Goal: Task Accomplishment & Management: Manage account settings

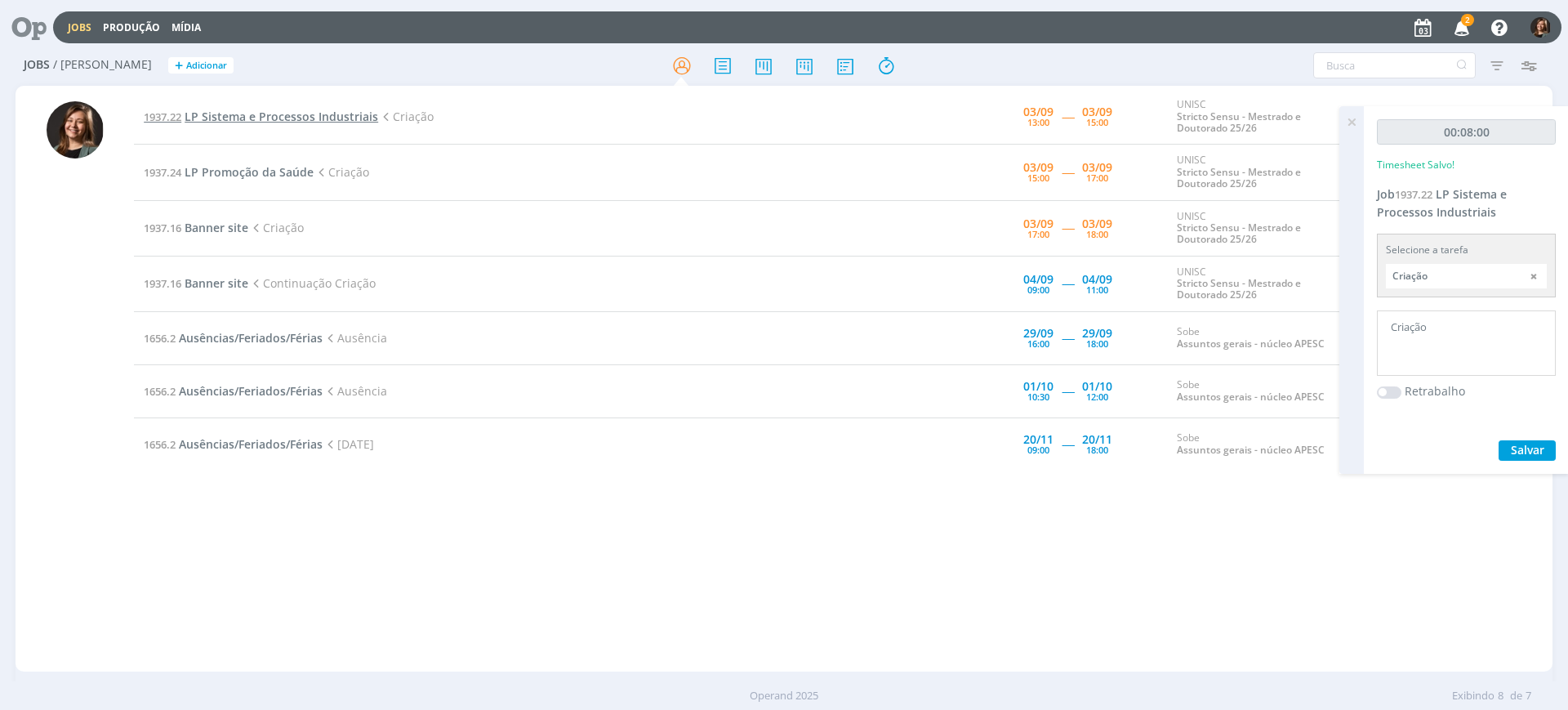
click at [328, 118] on span "LP Sistema e Processos Industriais" at bounding box center [281, 116] width 193 height 16
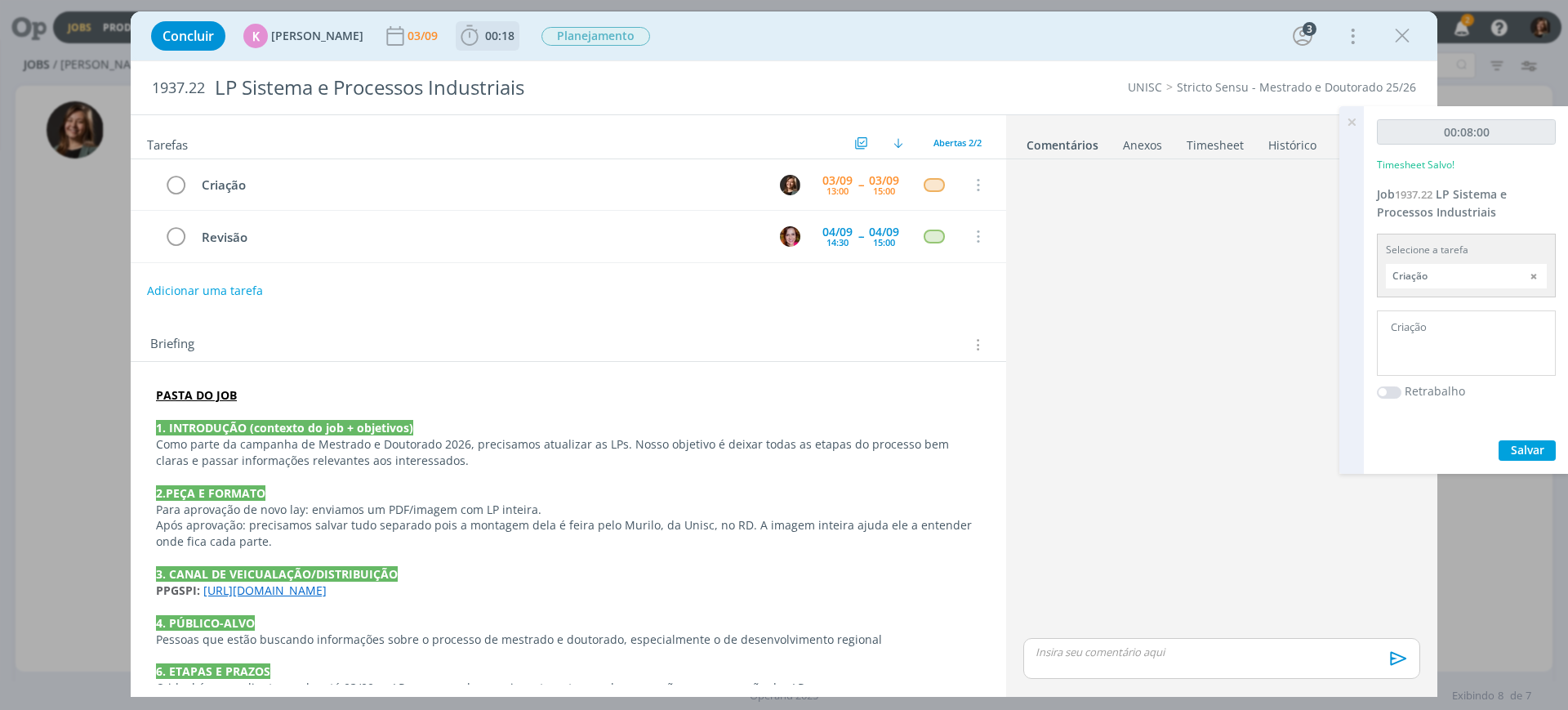
click at [500, 41] on span "00:18" at bounding box center [500, 35] width 29 height 16
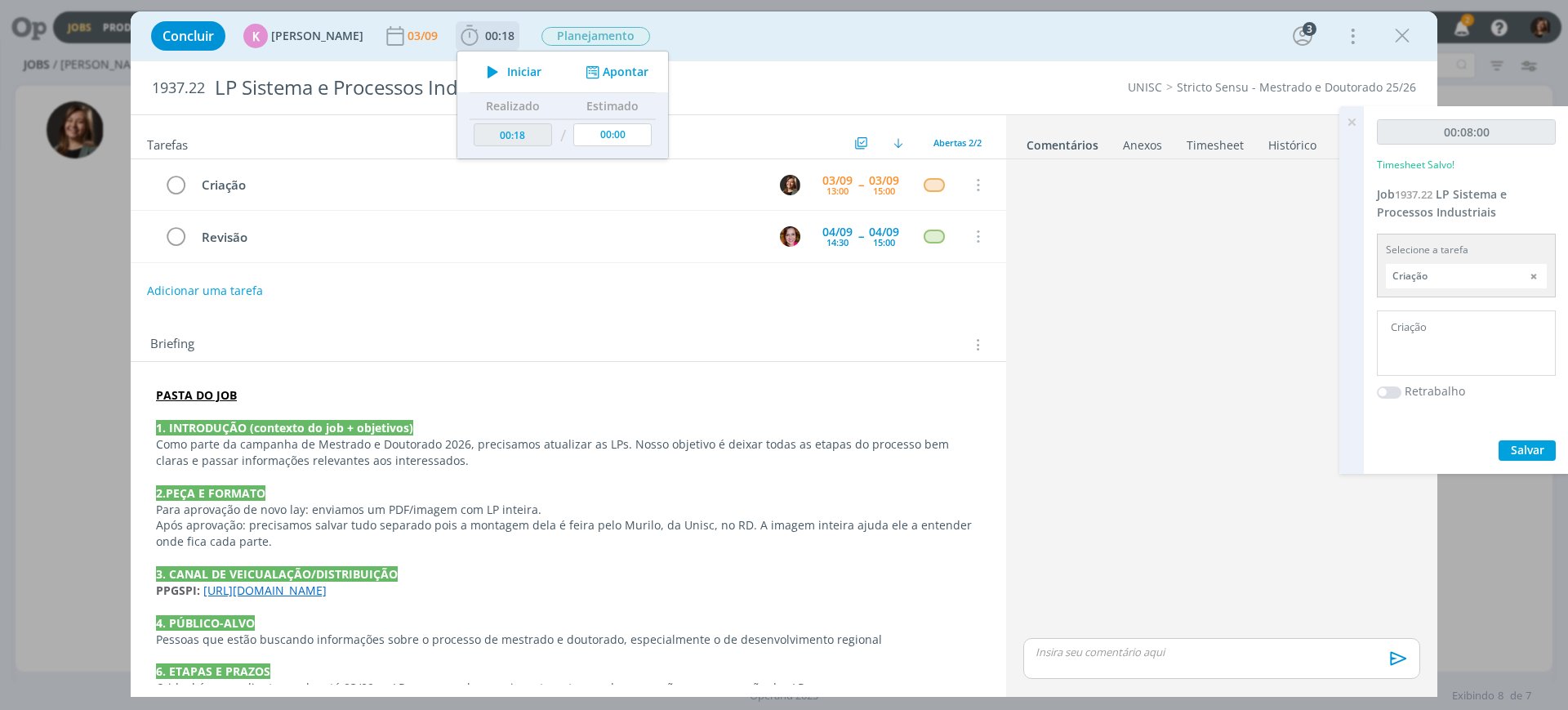
click at [500, 55] on div "Iniciar Apontar" at bounding box center [563, 72] width 211 height 41
click at [503, 84] on div "Iniciar Apontar" at bounding box center [563, 72] width 211 height 41
click at [493, 74] on icon "dialog" at bounding box center [492, 72] width 28 height 21
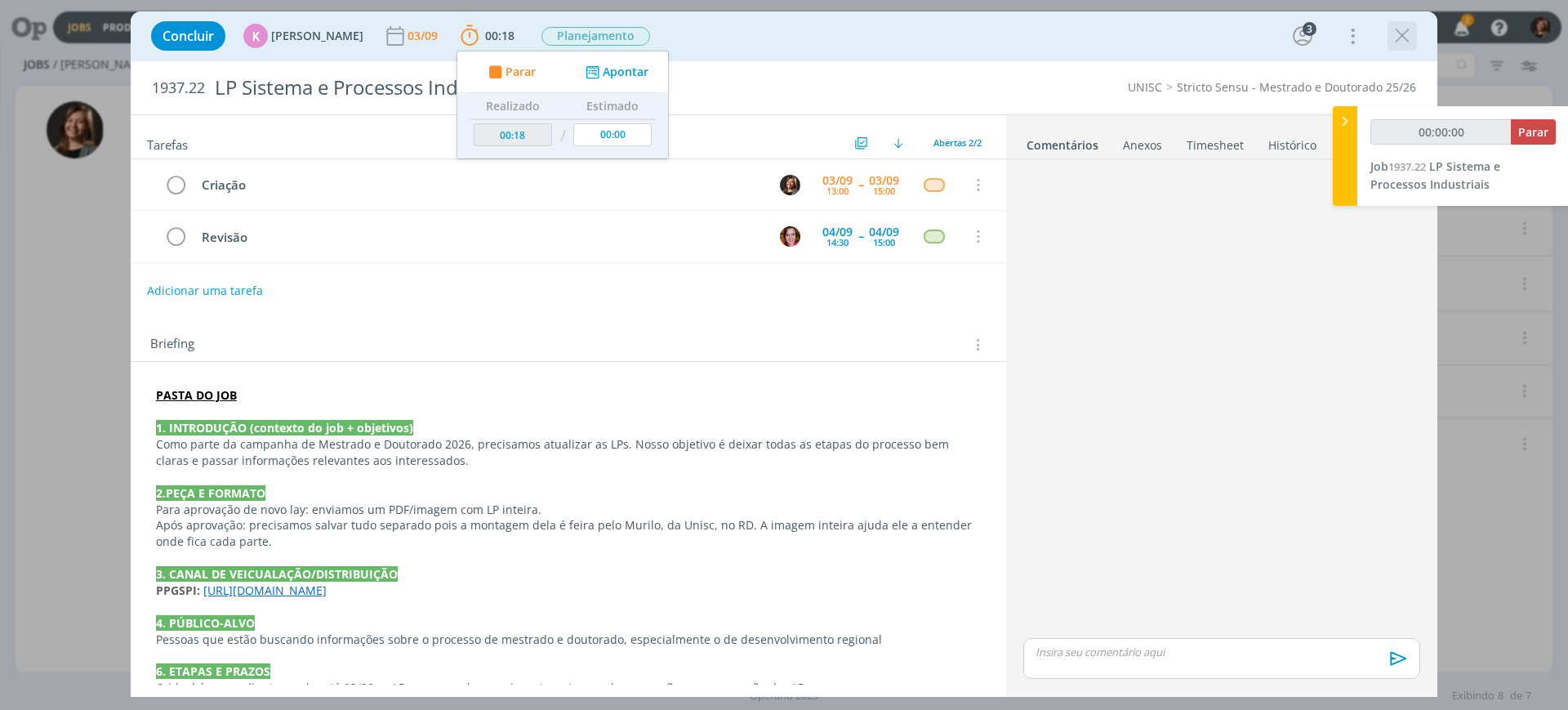
click at [1408, 25] on icon "dialog" at bounding box center [1402, 35] width 24 height 24
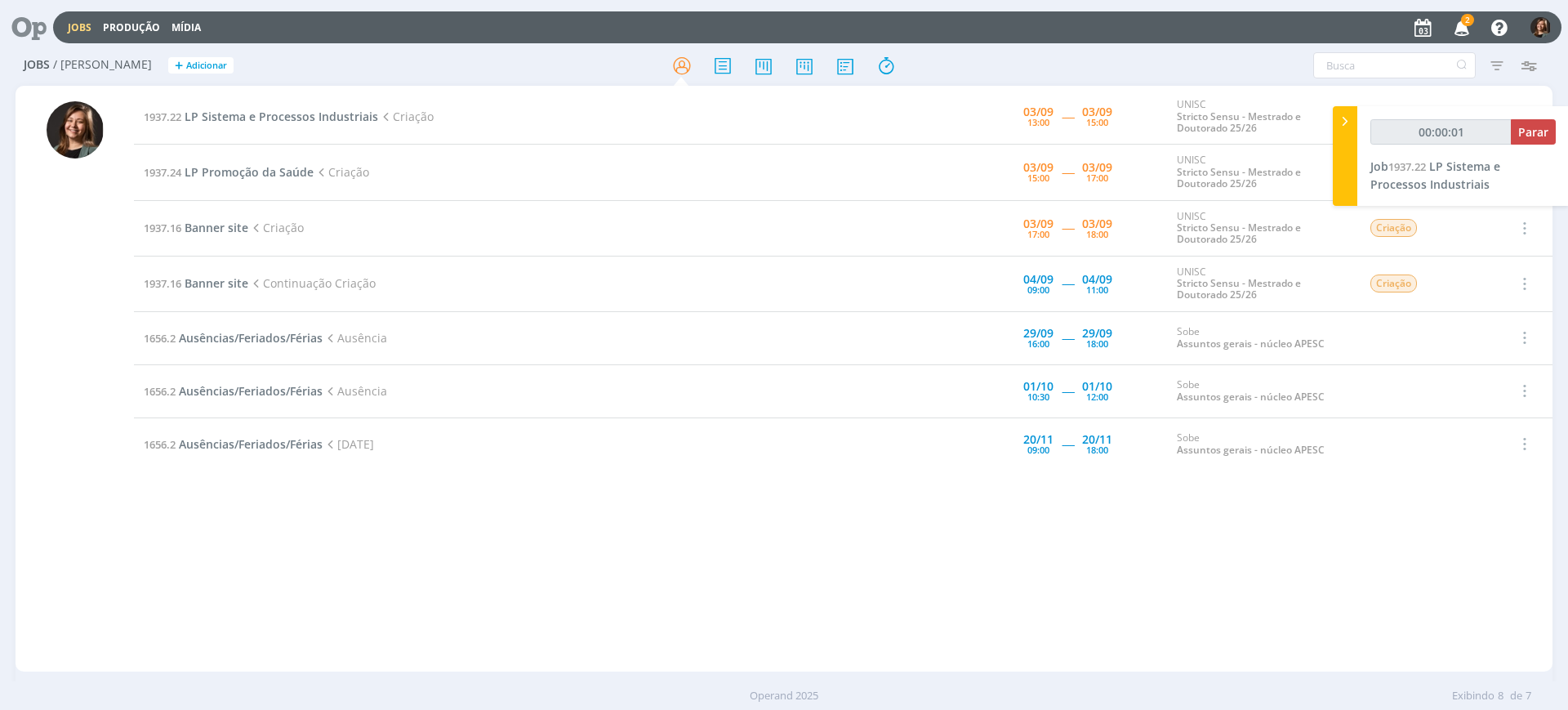
click at [1468, 20] on div at bounding box center [784, 355] width 1568 height 710
click at [1468, 20] on span "2" at bounding box center [1467, 20] width 13 height 13
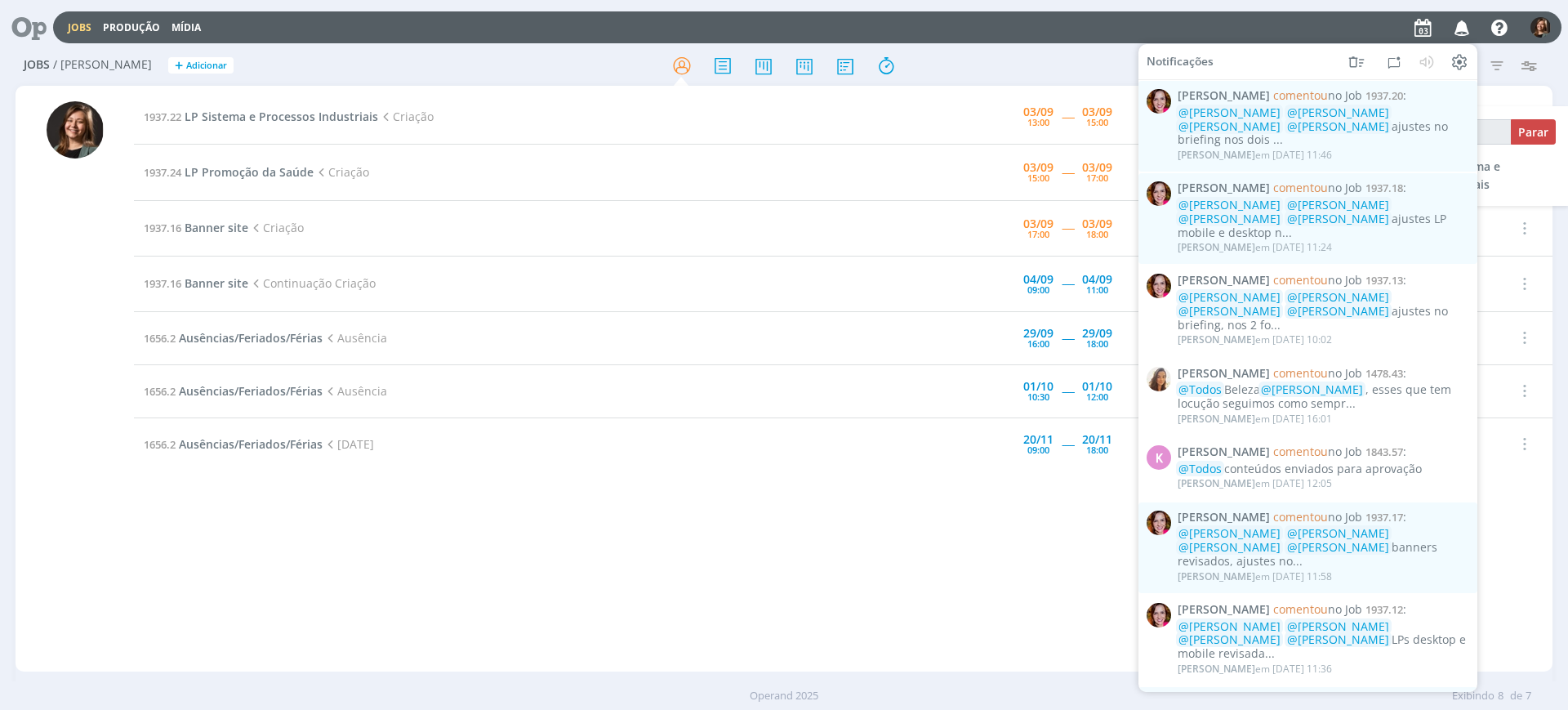
click at [1468, 20] on icon "button" at bounding box center [1462, 26] width 28 height 27
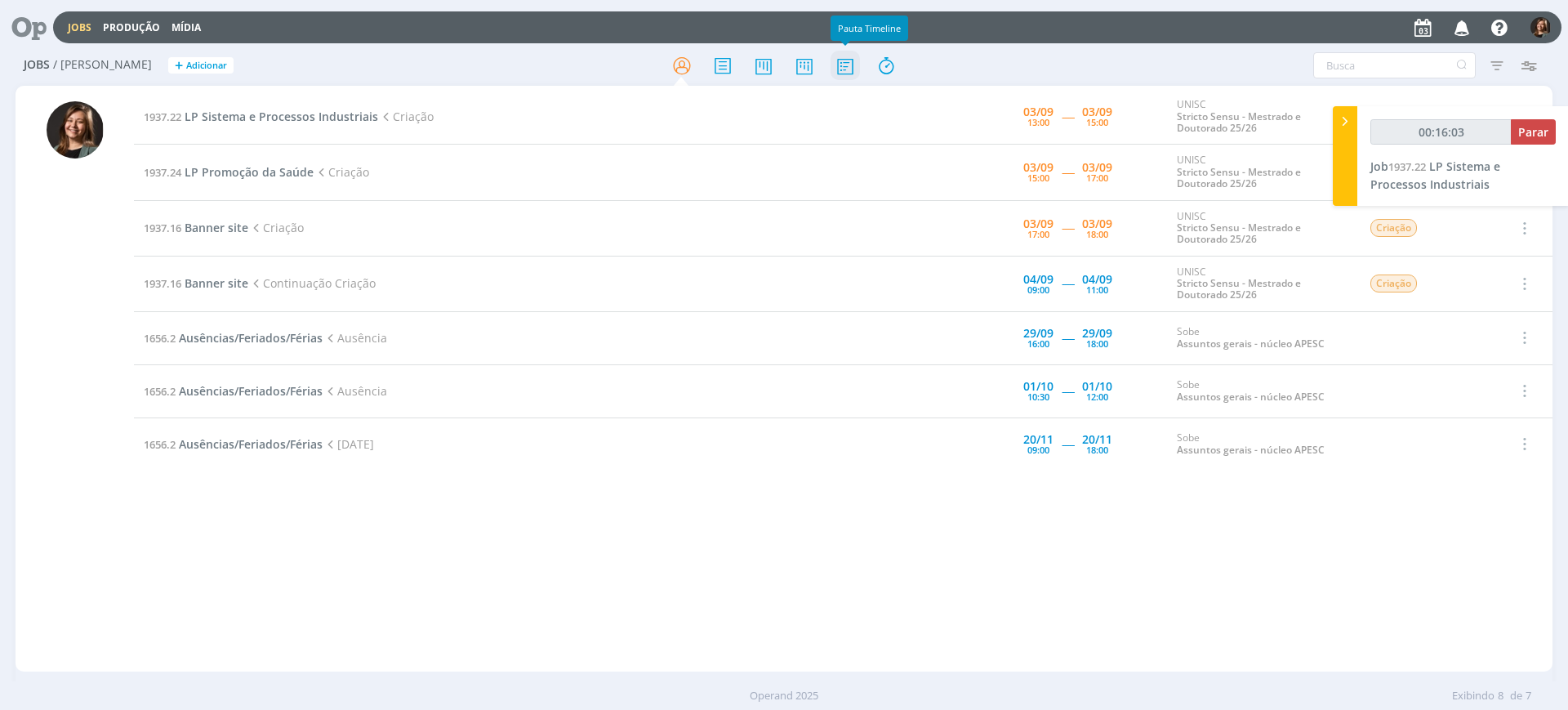
click at [833, 67] on icon at bounding box center [845, 65] width 29 height 32
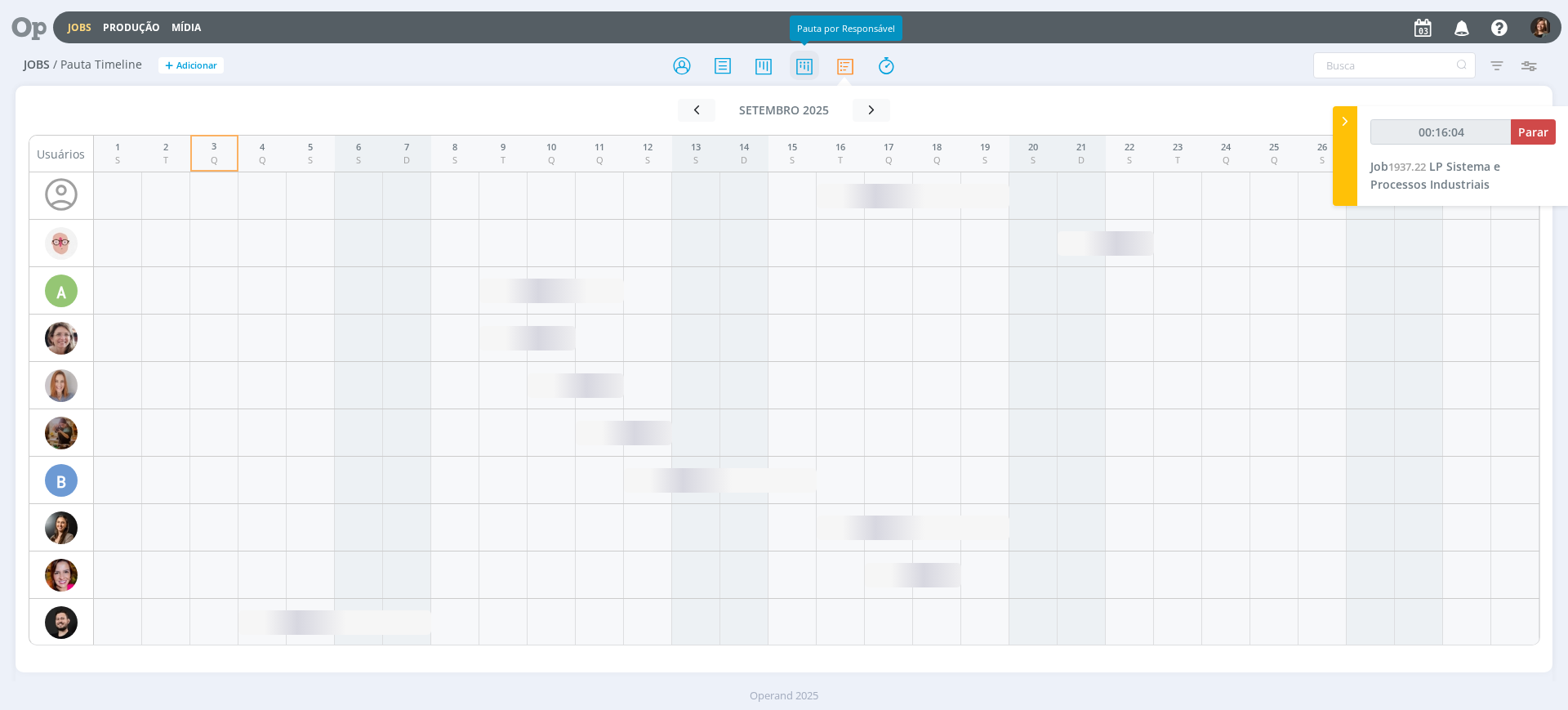
click at [807, 76] on icon at bounding box center [804, 65] width 29 height 32
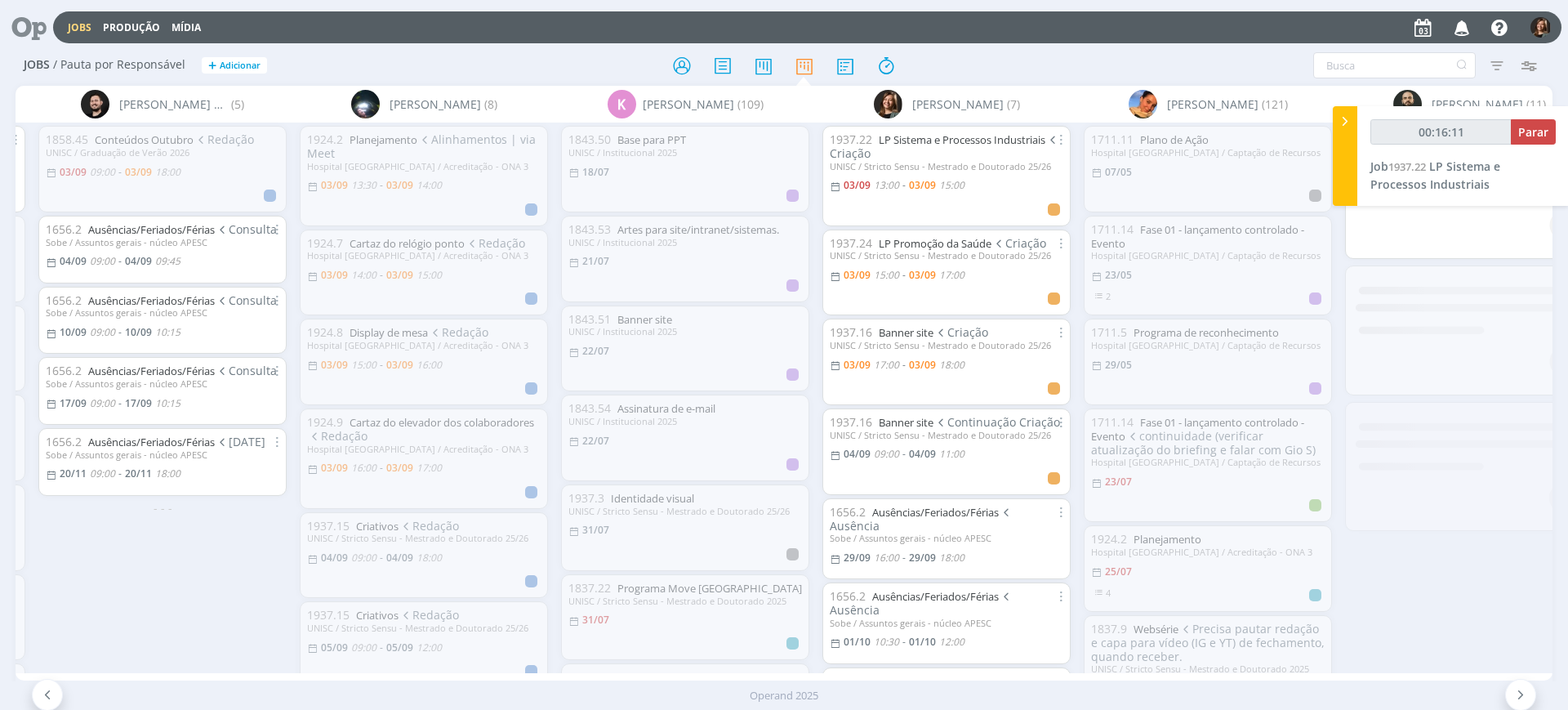
scroll to position [0, 567]
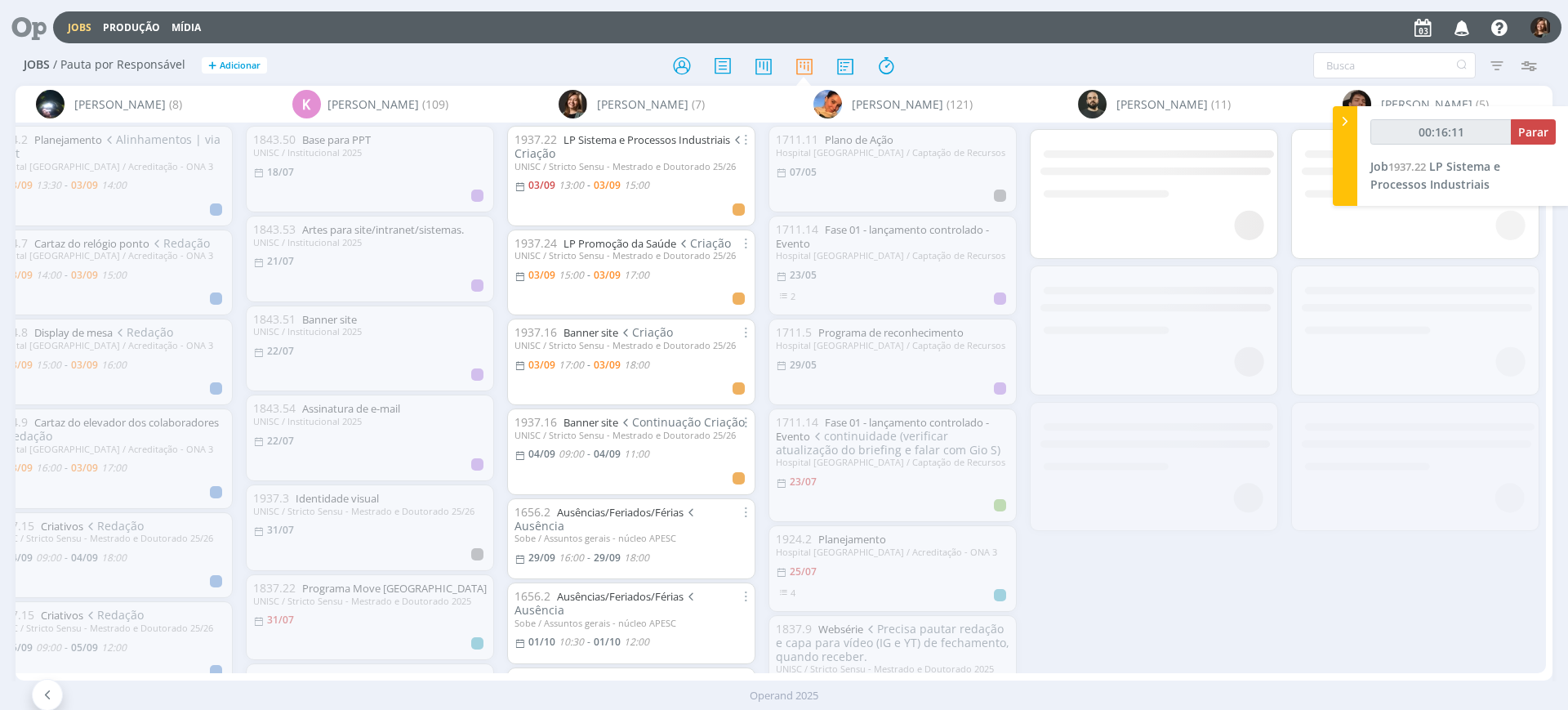
type input "00:16:12"
click at [1345, 123] on icon at bounding box center [1345, 122] width 17 height 18
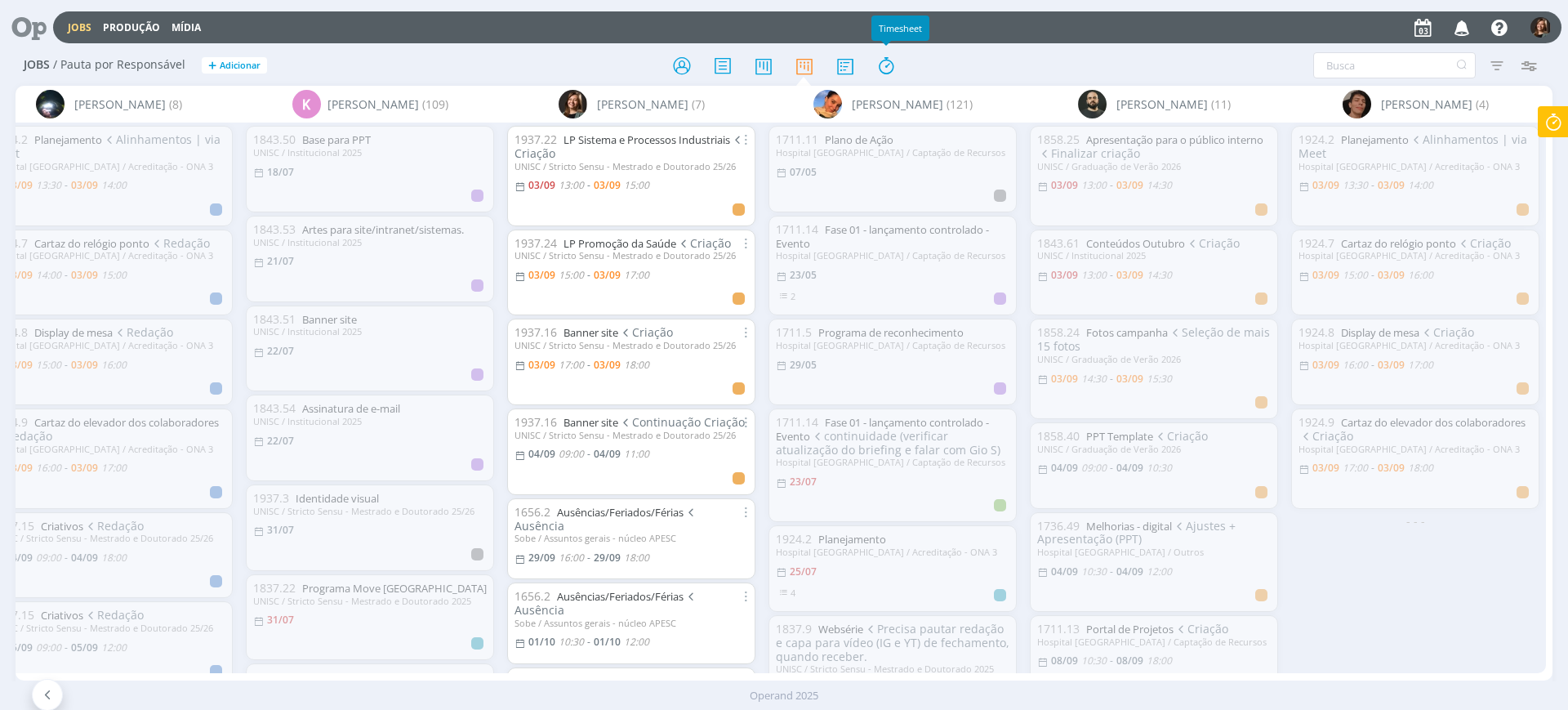
click at [902, 73] on div at bounding box center [783, 65] width 512 height 29
click at [1375, 139] on link "Planejamento" at bounding box center [1375, 139] width 68 height 15
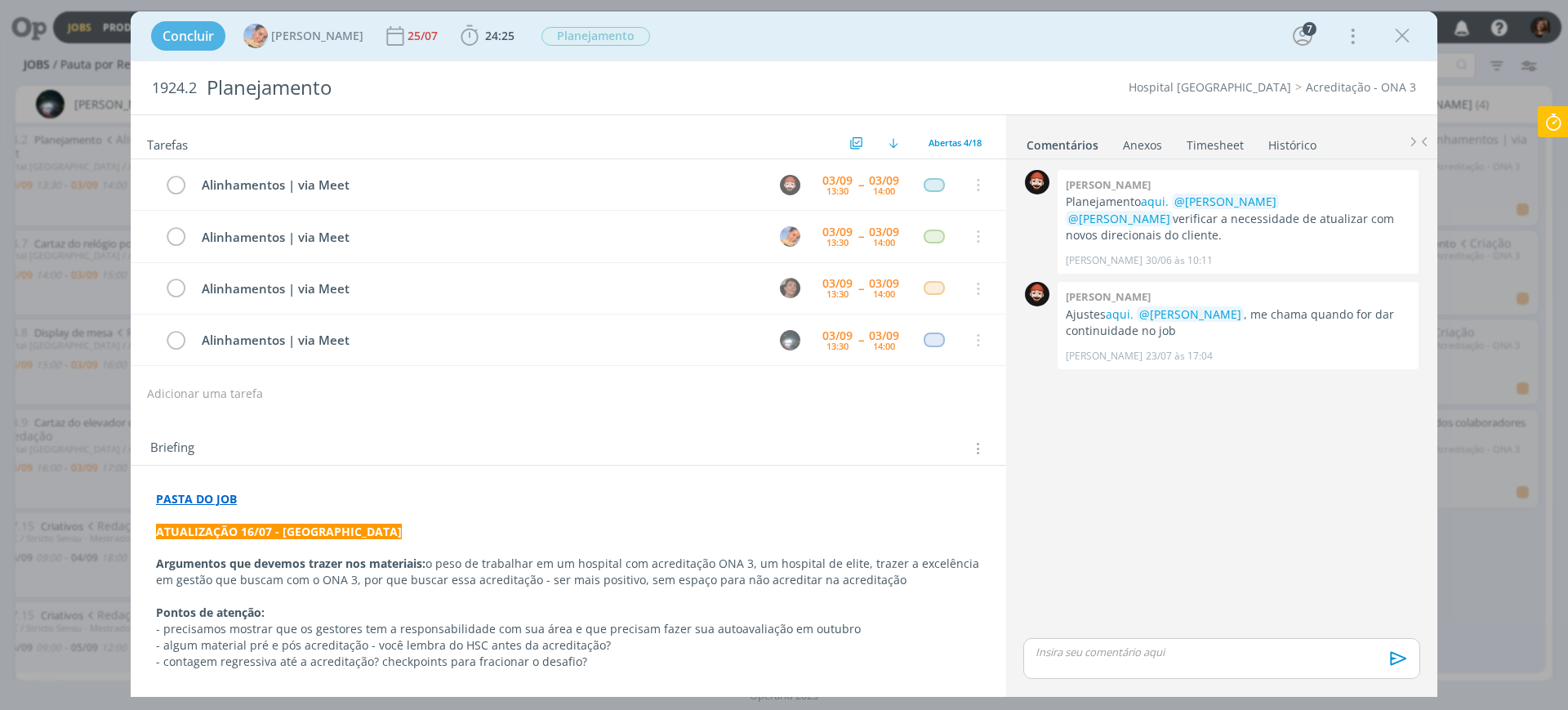
click at [1286, 139] on link "Histórico" at bounding box center [1292, 141] width 50 height 23
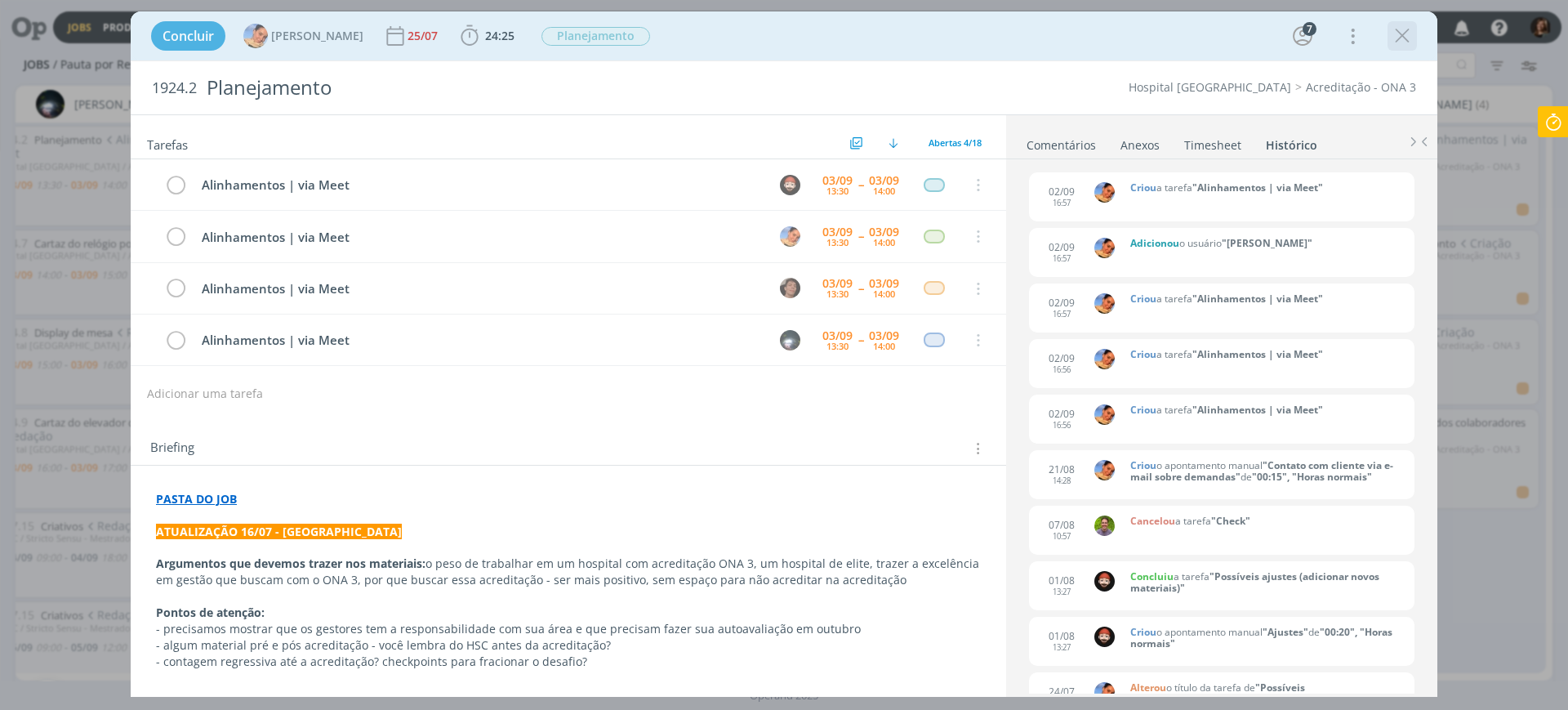
click at [1398, 33] on icon "dialog" at bounding box center [1402, 35] width 24 height 24
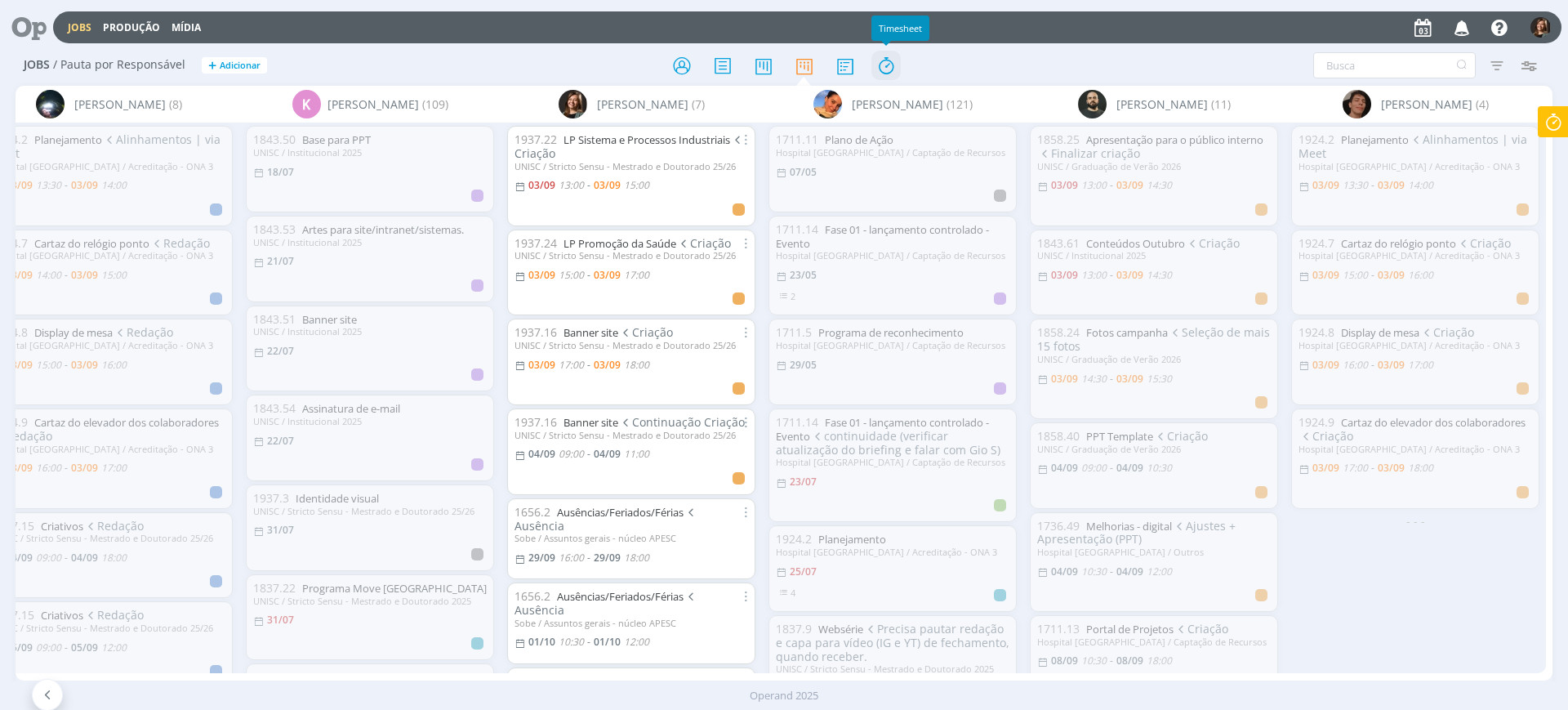
click at [882, 50] on icon at bounding box center [886, 65] width 29 height 32
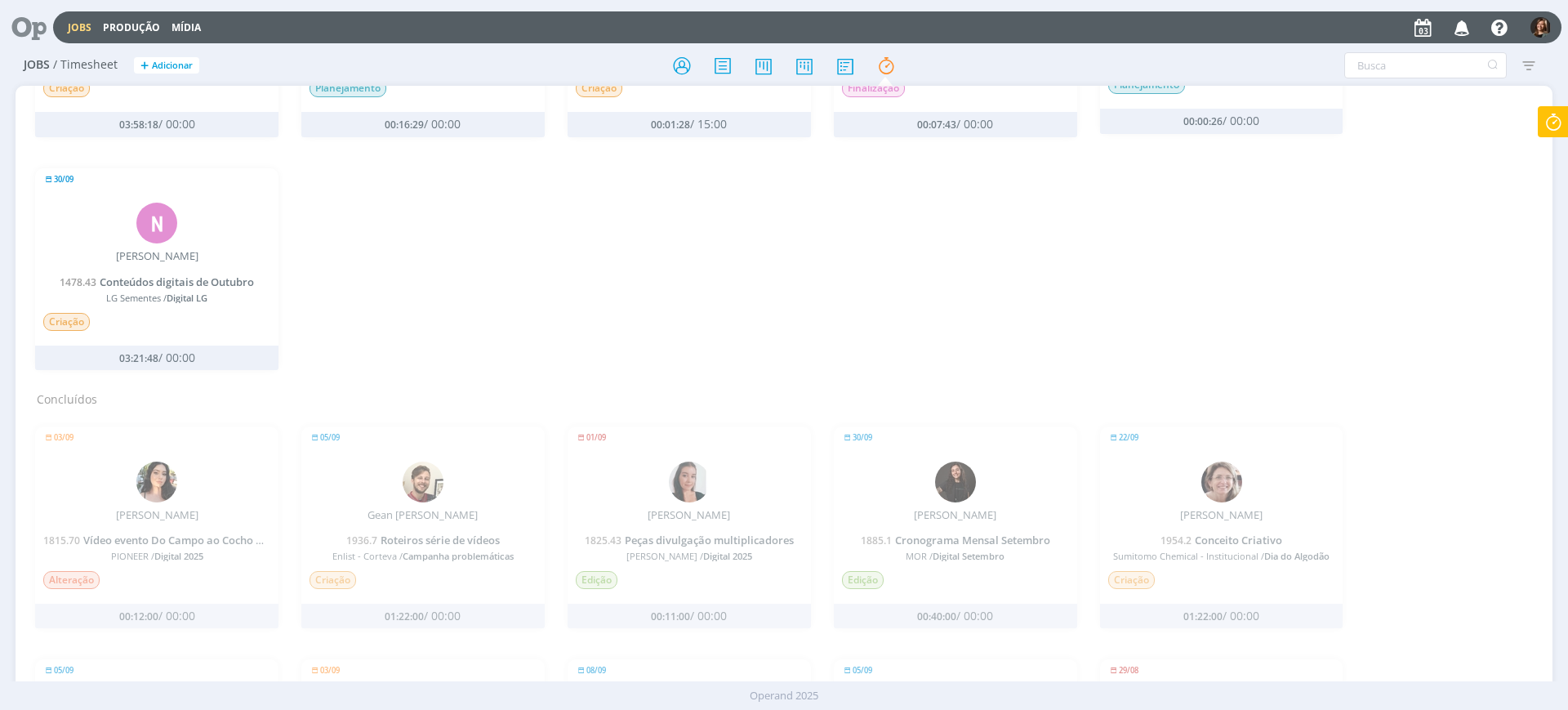
scroll to position [306, 0]
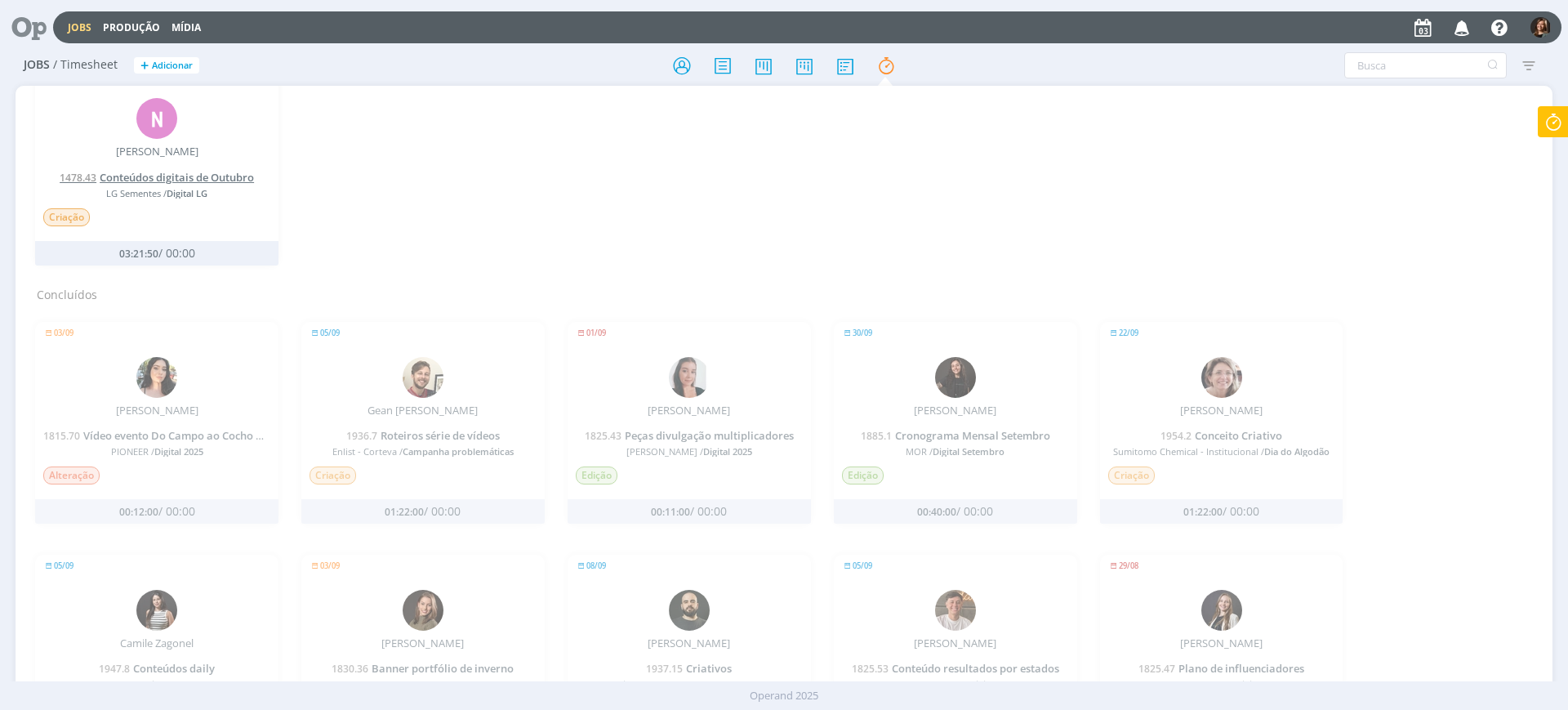
click at [234, 171] on span "Conteúdos digitais de Outubro" at bounding box center [176, 177] width 154 height 15
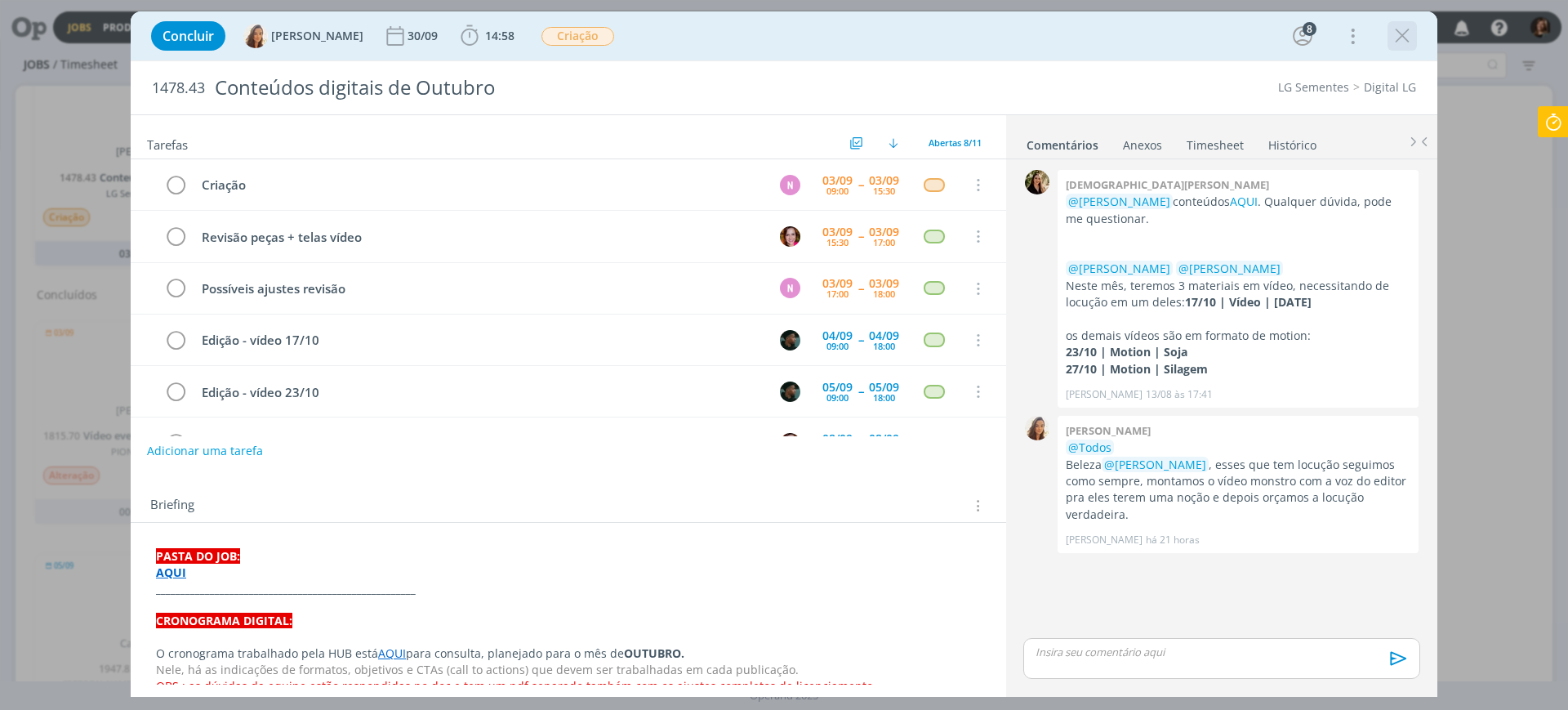
click at [1398, 26] on icon "dialog" at bounding box center [1402, 35] width 24 height 24
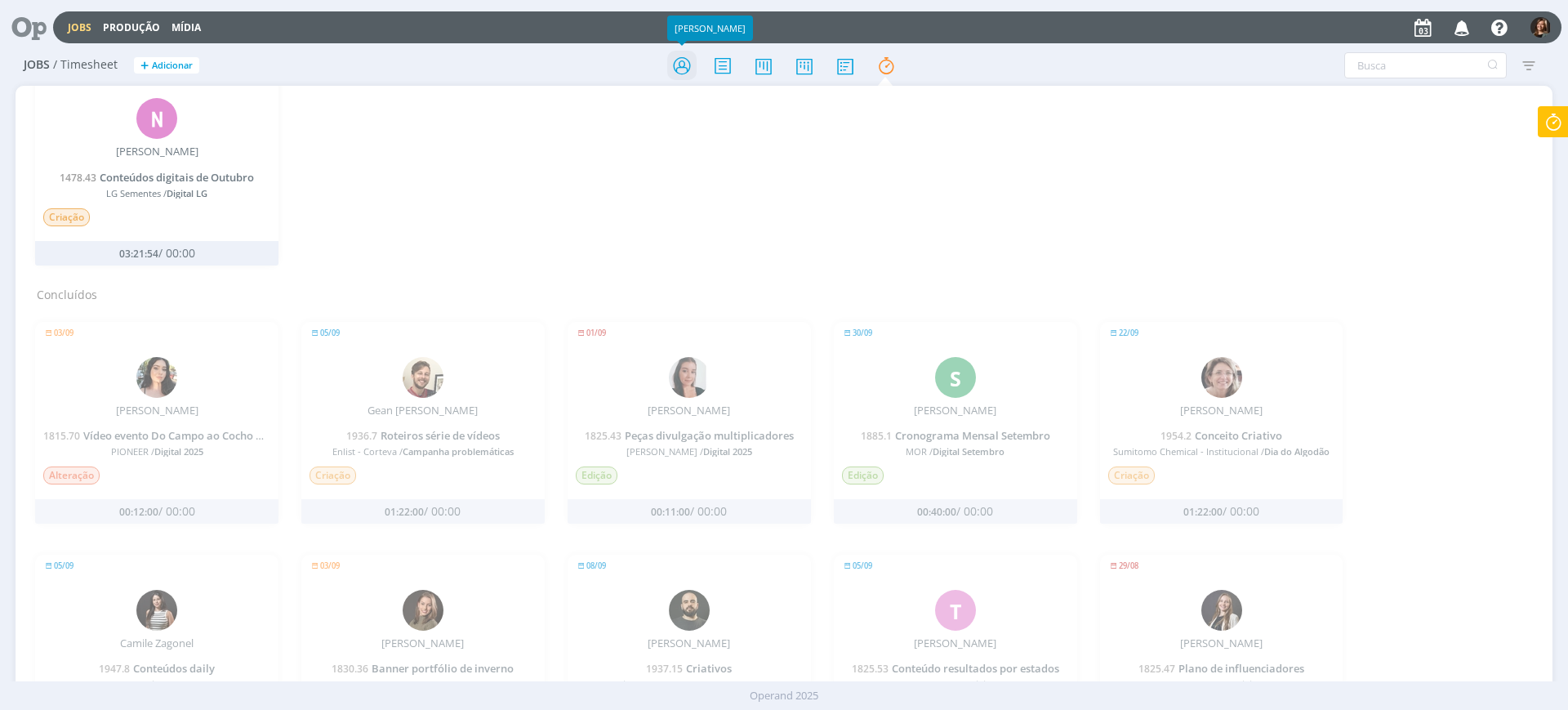
click at [685, 64] on icon at bounding box center [682, 65] width 29 height 32
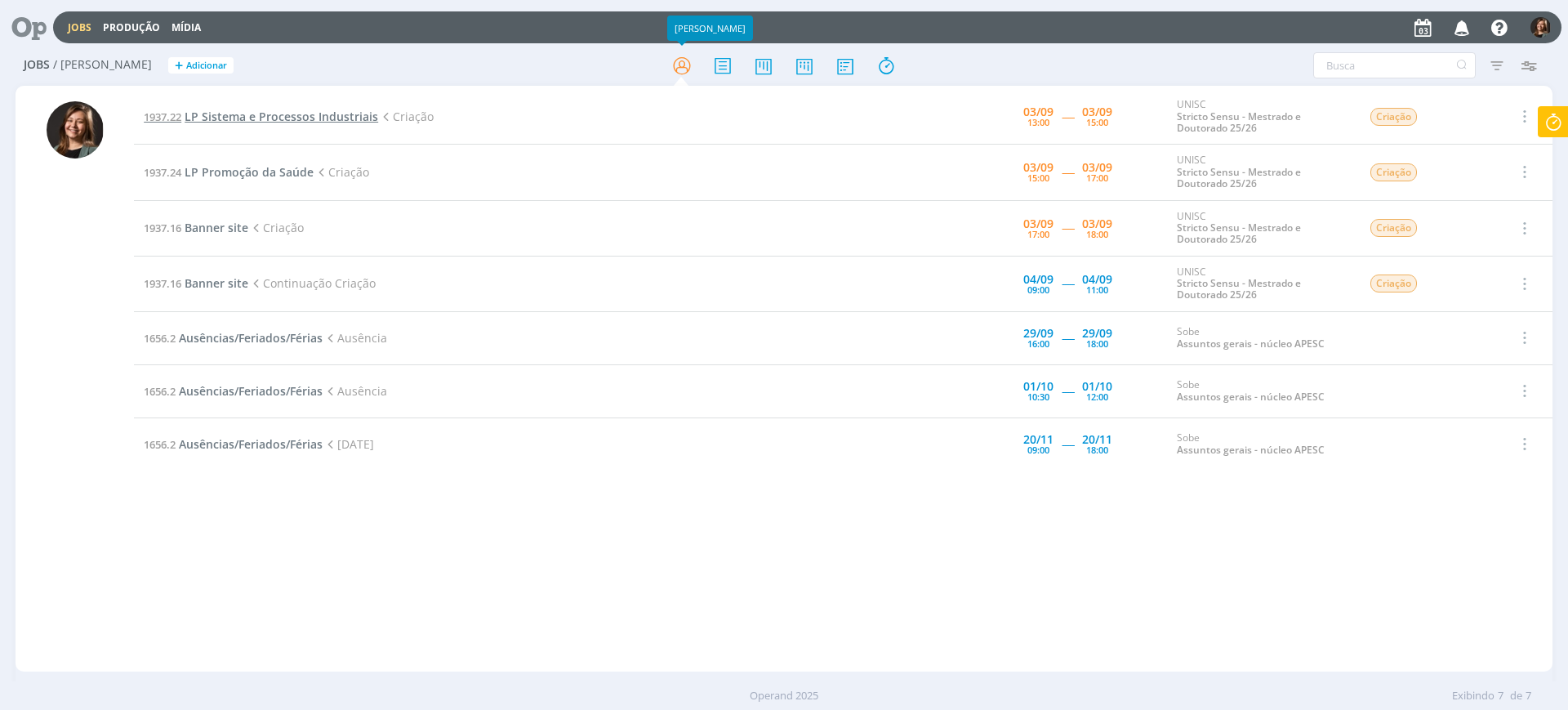
click at [280, 112] on span "LP Sistema e Processos Industriais" at bounding box center [281, 116] width 193 height 16
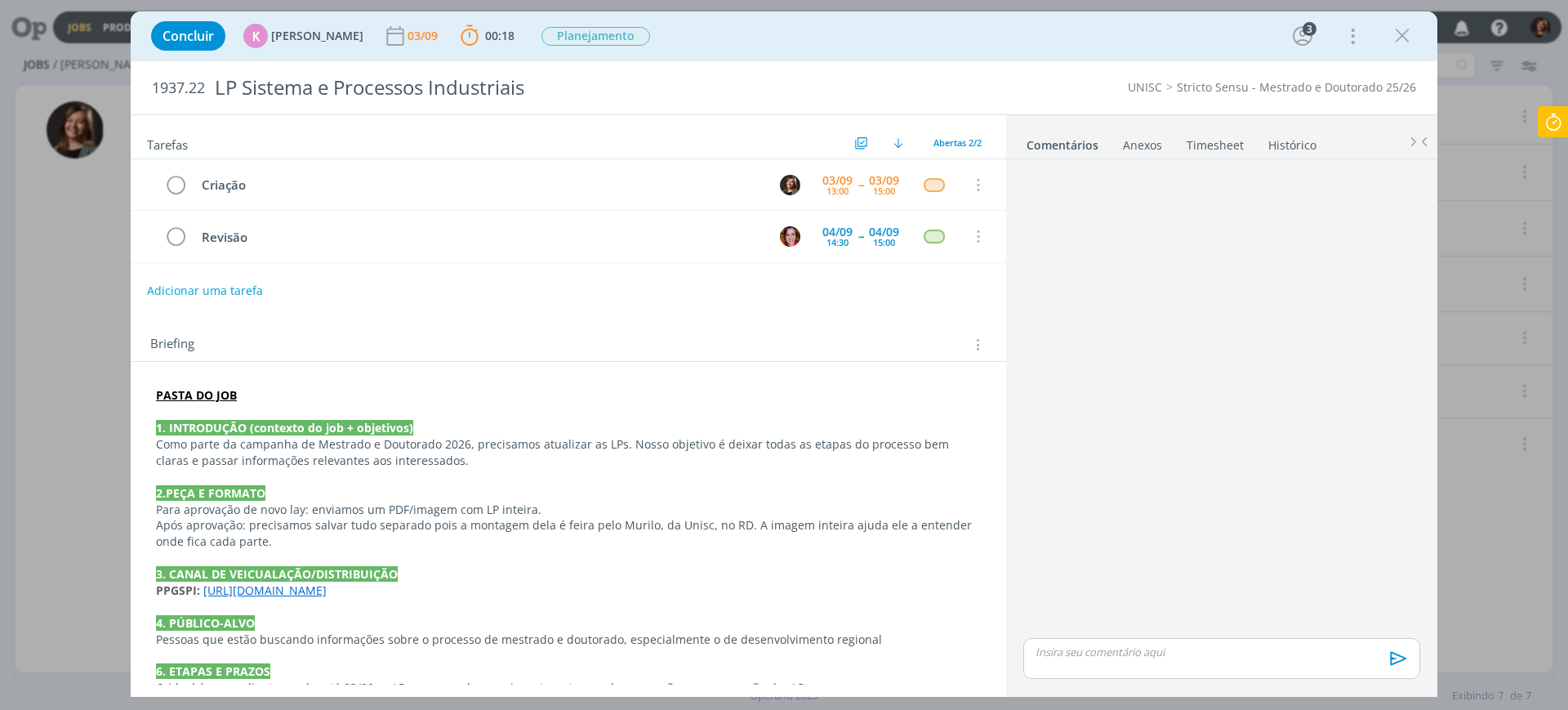
click at [327, 584] on link "https://pg.unisc.br/ppg_sistemas_e_processos_industriais" at bounding box center [265, 590] width 123 height 16
click at [367, 618] on link "https://pg.unisc.br/ppg_sistemas_e_processos_industriais" at bounding box center [305, 621] width 123 height 21
click at [1391, 38] on icon "dialog" at bounding box center [1402, 35] width 24 height 24
click at [1401, 33] on div at bounding box center [784, 355] width 1568 height 710
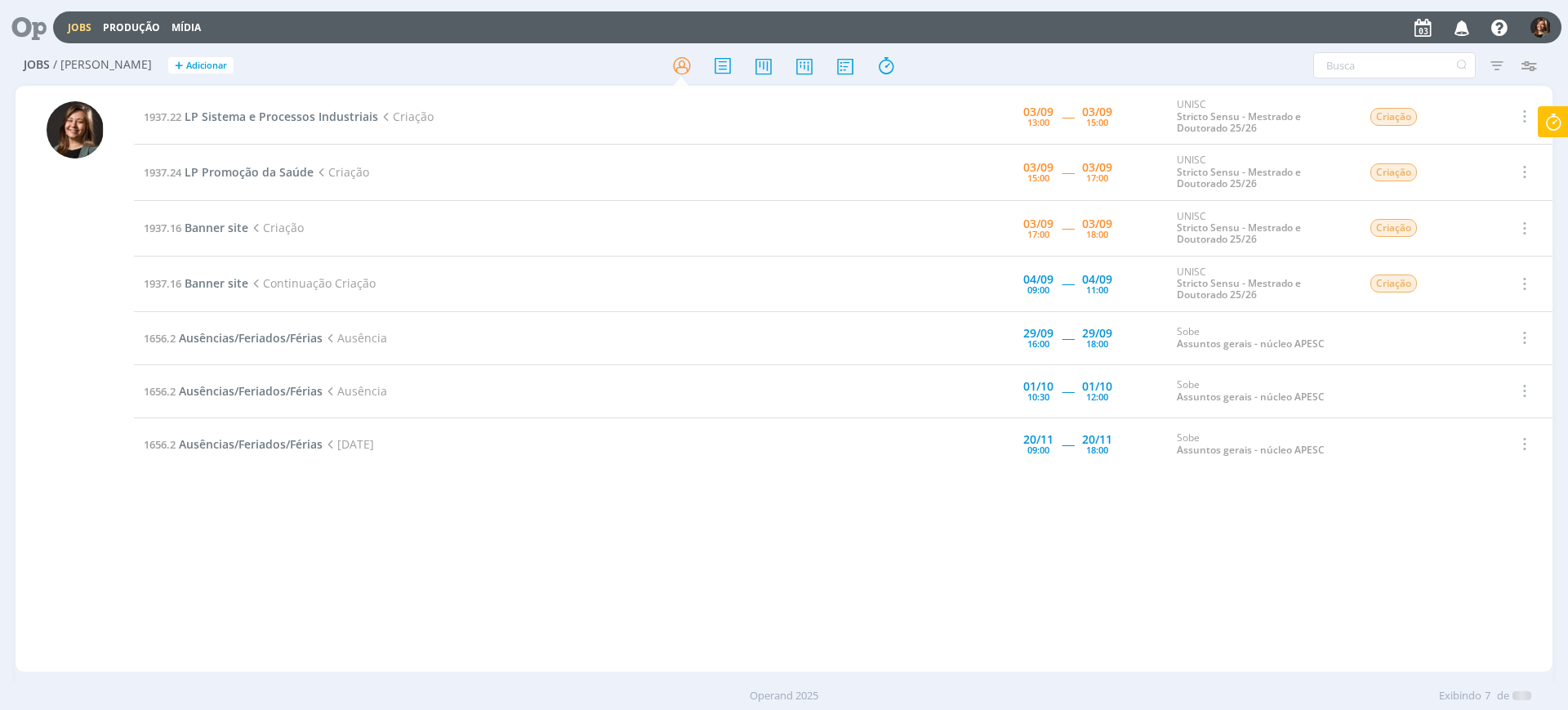
click at [1548, 119] on icon at bounding box center [1553, 122] width 29 height 32
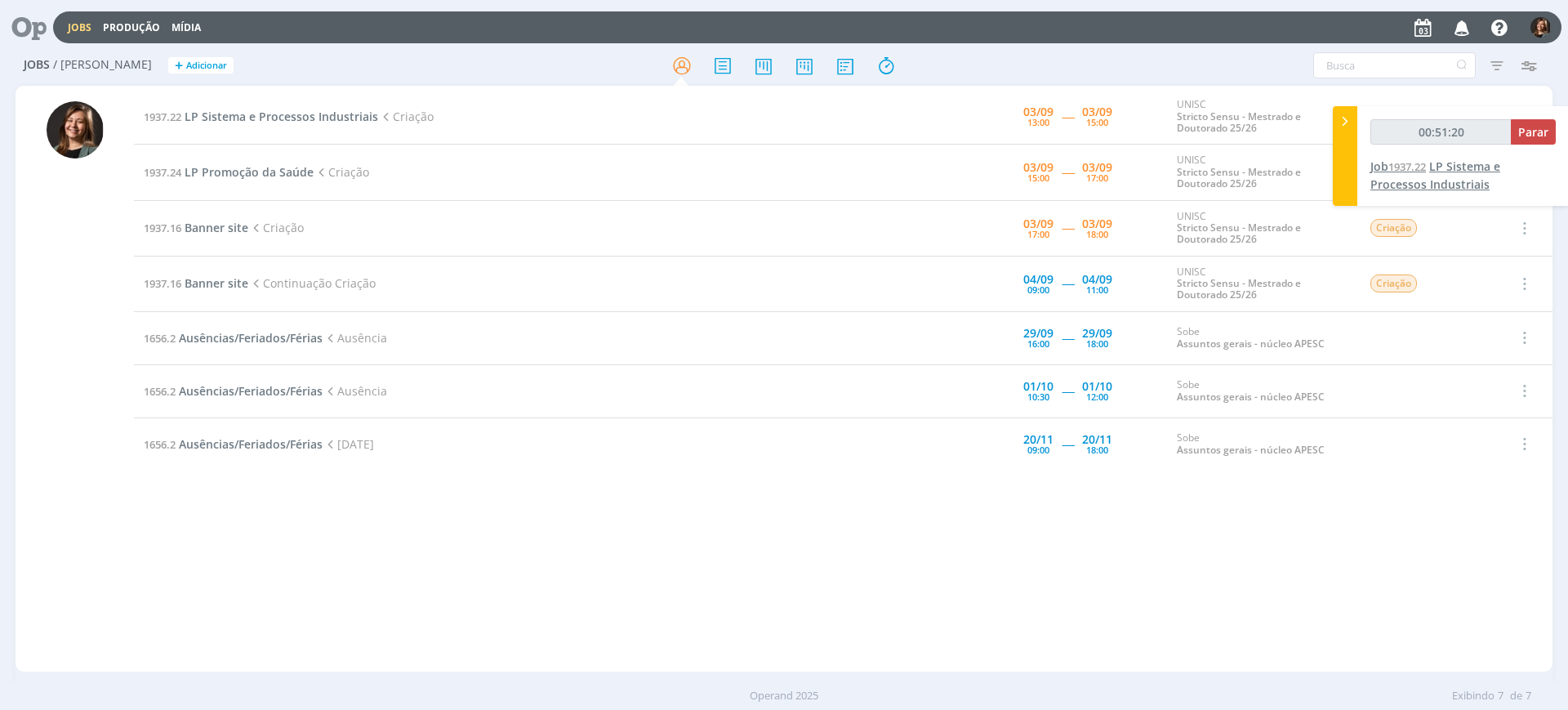
click at [1382, 177] on span "LP Sistema e Processos Industriais" at bounding box center [1434, 175] width 130 height 33
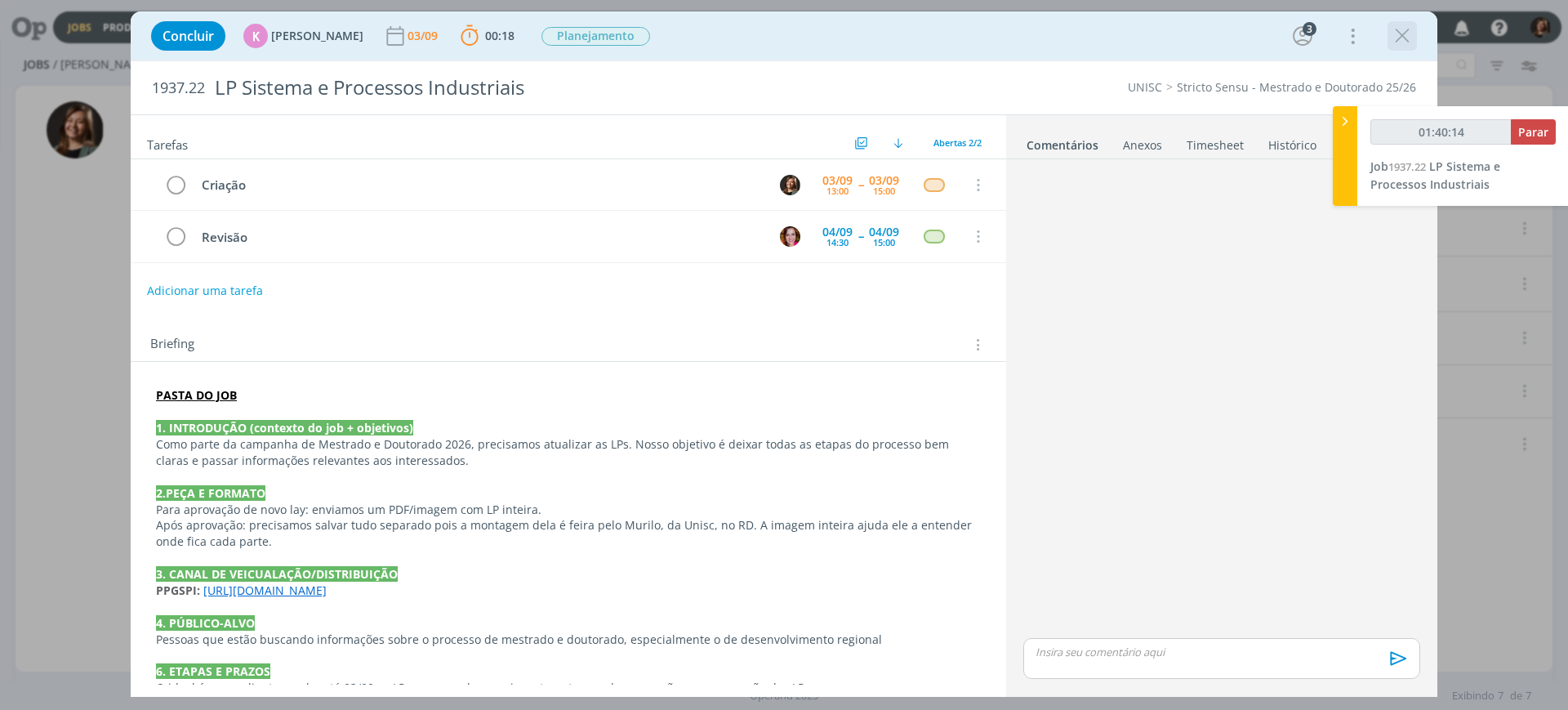
click at [1414, 38] on icon "dialog" at bounding box center [1402, 35] width 24 height 24
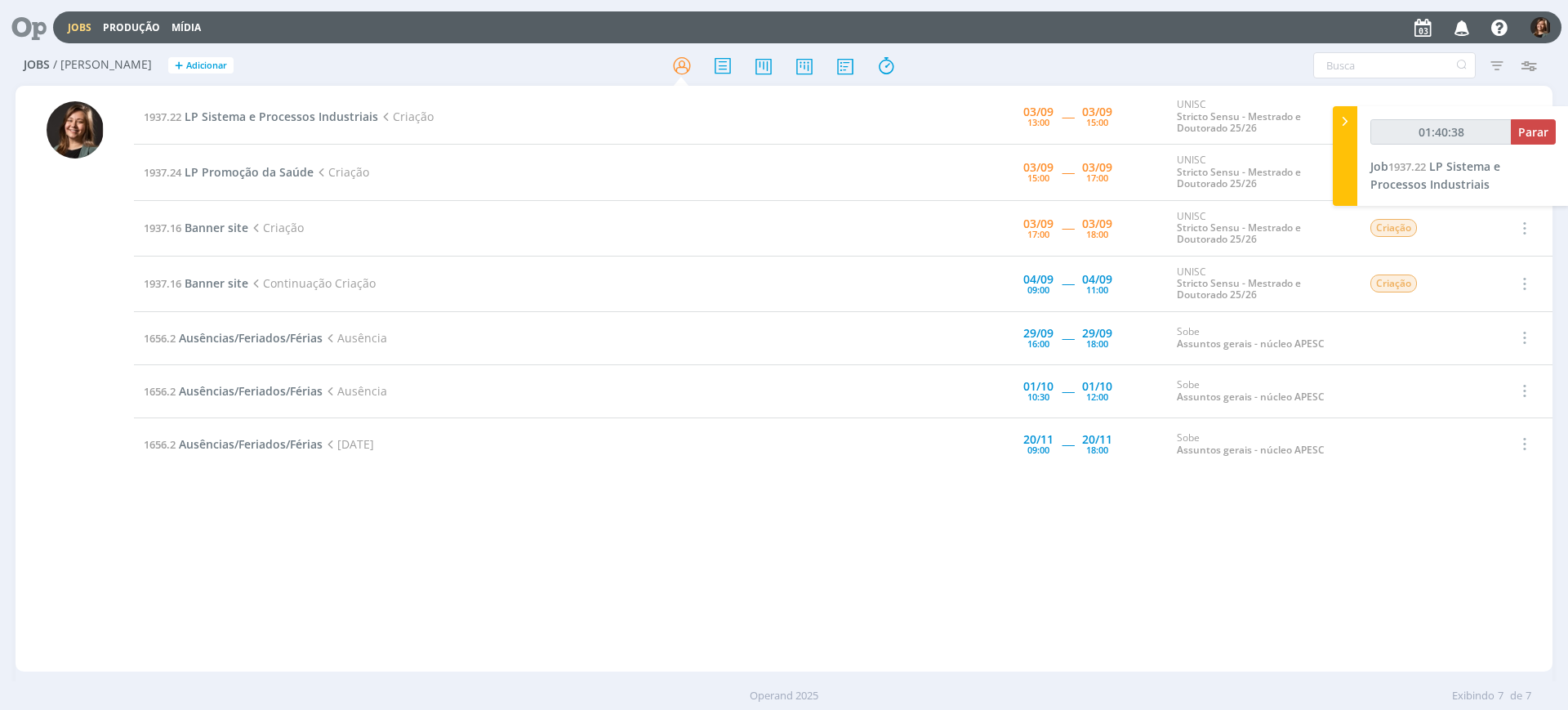
click at [788, 57] on div at bounding box center [783, 65] width 512 height 29
click at [792, 58] on icon at bounding box center [804, 65] width 29 height 32
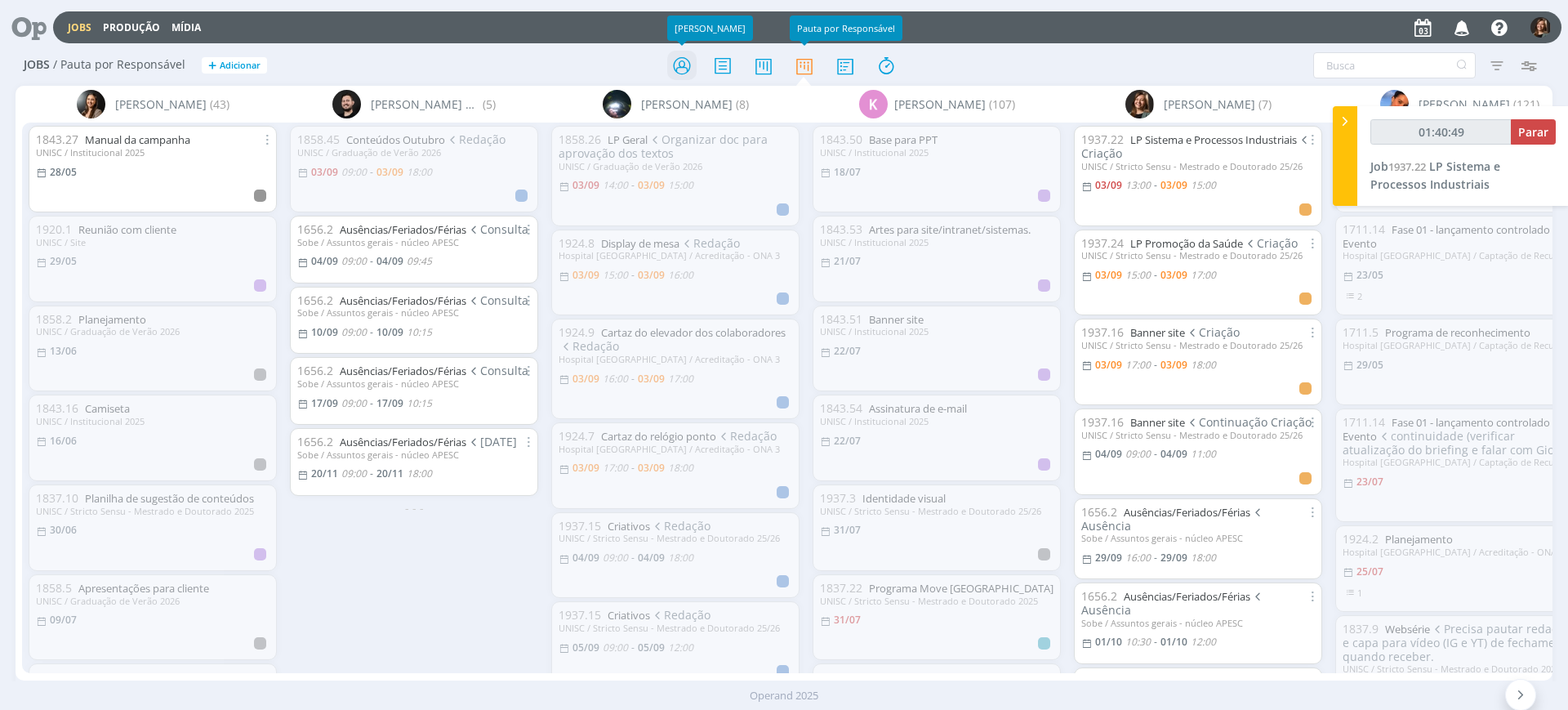
click at [670, 73] on icon at bounding box center [682, 65] width 29 height 32
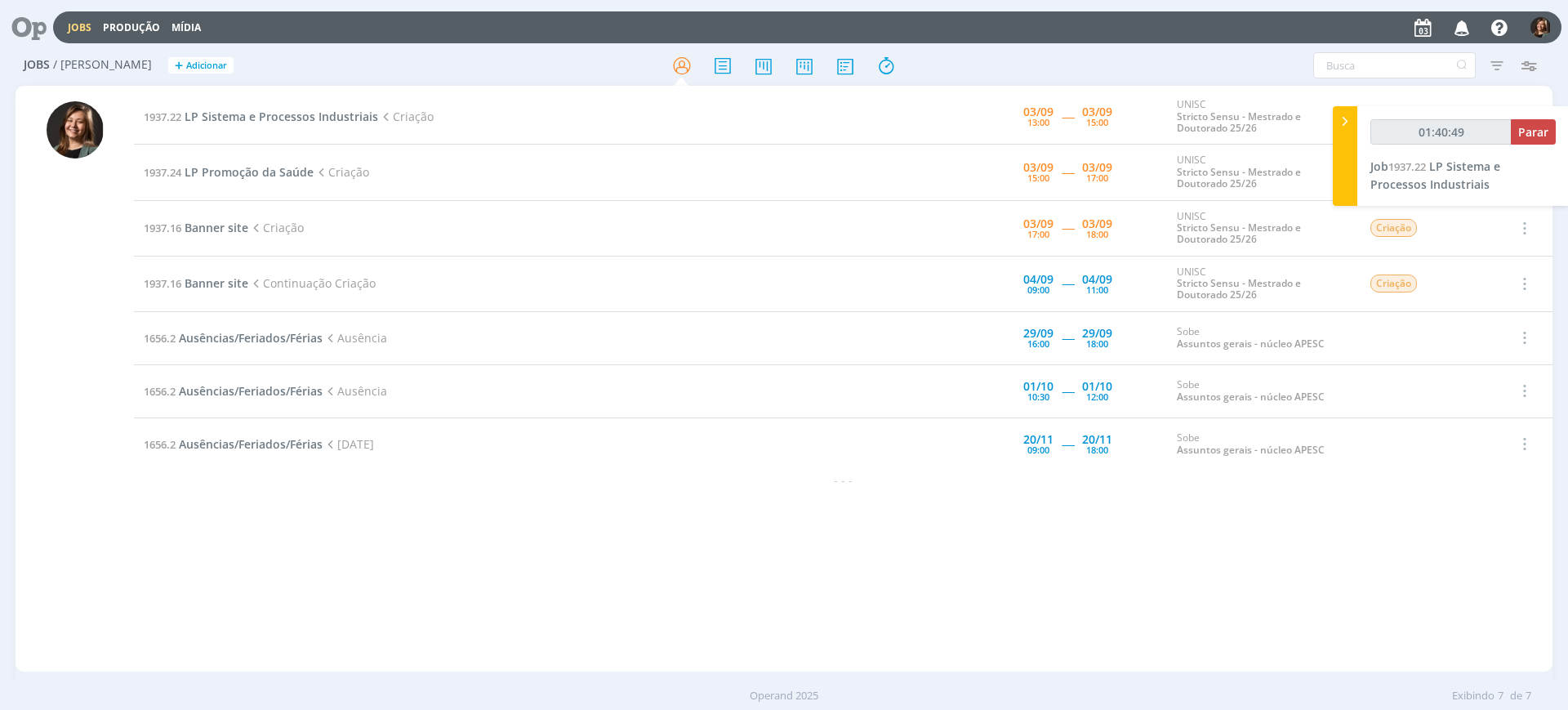
type input "01:40:50"
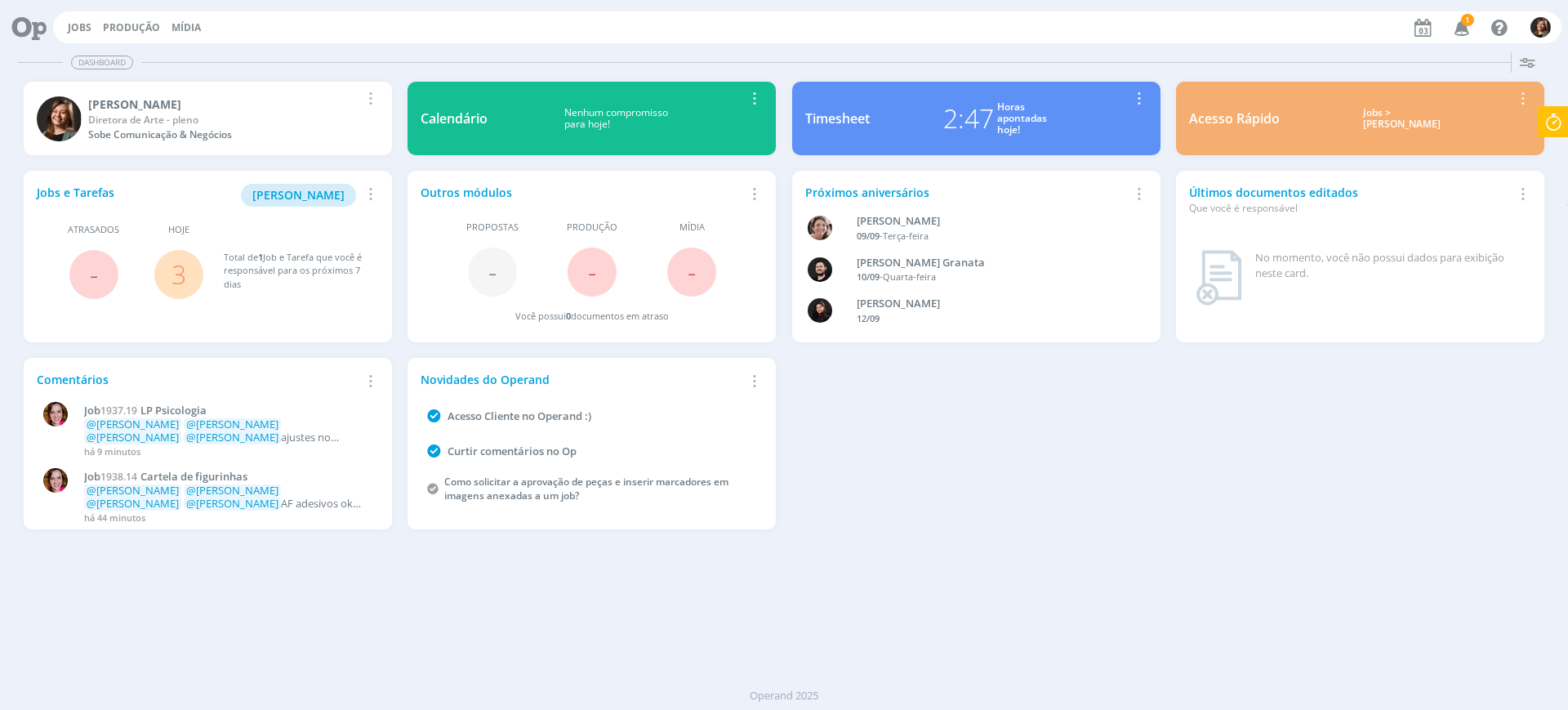
click at [1400, 119] on div "Jobs > [PERSON_NAME]" at bounding box center [1402, 119] width 220 height 23
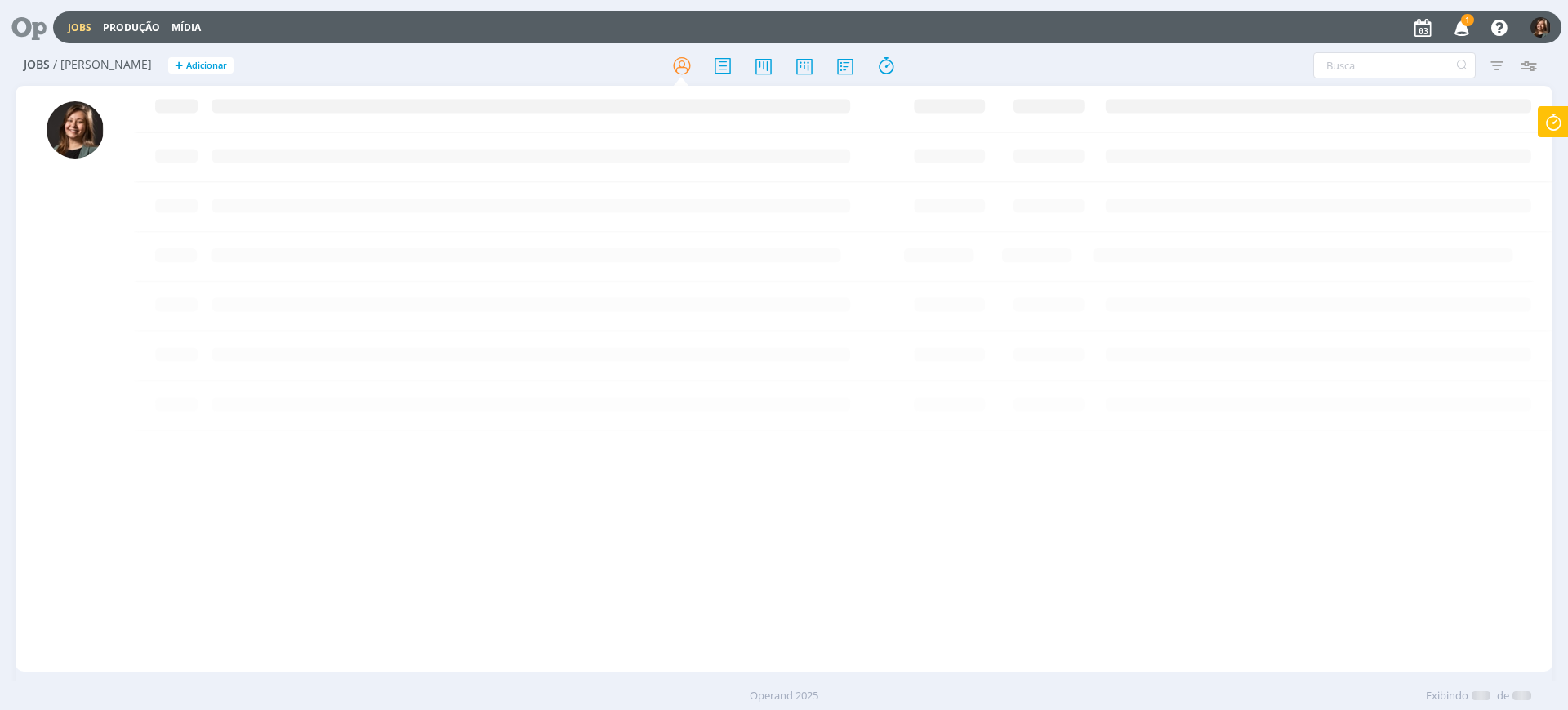
click at [1471, 26] on icon "button" at bounding box center [1462, 26] width 28 height 27
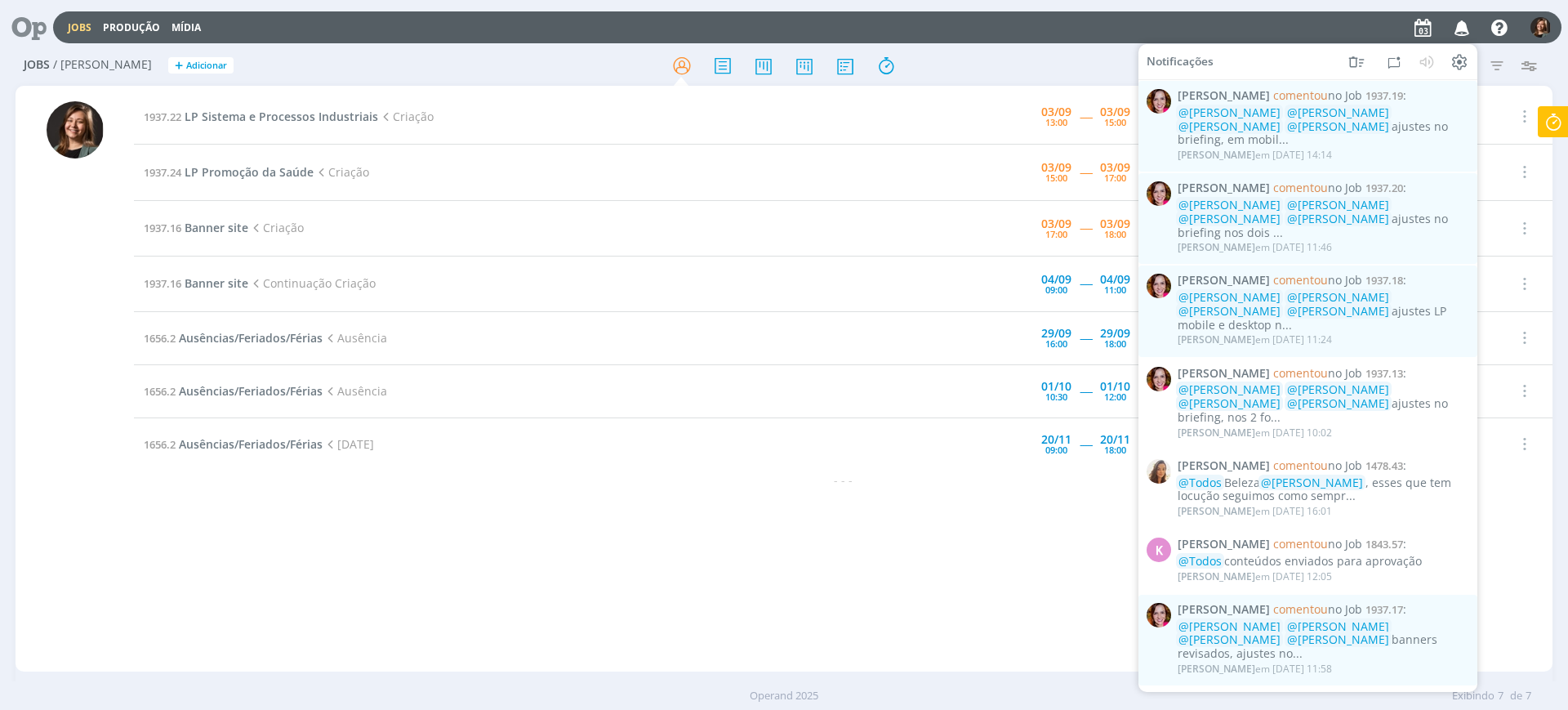
click at [1471, 26] on icon "button" at bounding box center [1462, 26] width 28 height 27
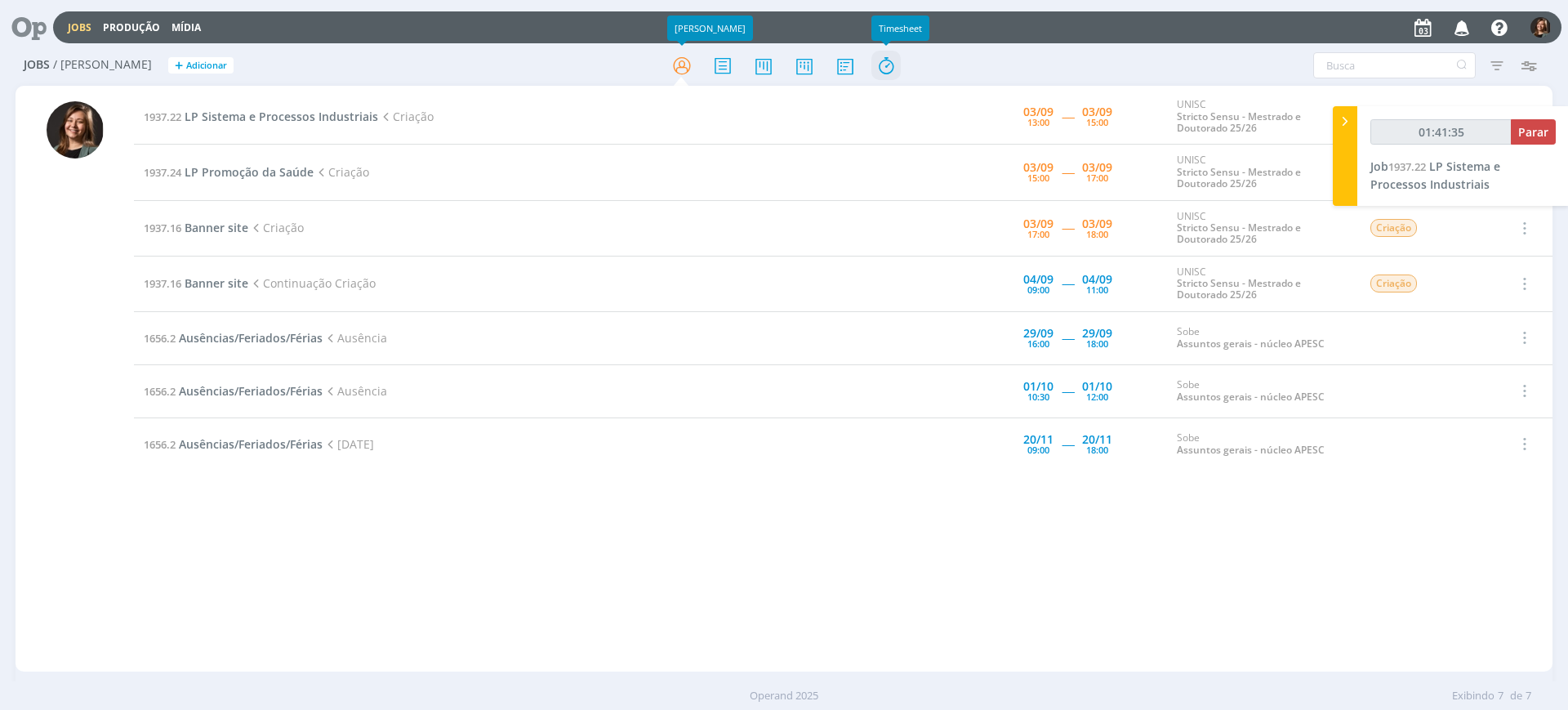
click at [879, 64] on icon at bounding box center [886, 65] width 29 height 32
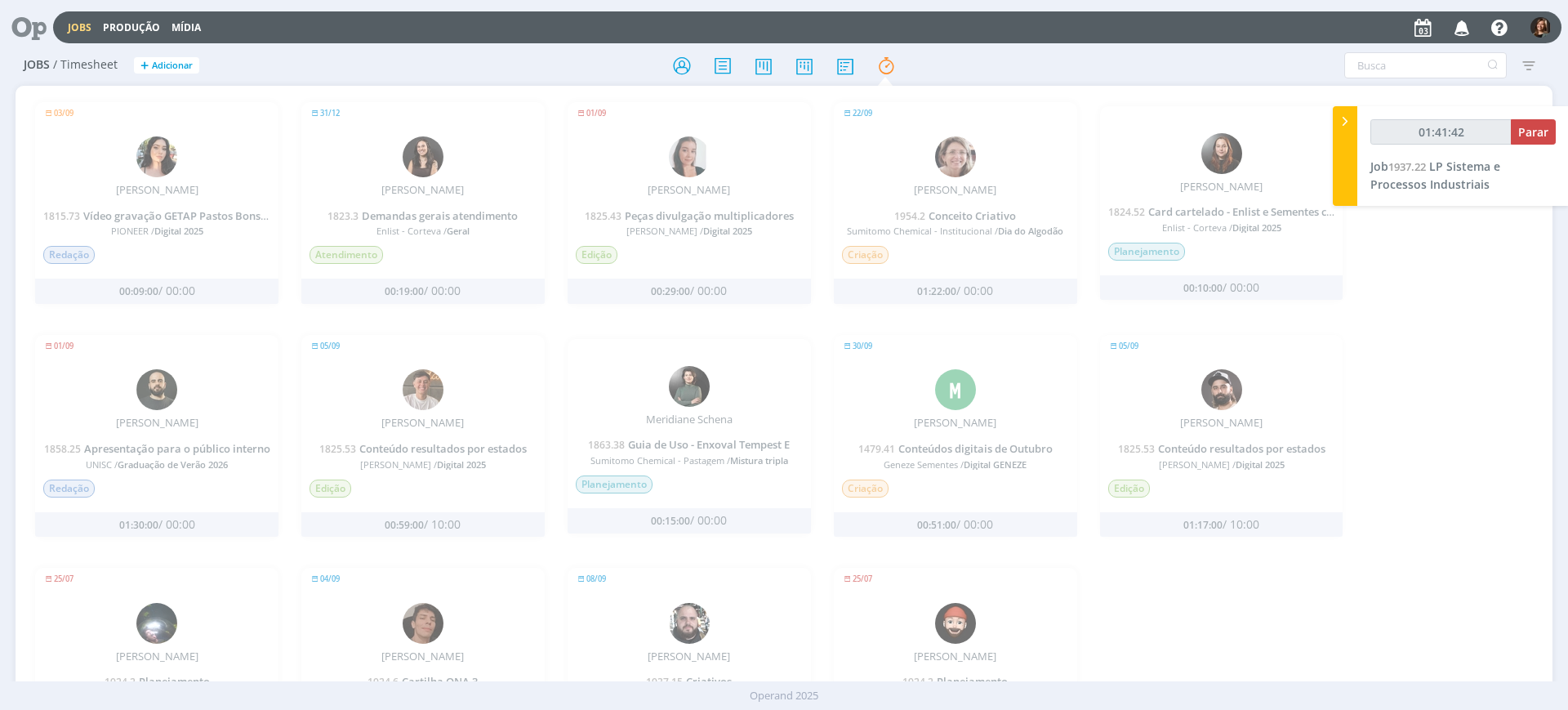
scroll to position [1295, 0]
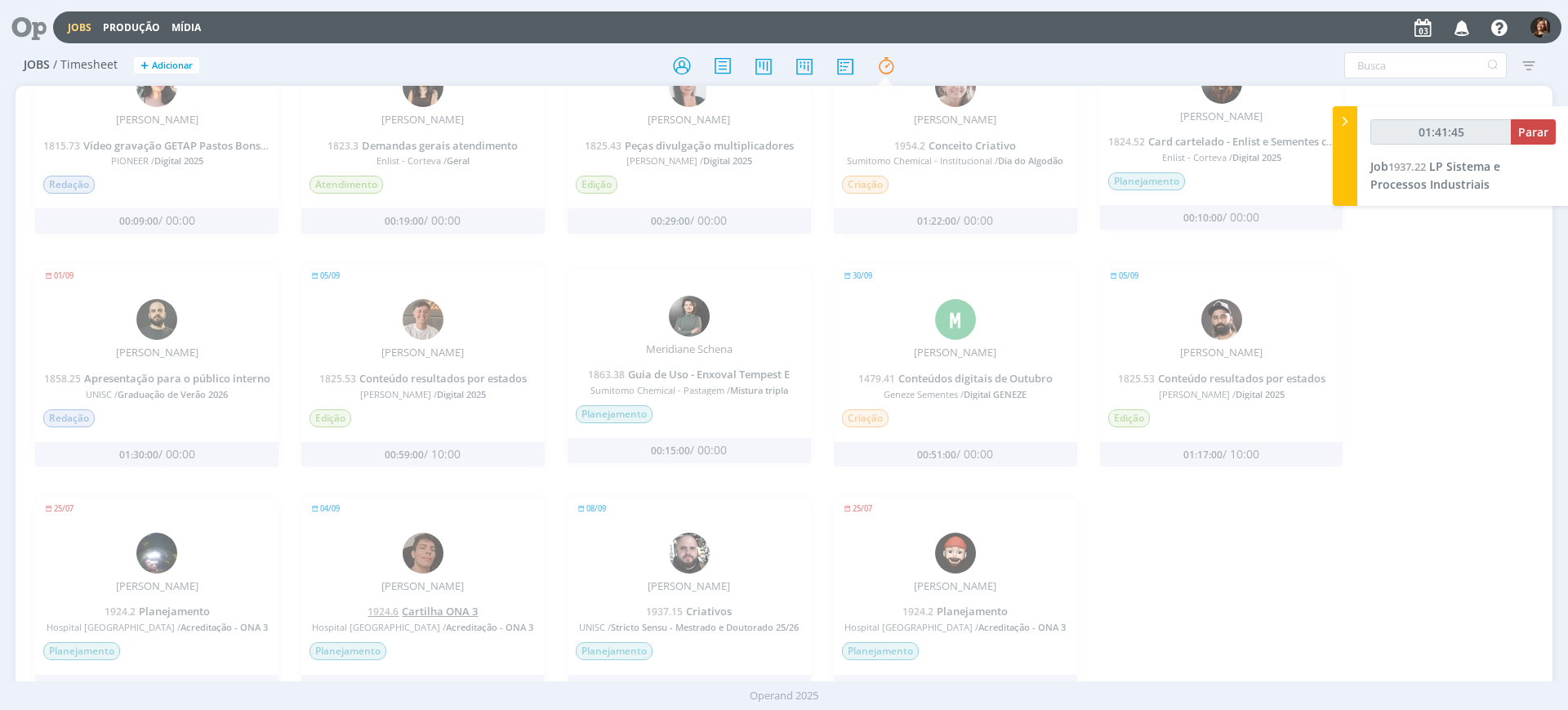
click at [445, 611] on span "Cartilha ONA 3" at bounding box center [440, 611] width 76 height 15
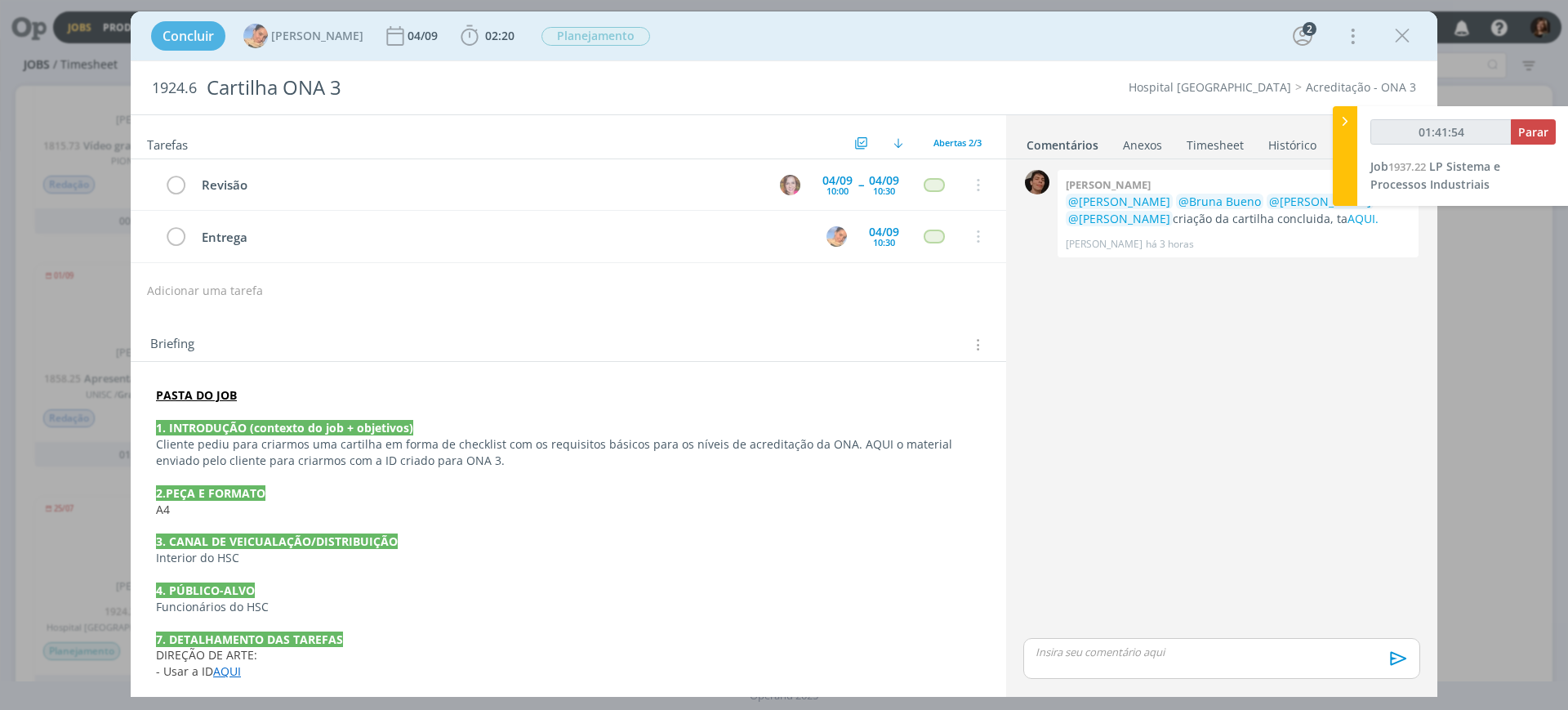
click at [1279, 143] on link "Histórico" at bounding box center [1292, 141] width 50 height 23
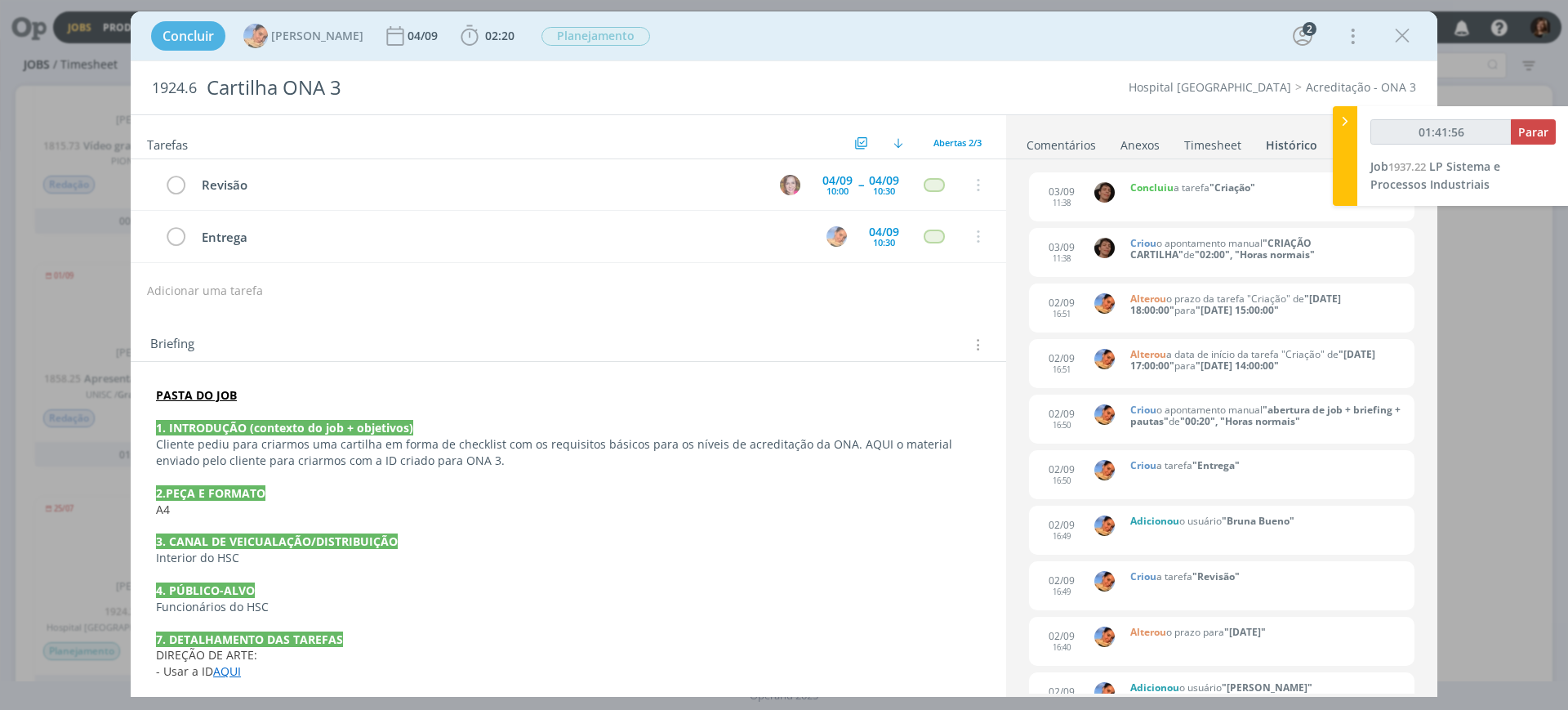
type input "01:41:57"
drag, startPoint x: 1339, startPoint y: 122, endPoint x: 1186, endPoint y: 140, distance: 154.1
click at [1337, 122] on icon at bounding box center [1345, 122] width 17 height 18
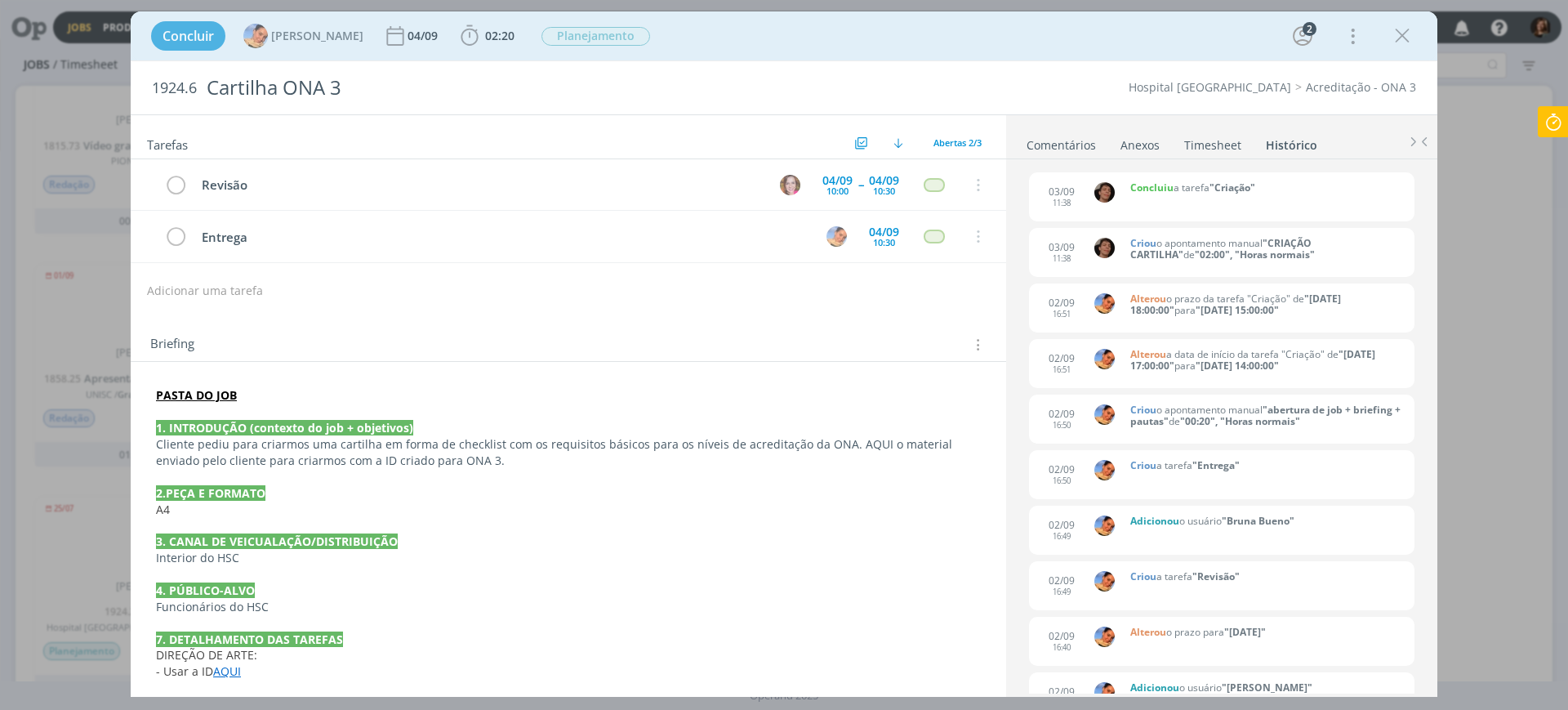
click at [1174, 143] on li "Anexos 0" at bounding box center [1151, 141] width 63 height 23
click at [1187, 143] on link "Timesheet" at bounding box center [1213, 141] width 59 height 23
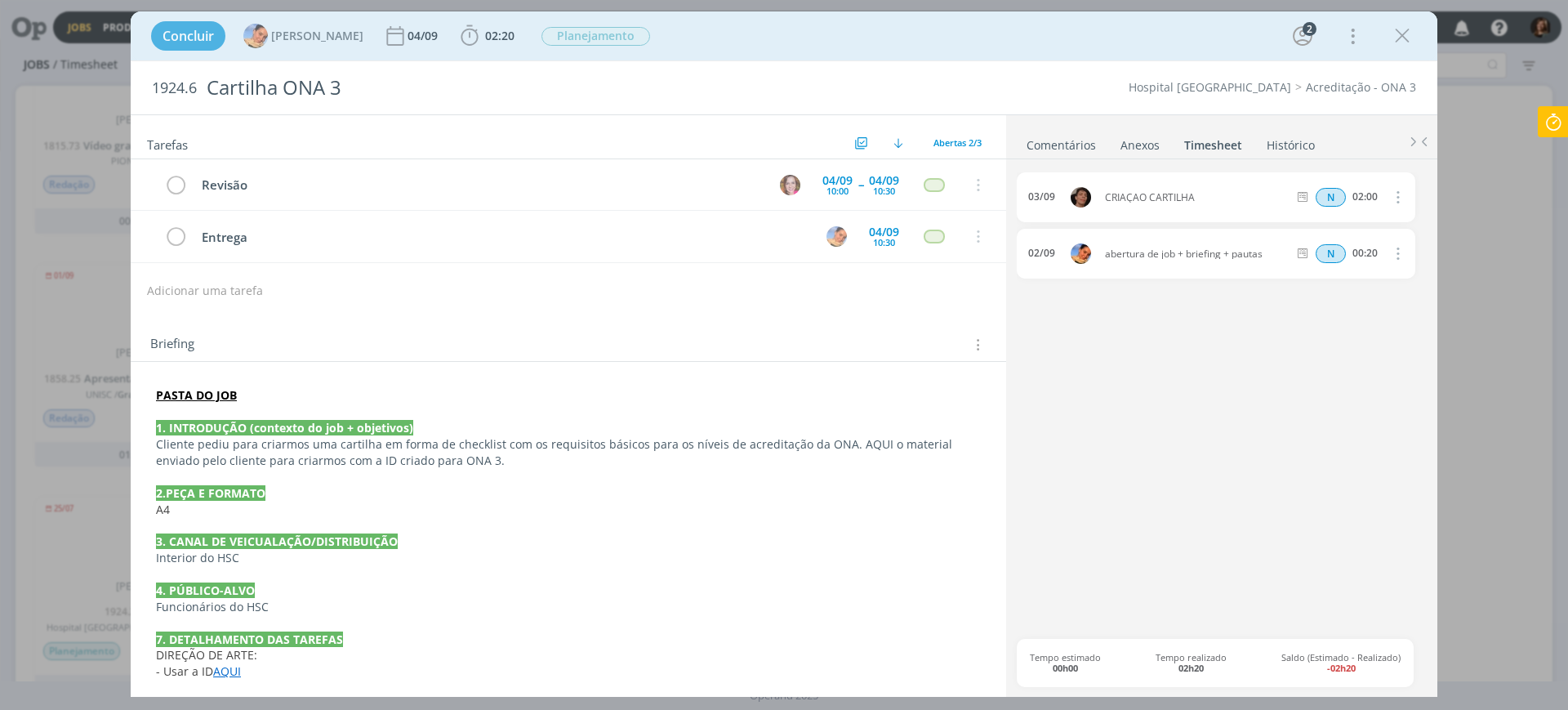
click at [1060, 143] on link "Comentários" at bounding box center [1061, 141] width 71 height 23
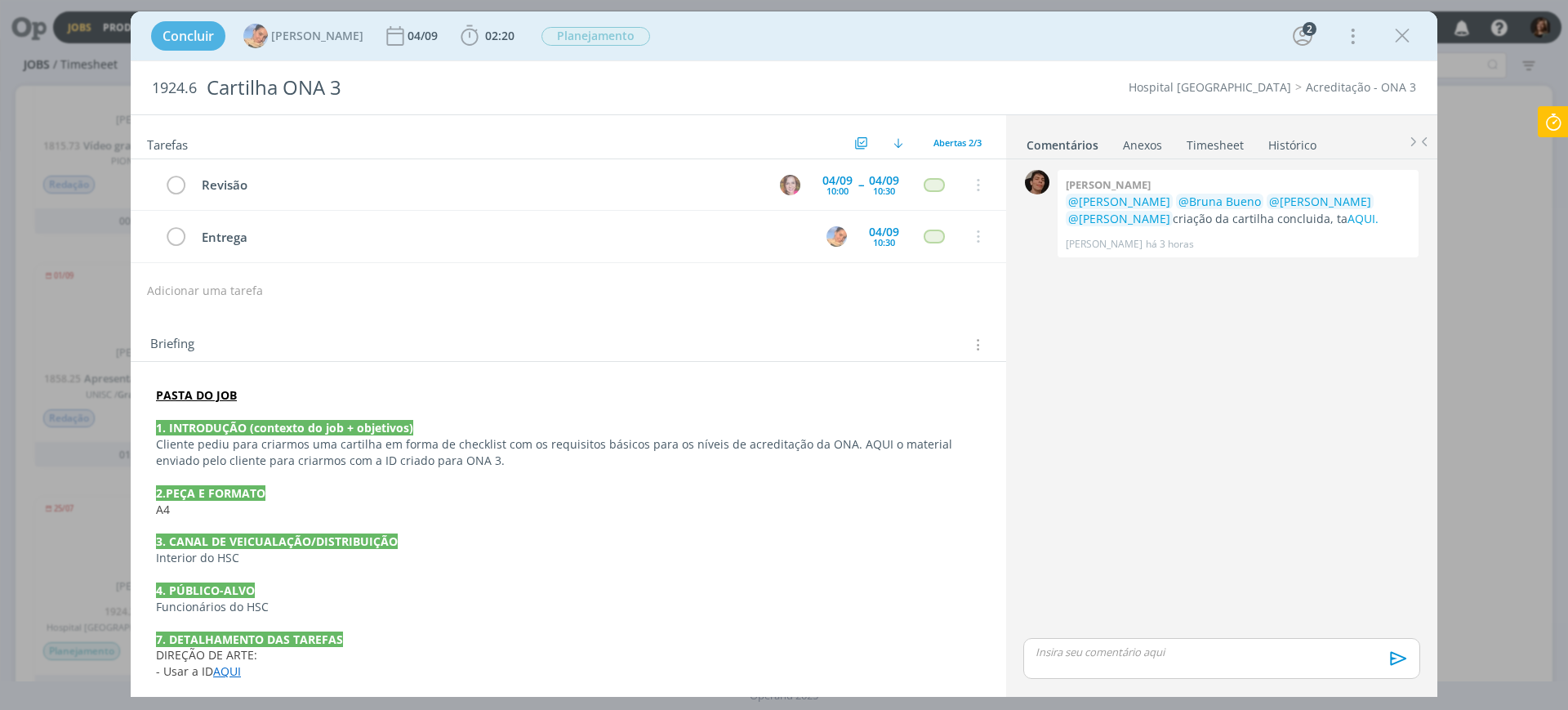
click at [183, 377] on div "PASTA DO JOB 1. INTRODUÇÃO (contexto do job + objetivos) Cliente pediu para cri…" at bounding box center [568, 534] width 876 height 346
click at [194, 400] on strong "PASTA DO JOB" at bounding box center [196, 395] width 81 height 16
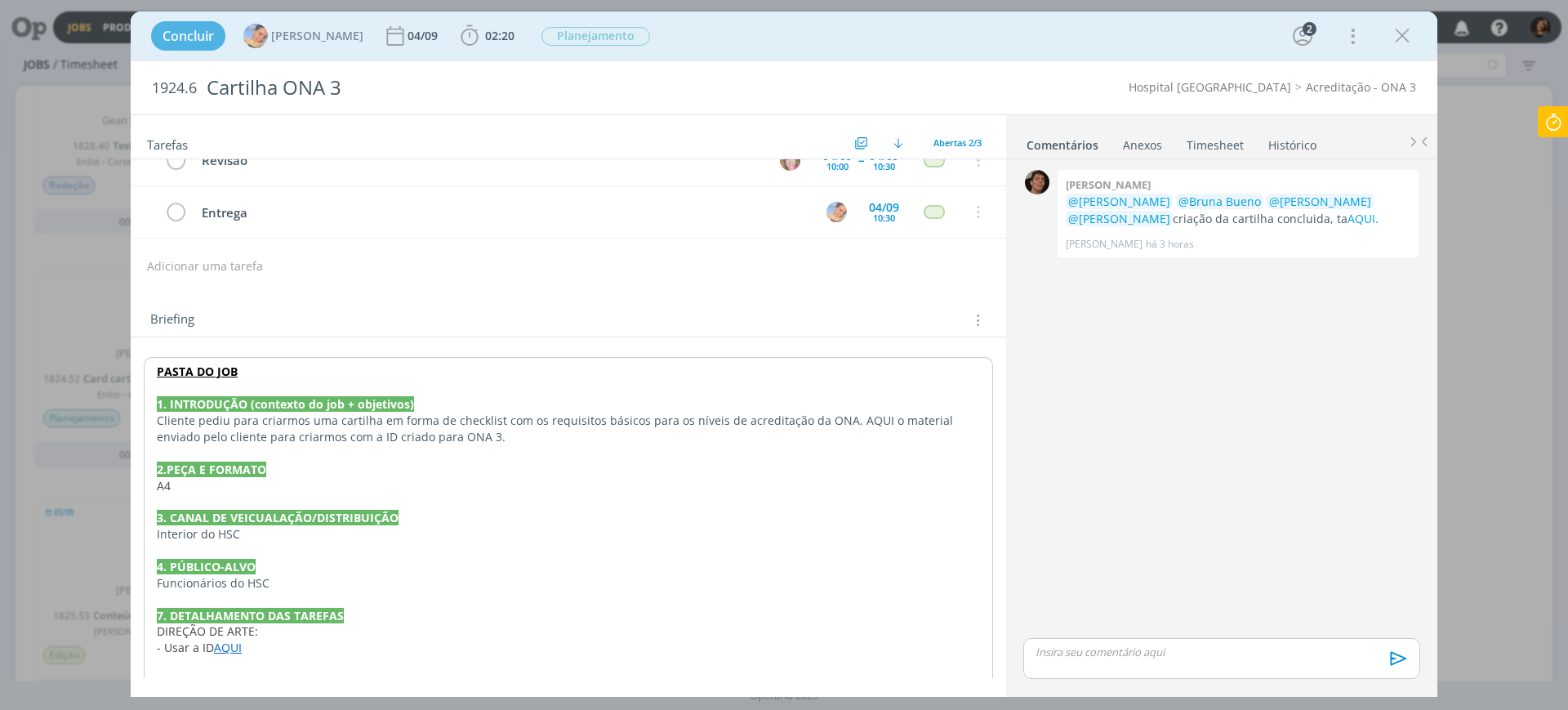
click at [234, 640] on link "AQUI" at bounding box center [227, 648] width 27 height 16
drag, startPoint x: 209, startPoint y: 379, endPoint x: 213, endPoint y: 371, distance: 8.9
click at [209, 379] on p "PASTA DO JOB" at bounding box center [568, 372] width 823 height 17
click at [218, 361] on div "PASTA DO JOB 1. INTRODUÇÃO (contexto do job + objetivos) Cliente pediu para cri…" at bounding box center [568, 517] width 849 height 321
click at [196, 373] on strong "PASTA DO JOB" at bounding box center [197, 372] width 81 height 16
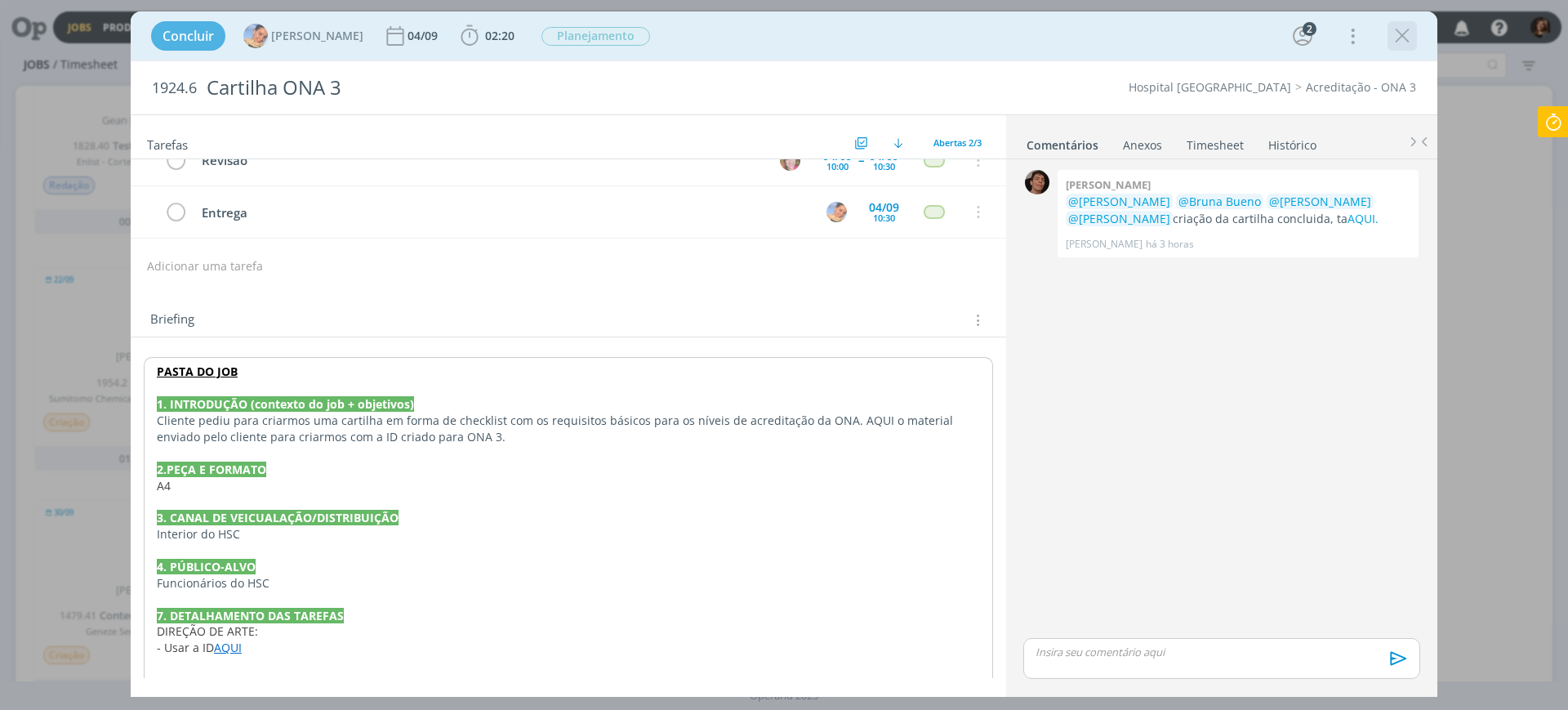
click at [1401, 39] on icon "dialog" at bounding box center [1402, 35] width 24 height 24
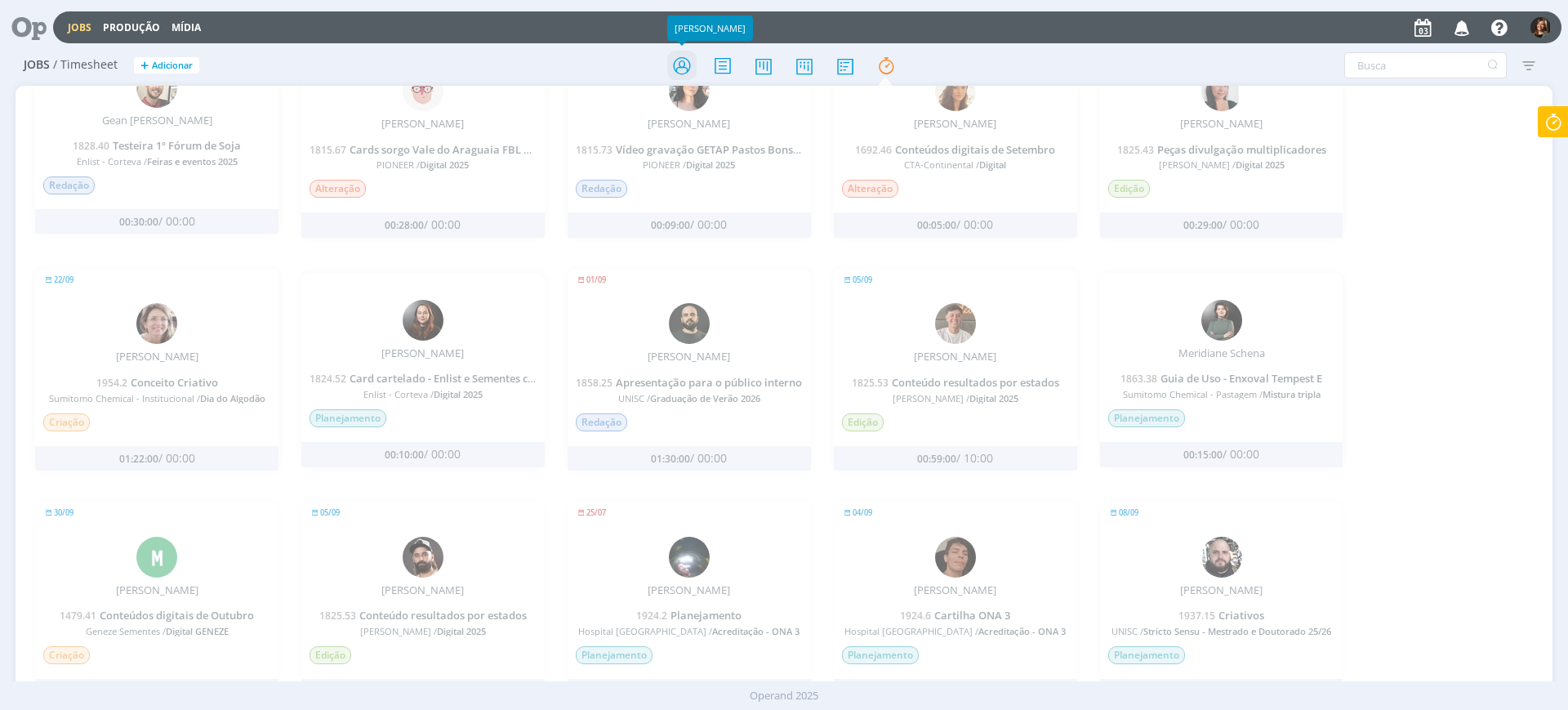
click at [689, 71] on icon at bounding box center [682, 65] width 29 height 32
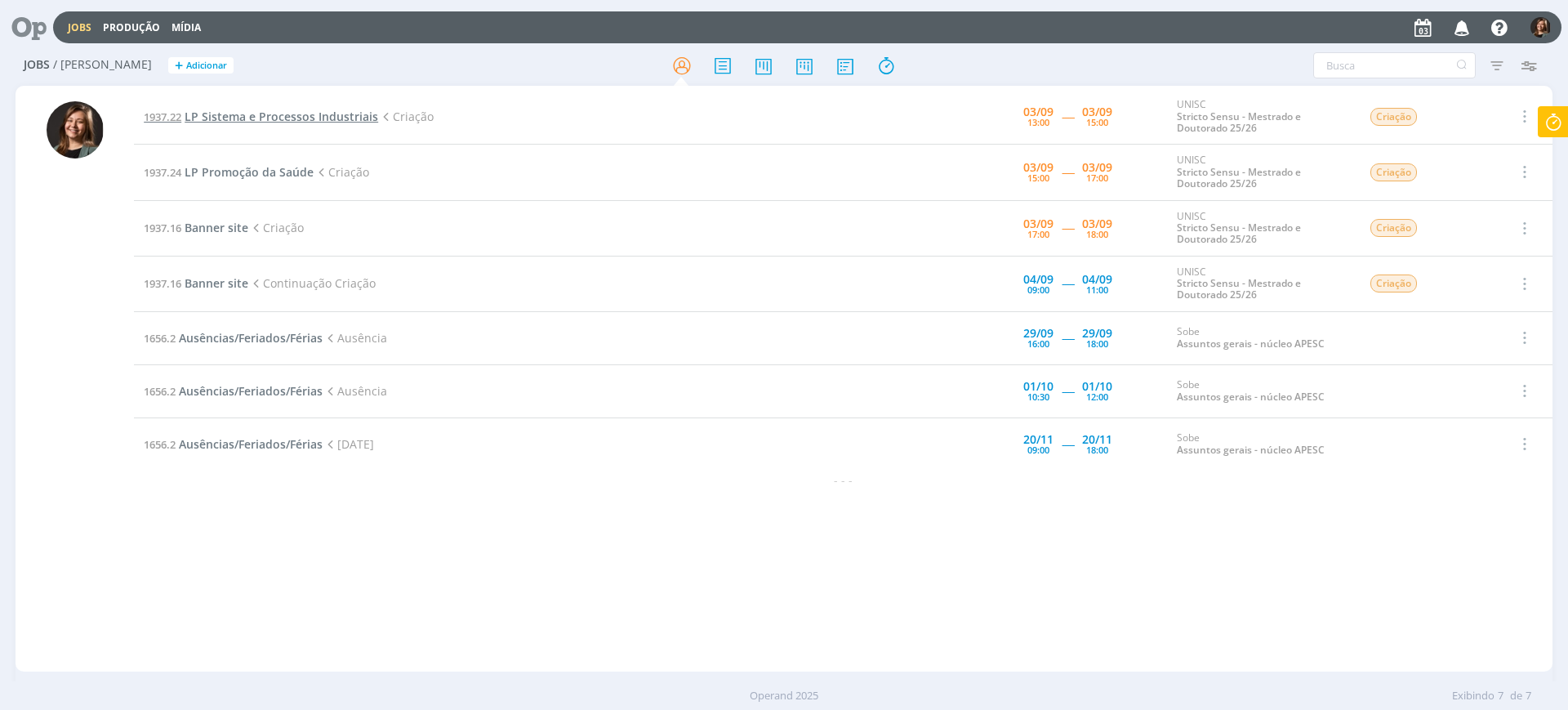
click at [286, 122] on span "LP Sistema e Processos Industriais" at bounding box center [281, 116] width 193 height 16
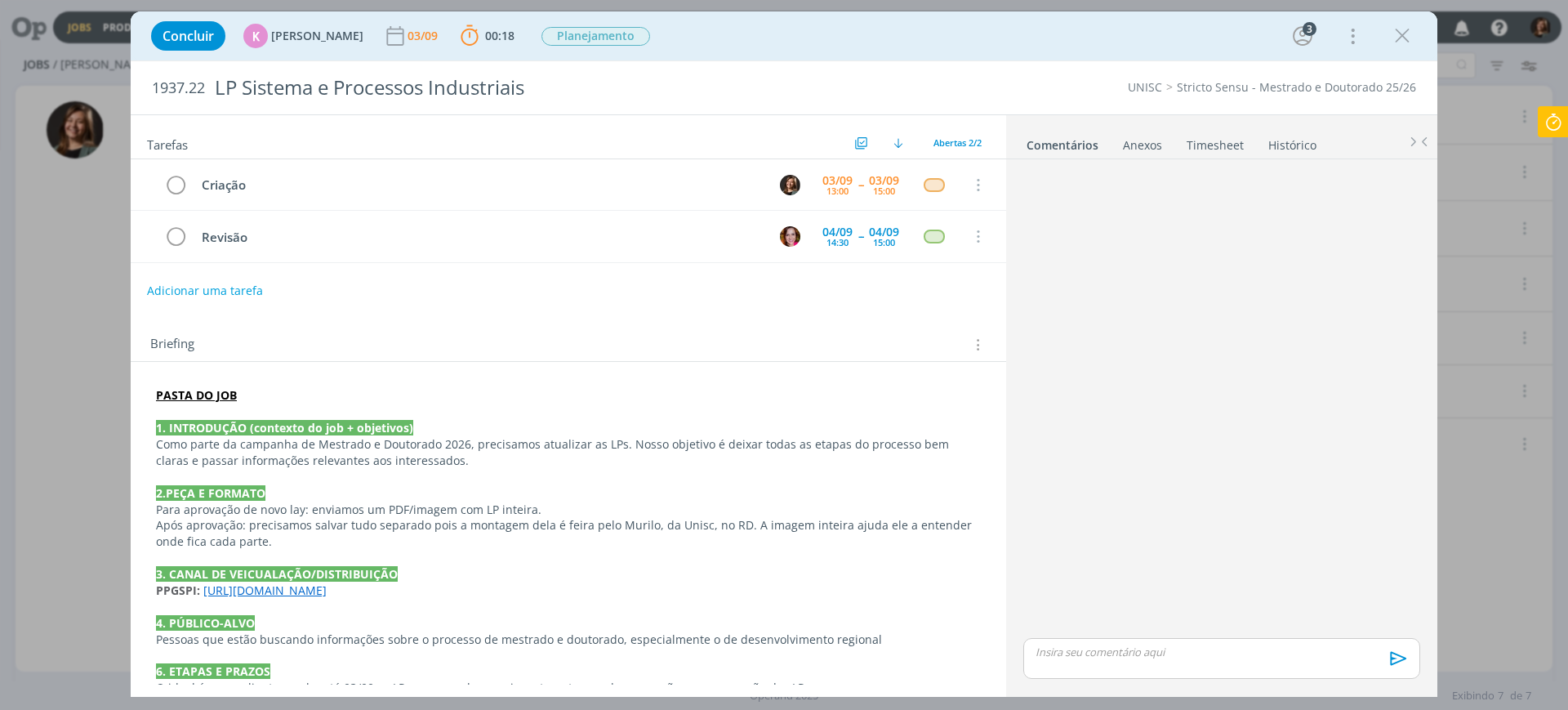
click at [1561, 127] on icon at bounding box center [1553, 122] width 29 height 32
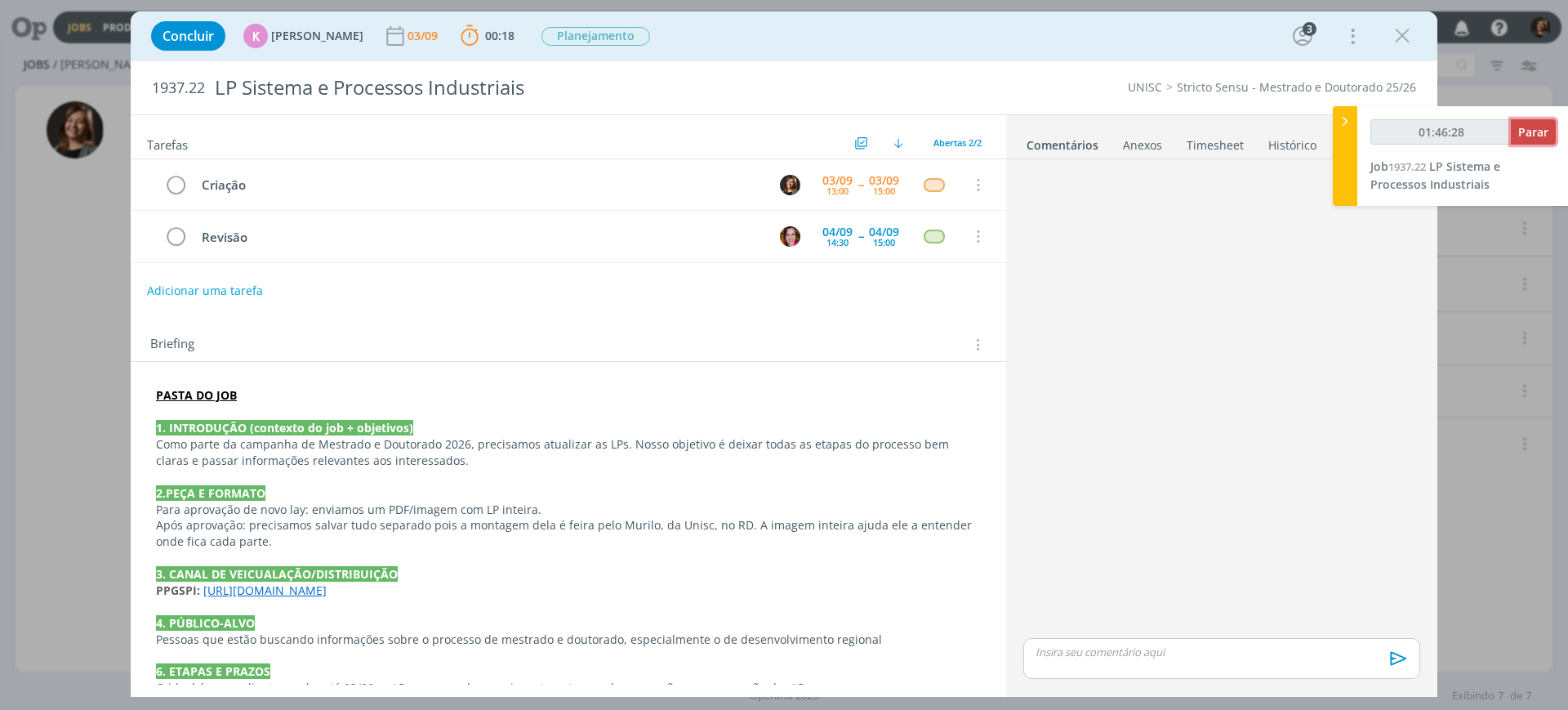
click at [1524, 138] on span "Parar" at bounding box center [1533, 132] width 30 height 16
type input "01:47:00"
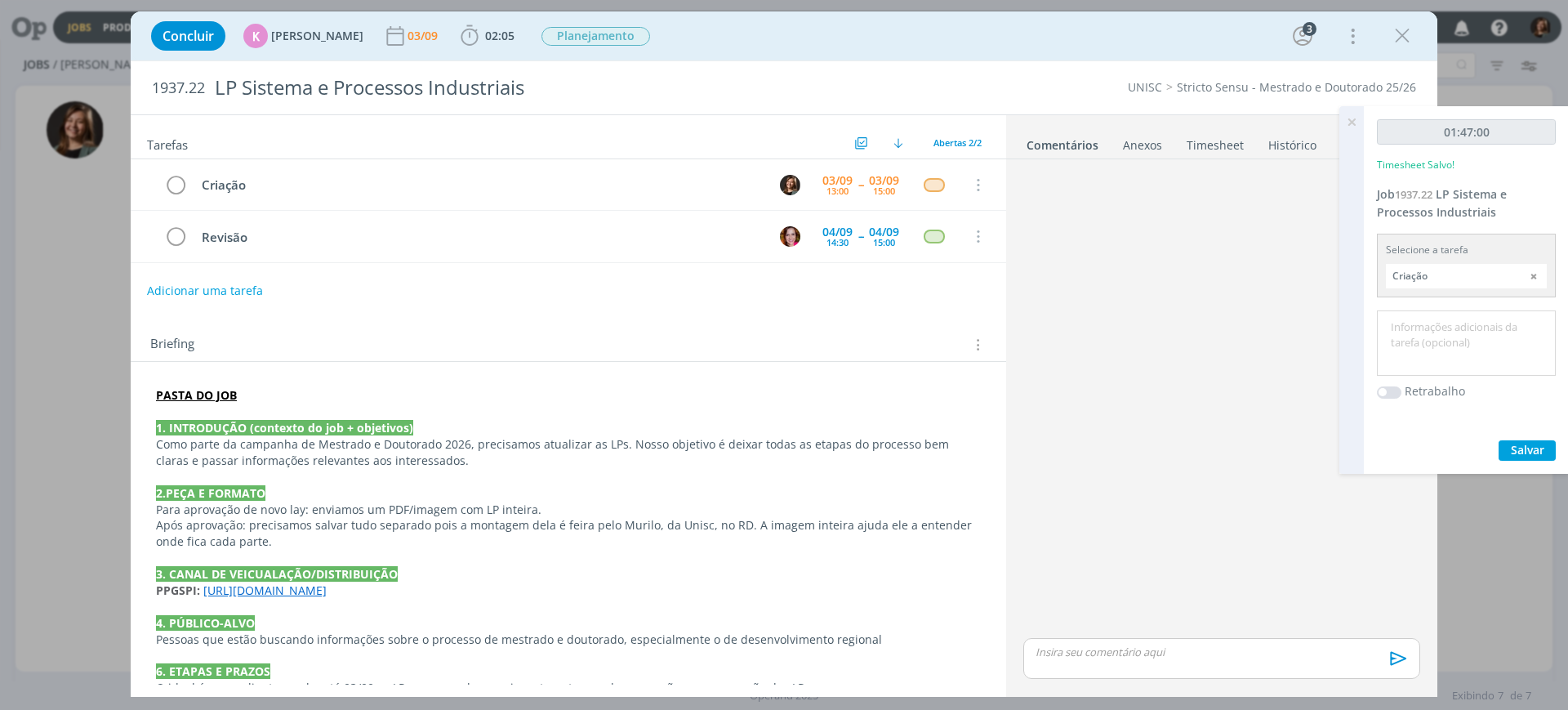
click at [1439, 273] on input "Criação" at bounding box center [1466, 276] width 161 height 24
click at [1529, 334] on textarea at bounding box center [1466, 342] width 171 height 58
type textarea "Criação"
click at [1443, 264] on input "Criação" at bounding box center [1466, 276] width 161 height 24
click at [1357, 343] on div at bounding box center [1352, 290] width 24 height 368
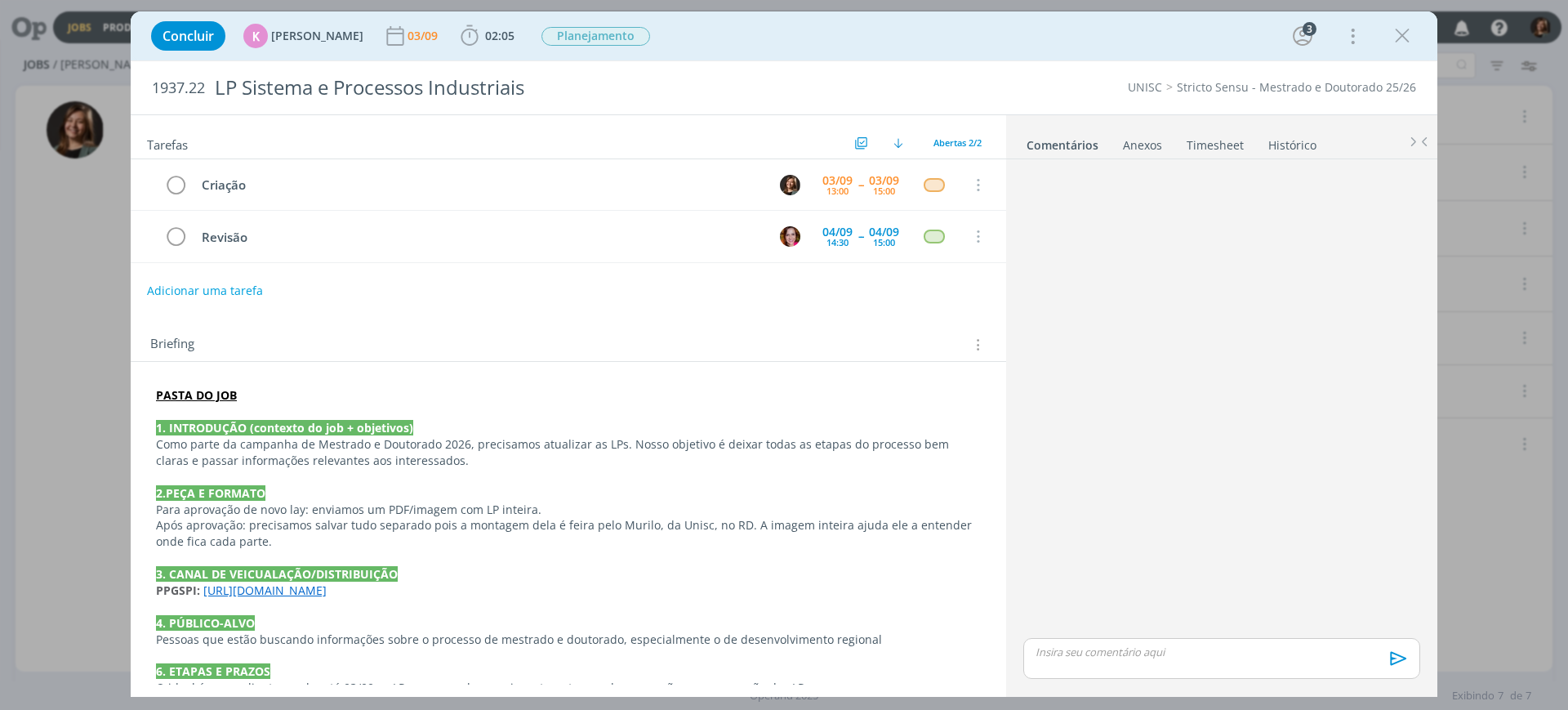
click at [1134, 141] on div "Anexos 0" at bounding box center [1143, 145] width 39 height 17
click at [1219, 151] on link "Timesheet" at bounding box center [1214, 141] width 59 height 23
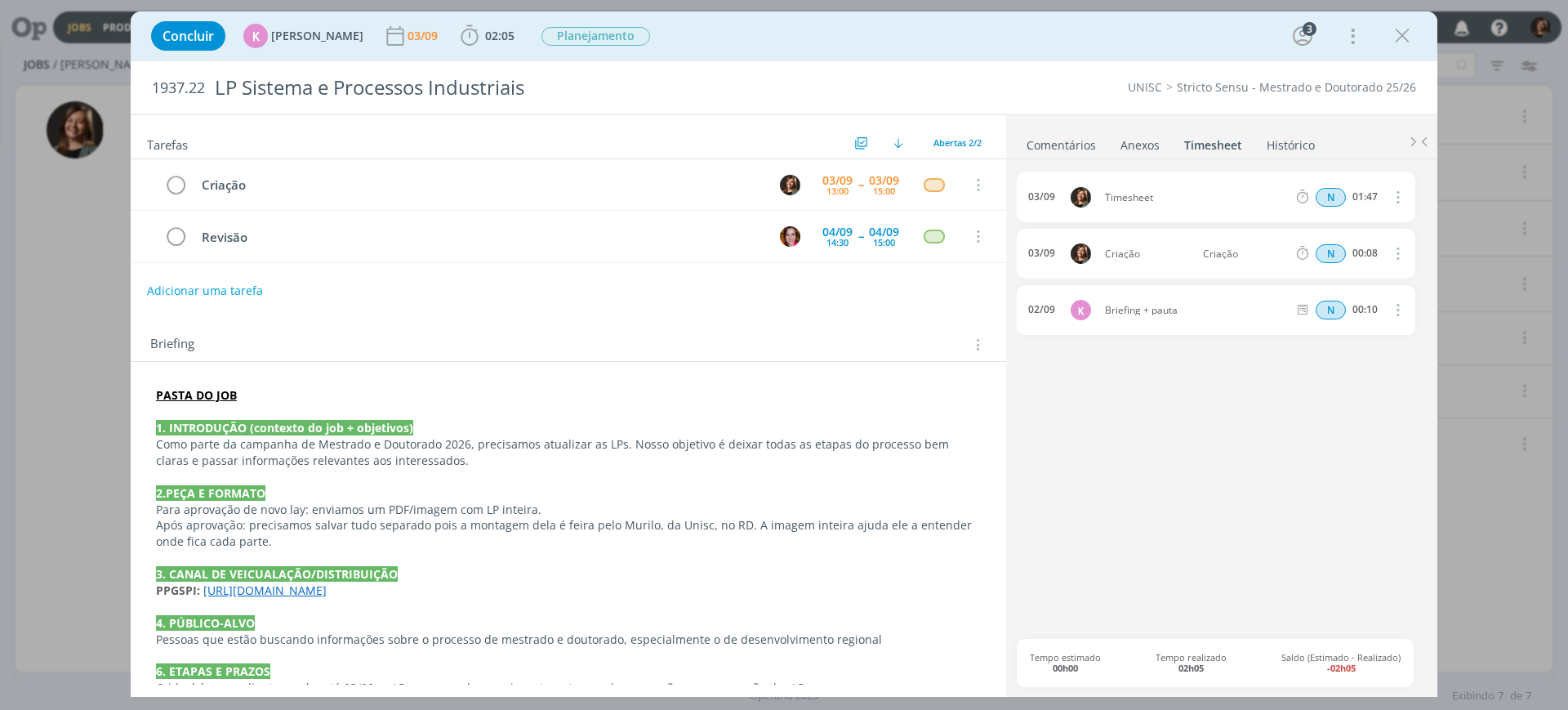
click at [1392, 200] on icon "dialog" at bounding box center [1396, 197] width 18 height 20
click at [1348, 253] on link "Editar" at bounding box center [1351, 252] width 129 height 26
click at [1238, 199] on input "Selecione a tarefa" at bounding box center [1243, 197] width 94 height 18
click at [1239, 254] on div "Criação - [PERSON_NAME]" at bounding box center [1255, 262] width 116 height 27
type input "Criação"
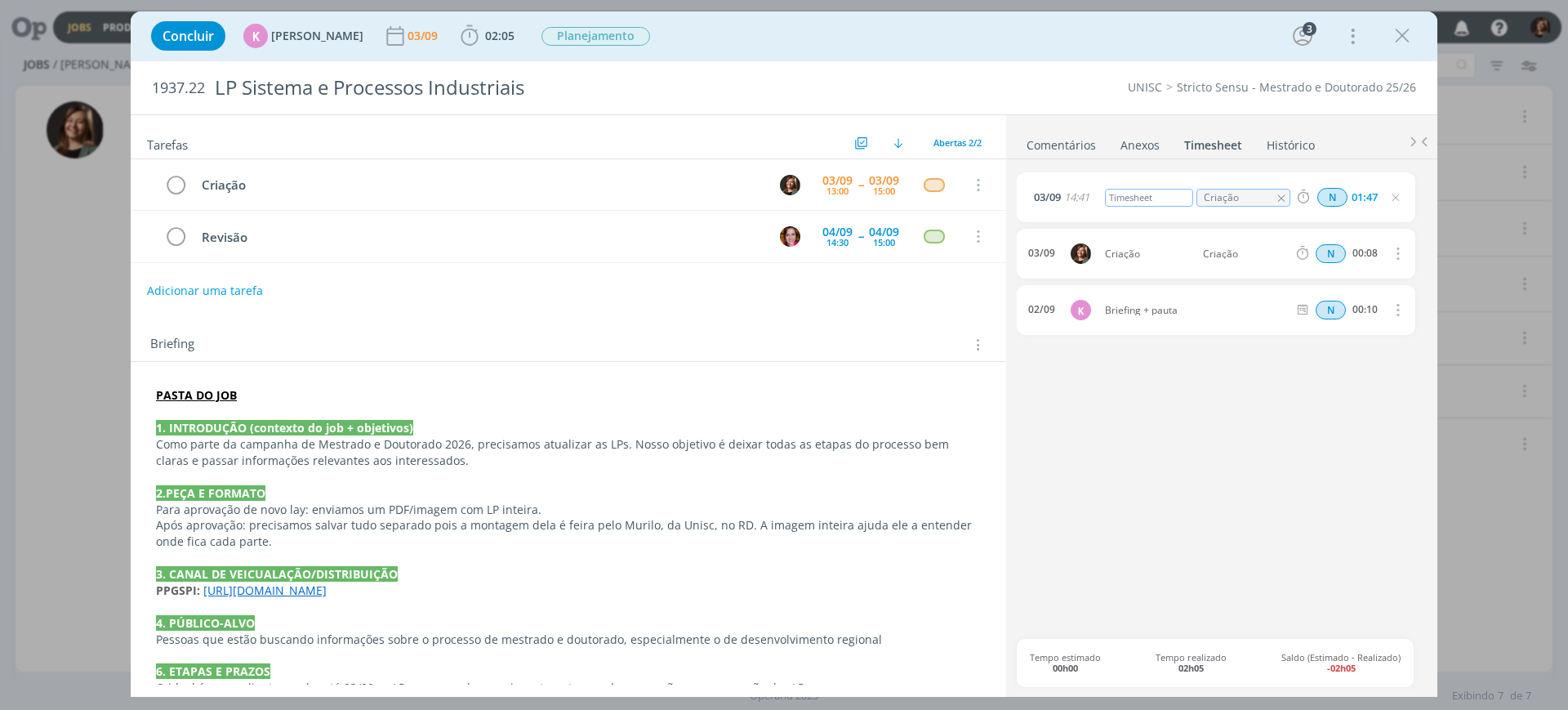
click at [1167, 195] on div "Timesheet" at bounding box center [1149, 197] width 88 height 18
drag, startPoint x: 1167, startPoint y: 195, endPoint x: 919, endPoint y: 184, distance: 248.2
click at [919, 184] on div "Tarefas Usar Job de template Ordenar por: Prazo crescente Prazo decrescente Ord…" at bounding box center [784, 405] width 1307 height 582
click at [1058, 148] on link "Comentários" at bounding box center [1061, 141] width 71 height 23
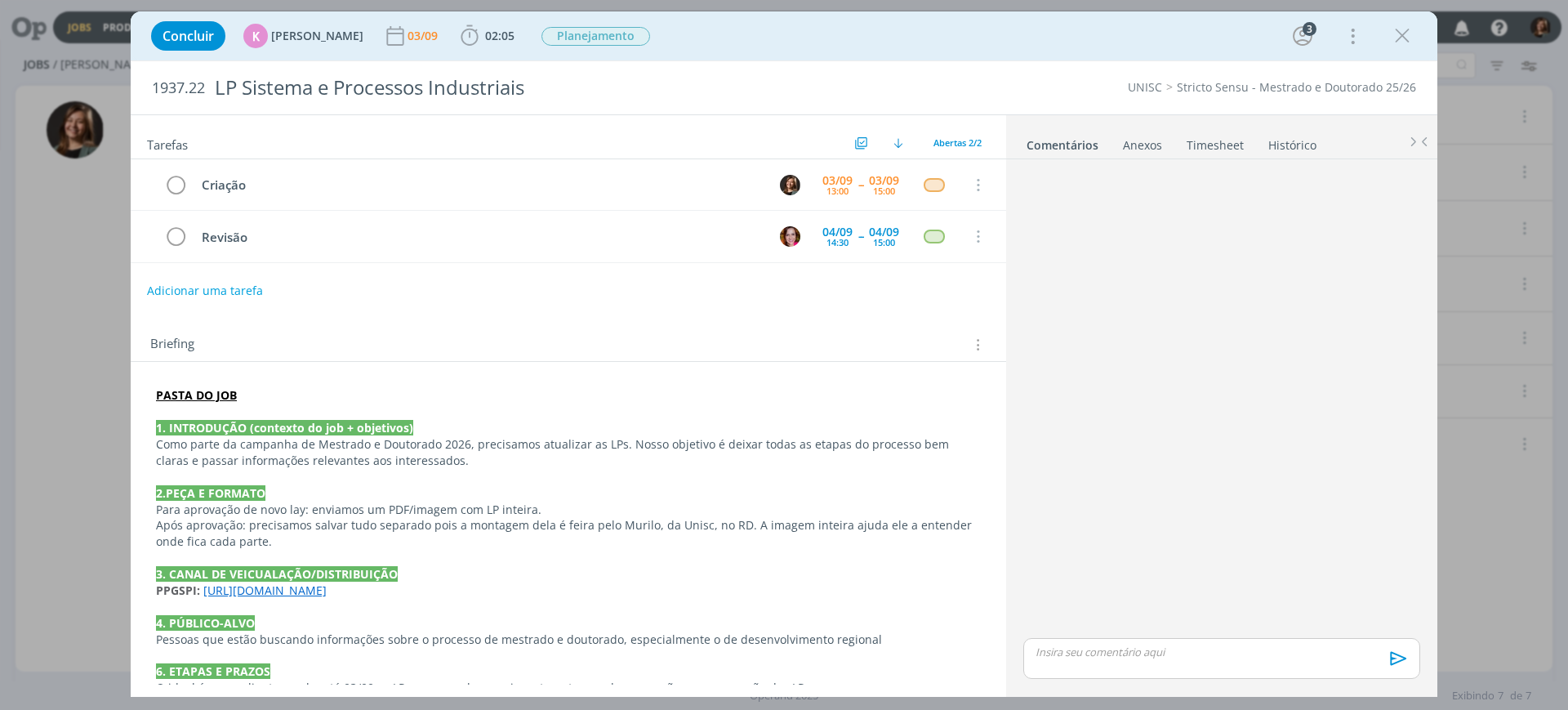
drag, startPoint x: 1129, startPoint y: 605, endPoint x: 1131, endPoint y: 627, distance: 22.1
click at [1129, 610] on div "dialog" at bounding box center [1222, 400] width 410 height 468
drag, startPoint x: 1131, startPoint y: 627, endPoint x: 1137, endPoint y: 641, distance: 15.2
click at [1134, 630] on div "dialog" at bounding box center [1222, 400] width 410 height 468
click at [1137, 641] on div "dialog" at bounding box center [1221, 658] width 397 height 41
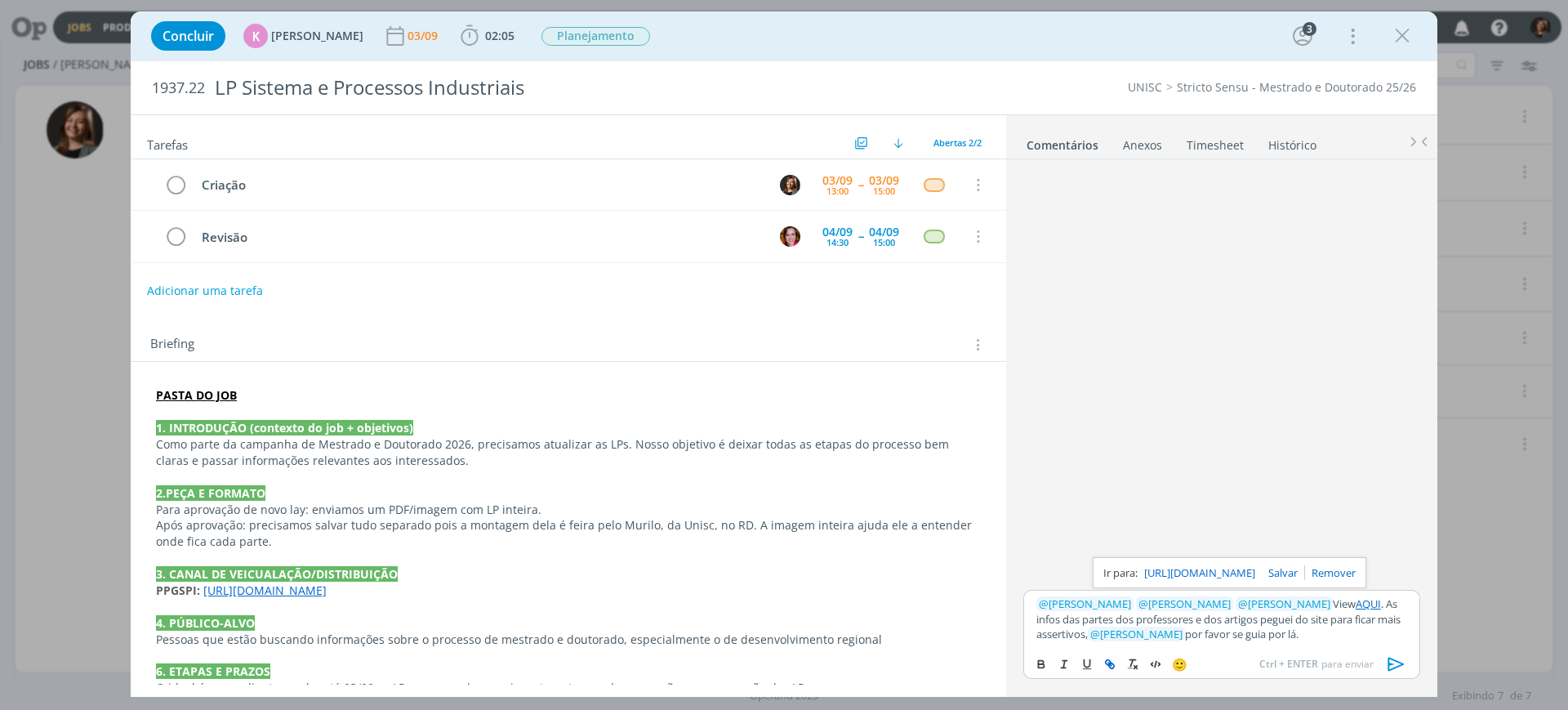
drag, startPoint x: 1352, startPoint y: 607, endPoint x: 1392, endPoint y: 575, distance: 51.2
click at [1355, 575] on link "dialog" at bounding box center [1330, 572] width 51 height 15
click at [1117, 661] on button "dialog" at bounding box center [1110, 664] width 22 height 20
paste input "https://sobeae.sharepoint.com/:f:/s/SOBEAE/EpoMIYAYXqpFoShxT50uouoB99Gd5OsdO_qW…"
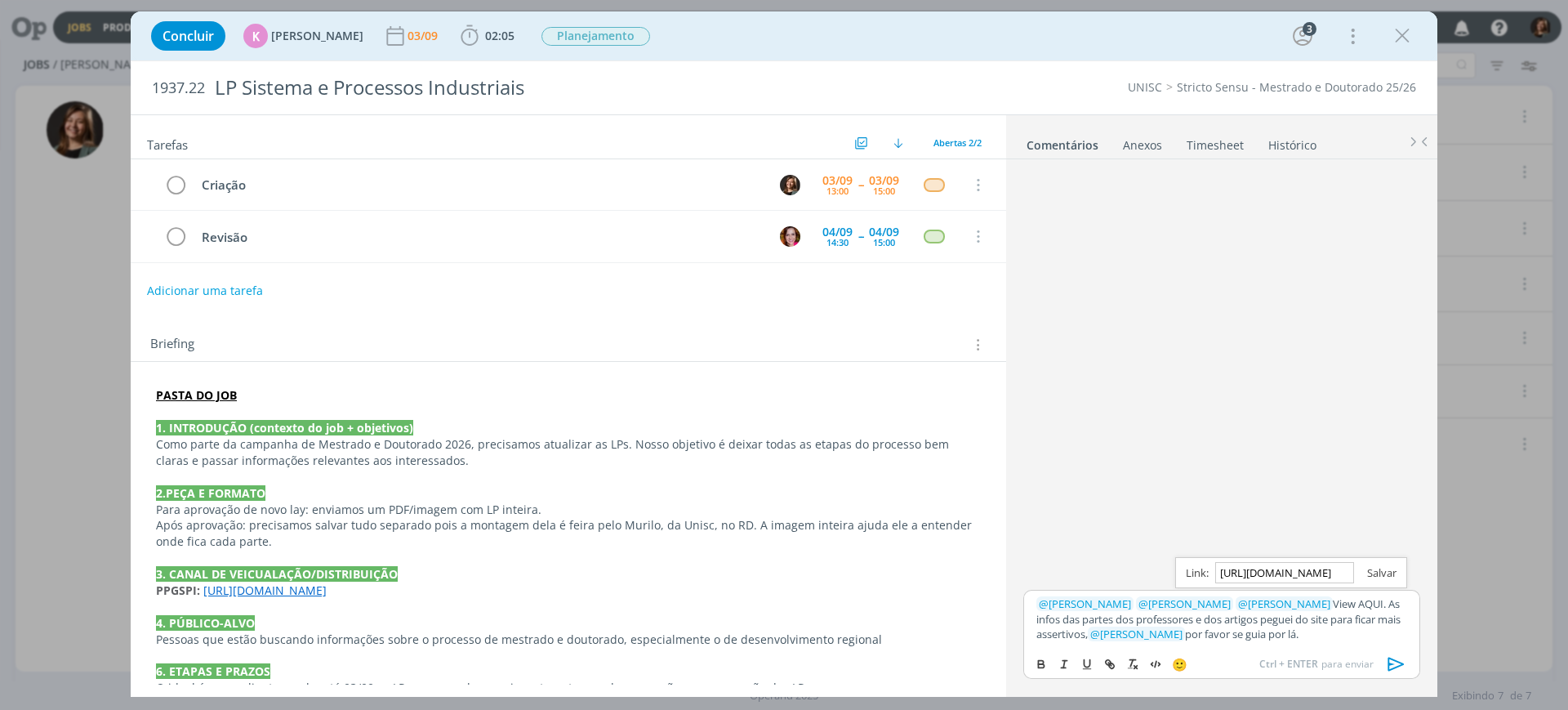
type input "https://sobeae.sharepoint.com/:f:/s/SOBEAE/EpoMIYAYXqpFoShxT50uouoB99Gd5OsdO_qW…"
click at [1381, 576] on link "dialog" at bounding box center [1376, 572] width 43 height 15
click at [1401, 655] on icon "dialog" at bounding box center [1396, 663] width 24 height 24
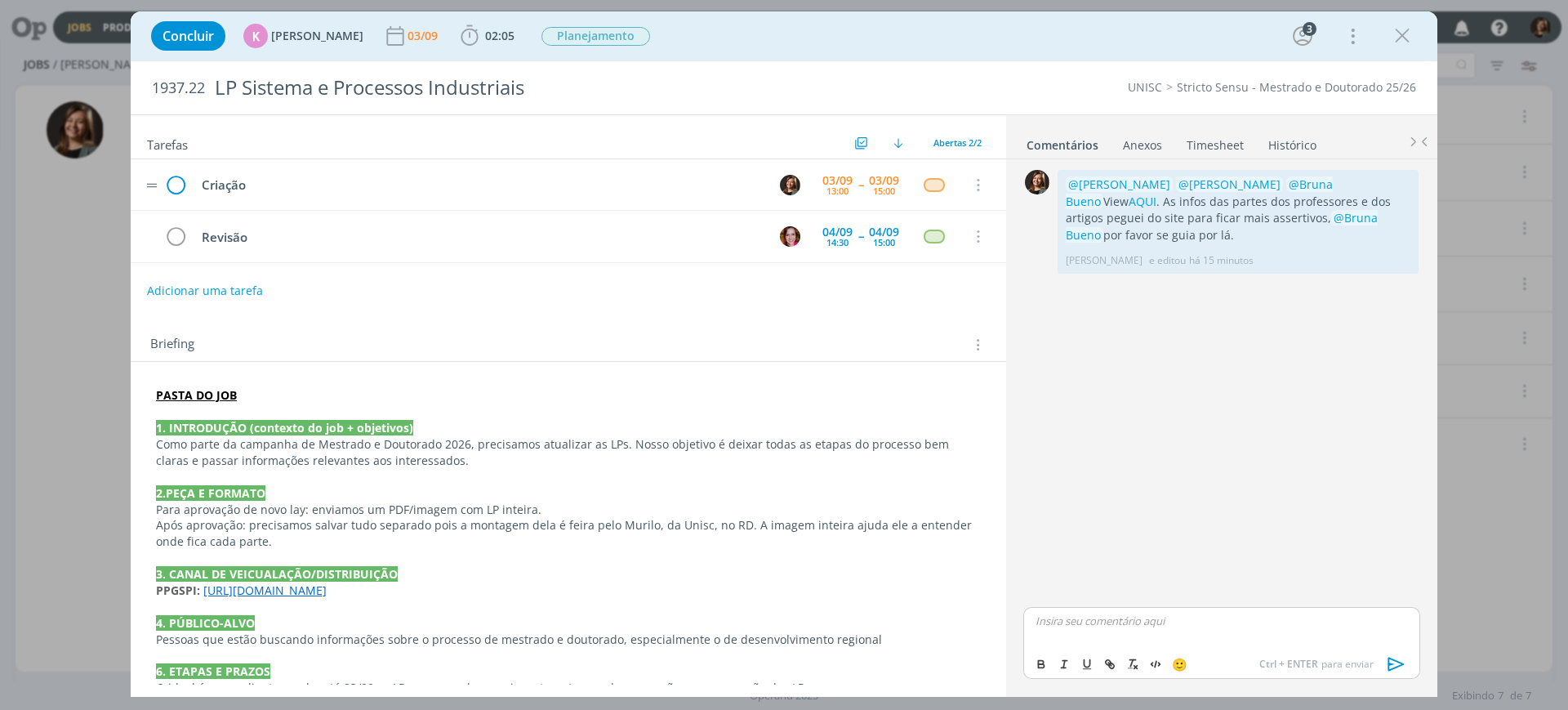
click at [167, 181] on icon "dialog" at bounding box center [176, 185] width 24 height 24
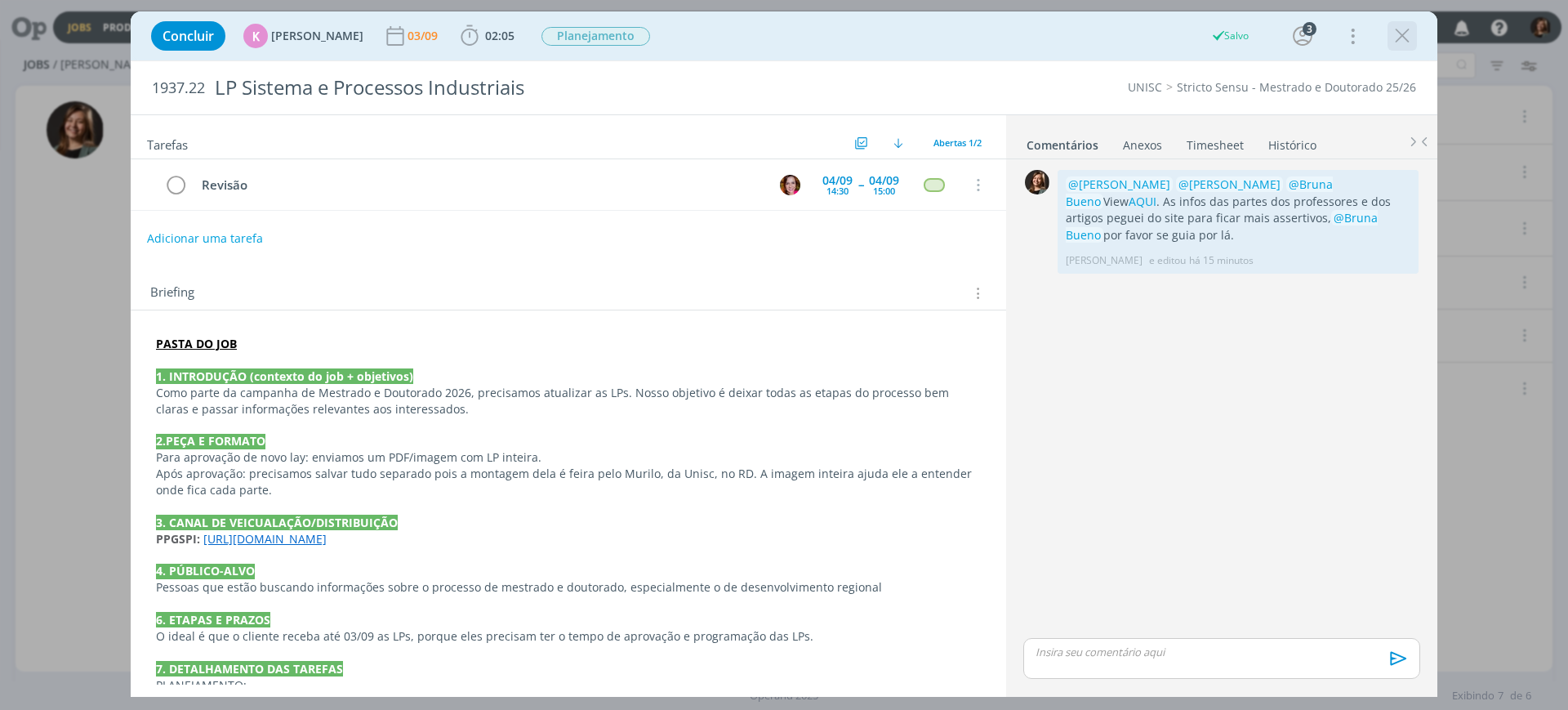
click at [1411, 39] on icon "dialog" at bounding box center [1402, 35] width 24 height 24
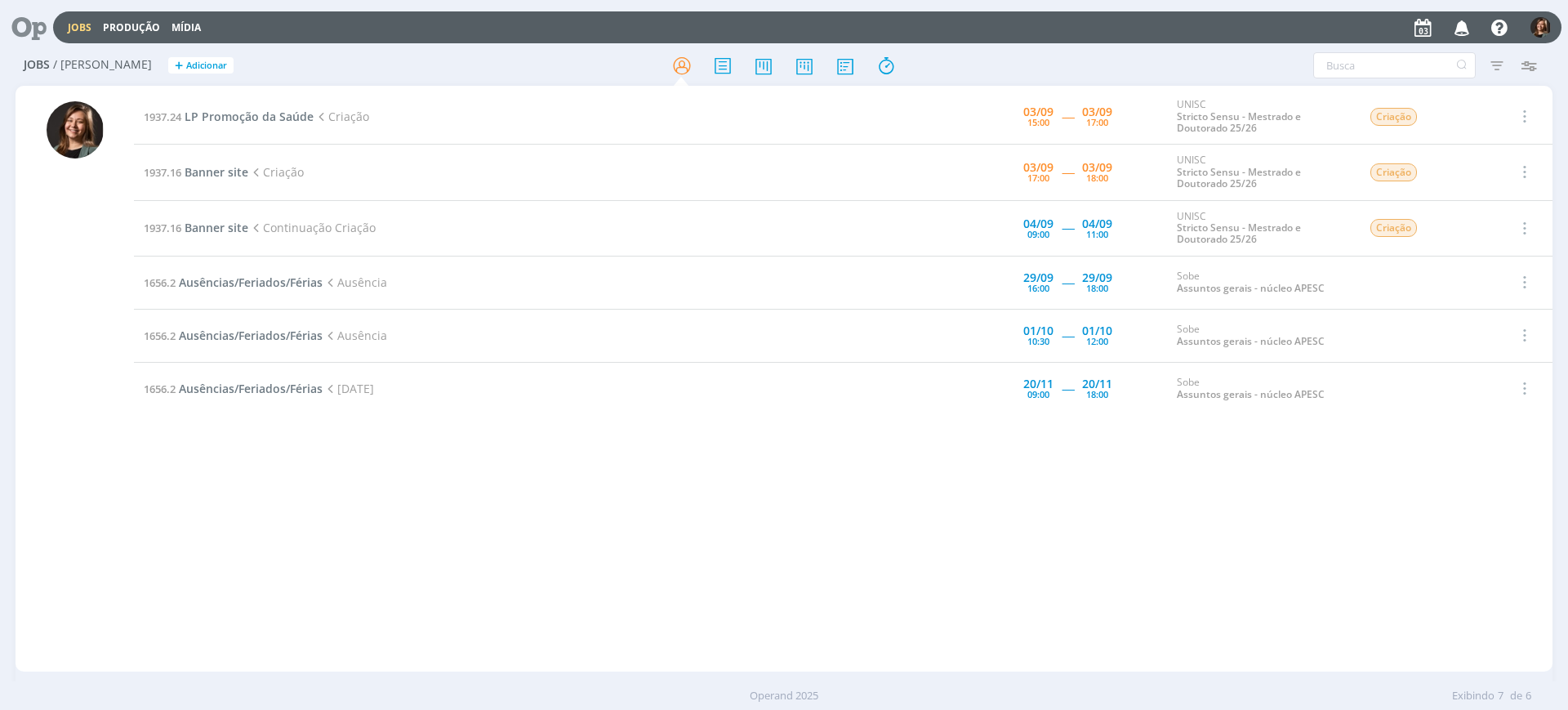
click at [238, 136] on td "1937.24 LP Promoção da Saúde Criação" at bounding box center [501, 116] width 736 height 56
click at [237, 131] on td "1937.24 LP Promoção da Saúde Criação" at bounding box center [501, 116] width 736 height 56
click at [254, 118] on span "LP Promoção da Saúde" at bounding box center [249, 116] width 129 height 16
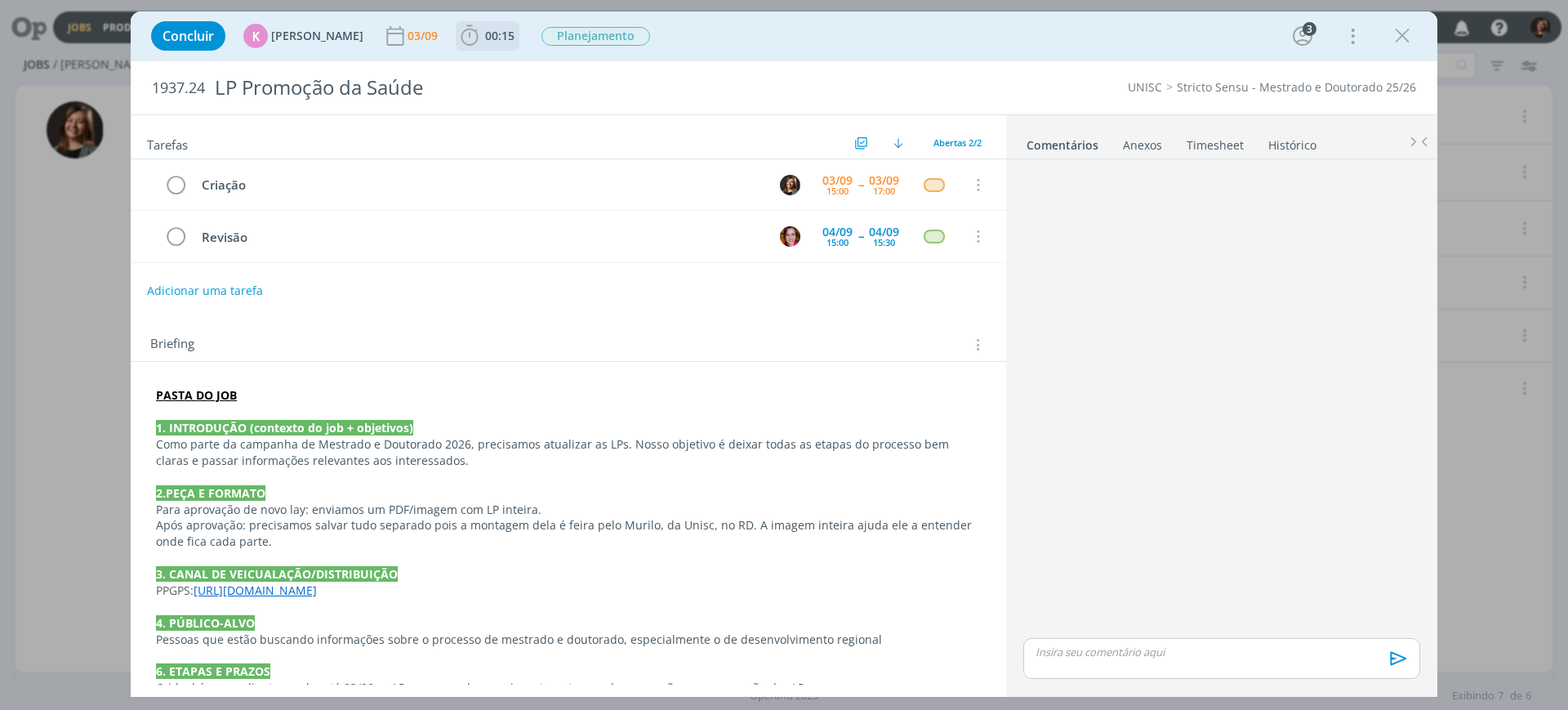
click at [503, 41] on span "00:15" at bounding box center [500, 35] width 29 height 16
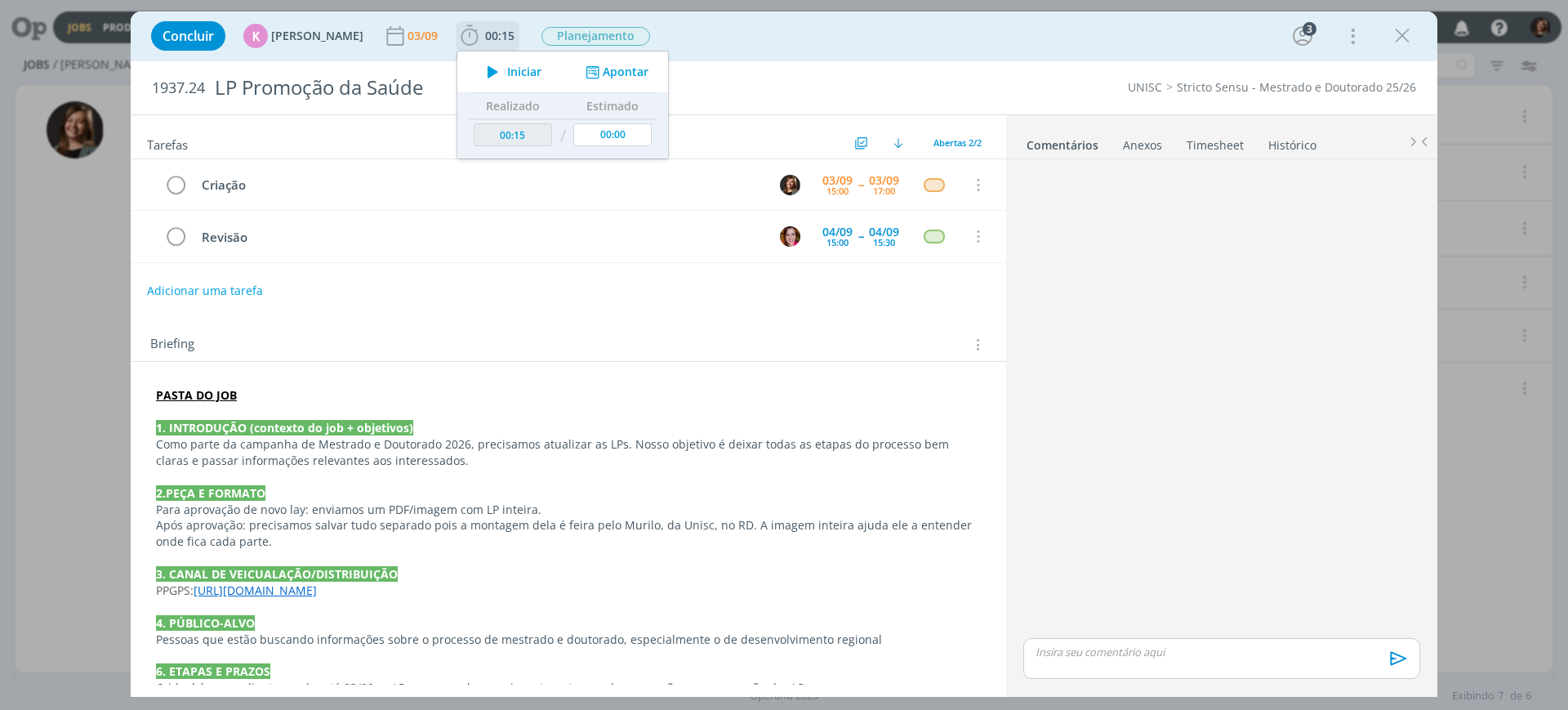
click at [511, 71] on span "Iniciar" at bounding box center [524, 72] width 34 height 12
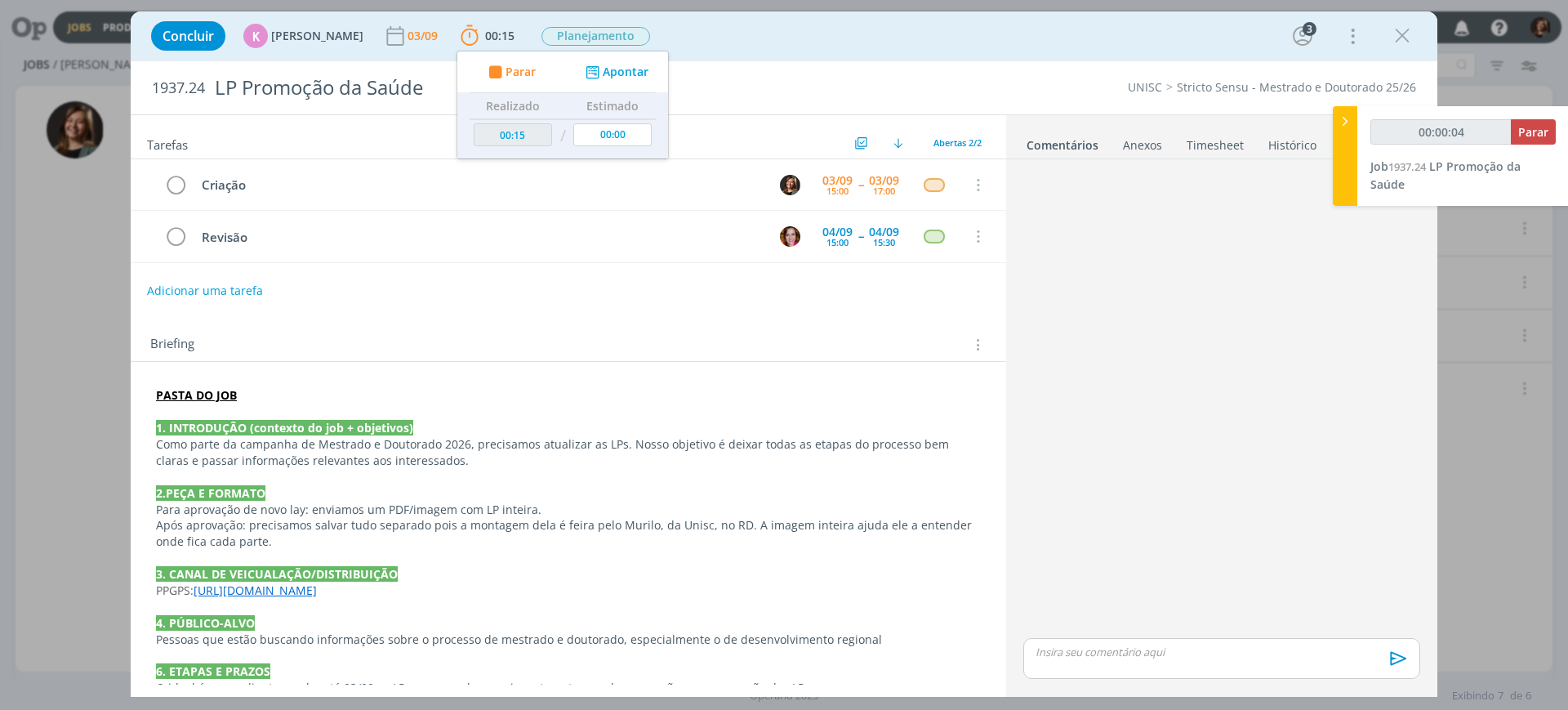
click at [317, 582] on link "https://pg.unisc.br/ppg_promocao_da_saude" at bounding box center [255, 590] width 123 height 16
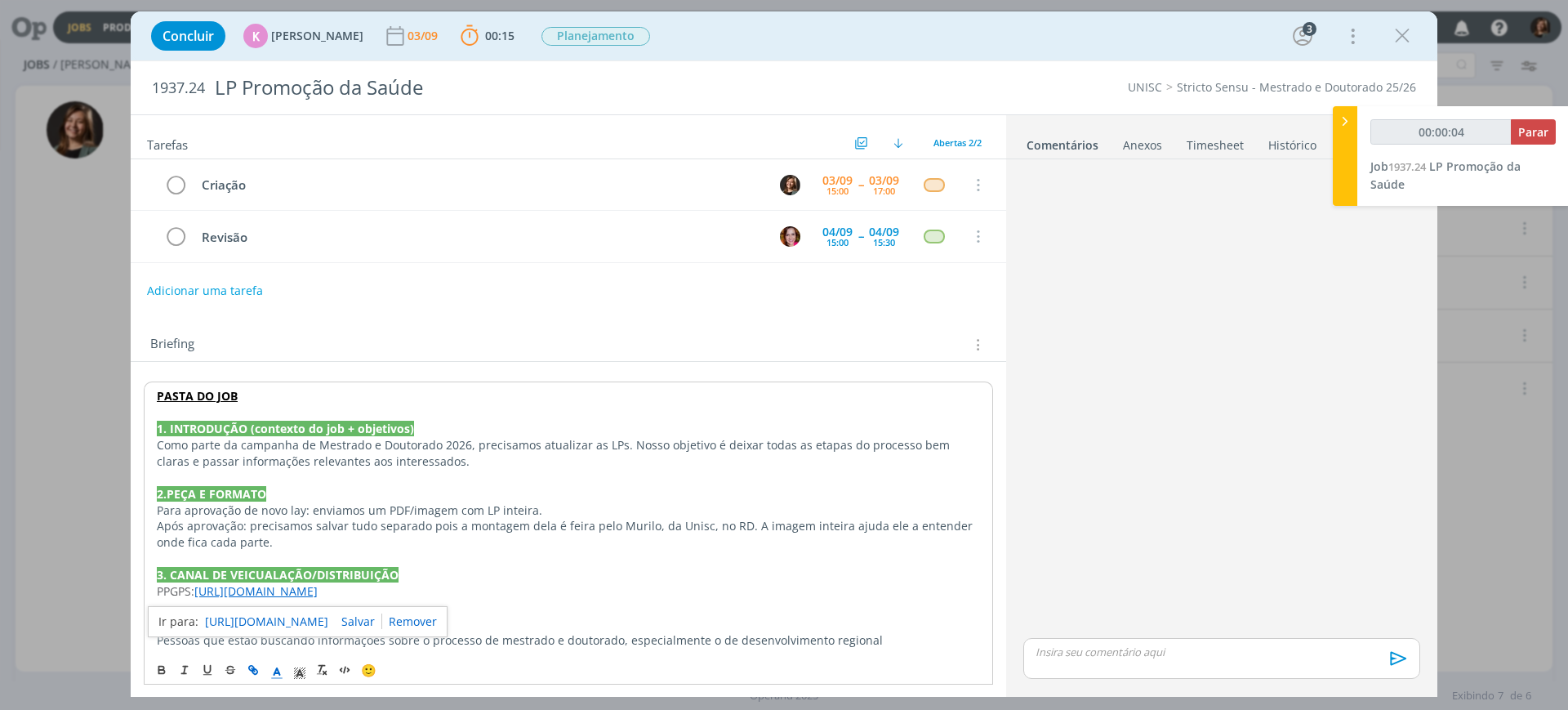
click at [336, 609] on div "https://pg.unisc.br/ppg_promocao_da_saude" at bounding box center [297, 621] width 299 height 31
click at [328, 615] on link "https://pg.unisc.br/ppg_promocao_da_saude" at bounding box center [266, 621] width 123 height 21
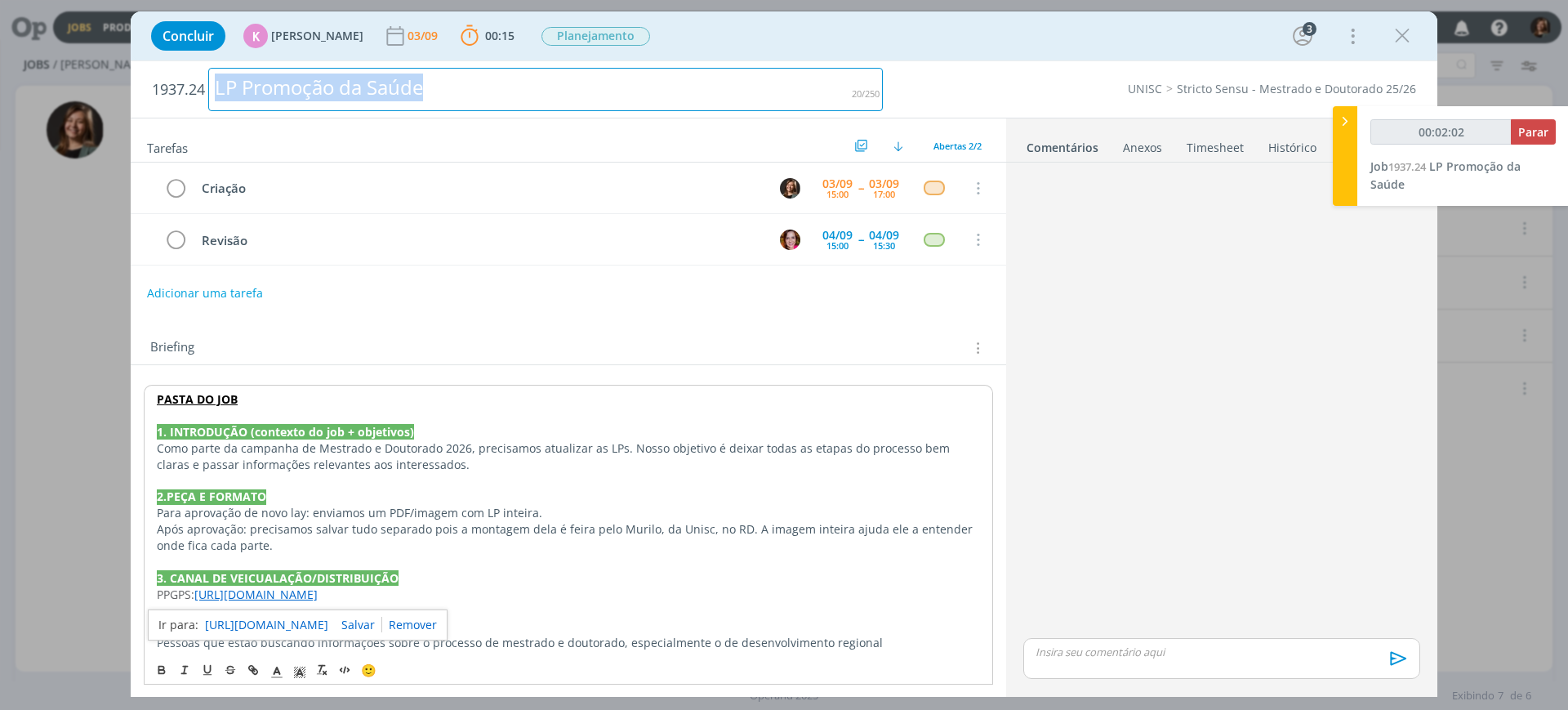
drag, startPoint x: 490, startPoint y: 92, endPoint x: 163, endPoint y: 94, distance: 327.0
click at [163, 94] on h2 "1937.24 LP Promoção da Saúde" at bounding box center [518, 90] width 731 height 57
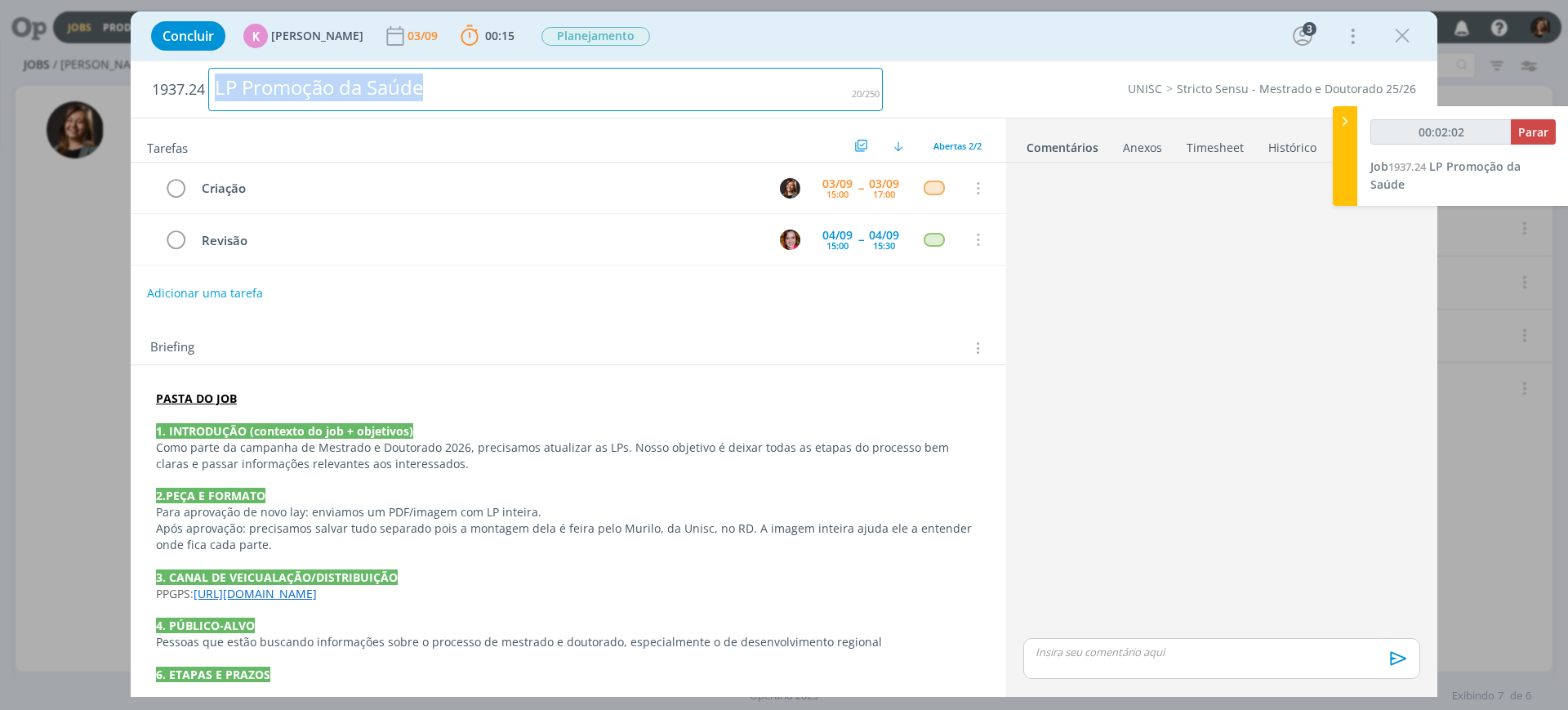
copy div "LP Promoção da Saúde"
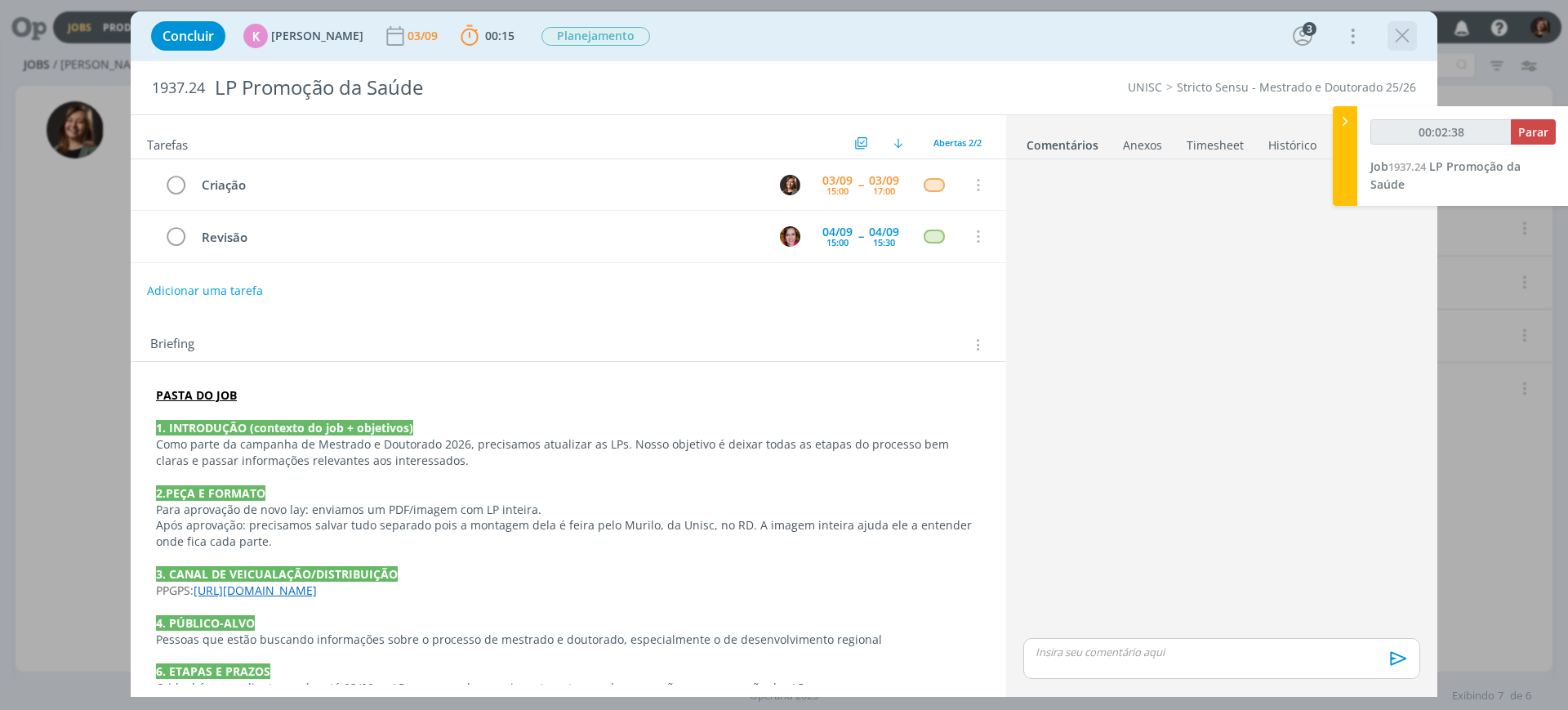
click at [1404, 24] on icon "dialog" at bounding box center [1402, 35] width 24 height 24
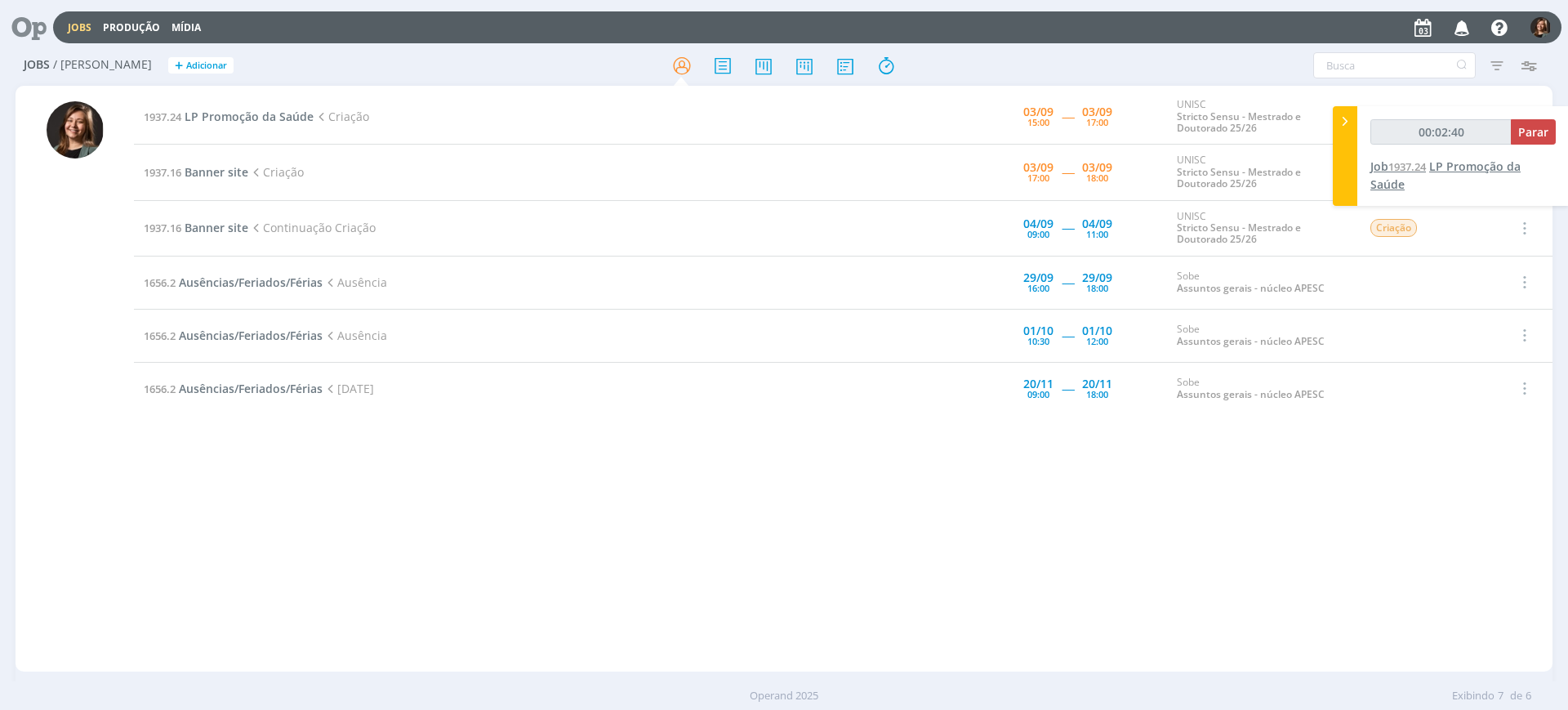
click at [1426, 166] on span "1937.24" at bounding box center [1407, 166] width 38 height 15
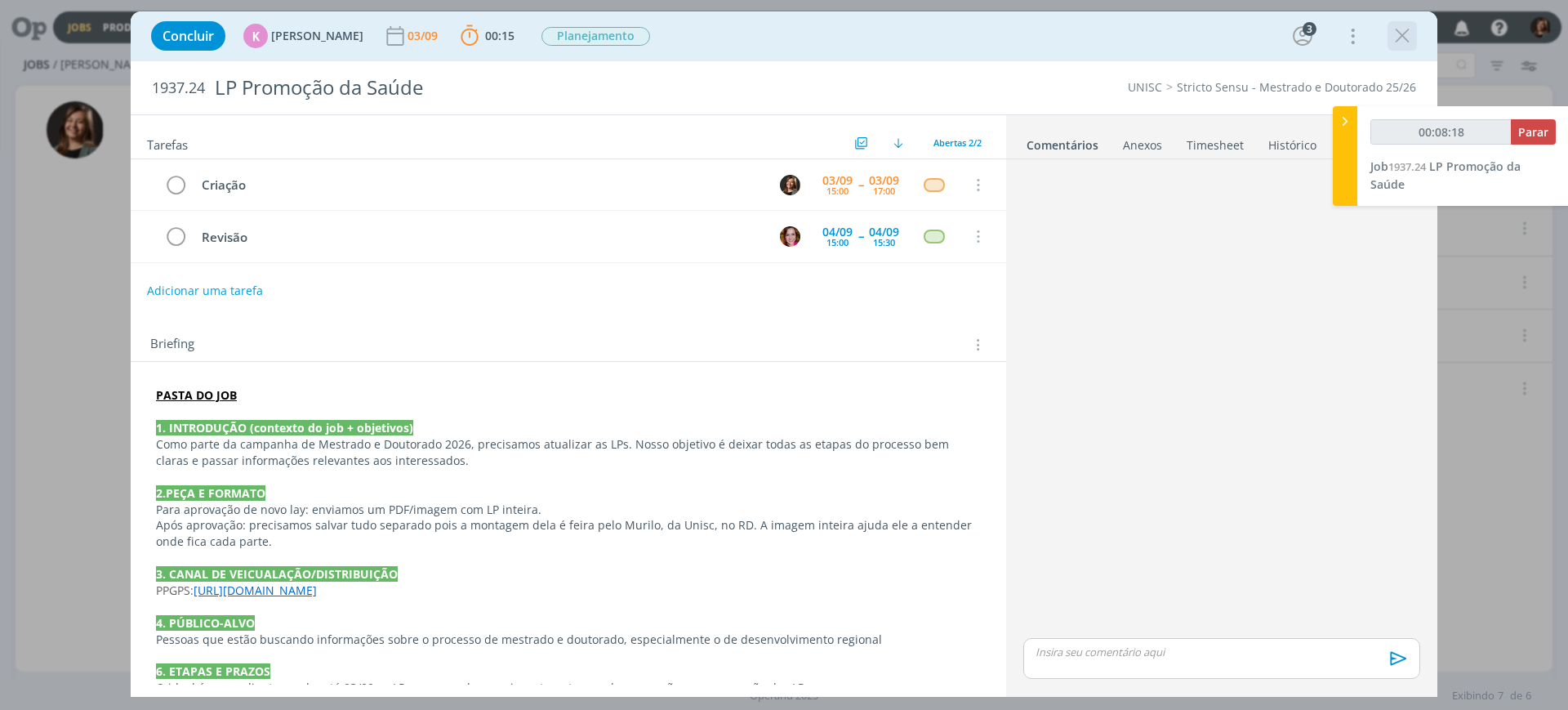
click at [1384, 33] on div "Concluir K Karoline Arend 03/09 00:15 Parar Apontar Data * 03/09/2025 Horas * 0…" at bounding box center [784, 36] width 1282 height 39
click at [1392, 33] on icon "dialog" at bounding box center [1402, 35] width 24 height 24
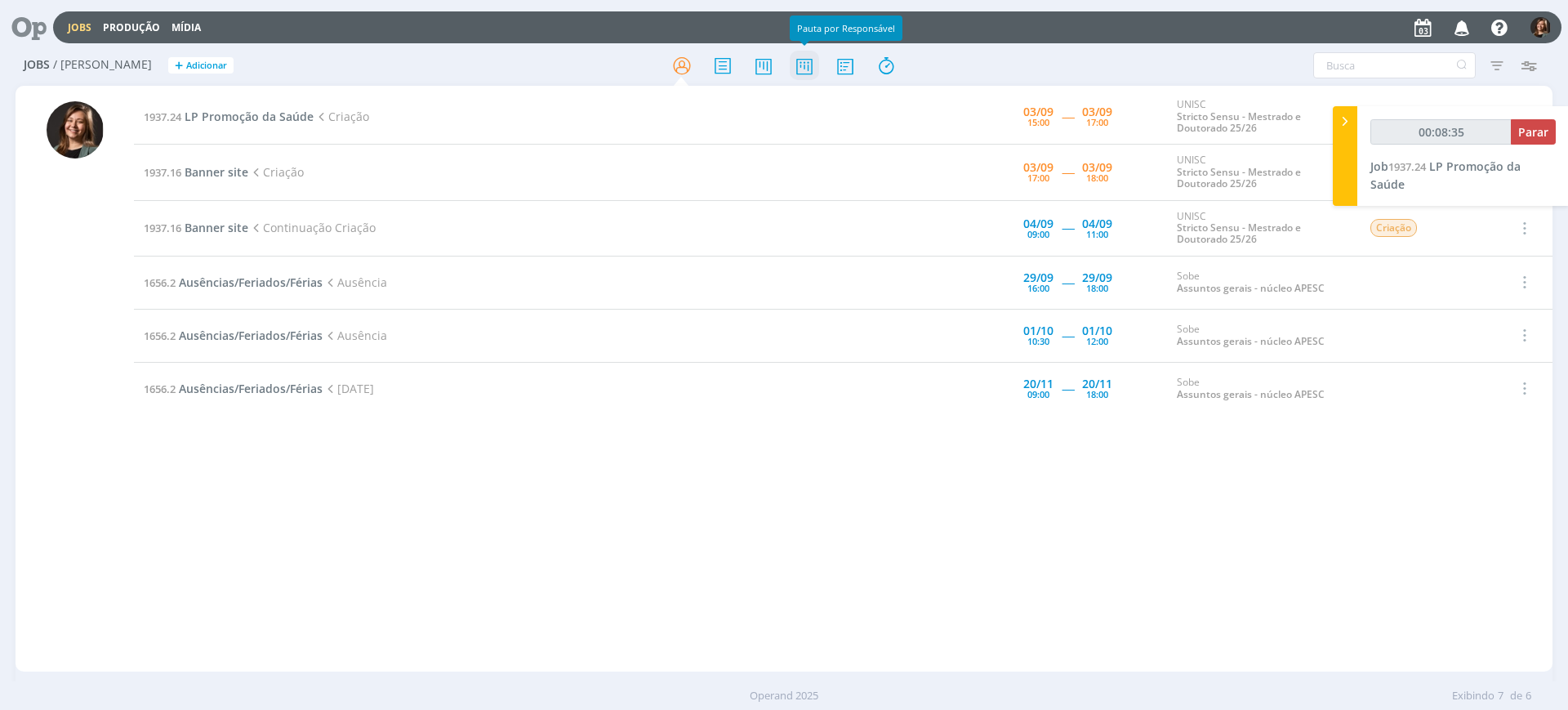
click at [806, 73] on icon at bounding box center [804, 65] width 29 height 32
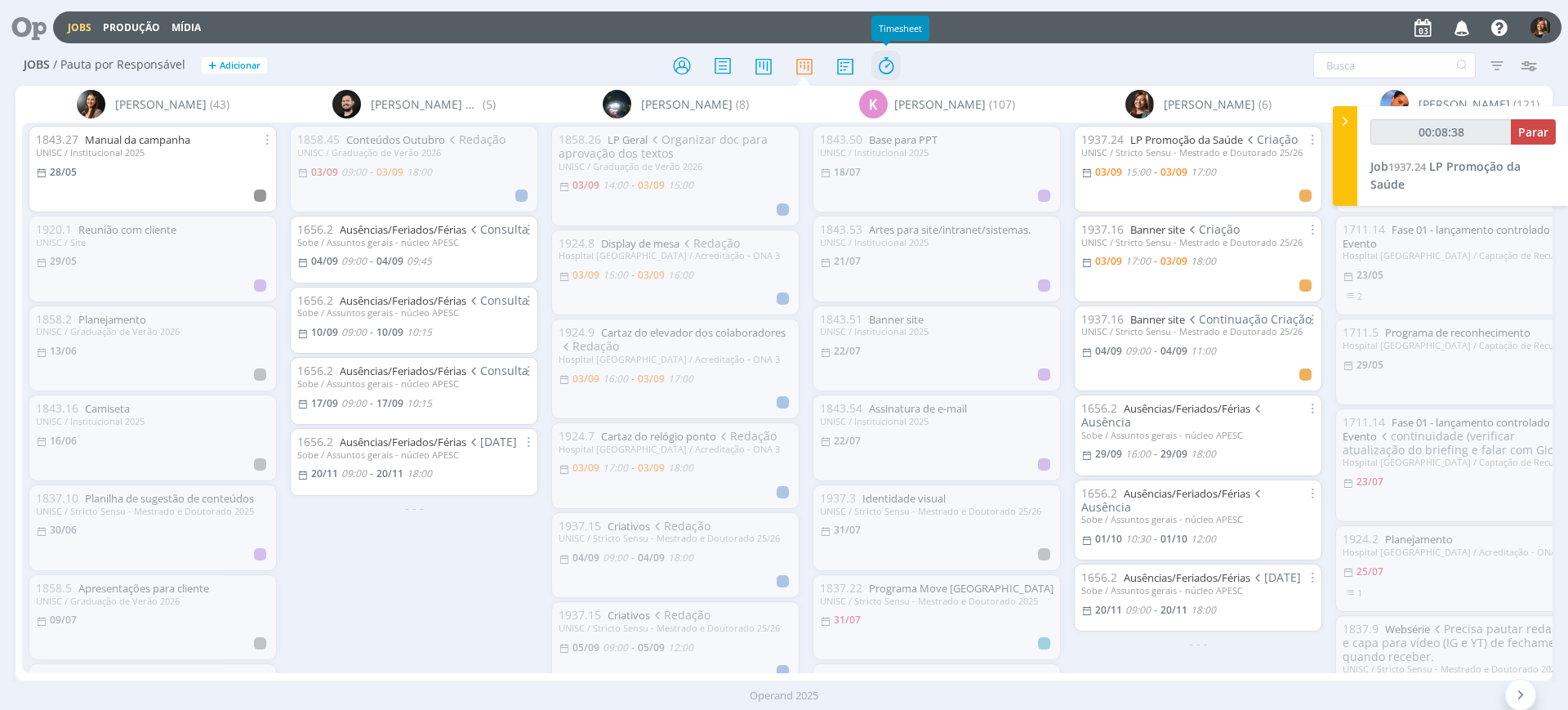
click at [886, 68] on icon at bounding box center [886, 65] width 29 height 32
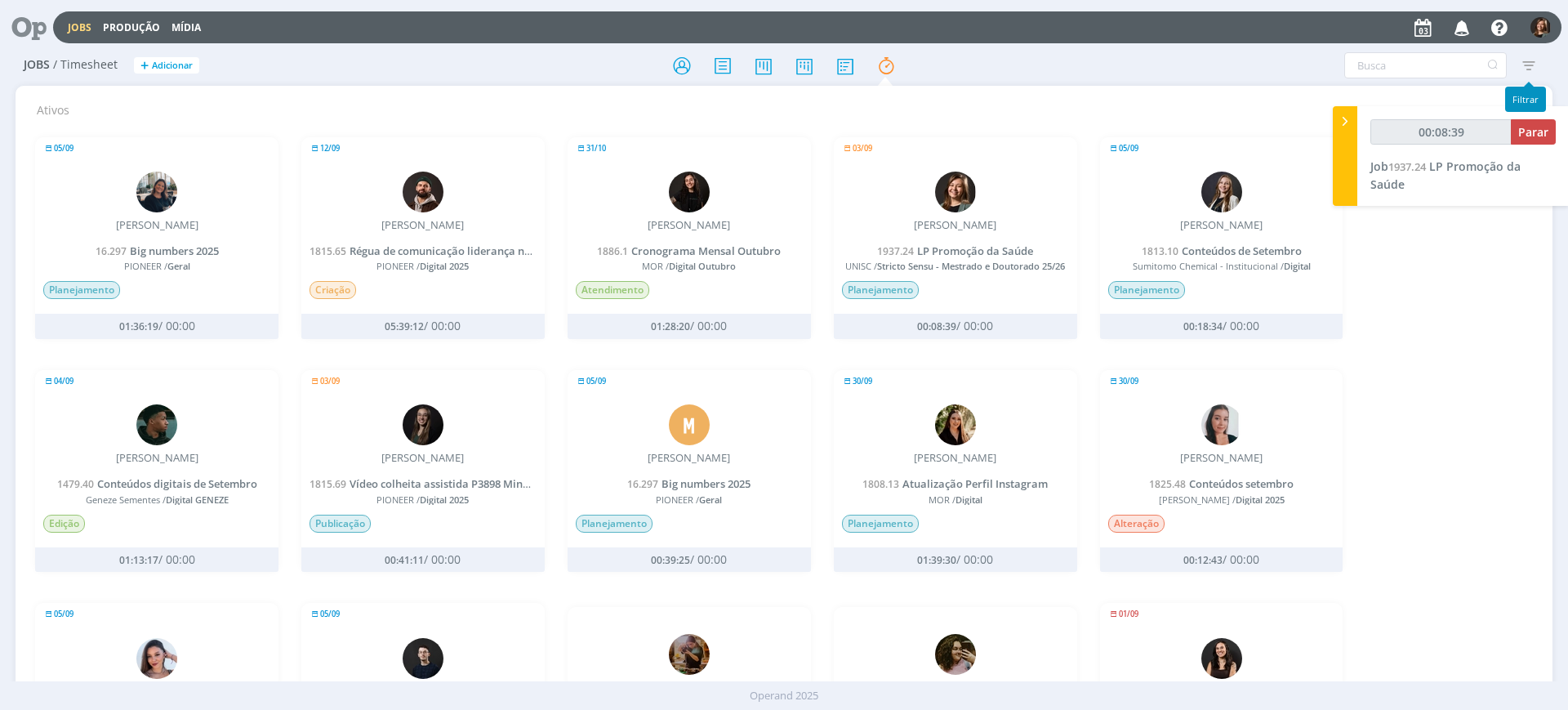
click at [1527, 61] on icon "button" at bounding box center [1528, 65] width 29 height 29
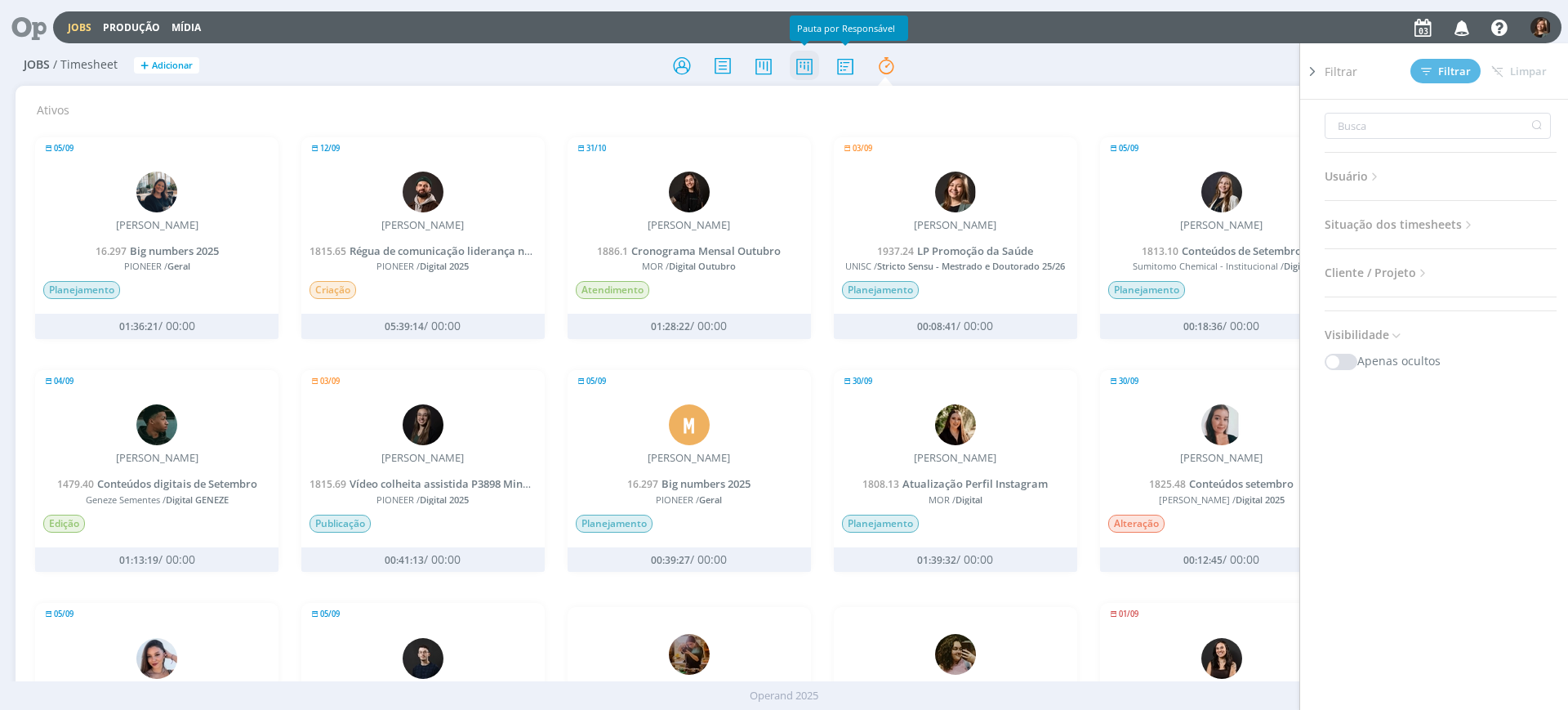
click at [807, 69] on icon at bounding box center [804, 65] width 29 height 32
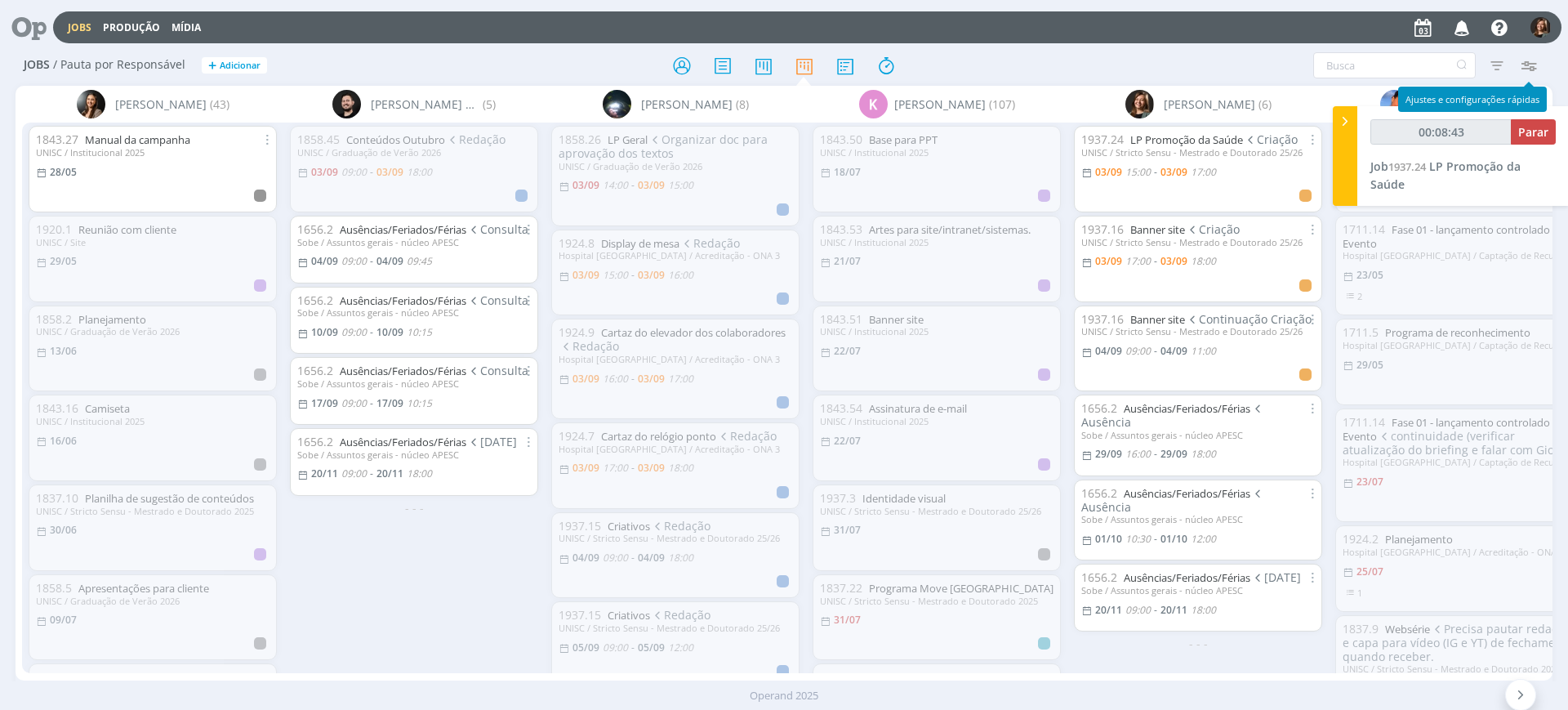
click at [1527, 73] on icon "button" at bounding box center [1528, 65] width 29 height 29
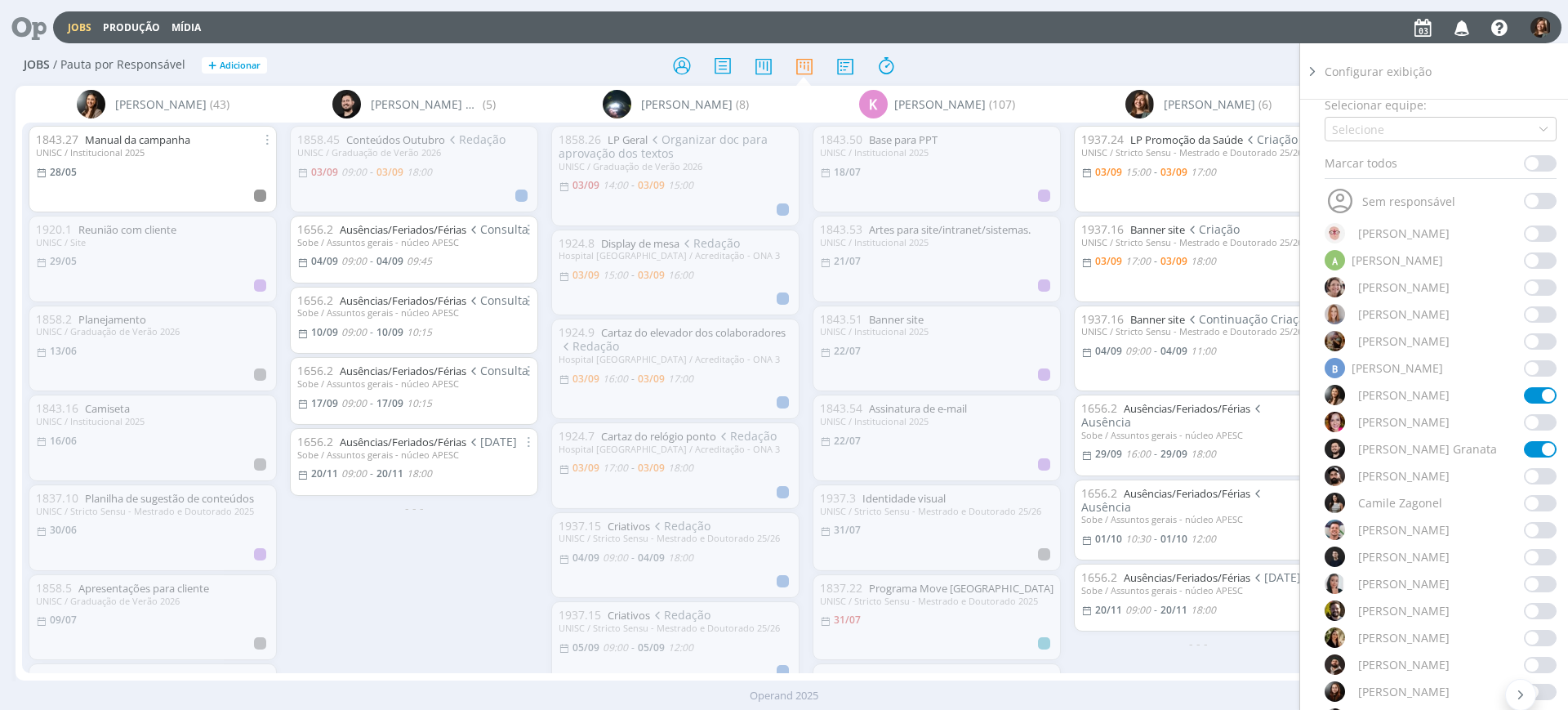
scroll to position [306, 0]
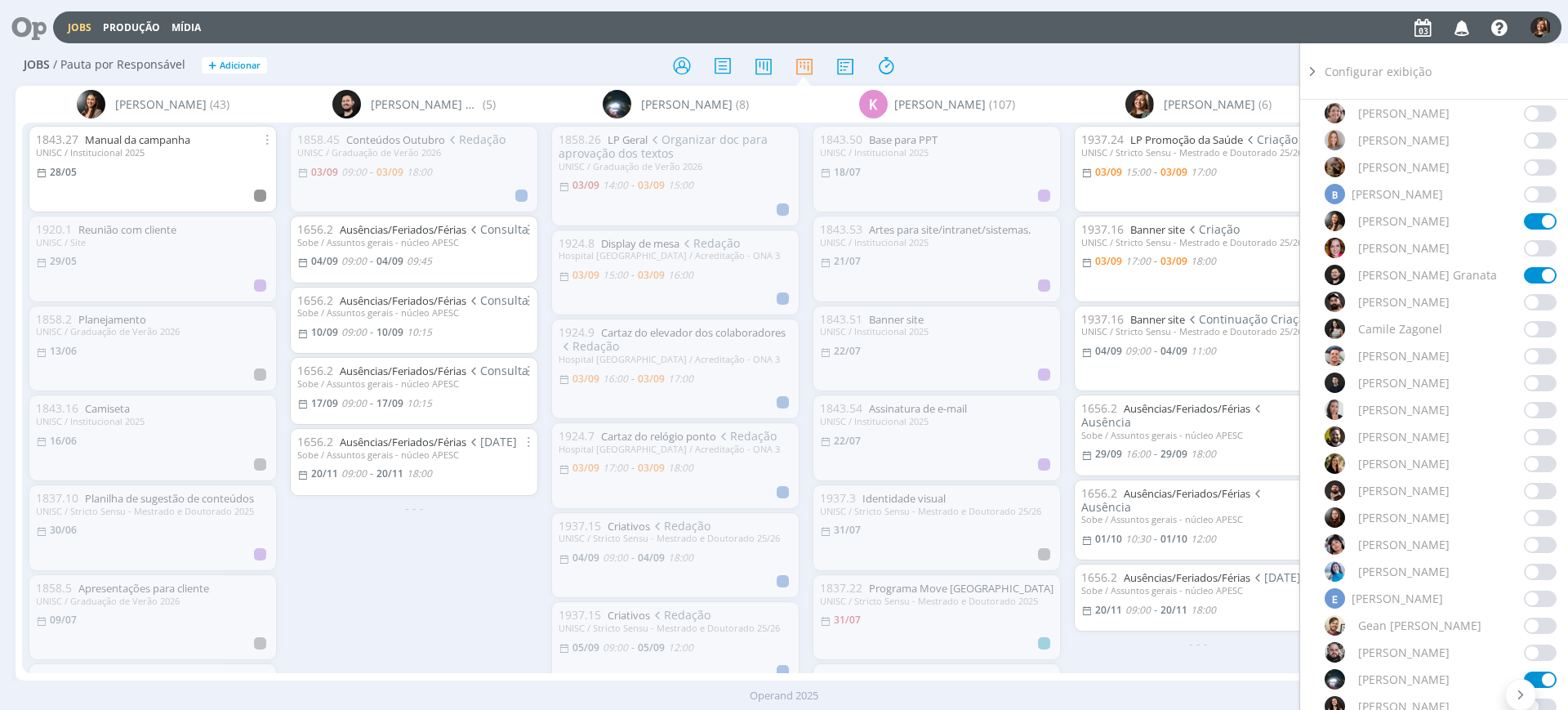
click at [1524, 244] on span at bounding box center [1541, 248] width 33 height 17
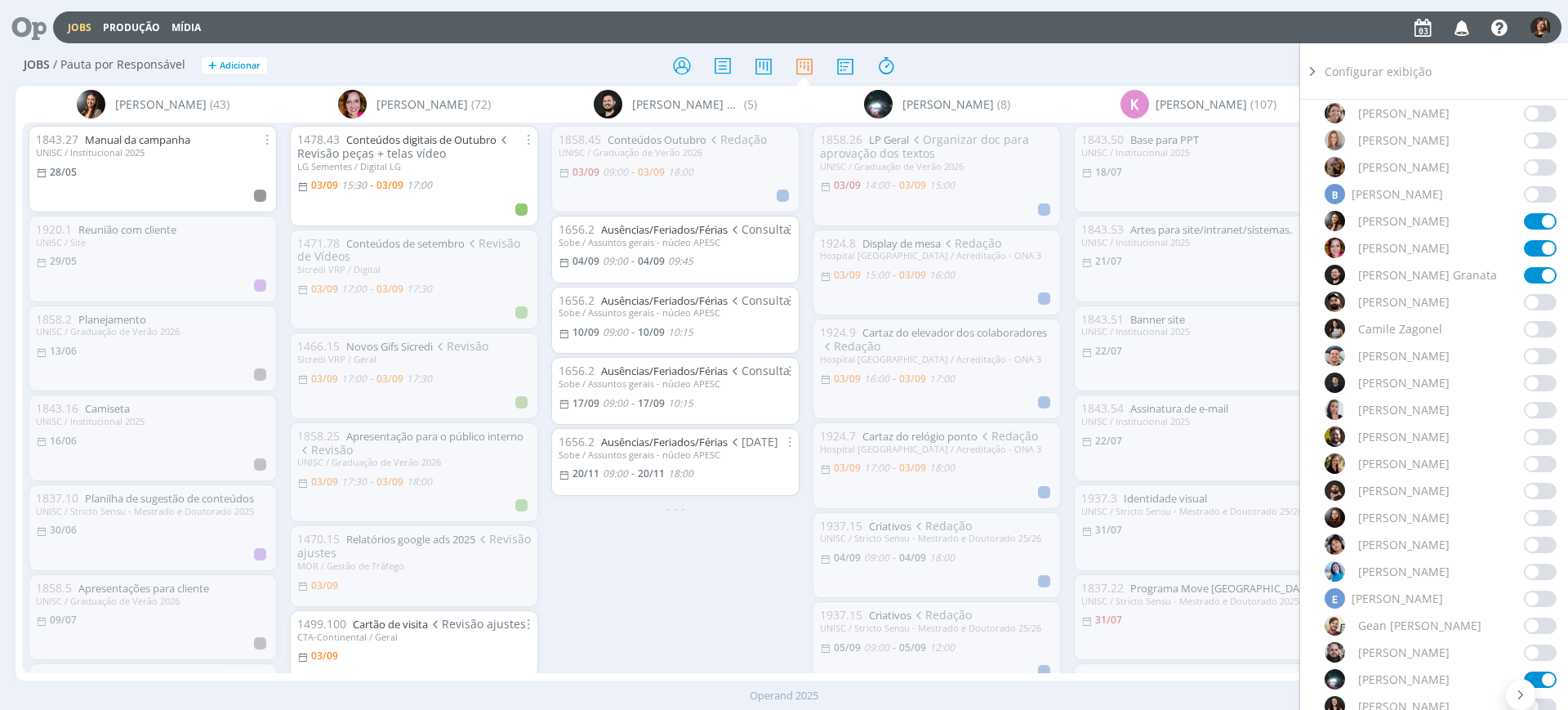
click at [1315, 69] on icon at bounding box center [1313, 71] width 17 height 18
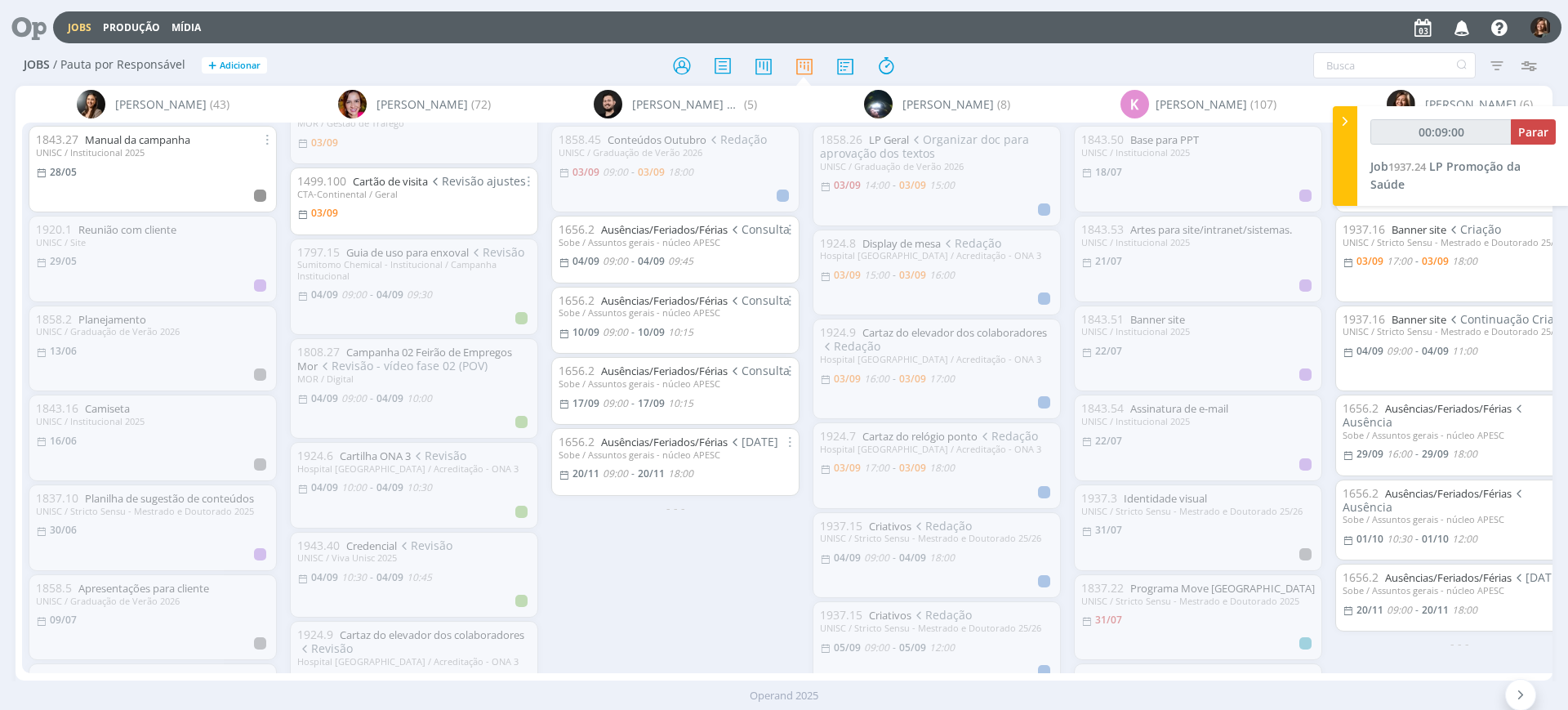
scroll to position [612, 0]
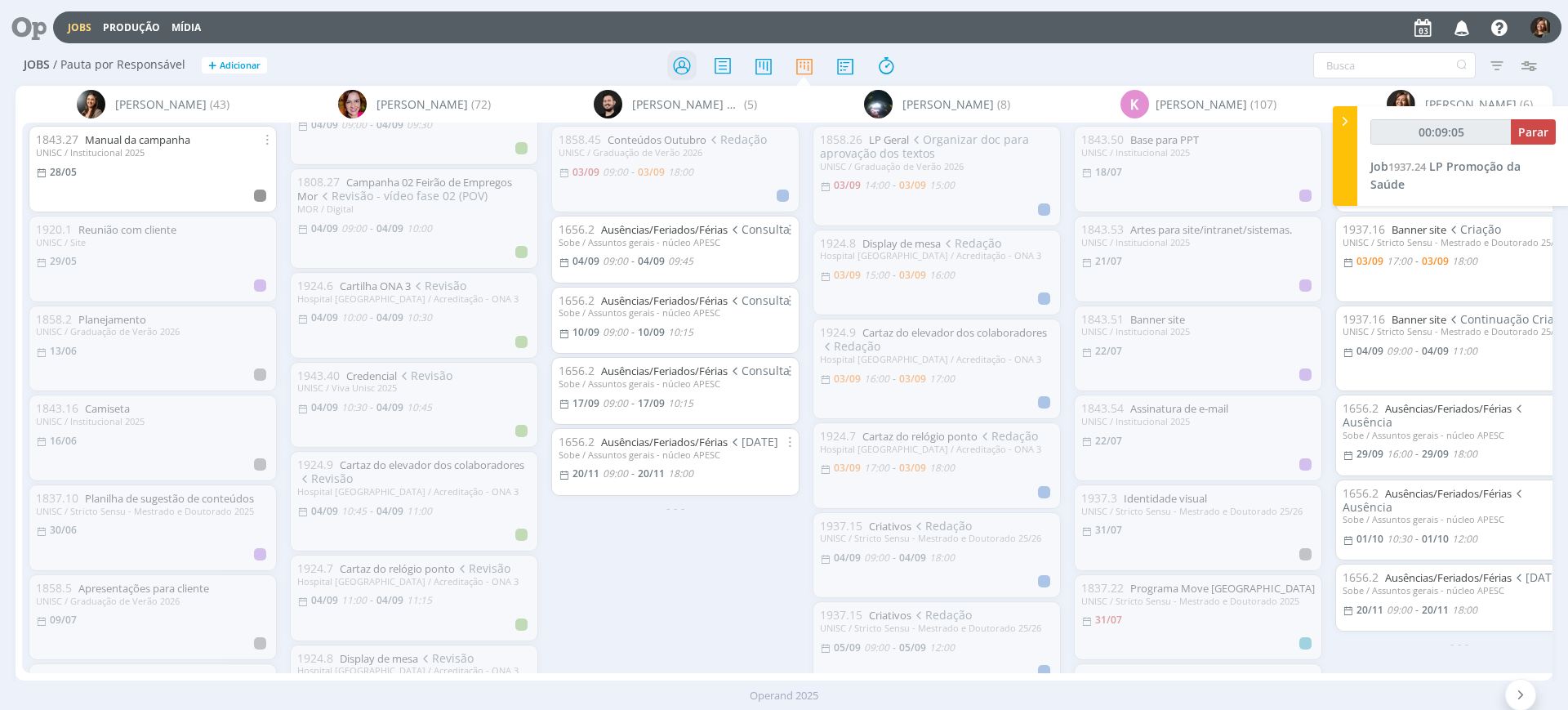
click at [679, 74] on icon at bounding box center [682, 65] width 29 height 32
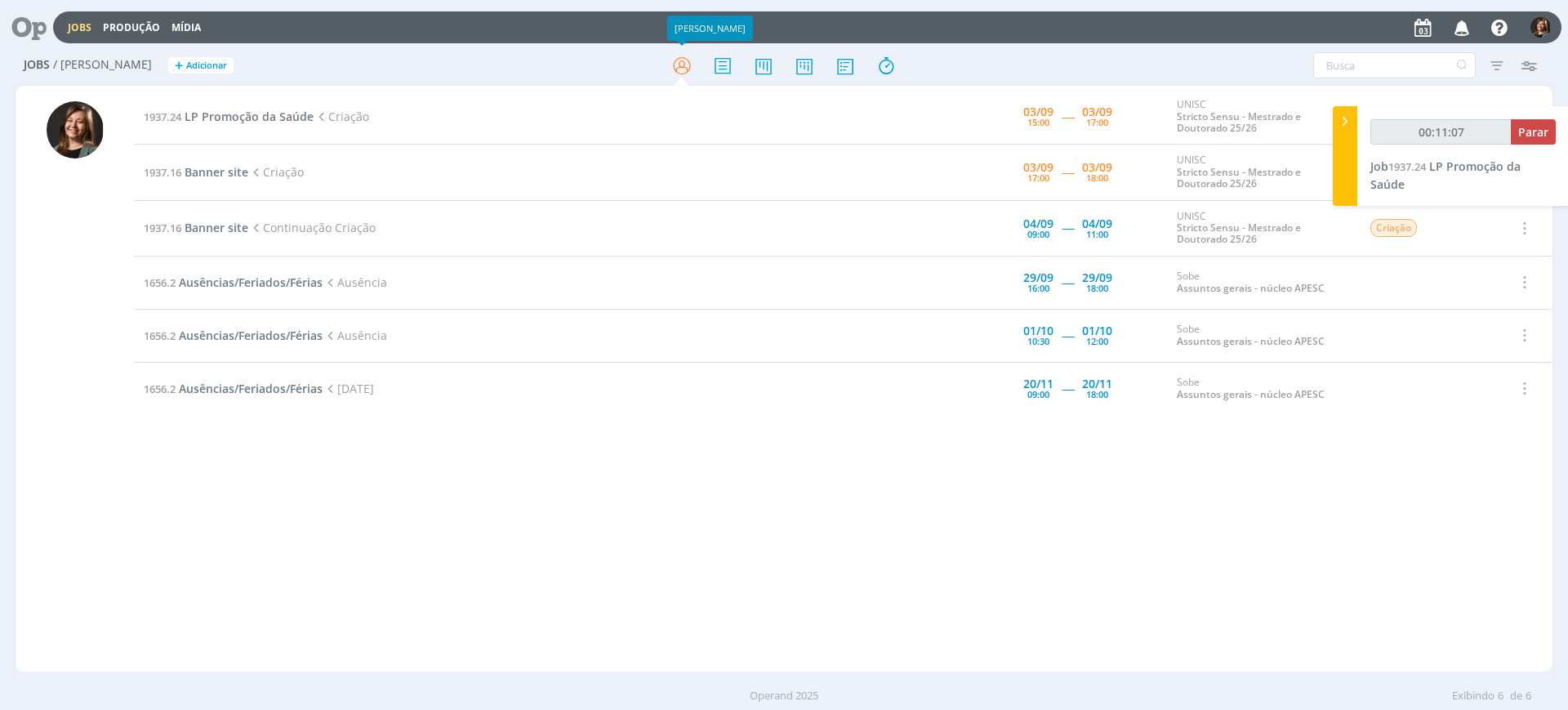
click at [298, 125] on td "1937.24 LP Promoção da Saúde Criação" at bounding box center [501, 116] width 736 height 56
click at [294, 111] on span "LP Promoção da Saúde" at bounding box center [249, 116] width 129 height 16
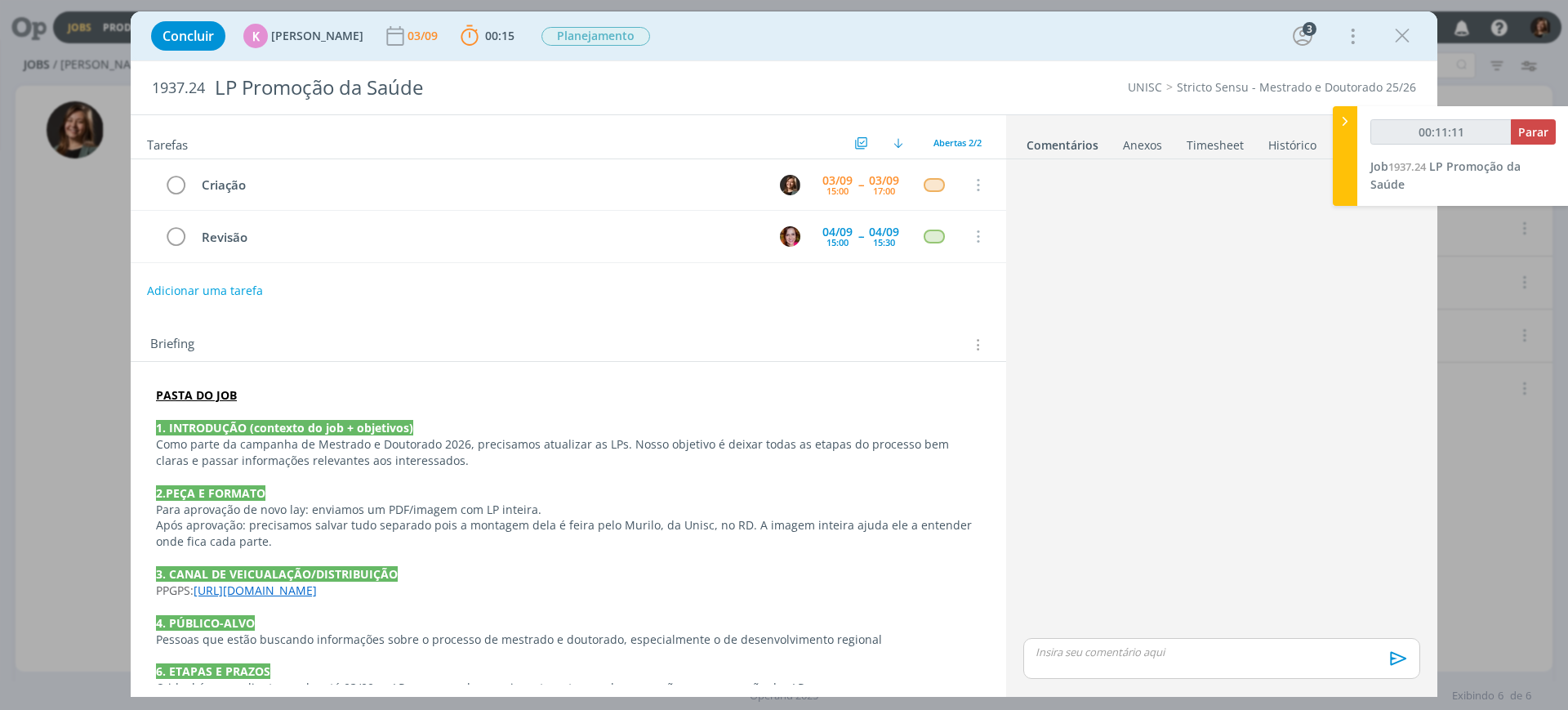
click at [1165, 135] on li "Anexos 0" at bounding box center [1154, 141] width 63 height 23
click at [1204, 133] on link "Timesheet" at bounding box center [1215, 141] width 59 height 23
type input "00:11:15"
click at [1343, 118] on icon at bounding box center [1345, 122] width 17 height 18
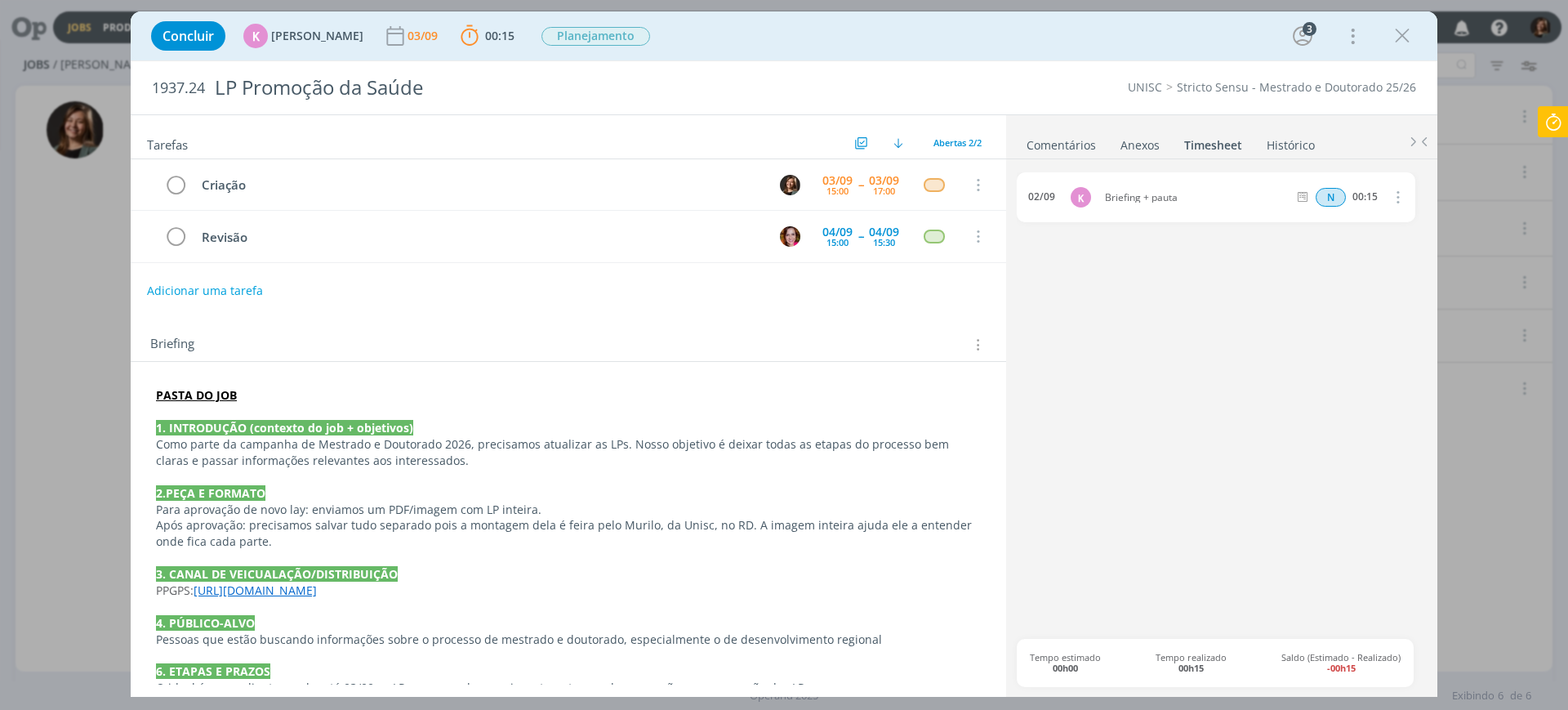
click at [1049, 150] on link "Comentários" at bounding box center [1061, 141] width 71 height 23
click at [317, 594] on link "https://pg.unisc.br/ppg_promocao_da_saude" at bounding box center [255, 590] width 123 height 16
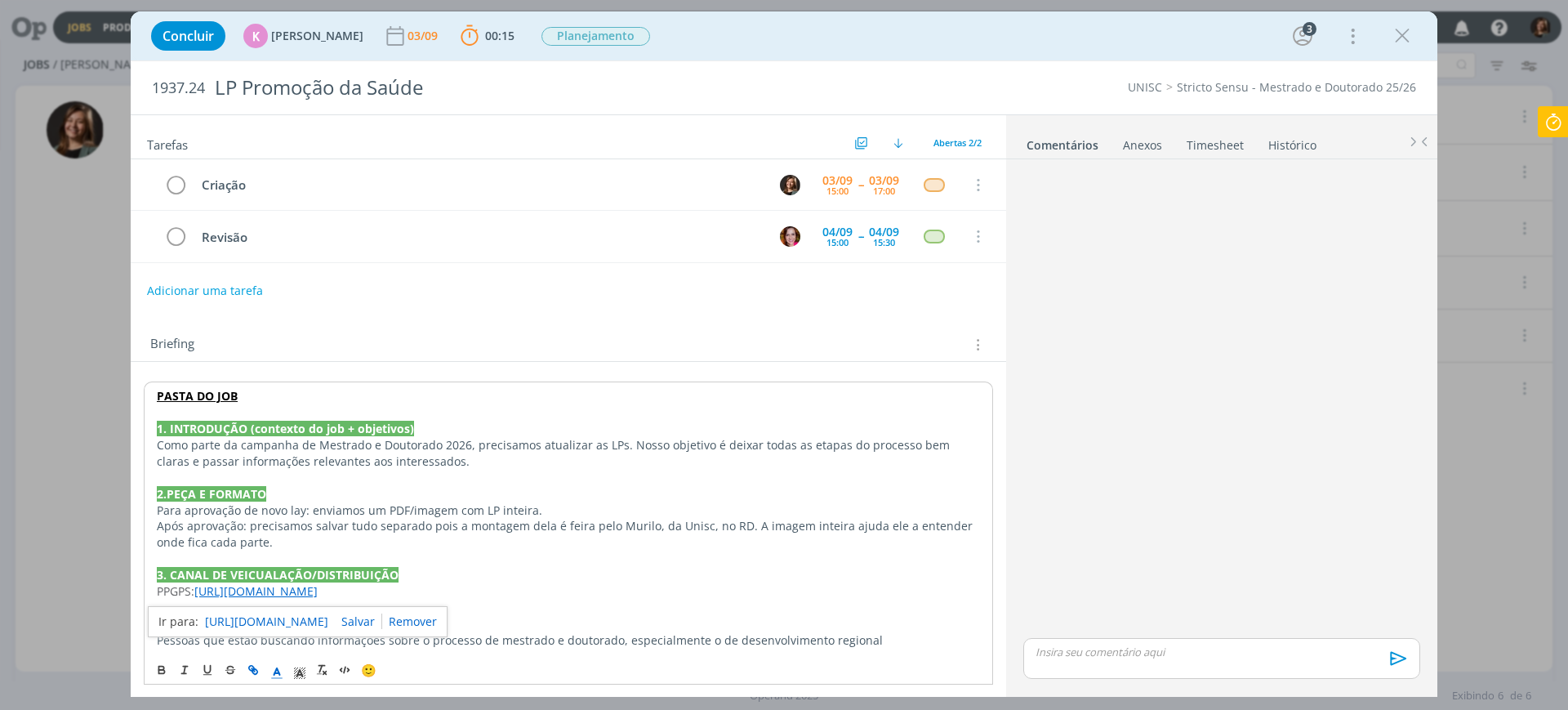
click at [323, 628] on link "https://pg.unisc.br/ppg_promocao_da_saude" at bounding box center [266, 621] width 123 height 21
click at [1393, 36] on icon "dialog" at bounding box center [1402, 35] width 24 height 24
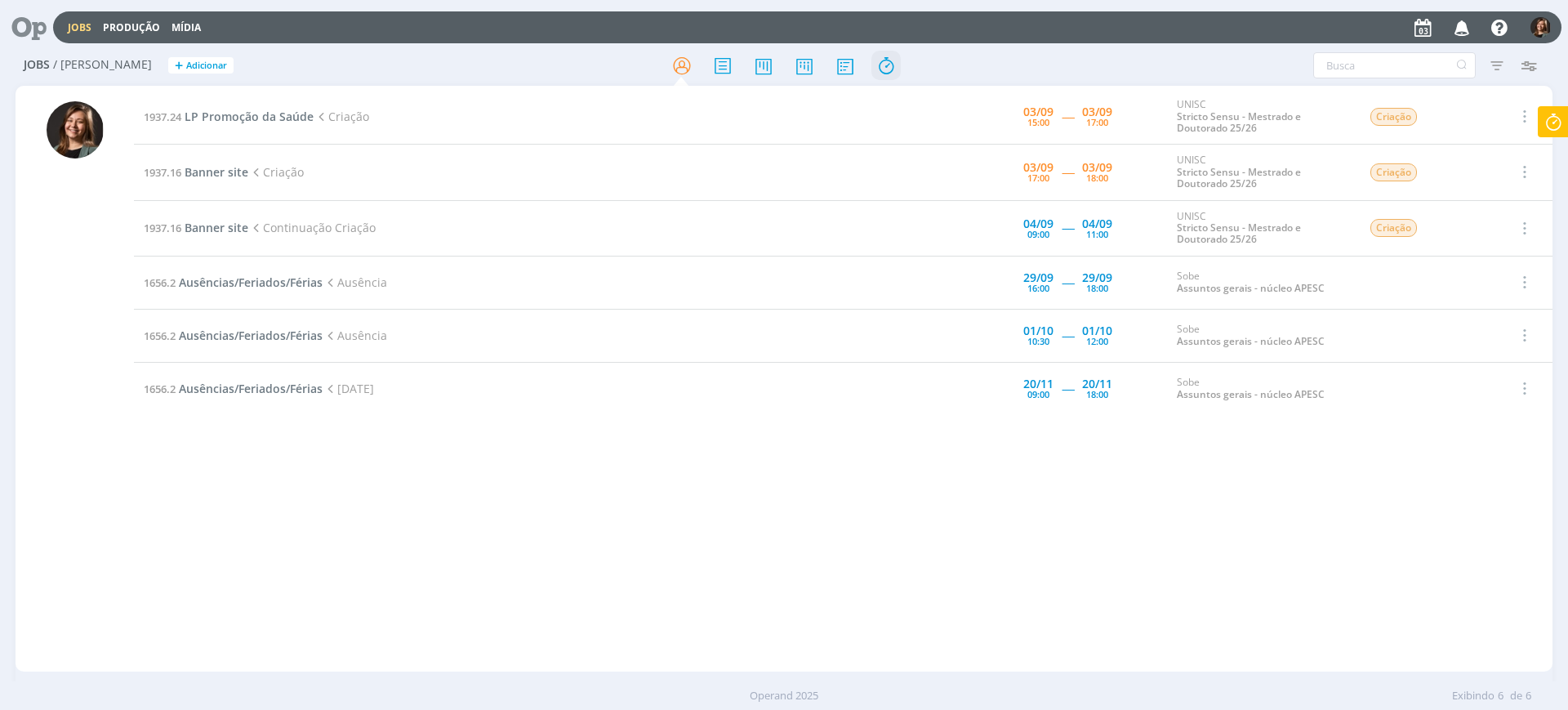
click at [876, 60] on icon at bounding box center [886, 65] width 29 height 32
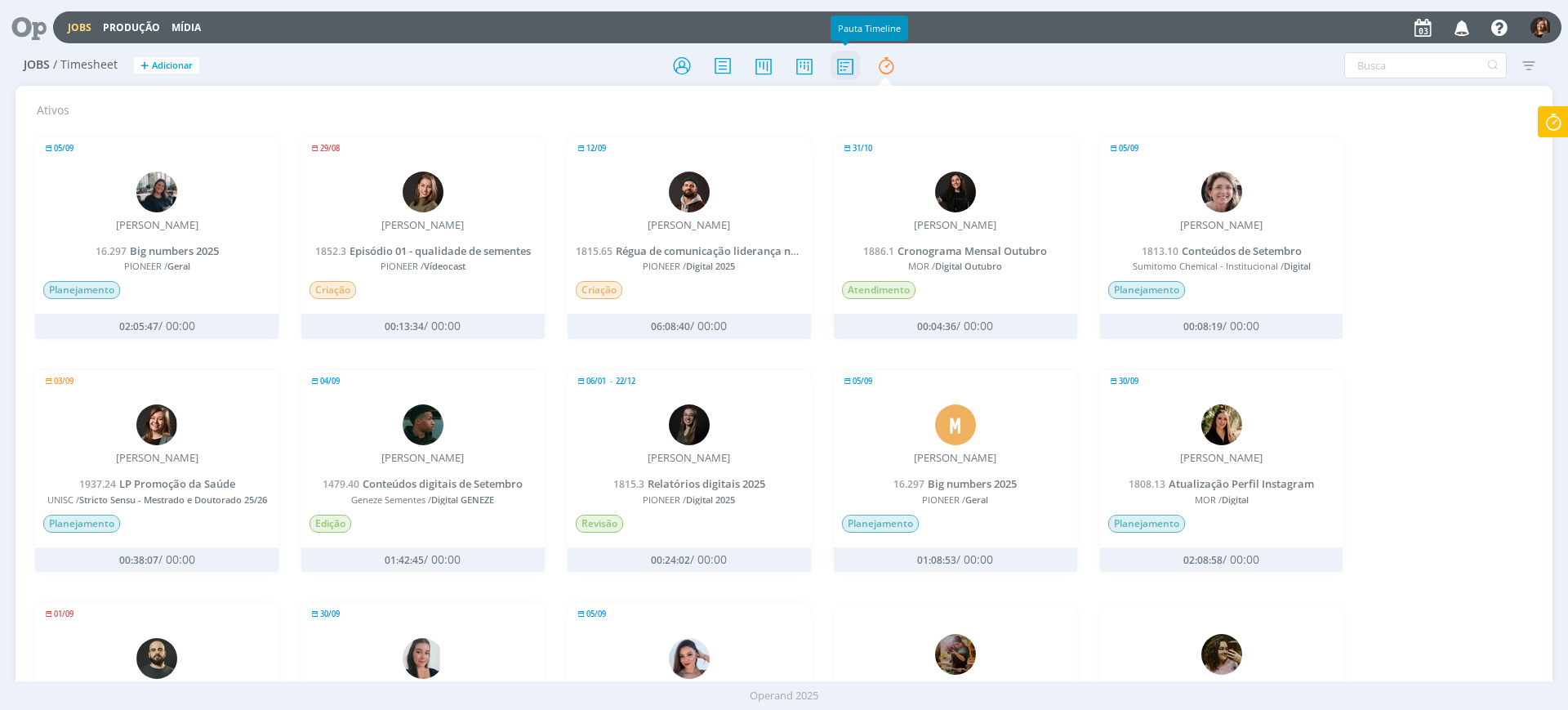
click at [839, 66] on icon at bounding box center [845, 65] width 29 height 32
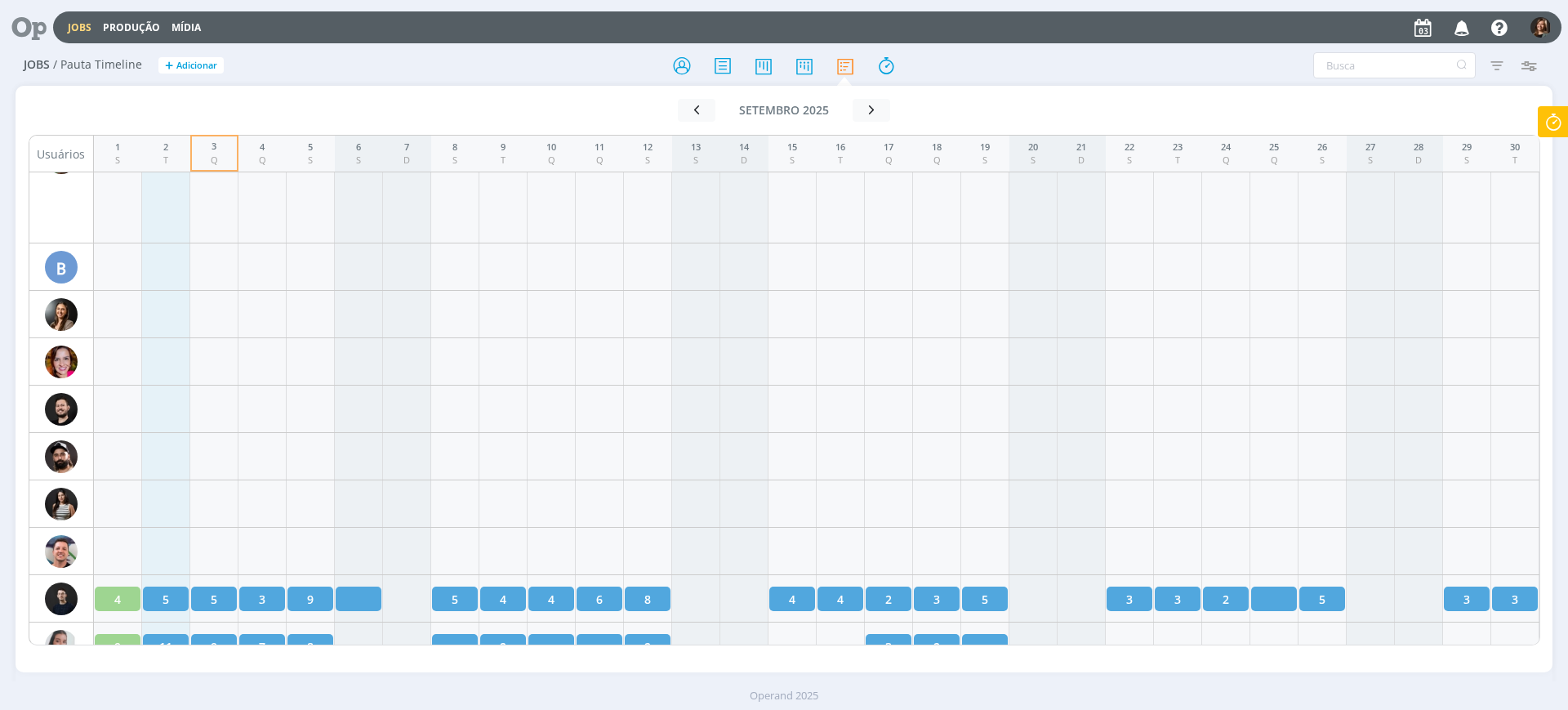
scroll to position [1921, 0]
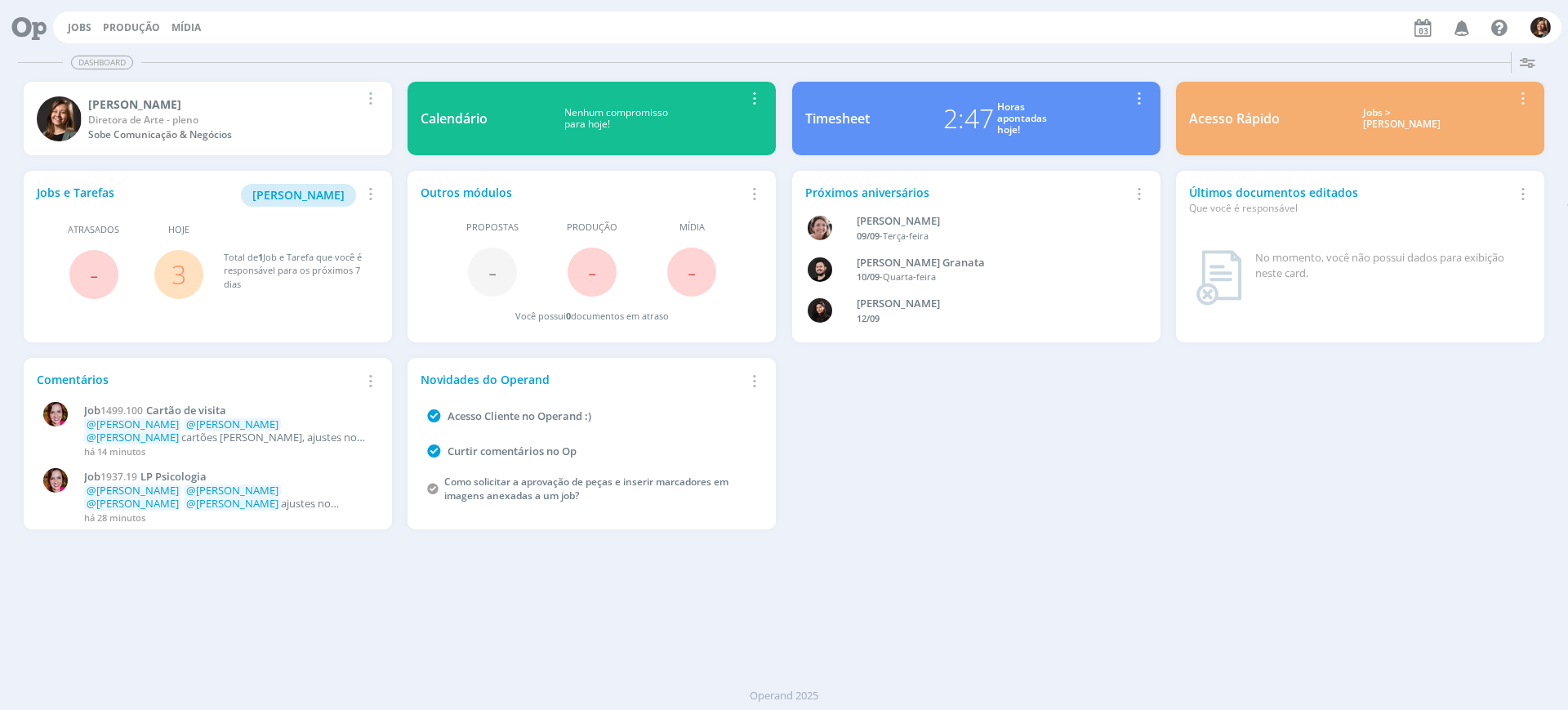
click at [1431, 113] on div "Jobs > [PERSON_NAME]" at bounding box center [1402, 119] width 220 height 23
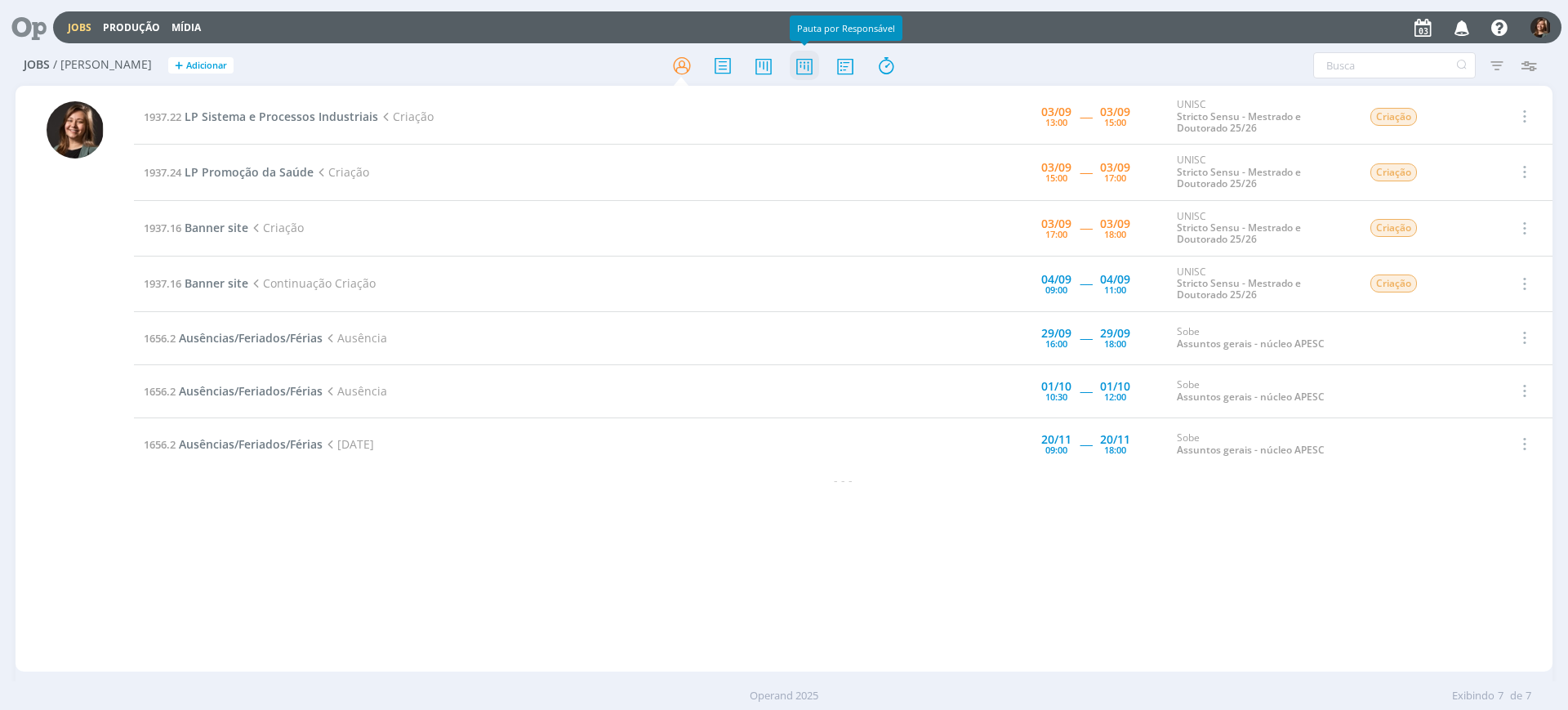
click at [811, 62] on icon at bounding box center [804, 65] width 29 height 32
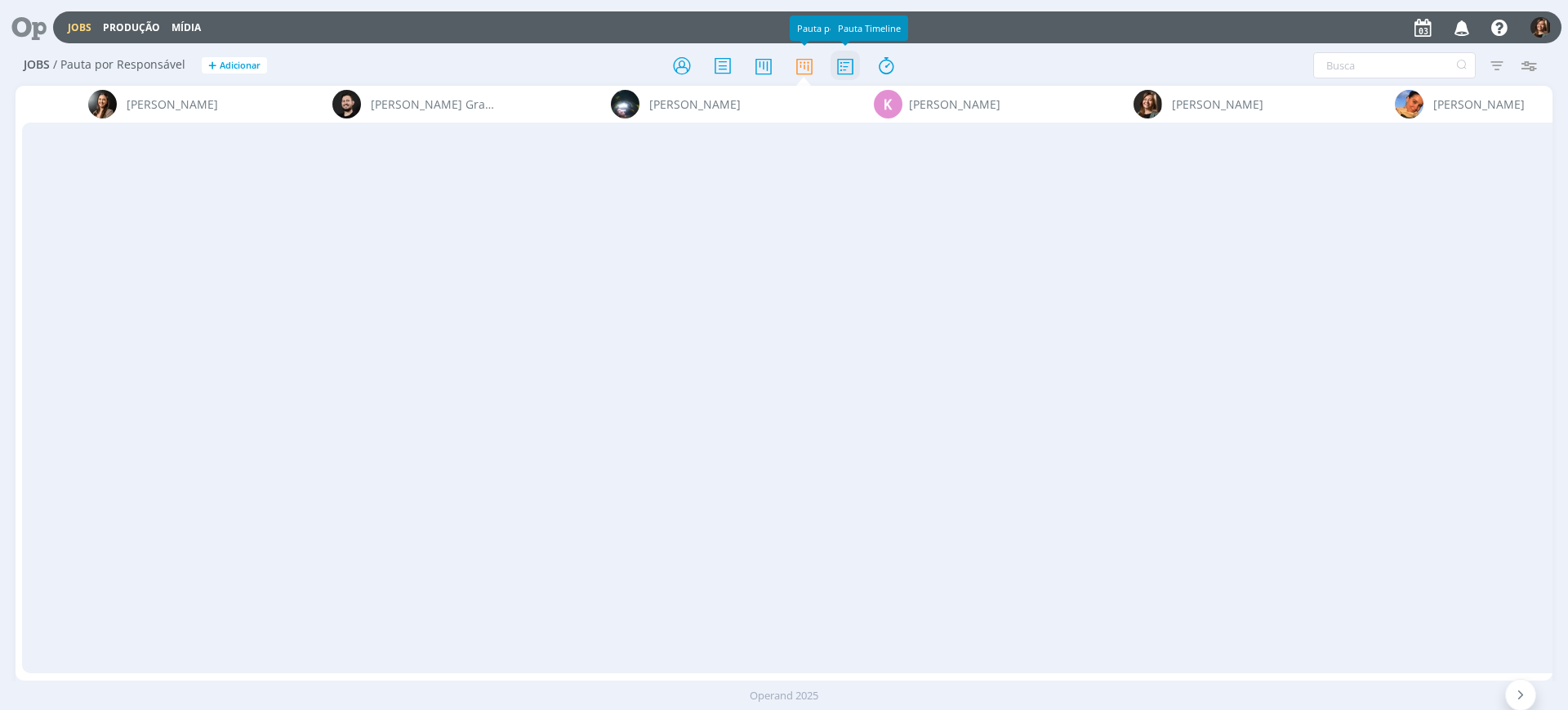
click at [852, 65] on icon at bounding box center [845, 65] width 29 height 32
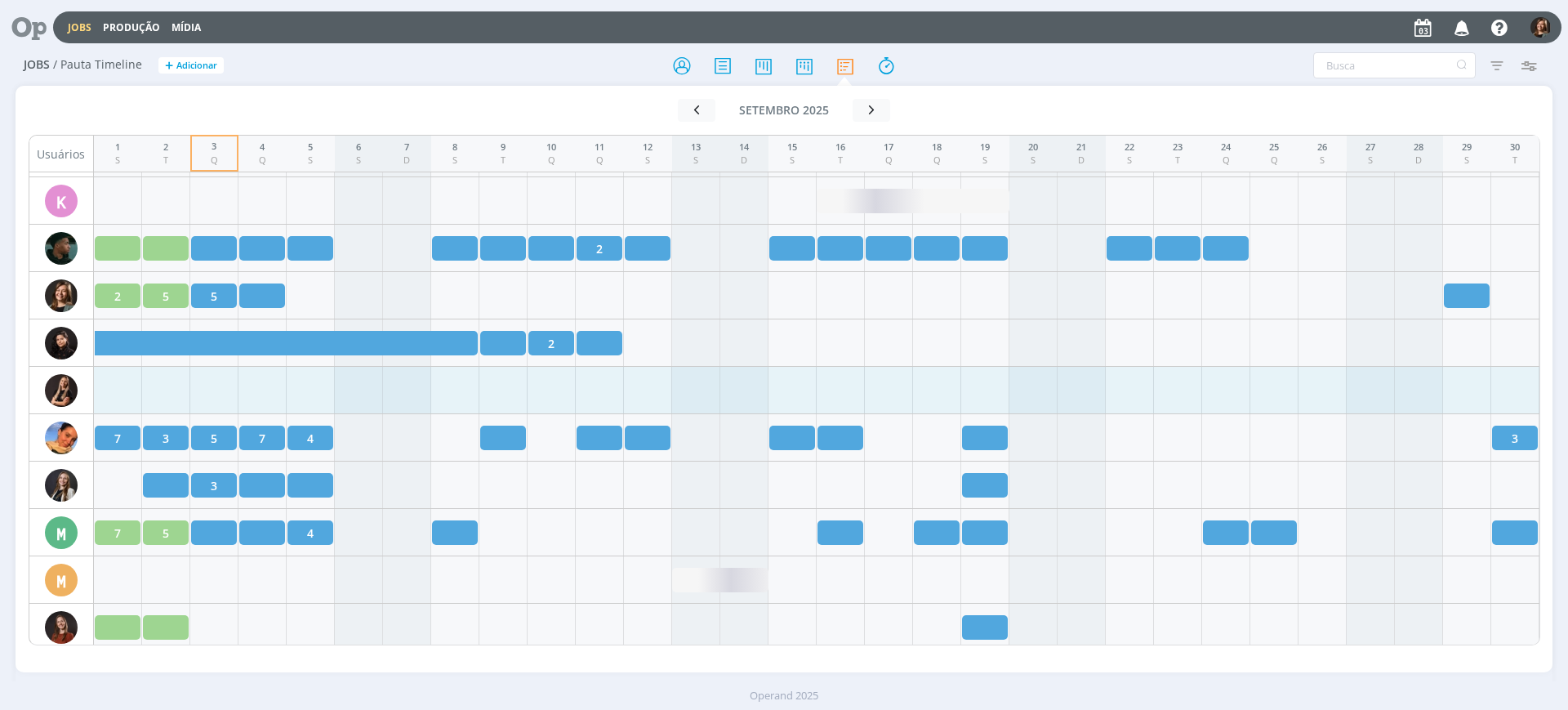
scroll to position [1461, 0]
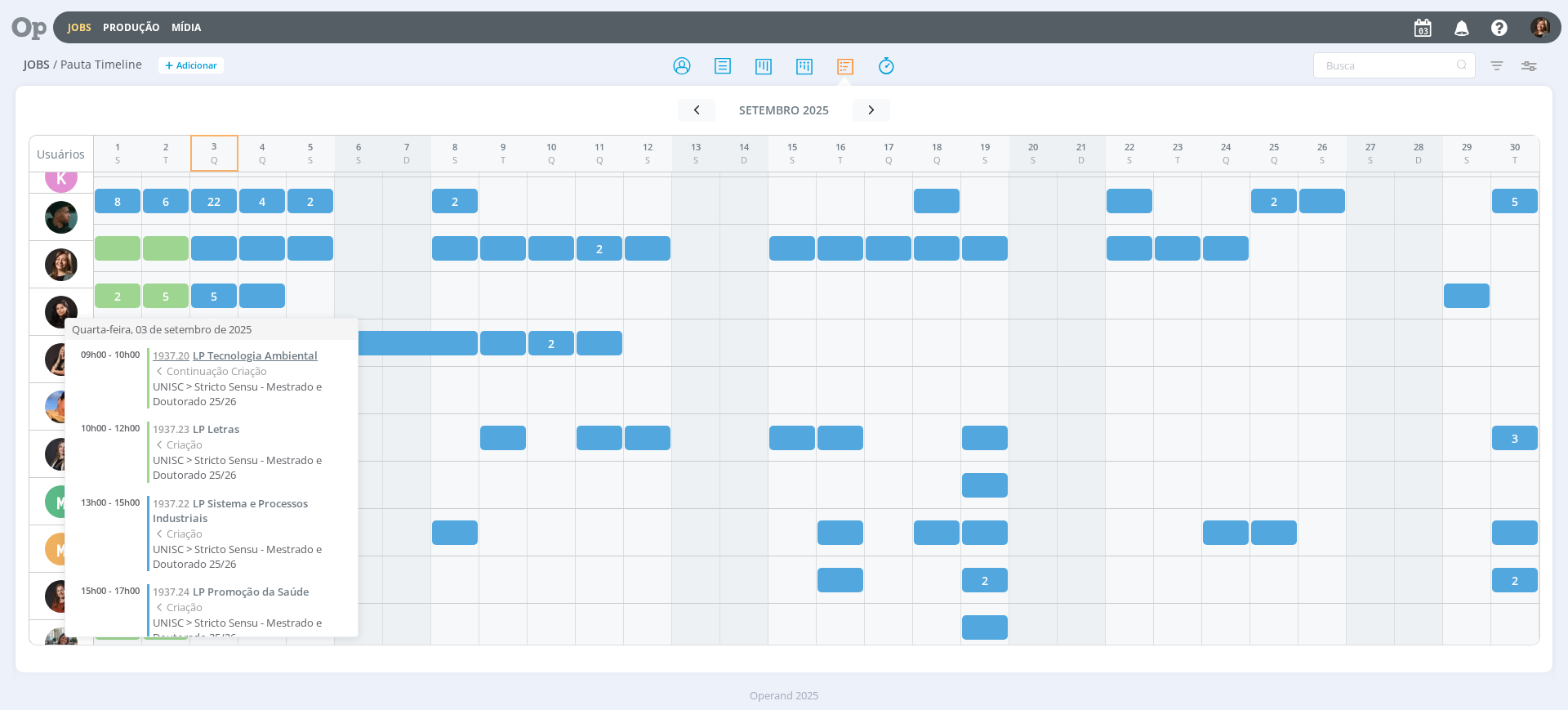
click at [234, 348] on span "LP Tecnologia Ambiental" at bounding box center [255, 355] width 125 height 15
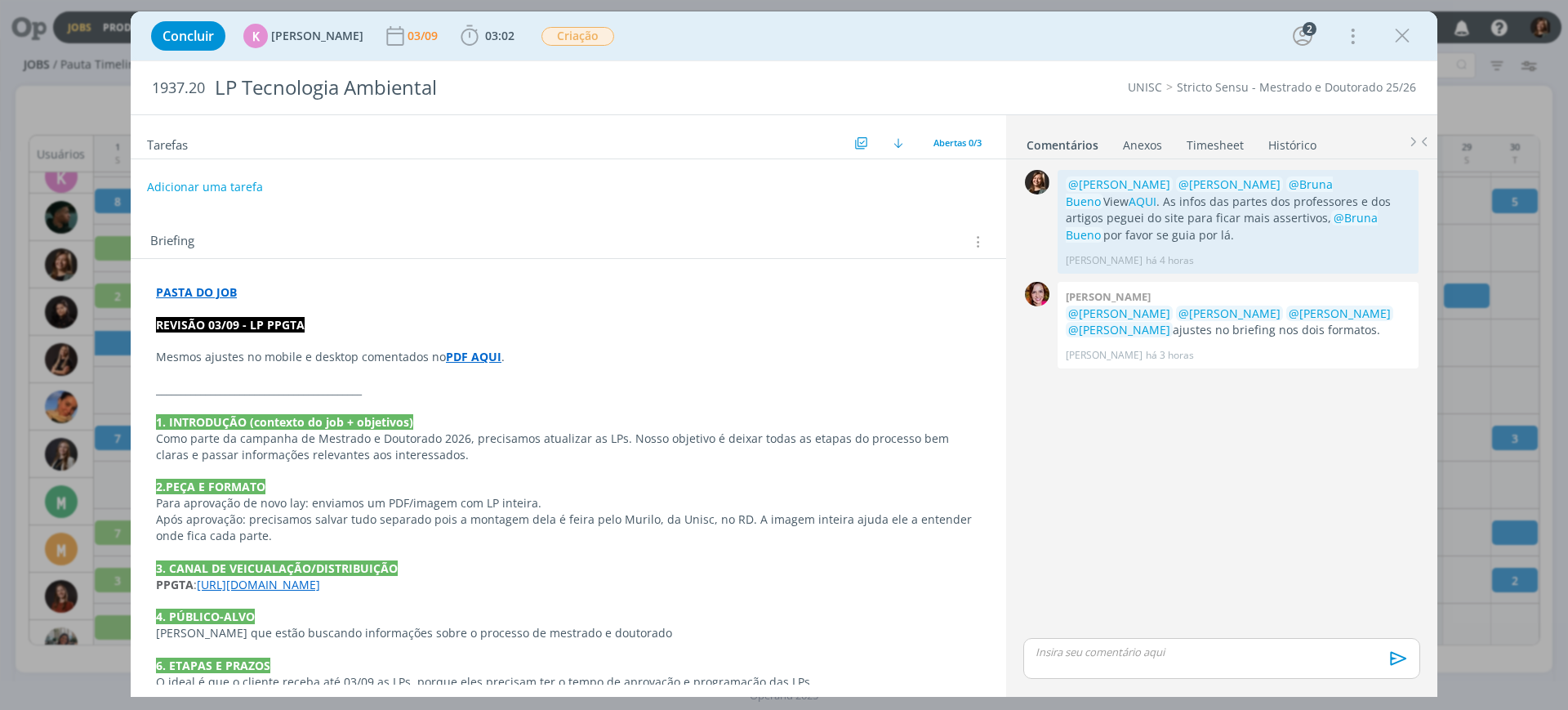
drag, startPoint x: 1320, startPoint y: 329, endPoint x: 1149, endPoint y: 414, distance: 191.0
click at [1112, 355] on div "Bruna bueno @Letícia Frantz @Luíza Santana @Beatriz Luchese @Karoline Arend aju…" at bounding box center [1238, 326] width 361 height 88
click at [1202, 490] on div "0 @Karoline Arend @Beatriz Luchese @Bruna Bueno View AQUI . As infos das partes…" at bounding box center [1222, 400] width 410 height 468
drag, startPoint x: 1262, startPoint y: 239, endPoint x: 1073, endPoint y: 184, distance: 196.8
click at [1073, 184] on p "@Karoline Arend @Beatriz Luchese @Bruna Bueno View AQUI . As infos das partes d…" at bounding box center [1237, 210] width 344 height 67
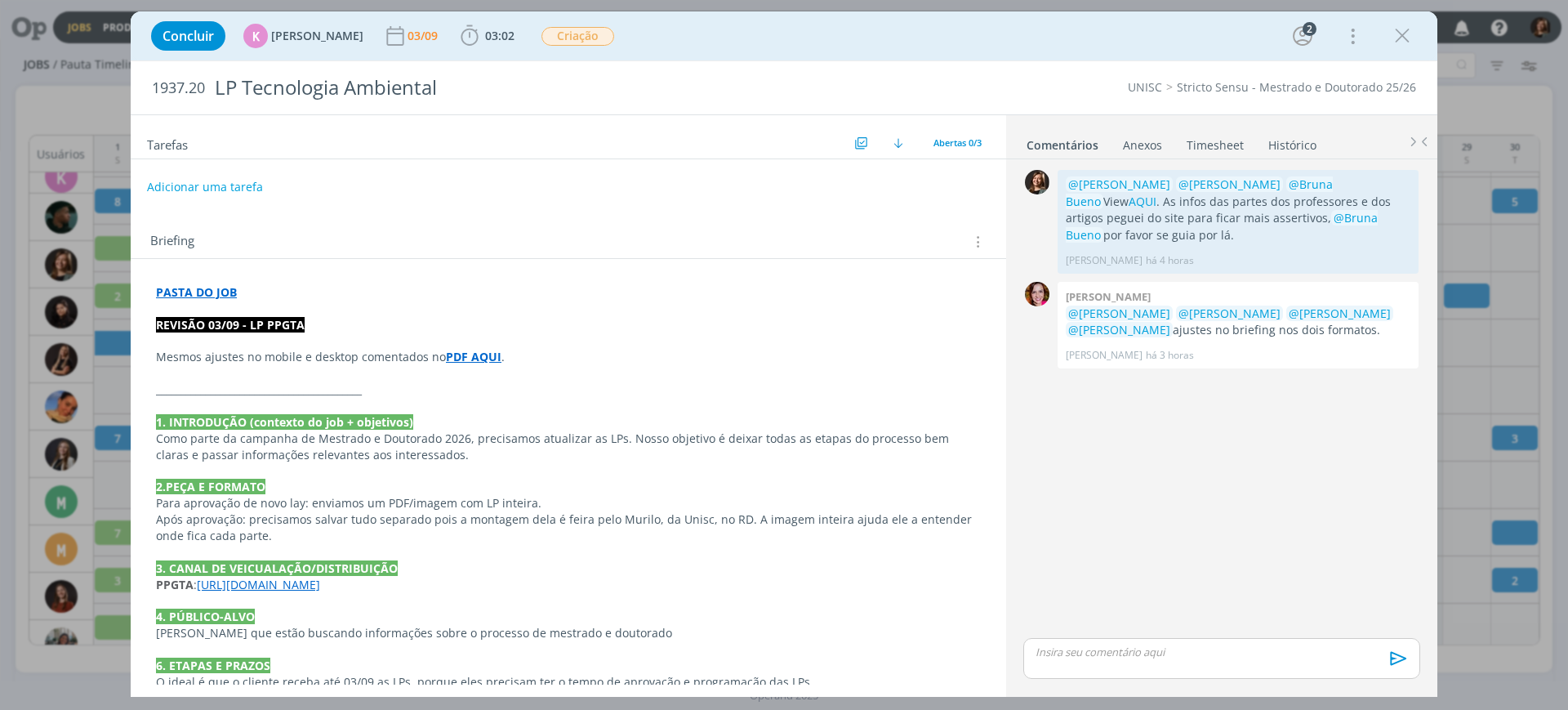
copy p "@Karoline Arend @Beatriz Luchese @Bruna Bueno View AQUI . As infos das partes d…"
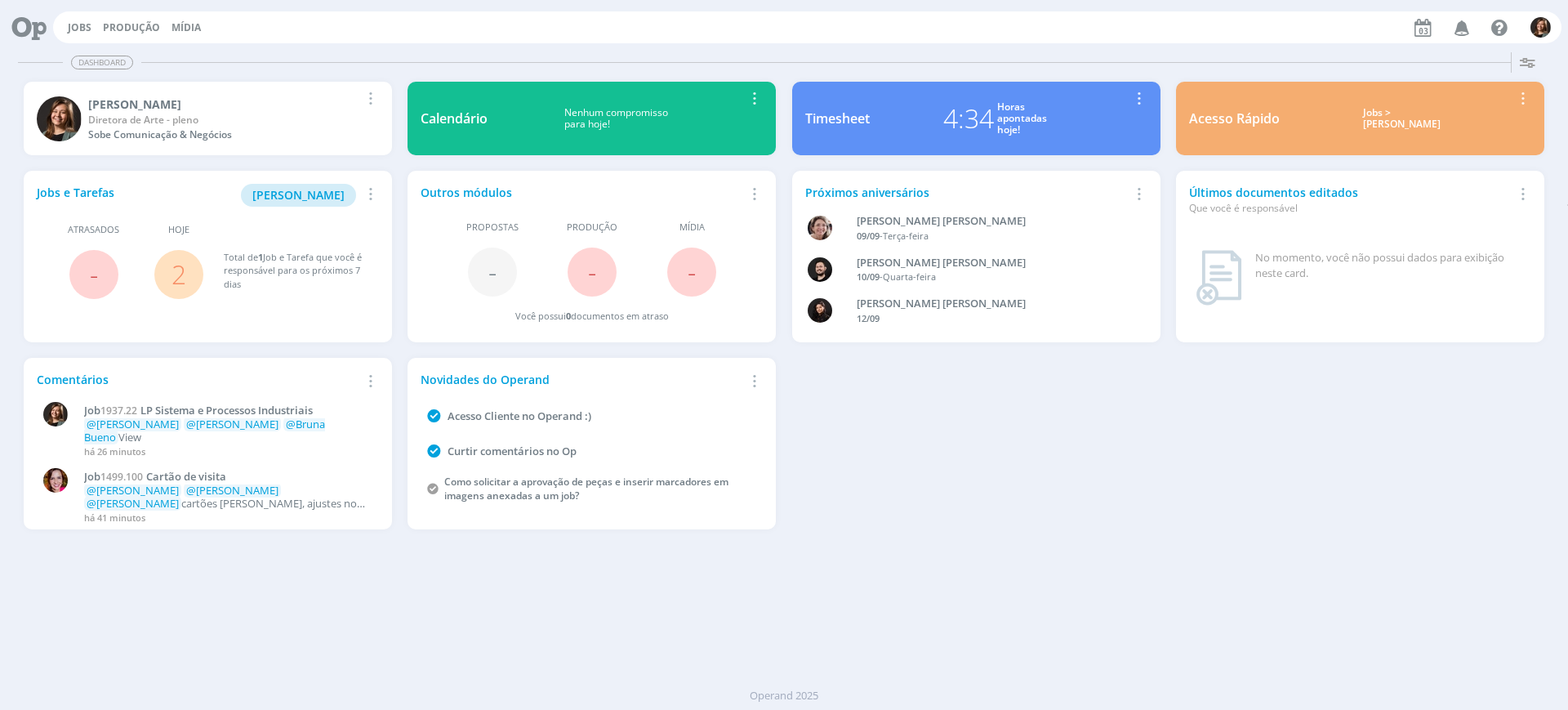
click at [1347, 114] on div "Jobs > Minha pauta" at bounding box center [1402, 119] width 220 height 23
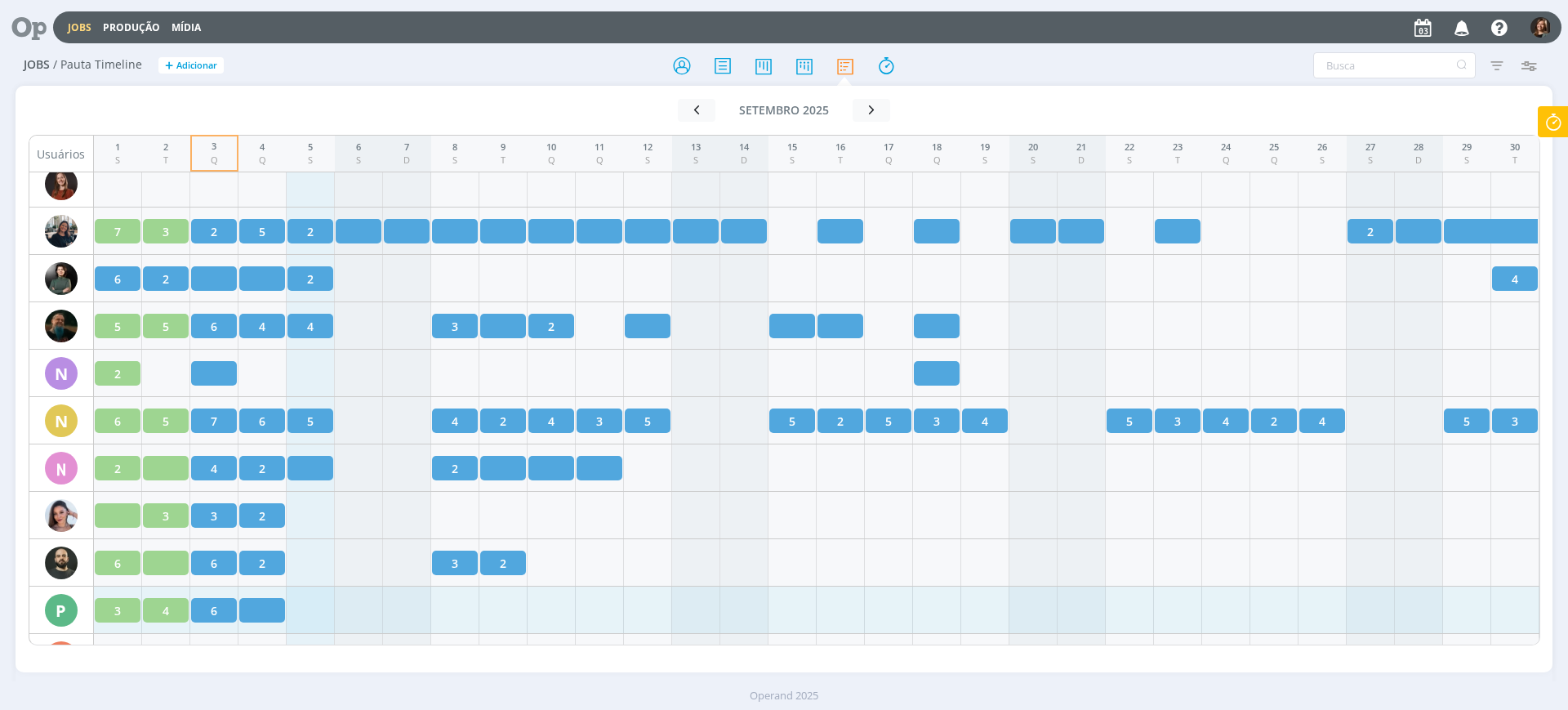
scroll to position [1975, 0]
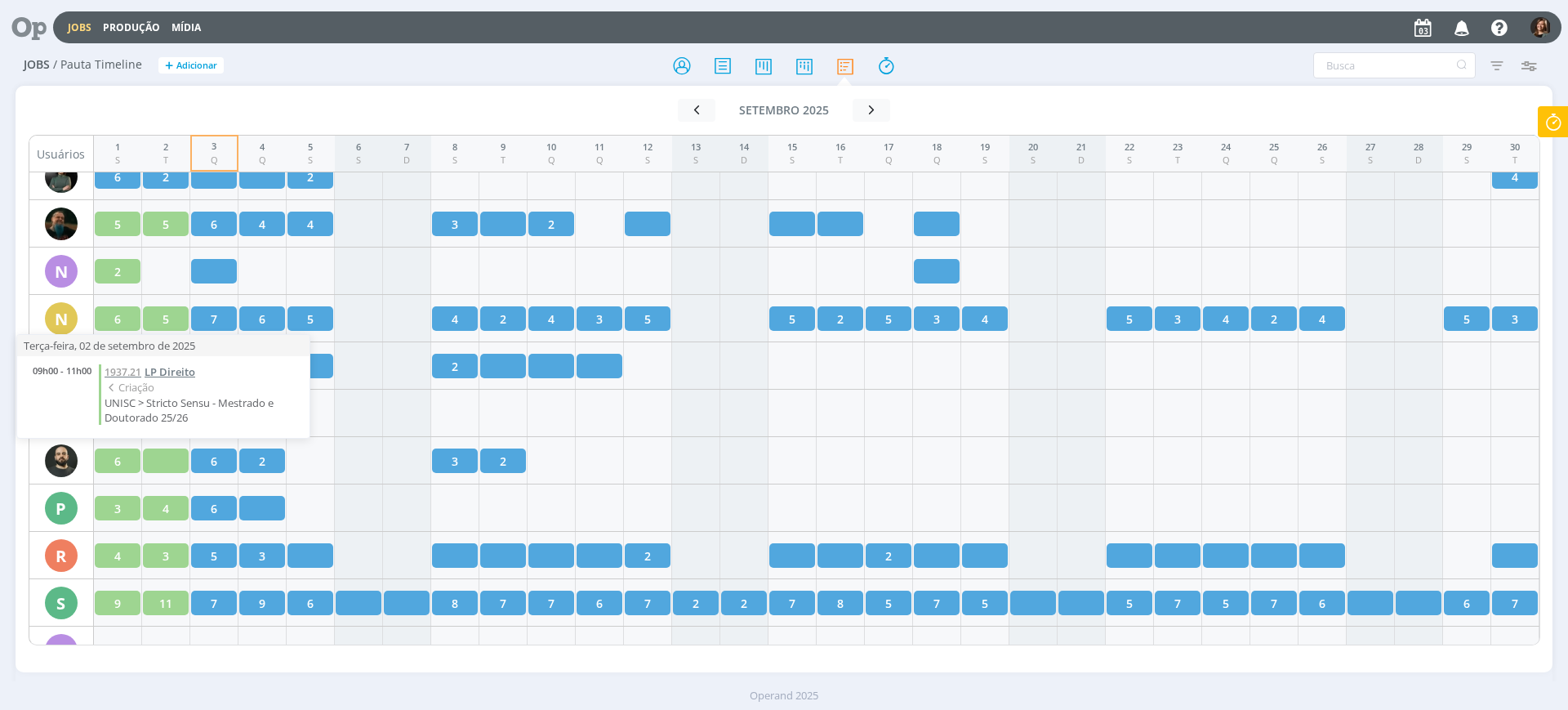
click at [160, 375] on span "LP Direito" at bounding box center [170, 372] width 51 height 15
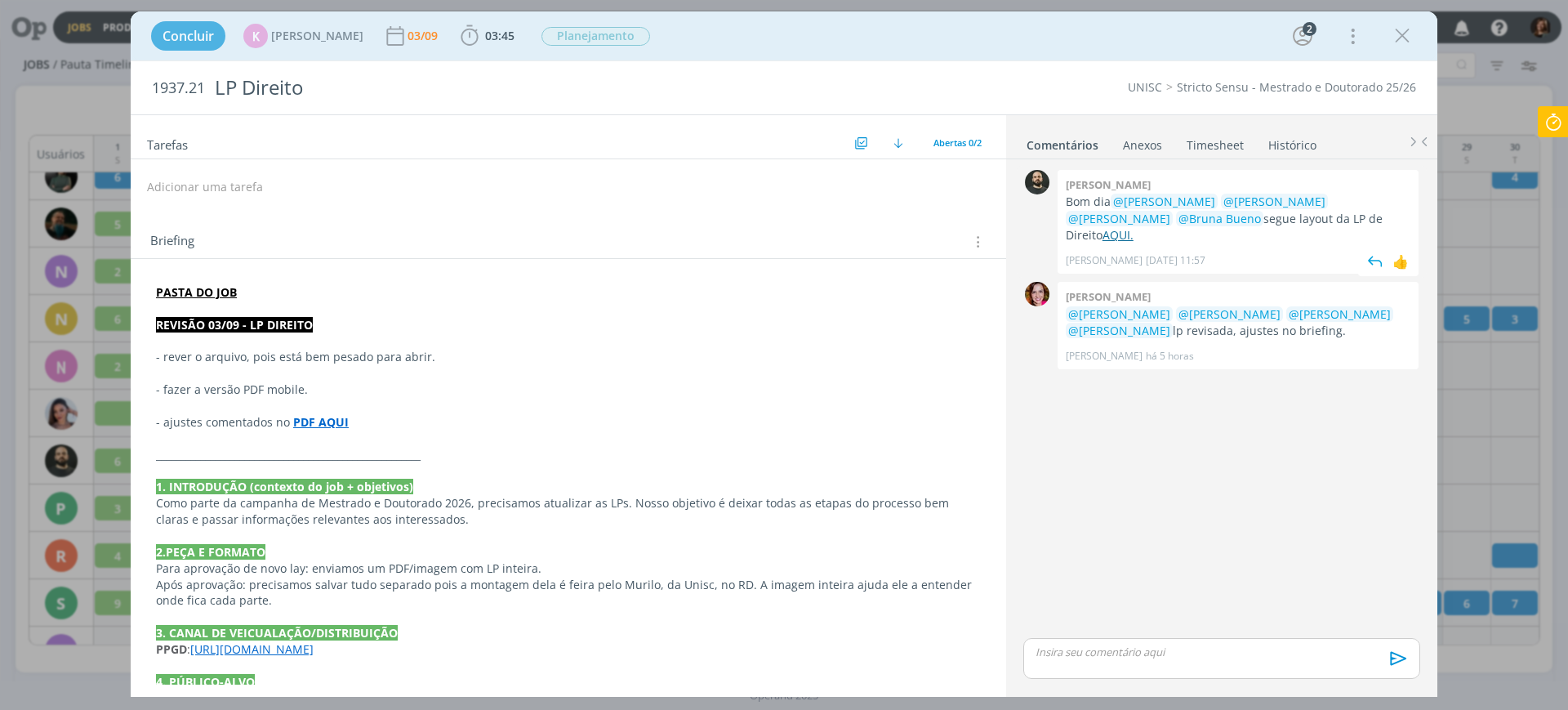
click at [1134, 227] on link "AQUI." at bounding box center [1118, 235] width 31 height 16
click at [1548, 122] on icon at bounding box center [1553, 122] width 29 height 32
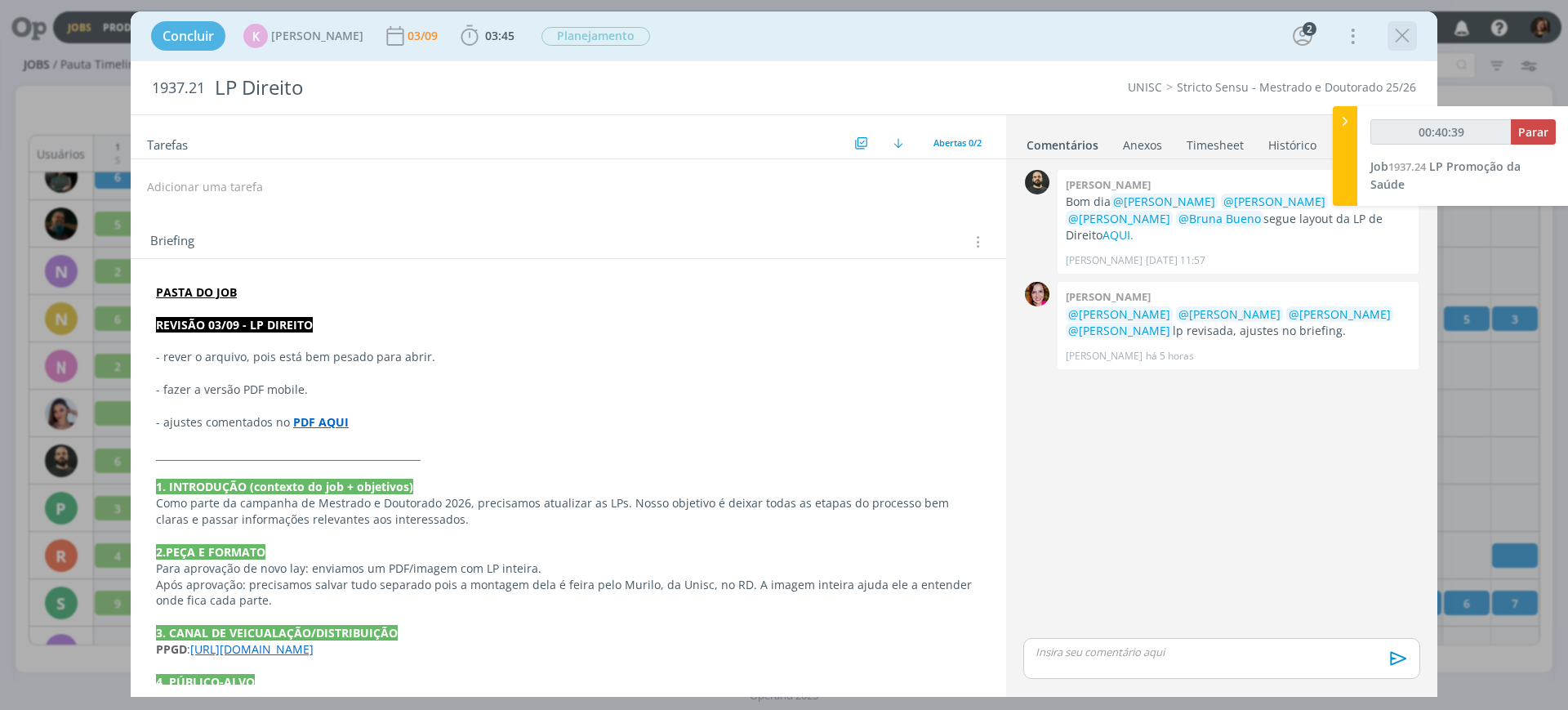
click at [1407, 40] on icon "dialog" at bounding box center [1402, 35] width 24 height 24
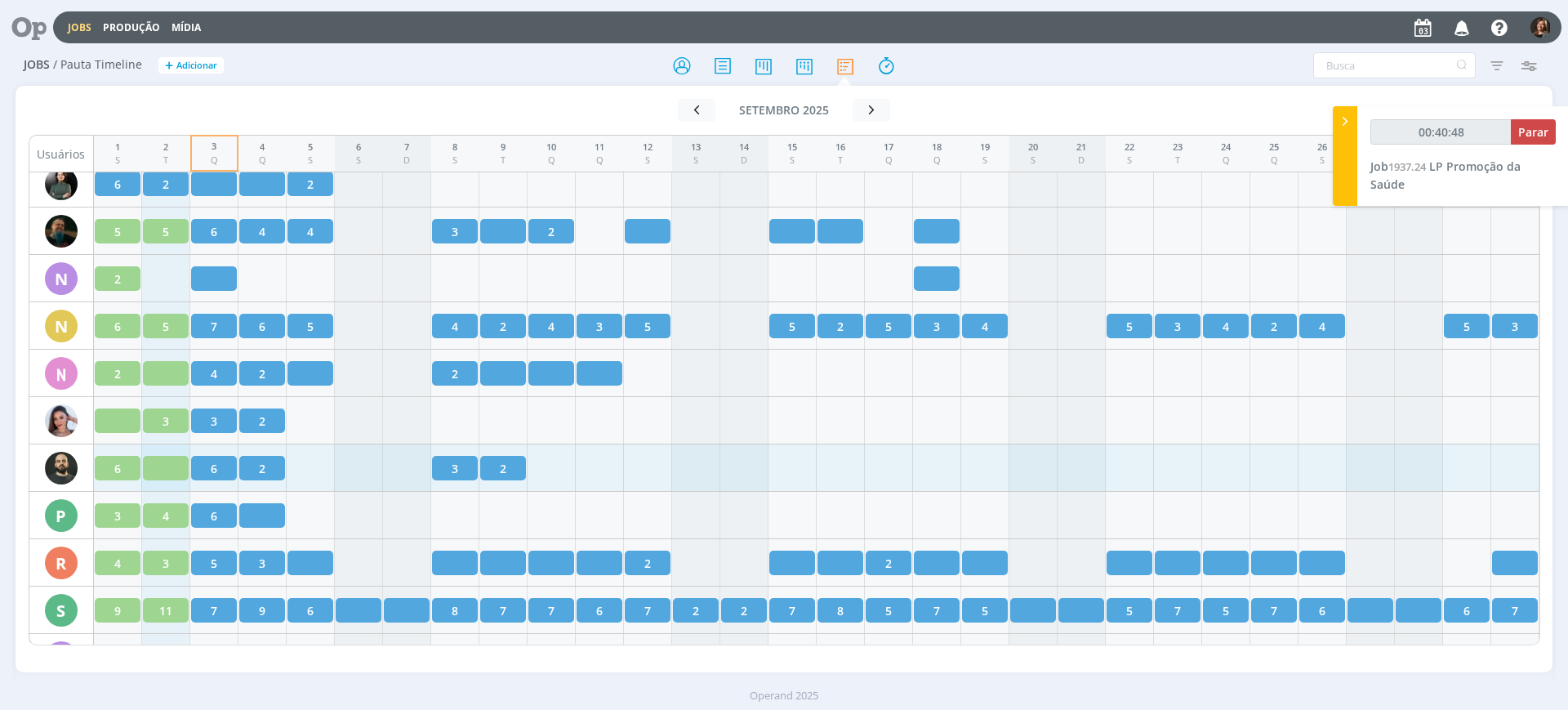
scroll to position [1975, 0]
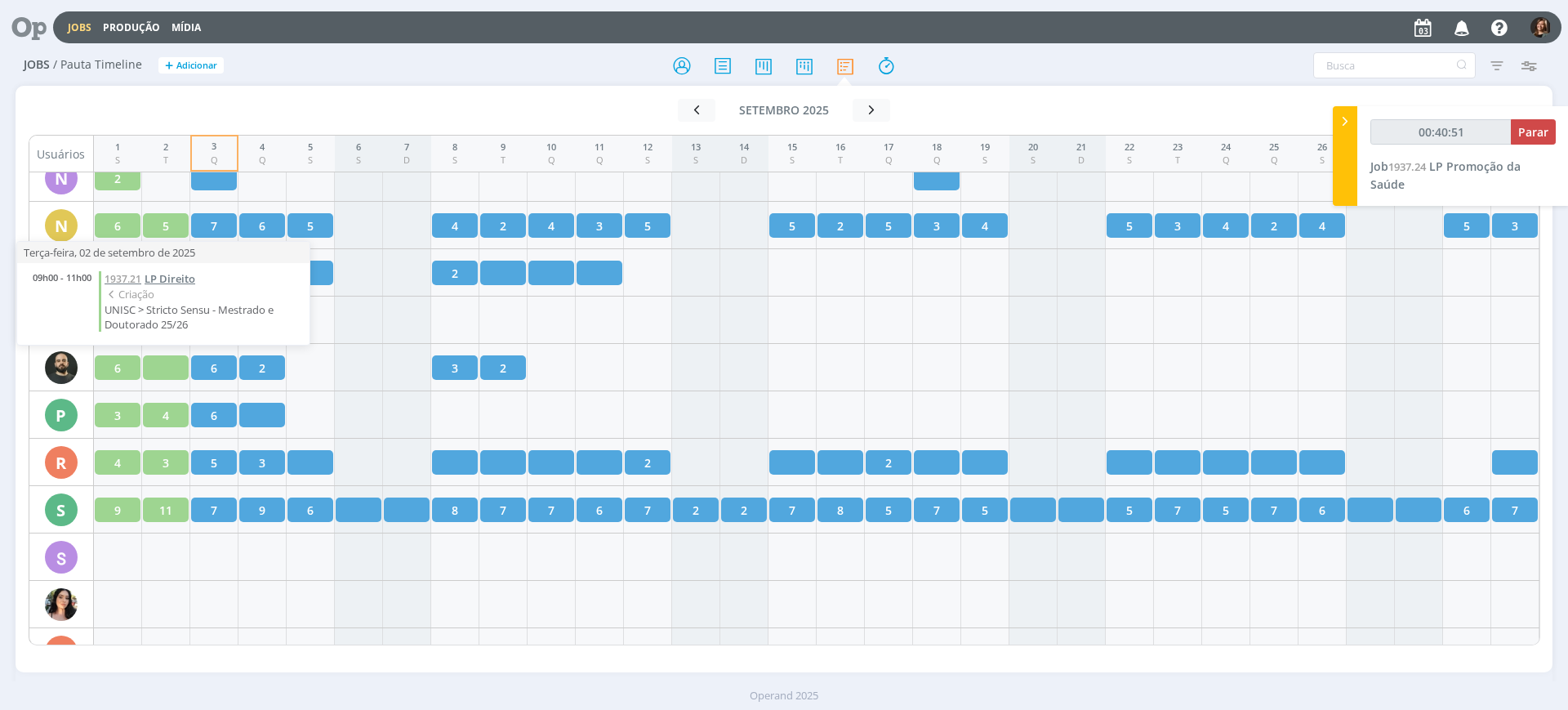
click at [177, 281] on span "LP Direito" at bounding box center [170, 278] width 51 height 15
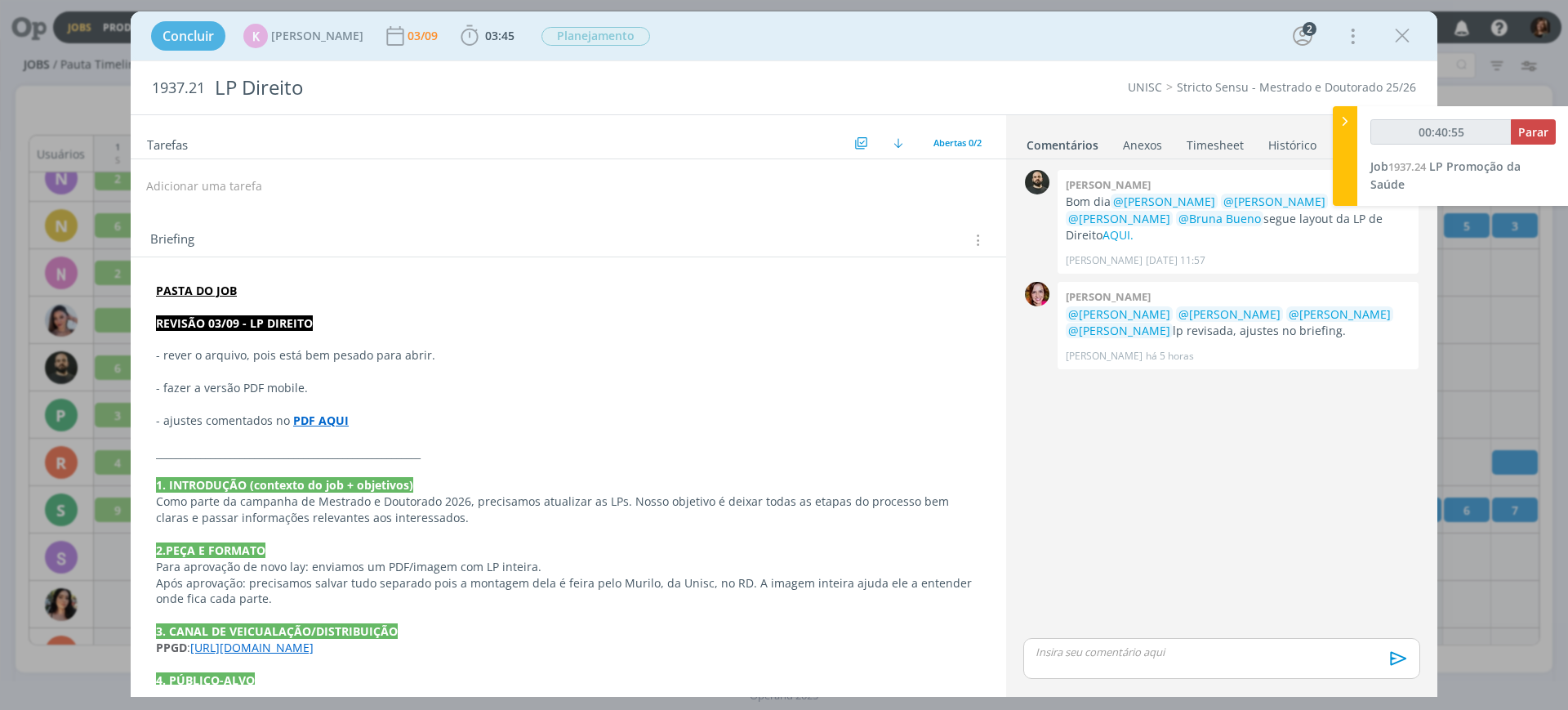
click at [235, 178] on button "Adicionar uma tarefa" at bounding box center [204, 186] width 116 height 27
click at [460, 108] on h2 "1937.21 LP Direito" at bounding box center [518, 88] width 731 height 53
click at [1298, 36] on icon "dialog" at bounding box center [1302, 35] width 24 height 24
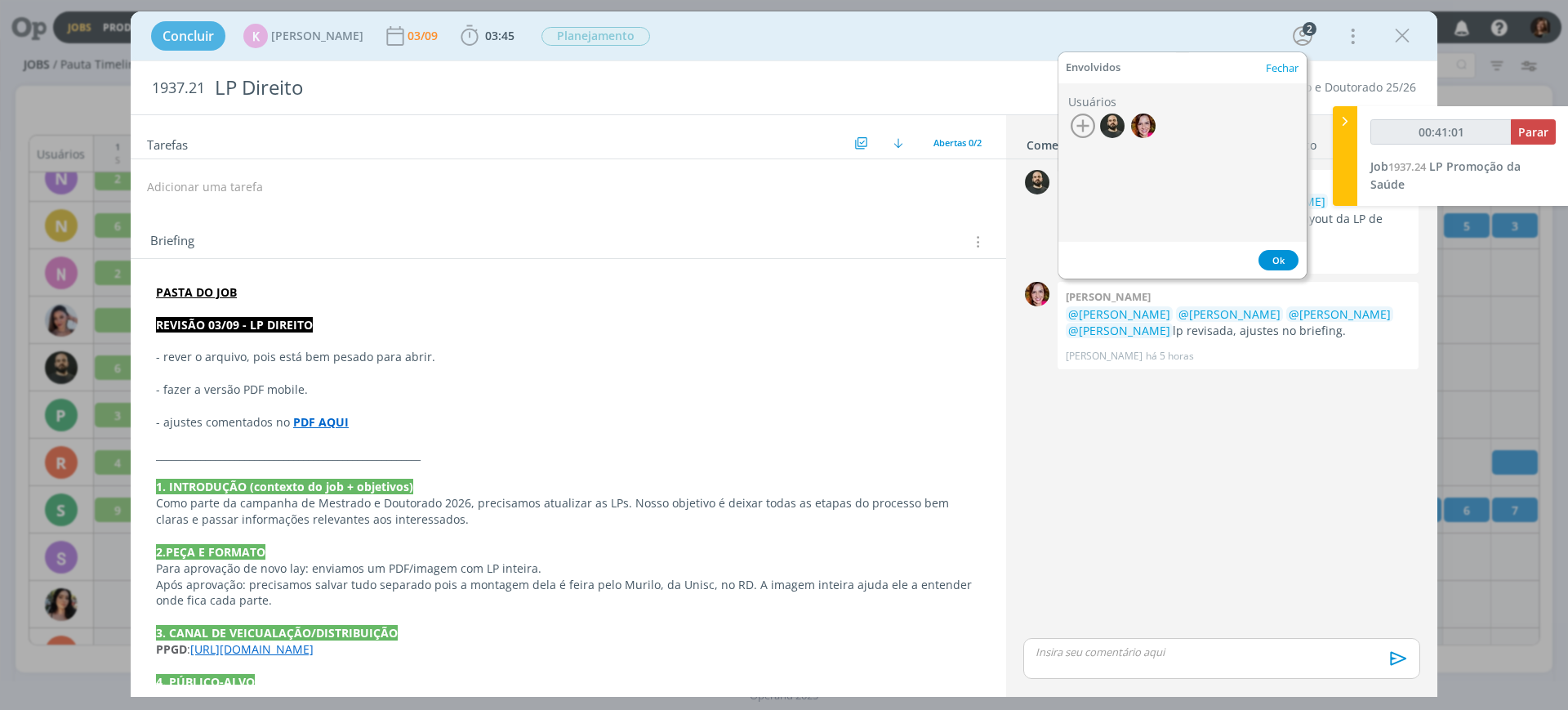
click at [1082, 135] on icon "button" at bounding box center [1082, 125] width 24 height 24
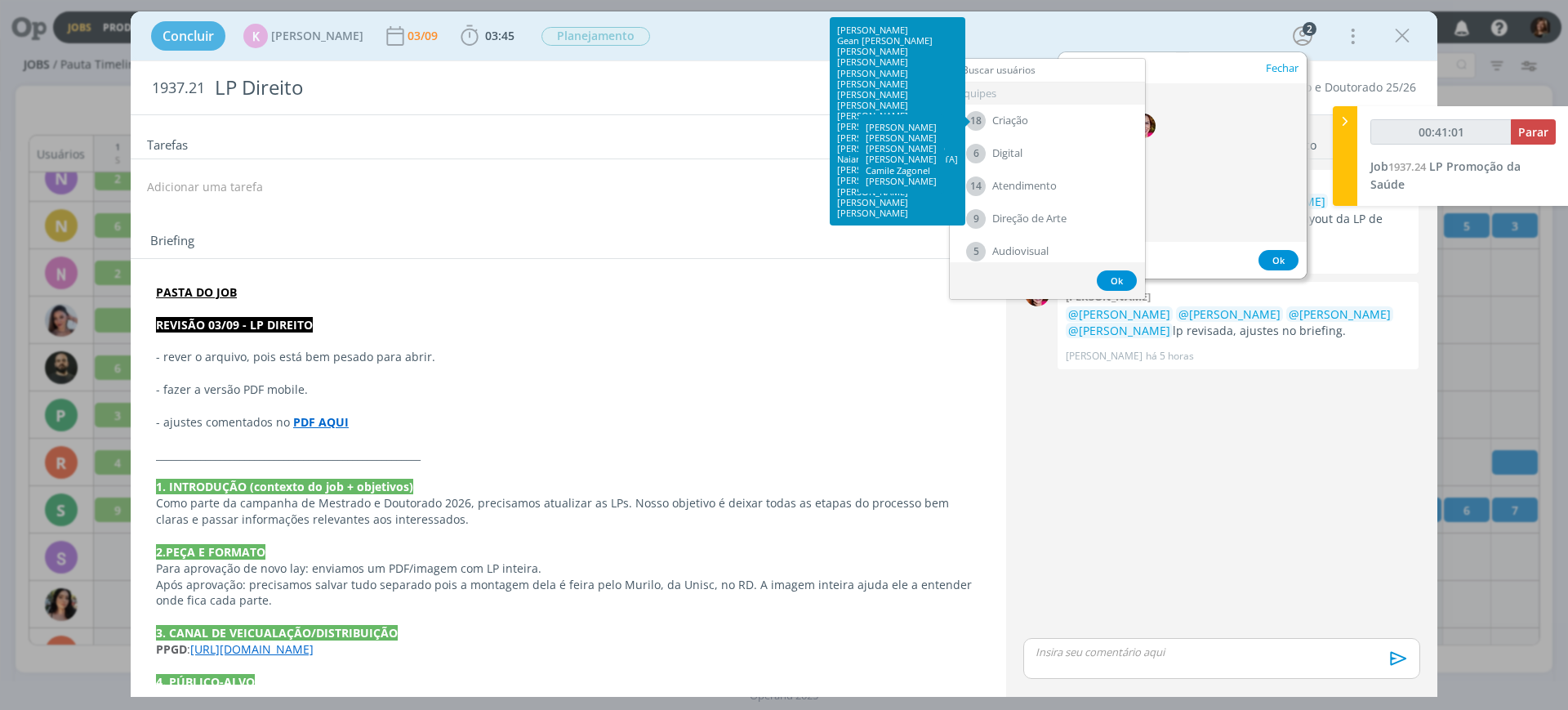
type input "00:41:02"
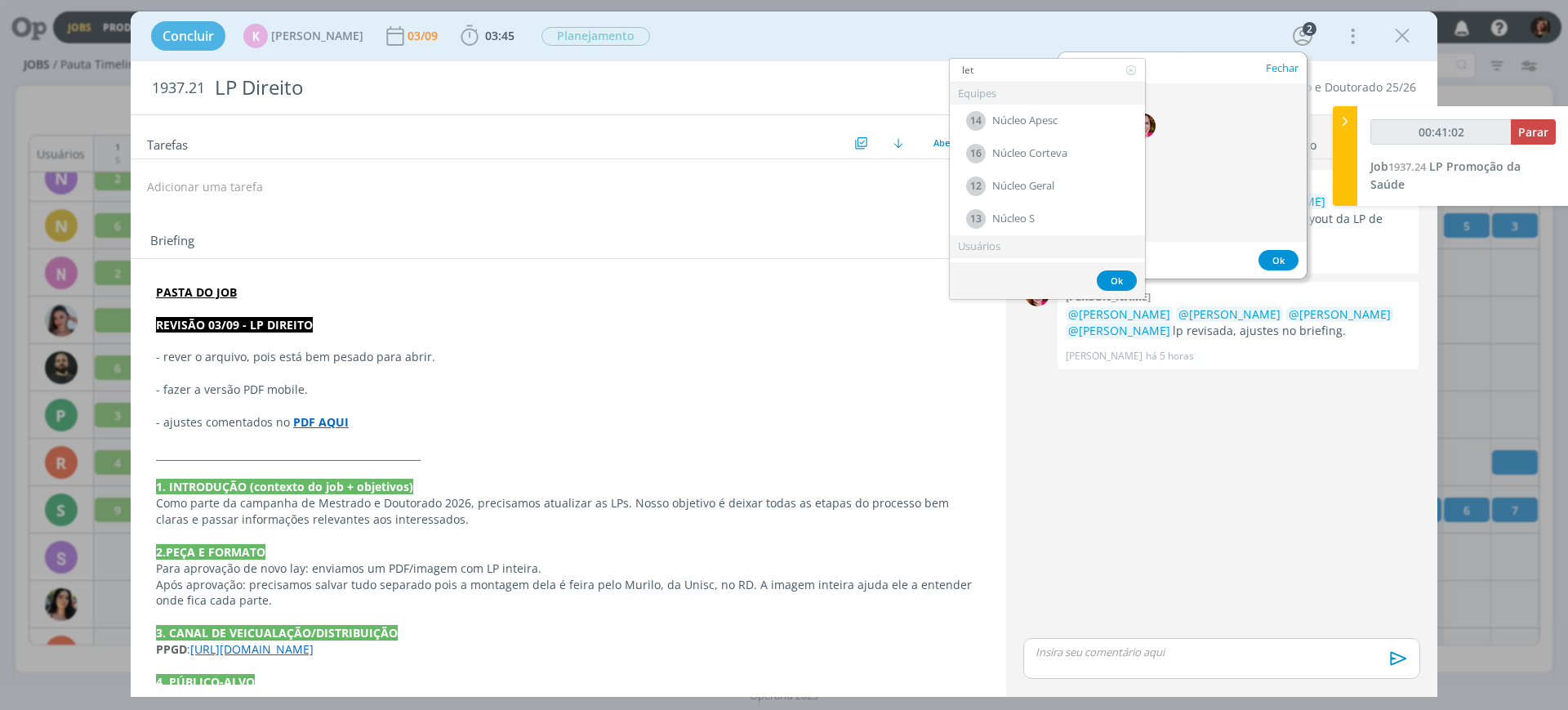
type input "letí"
type input "00:41:03"
type input "letíc"
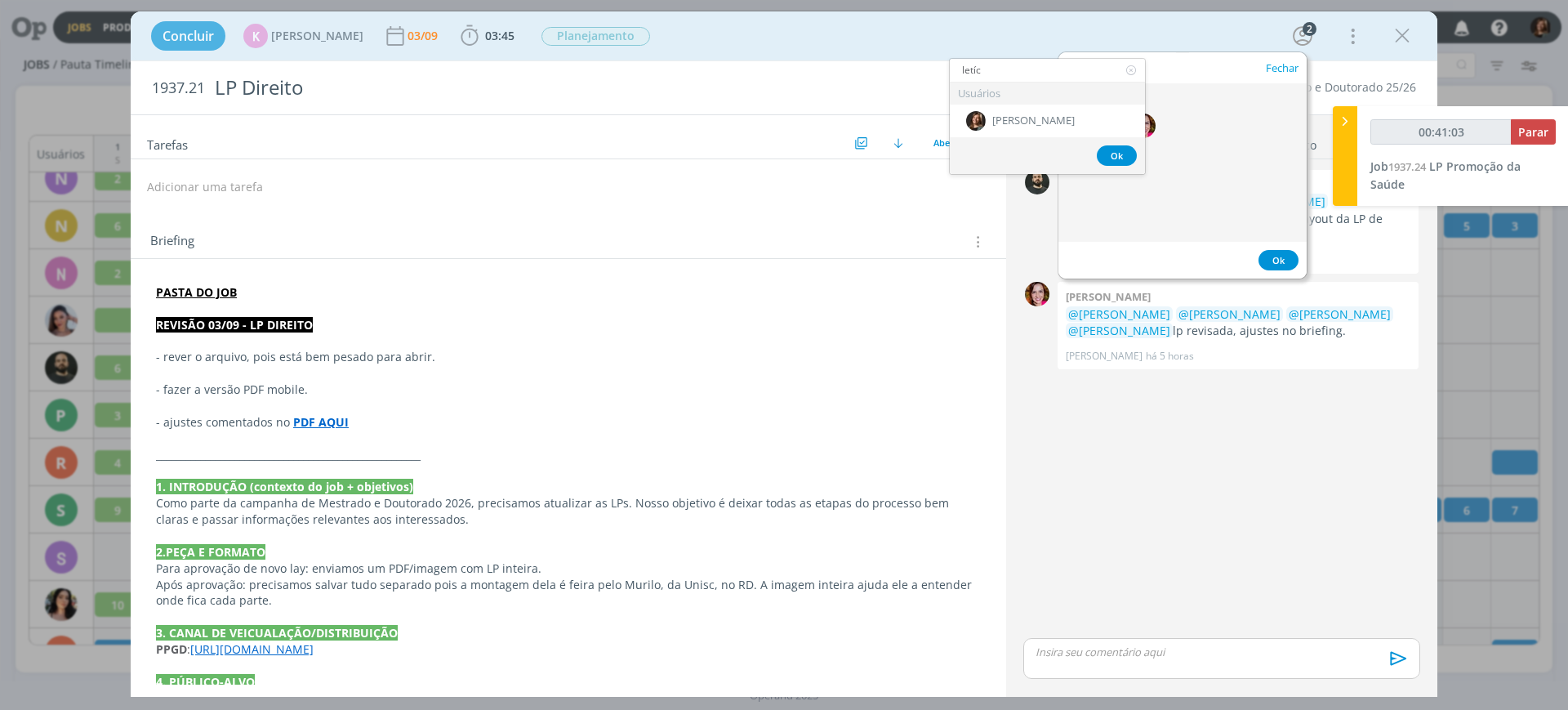
type input "00:41:04"
type input "letíc"
click at [1047, 97] on div "Usuários" at bounding box center [1047, 94] width 195 height 22
type input "00:41:05"
click at [1061, 112] on div "[PERSON_NAME]" at bounding box center [1047, 121] width 195 height 33
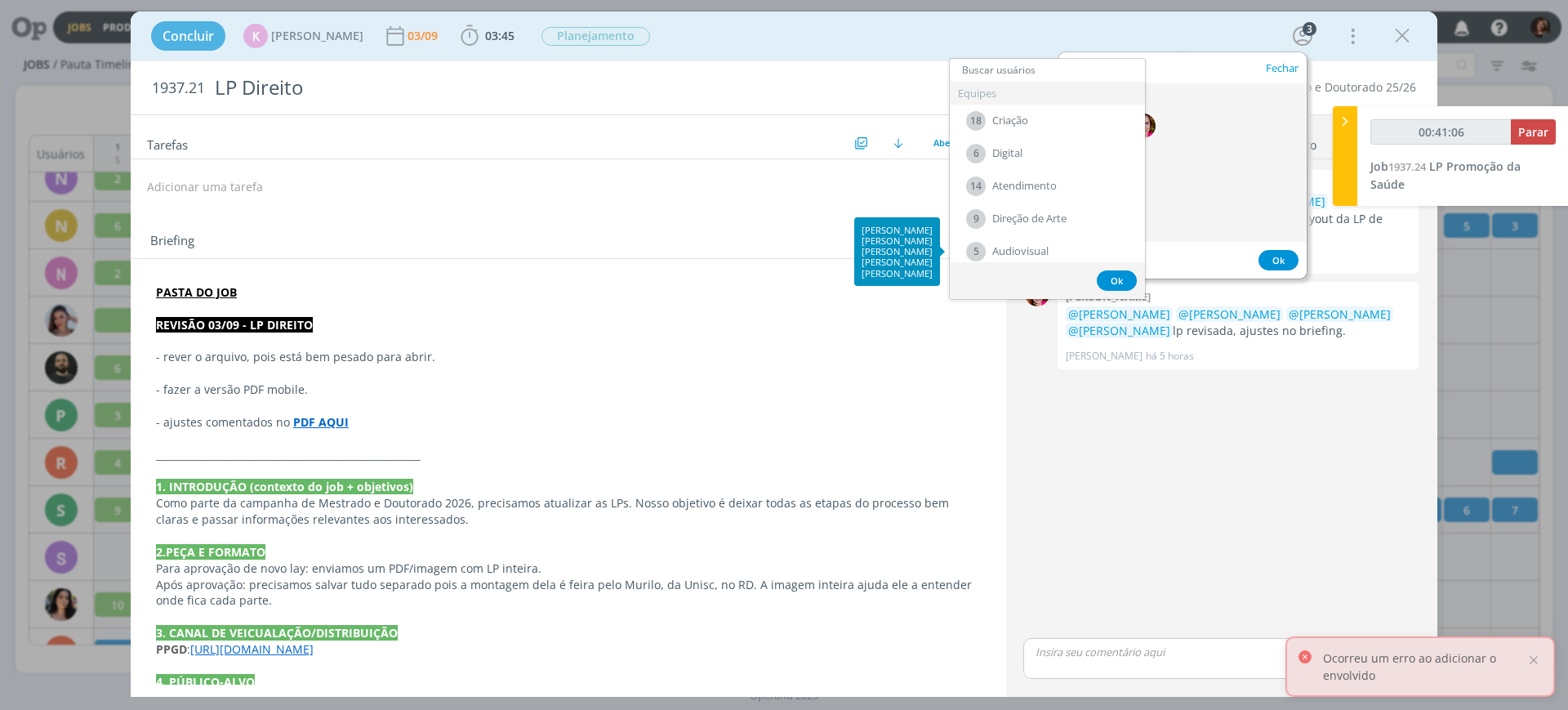
click at [1118, 277] on button "Ok" at bounding box center [1117, 280] width 40 height 20
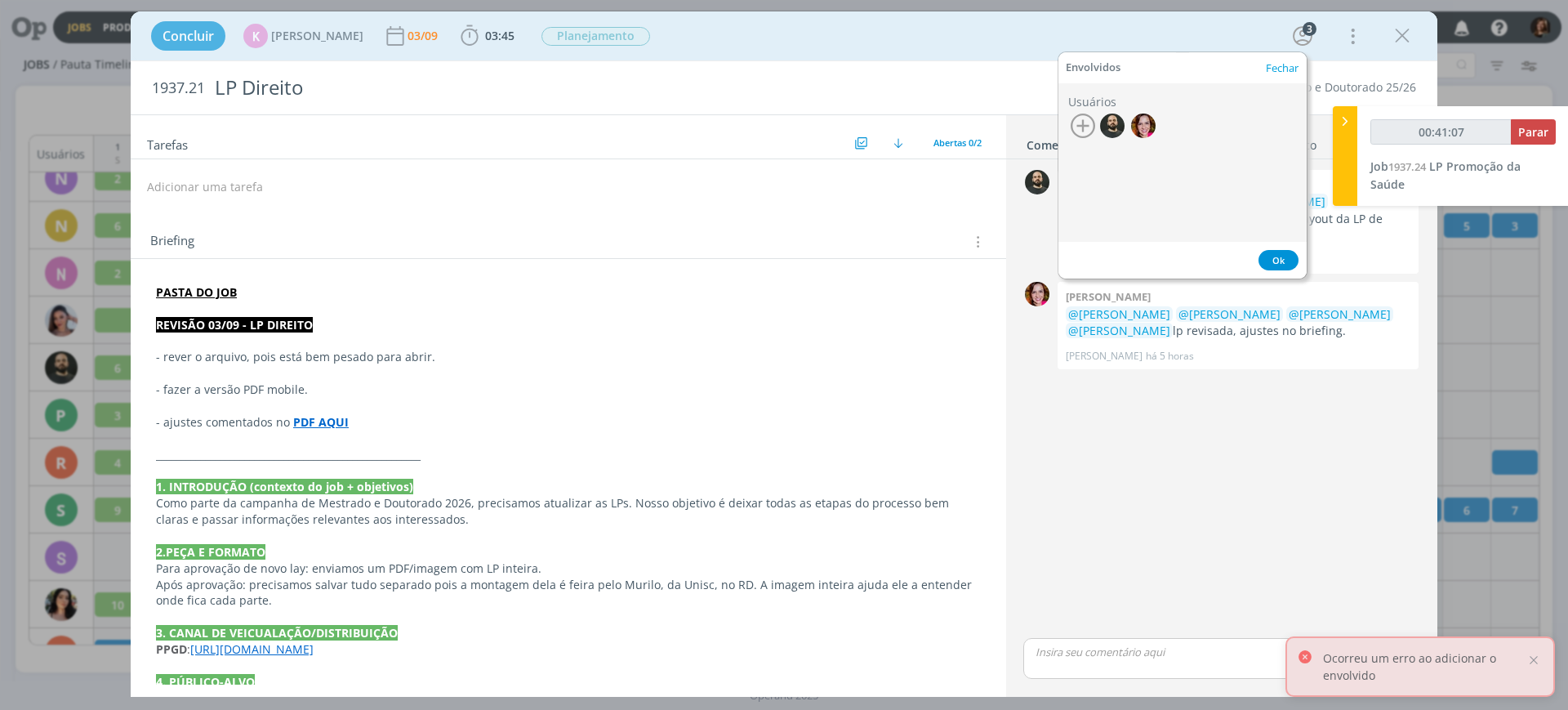
click at [1279, 260] on button "Ok" at bounding box center [1278, 259] width 40 height 20
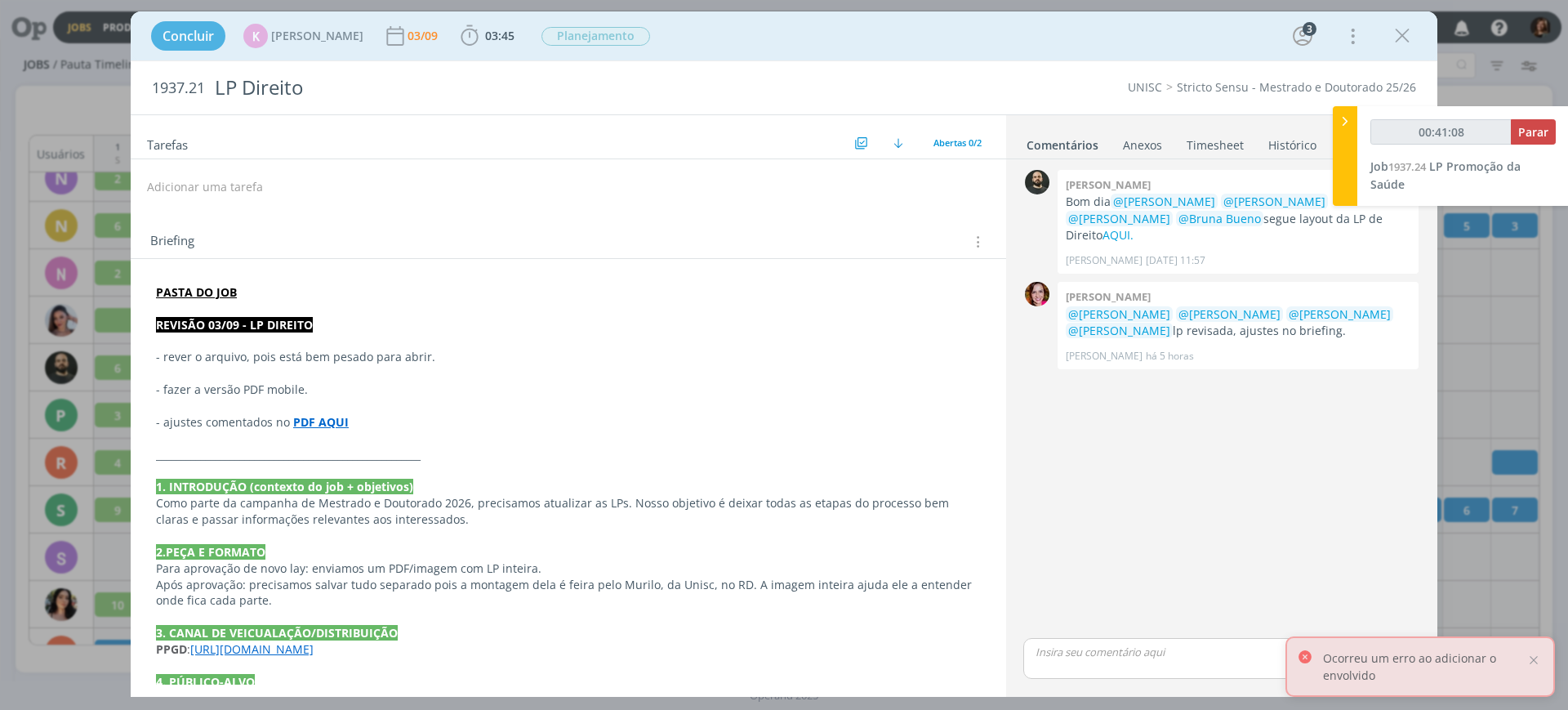
click at [1209, 509] on div "0 [PERSON_NAME] dia @[PERSON_NAME] @[PERSON_NAME] @[PERSON_NAME] @Bruna Bueno s…" at bounding box center [1222, 400] width 410 height 468
click at [1412, 34] on icon "dialog" at bounding box center [1402, 35] width 24 height 24
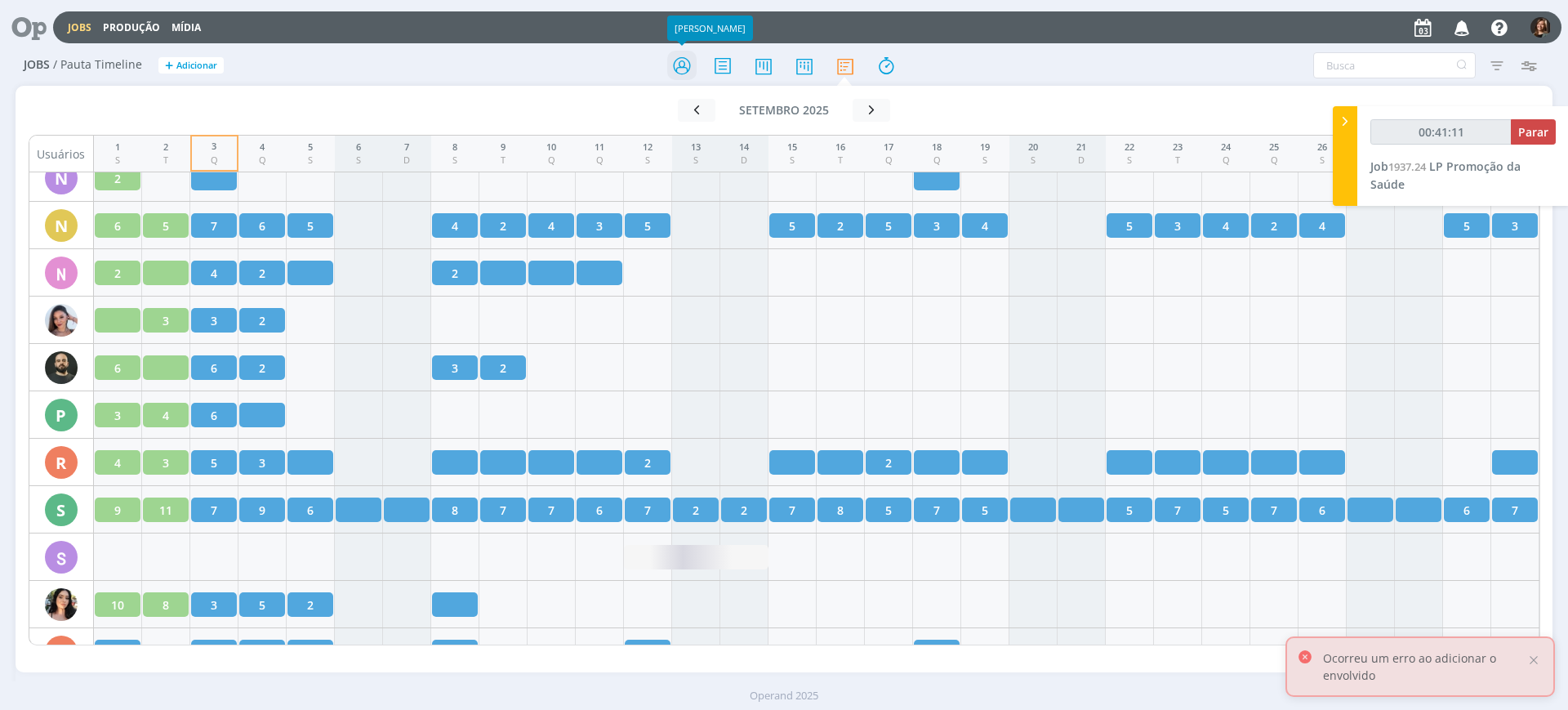
click at [692, 69] on icon at bounding box center [682, 65] width 29 height 32
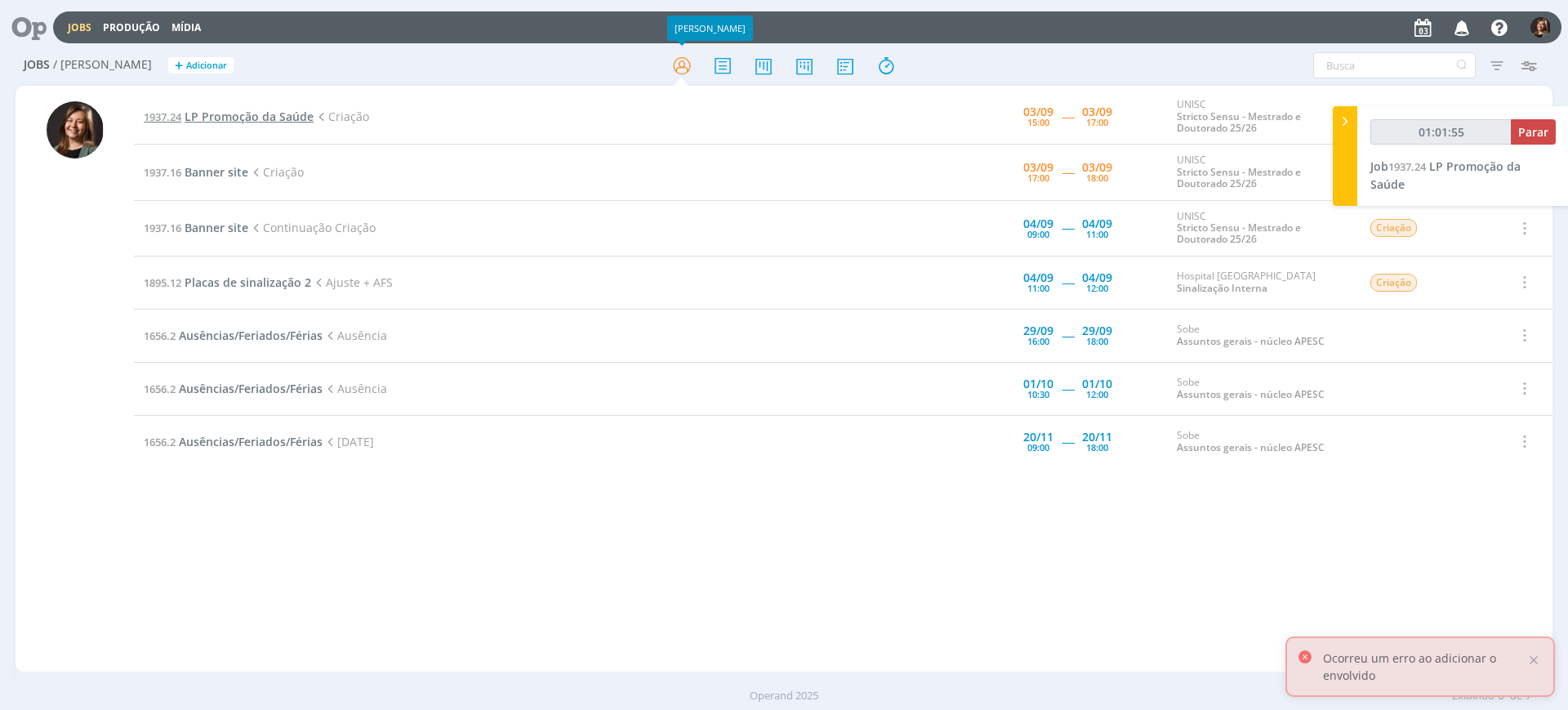
click at [298, 118] on span "LP Promoção da Saúde" at bounding box center [249, 116] width 129 height 16
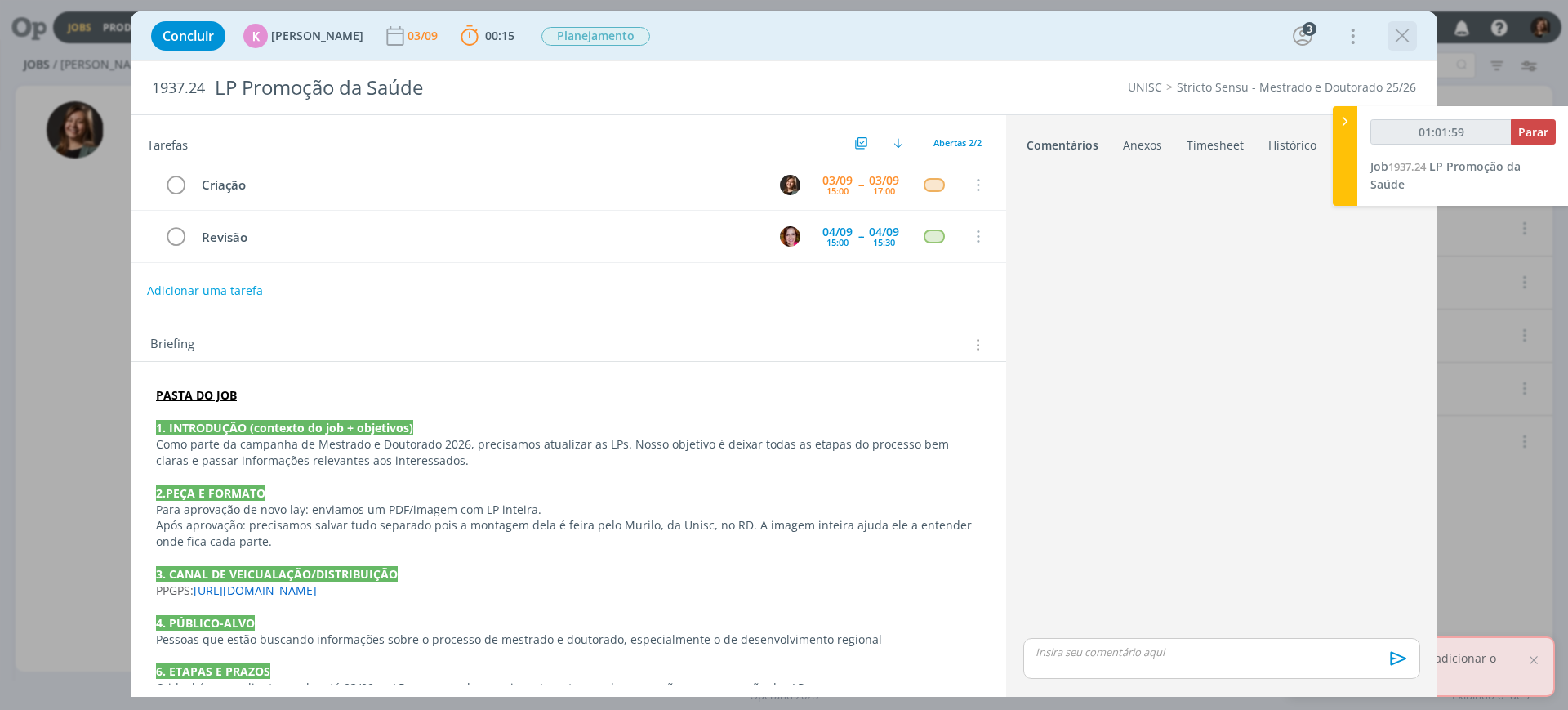
click at [1411, 29] on icon "dialog" at bounding box center [1402, 35] width 24 height 24
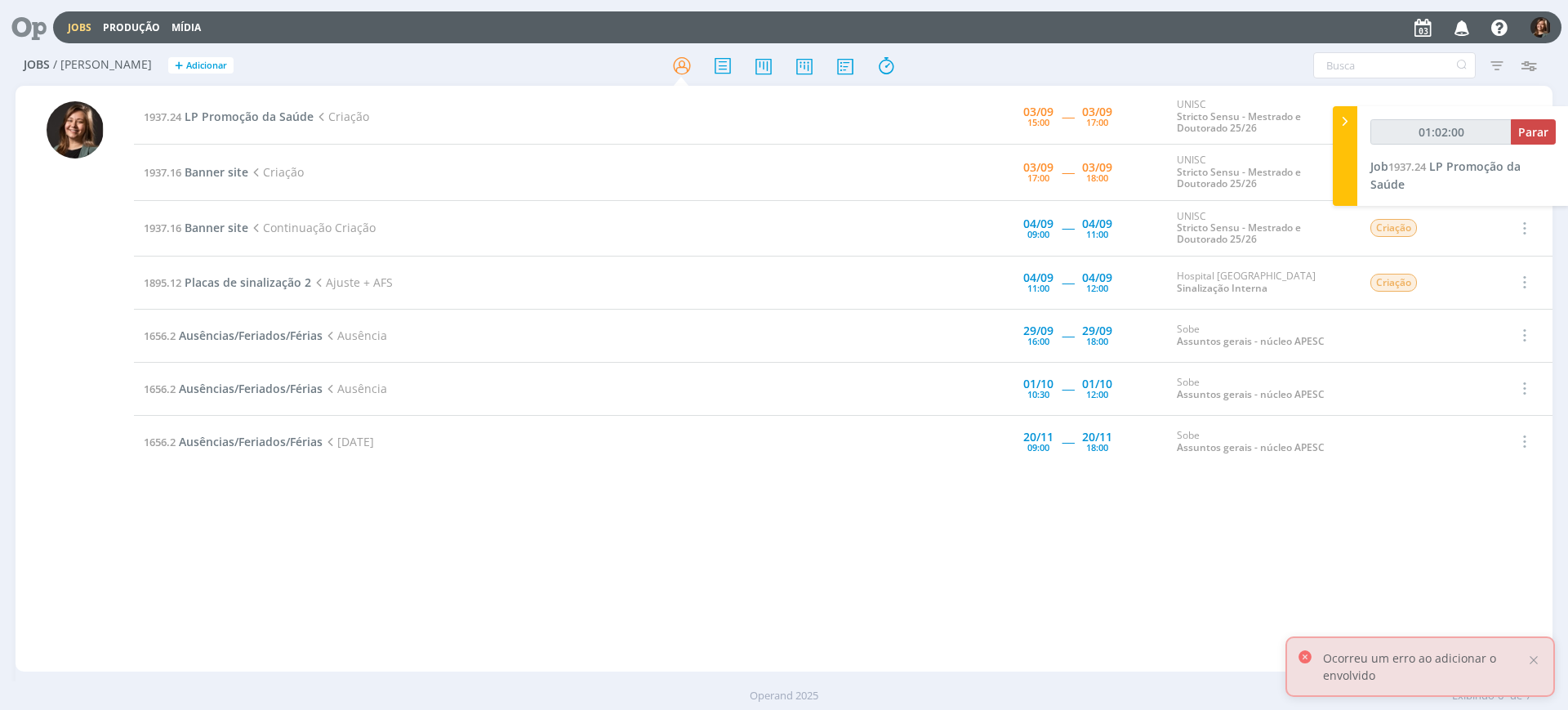
click at [870, 53] on div at bounding box center [783, 65] width 512 height 29
click at [853, 83] on div "Jobs / Minha Pauta + Adicionar Filtros Filtrar Limpar Tipo Jobs e Tarefas Data …" at bounding box center [784, 66] width 1537 height 41
click at [845, 58] on icon at bounding box center [845, 65] width 29 height 32
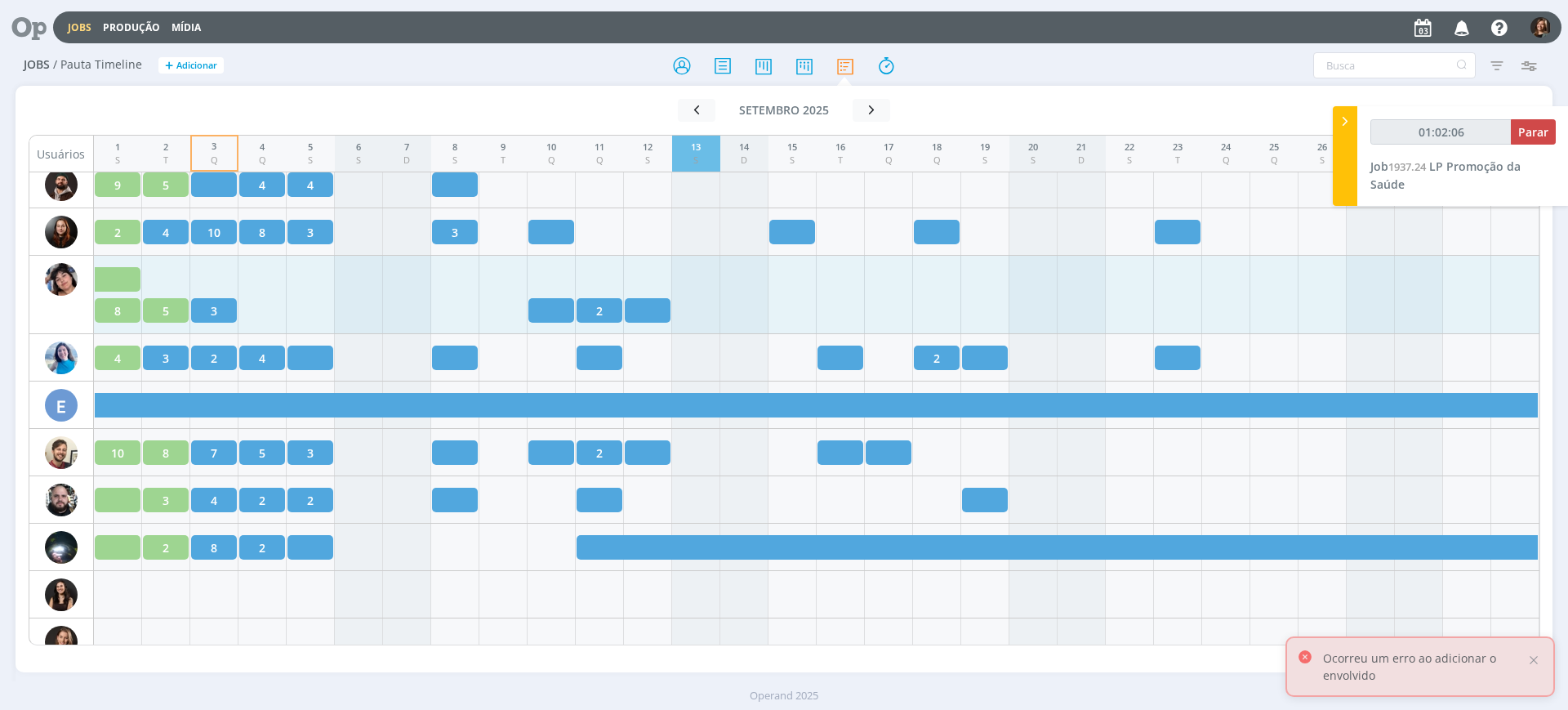
scroll to position [1021, 0]
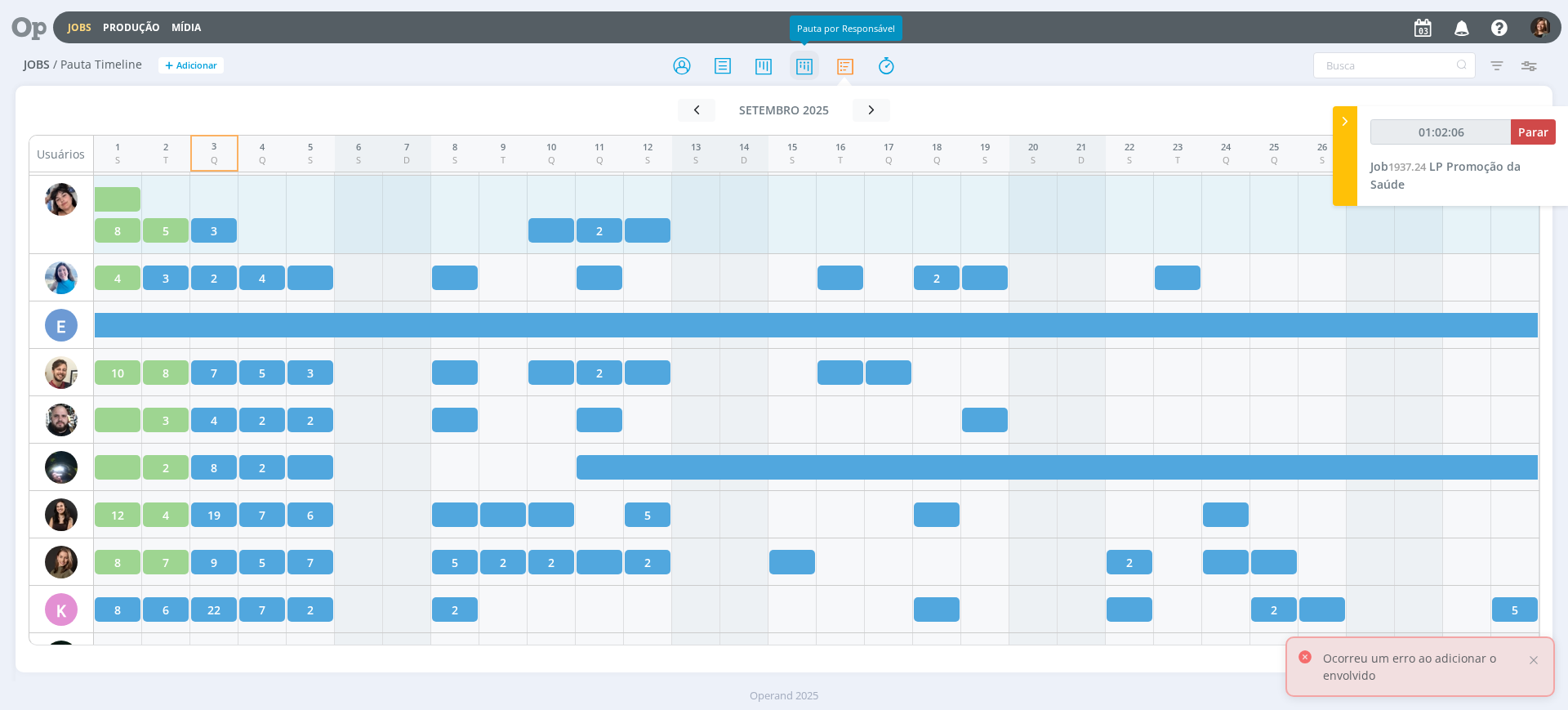
click at [798, 70] on icon at bounding box center [804, 65] width 29 height 32
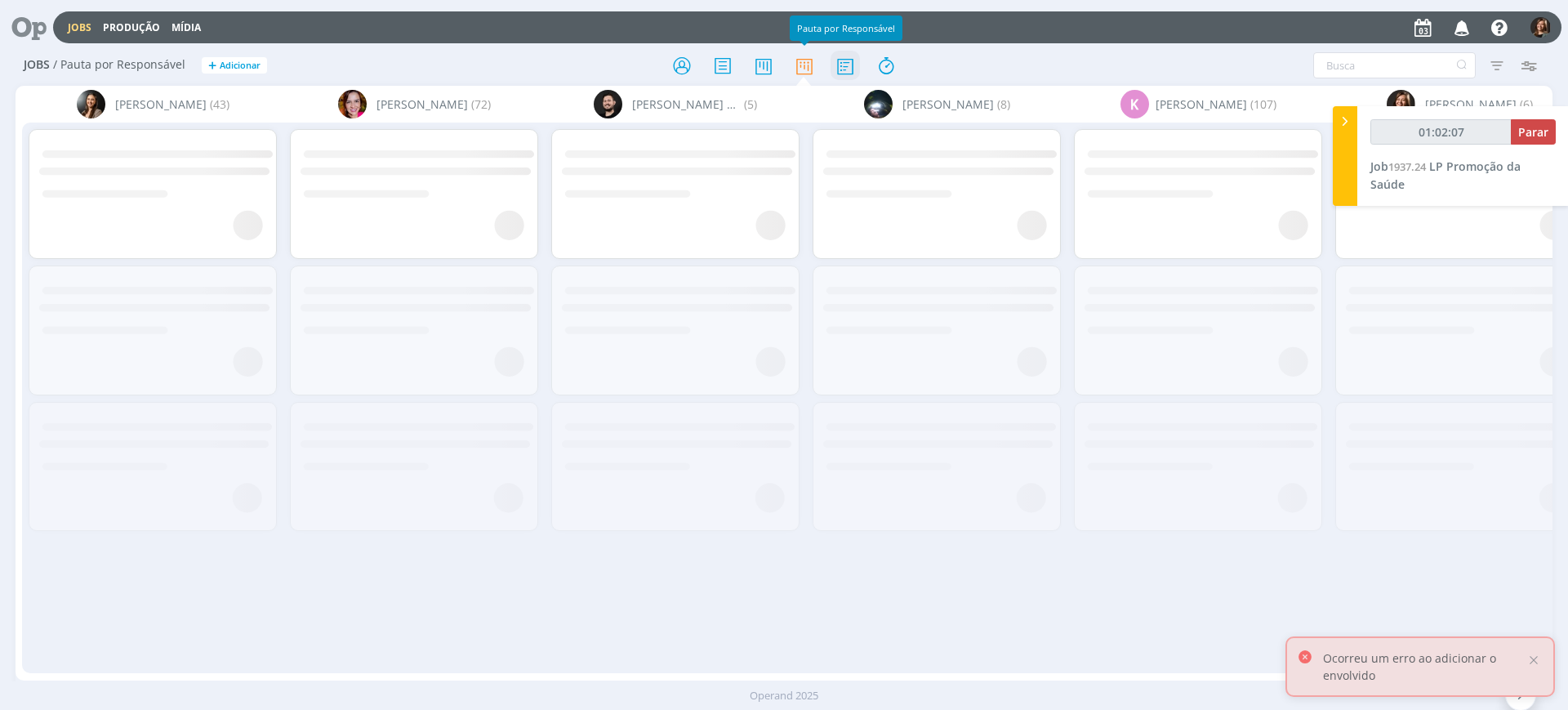
click at [832, 68] on icon at bounding box center [845, 65] width 29 height 32
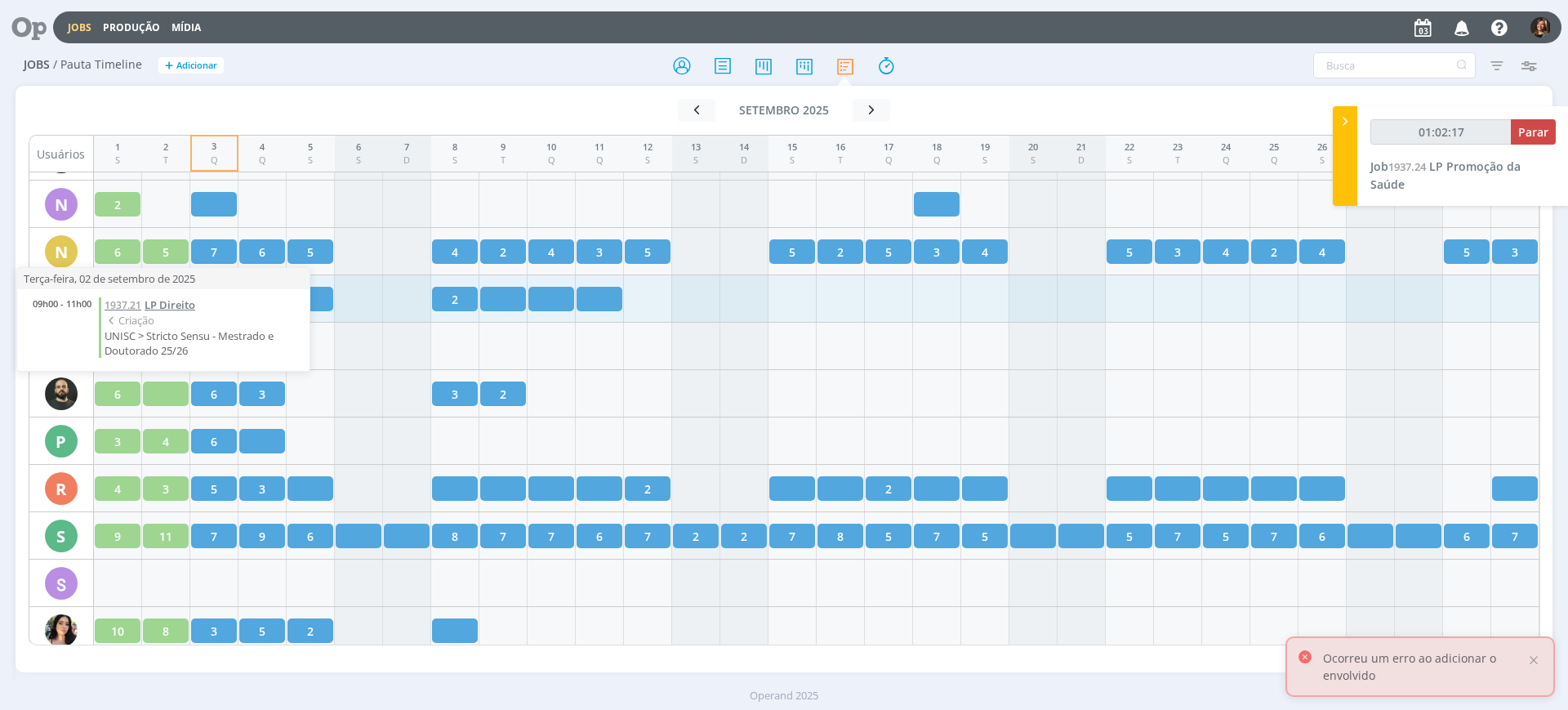
click at [167, 302] on span "LP Direito" at bounding box center [170, 304] width 51 height 15
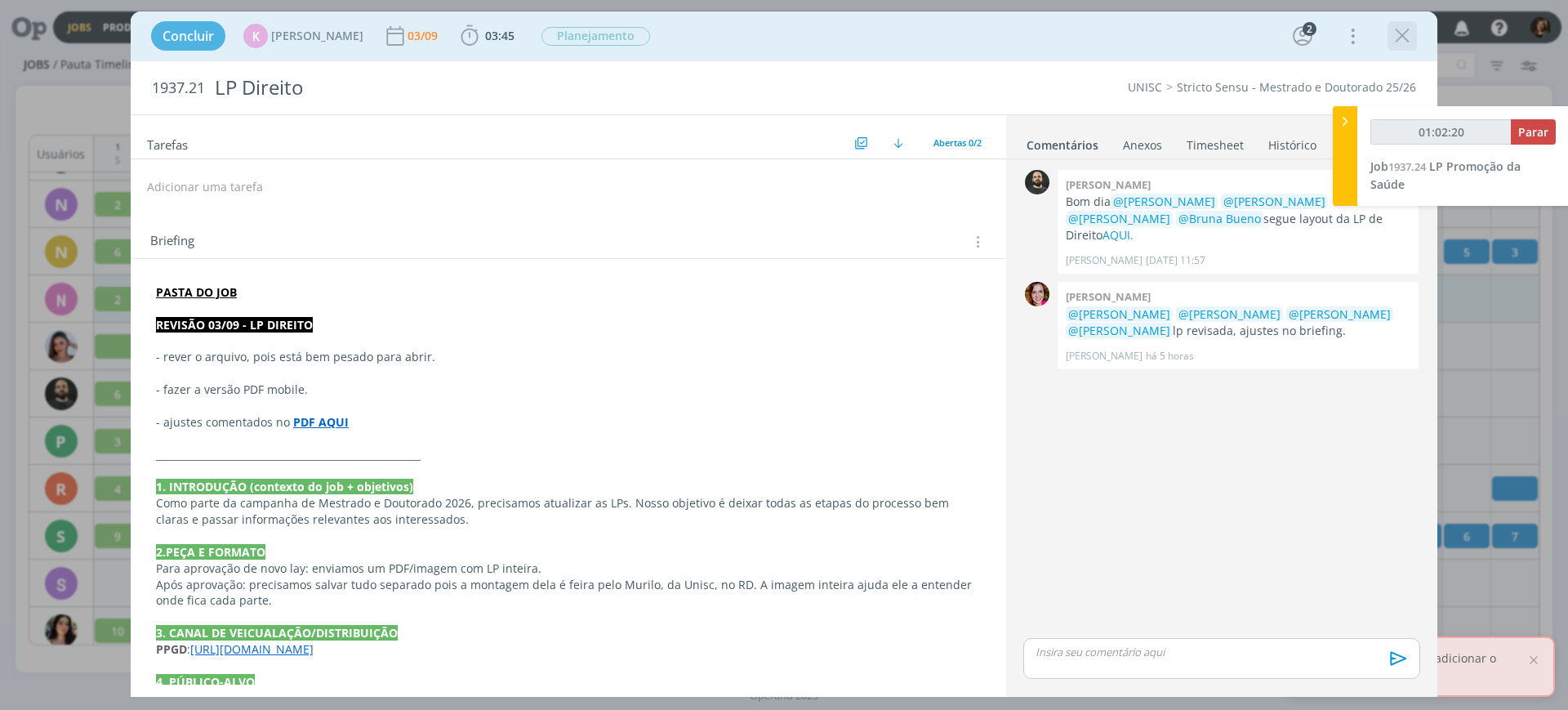
click at [1392, 29] on icon "dialog" at bounding box center [1402, 35] width 24 height 24
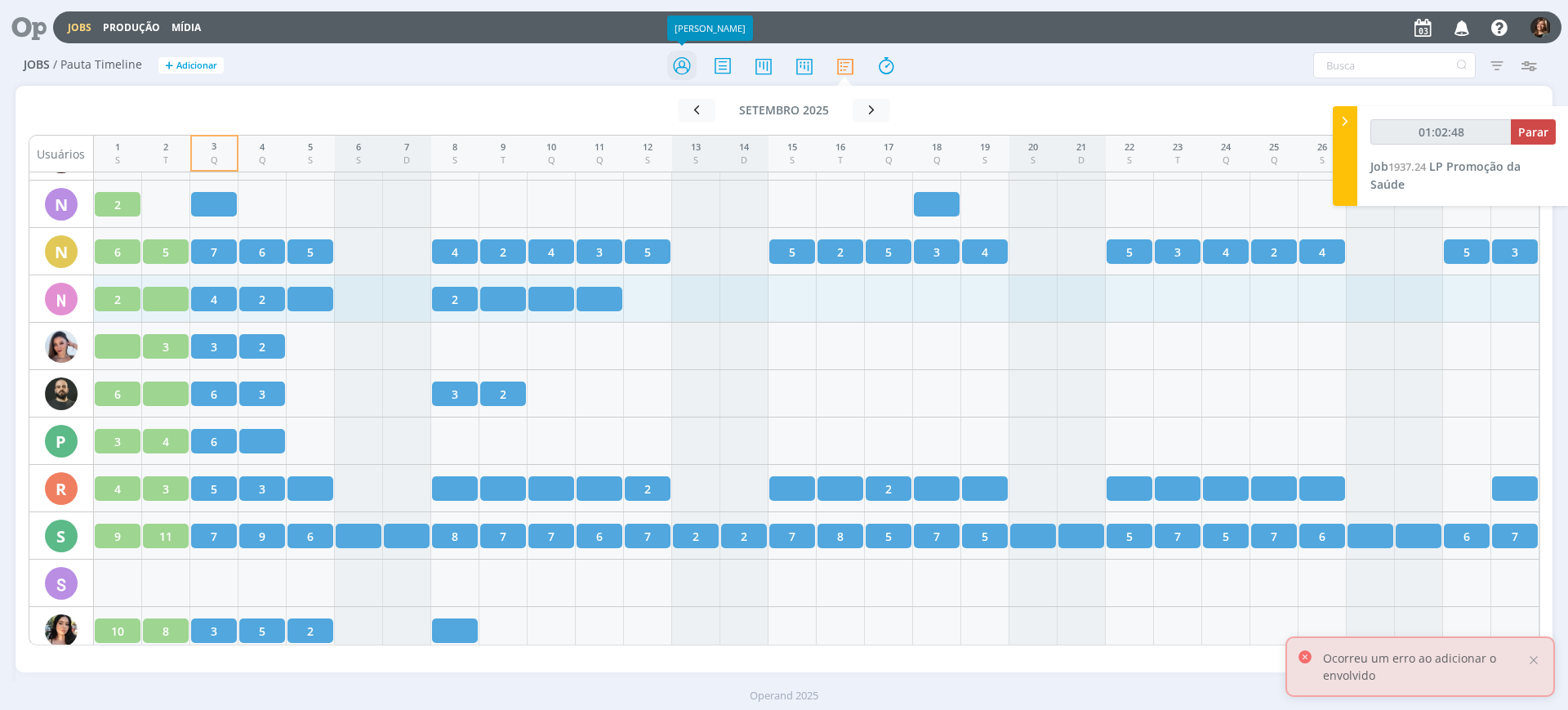
click at [682, 62] on icon at bounding box center [682, 65] width 29 height 32
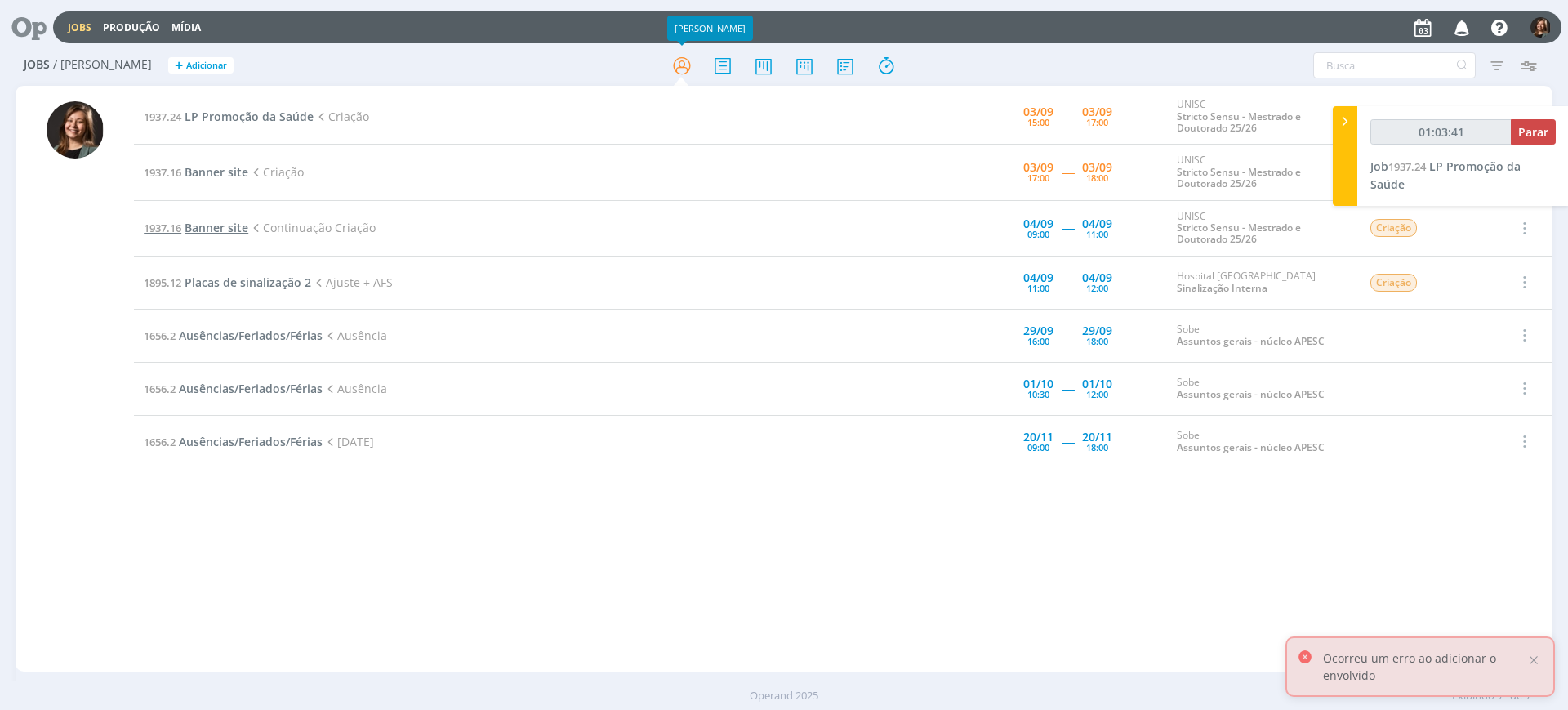
click at [221, 232] on span "Banner site" at bounding box center [216, 227] width 63 height 16
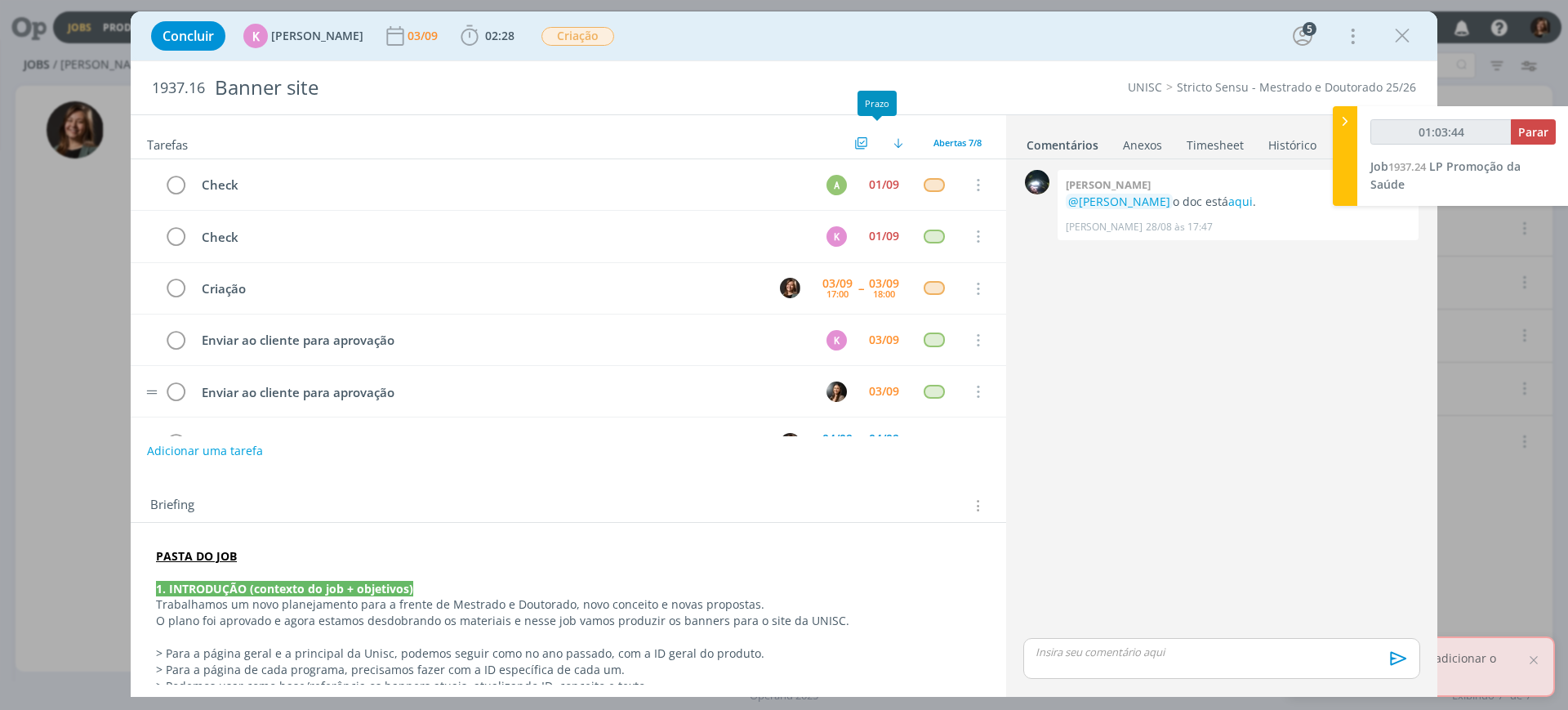
scroll to position [99, 0]
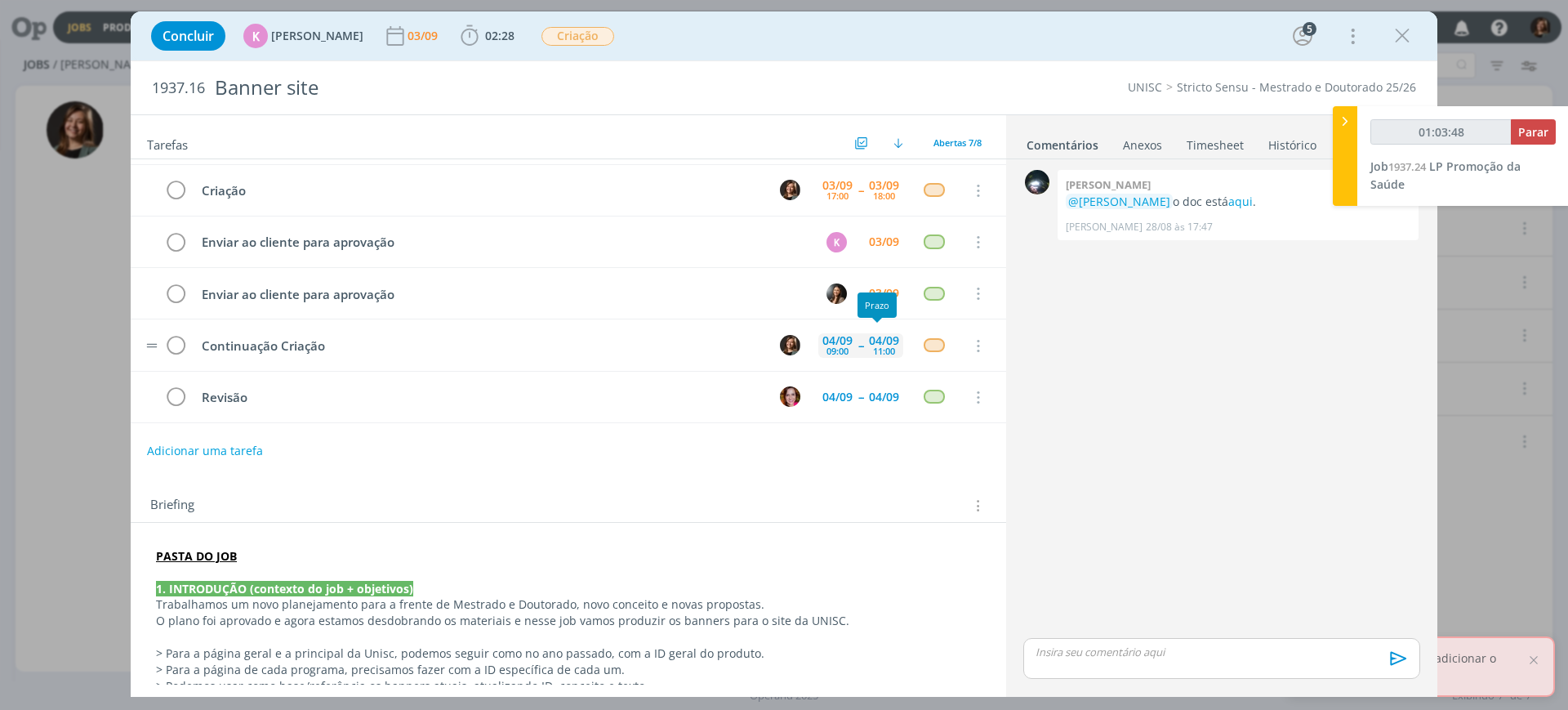
click at [883, 354] on div "11:00" at bounding box center [883, 350] width 22 height 9
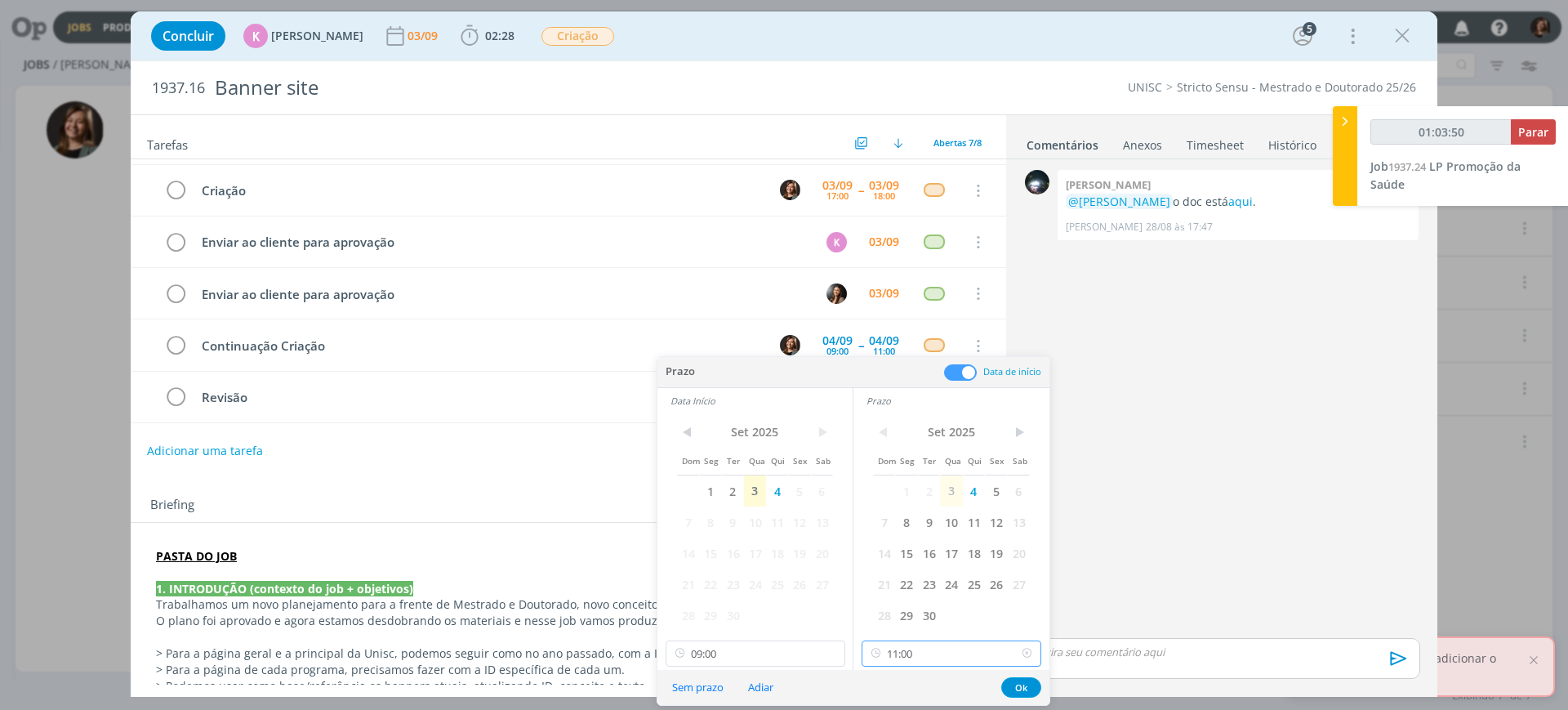
click at [903, 656] on input "11:00" at bounding box center [952, 653] width 179 height 26
type input "01:03:51"
click at [897, 522] on div "12:00" at bounding box center [954, 524] width 183 height 29
type input "12:00"
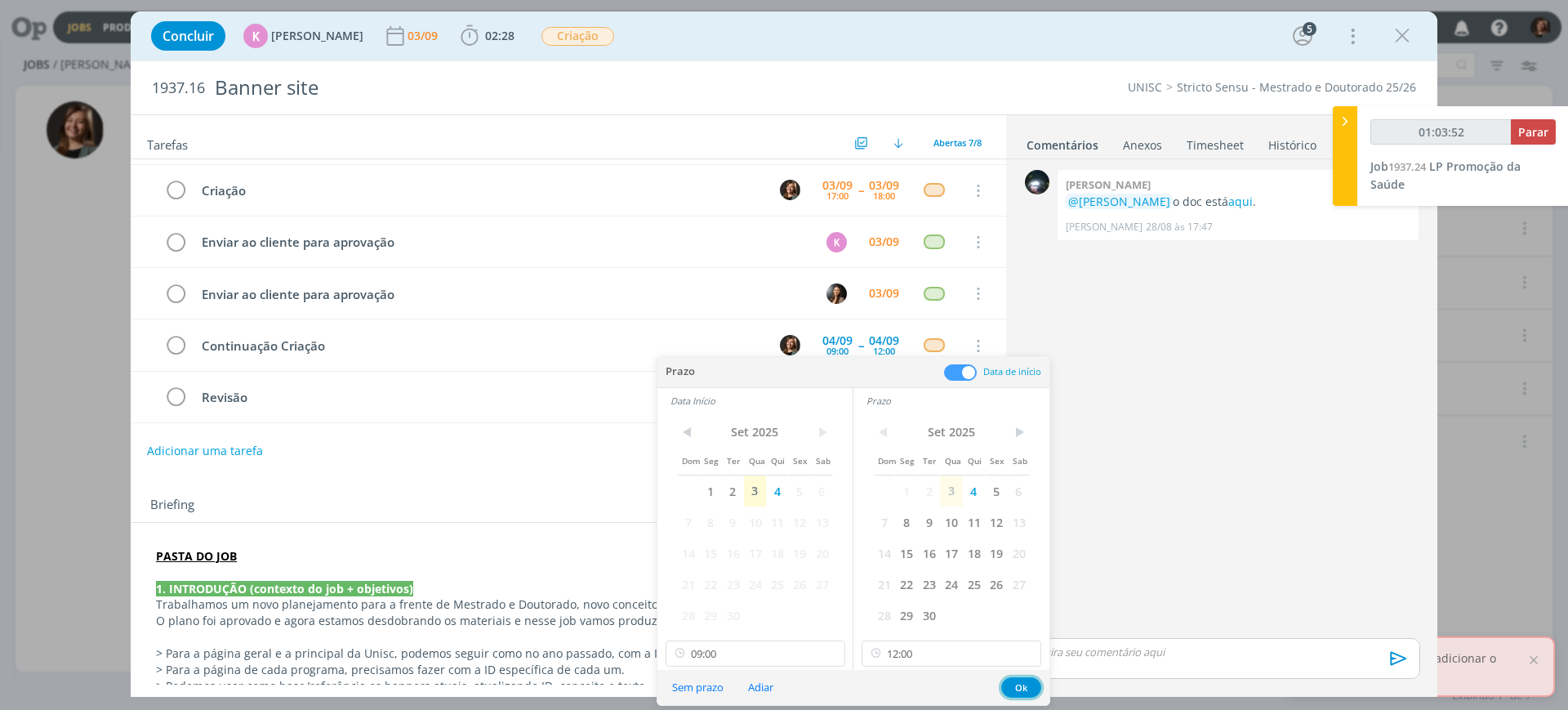
click at [1009, 682] on button "Ok" at bounding box center [1021, 687] width 40 height 20
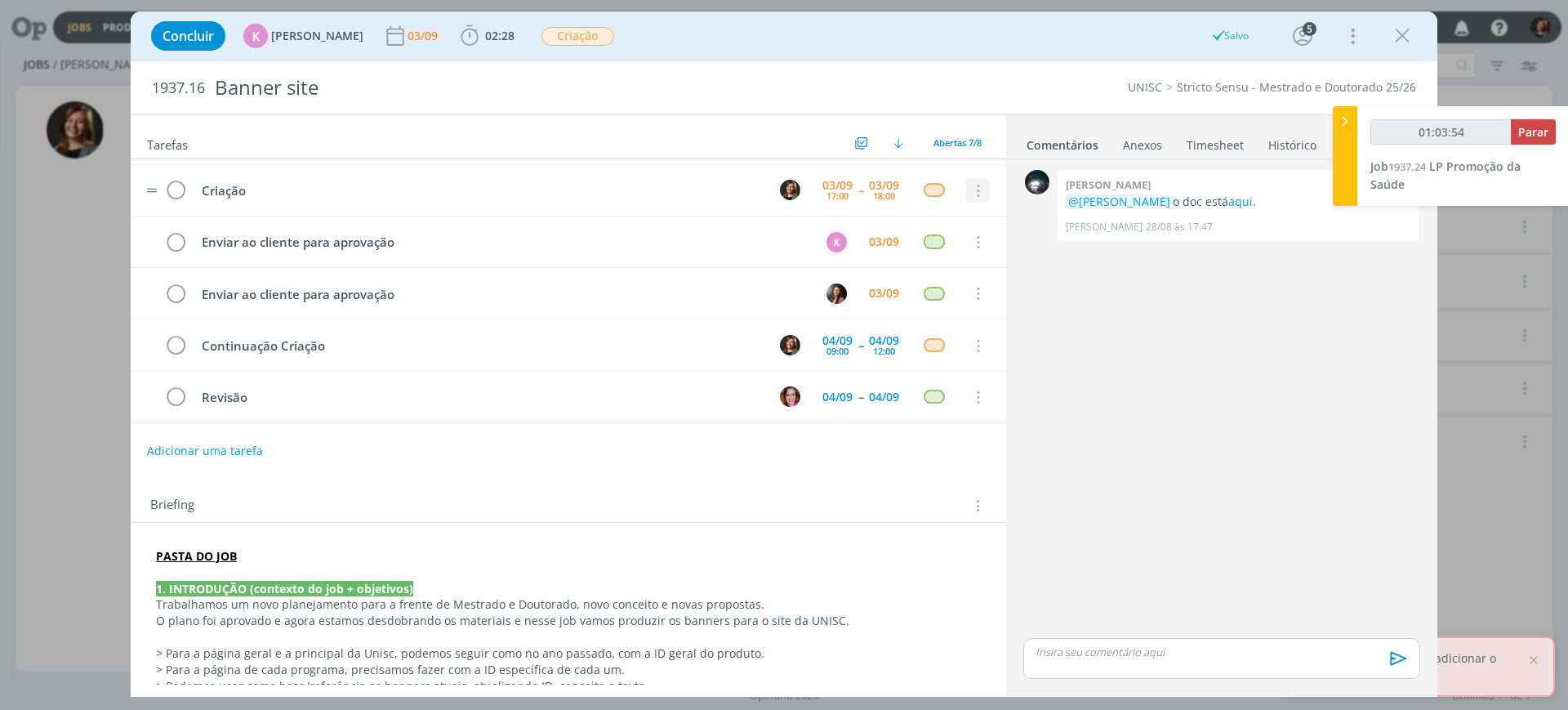
click at [971, 193] on icon "dialog" at bounding box center [976, 190] width 18 height 15
click at [906, 217] on link "Cancelar" at bounding box center [924, 218] width 129 height 26
click at [1399, 31] on icon "dialog" at bounding box center [1402, 35] width 24 height 24
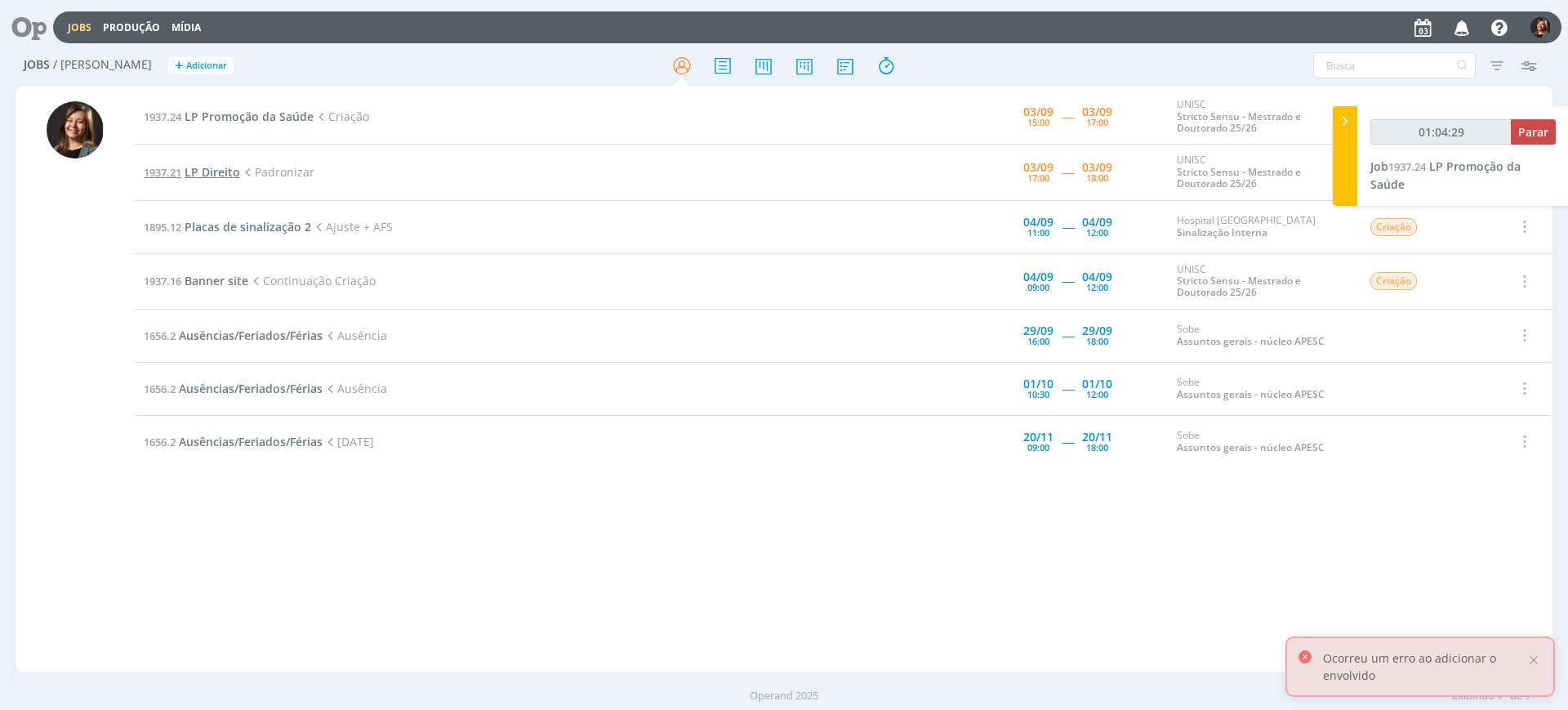
click at [203, 167] on span "LP Direito" at bounding box center [212, 172] width 56 height 16
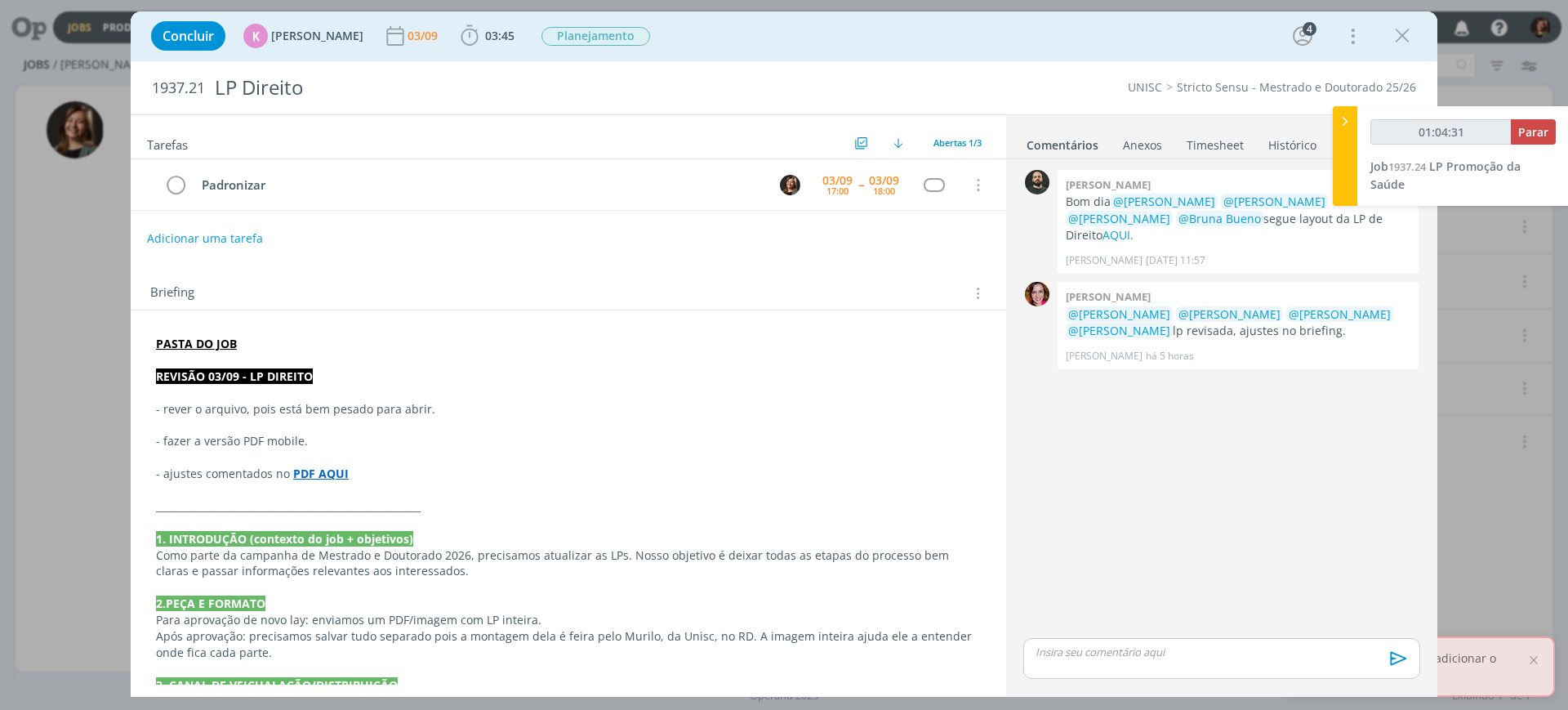
click at [1383, 38] on div "Concluir K Karoline Arend 03/09 03:45 Iniciar Apontar Data * 03/09/2025 Horas *…" at bounding box center [784, 36] width 1282 height 39
click at [1384, 36] on div "Concluir K Karoline Arend 03/09 03:45 Iniciar Apontar Data * 03/09/2025 Horas *…" at bounding box center [784, 36] width 1282 height 39
click at [1402, 18] on div "Concluir K Karoline Arend 03/09 03:45 Iniciar Apontar Data * 03/09/2025 Horas *…" at bounding box center [784, 36] width 1282 height 39
click at [1398, 27] on icon "dialog" at bounding box center [1402, 35] width 24 height 24
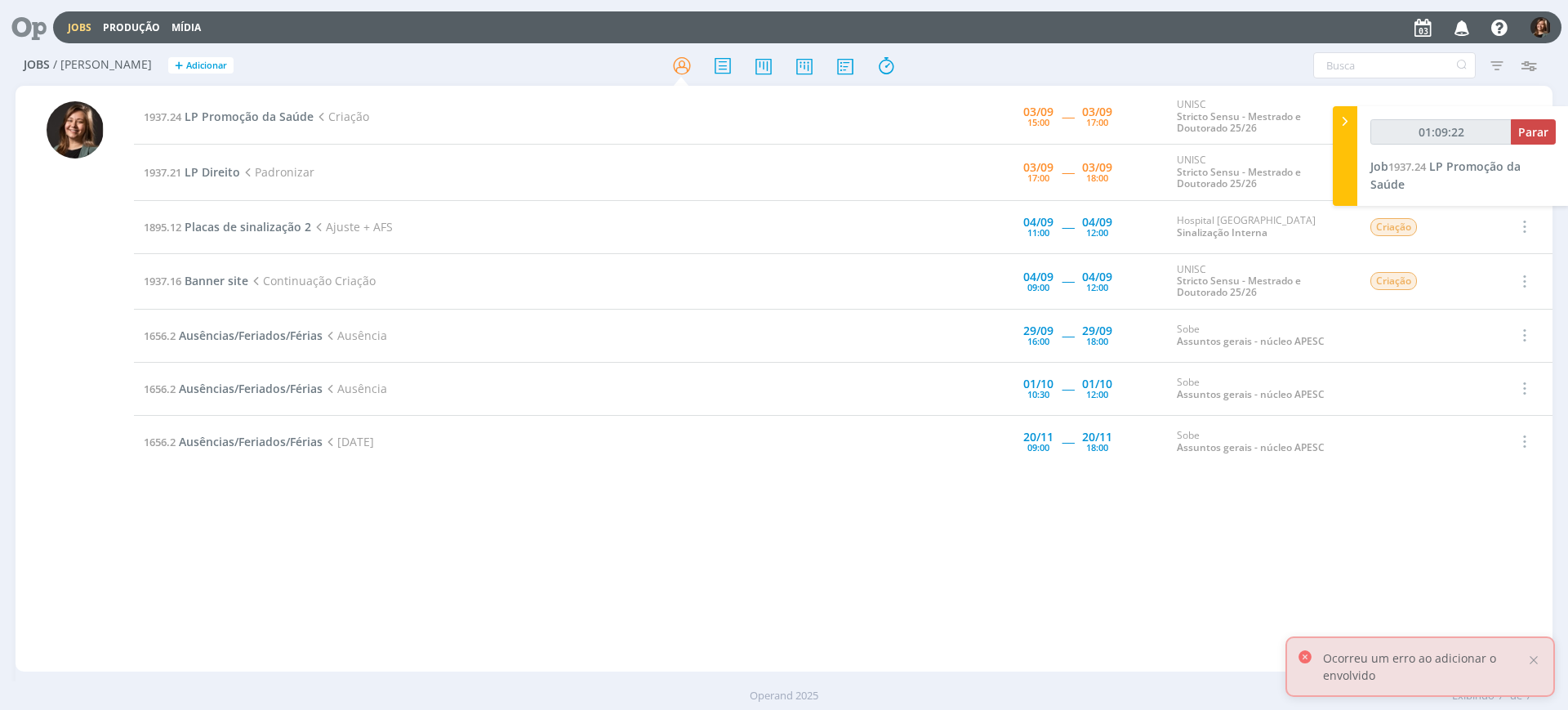
type input "01:09:23"
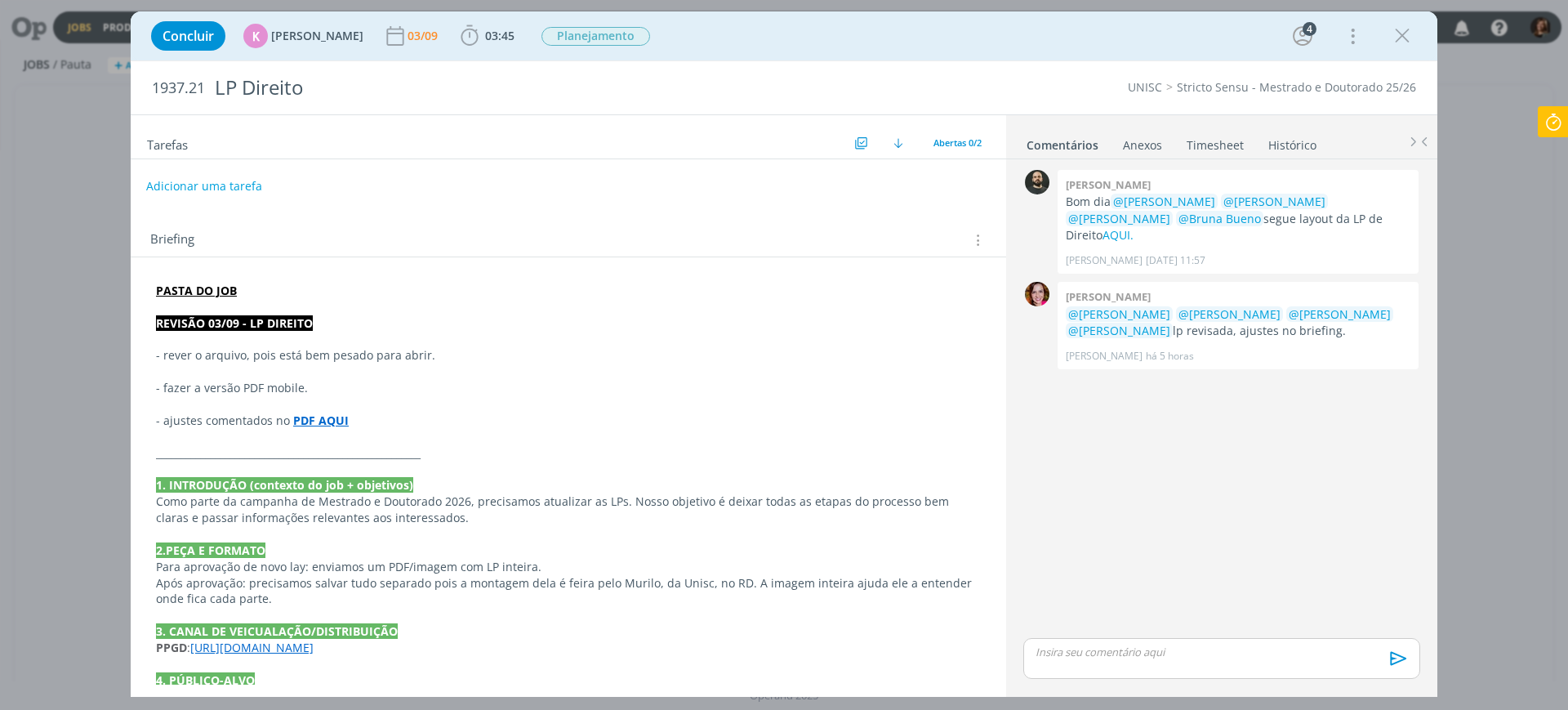
click at [251, 184] on button "Adicionar uma tarefa" at bounding box center [204, 186] width 116 height 27
click at [287, 183] on input "dialog" at bounding box center [459, 184] width 603 height 22
type input "O"
click at [797, 187] on icon "dialog" at bounding box center [809, 186] width 25 height 25
type input "Padronizar"
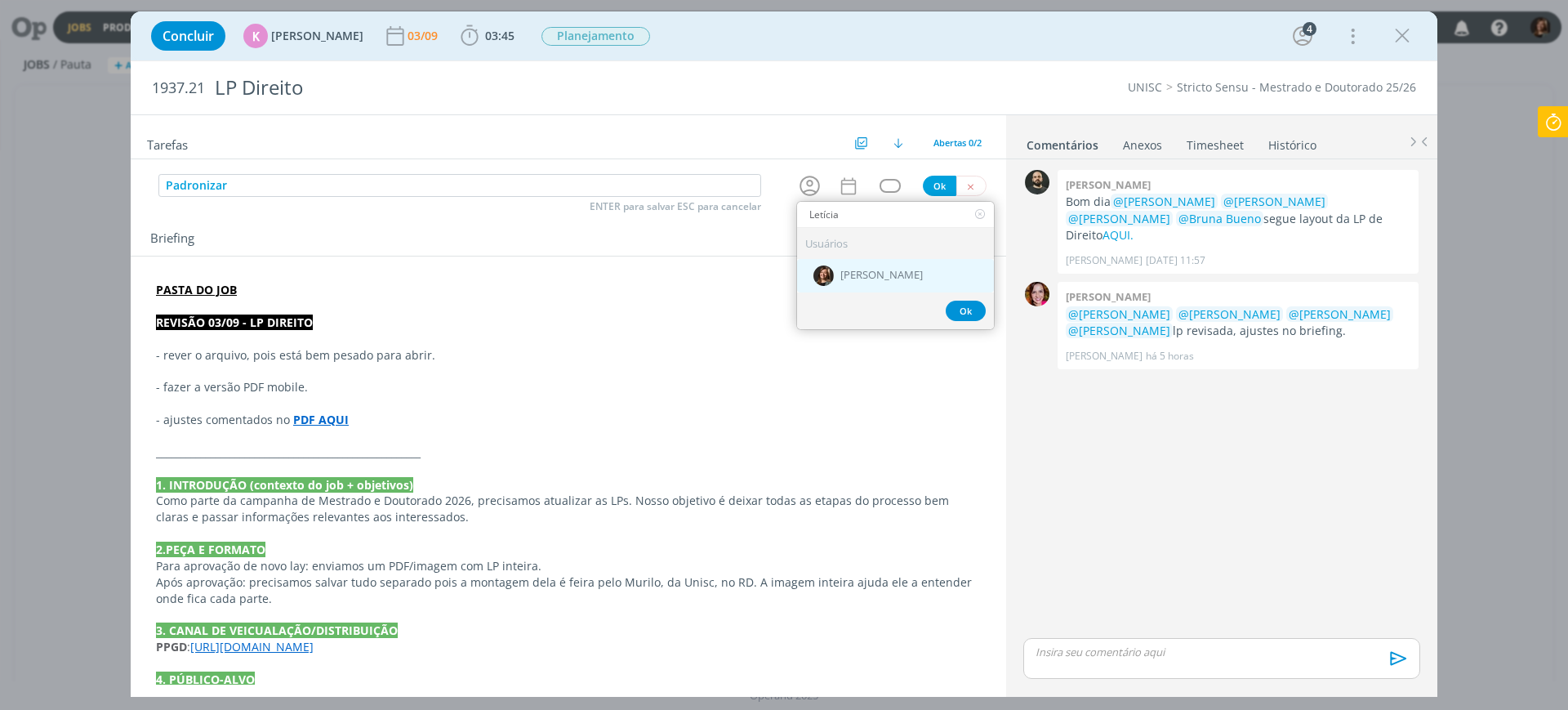
type input "Letícia"
click at [843, 269] on span "[PERSON_NAME]" at bounding box center [882, 275] width 83 height 13
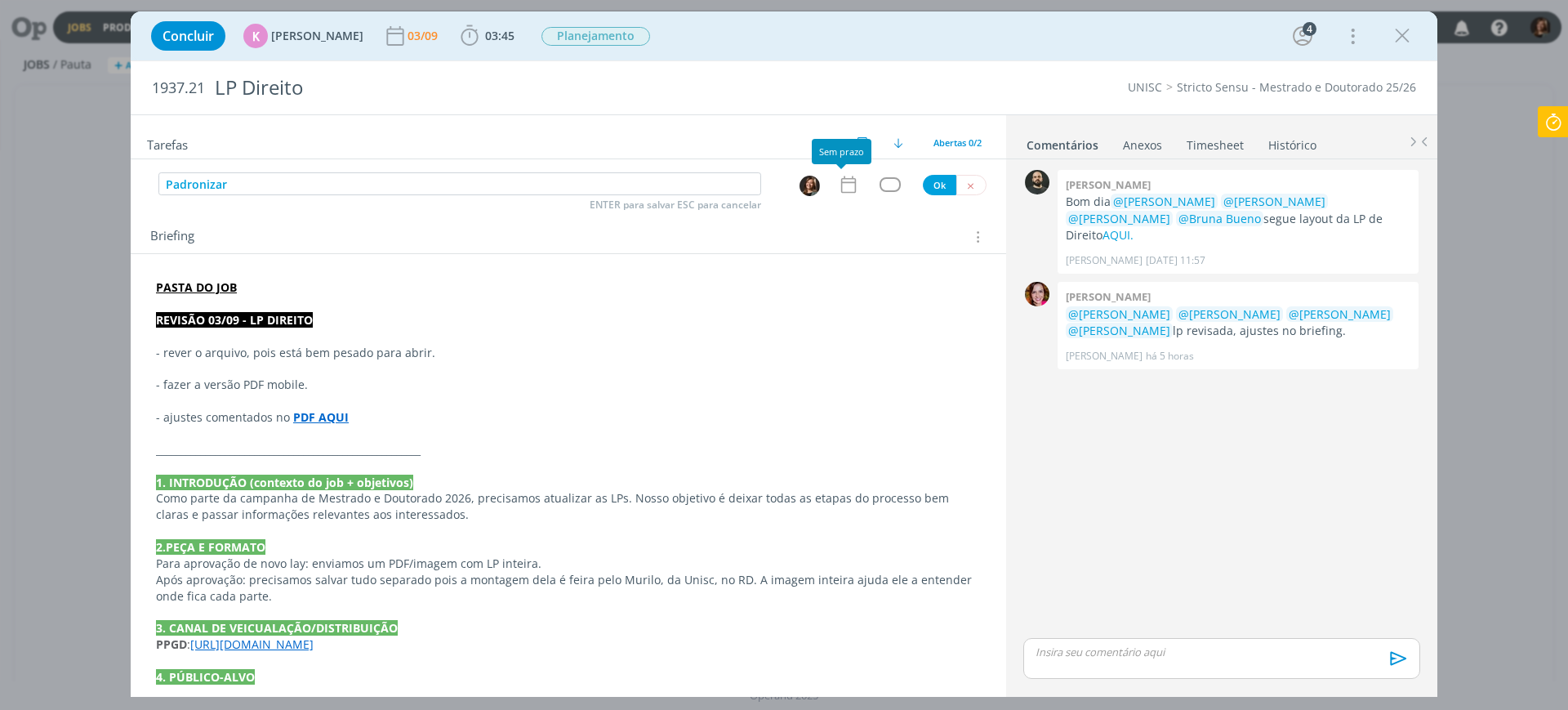
click at [843, 188] on icon "dialog" at bounding box center [848, 184] width 21 height 21
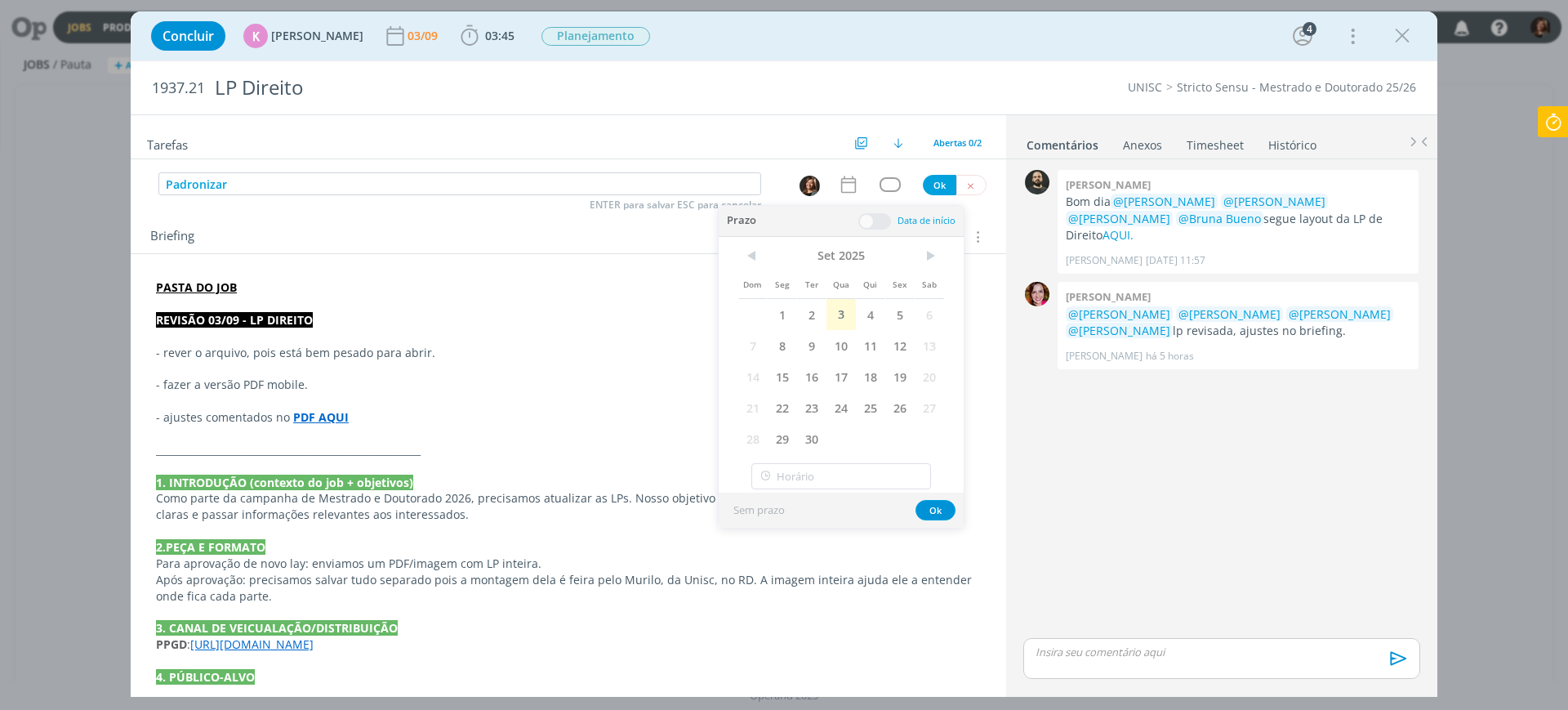
click at [870, 223] on span at bounding box center [875, 221] width 33 height 17
click at [846, 315] on span "3" at bounding box center [842, 315] width 29 height 31
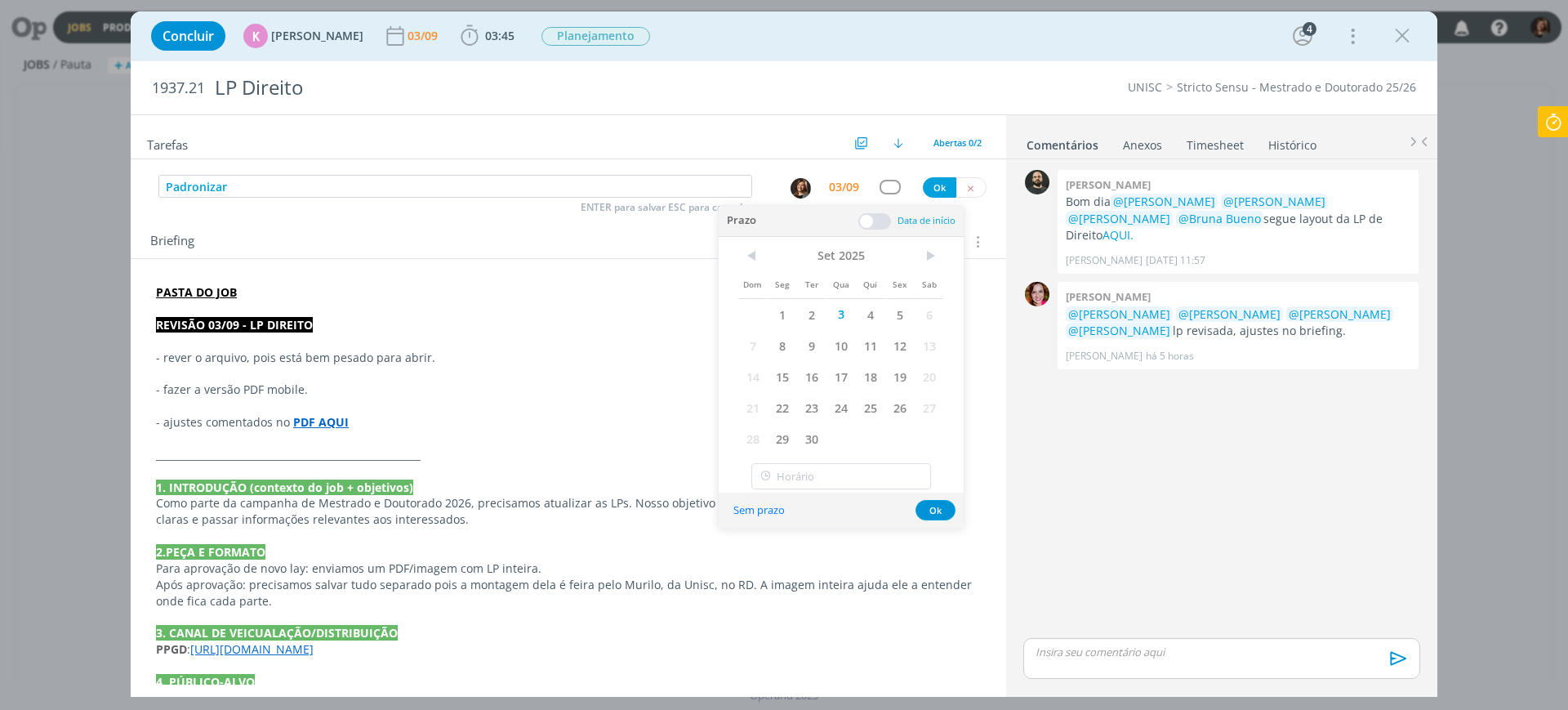
click at [871, 221] on span at bounding box center [875, 221] width 33 height 17
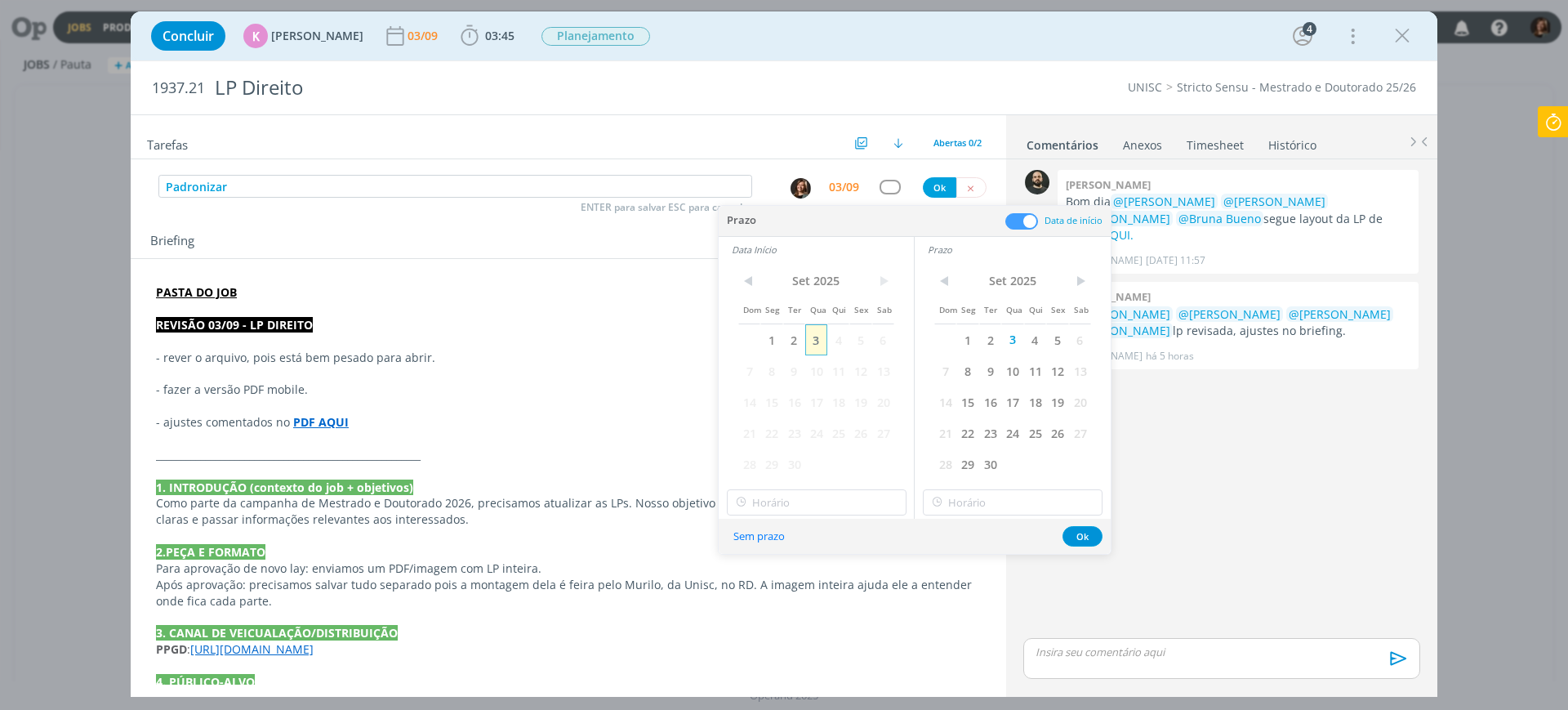
click at [817, 335] on span "3" at bounding box center [816, 340] width 22 height 31
click at [822, 504] on input "16:00" at bounding box center [816, 502] width 179 height 26
click at [782, 582] on div "17:00" at bounding box center [819, 578] width 183 height 29
type input "17:00"
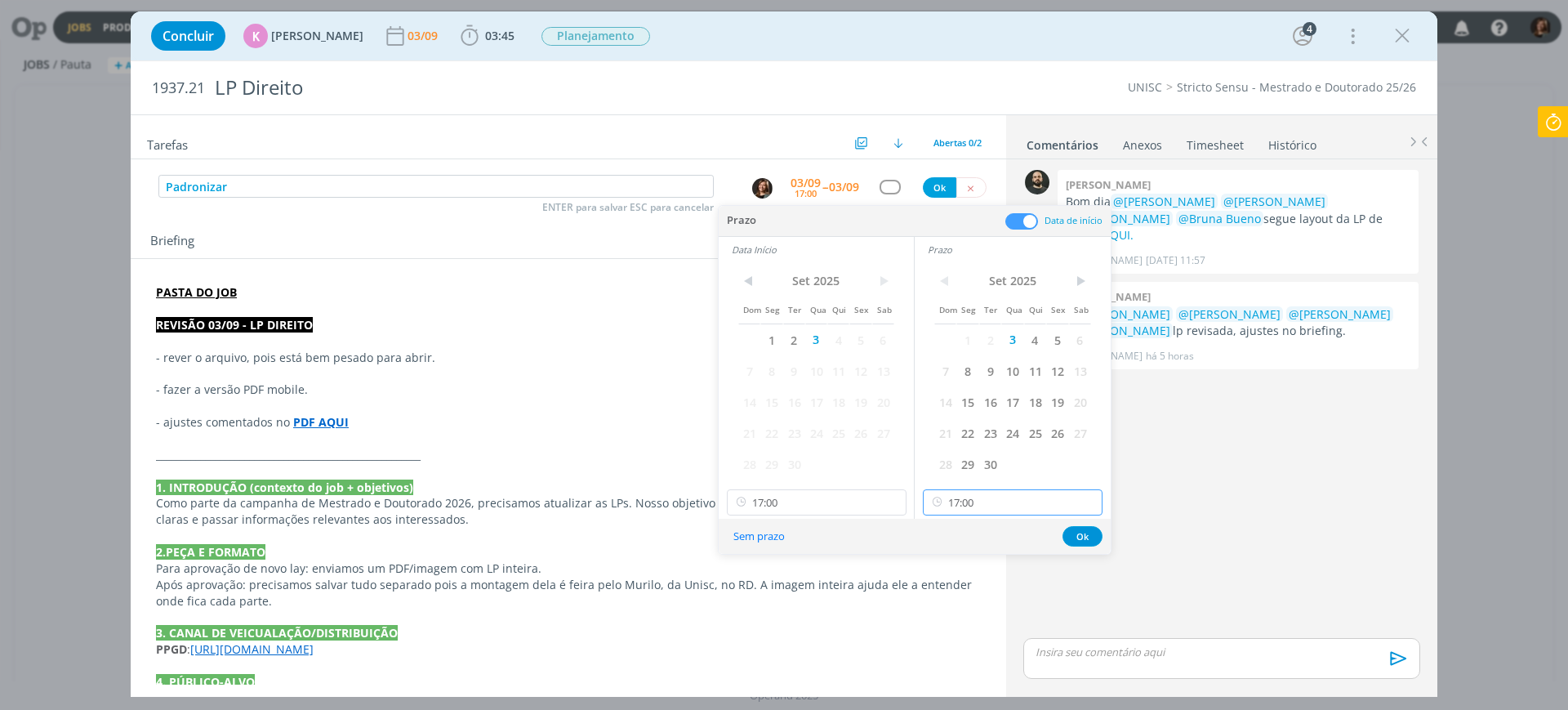
click at [965, 511] on input "17:00" at bounding box center [1012, 502] width 179 height 26
click at [971, 575] on div "18:00" at bounding box center [1015, 578] width 183 height 29
type input "18:00"
click at [1085, 532] on button "Ok" at bounding box center [1082, 535] width 40 height 20
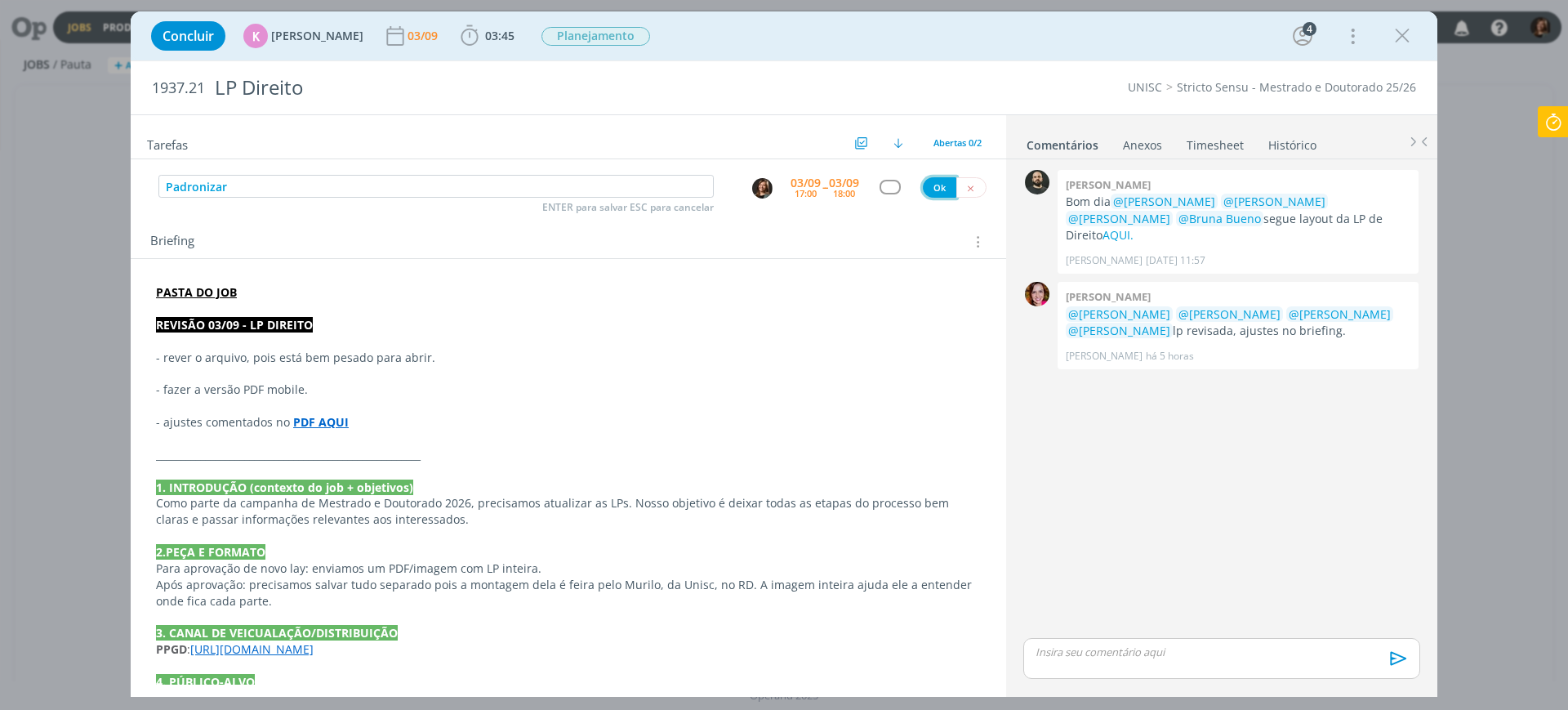
click at [937, 191] on button "Ok" at bounding box center [939, 187] width 33 height 20
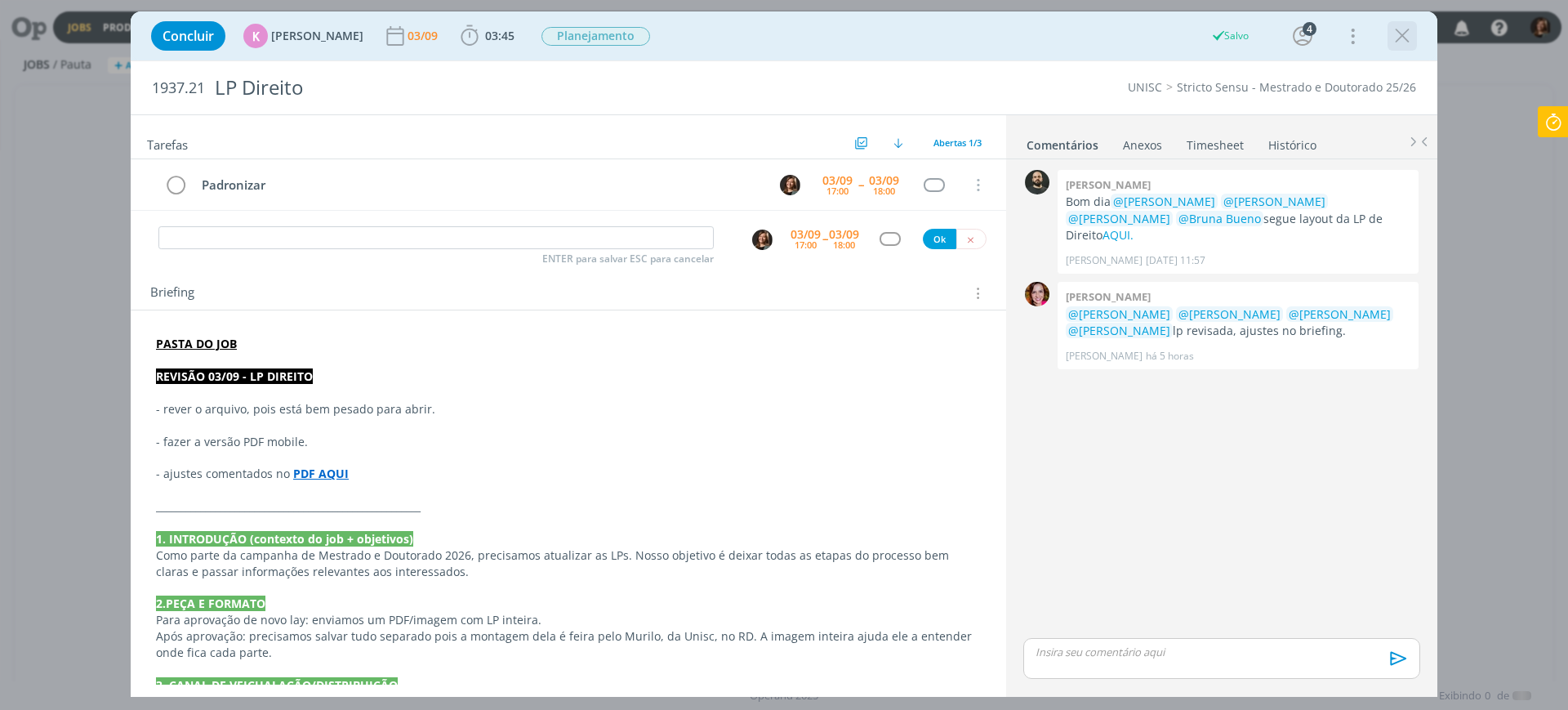
click at [1404, 34] on icon "dialog" at bounding box center [1402, 35] width 24 height 24
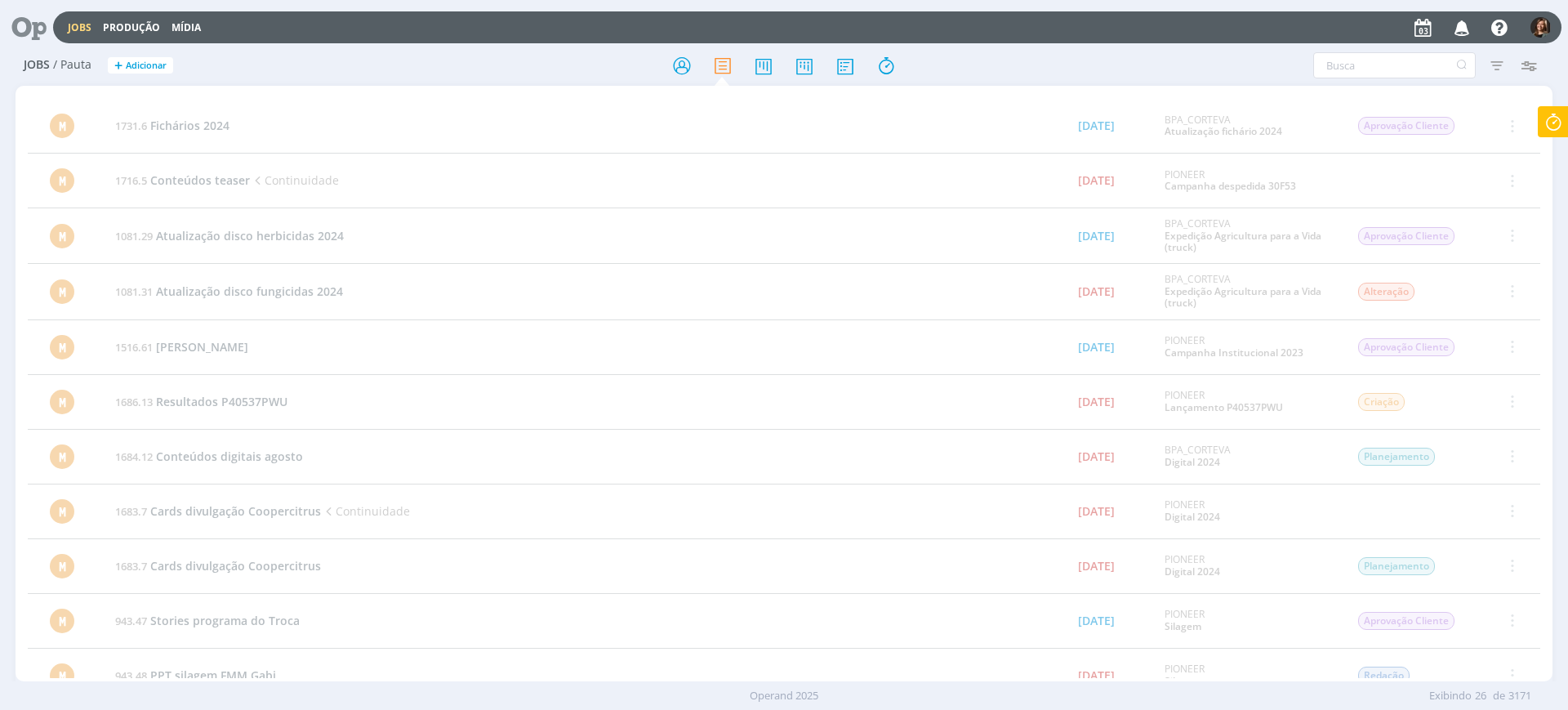
drag, startPoint x: 689, startPoint y: 59, endPoint x: 578, endPoint y: 8, distance: 122.2
click at [689, 59] on icon at bounding box center [682, 65] width 29 height 32
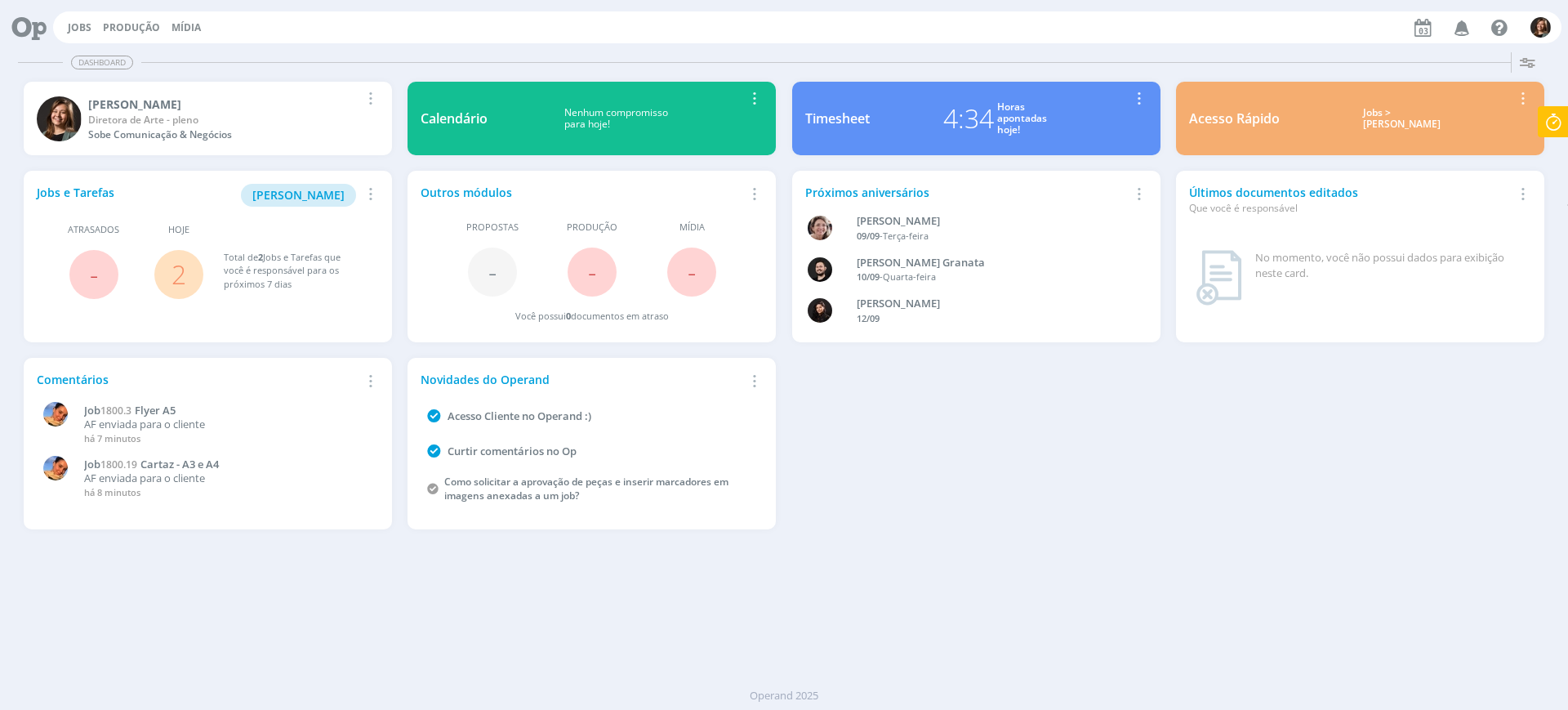
click at [1254, 111] on div "Jobs > [PERSON_NAME]" at bounding box center [1402, 119] width 220 height 23
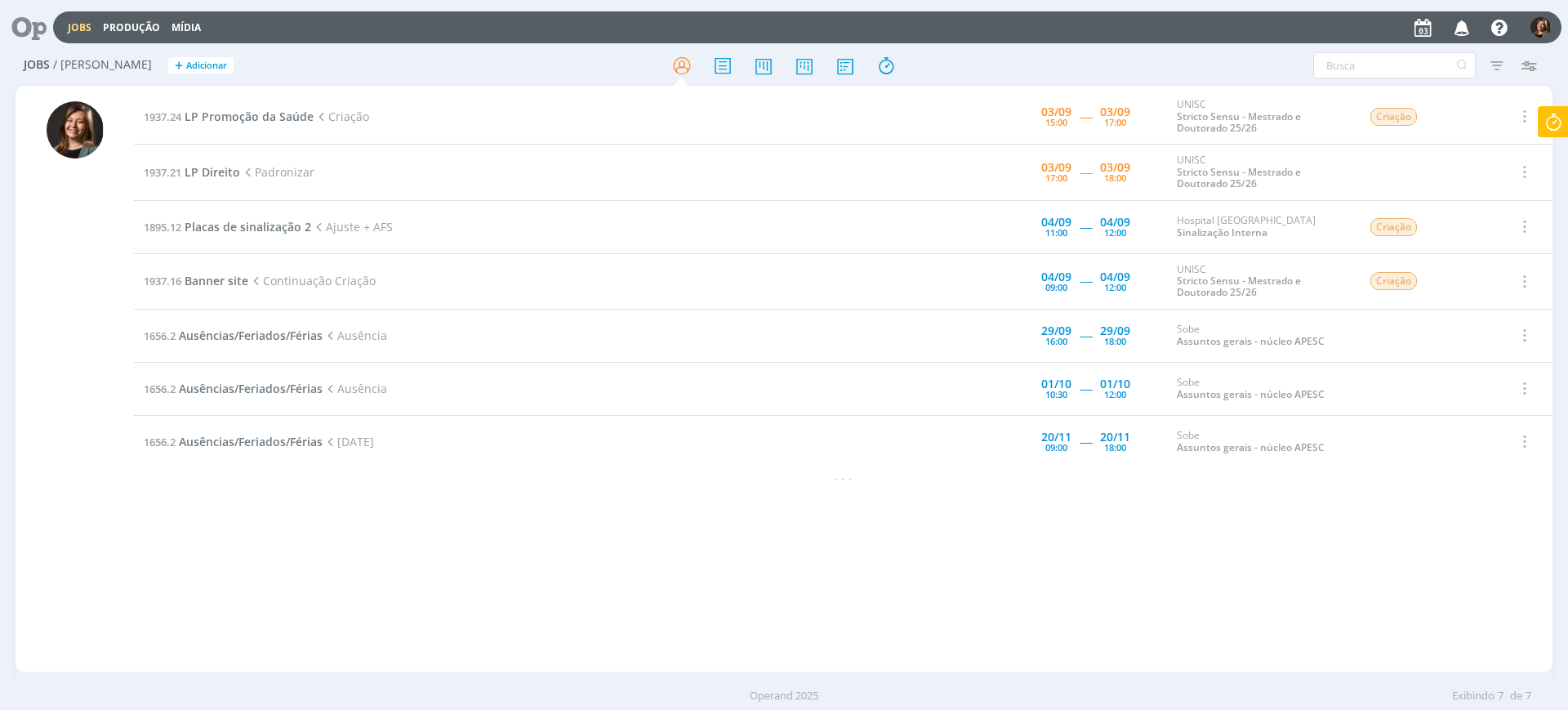
click at [209, 163] on td "1937.21 LP Direito Padronizar" at bounding box center [519, 172] width 771 height 56
click at [216, 164] on span "LP Direito" at bounding box center [212, 172] width 56 height 16
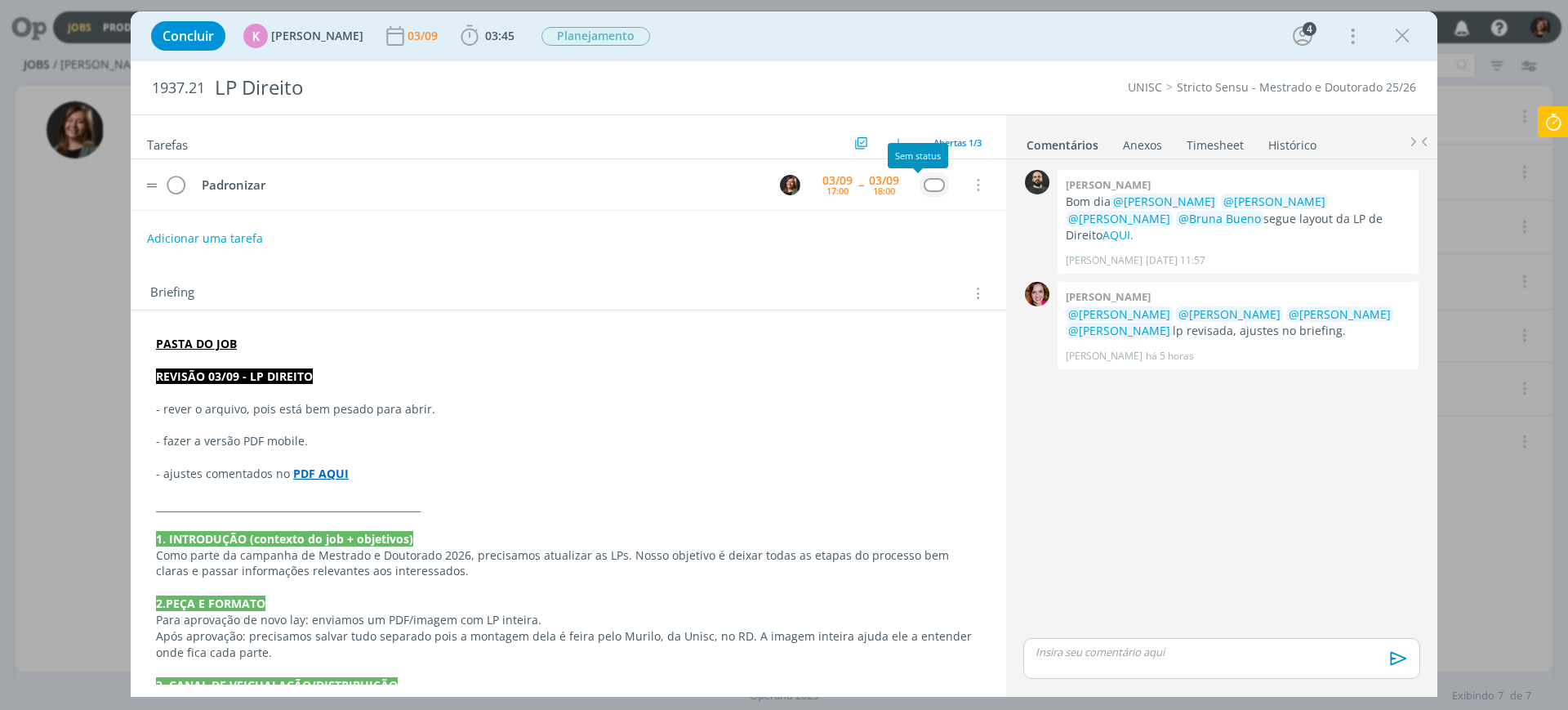
click at [920, 189] on td "dialog" at bounding box center [934, 184] width 29 height 24
click at [913, 187] on tr "Padronizar [DATE] 17:00 -- [DATE] 18:00 Cancelar" at bounding box center [568, 184] width 876 height 52
click at [925, 187] on div "dialog" at bounding box center [933, 185] width 20 height 14
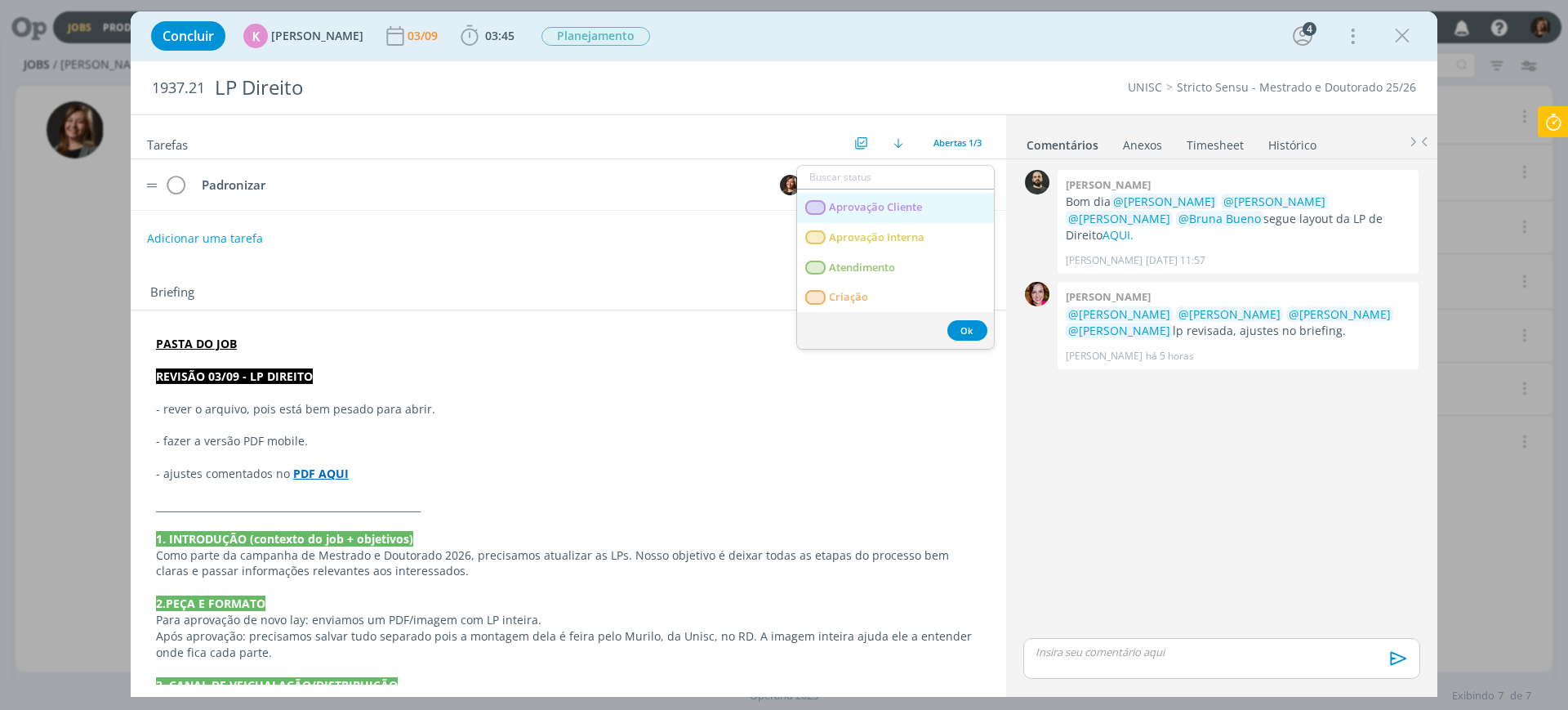
scroll to position [102, 0]
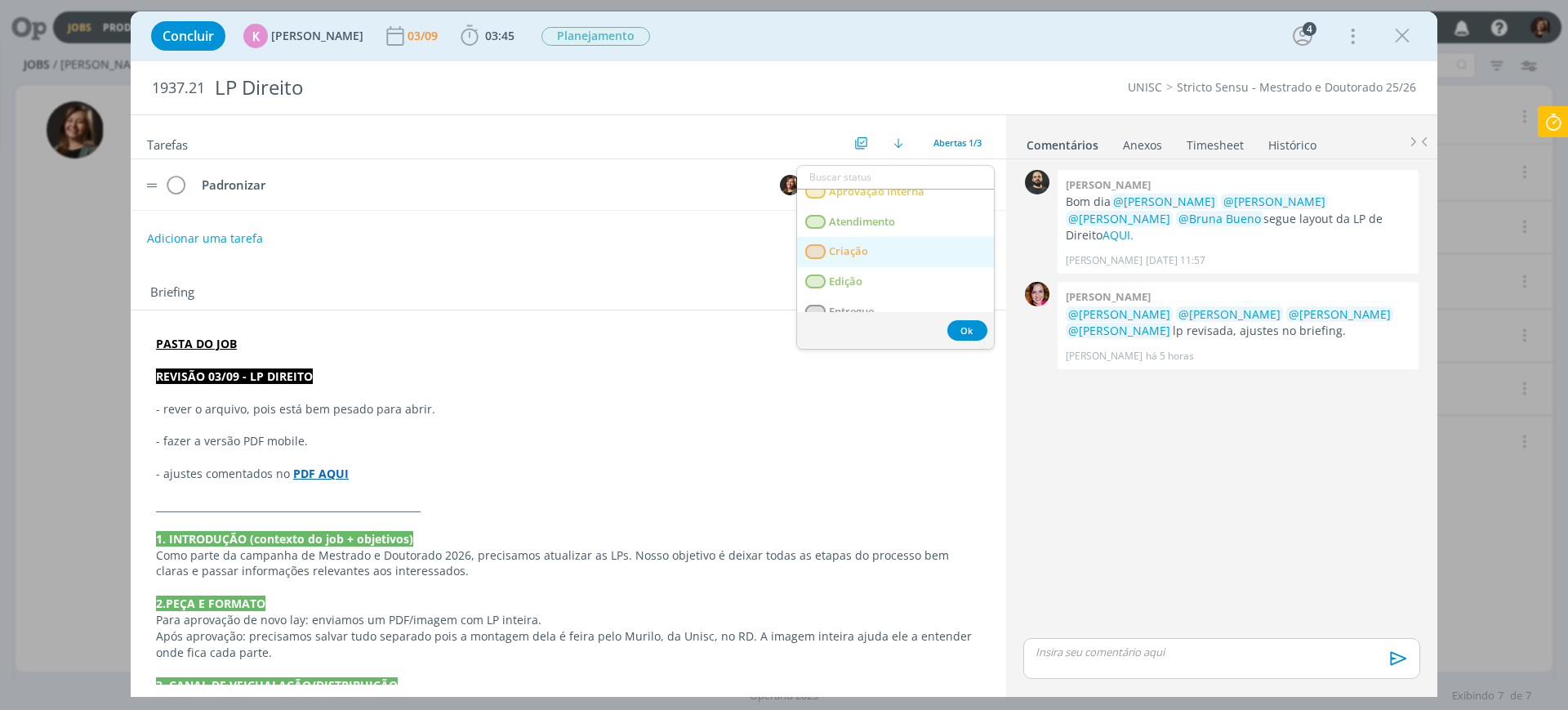
click at [904, 254] on link "Criação" at bounding box center [895, 252] width 197 height 30
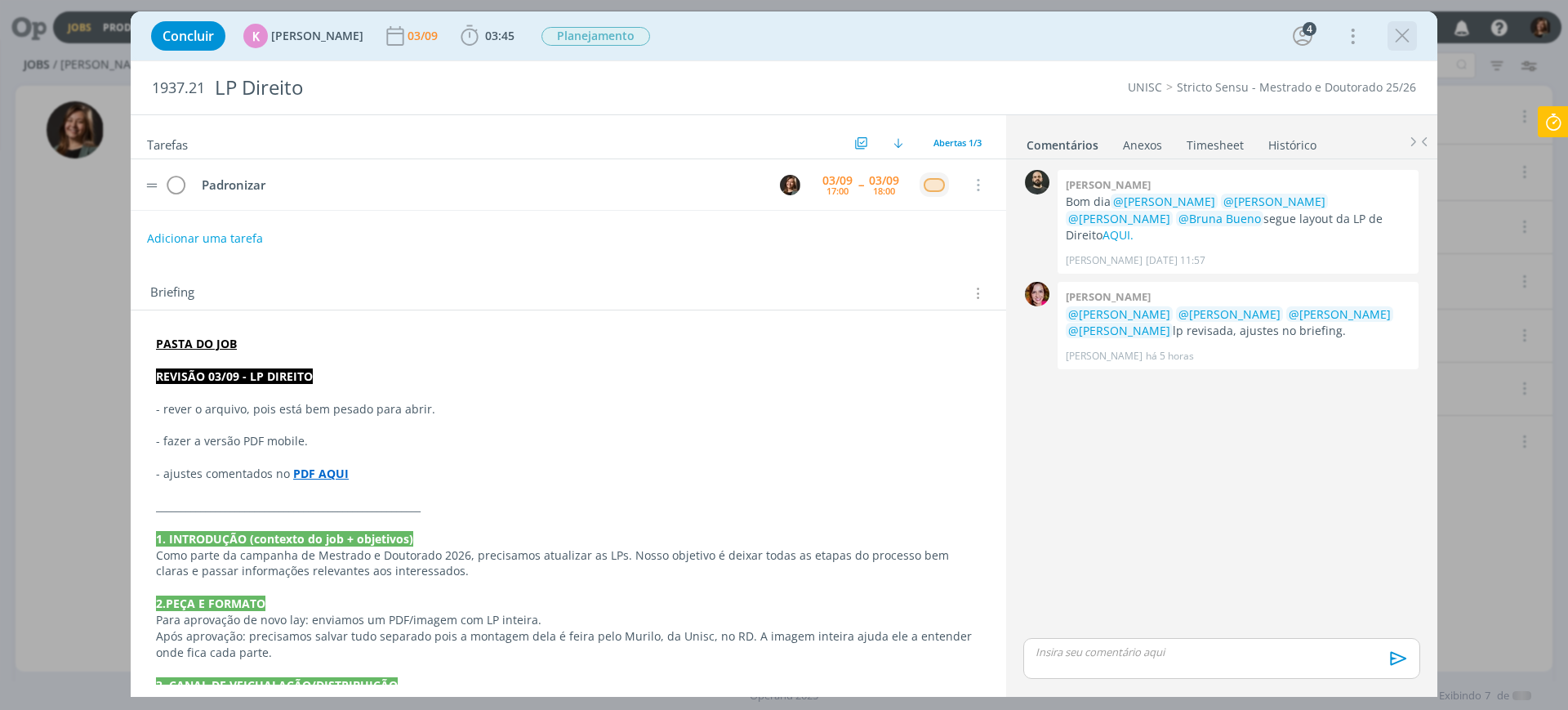
click at [1254, 41] on icon "dialog" at bounding box center [1402, 35] width 24 height 24
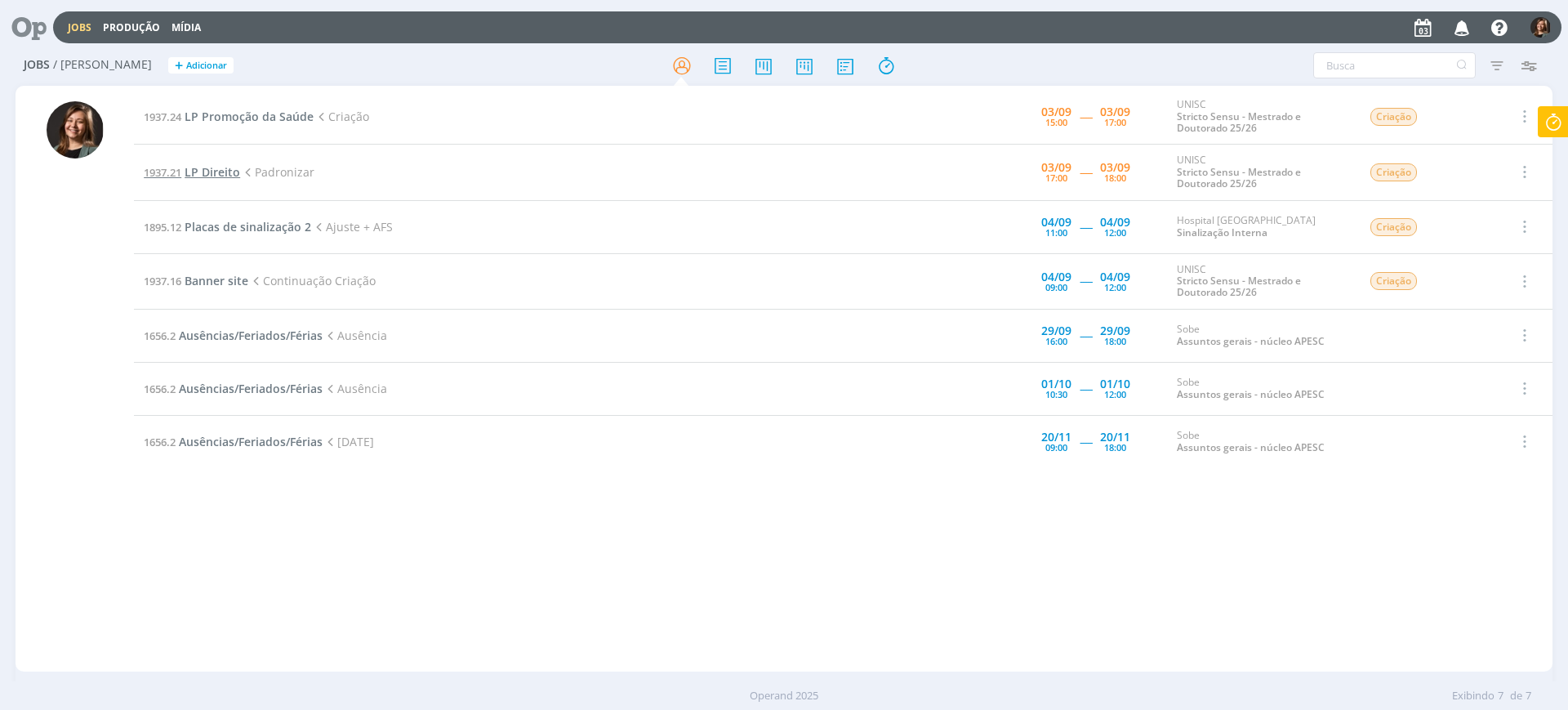
drag, startPoint x: 208, startPoint y: 191, endPoint x: 207, endPoint y: 178, distance: 13.0
click at [208, 191] on td "1937.21 LP Direito Padronizar" at bounding box center [519, 172] width 771 height 56
click at [206, 172] on span "LP Direito" at bounding box center [212, 172] width 56 height 16
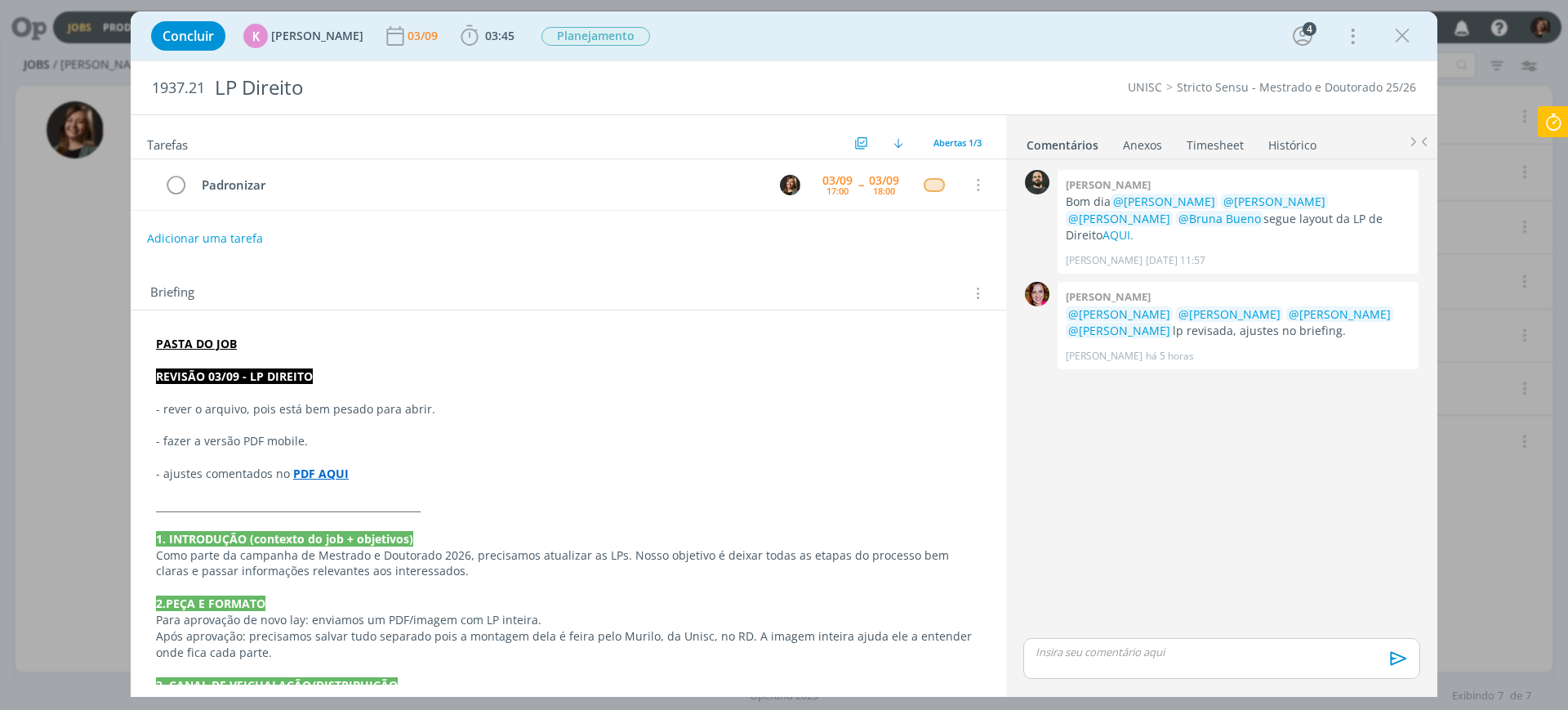
click at [1199, 138] on link "Timesheet" at bounding box center [1215, 141] width 59 height 23
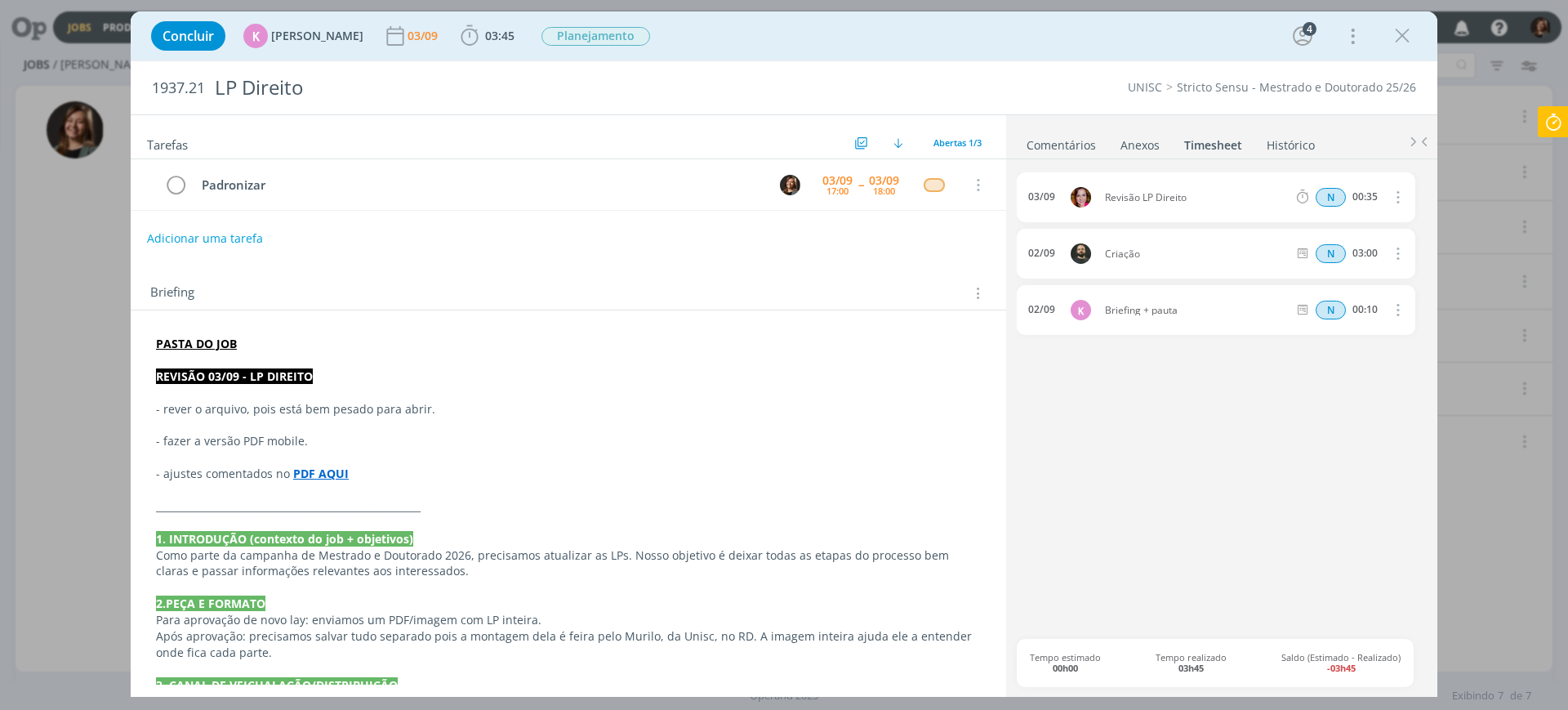
click at [1042, 140] on link "Comentários" at bounding box center [1061, 141] width 71 height 23
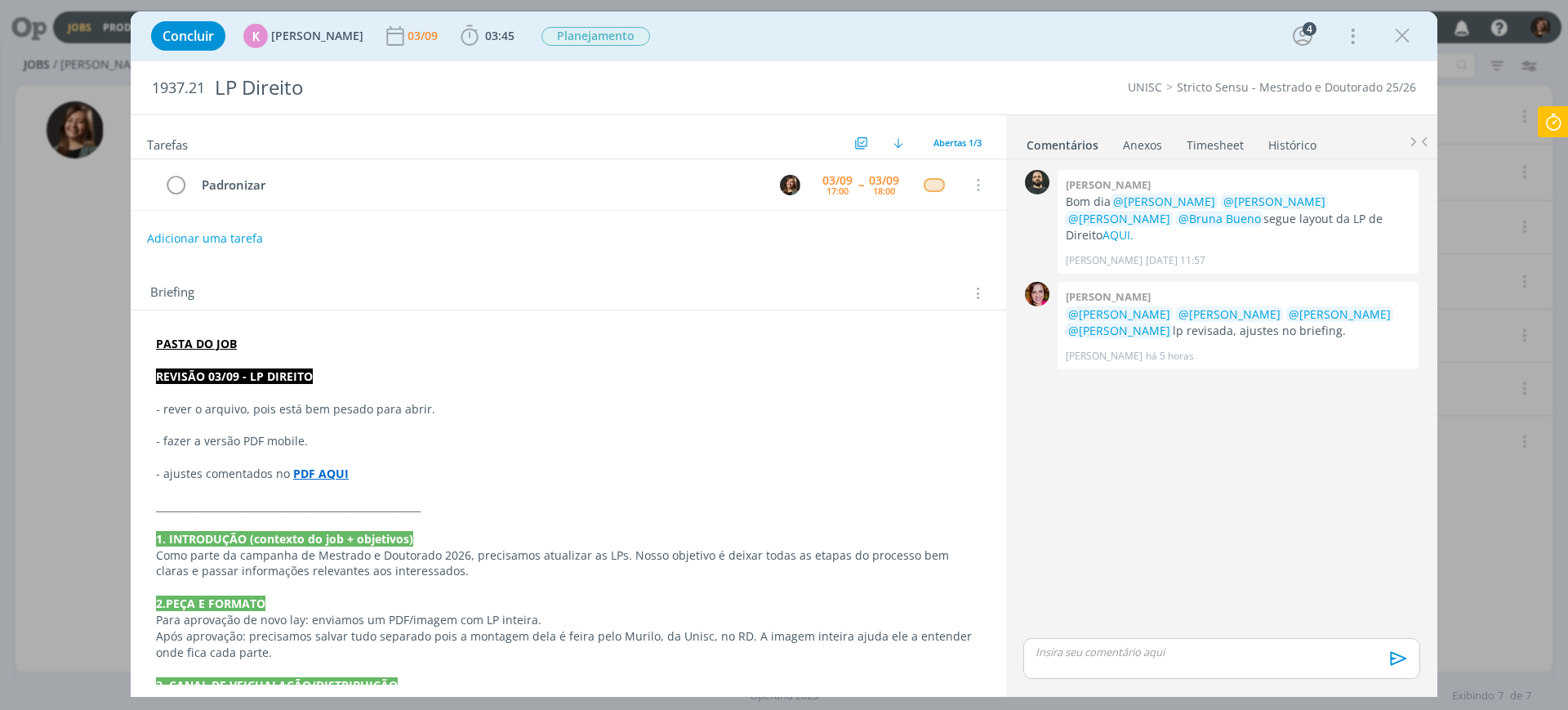
click at [306, 471] on strong "PDF AQUI" at bounding box center [321, 473] width 56 height 16
click at [317, 494] on link "[URL][DOMAIN_NAME]" at bounding box center [266, 505] width 123 height 21
click at [1086, 524] on div "0 [PERSON_NAME] dia @[PERSON_NAME] @[PERSON_NAME] @[PERSON_NAME] @Bruna Bueno s…" at bounding box center [1222, 400] width 410 height 468
click at [1254, 21] on div "dialog" at bounding box center [1402, 36] width 29 height 29
click at [1254, 42] on icon "dialog" at bounding box center [1402, 35] width 24 height 24
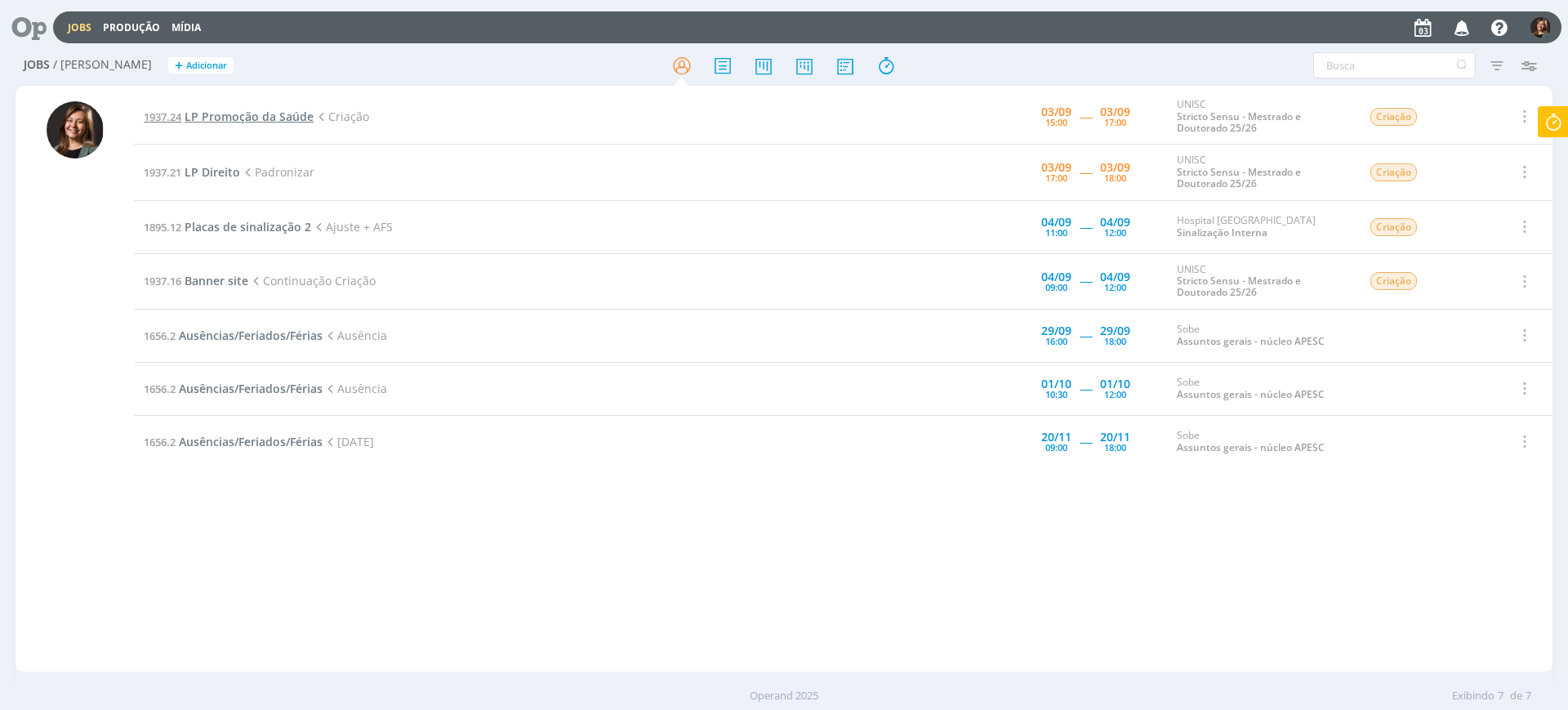
click at [249, 111] on span "LP Promoção da Saúde" at bounding box center [249, 116] width 129 height 16
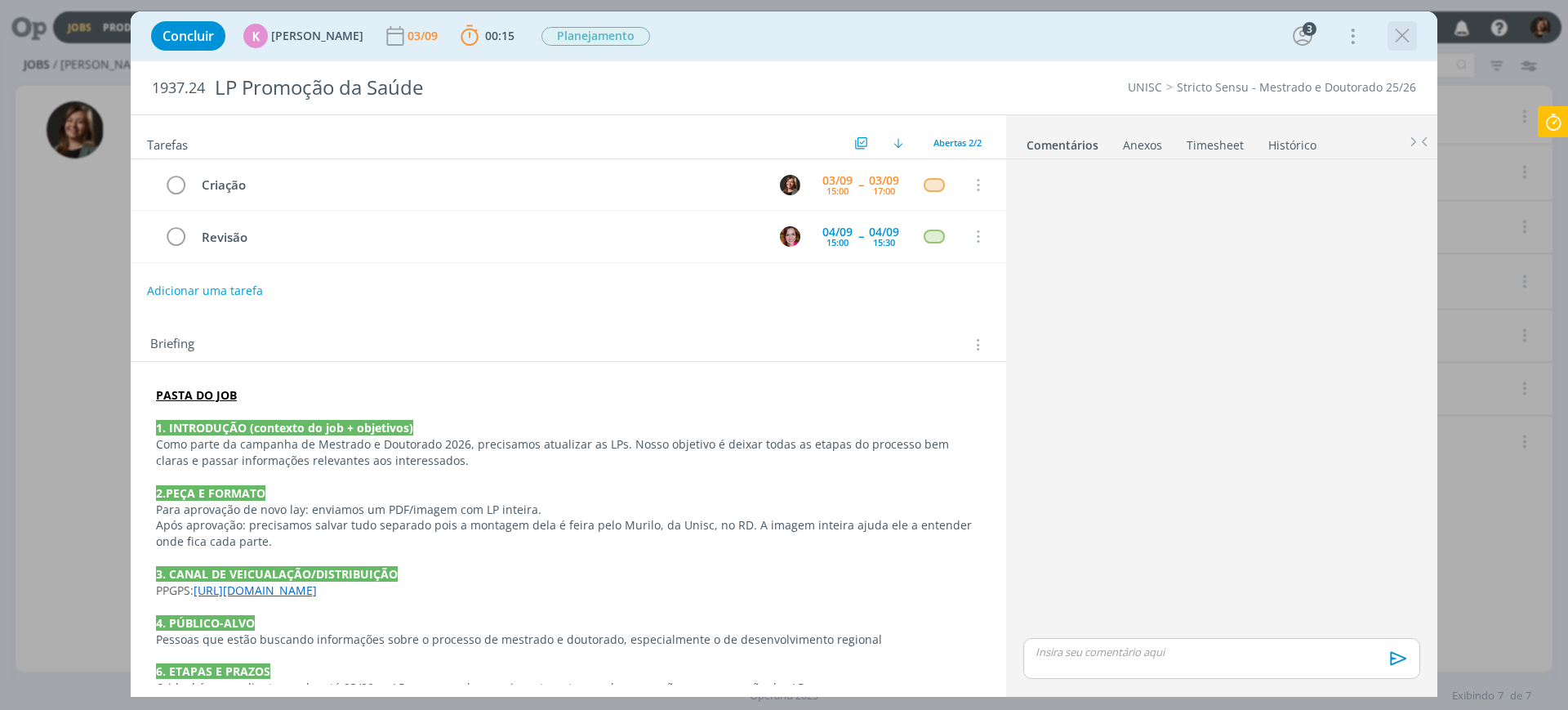
click at [1254, 43] on icon "dialog" at bounding box center [1402, 35] width 24 height 24
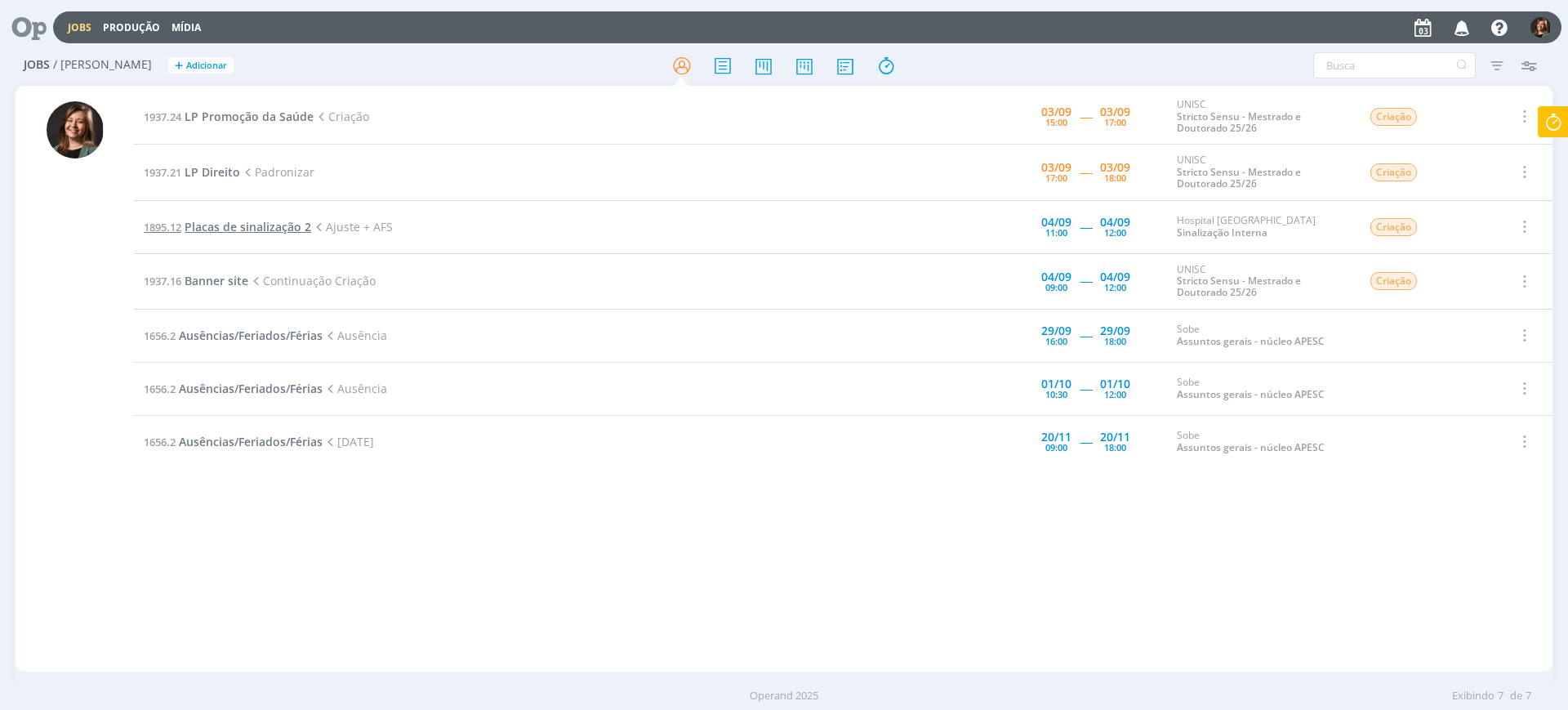
click at [303, 228] on span "Placas de sinalização 2" at bounding box center [248, 226] width 127 height 16
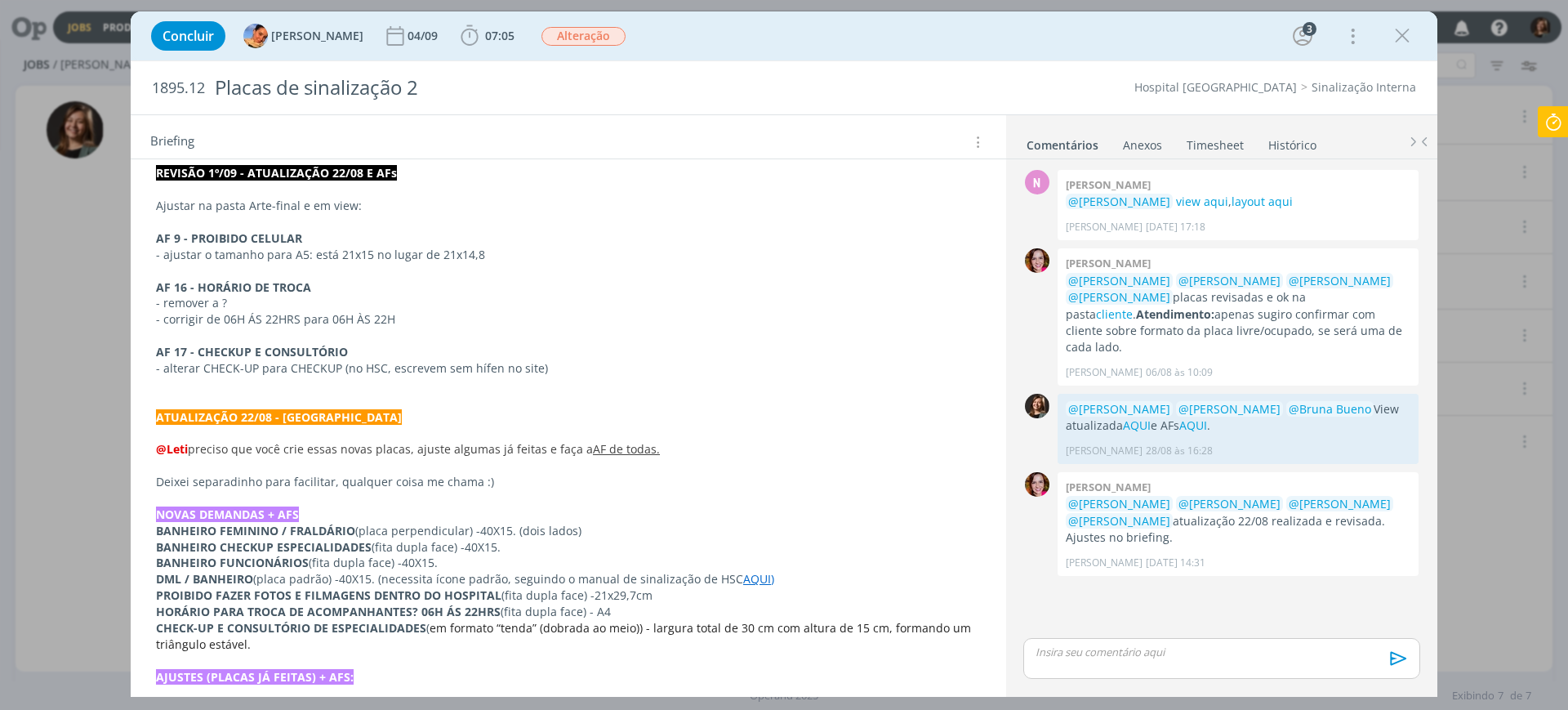
scroll to position [306, 0]
click at [1254, 25] on icon "dialog" at bounding box center [1402, 35] width 24 height 24
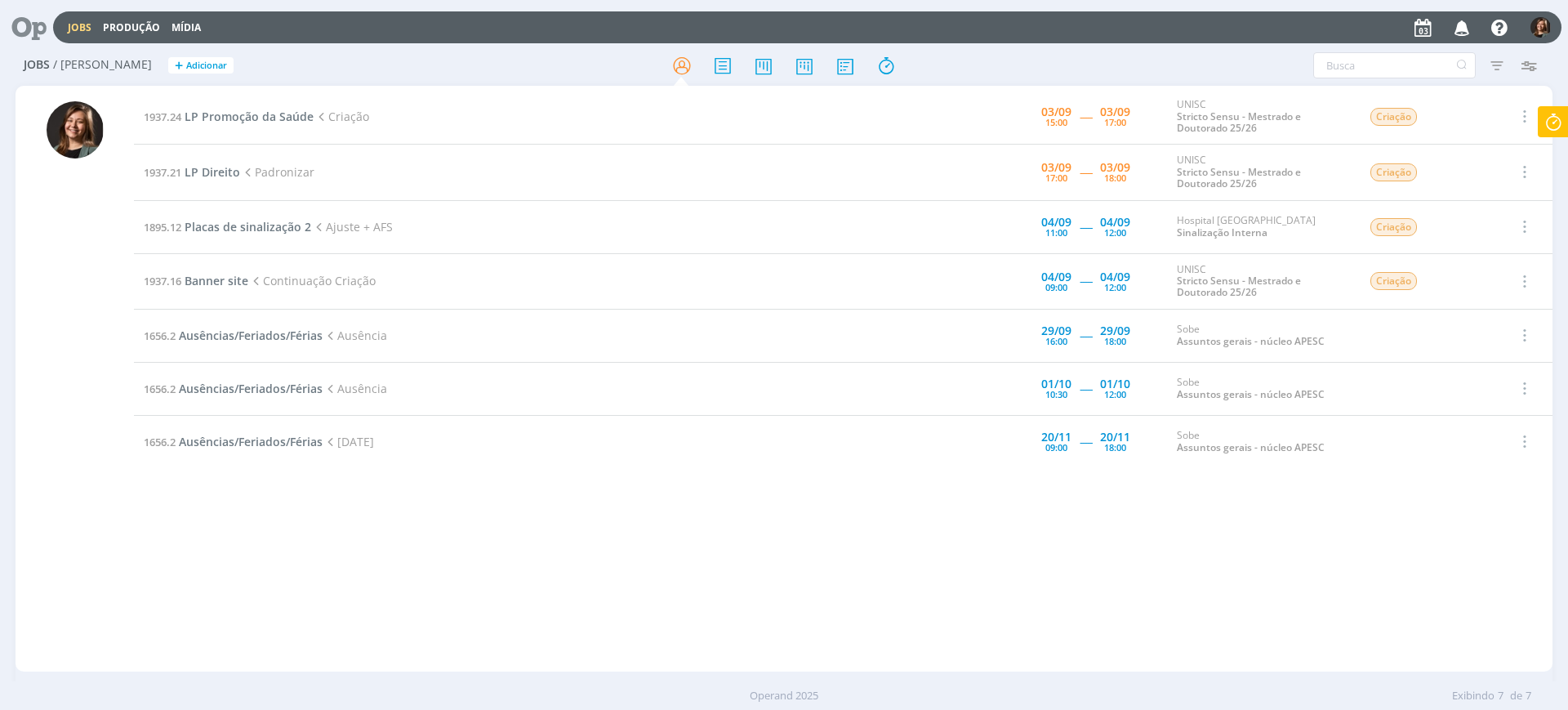
click at [1254, 122] on icon at bounding box center [1553, 122] width 29 height 32
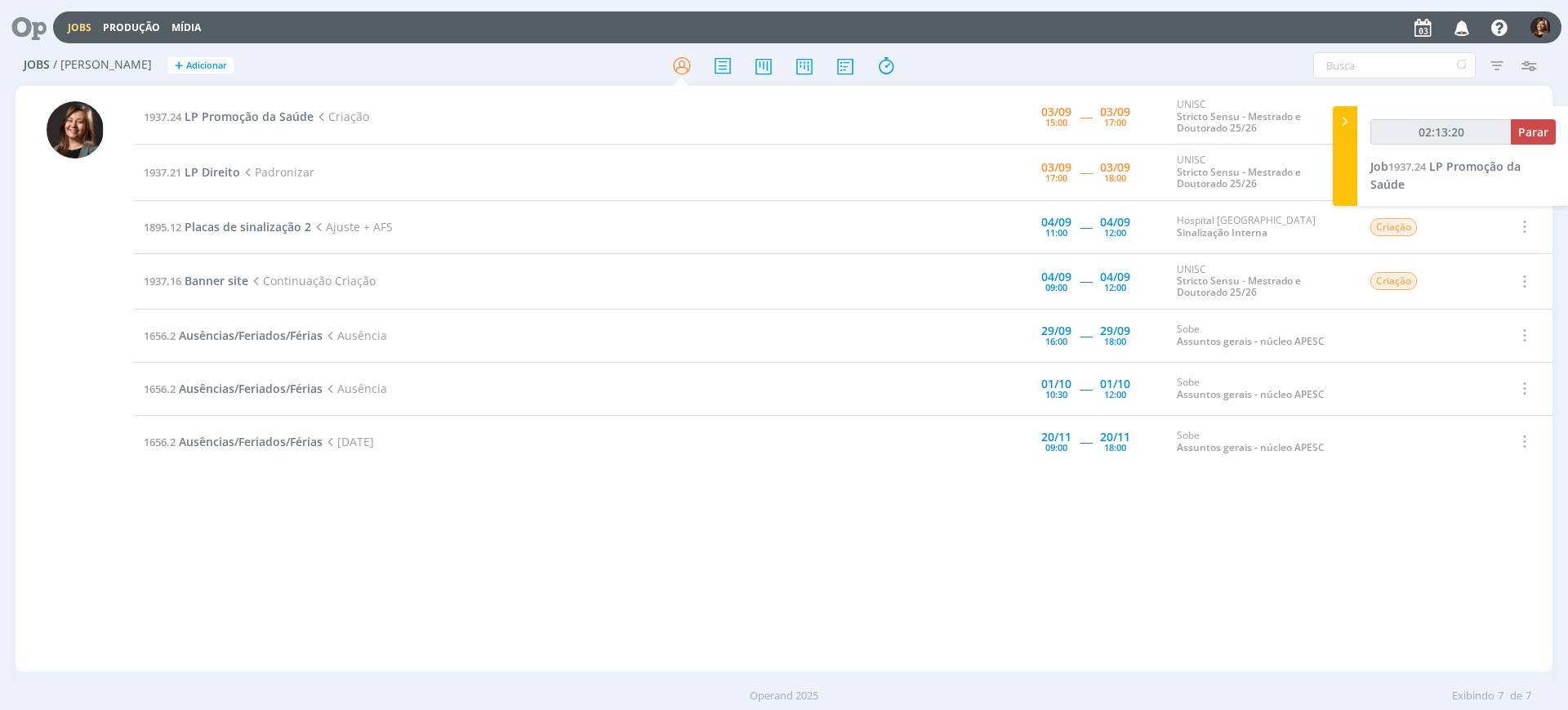
type input "02:13:21"
click at [1254, 127] on span "Parar" at bounding box center [1533, 132] width 30 height 16
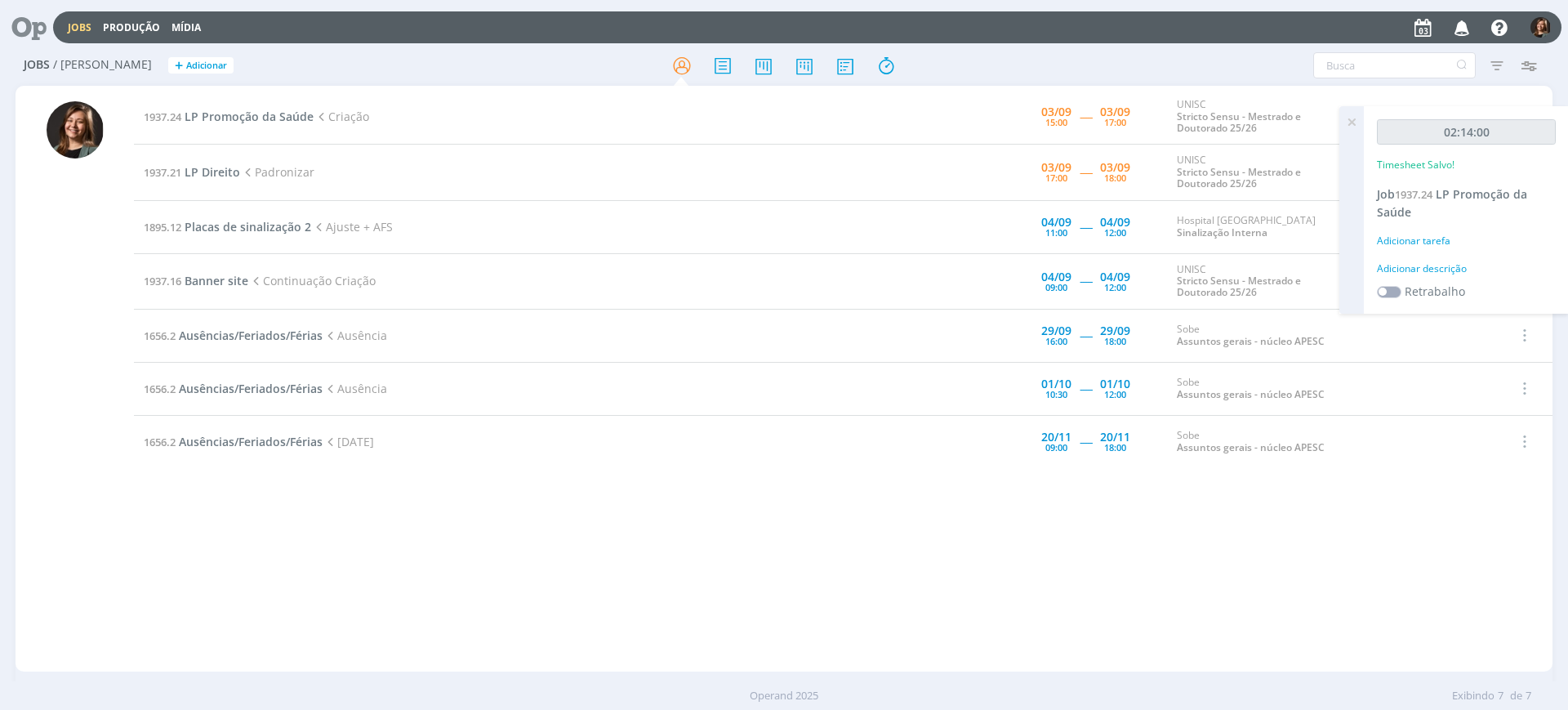
click at [1254, 246] on div "Adicionar tarefa" at bounding box center [1466, 241] width 178 height 15
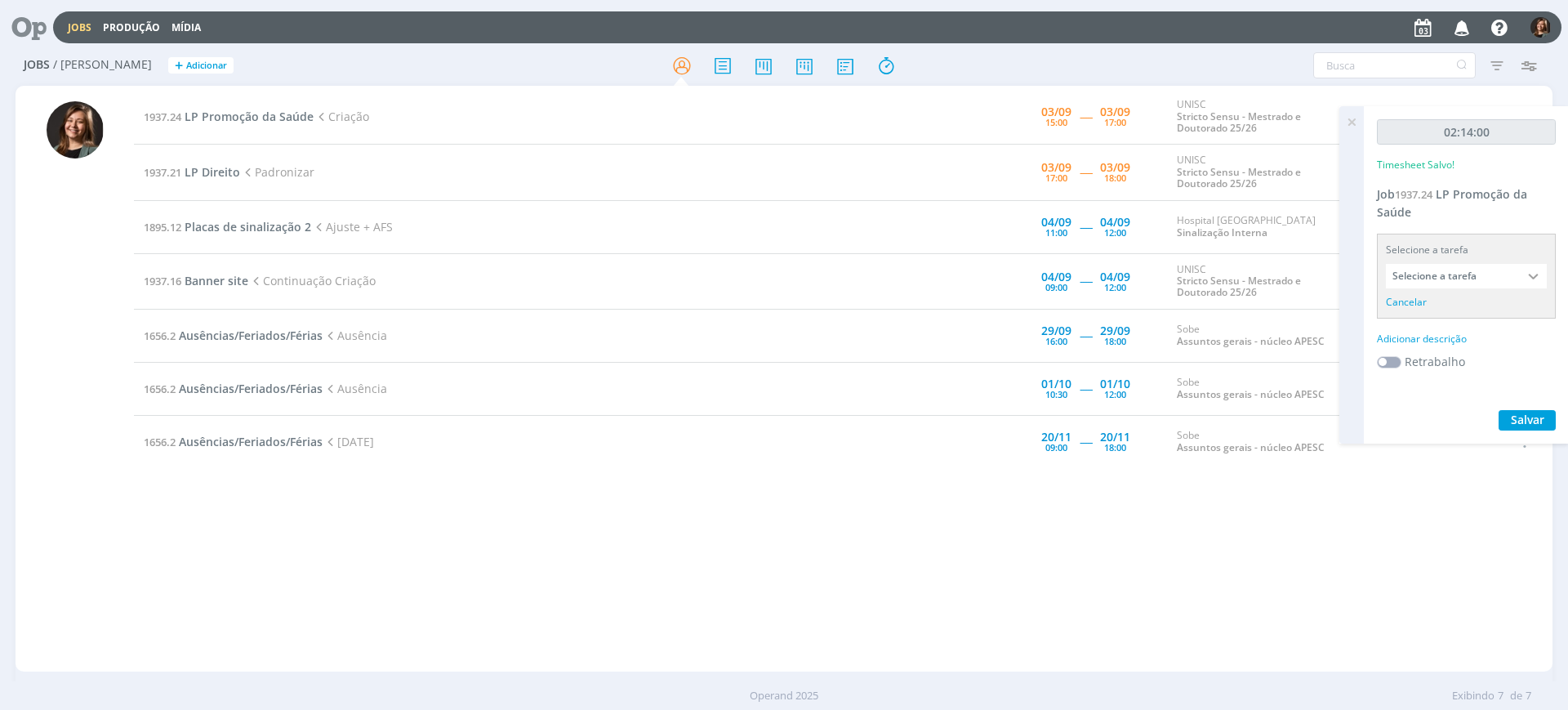
click at [1254, 271] on input "Selecione a tarefa" at bounding box center [1466, 276] width 161 height 24
click at [1254, 357] on div "Criação - [PERSON_NAME]" at bounding box center [1466, 349] width 159 height 27
type input "Criação"
click at [1254, 320] on div "Adicionar descrição" at bounding box center [1466, 317] width 178 height 15
click at [1254, 320] on textarea at bounding box center [1466, 342] width 171 height 58
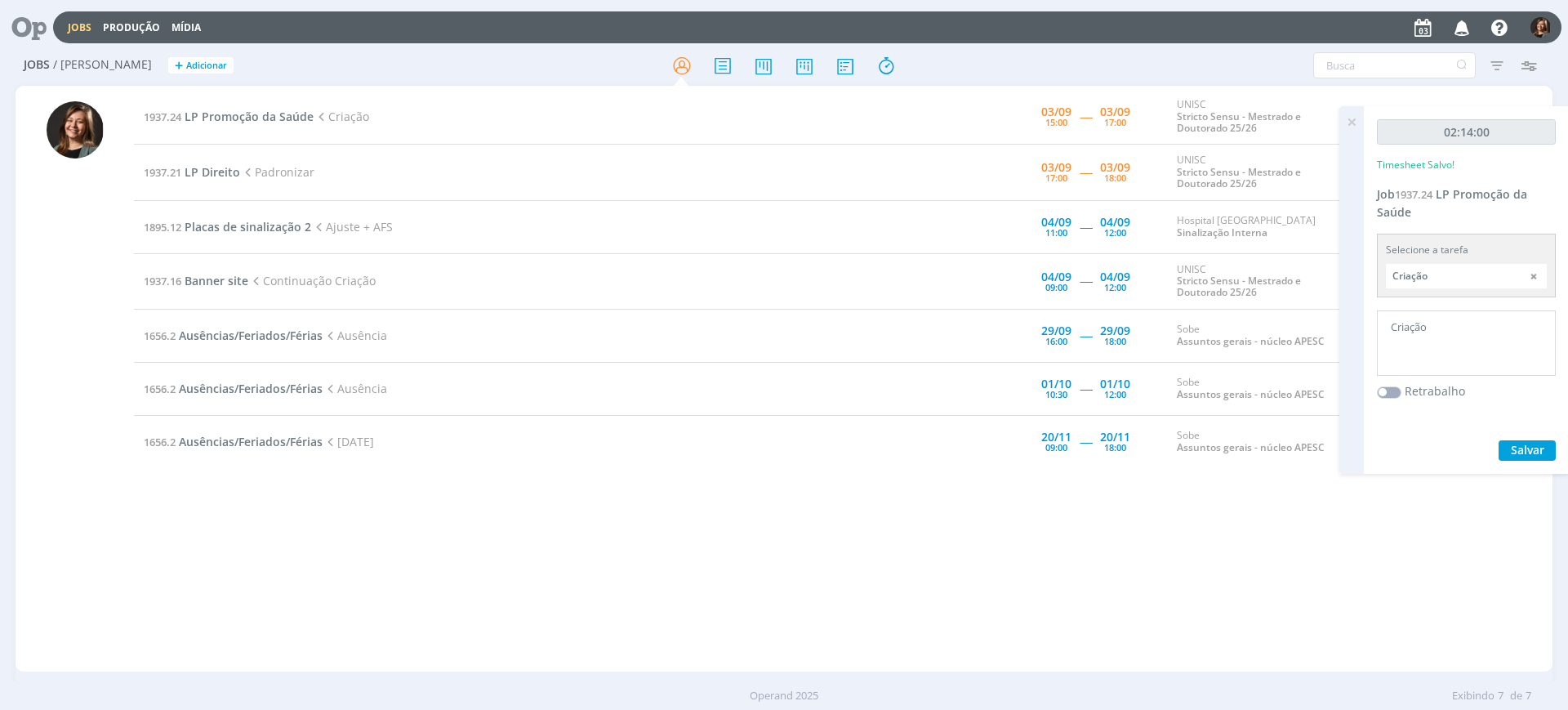
type textarea "Criação"
click at [1254, 438] on div "02:14:00 Timesheet Salvo! Job 1937.24 LP Promoção da Saúde Selecione a tarefa C…" at bounding box center [1467, 290] width 205 height 368
click at [1254, 456] on span "Salvar" at bounding box center [1527, 450] width 33 height 16
click at [218, 276] on span "Banner site" at bounding box center [216, 281] width 63 height 16
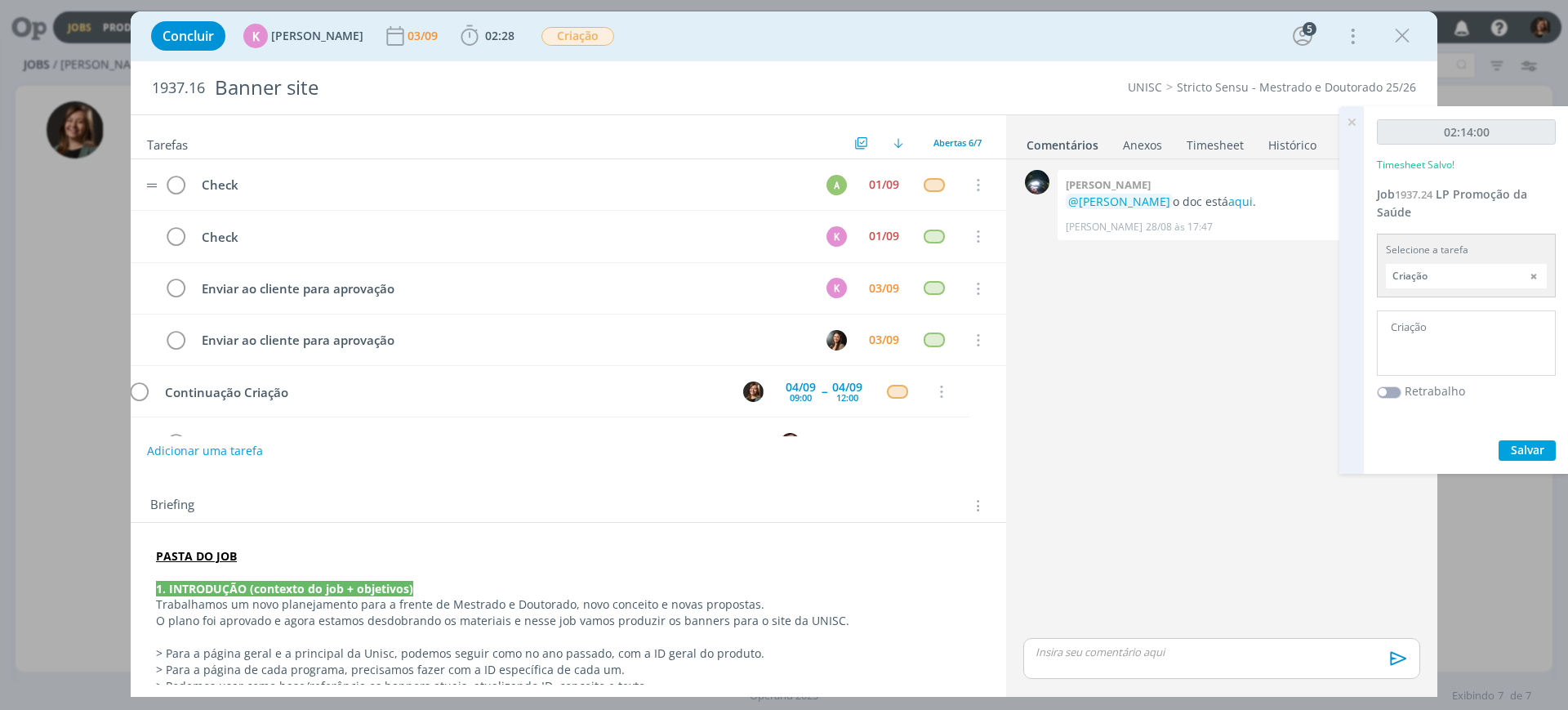
scroll to position [47, 0]
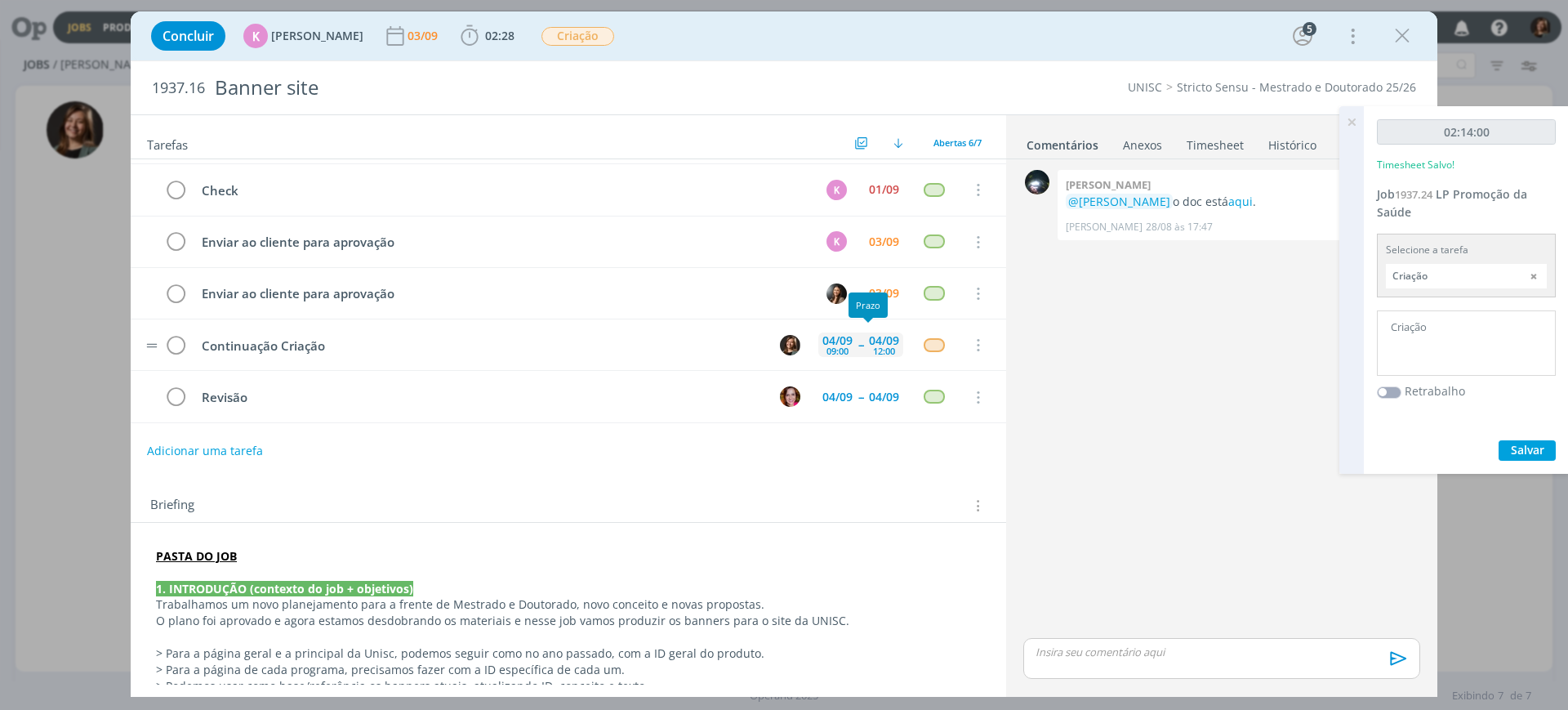
click at [873, 348] on div "12:00" at bounding box center [883, 350] width 22 height 9
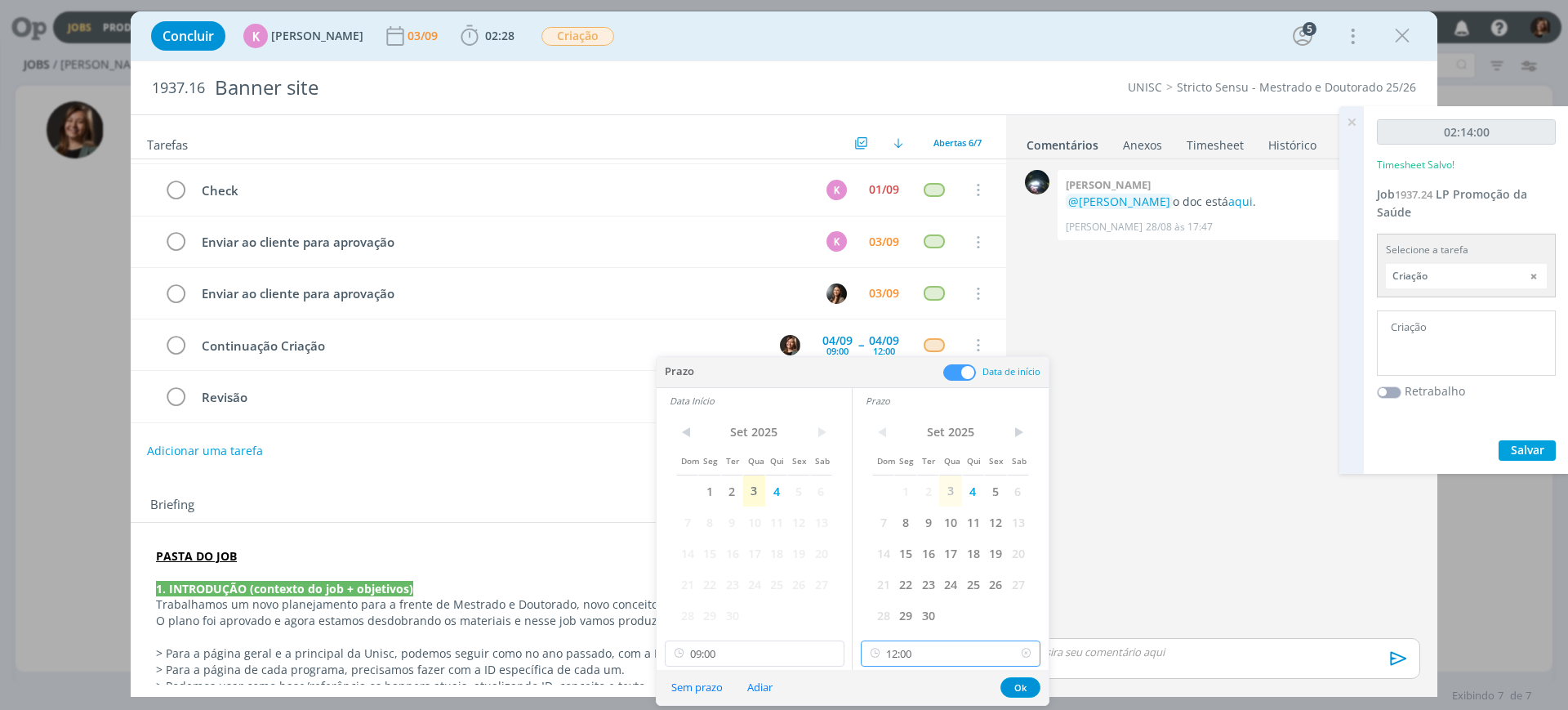
click at [919, 567] on input "12:00" at bounding box center [951, 653] width 179 height 26
drag, startPoint x: 895, startPoint y: 542, endPoint x: 886, endPoint y: 567, distance: 26.6
click at [895, 540] on div "14:00" at bounding box center [954, 539] width 183 height 29
type input "14:00"
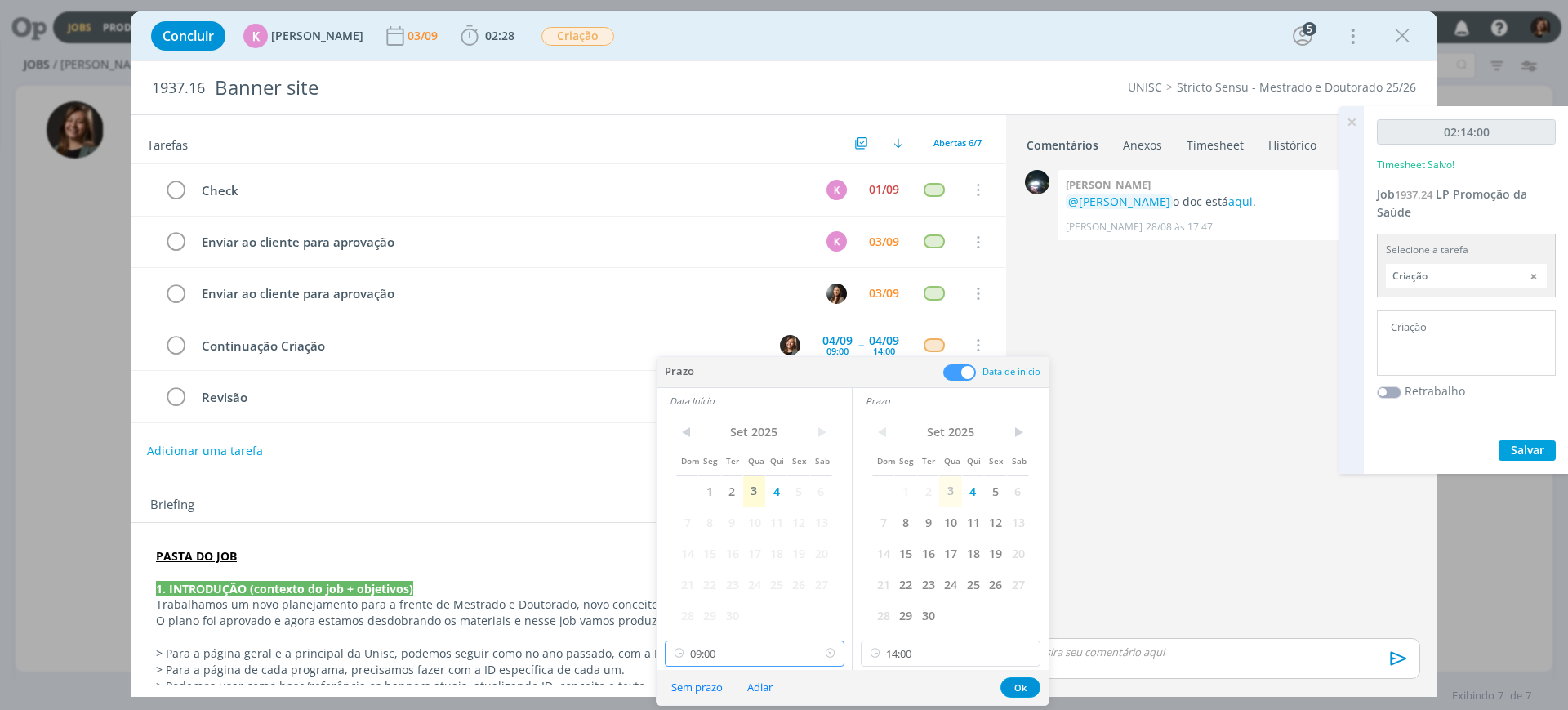
click at [732, 567] on input "09:00" at bounding box center [755, 653] width 179 height 26
click at [725, 536] on div "10:00" at bounding box center [758, 524] width 183 height 29
type input "10:00"
click at [1014, 567] on button "Ok" at bounding box center [1020, 687] width 40 height 20
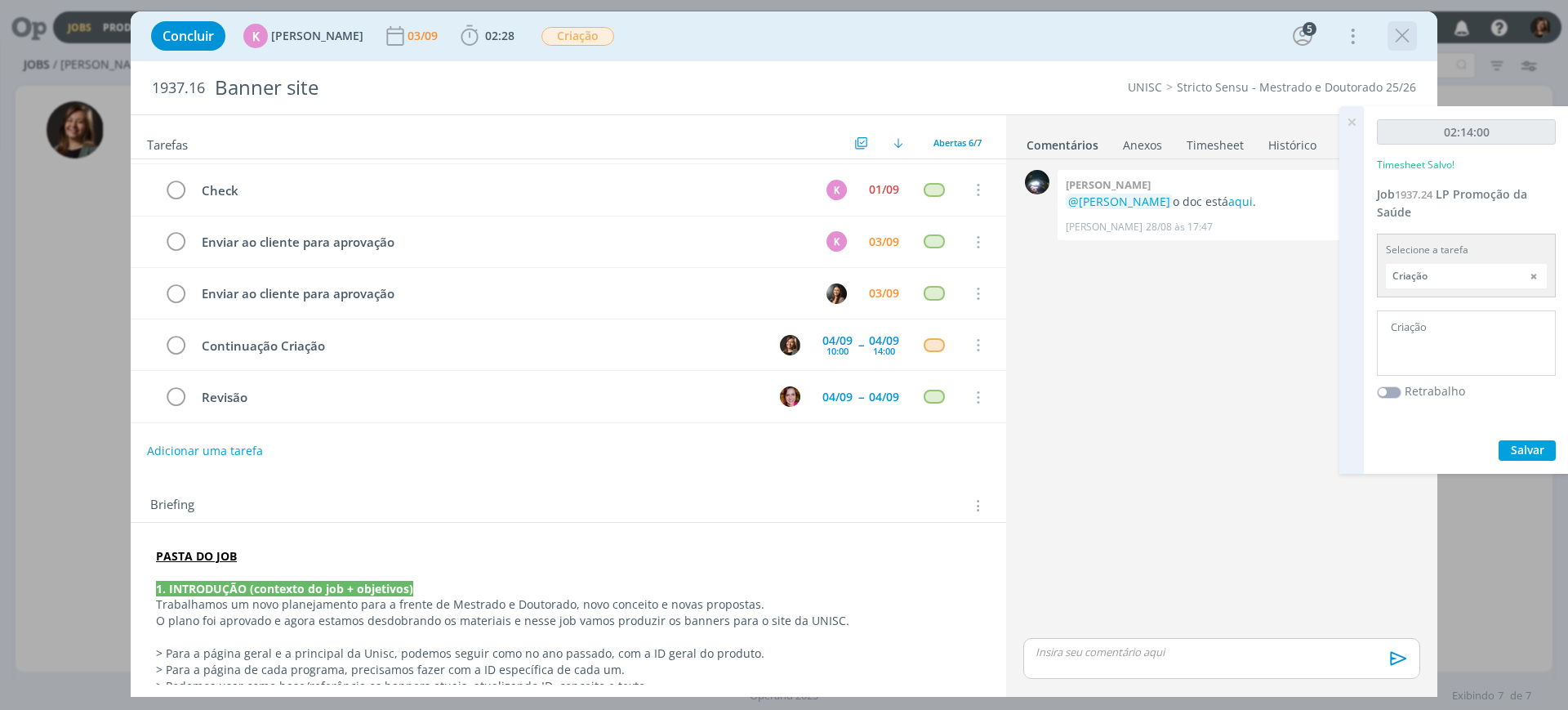
click at [1254, 33] on icon "dialog" at bounding box center [1402, 35] width 24 height 24
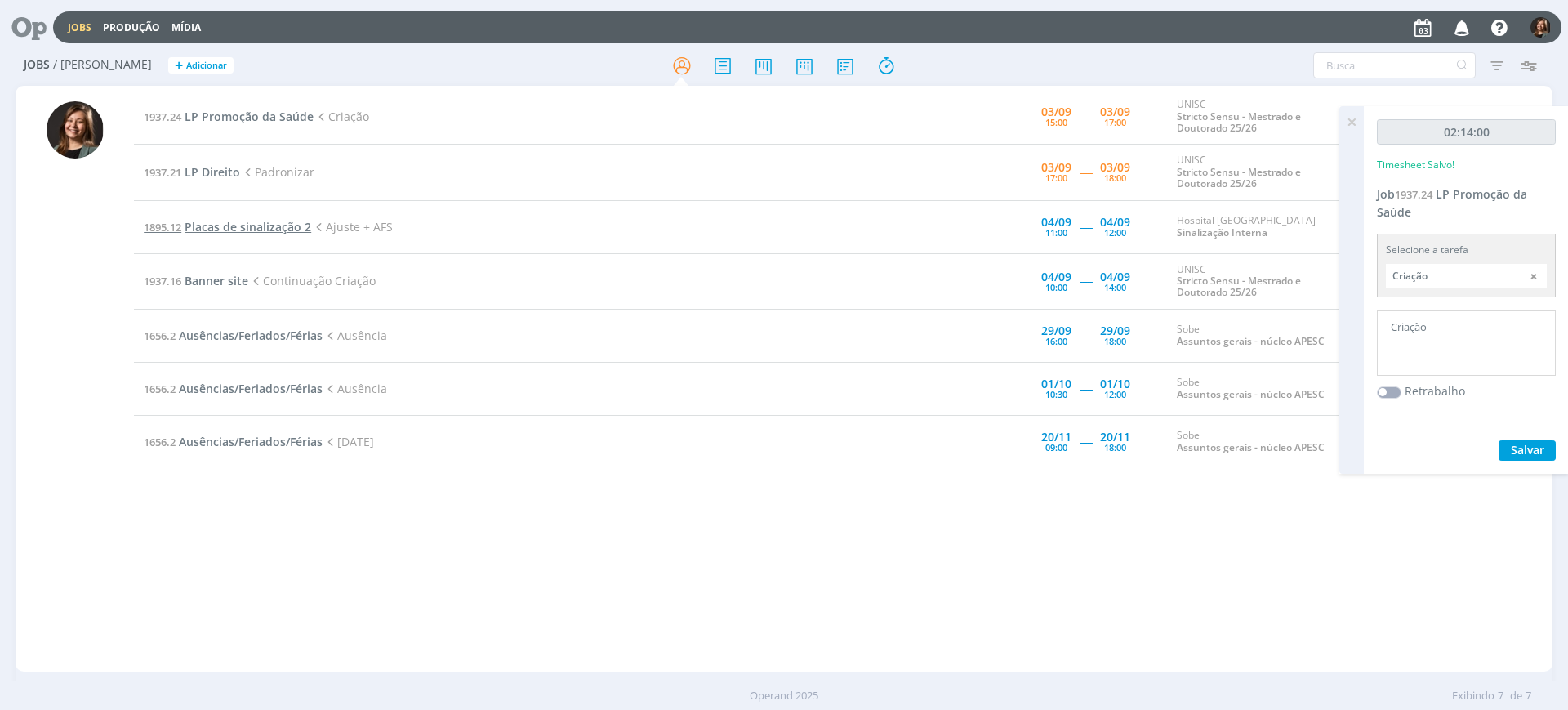
click at [216, 222] on span "Placas de sinalização 2" at bounding box center [248, 226] width 127 height 16
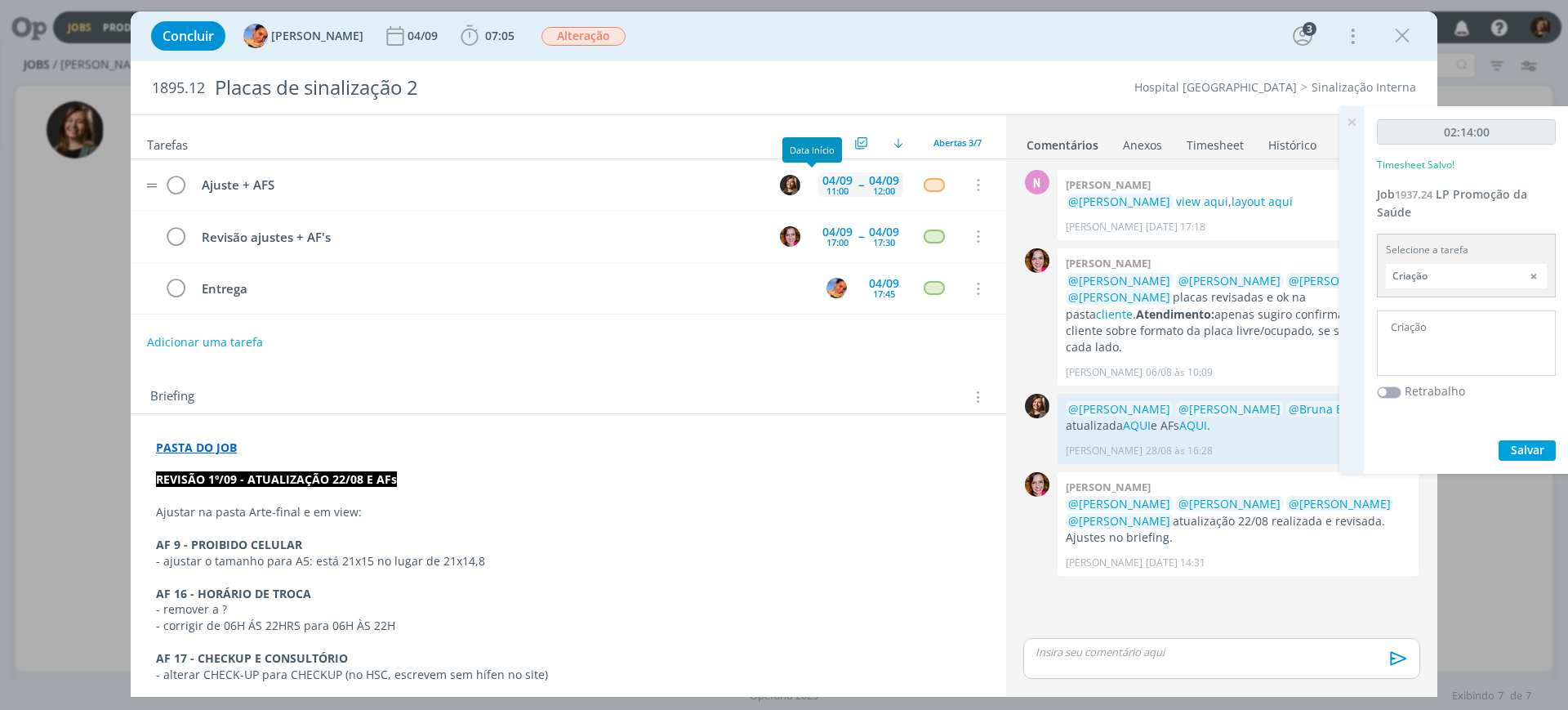
click at [830, 180] on div "04/09" at bounding box center [837, 180] width 30 height 12
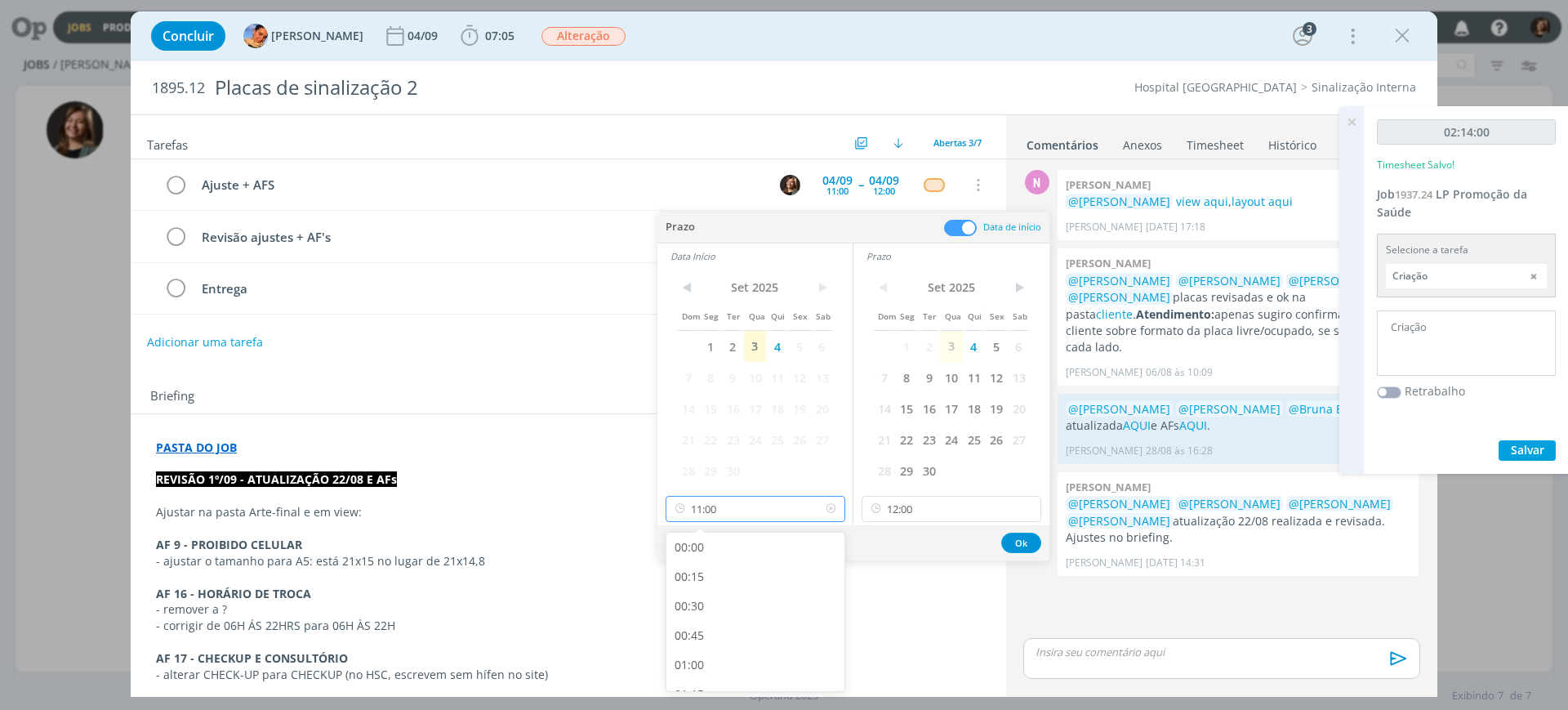
click at [744, 501] on input "11:00" at bounding box center [756, 508] width 179 height 26
click at [720, 544] on div "09:00" at bounding box center [758, 538] width 183 height 29
type input "09:00"
click at [943, 516] on input "12:00" at bounding box center [952, 508] width 179 height 26
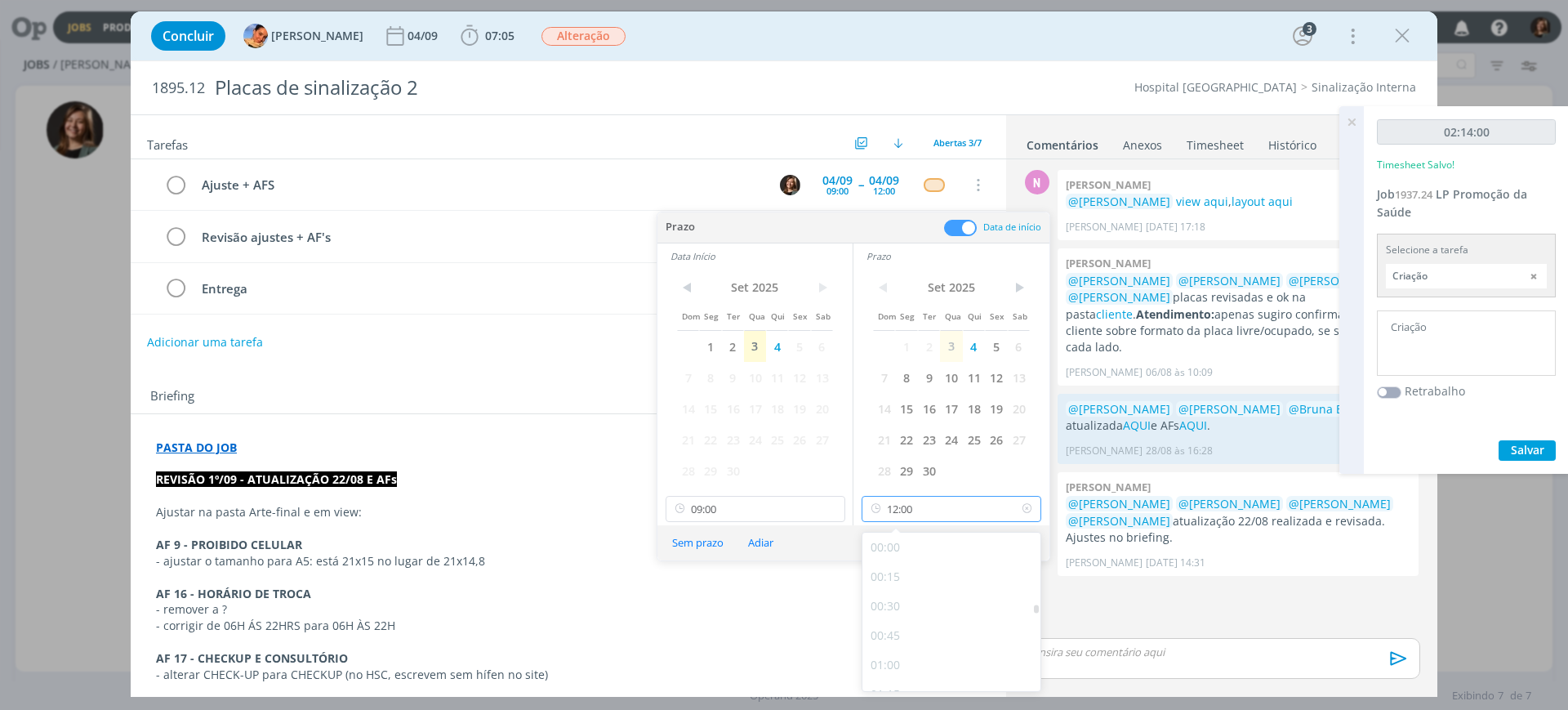
scroll to position [1287, 0]
click at [901, 545] on div "11:00" at bounding box center [954, 554] width 183 height 29
type input "11:00"
click at [1015, 540] on button "Ok" at bounding box center [1021, 542] width 40 height 20
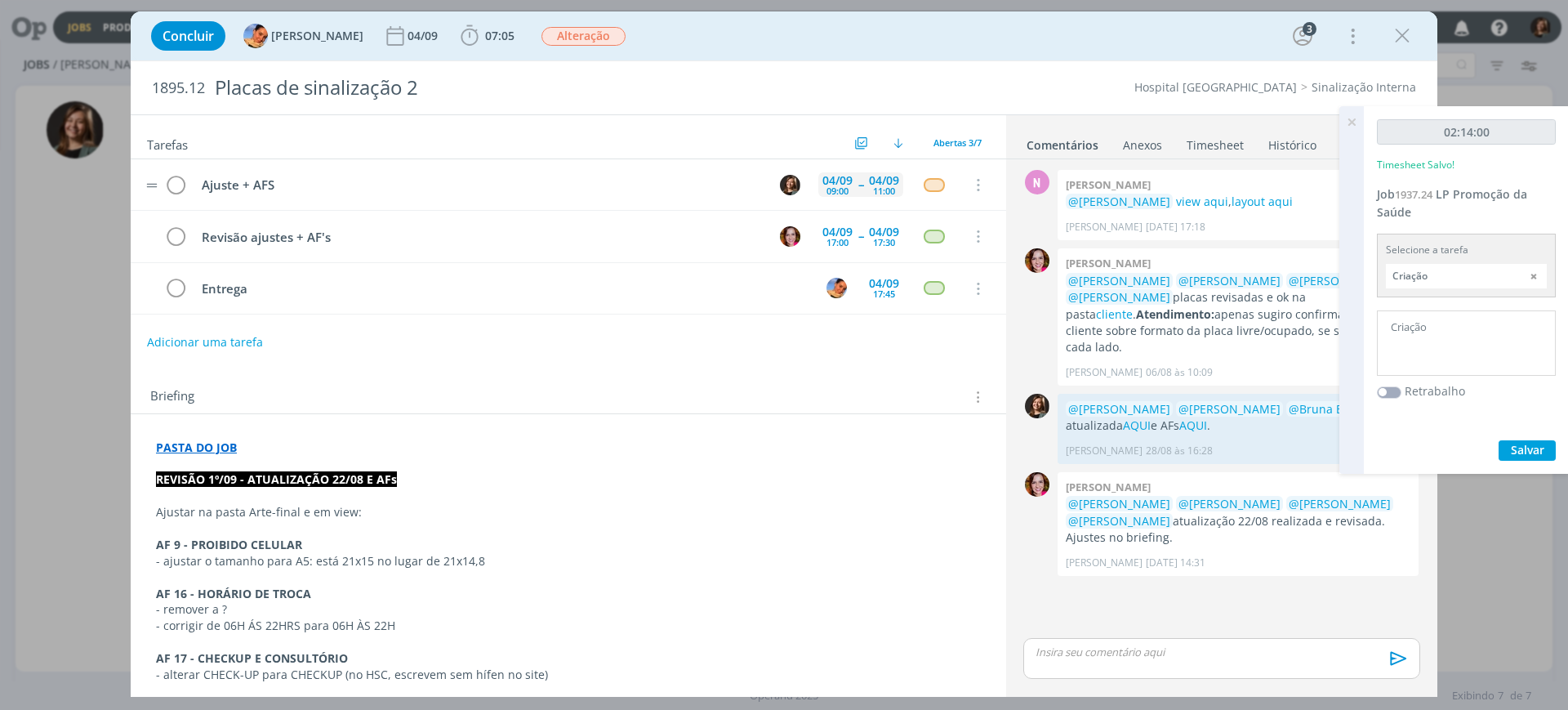
click at [892, 172] on div "04/09 11:00" at bounding box center [883, 185] width 38 height 35
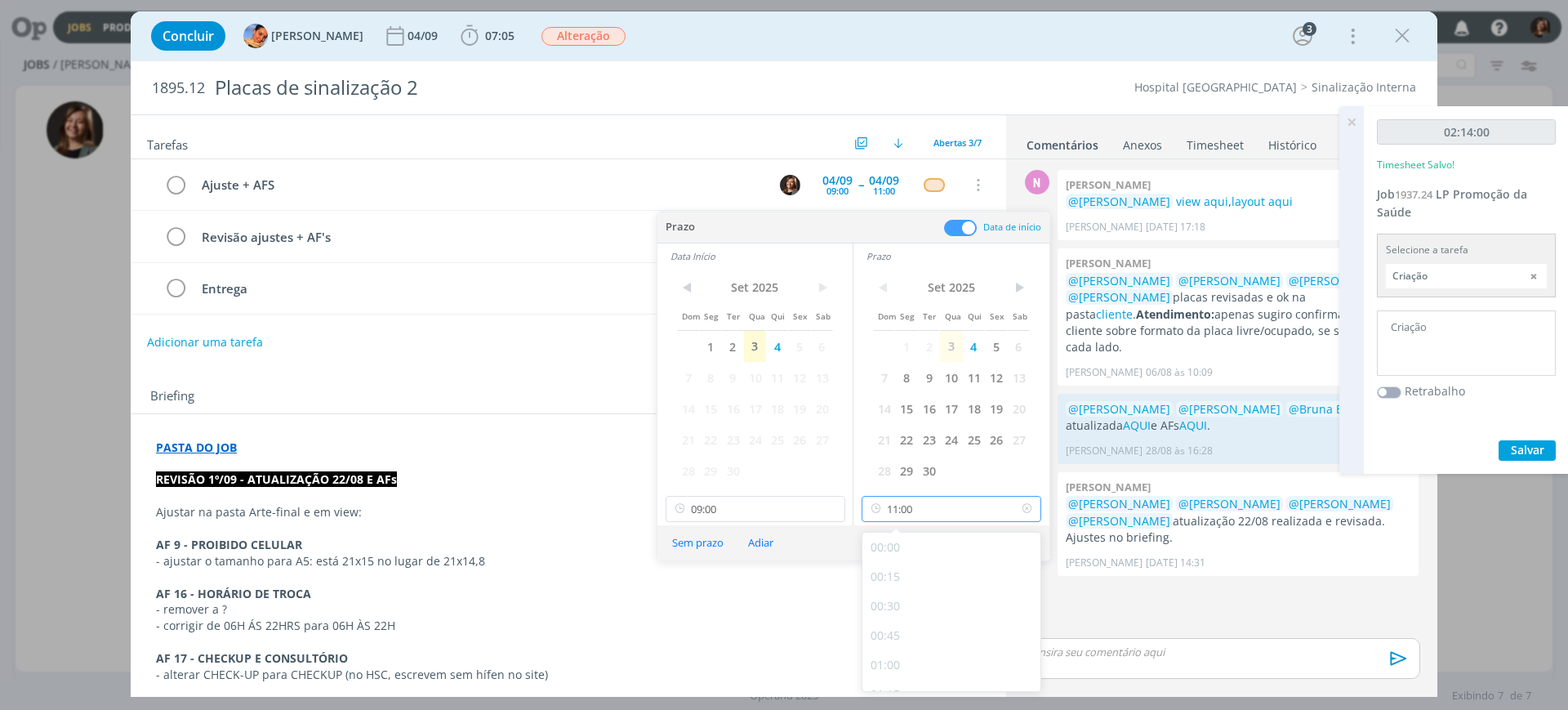
click at [940, 512] on input "11:00" at bounding box center [952, 508] width 179 height 26
click at [902, 552] on div "10:00" at bounding box center [954, 554] width 183 height 29
type input "10:00"
click at [1005, 535] on button "Ok" at bounding box center [1021, 542] width 40 height 20
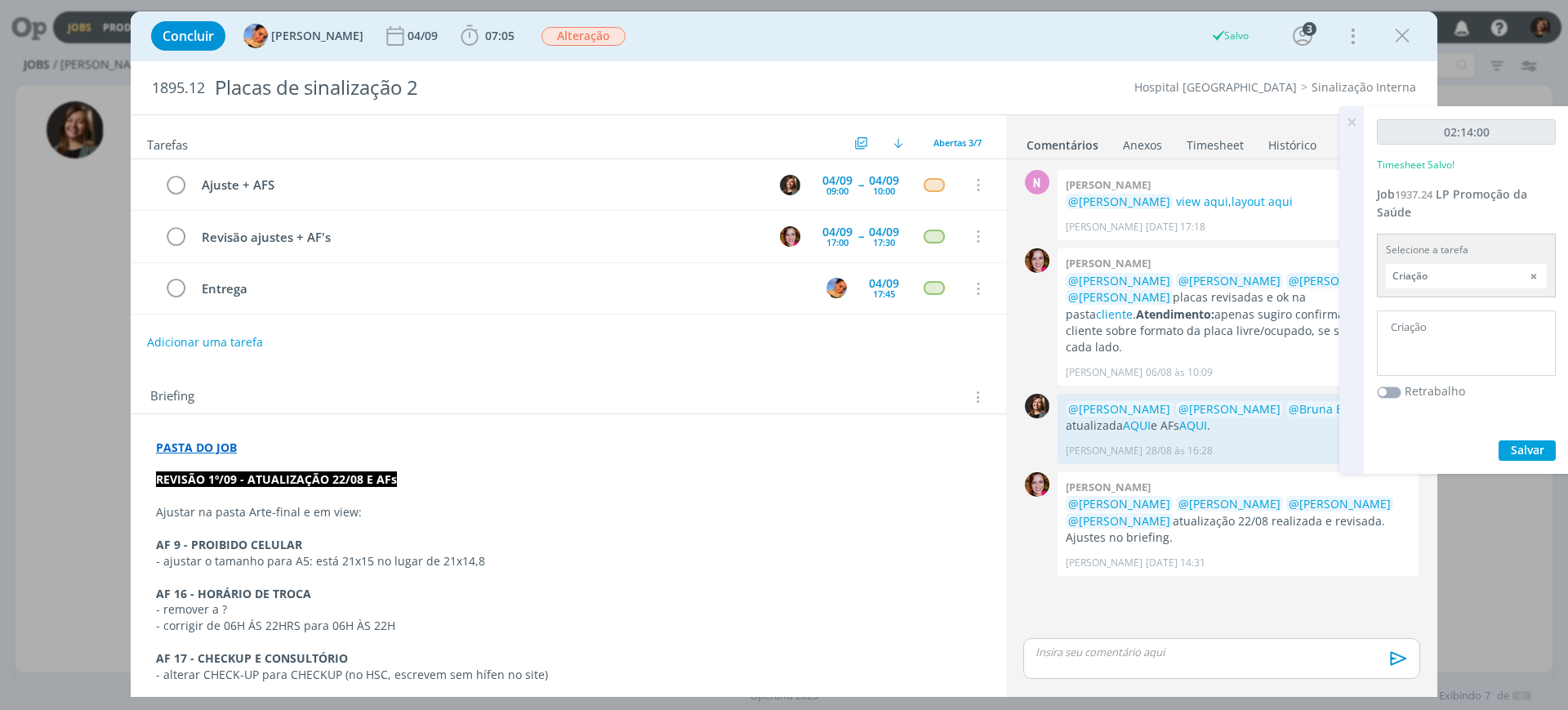
click at [1254, 43] on icon "dialog" at bounding box center [1402, 35] width 24 height 24
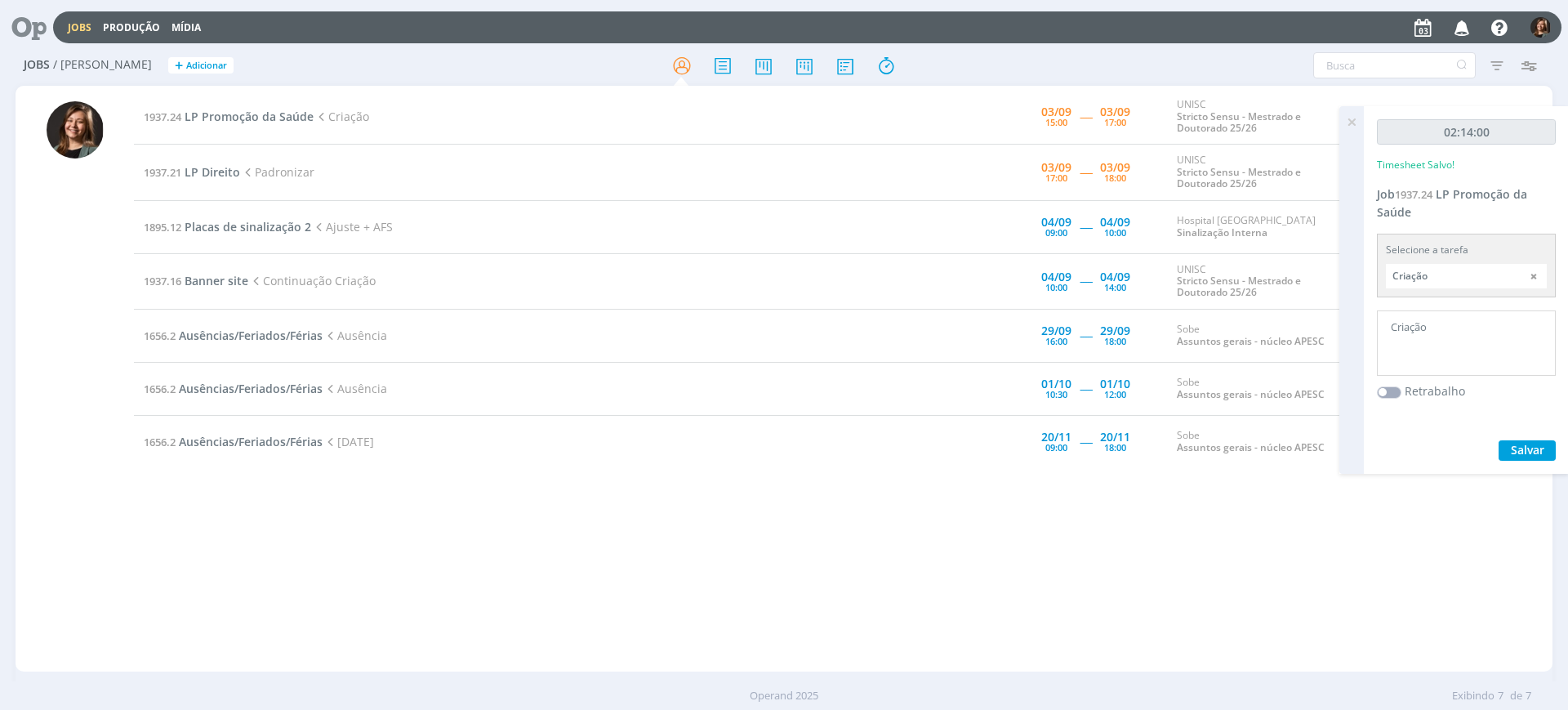
click at [1254, 121] on icon at bounding box center [1352, 122] width 29 height 32
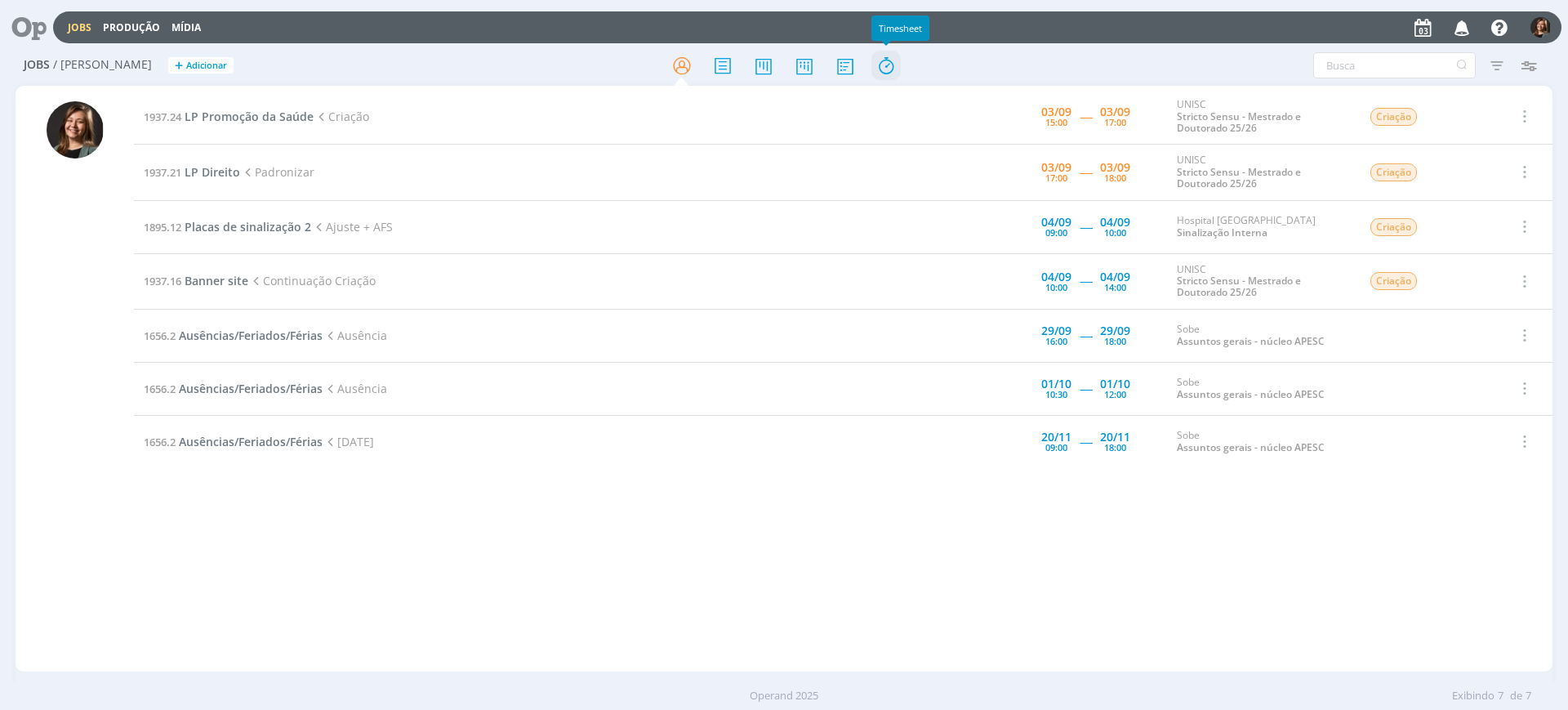
click at [893, 58] on icon at bounding box center [886, 65] width 29 height 32
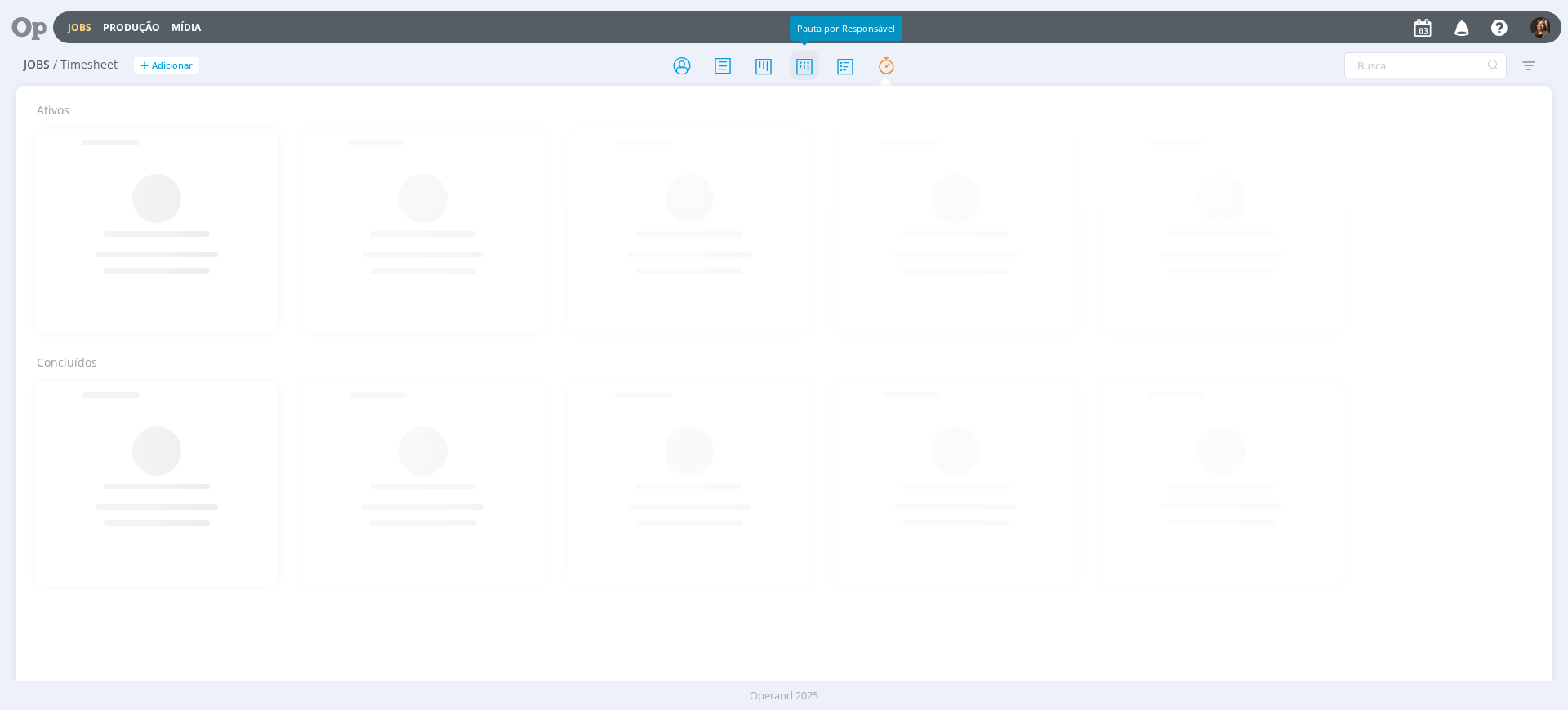
click at [790, 66] on icon at bounding box center [804, 65] width 29 height 32
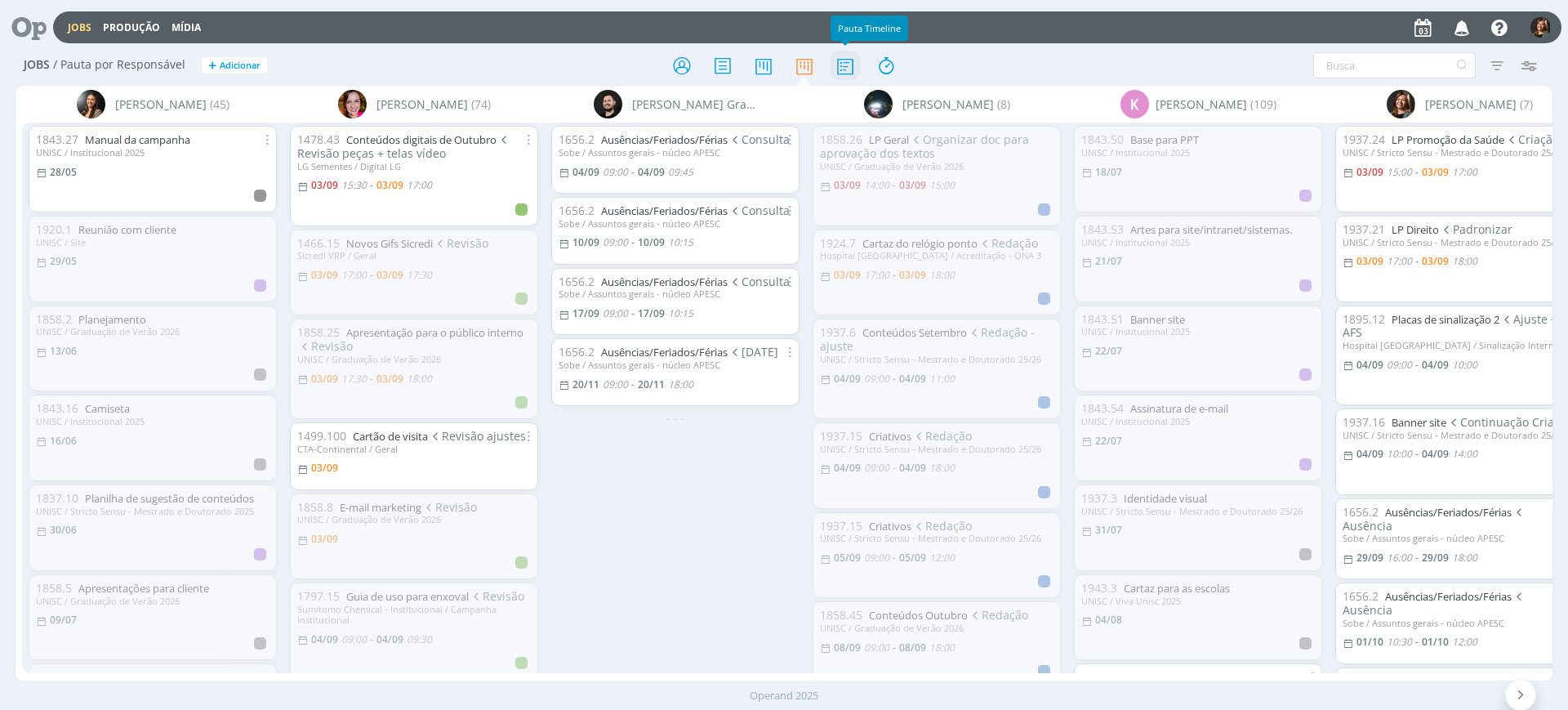
click at [846, 68] on icon at bounding box center [845, 65] width 29 height 32
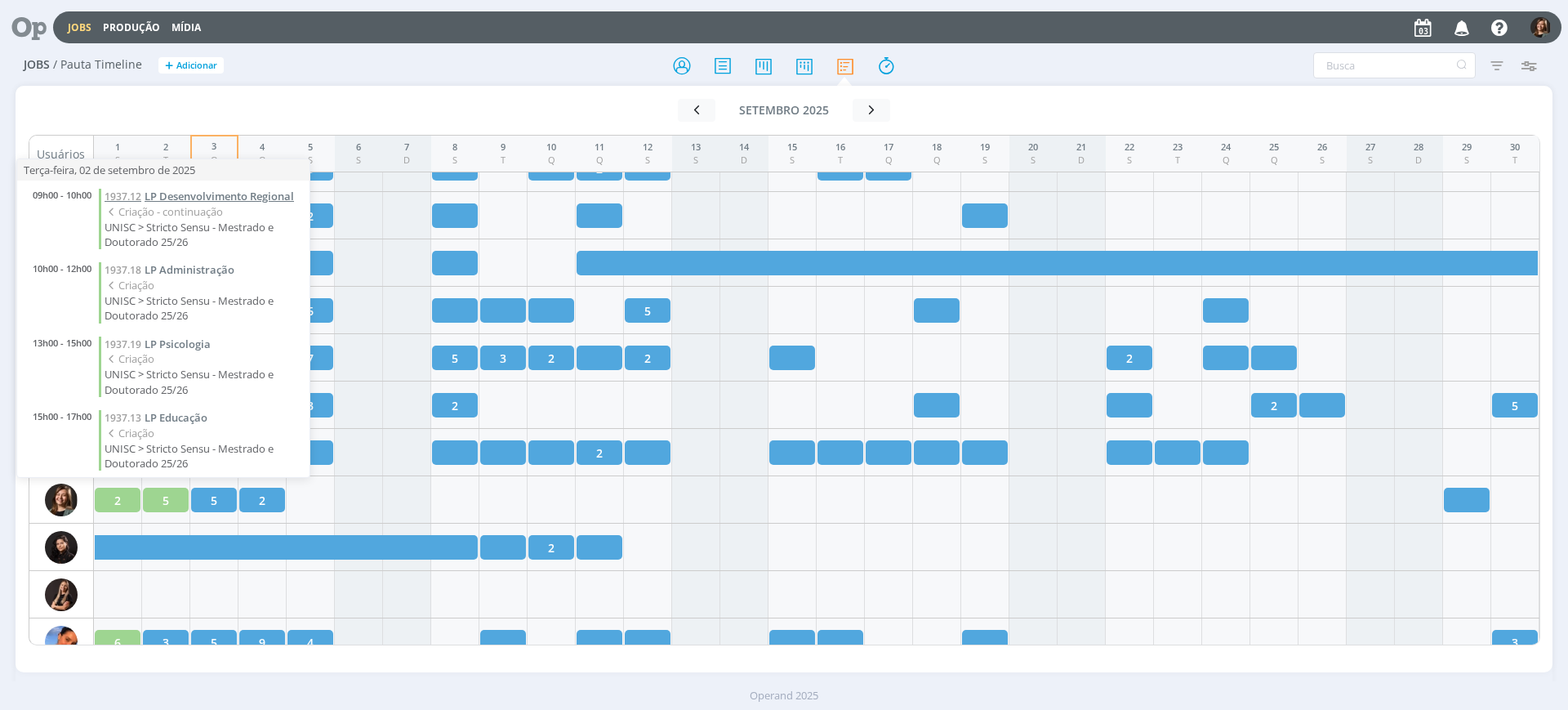
click at [189, 204] on link "1937.12 LP Desenvolvimento Regional" at bounding box center [203, 196] width 197 height 16
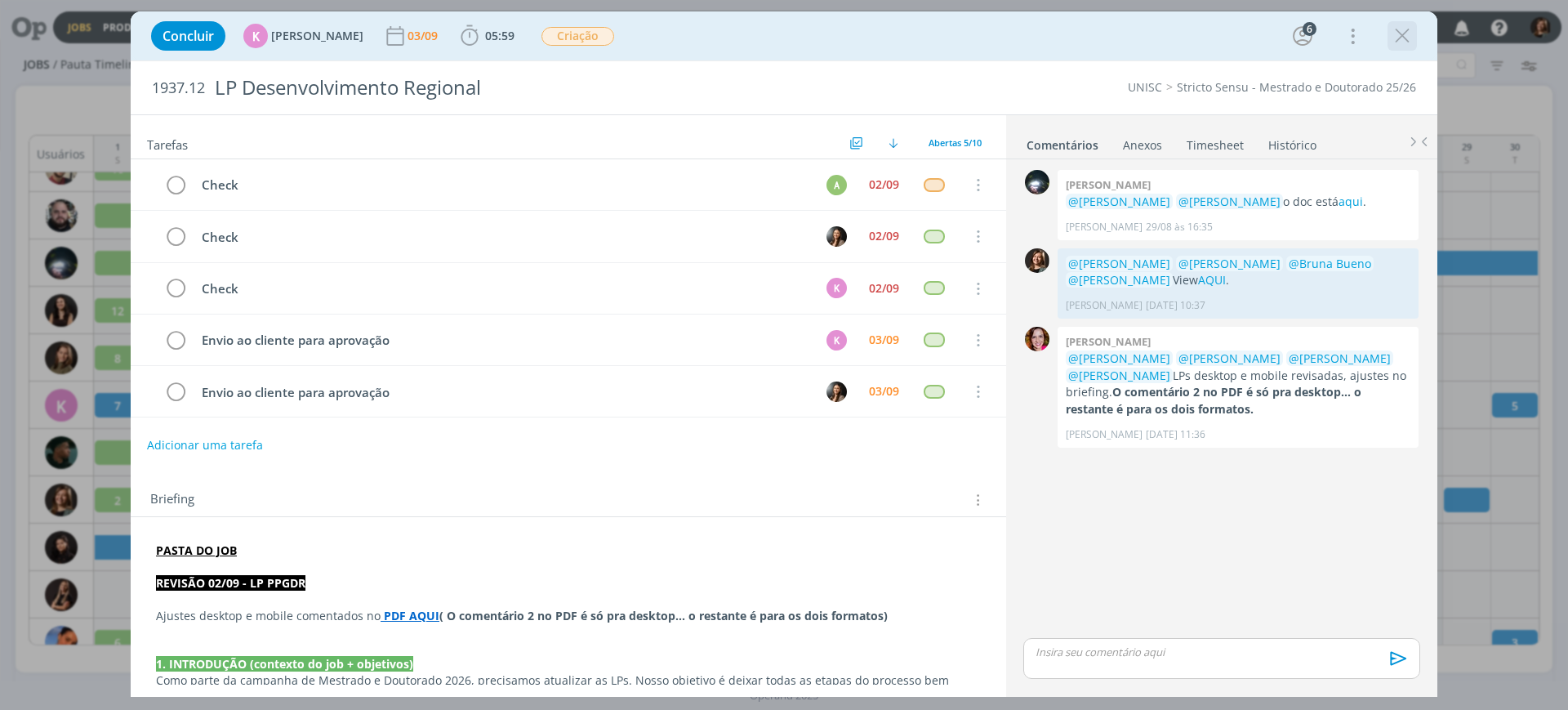
click at [1254, 27] on icon "dialog" at bounding box center [1402, 35] width 24 height 24
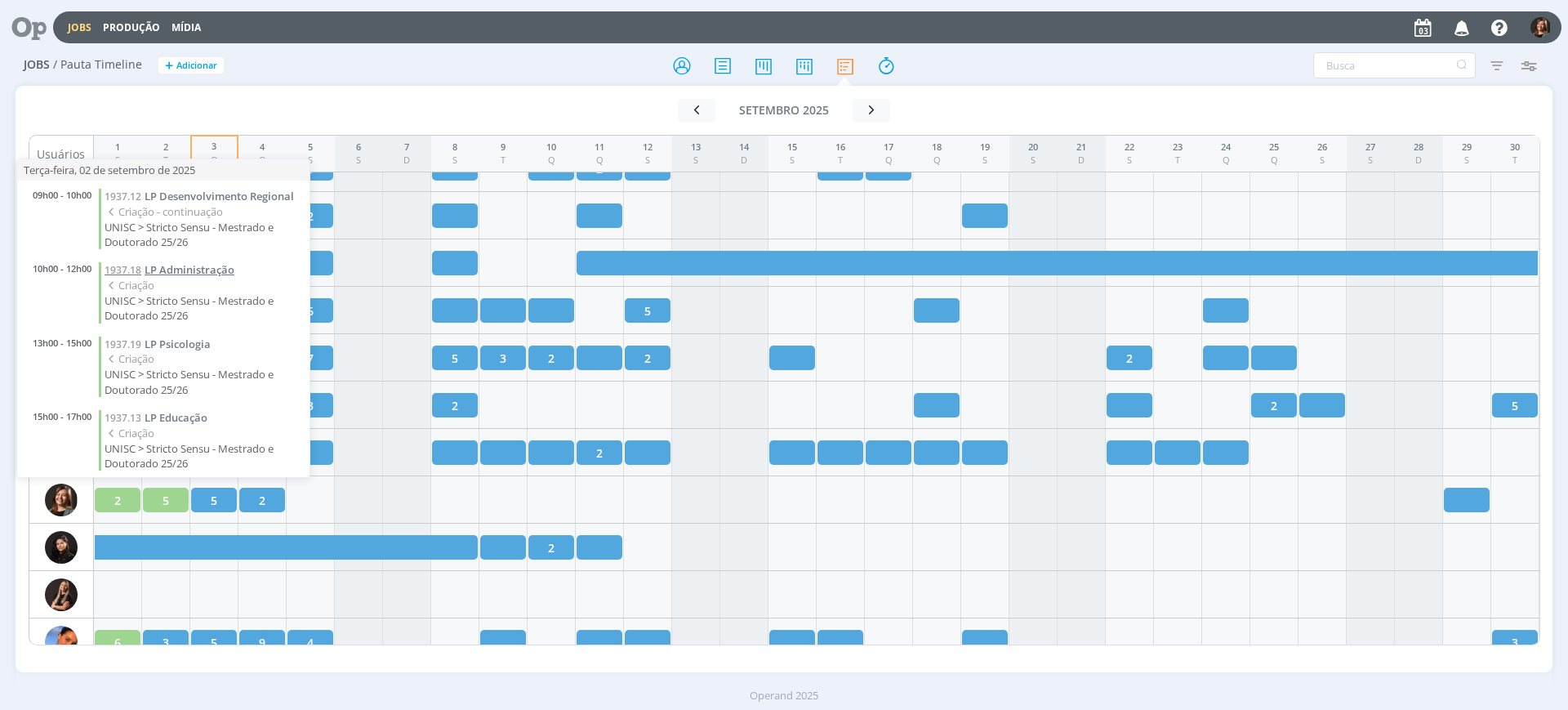
click at [183, 277] on span "LP Administração" at bounding box center [189, 269] width 90 height 15
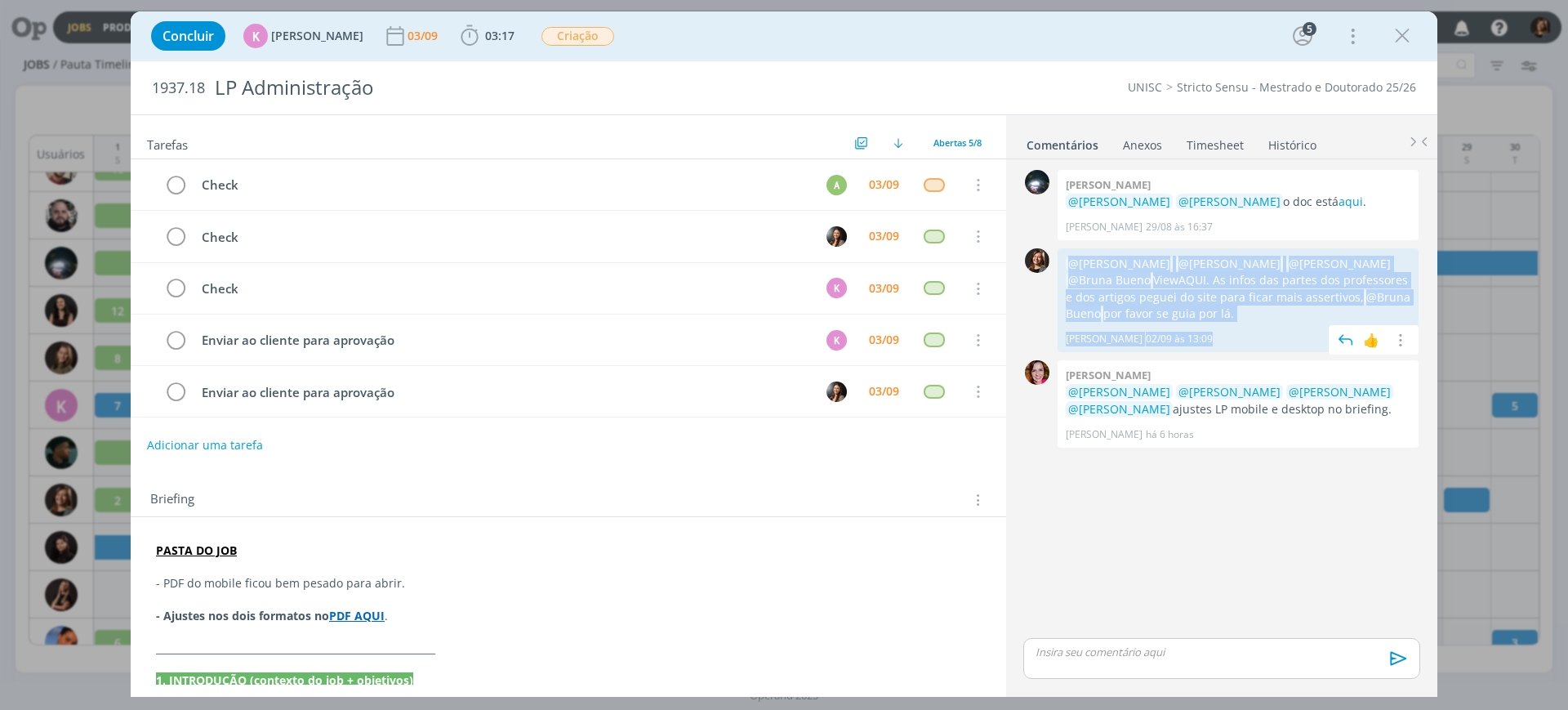
drag, startPoint x: 1249, startPoint y: 323, endPoint x: 1155, endPoint y: 293, distance: 98.7
click at [1068, 259] on div "@Karoline Arend @Beatriz Luchese @Alexandre Assumpção @Bruna Bueno View AQUI . …" at bounding box center [1238, 300] width 361 height 103
click at [1254, 313] on p "@Karoline Arend @Beatriz Luchese @Alexandre Assumpção @Bruna Bueno View AQUI . …" at bounding box center [1237, 289] width 344 height 67
drag, startPoint x: 1247, startPoint y: 306, endPoint x: 1060, endPoint y: 256, distance: 193.6
click at [1060, 256] on div "@Karoline Arend @Beatriz Luchese @Alexandre Assumpção @Bruna Bueno View AQUI . …" at bounding box center [1238, 300] width 361 height 103
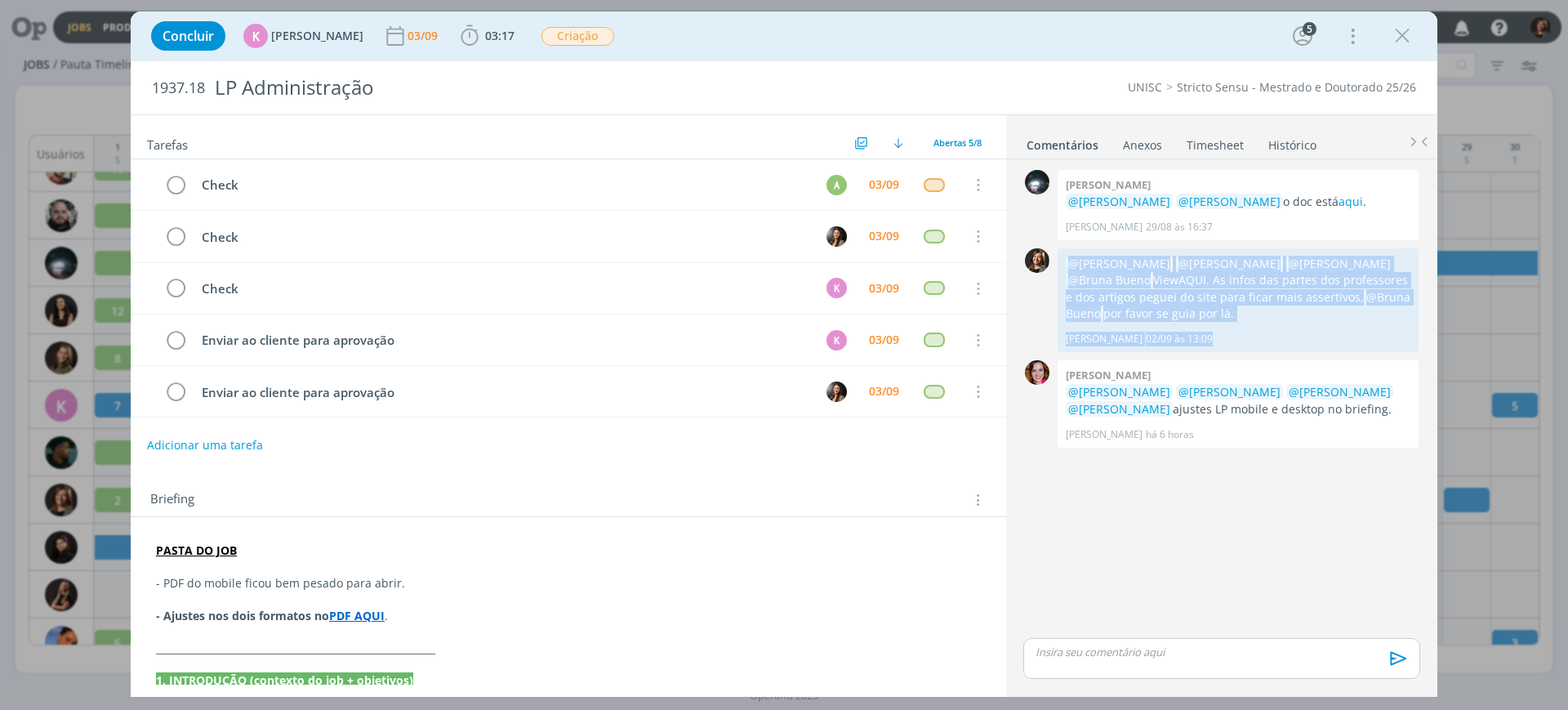
copy p "@Karoline Arend @Beatriz Luchese @Alexandre Assumpção @Bruna Bueno View AQUI . …"
click at [1254, 41] on icon "dialog" at bounding box center [1402, 35] width 24 height 24
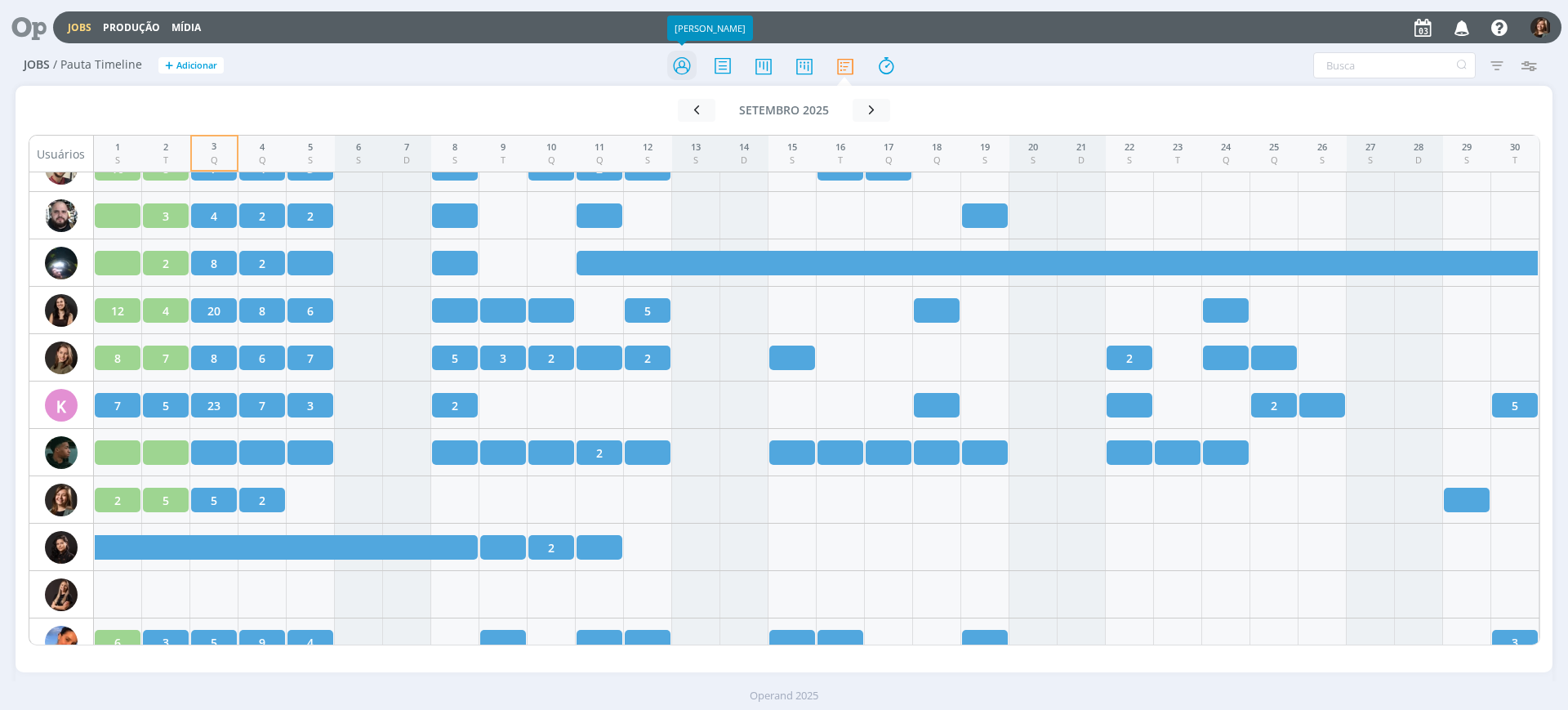
click at [672, 64] on icon at bounding box center [682, 65] width 29 height 32
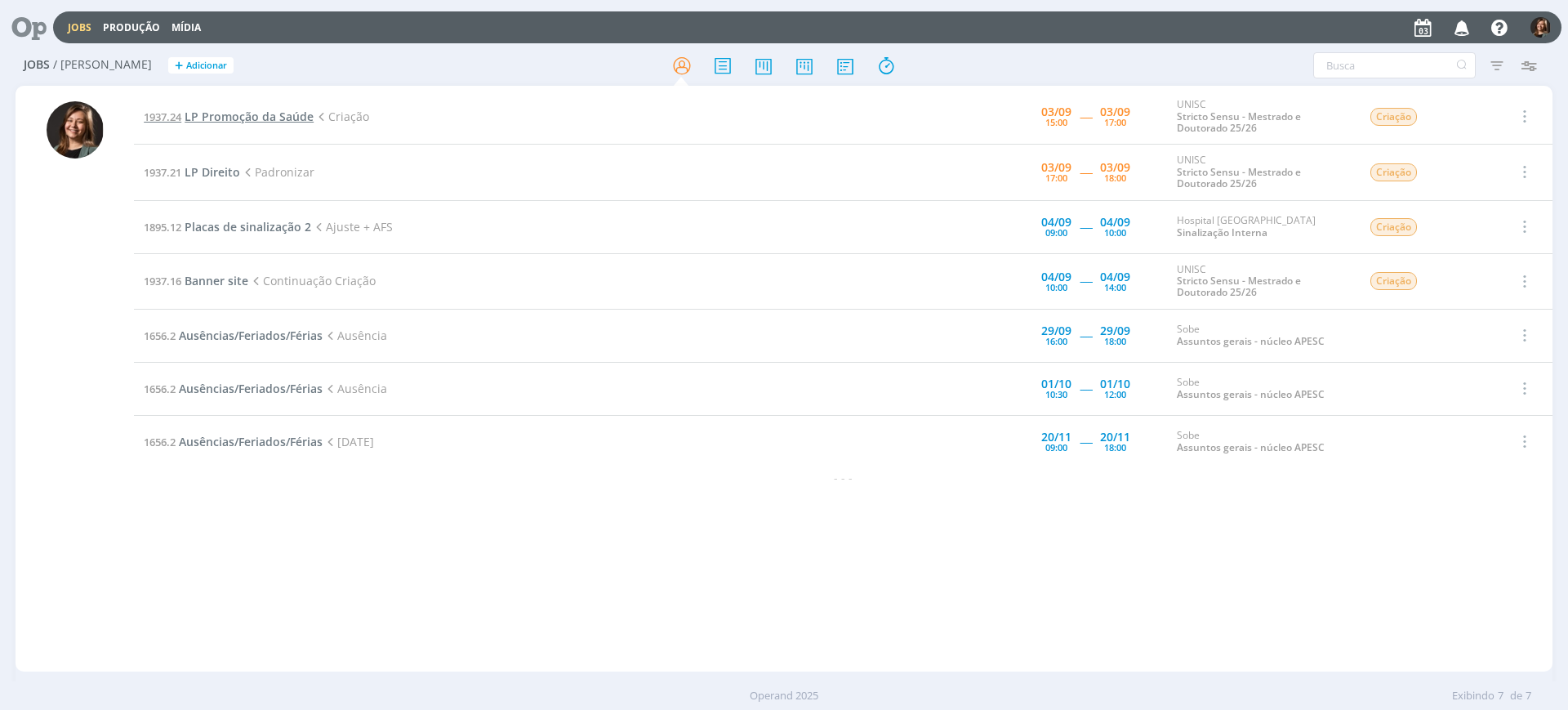
click at [249, 118] on span "LP Promoção da Saúde" at bounding box center [249, 116] width 129 height 16
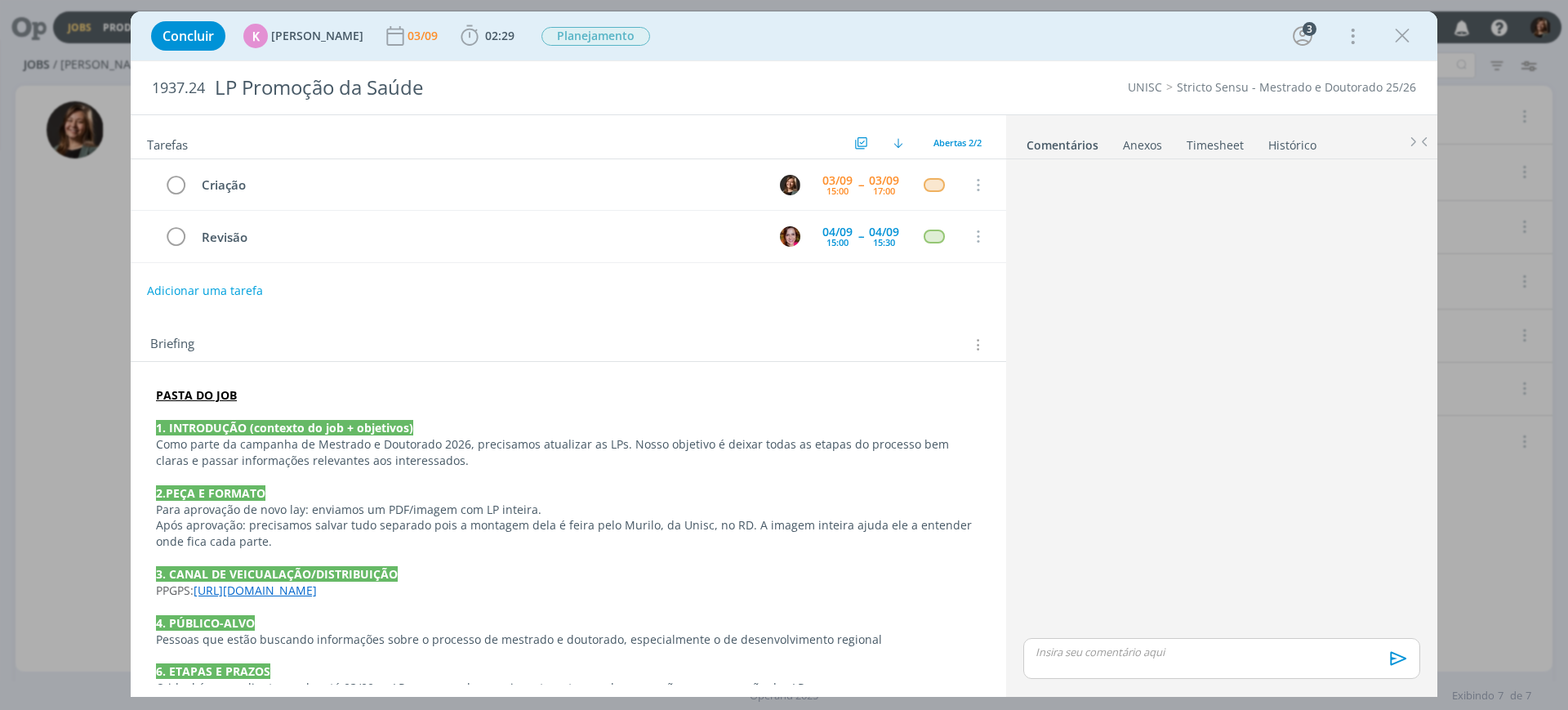
click at [1124, 567] on p "dialog" at bounding box center [1222, 651] width 371 height 15
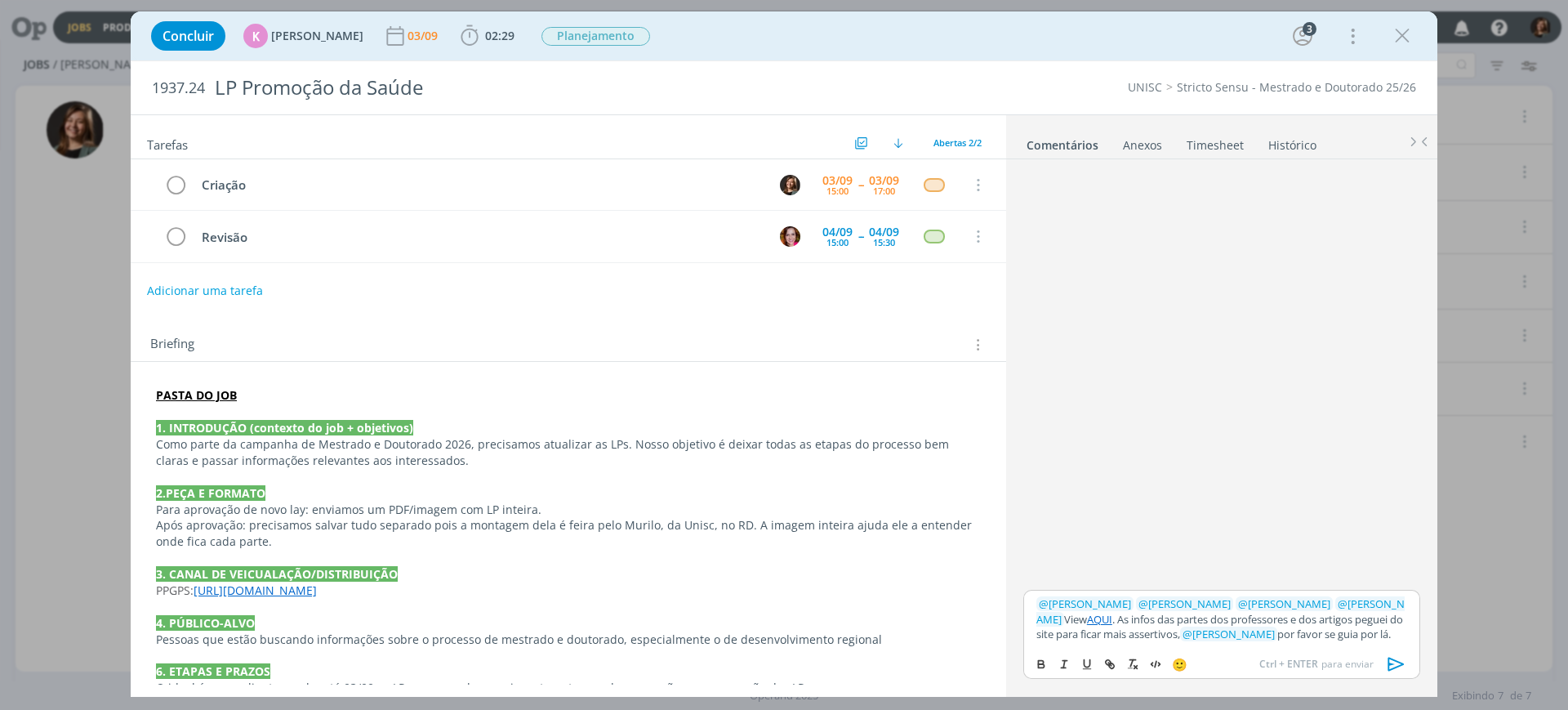
click at [1111, 567] on link "AQUI" at bounding box center [1100, 618] width 25 height 15
drag, startPoint x: 1111, startPoint y: 604, endPoint x: 1239, endPoint y: 651, distance: 136.4
click at [1239, 567] on div "🙂 Ctrl + ENTER para enviar" at bounding box center [1221, 662] width 395 height 30
click at [1113, 567] on link "AQUI" at bounding box center [1100, 618] width 25 height 15
click at [1254, 567] on link "dialog" at bounding box center [1261, 587] width 51 height 15
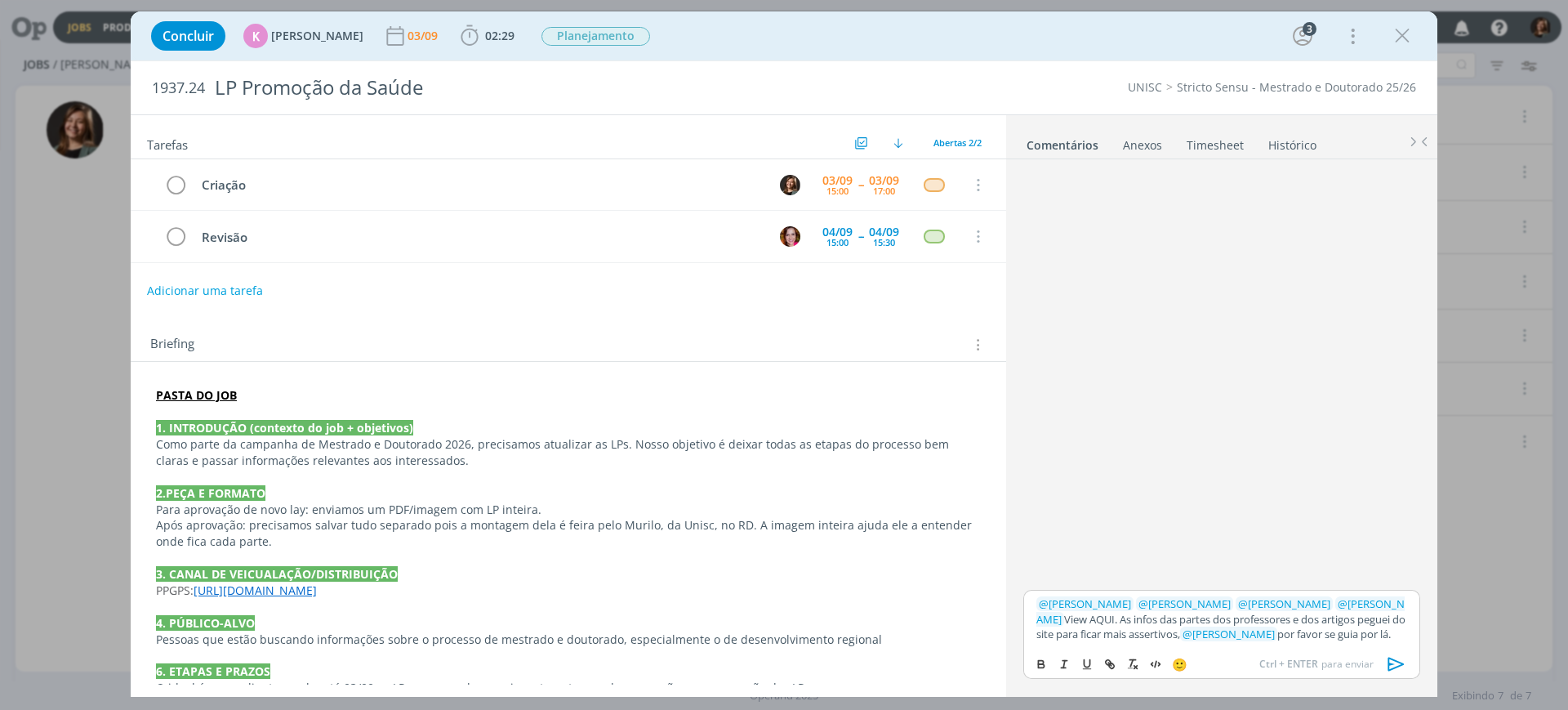
click at [1120, 567] on p "﻿ @ Karoline Arend ﻿ ﻿ @ Beatriz Luchese ﻿ ﻿ @ Alexandre Assumpção ﻿ ﻿ @ Bruna …" at bounding box center [1222, 618] width 371 height 45
click at [1106, 567] on icon "dialog" at bounding box center [1110, 663] width 13 height 13
paste input "https://sobeae.sharepoint.com/:f:/s/SOBEAE/En9SpV0GVCZIjOEcfUaE7ikBM8xfZfwkXB_F…"
type input "https://sobeae.sharepoint.com/:f:/s/SOBEAE/En9SpV0GVCZIjOEcfUaE7ikBM8xfZfwkXB_F…"
click at [1237, 567] on div "https://sobeae.sharepoint.com/:f:/s/SOBEAE/Eof026lZ2WRJnfqS2funZWABBRNfVDKtAXYv…" at bounding box center [1139, 588] width 232 height 31
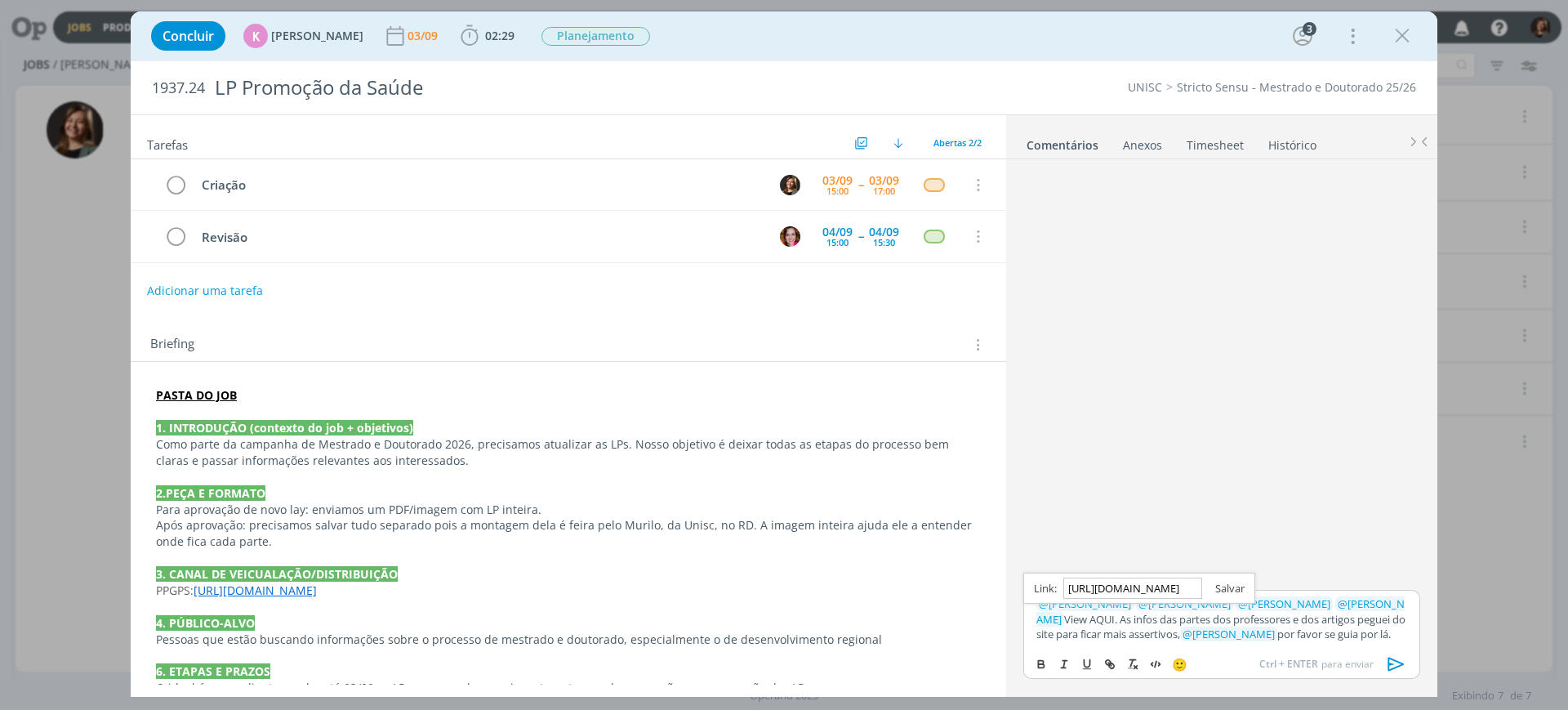
click at [1232, 567] on link "dialog" at bounding box center [1224, 587] width 43 height 15
click at [1254, 567] on icon "dialog" at bounding box center [1396, 663] width 17 height 14
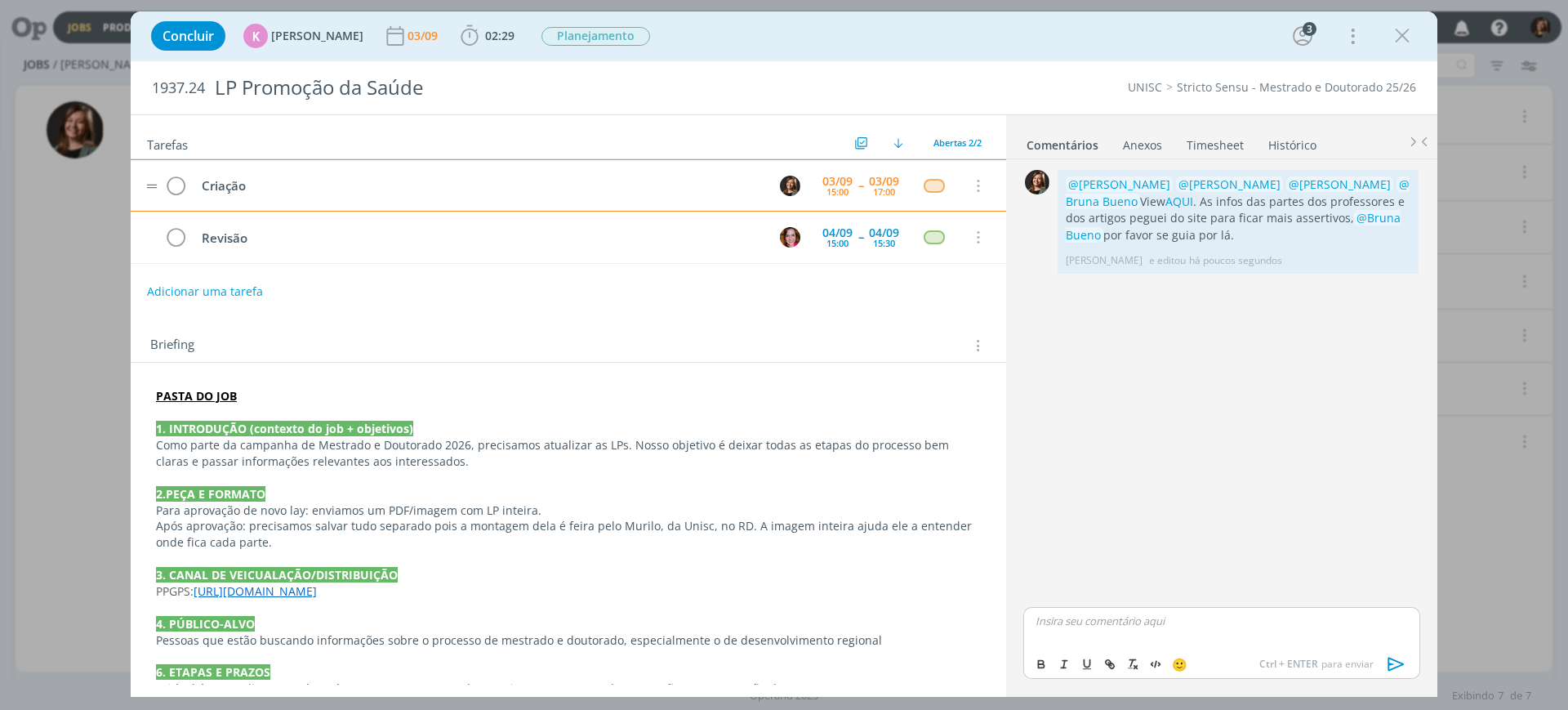
click at [153, 178] on td "dialog" at bounding box center [152, 185] width 10 height 14
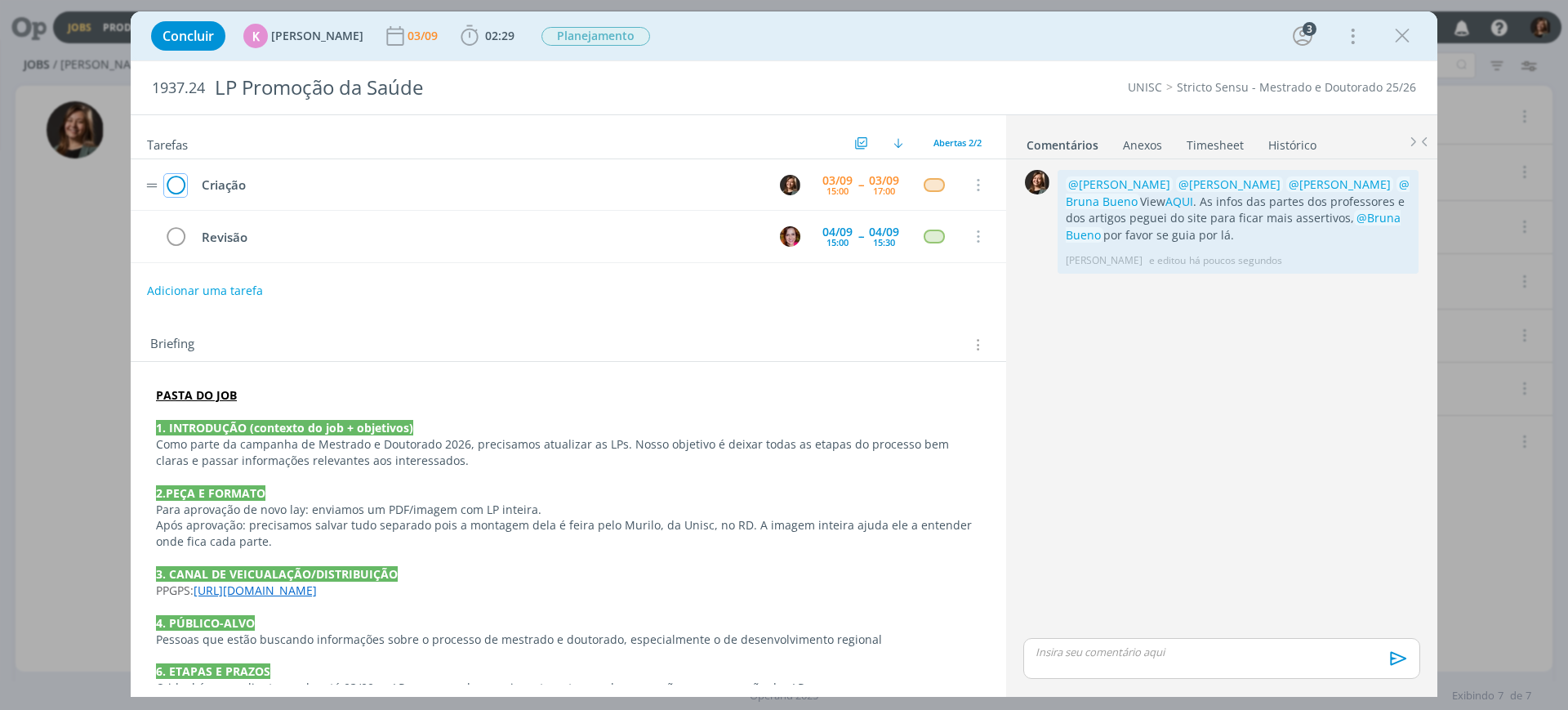
click at [170, 186] on icon "dialog" at bounding box center [175, 185] width 22 height 24
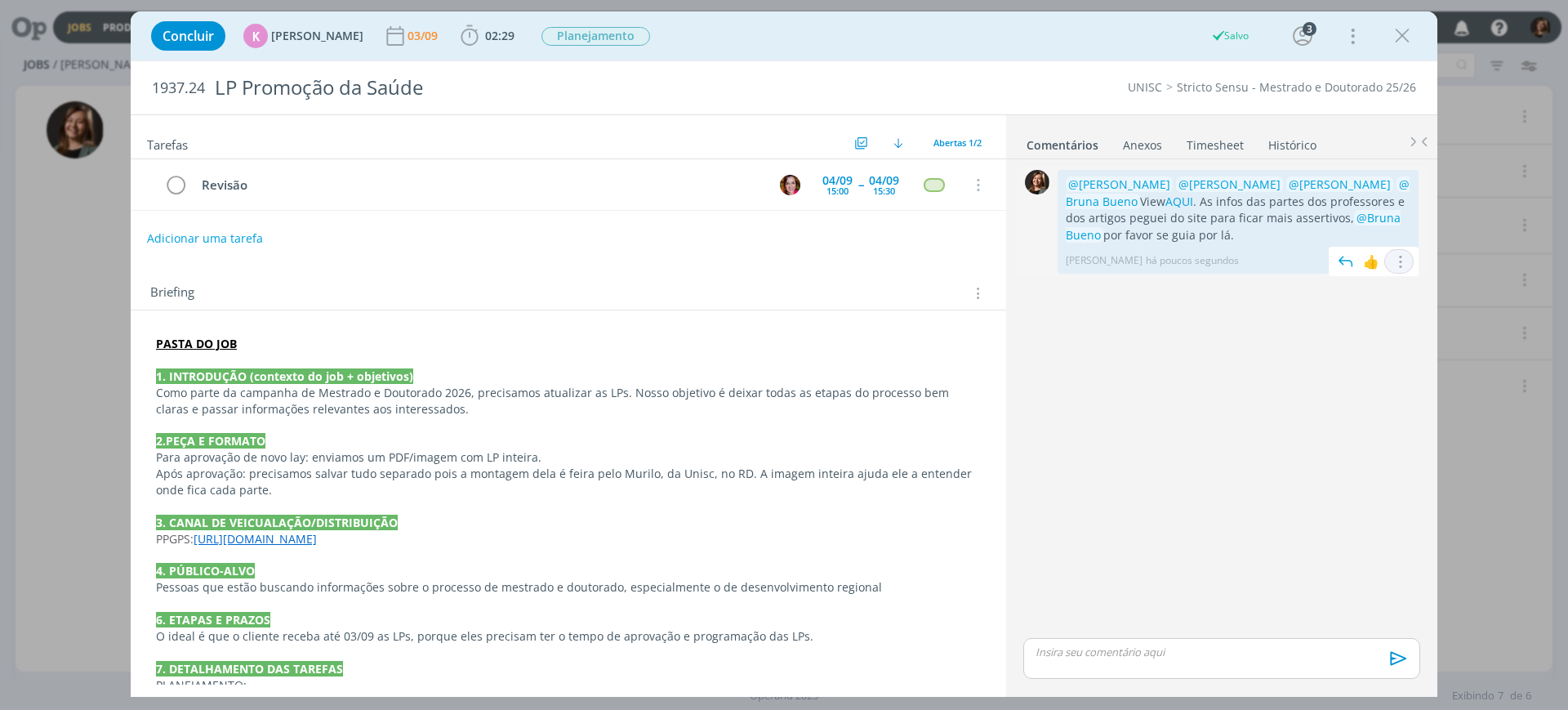
drag, startPoint x: 1381, startPoint y: 256, endPoint x: 1395, endPoint y: 257, distance: 14.0
click at [1254, 256] on div "👍" at bounding box center [1371, 260] width 26 height 24
click at [1254, 257] on icon "dialog" at bounding box center [1399, 261] width 18 height 16
click at [1254, 285] on link "Editar" at bounding box center [1344, 286] width 129 height 26
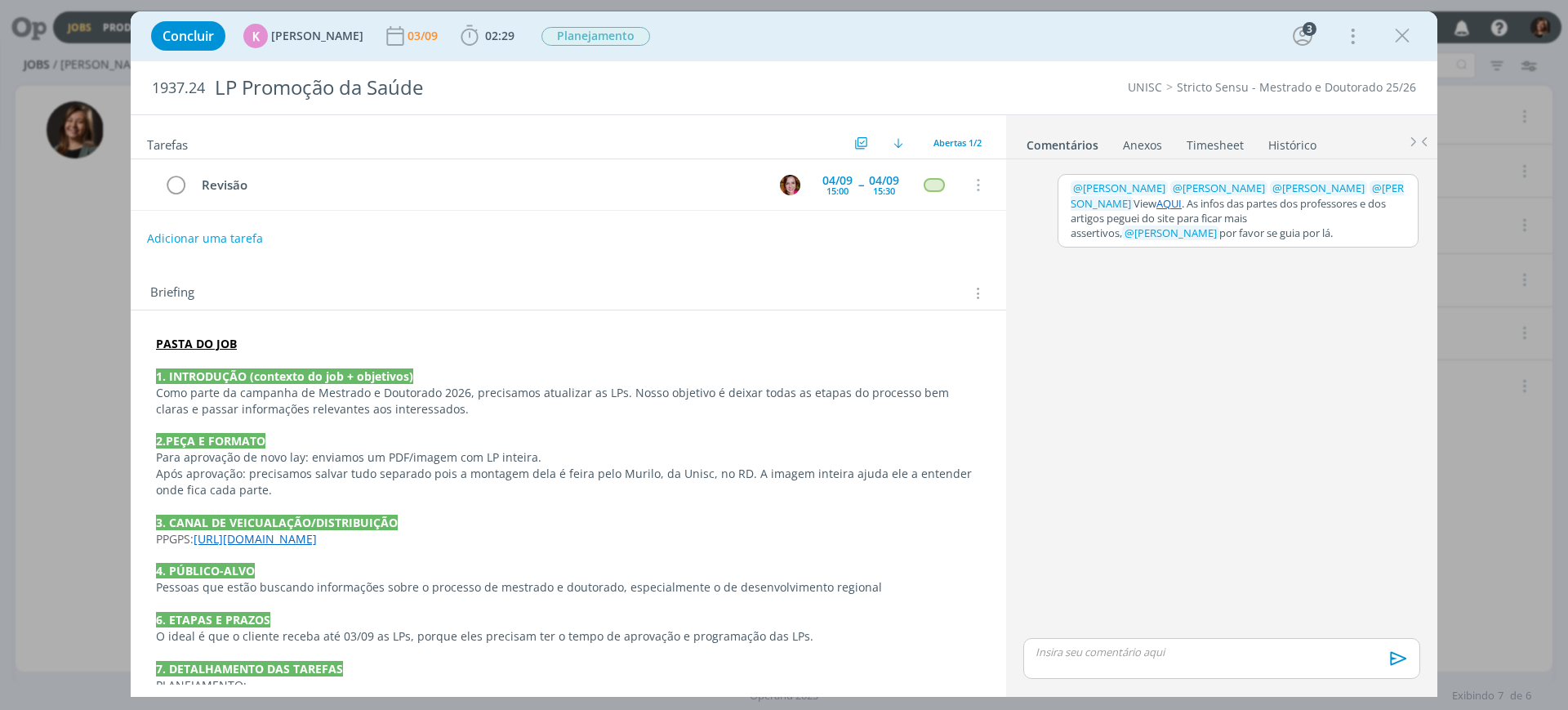
click at [1254, 188] on p "﻿ @ Karoline Arend ﻿ ﻿ @ Beatriz Luchese ﻿ ﻿ @ Alexandre Assumpção ﻿ ﻿ @ Bruna …" at bounding box center [1237, 211] width 334 height 60
click at [1254, 195] on span "@" at bounding box center [1377, 187] width 10 height 15
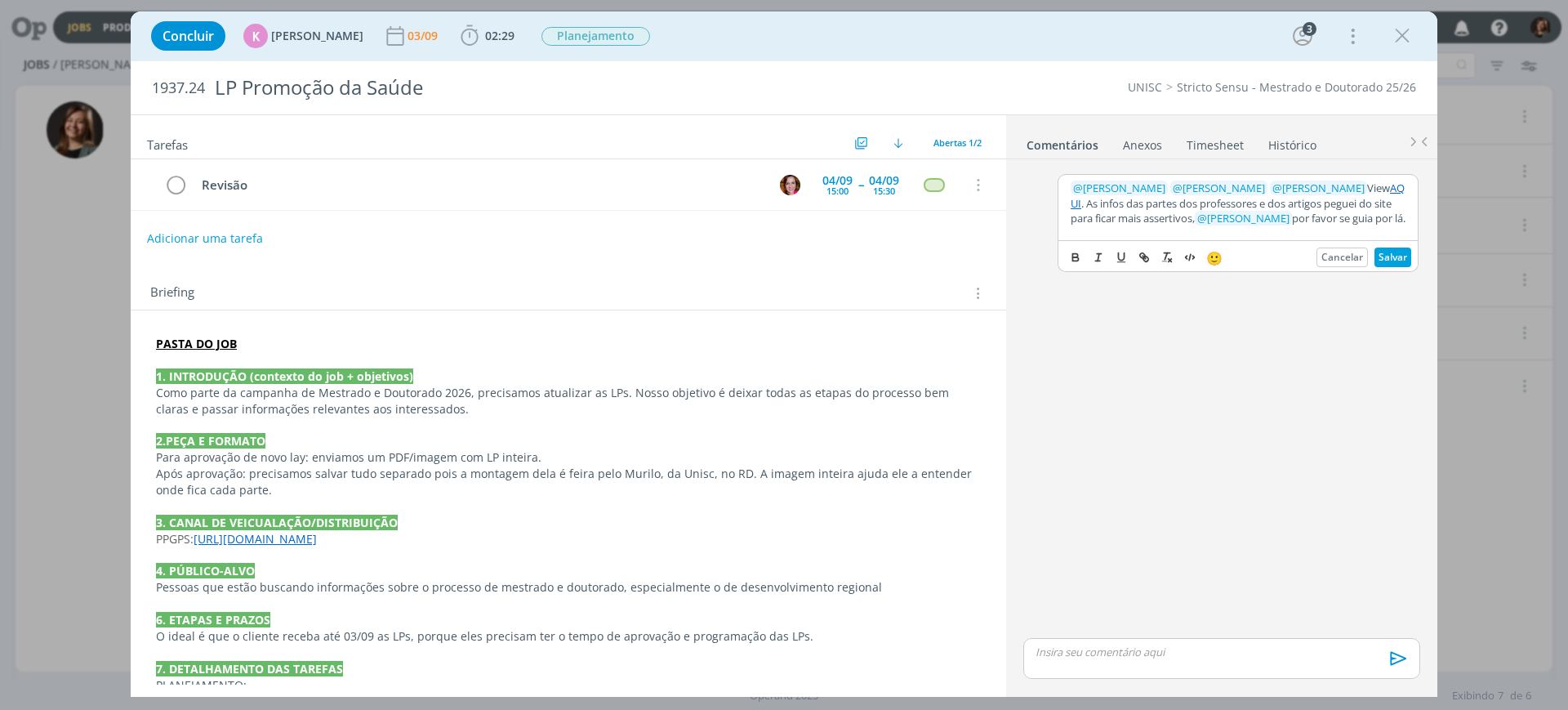
click at [1254, 251] on button "Salvar" at bounding box center [1393, 257] width 37 height 20
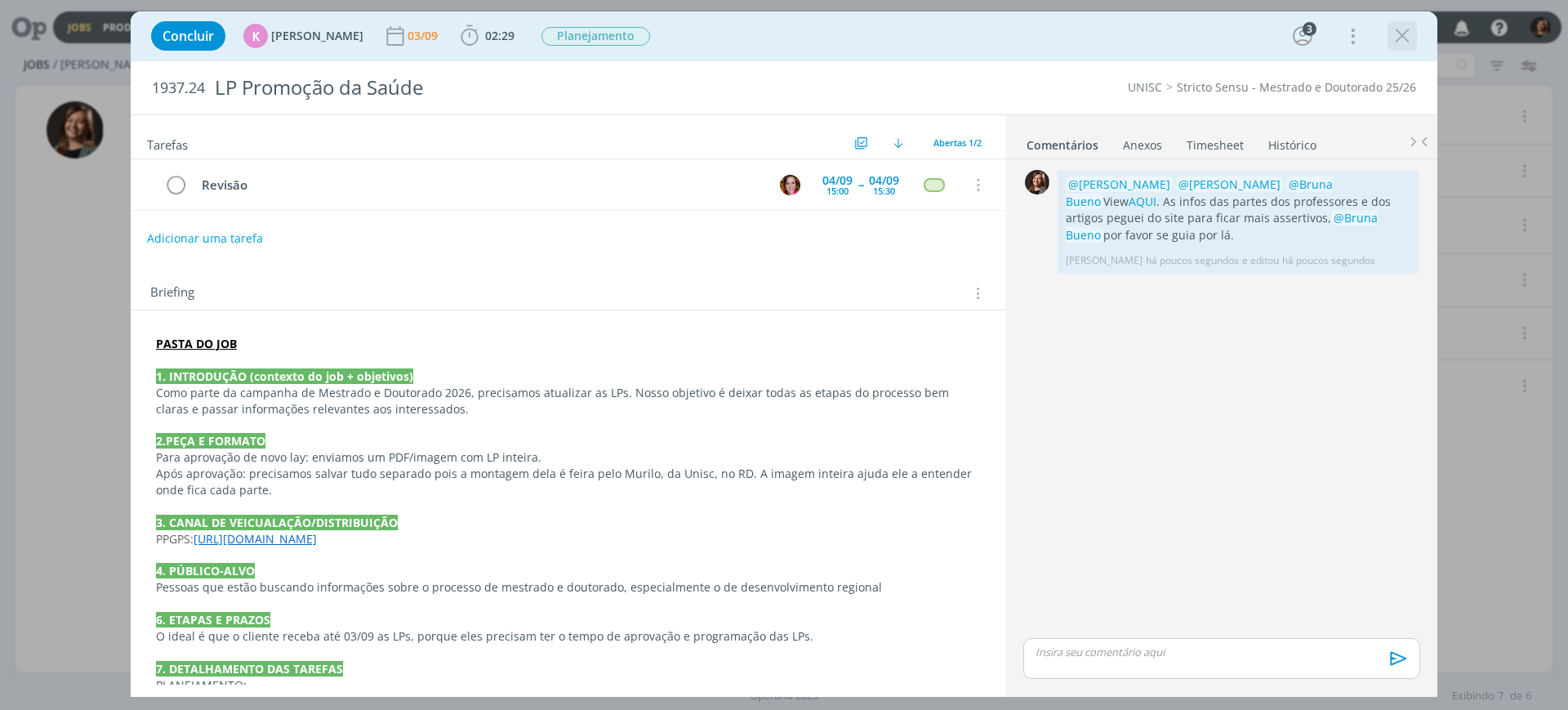
click at [1254, 36] on icon "dialog" at bounding box center [1402, 35] width 24 height 24
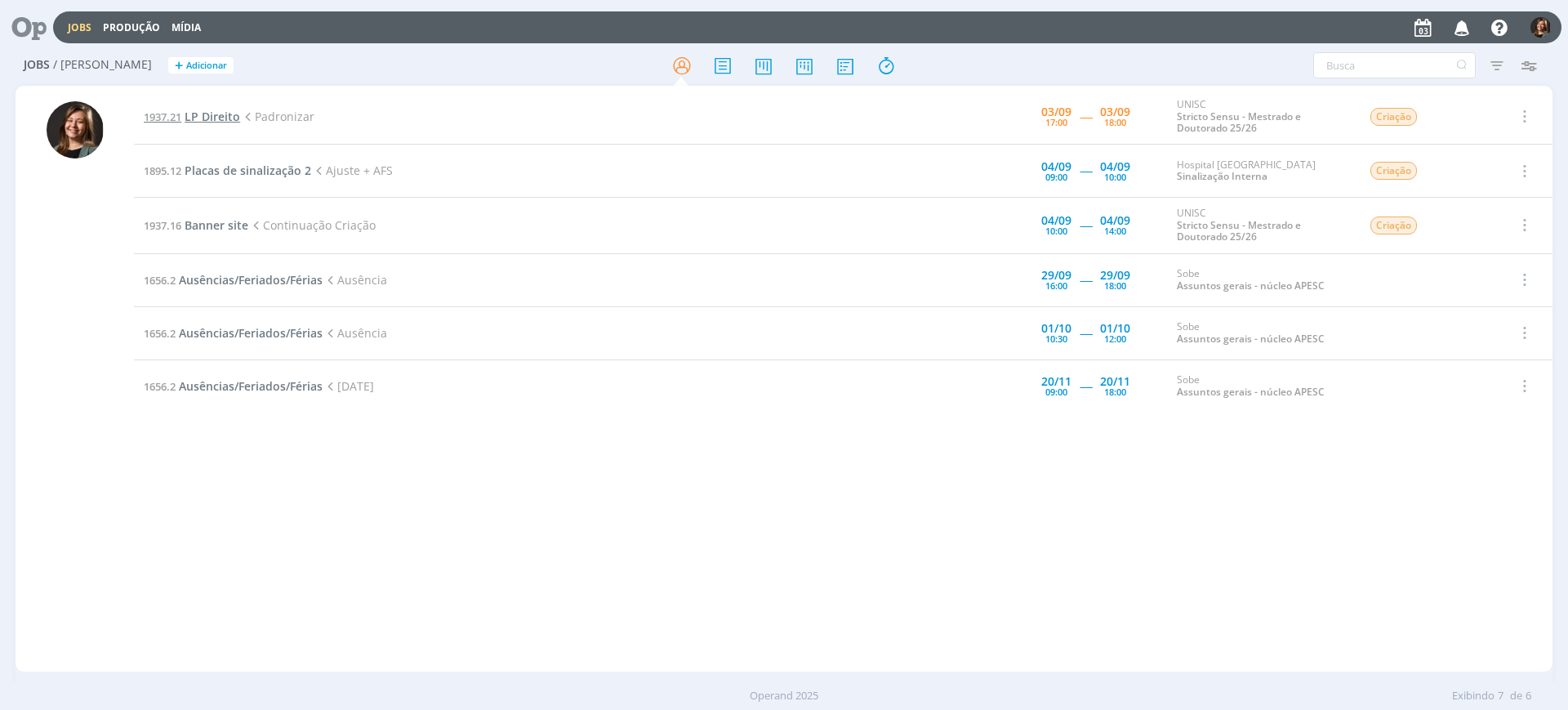
click at [210, 120] on span "LP Direito" at bounding box center [212, 116] width 56 height 16
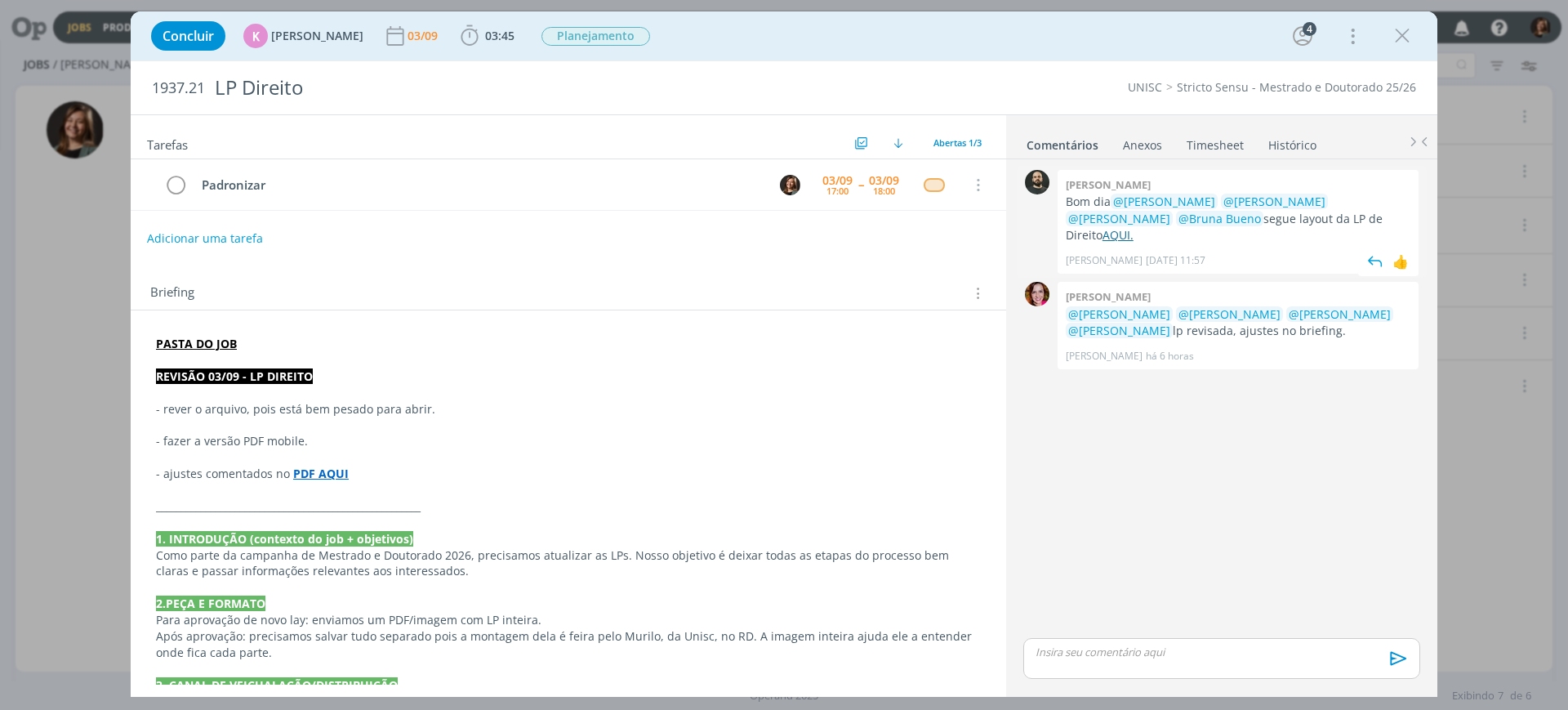
click at [1134, 227] on link "AQUI." at bounding box center [1118, 235] width 31 height 16
click at [201, 335] on strong "PASTA DO JOB" at bounding box center [196, 343] width 81 height 16
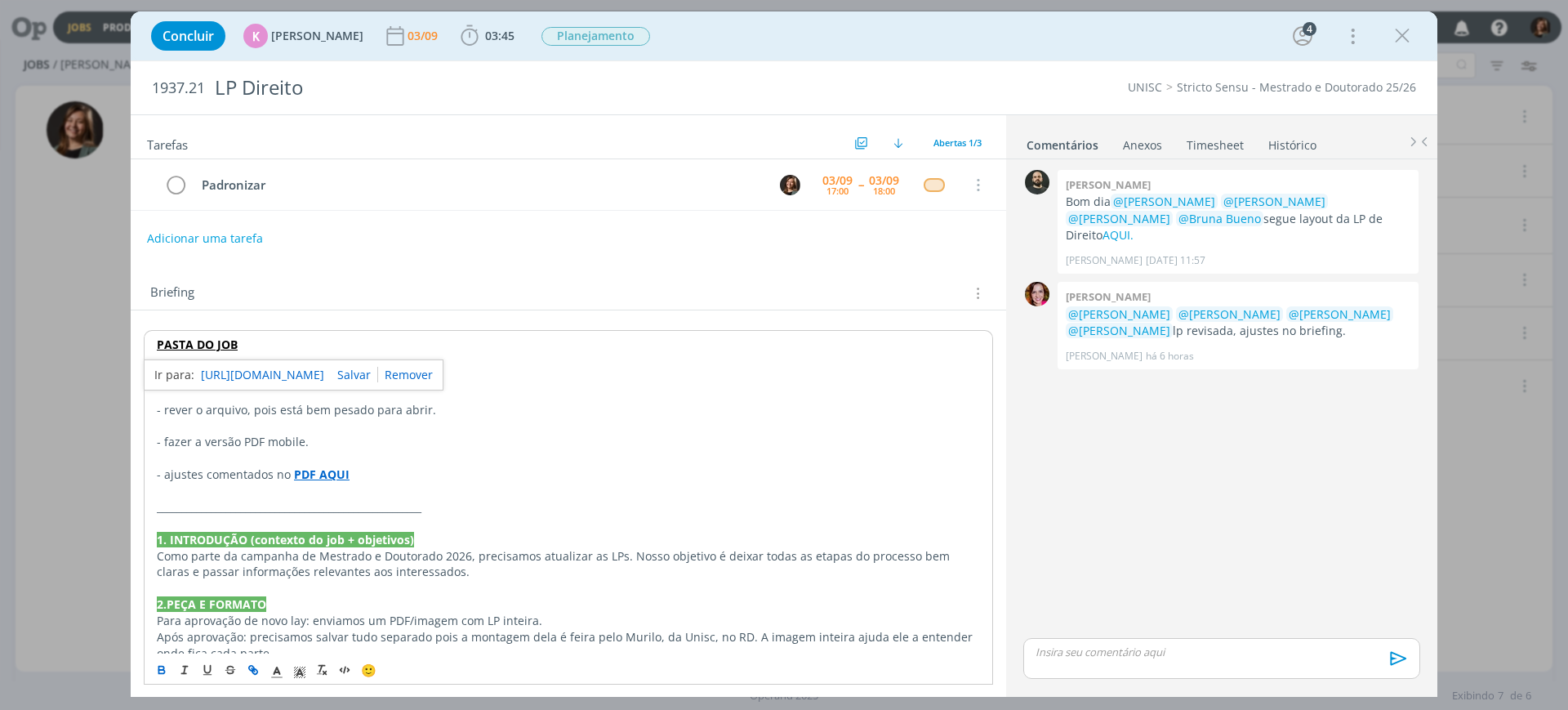
click at [214, 352] on p "PASTA DO JOB" at bounding box center [568, 344] width 823 height 17
click at [230, 369] on link "https://sobeae.sharepoint.com/:f:/s/SOBEAE/EjDhLXWgOWdFqOWSGYgc6BsBxaJ2Jx9rH4ZF…" at bounding box center [262, 375] width 123 height 21
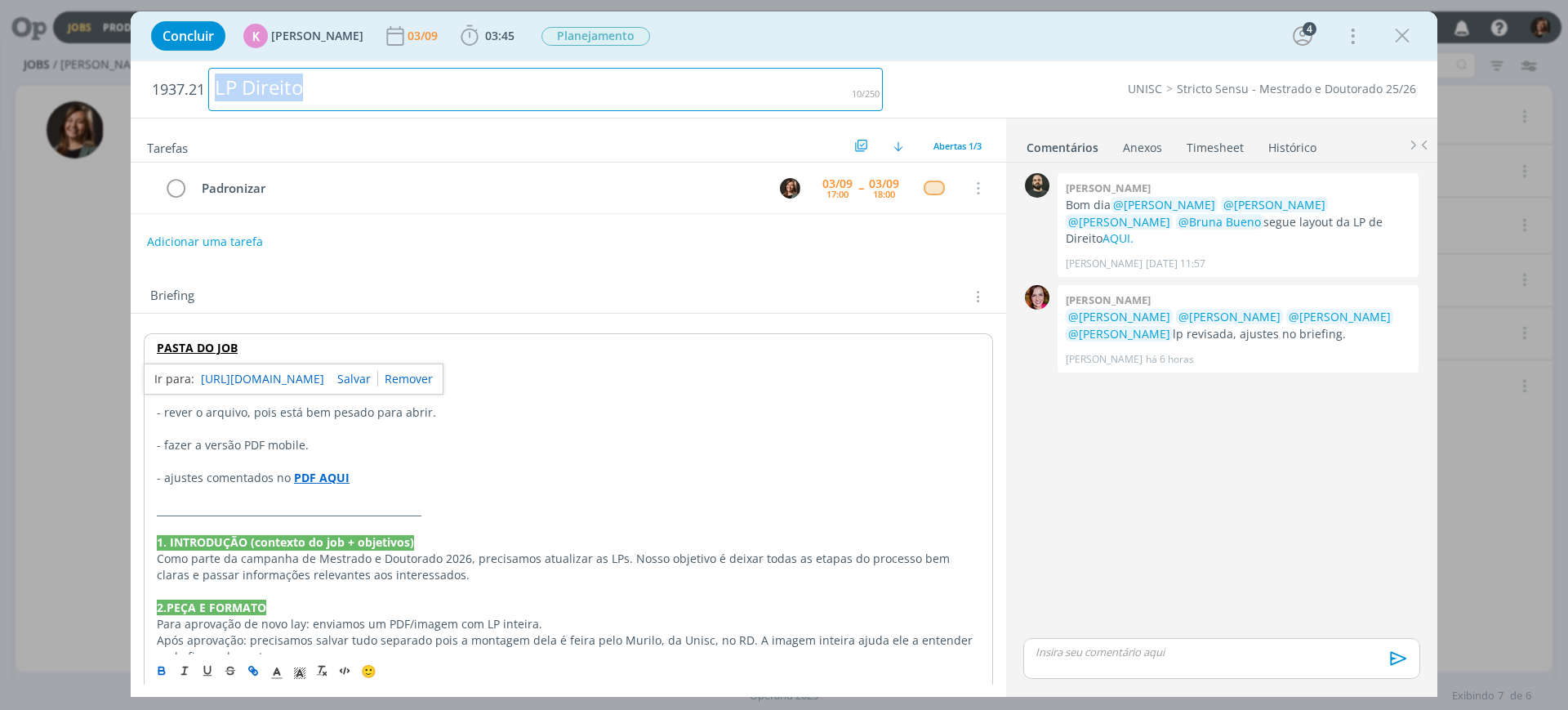
drag, startPoint x: 290, startPoint y: 96, endPoint x: 189, endPoint y: 86, distance: 101.5
click at [189, 86] on h2 "1937.21 LP Direito" at bounding box center [518, 90] width 731 height 57
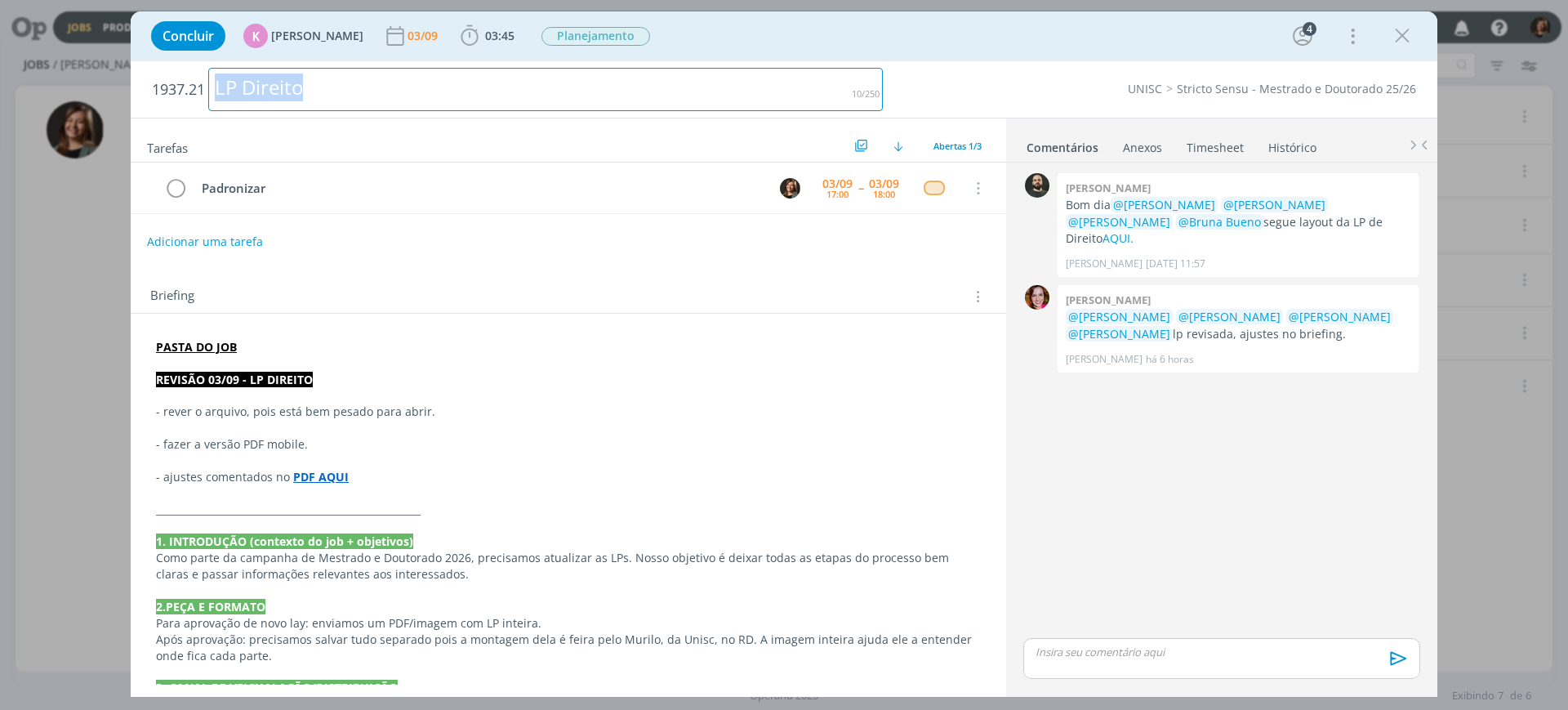
copy div "LP Direito"
click at [982, 188] on button "dialog" at bounding box center [977, 188] width 24 height 24
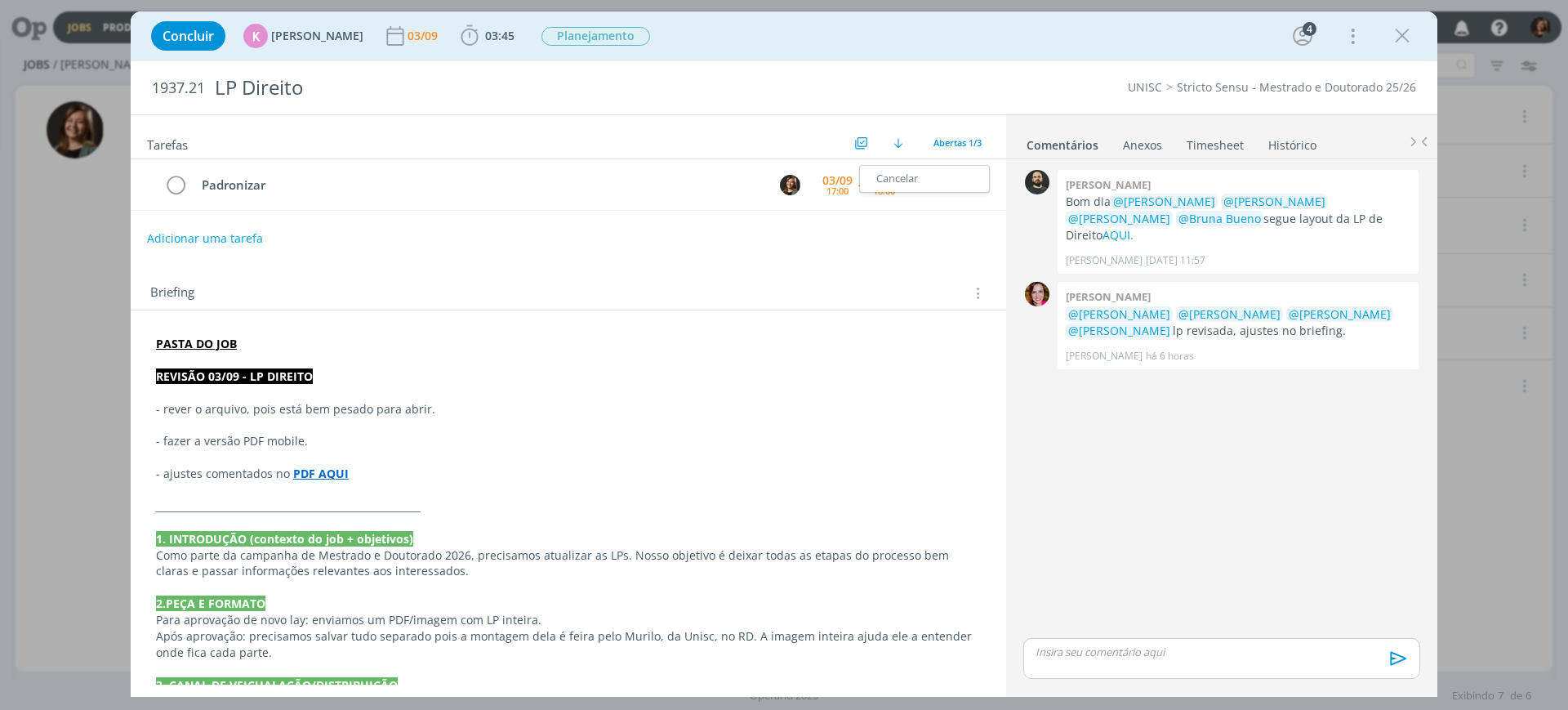
click at [730, 259] on div "Tarefas Usar Job de template Ordenar por: Prazo crescente Prazo decrescente Ord…" at bounding box center [568, 400] width 876 height 570
click at [191, 232] on button "Adicionar uma tarefa" at bounding box center [204, 237] width 116 height 27
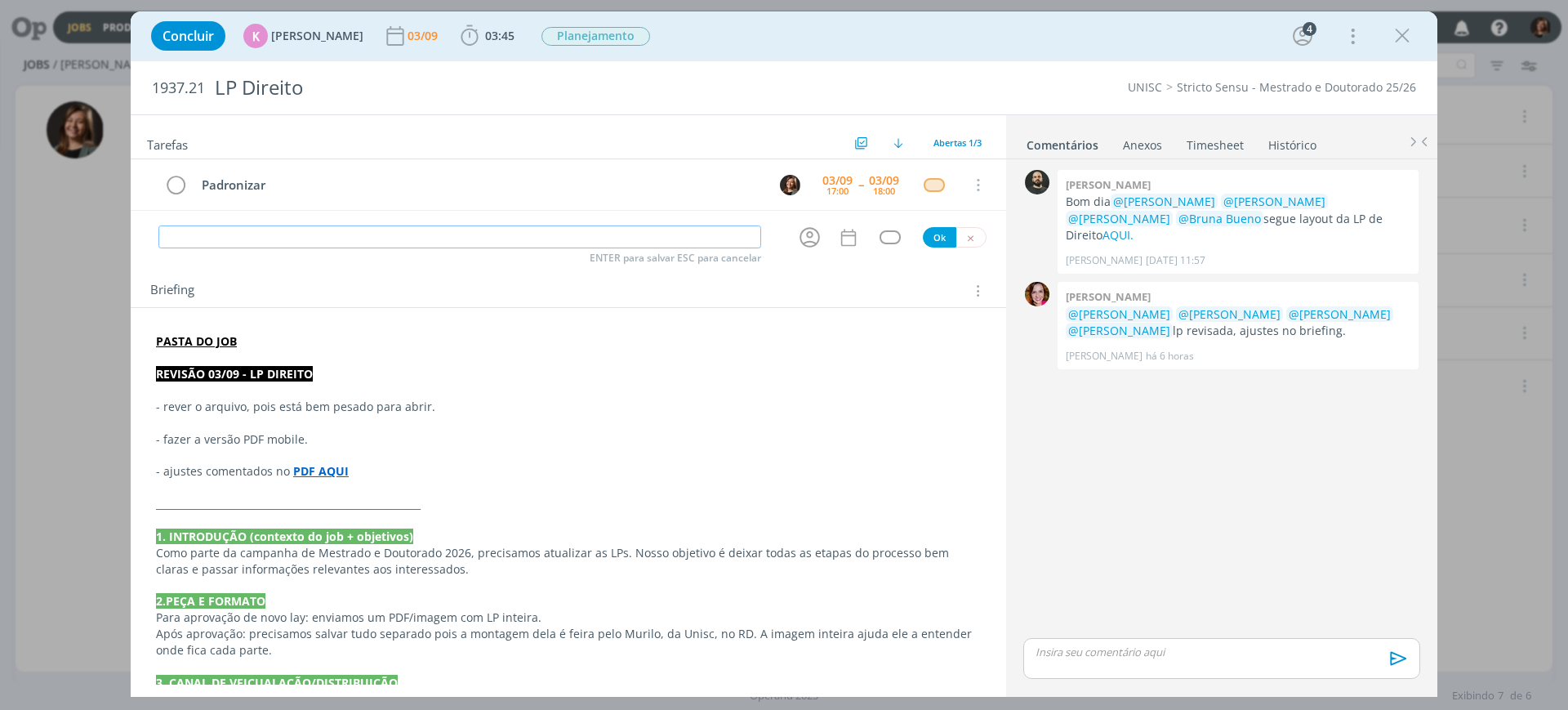
click at [279, 229] on input "dialog" at bounding box center [459, 236] width 603 height 22
click at [801, 249] on icon "dialog" at bounding box center [809, 237] width 25 height 25
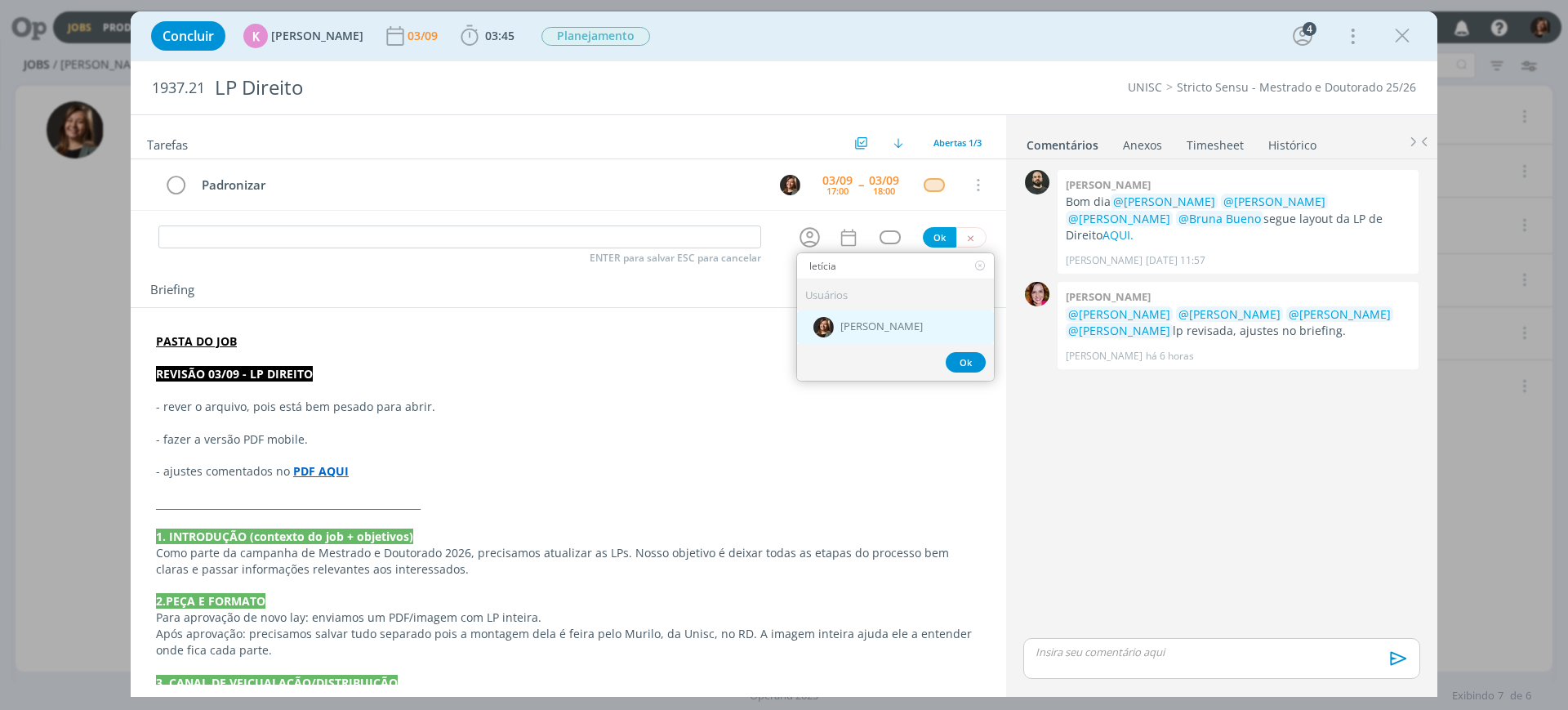
type input "letícia"
click at [843, 316] on div "[PERSON_NAME]" at bounding box center [895, 327] width 197 height 33
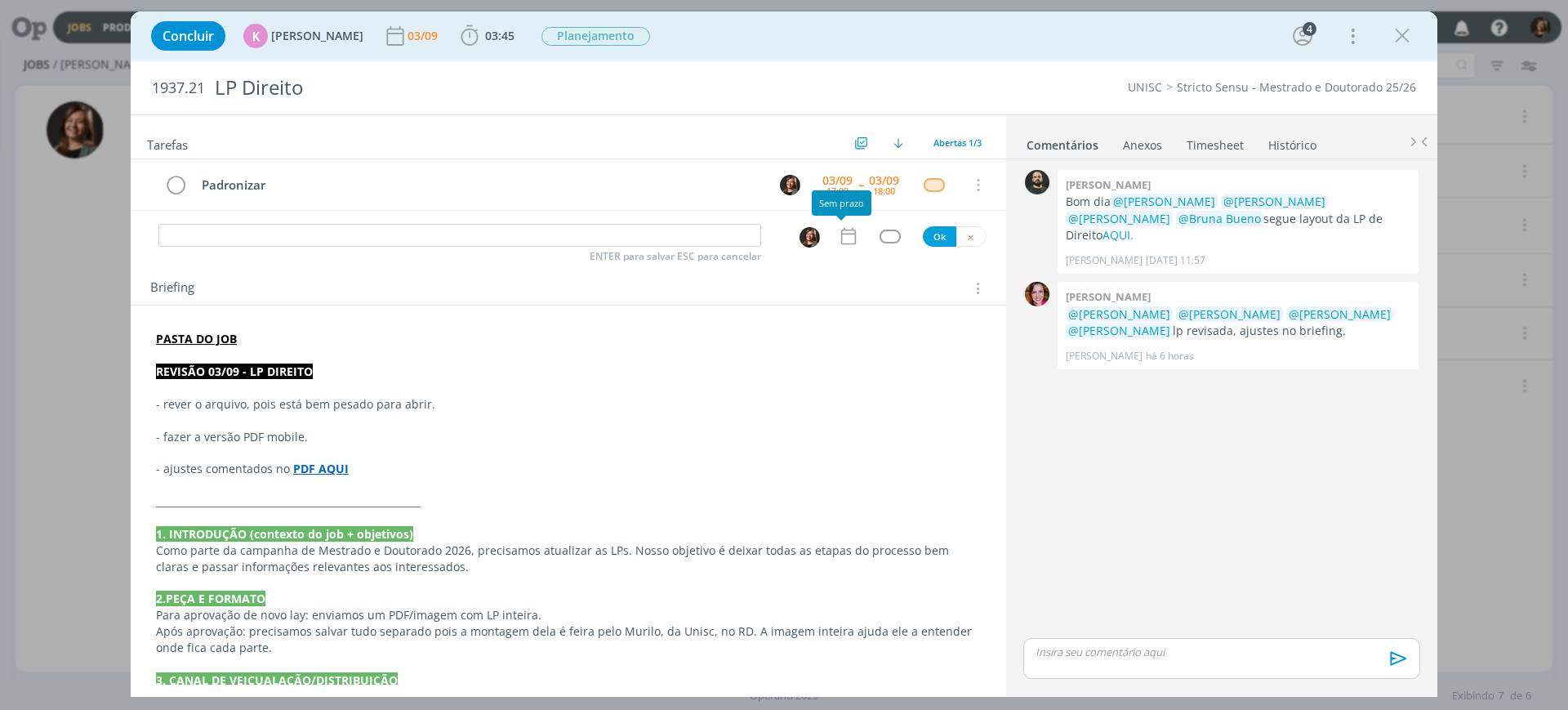
click at [842, 236] on icon "dialog" at bounding box center [848, 236] width 21 height 21
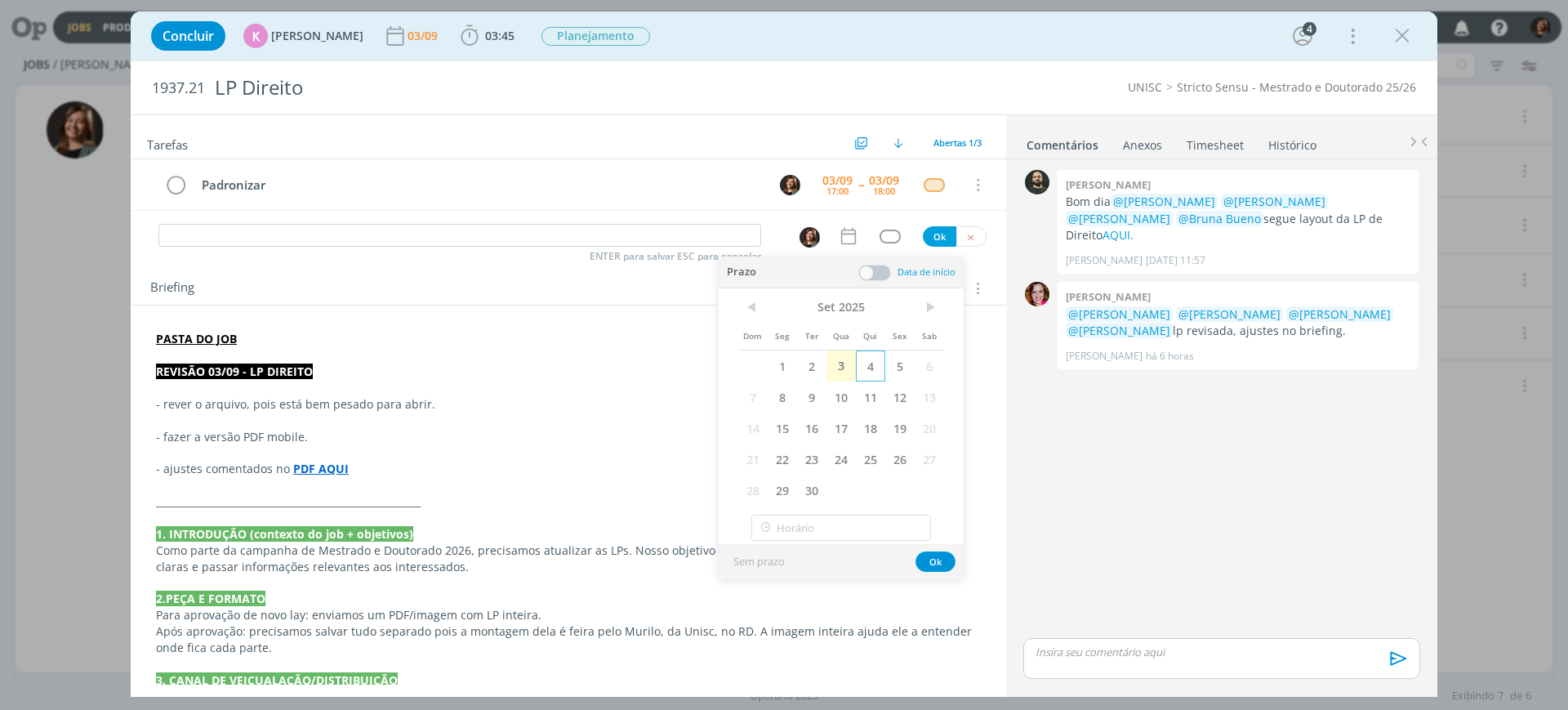
click at [882, 361] on span "4" at bounding box center [871, 366] width 29 height 31
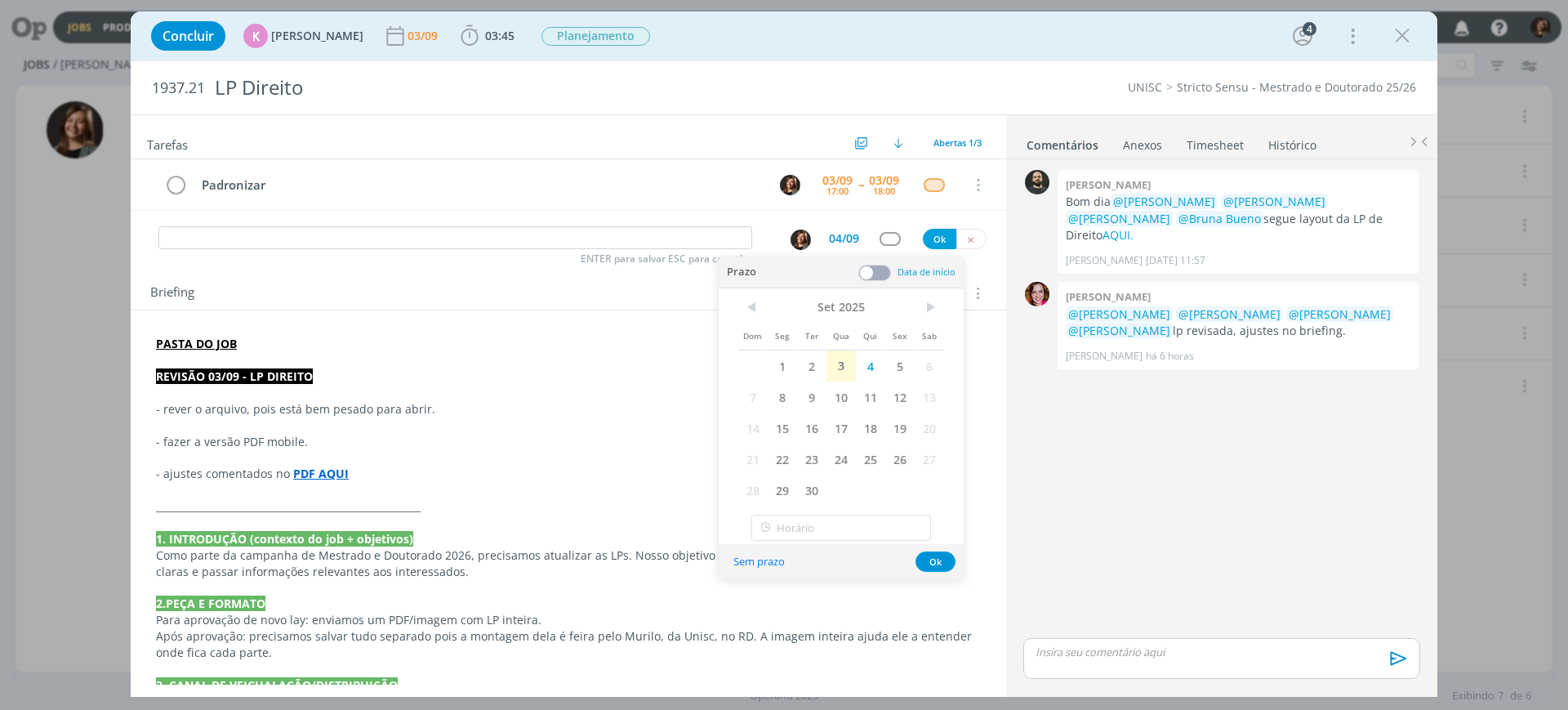
click at [879, 278] on span at bounding box center [875, 272] width 33 height 17
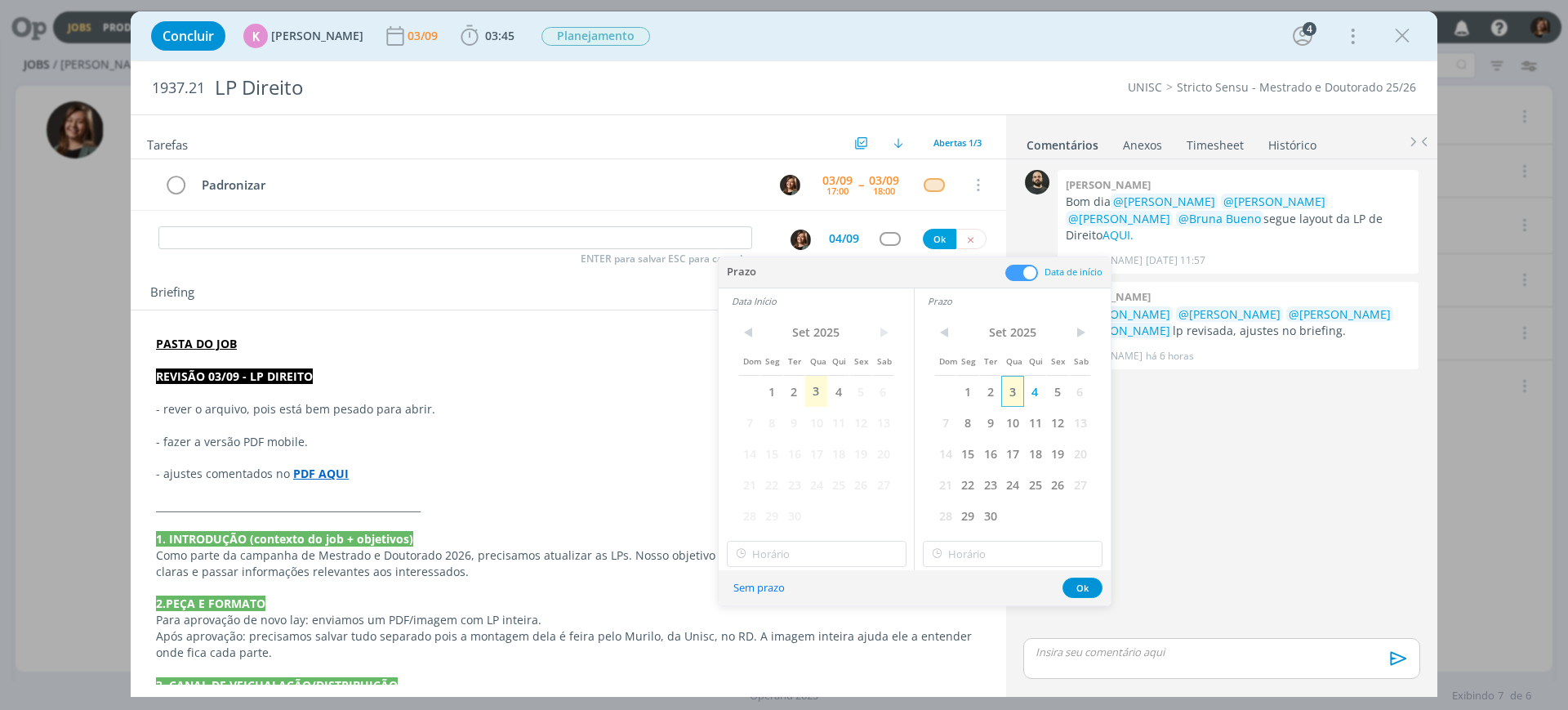
drag, startPoint x: 1038, startPoint y: 403, endPoint x: 1008, endPoint y: 394, distance: 31.3
click at [1039, 400] on span "4" at bounding box center [1035, 391] width 22 height 31
click at [835, 391] on span "4" at bounding box center [838, 391] width 22 height 31
click at [806, 546] on input "18:00" at bounding box center [816, 553] width 179 height 26
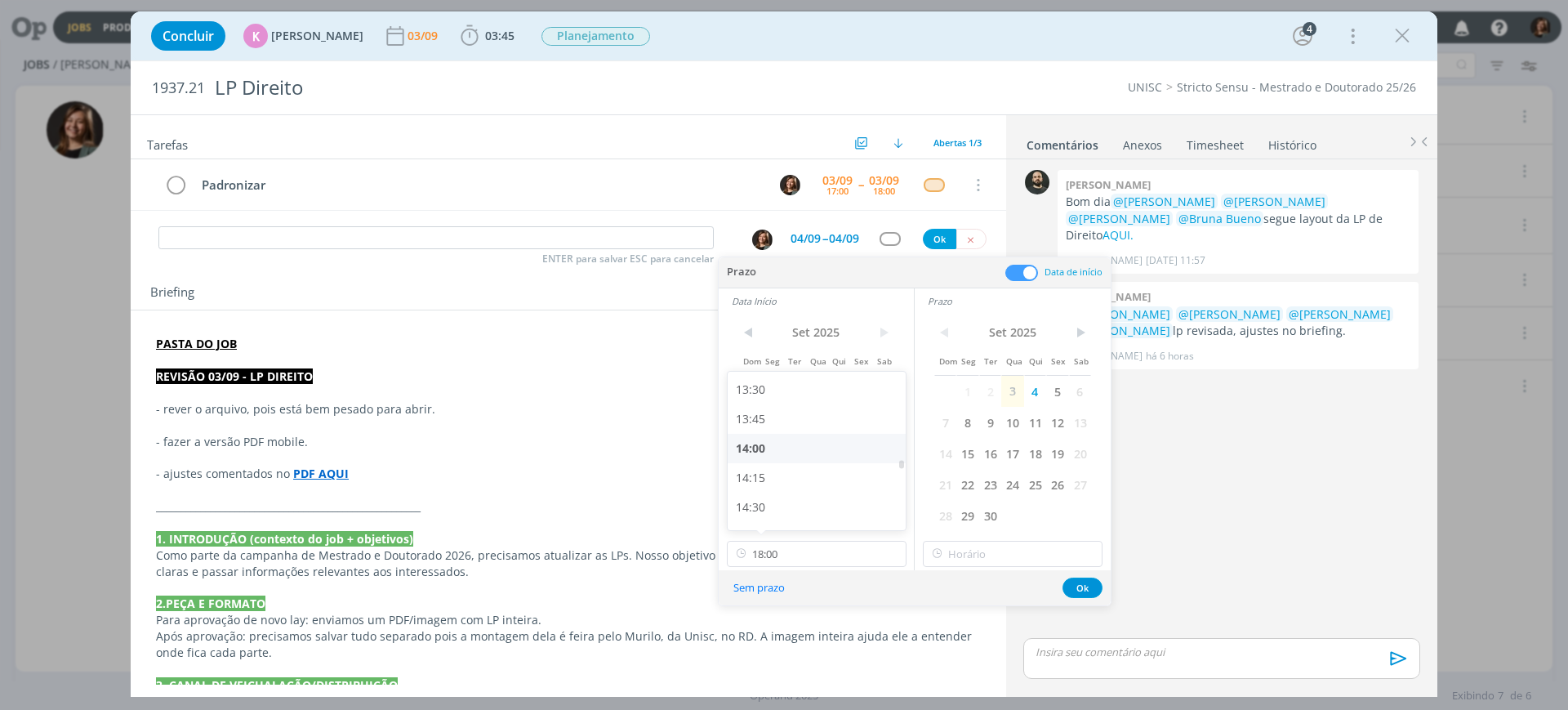
click at [779, 451] on div "14:00" at bounding box center [819, 449] width 183 height 29
type input "14:00"
click at [972, 539] on div "< Set 2025 > Dom Seg Ter Qua Qui Sex Sab 1 2 3 4 5 6 7 8 9 10 11 12 13 14 15 16…" at bounding box center [1012, 442] width 196 height 256
click at [973, 542] on input "18:00" at bounding box center [1012, 553] width 179 height 26
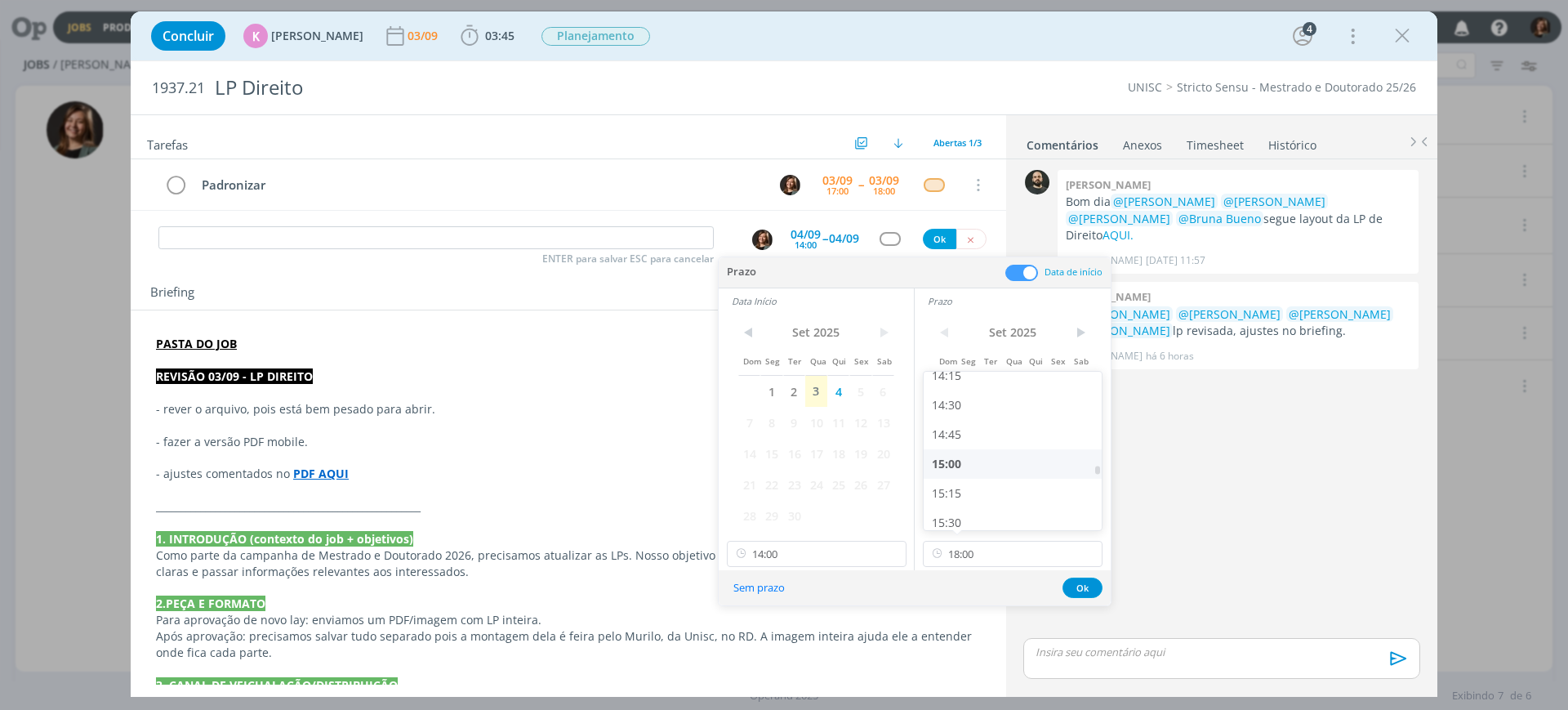
click at [994, 467] on div "15:00" at bounding box center [1015, 464] width 183 height 29
type input "15:00"
click at [1044, 554] on input "15:00" at bounding box center [1012, 553] width 179 height 26
click at [1064, 567] on div "< Set 2025 > Dom Seg Ter Qua Qui Sex Sab 1 2 3 4 5 6 7 8 9 10 11 12 13 14 15 16…" at bounding box center [1012, 442] width 196 height 256
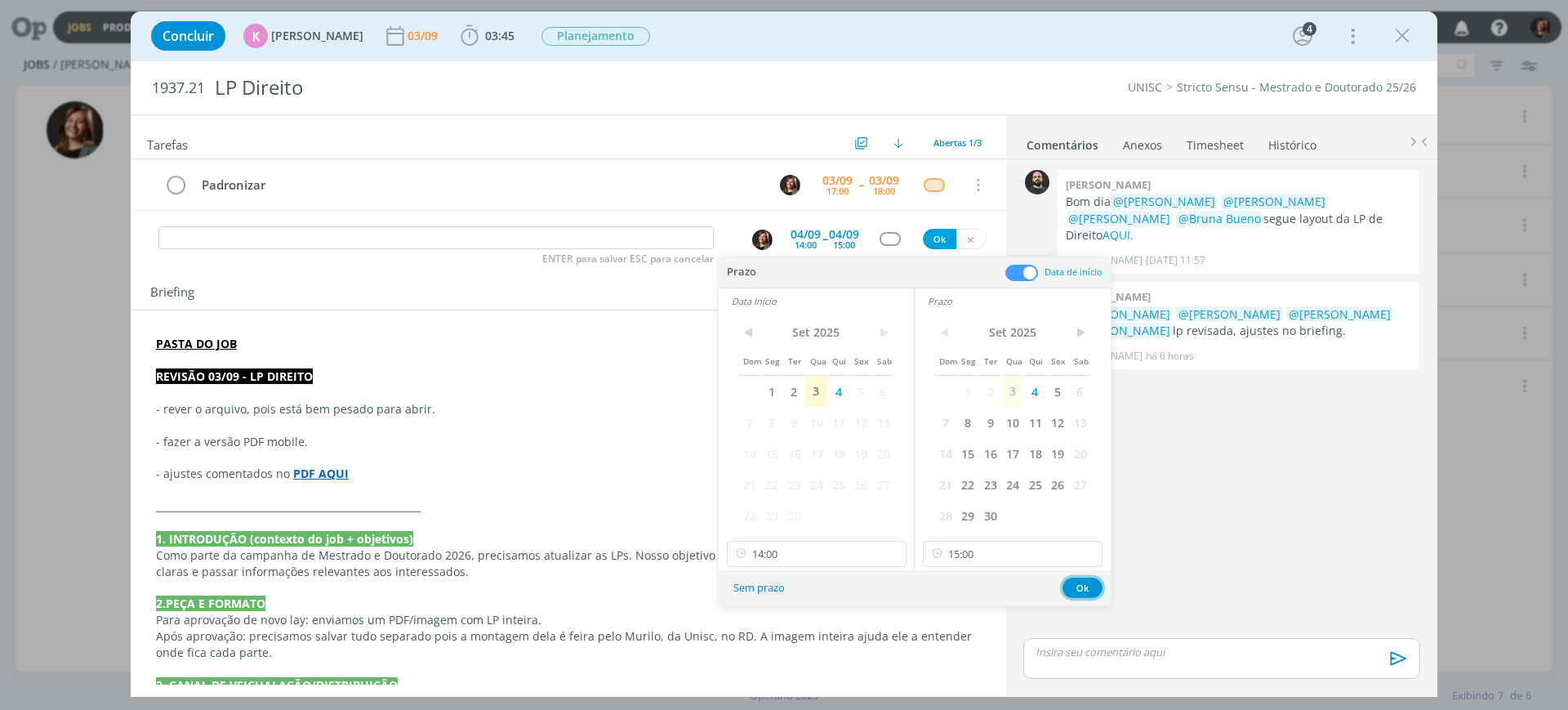
click at [1079, 567] on button "Ok" at bounding box center [1082, 587] width 40 height 20
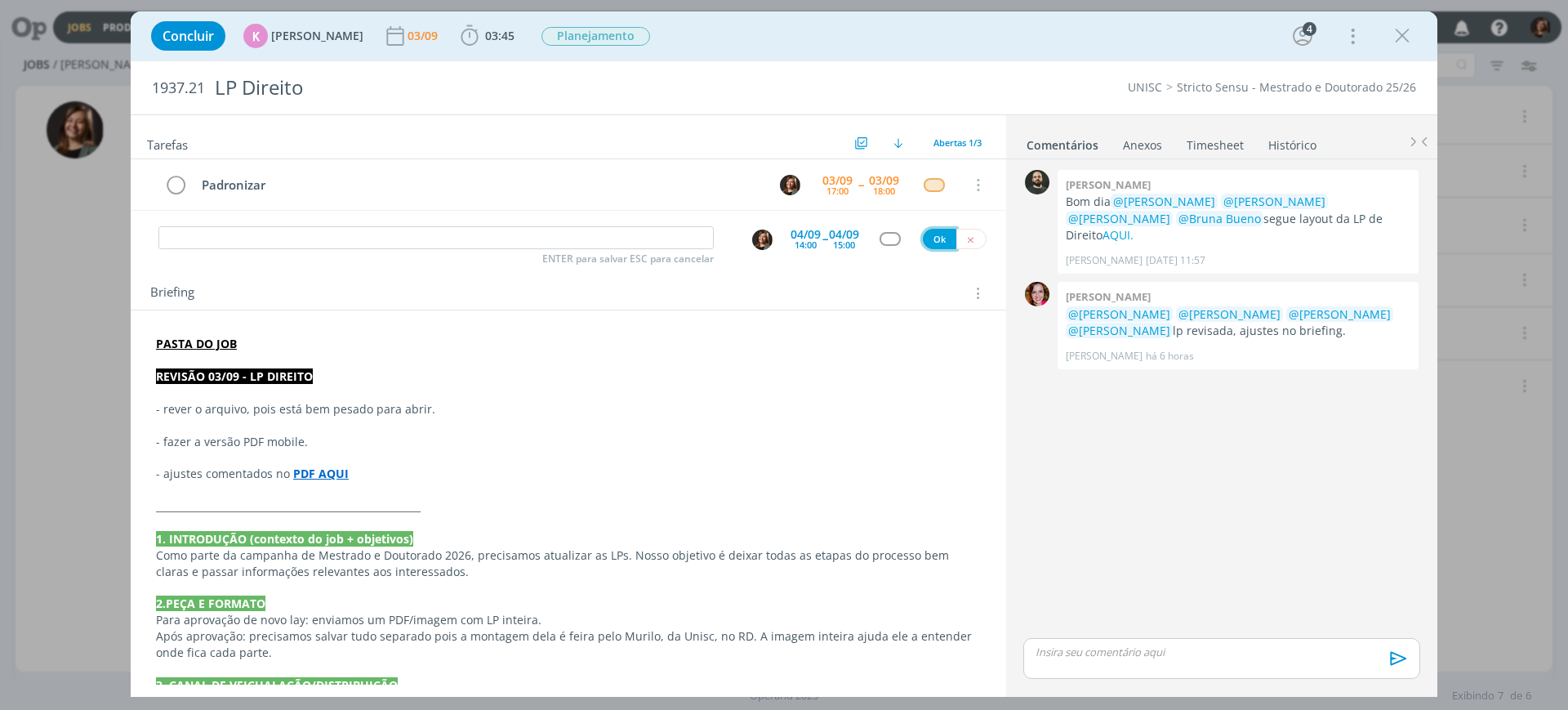
click at [938, 239] on button "Ok" at bounding box center [939, 239] width 33 height 20
click at [561, 212] on div "Padronizar 03/09 17:00 -- 03/09 18:00 Cancelar" at bounding box center [568, 191] width 876 height 64
drag, startPoint x: 519, startPoint y: 224, endPoint x: 513, endPoint y: 239, distance: 16.2
click at [518, 233] on div "ENTER para salvar ESC para cancelar 04/09 14:00 -- 04/09 15:00 Ok" at bounding box center [568, 238] width 876 height 29
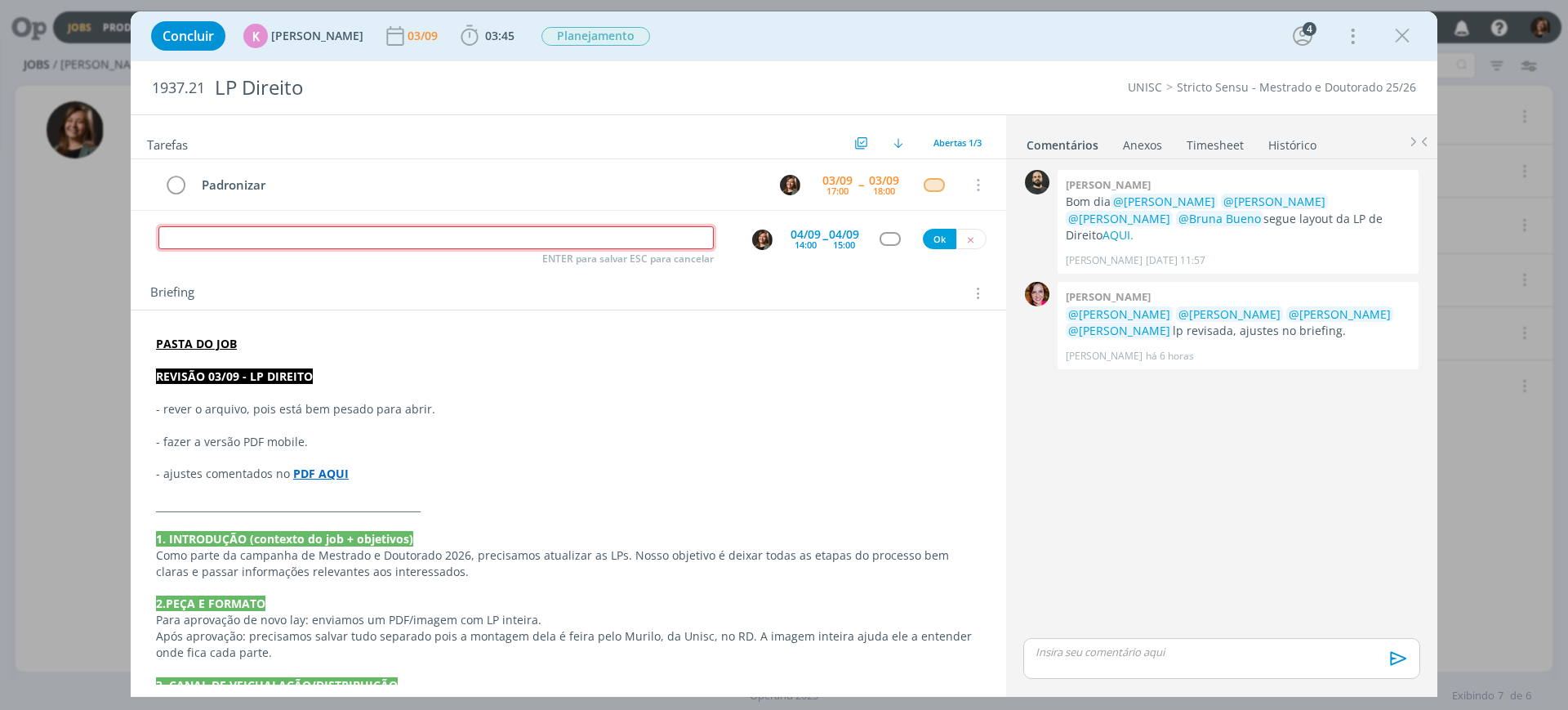
click at [513, 240] on input "dialog" at bounding box center [436, 237] width 556 height 22
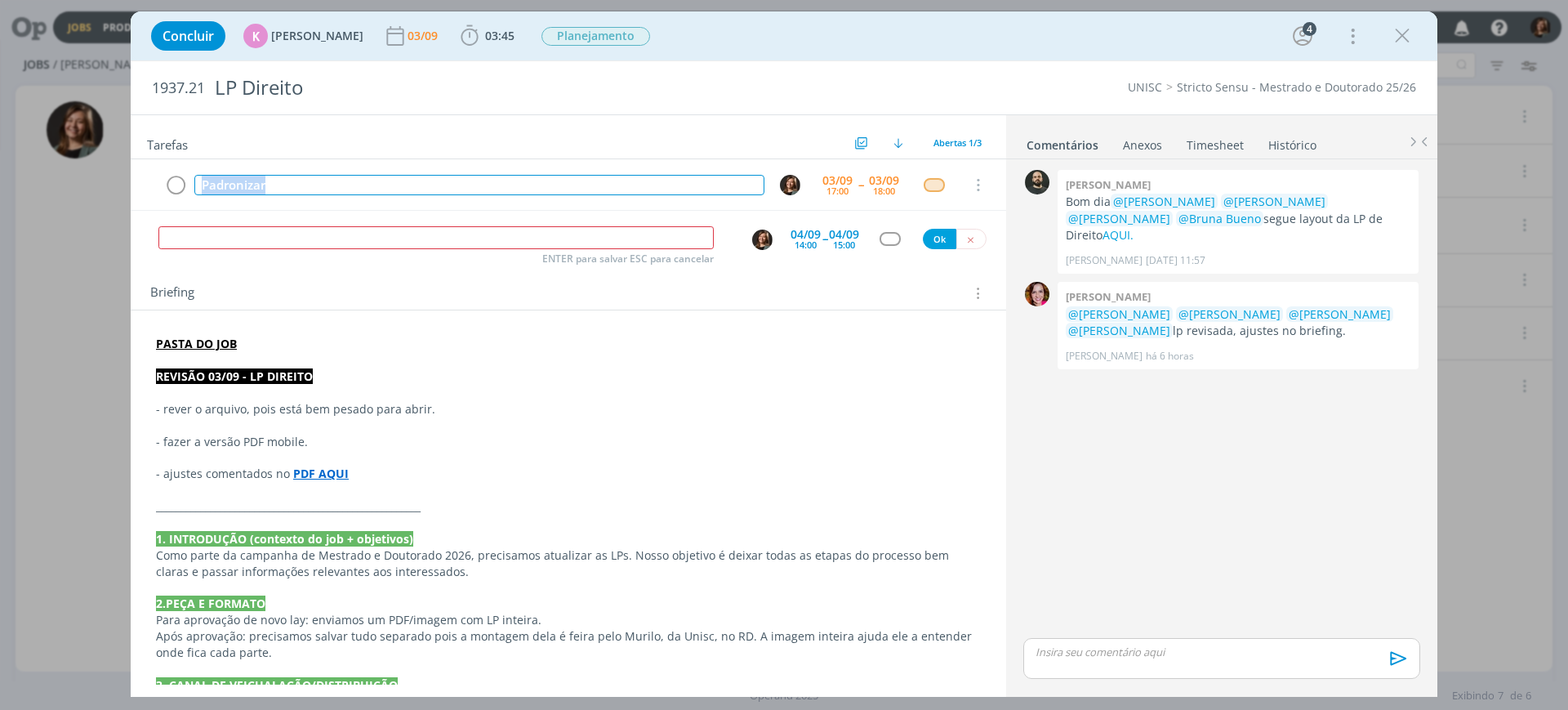
drag, startPoint x: 342, startPoint y: 177, endPoint x: 115, endPoint y: 148, distance: 228.8
click at [93, 132] on div "Concluir K Karoline Arend 03/09 03:45 Iniciar Apontar Data * 03/09/2025 Horas *…" at bounding box center [784, 355] width 1568 height 710
copy div "Padronizar"
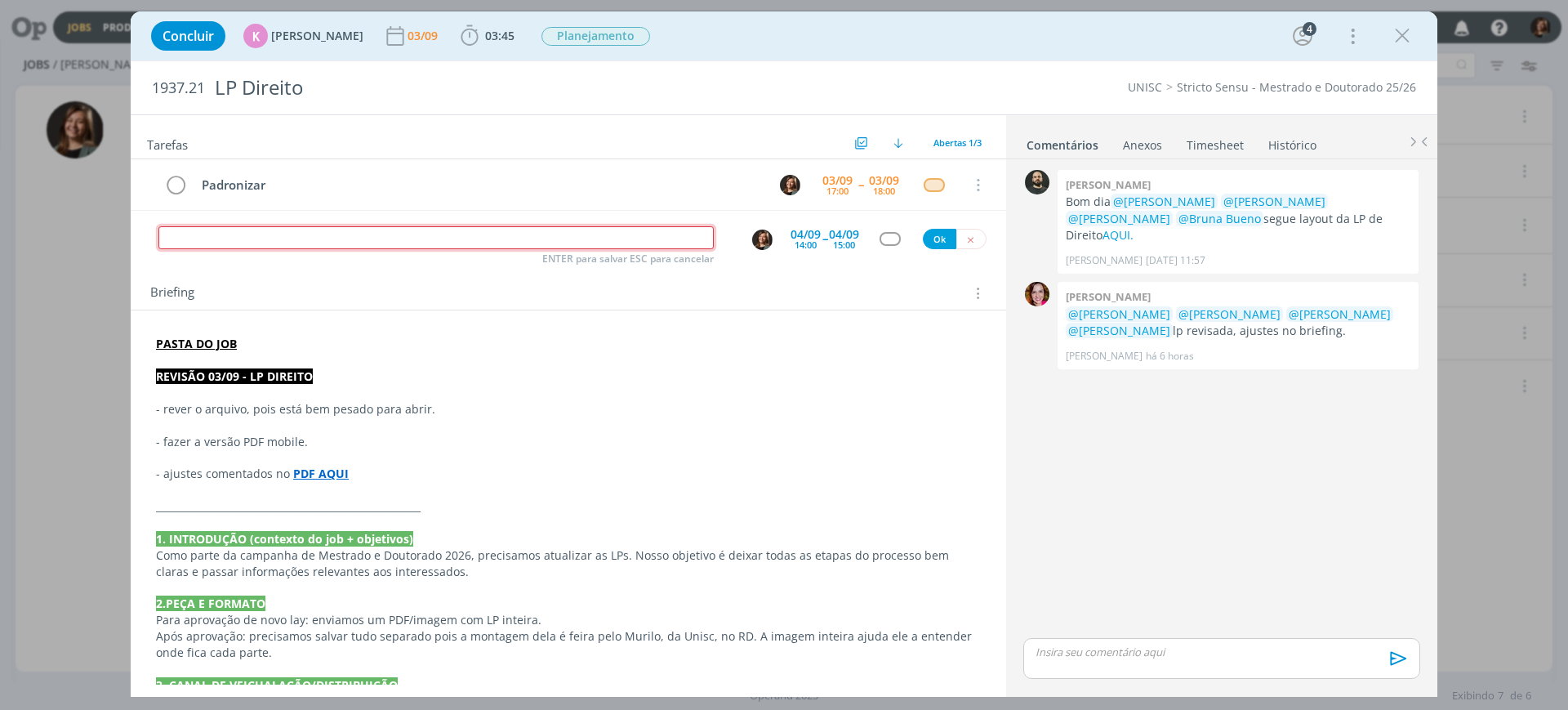
click at [255, 244] on input "dialog" at bounding box center [436, 237] width 556 height 22
paste input "Padronizar"
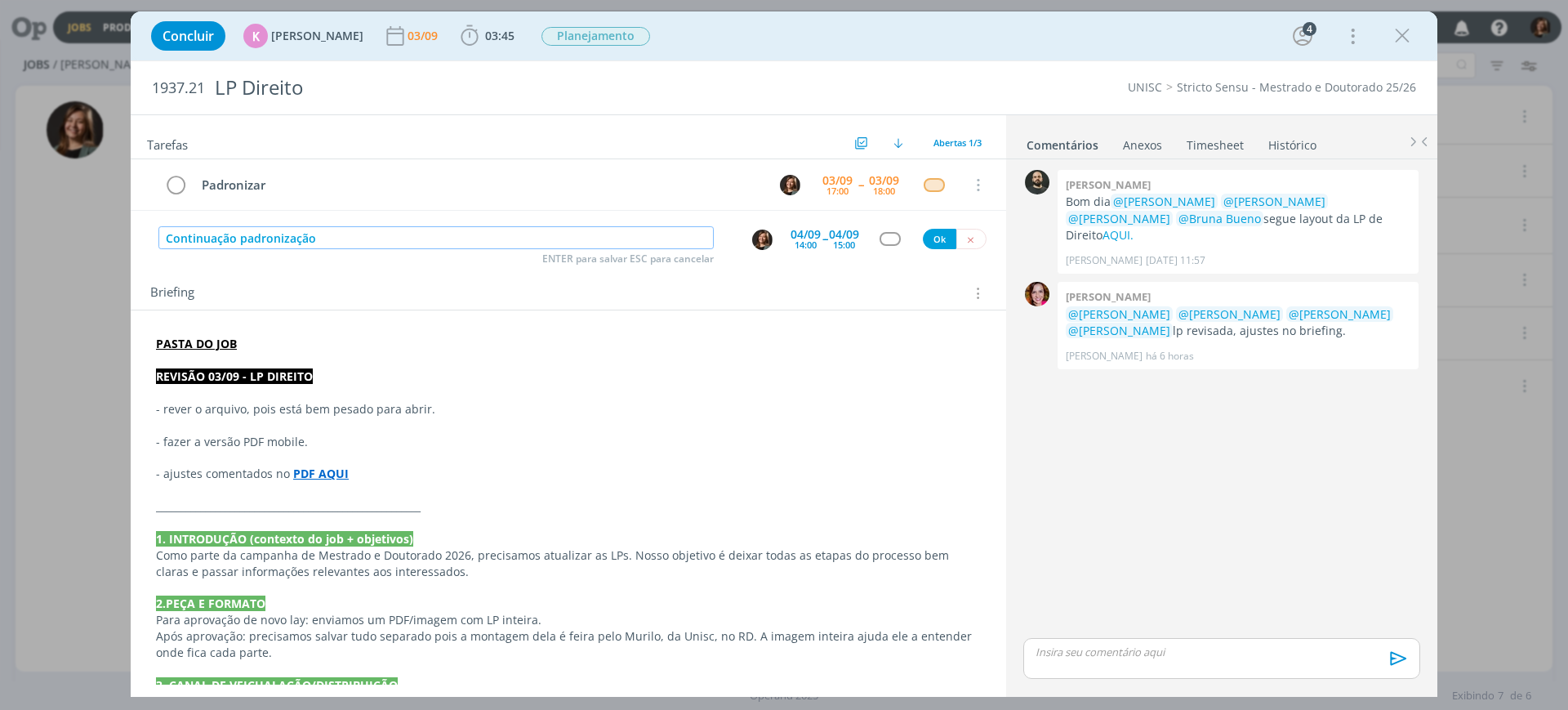
click at [892, 244] on button "dialog" at bounding box center [889, 239] width 20 height 14
type input "Continuação padronização"
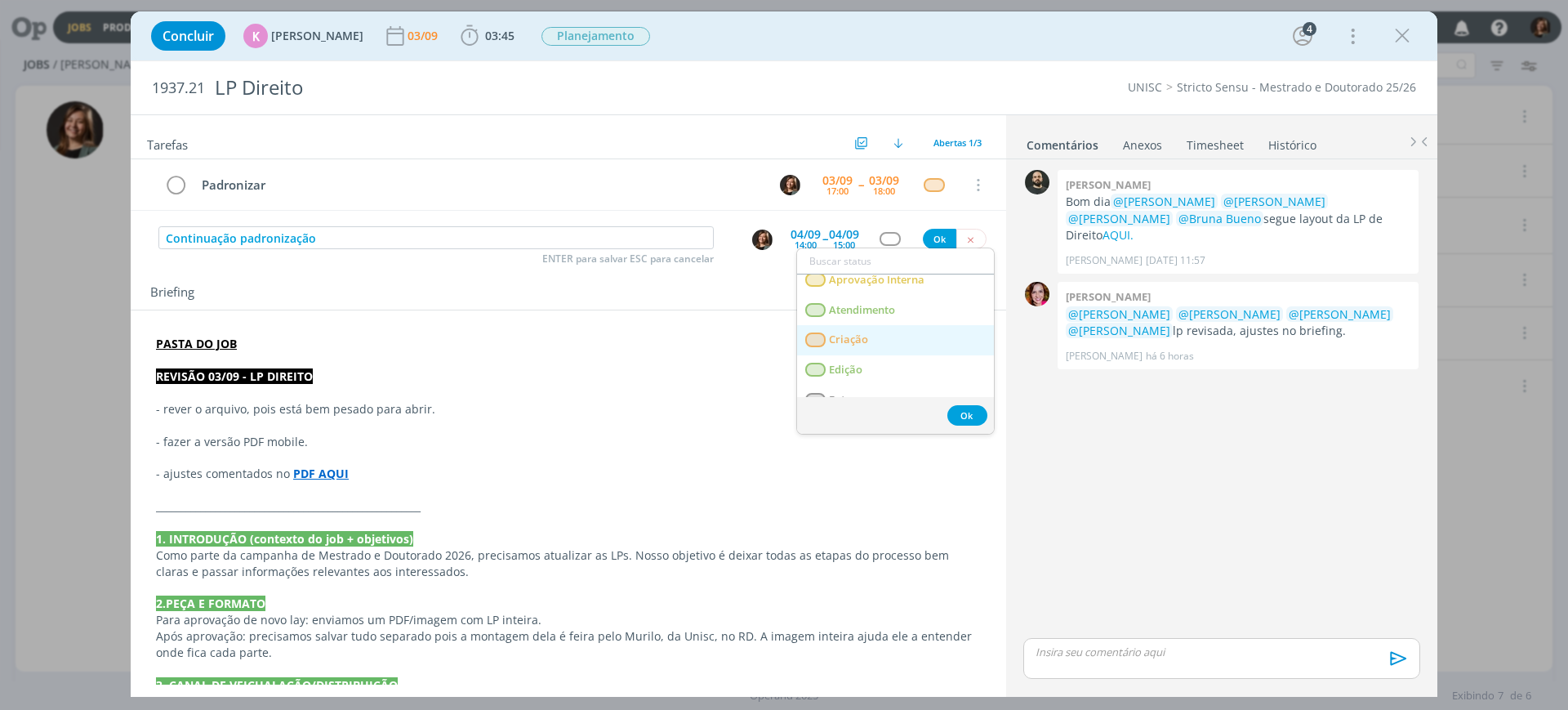
scroll to position [102, 0]
click at [877, 331] on link "Criação" at bounding box center [895, 336] width 197 height 30
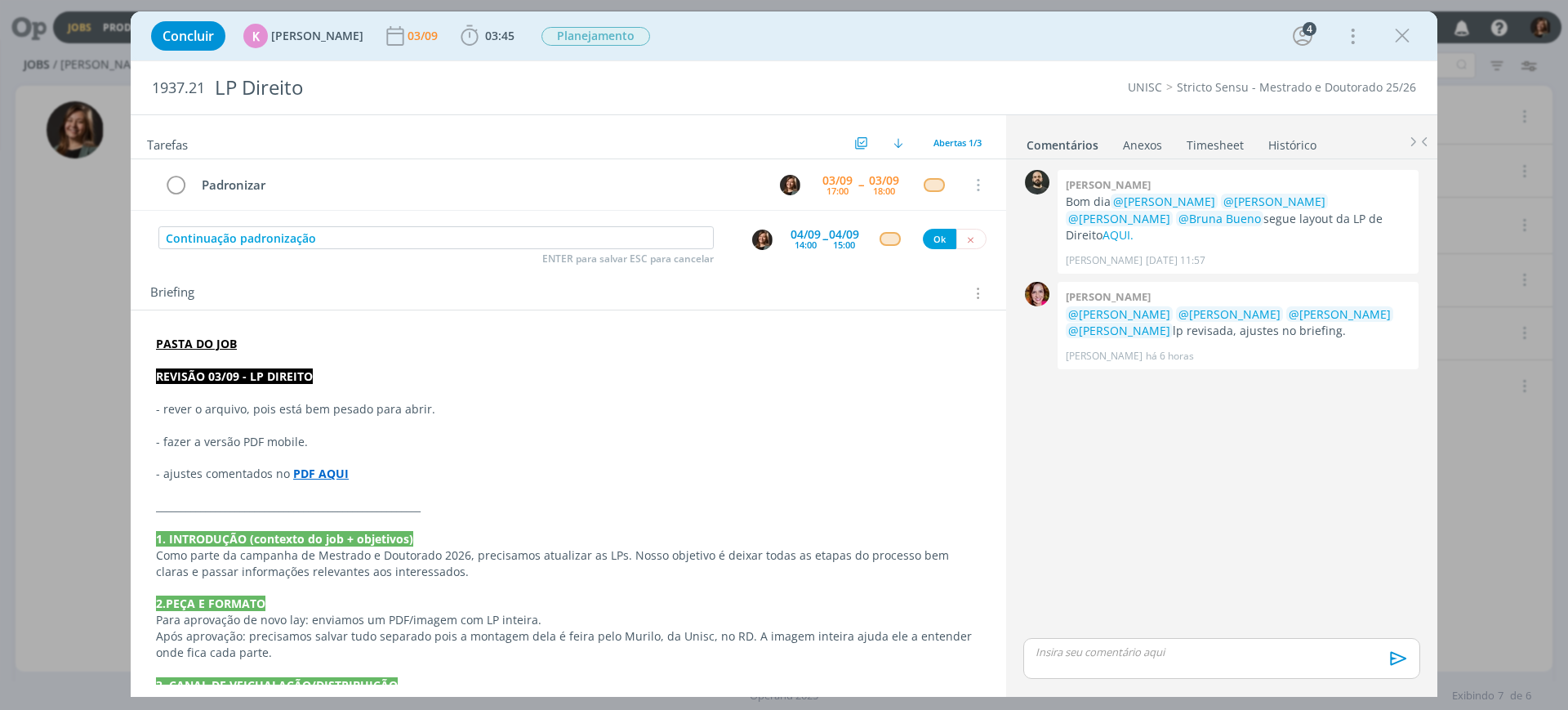
click at [935, 254] on div "Tarefas Usar Job de template Ordenar por: Prazo crescente Prazo decrescente Ord…" at bounding box center [568, 400] width 876 height 570
click at [932, 239] on button "Ok" at bounding box center [939, 239] width 33 height 20
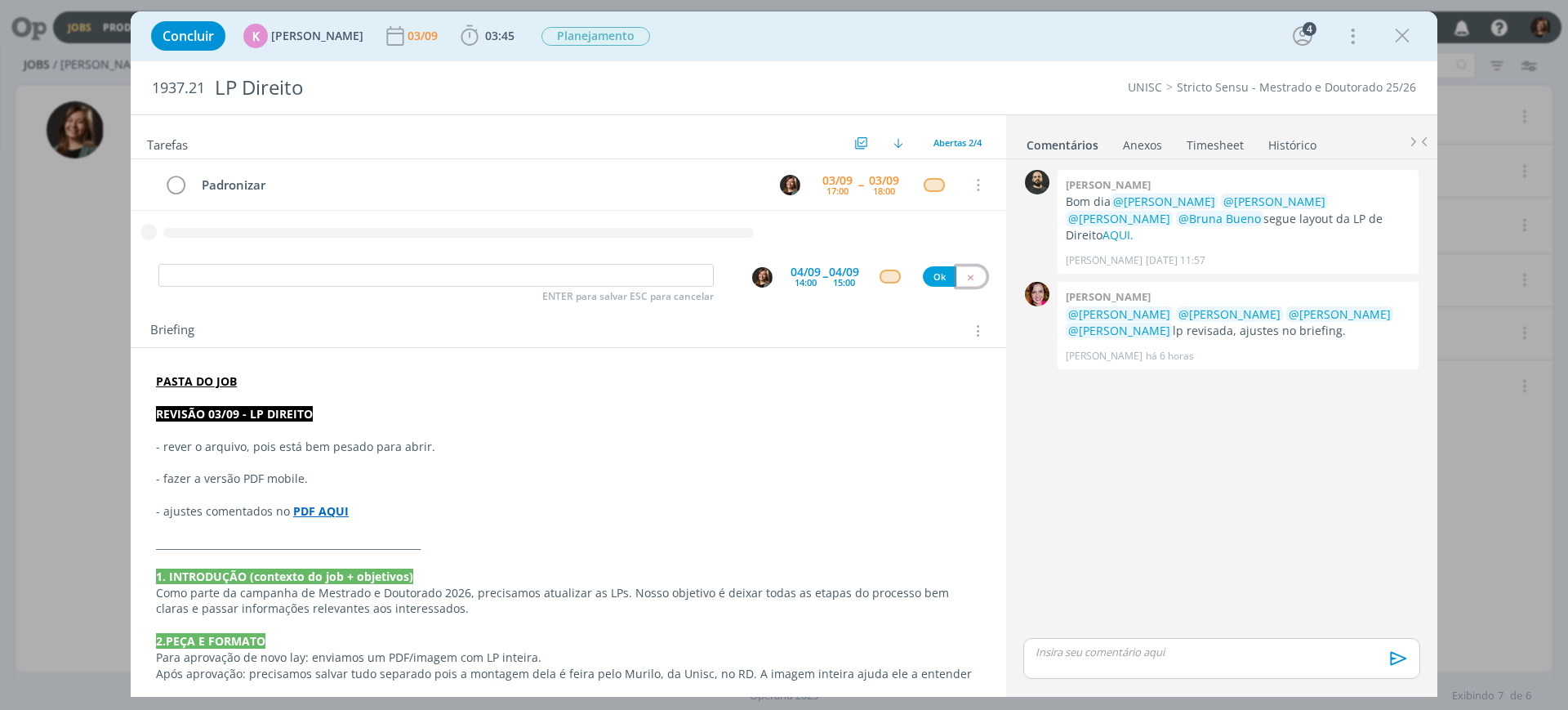
click at [967, 274] on icon "dialog" at bounding box center [970, 277] width 11 height 11
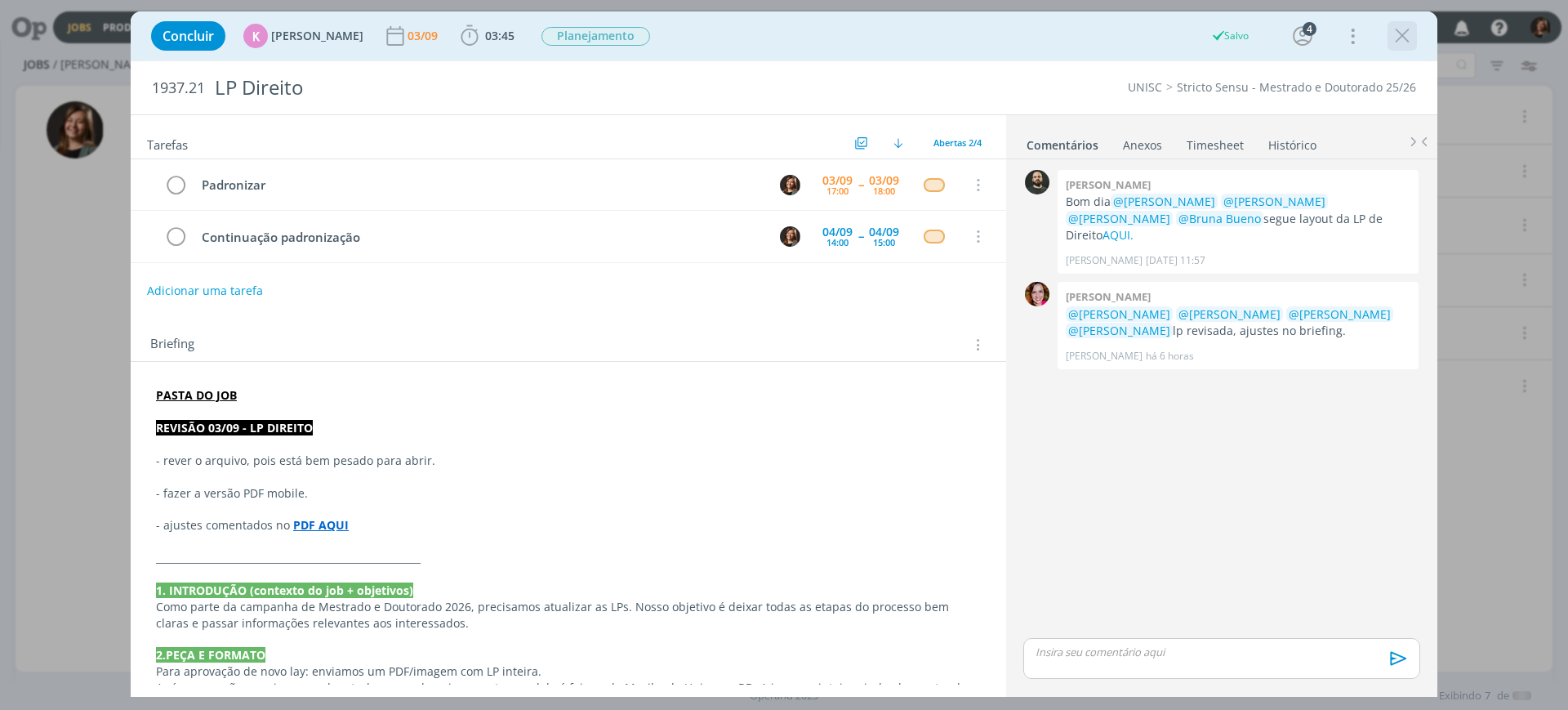
click at [1254, 36] on icon "dialog" at bounding box center [1402, 35] width 24 height 24
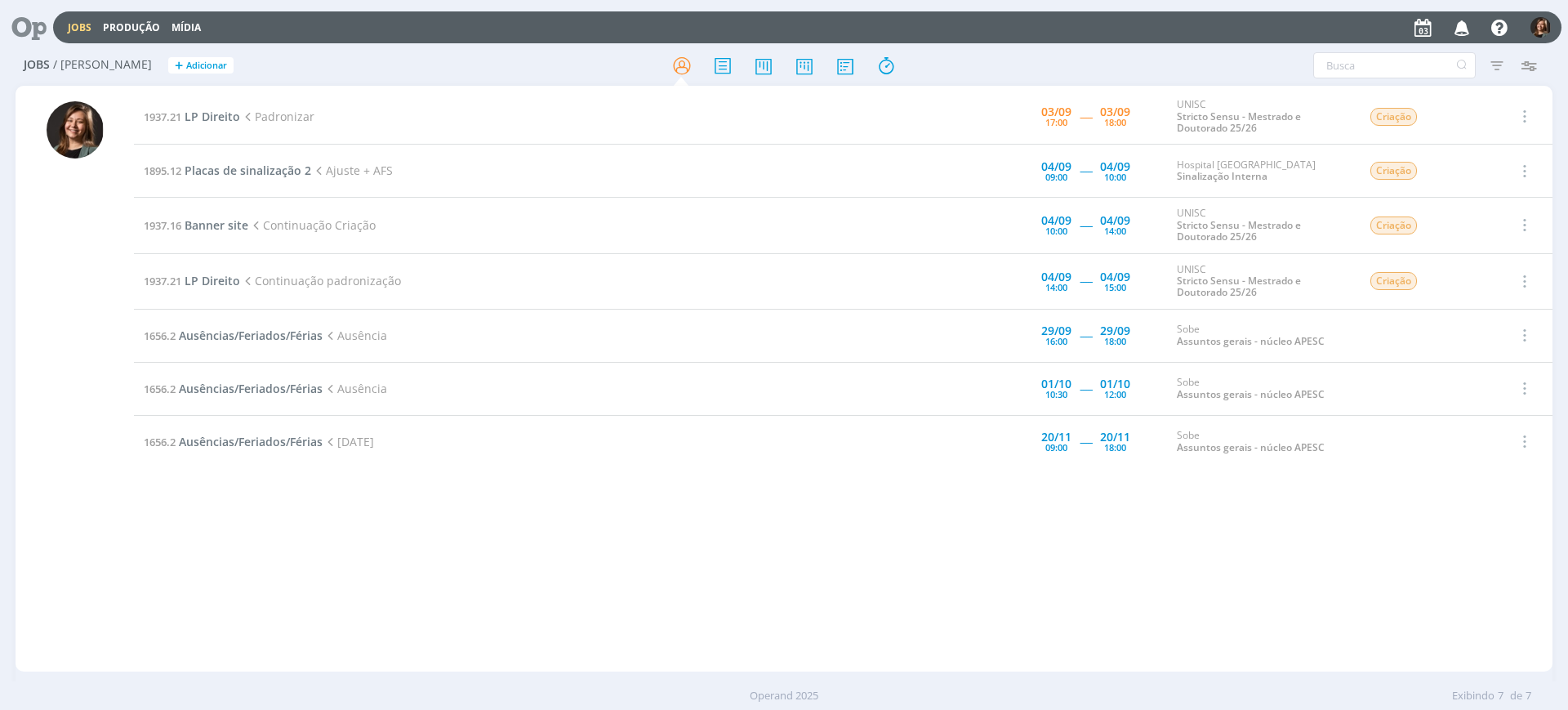
click at [226, 126] on td "1937.21 LP Direito Padronizar" at bounding box center [519, 116] width 771 height 56
click at [174, 108] on link "1937.21 LP Direito" at bounding box center [191, 116] width 97 height 16
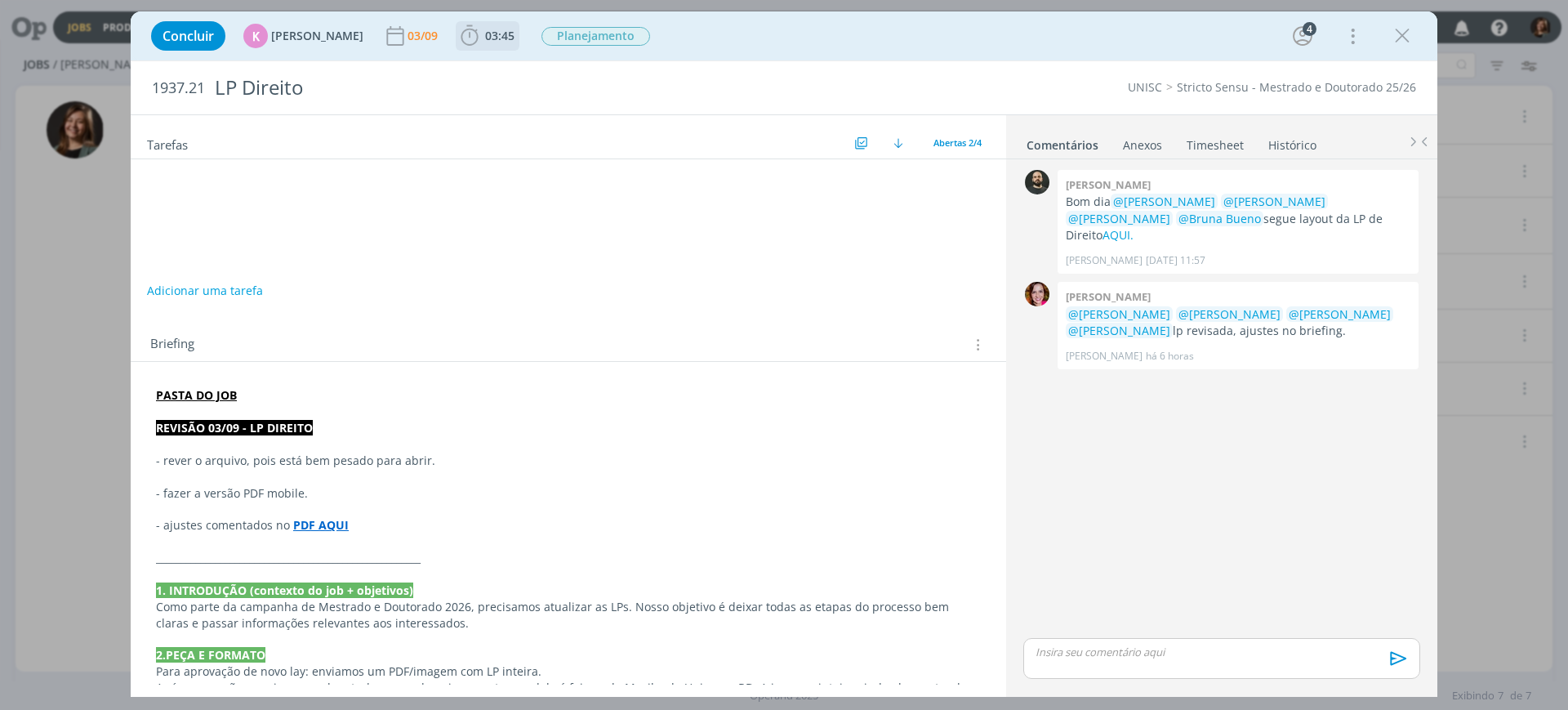
click at [486, 40] on span "03:45" at bounding box center [500, 35] width 29 height 16
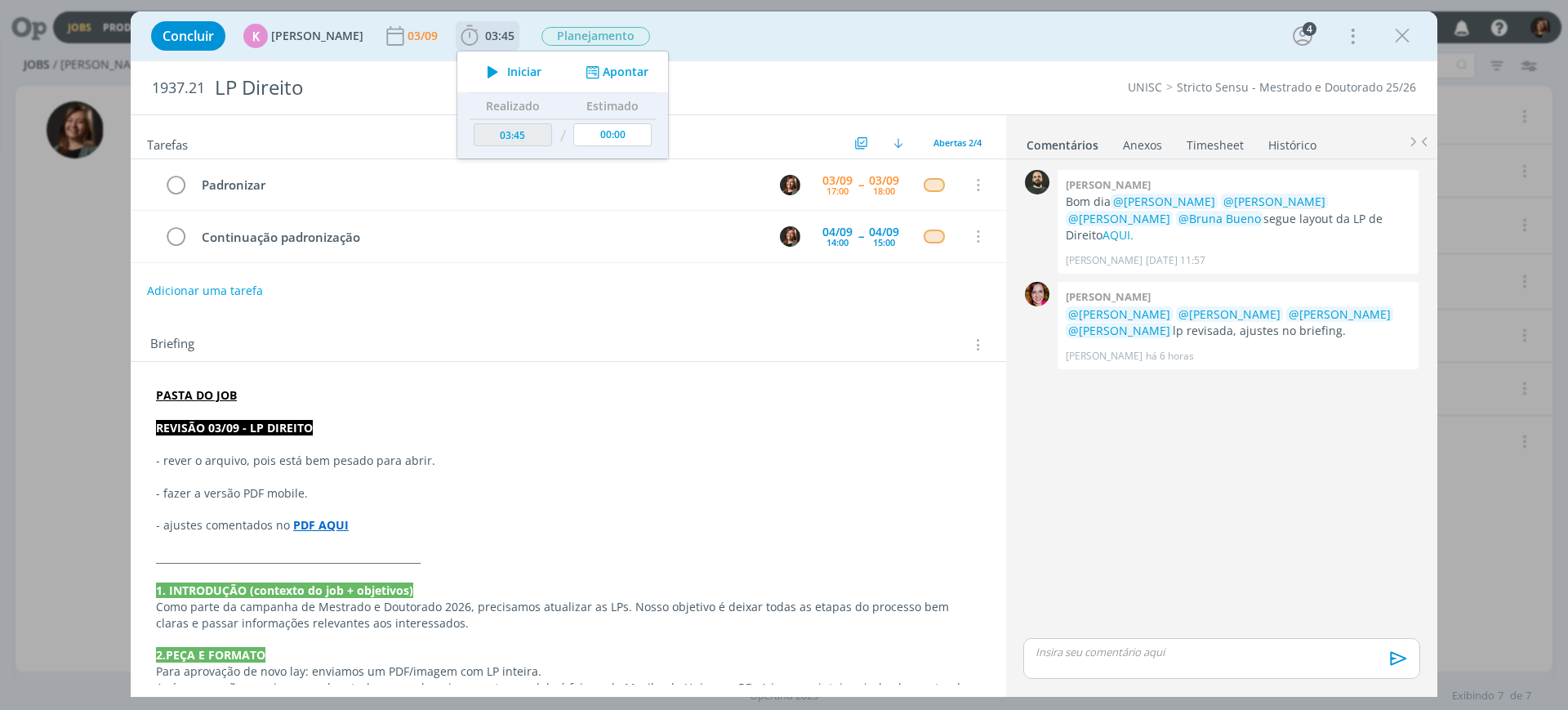
click at [494, 58] on div "Iniciar Apontar" at bounding box center [563, 72] width 211 height 41
click at [500, 61] on button "Iniciar" at bounding box center [510, 71] width 64 height 22
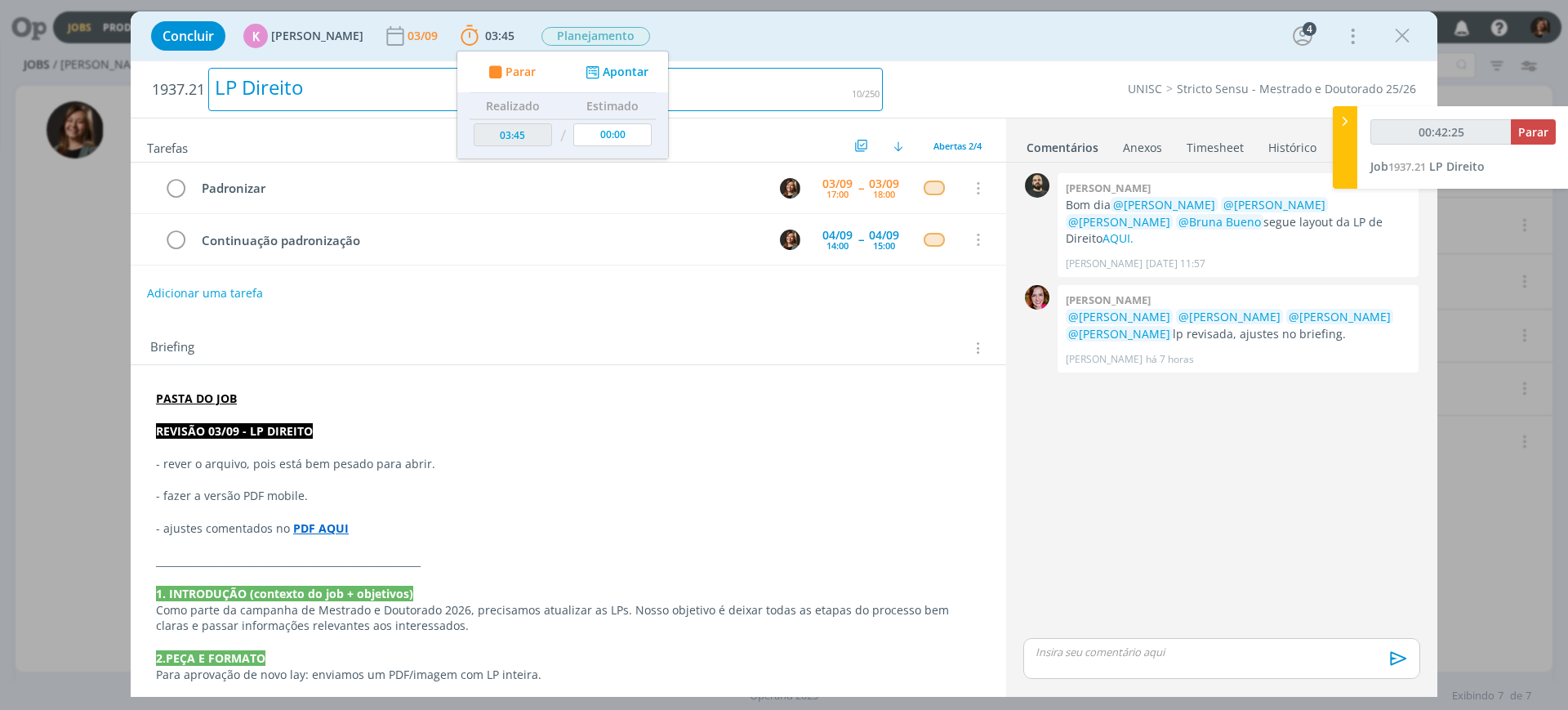
click at [901, 67] on div "1937.21 LP Direito UNISC Stricto Sensu - Mestrado e Doutorado 25/26" at bounding box center [784, 90] width 1307 height 57
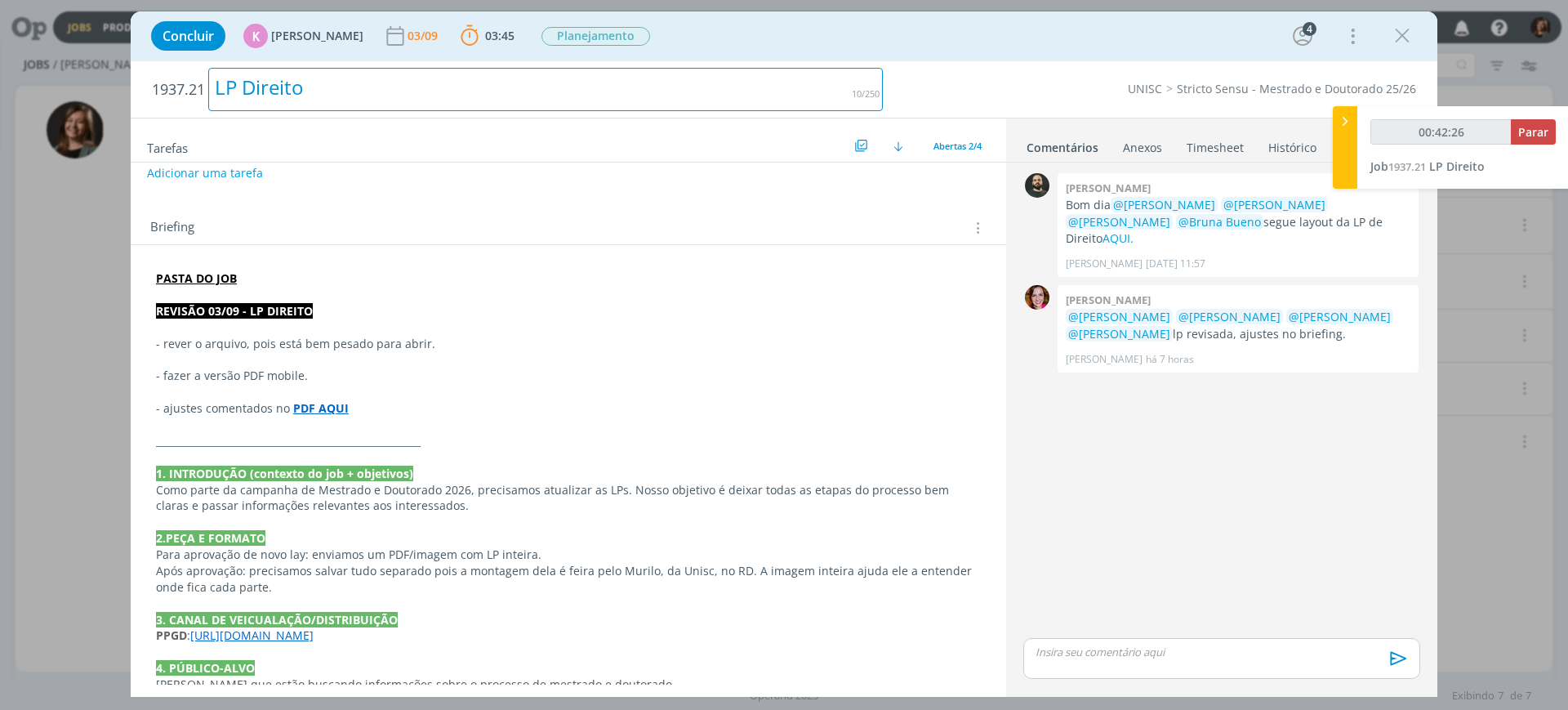
scroll to position [204, 0]
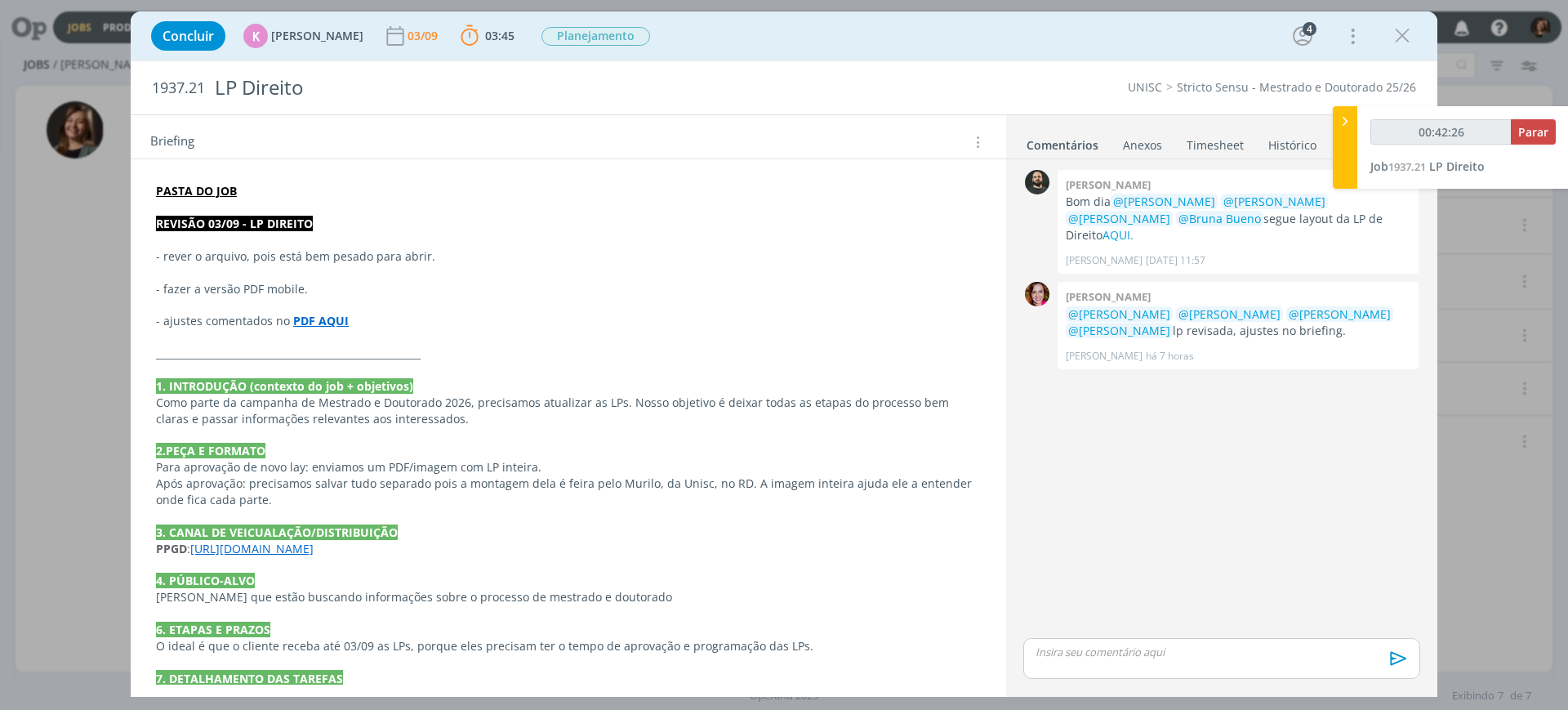
click at [314, 548] on link "https://pg.unisc.br/ppg_direito" at bounding box center [252, 548] width 123 height 16
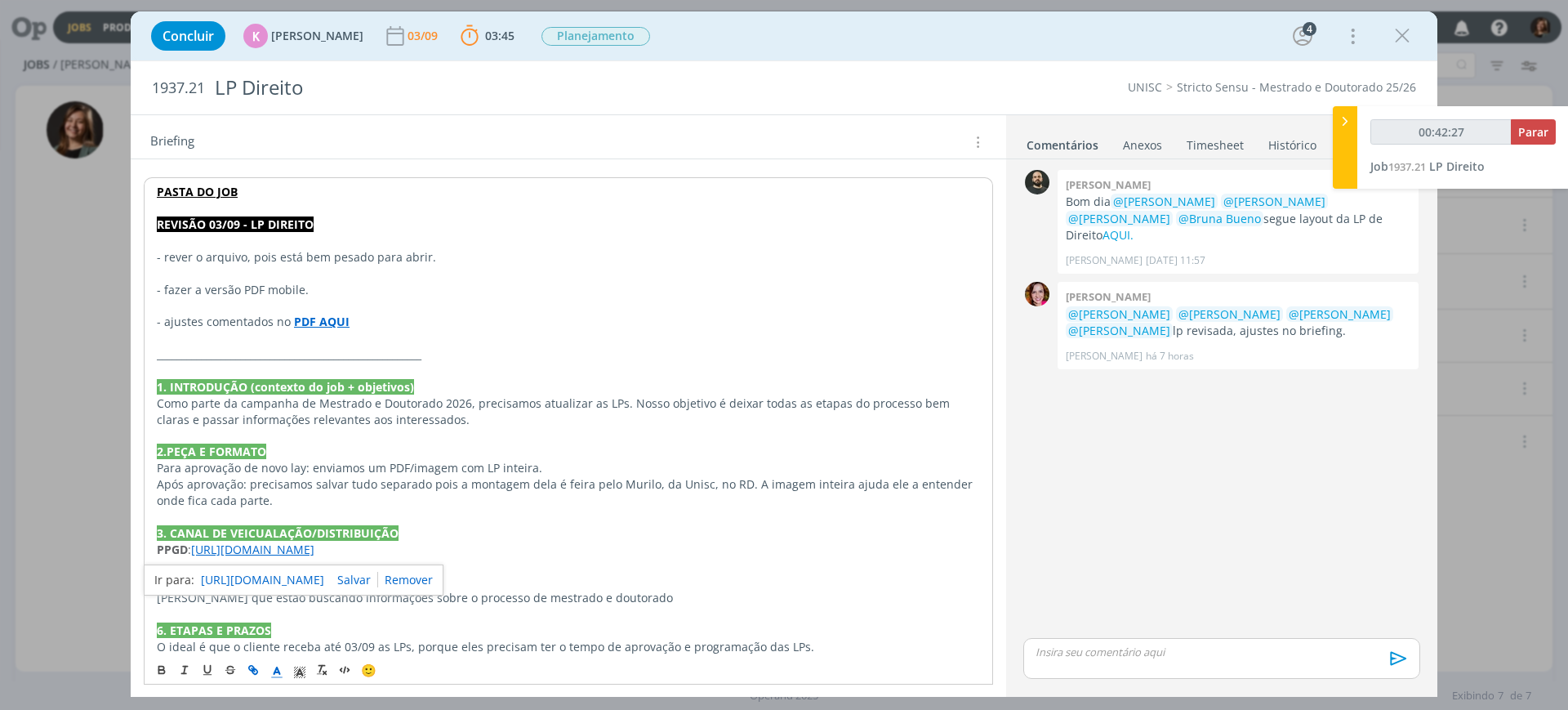
click at [346, 567] on p "Pessoas que estão buscando informações sobre o processo de mestrado e doutorado" at bounding box center [568, 598] width 823 height 17
click at [314, 555] on link "https://pg.unisc.br/ppg_direito" at bounding box center [253, 549] width 123 height 16
click at [313, 567] on link "https://pg.unisc.br/ppg_direito" at bounding box center [262, 581] width 123 height 21
type input "00:51:21"
click at [1254, 132] on span "Parar" at bounding box center [1533, 132] width 30 height 16
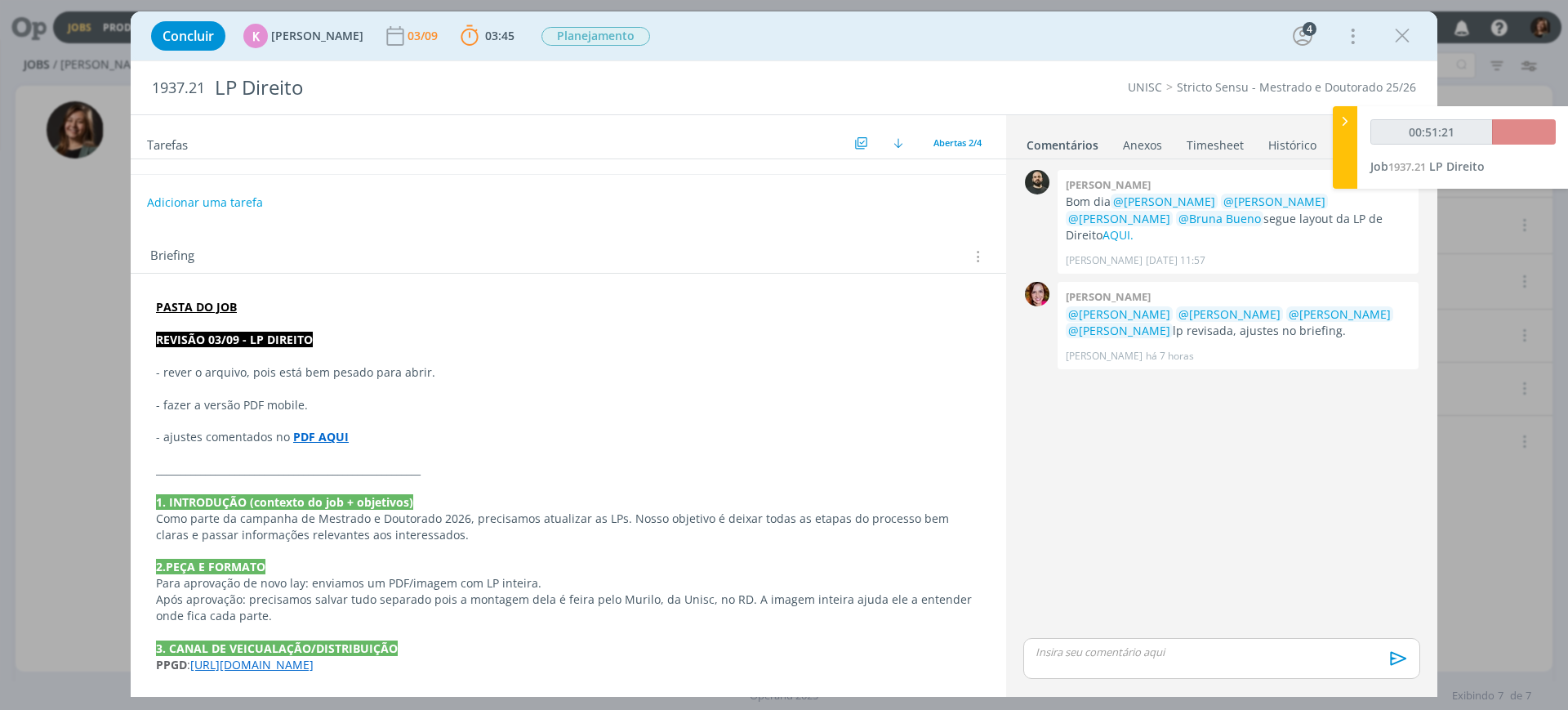
scroll to position [0, 0]
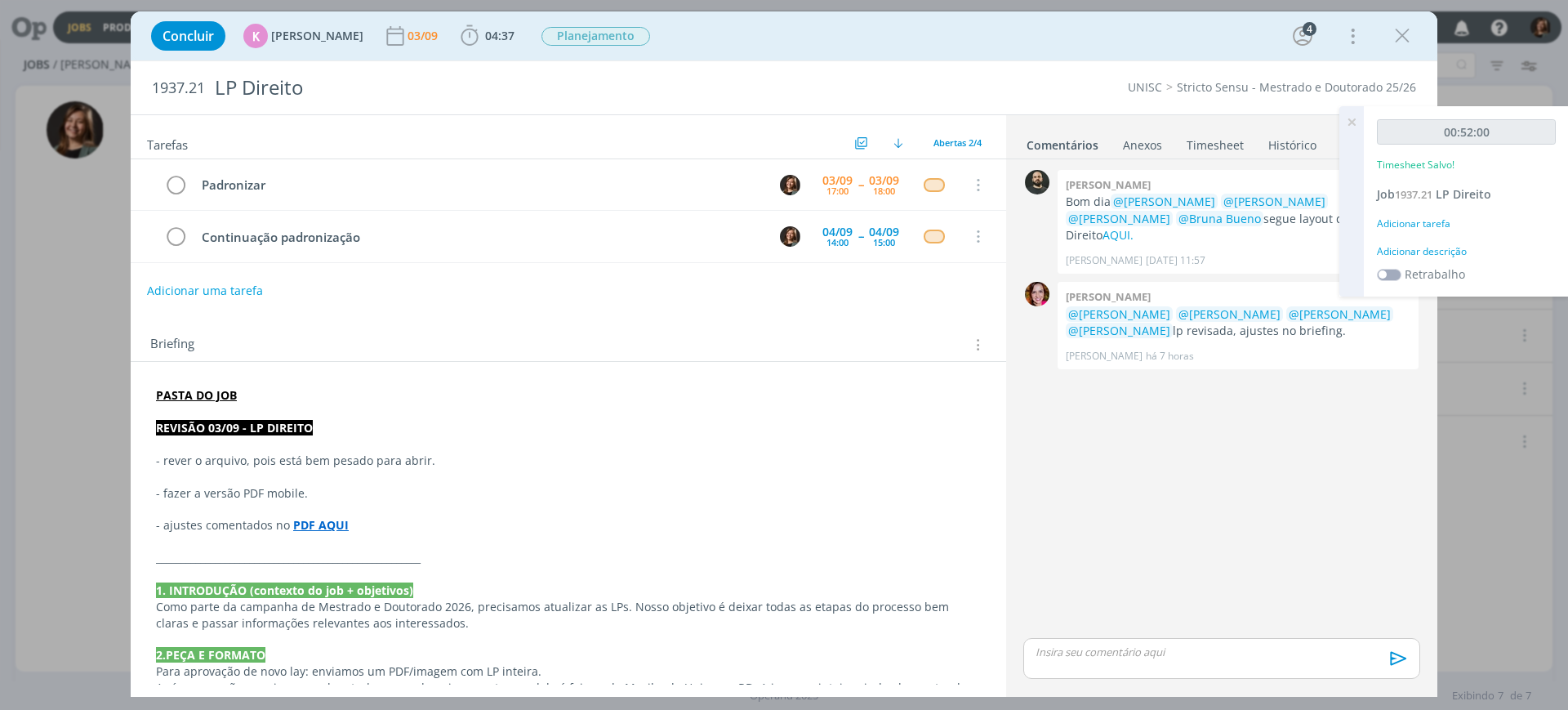
drag, startPoint x: 1398, startPoint y: 234, endPoint x: 1409, endPoint y: 222, distance: 16.3
click at [1254, 234] on div "00:52:00 Timesheet Salvo! Job 1937.21 LP Direito Adicionar tarefa Adicionar des…" at bounding box center [1467, 201] width 205 height 190
click at [1254, 219] on div "Adicionar tarefa" at bounding box center [1466, 223] width 178 height 15
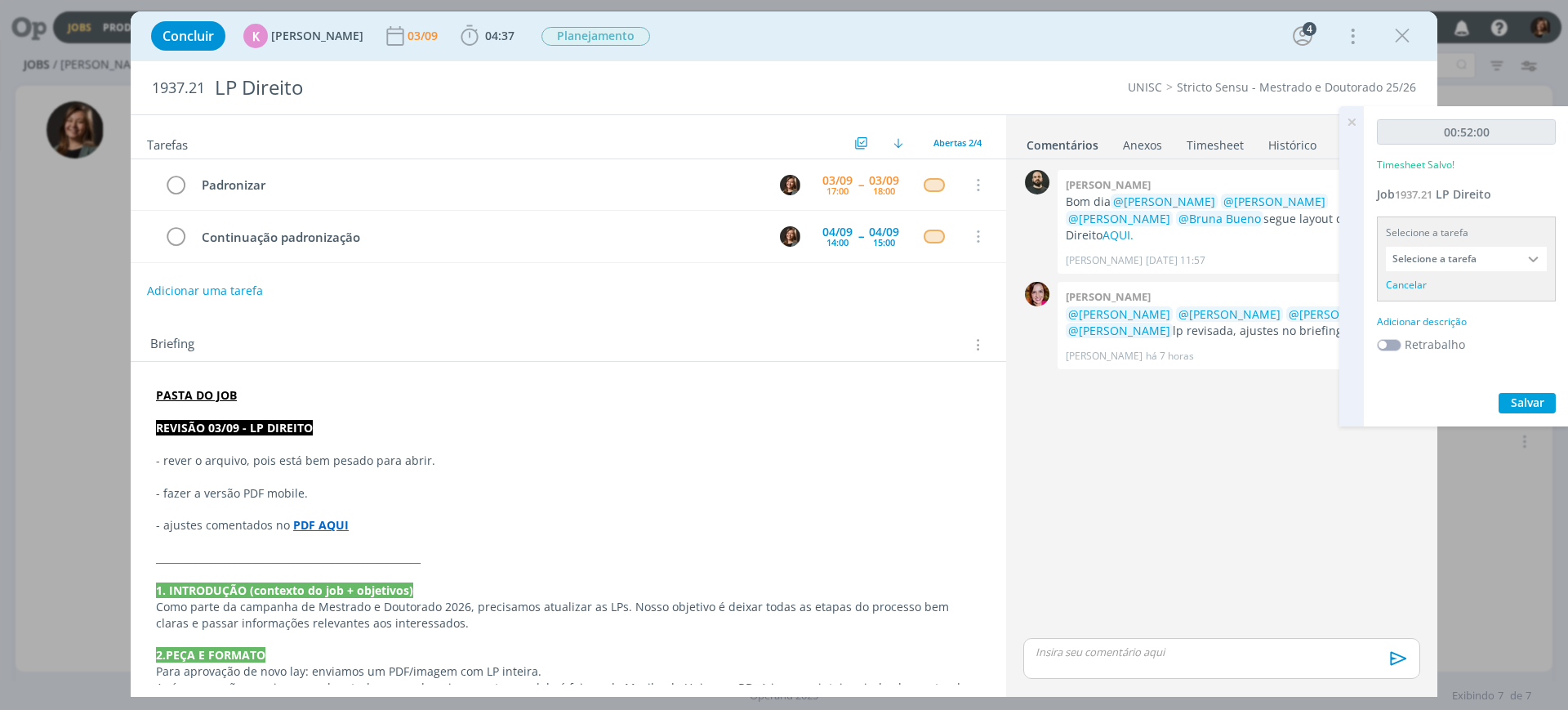
click at [1254, 264] on input "Selecione a tarefa" at bounding box center [1466, 258] width 161 height 24
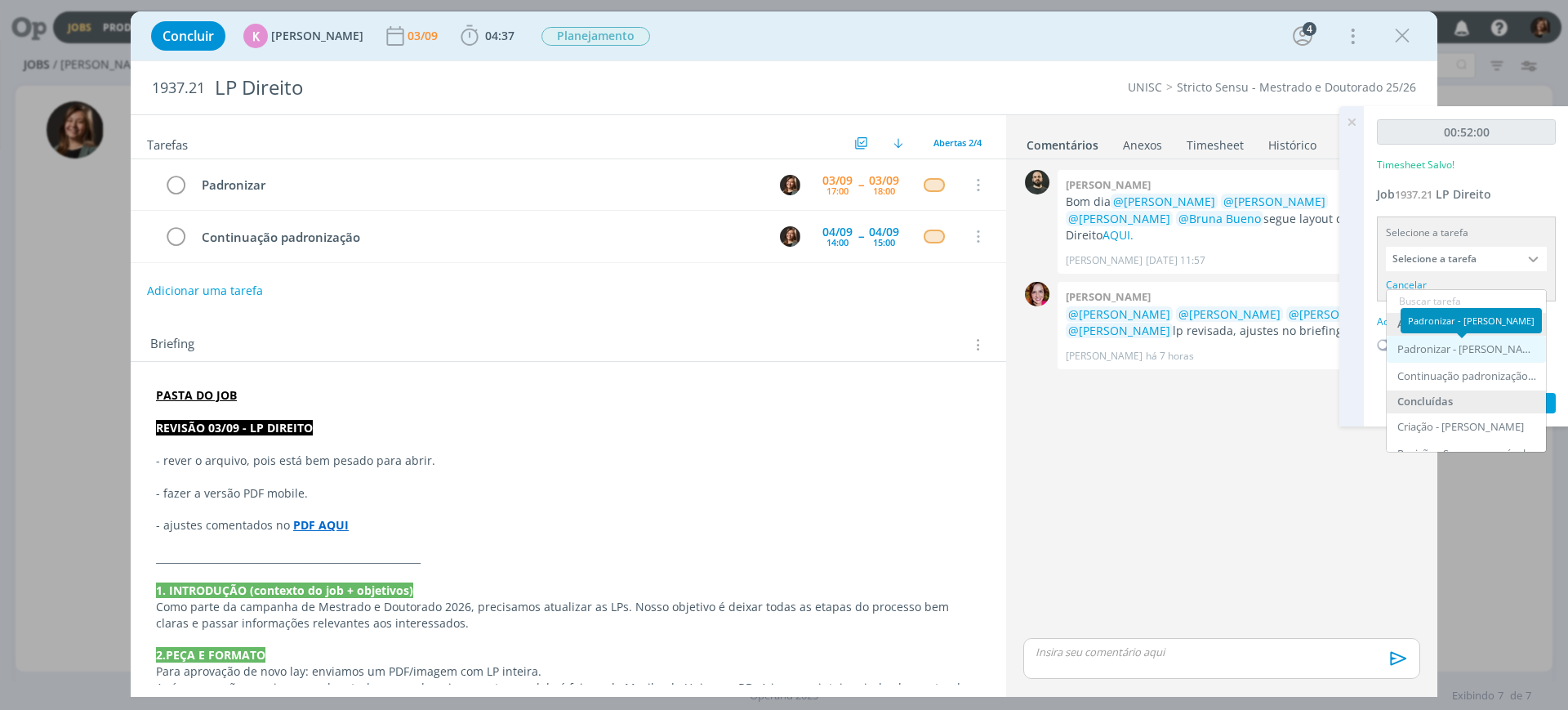
click at [1254, 353] on div "Padronizar - Letícia Frantz" at bounding box center [1468, 349] width 141 height 13
type input "Padronizar"
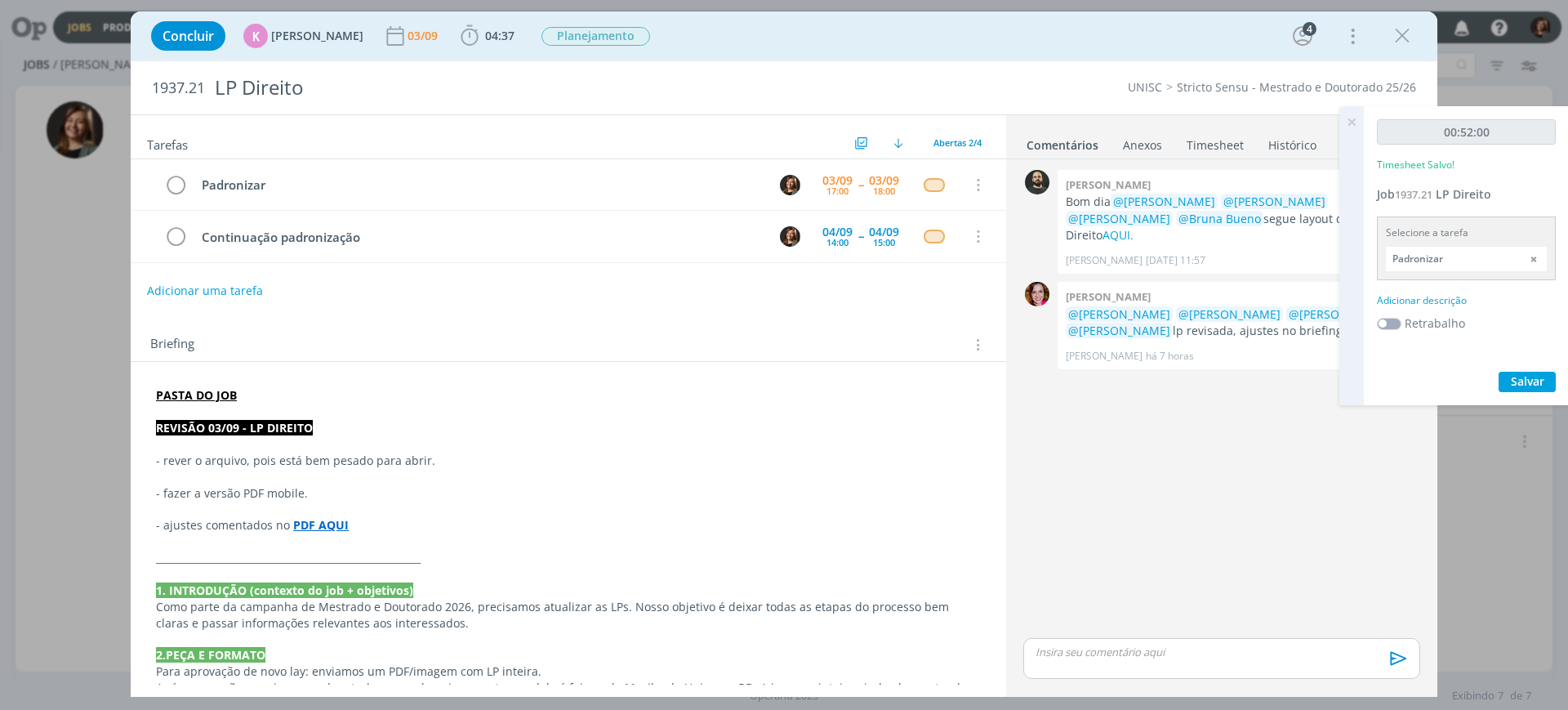
click at [1254, 306] on div "Adicionar descrição" at bounding box center [1466, 300] width 178 height 15
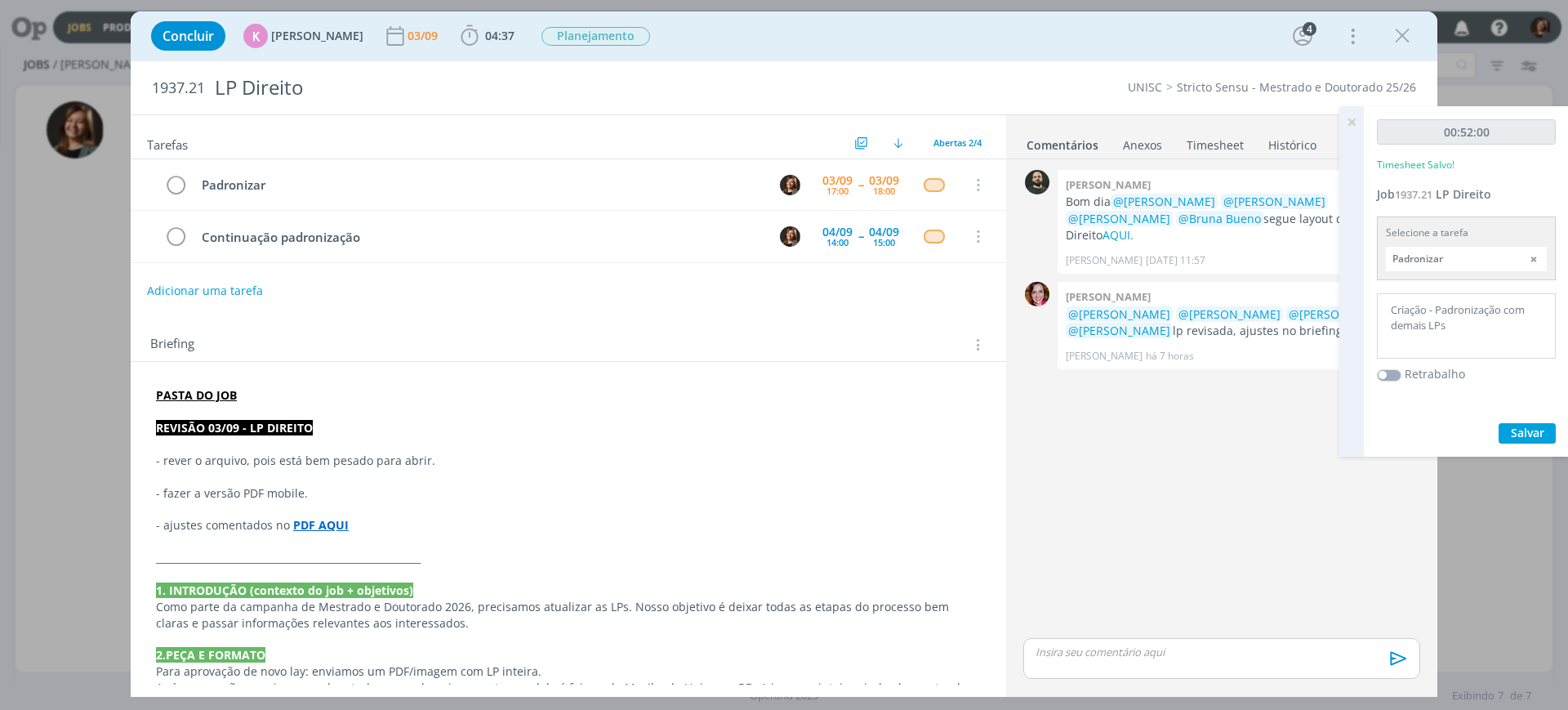
type textarea "Criação - Padronização com demais LPs"
click at [1254, 435] on span "Salvar" at bounding box center [1527, 433] width 33 height 16
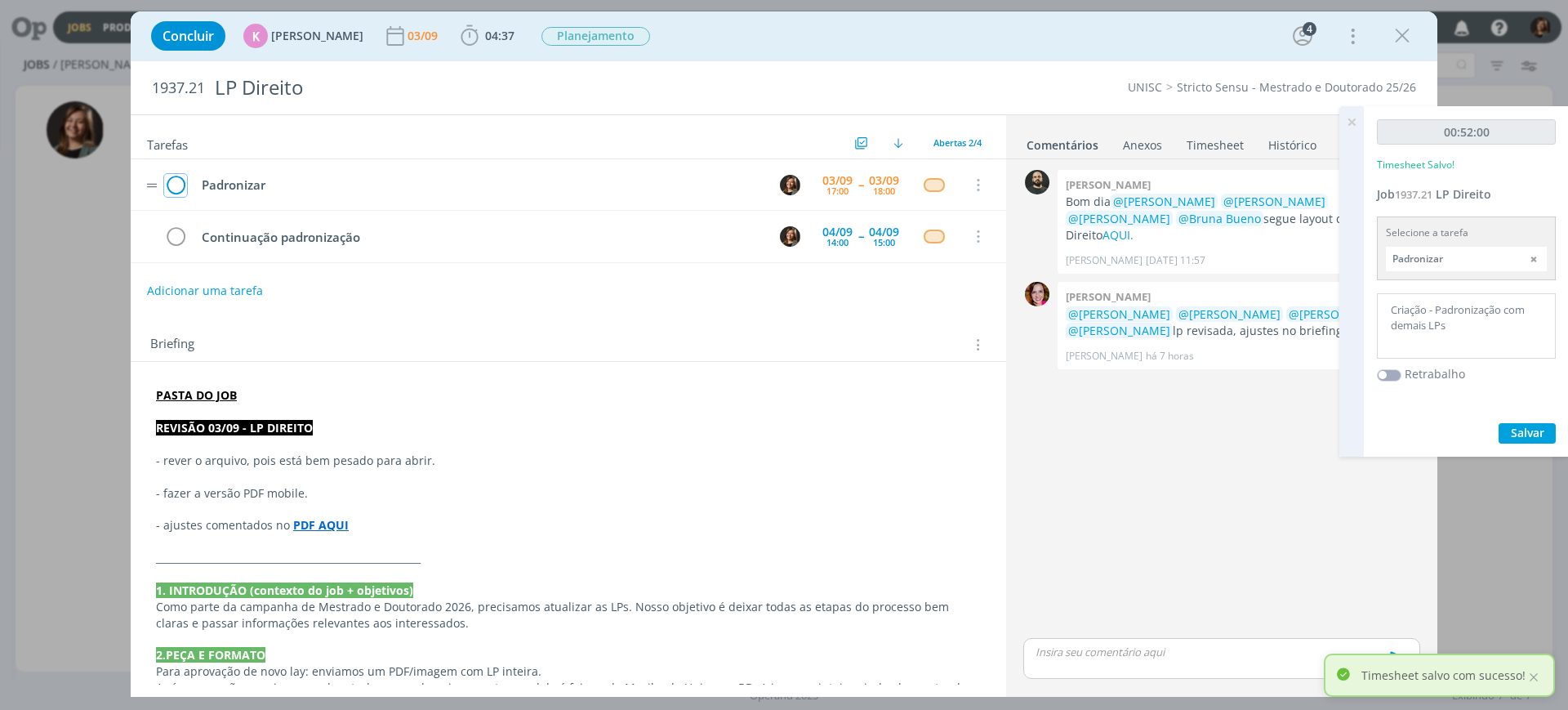
click at [176, 178] on icon "dialog" at bounding box center [175, 185] width 22 height 24
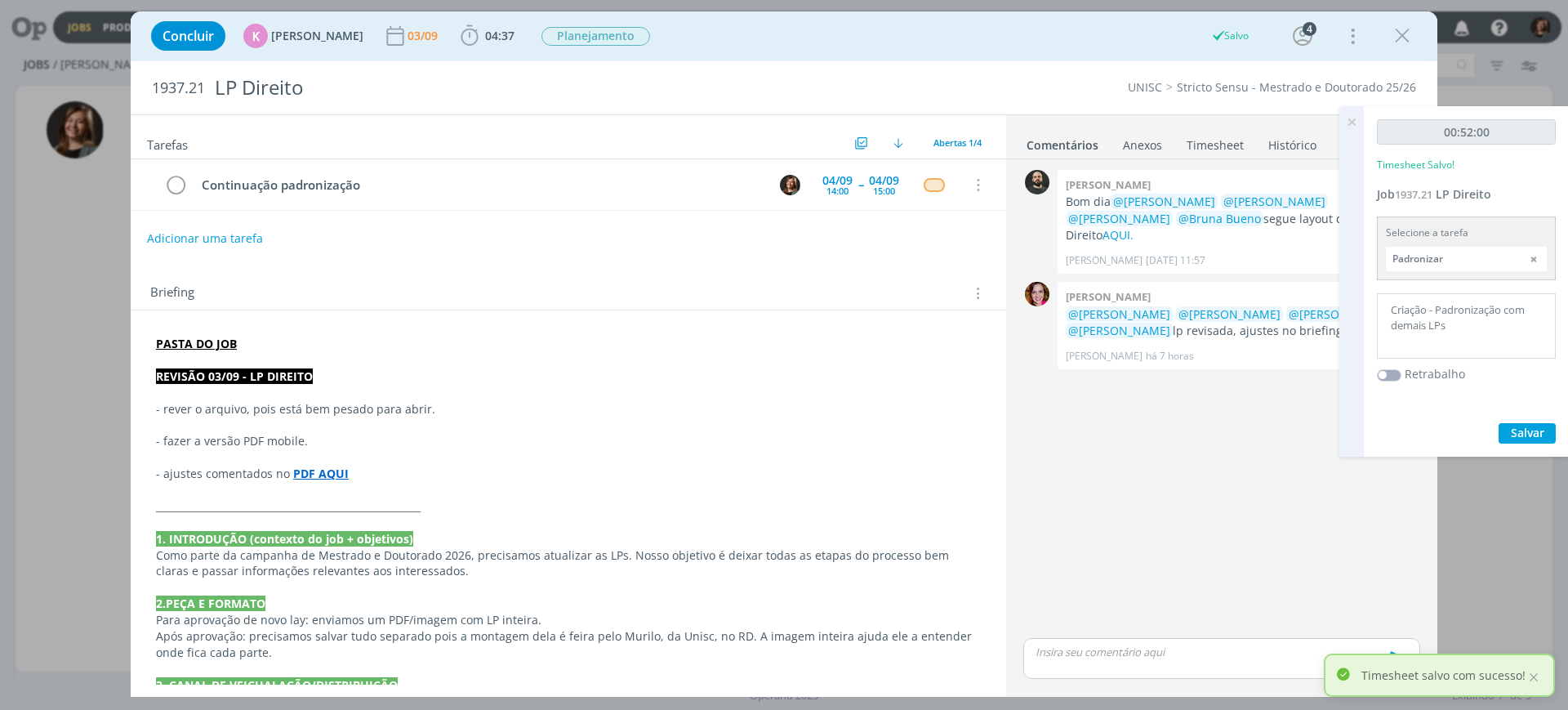
click at [1254, 111] on icon at bounding box center [1352, 122] width 29 height 32
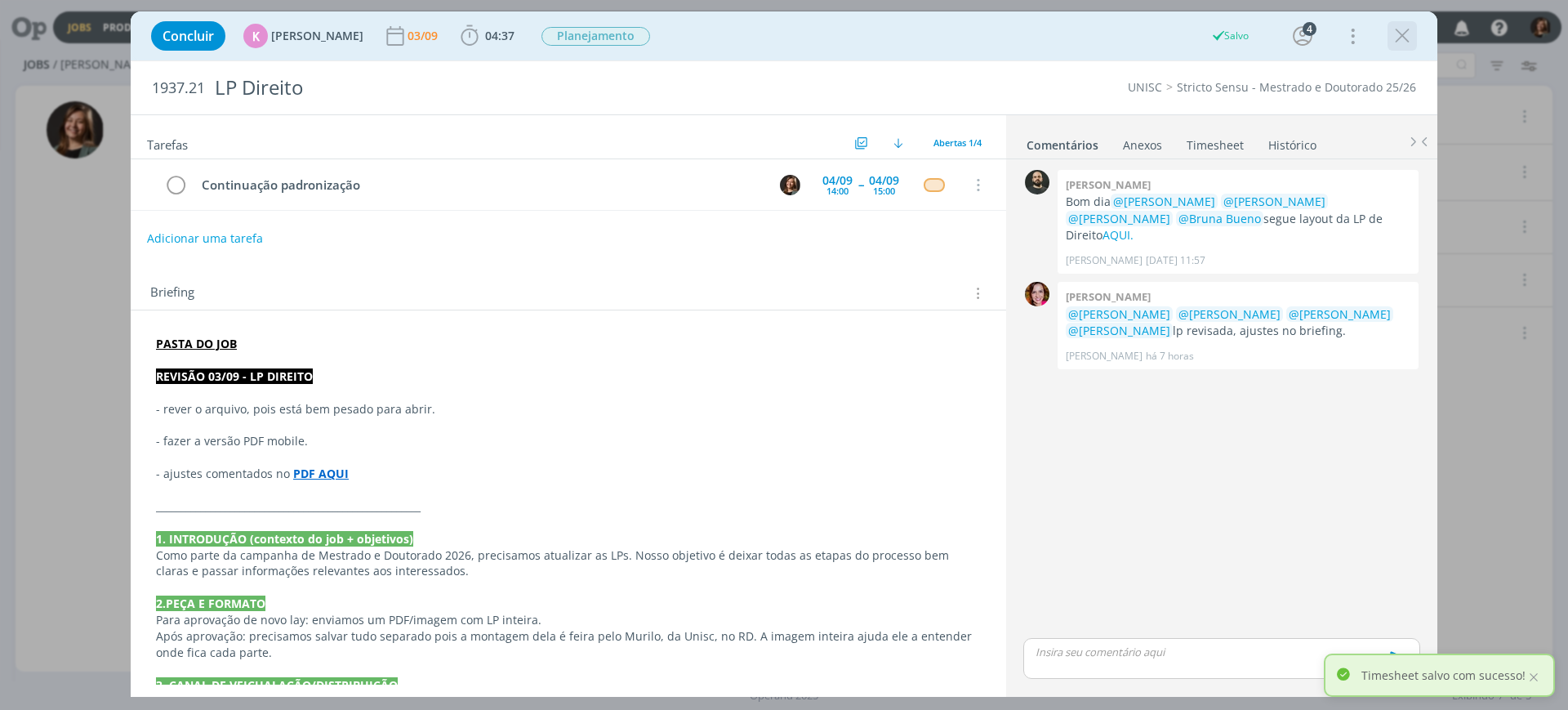
click at [1254, 34] on icon "dialog" at bounding box center [1402, 35] width 24 height 24
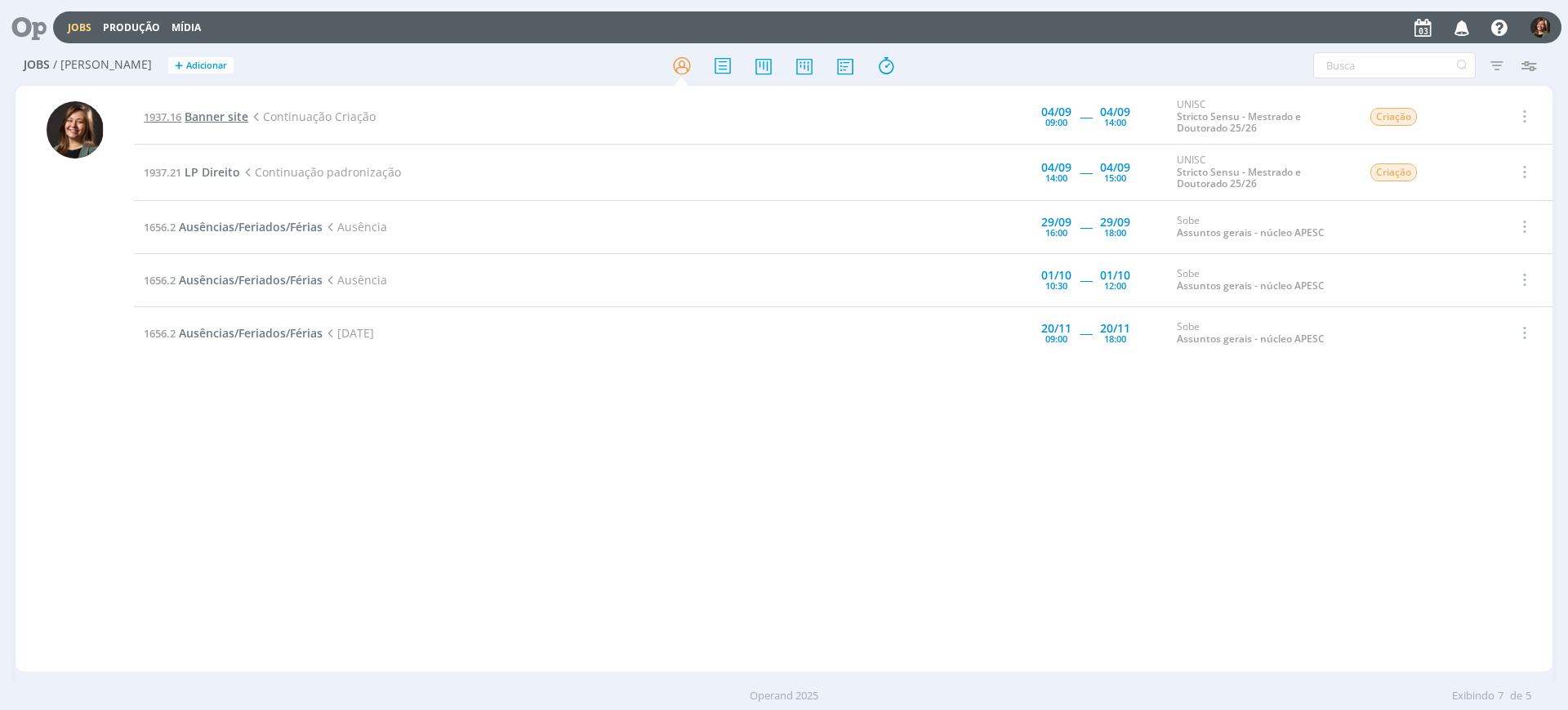
click at [204, 110] on span "Banner site" at bounding box center [216, 116] width 63 height 16
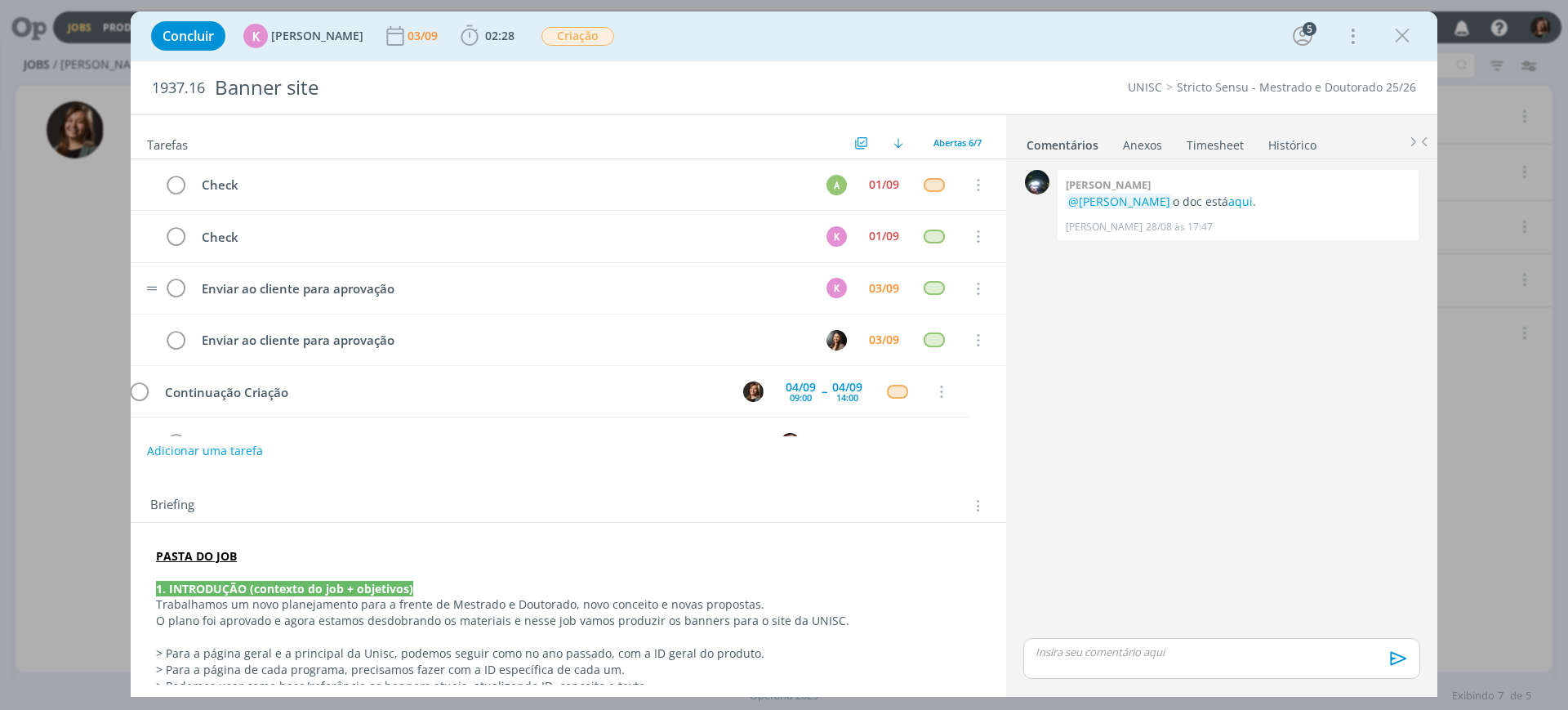
scroll to position [47, 0]
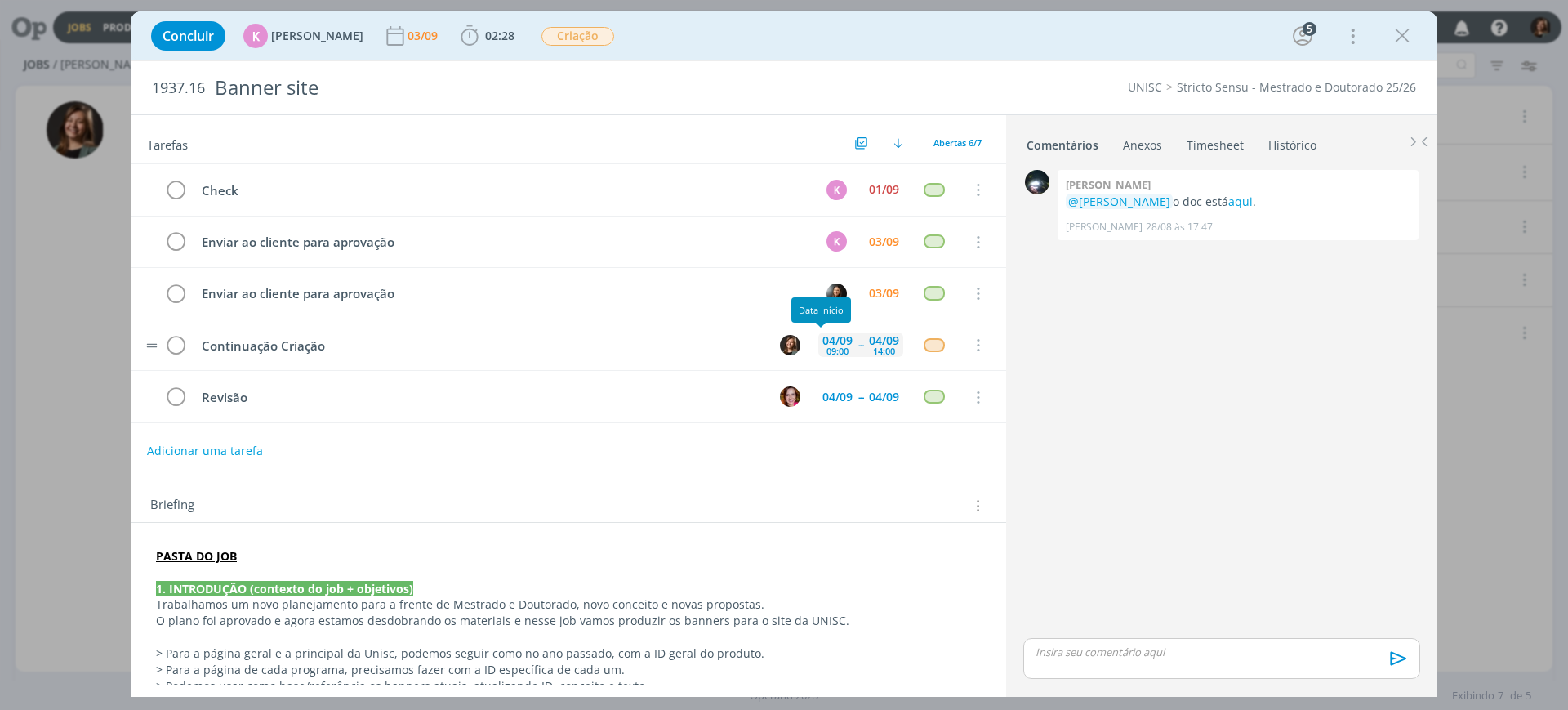
click at [822, 339] on div "04/09" at bounding box center [837, 340] width 30 height 12
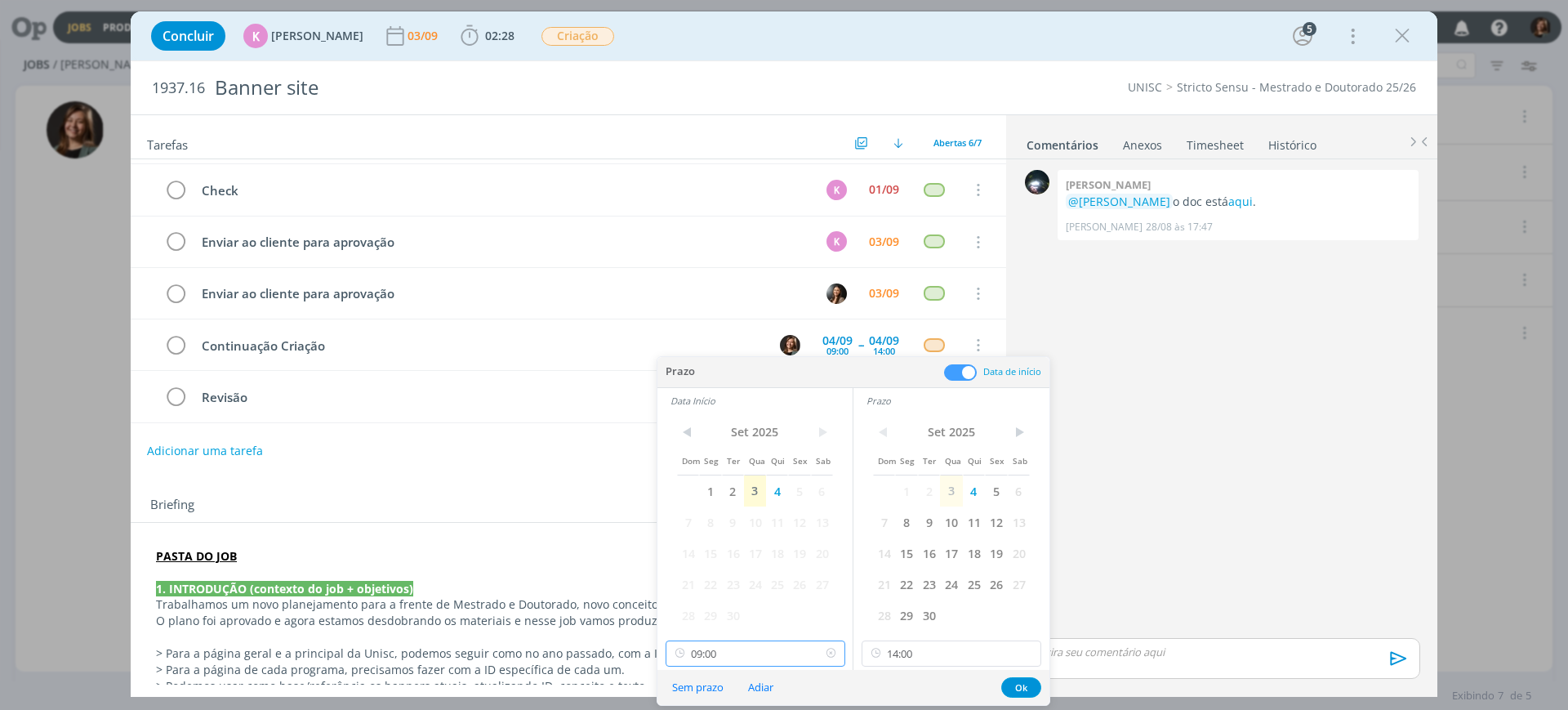
click at [766, 567] on input "09:00" at bounding box center [756, 653] width 179 height 26
click at [719, 524] on div "10:00" at bounding box center [758, 524] width 183 height 29
type input "10:00"
click at [1010, 567] on button "Ok" at bounding box center [1021, 687] width 40 height 20
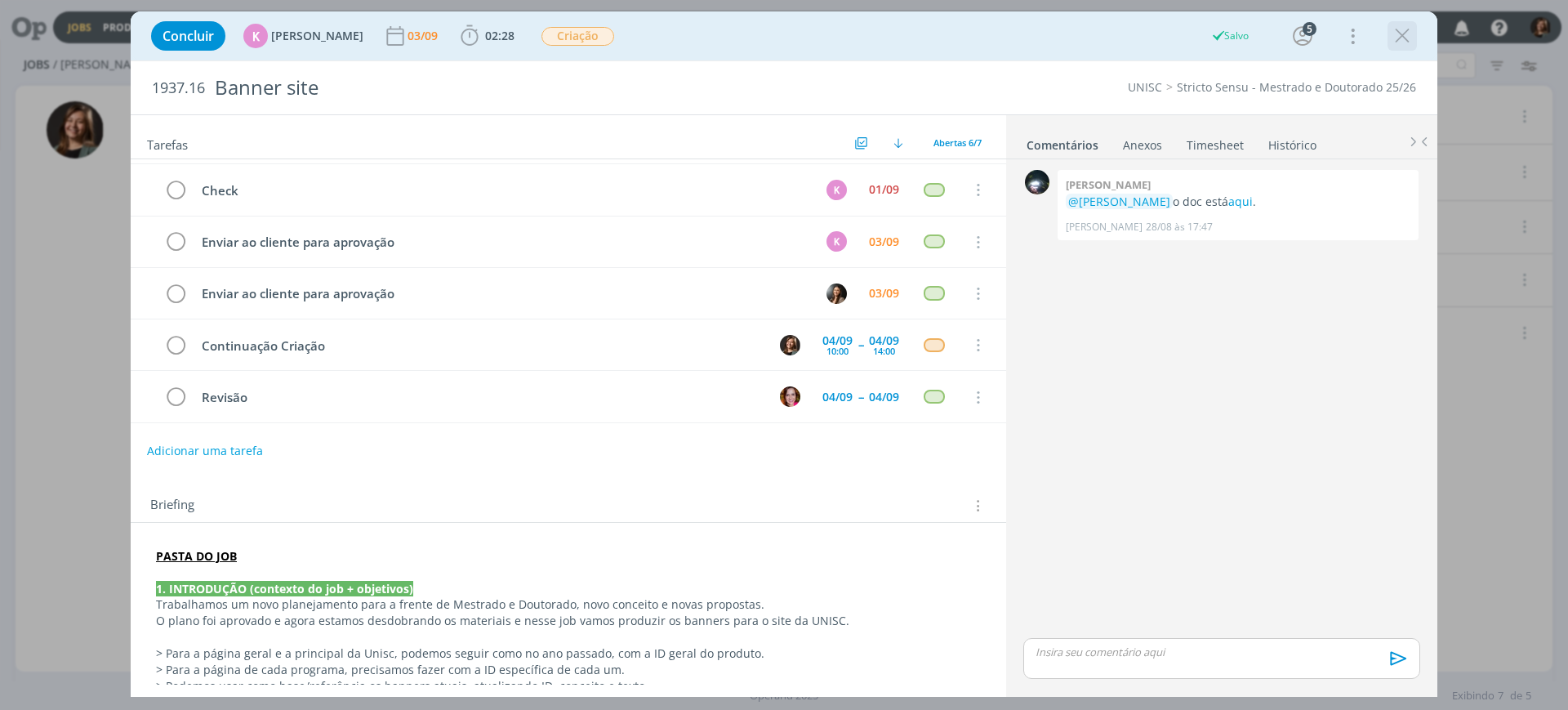
click at [1254, 44] on icon "dialog" at bounding box center [1402, 35] width 24 height 24
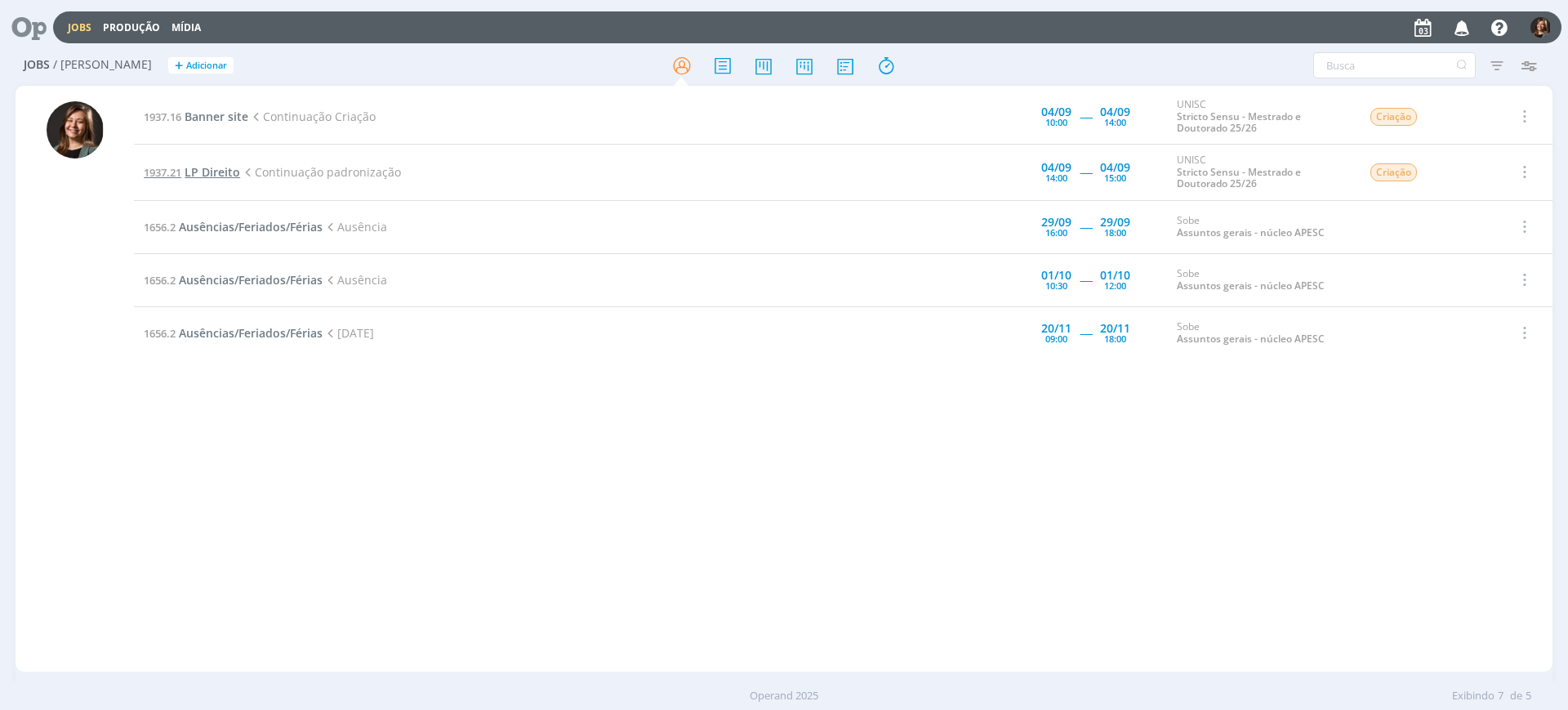
click at [210, 170] on span "LP Direito" at bounding box center [212, 172] width 56 height 16
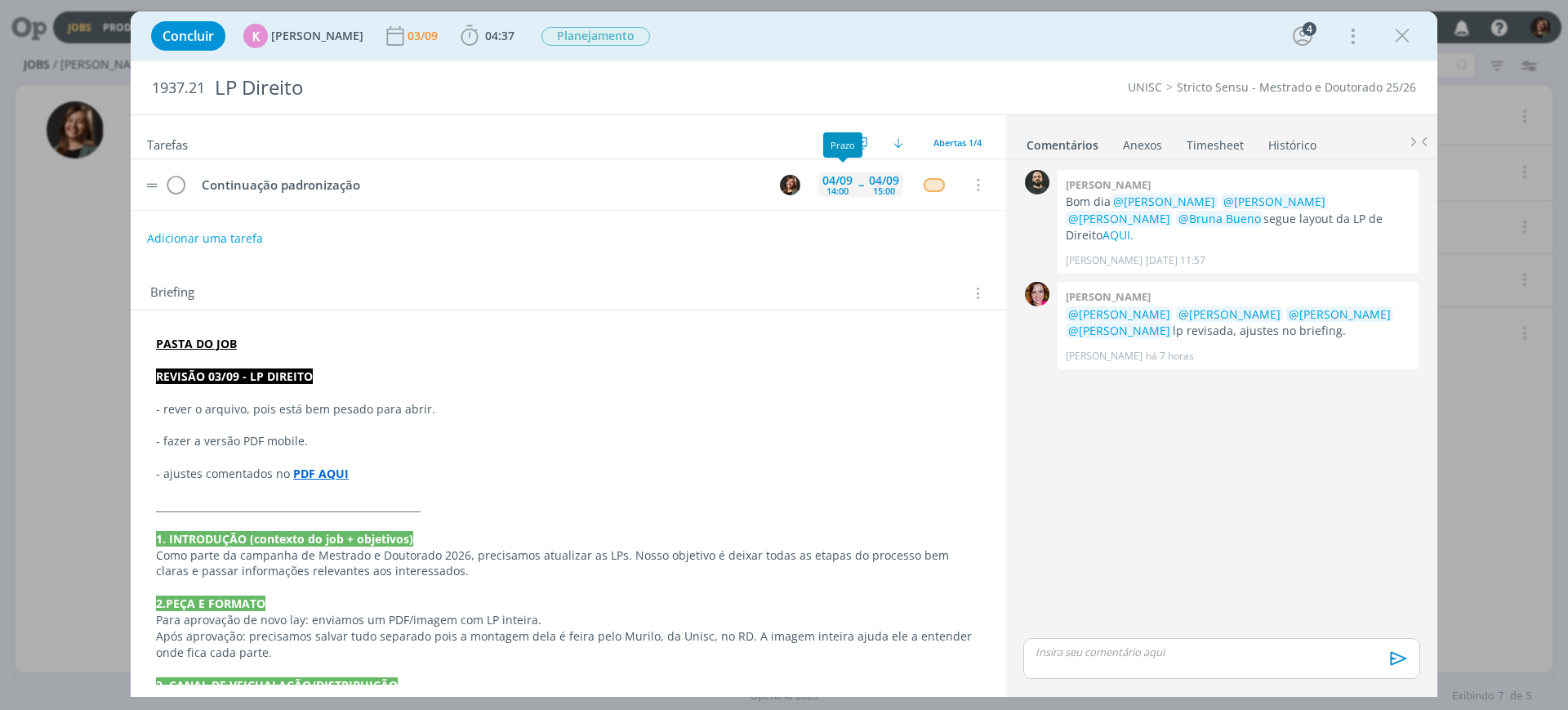
click at [827, 196] on div "04/09 14:00" at bounding box center [837, 184] width 38 height 24
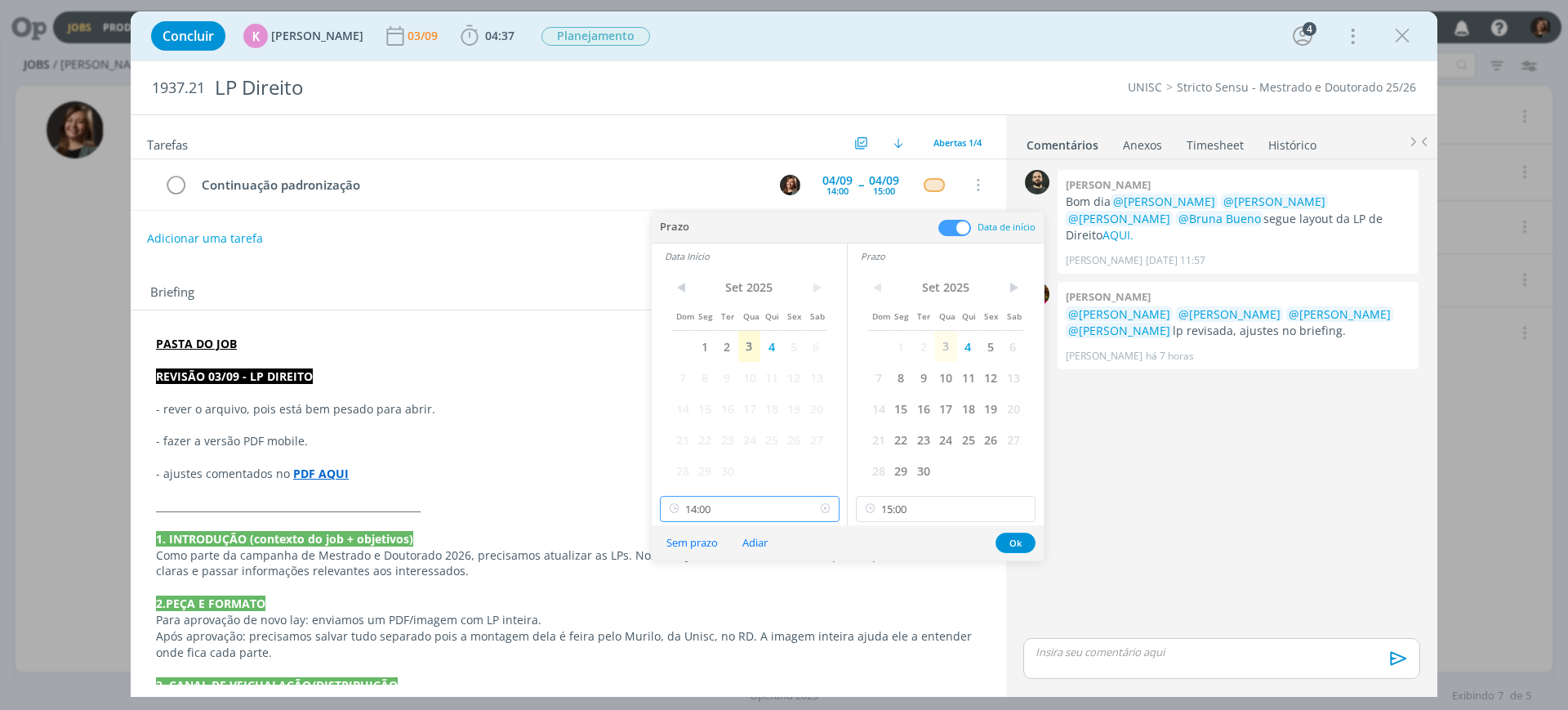
click at [702, 506] on input "14:00" at bounding box center [750, 508] width 179 height 26
click at [704, 567] on div "09:00" at bounding box center [753, 594] width 183 height 29
type input "09:00"
click at [965, 510] on input "15:00" at bounding box center [946, 508] width 179 height 26
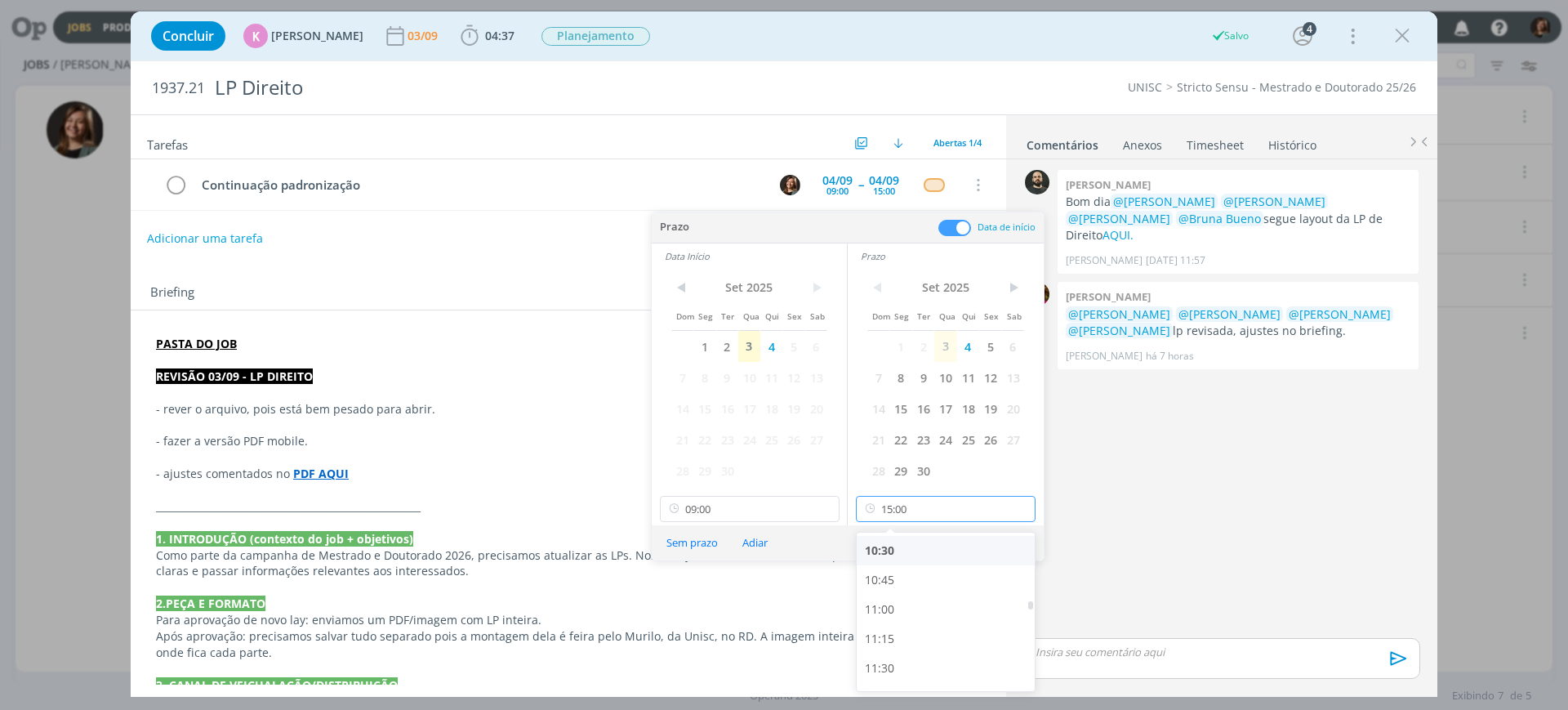
scroll to position [1129, 0]
click at [904, 567] on div "10:00" at bounding box center [949, 594] width 183 height 29
click at [953, 521] on input "10:00" at bounding box center [946, 508] width 179 height 26
click at [902, 567] on div "10:30" at bounding box center [949, 628] width 183 height 29
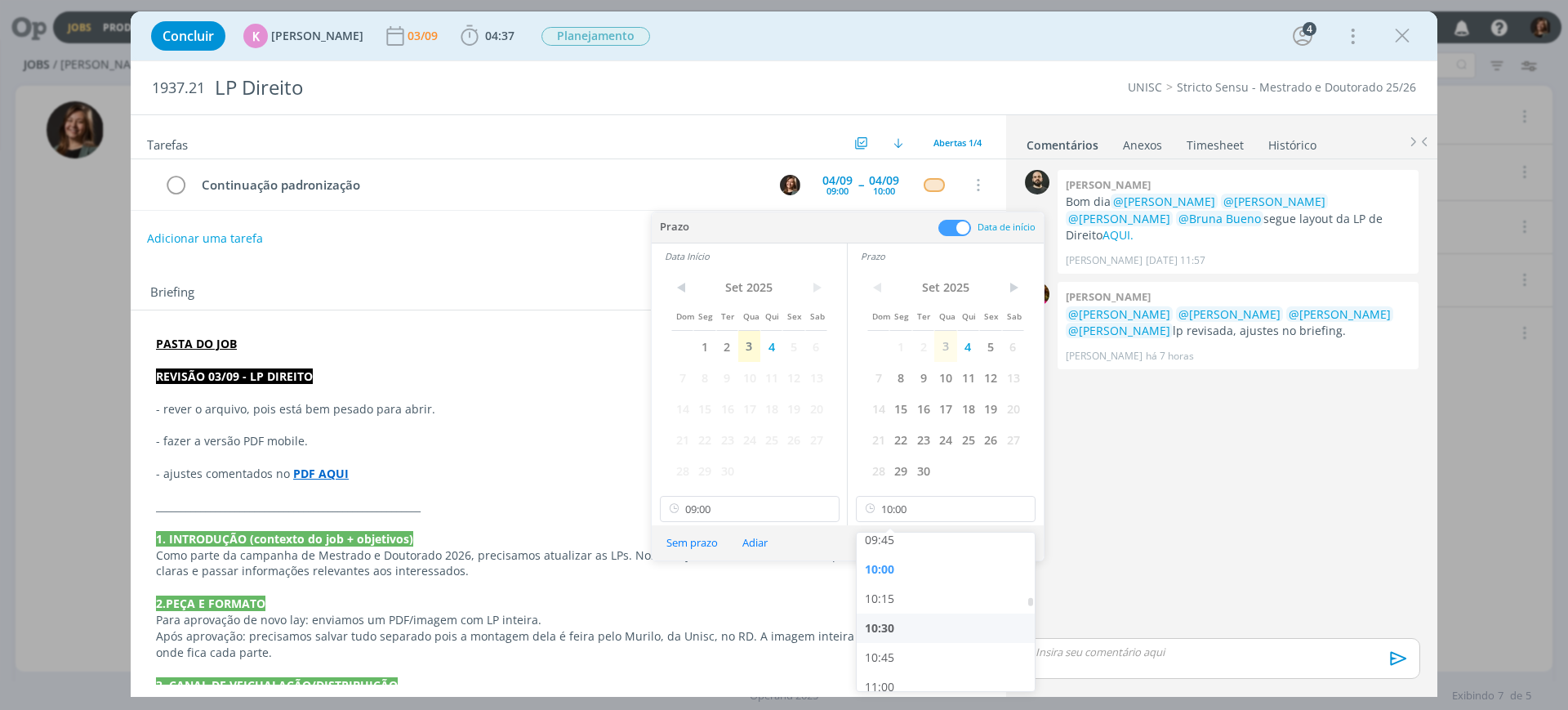
type input "10:30"
click at [994, 547] on div "Sem prazo Adiar Ok" at bounding box center [847, 543] width 392 height 35
click at [1003, 547] on button "Ok" at bounding box center [1015, 542] width 40 height 20
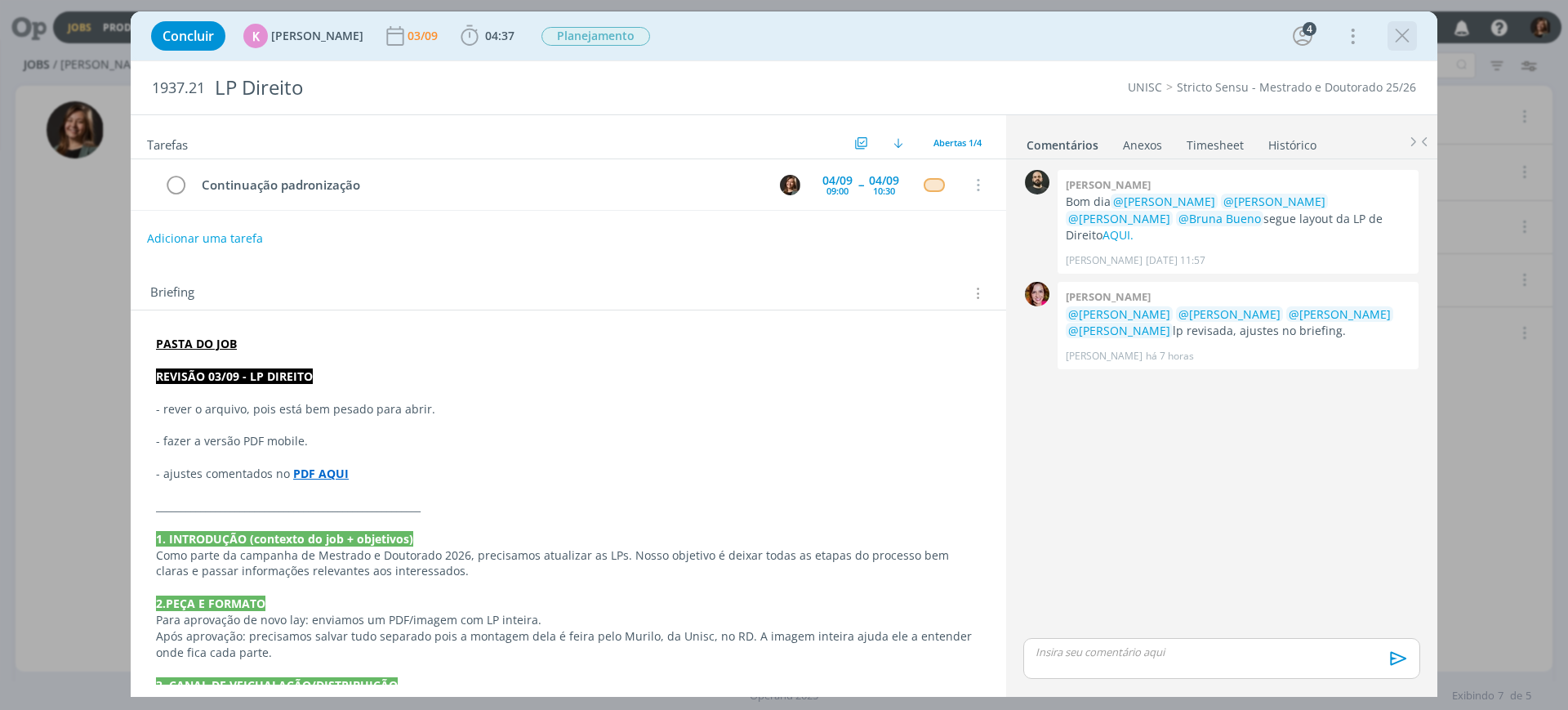
click at [1254, 27] on icon "dialog" at bounding box center [1402, 35] width 24 height 24
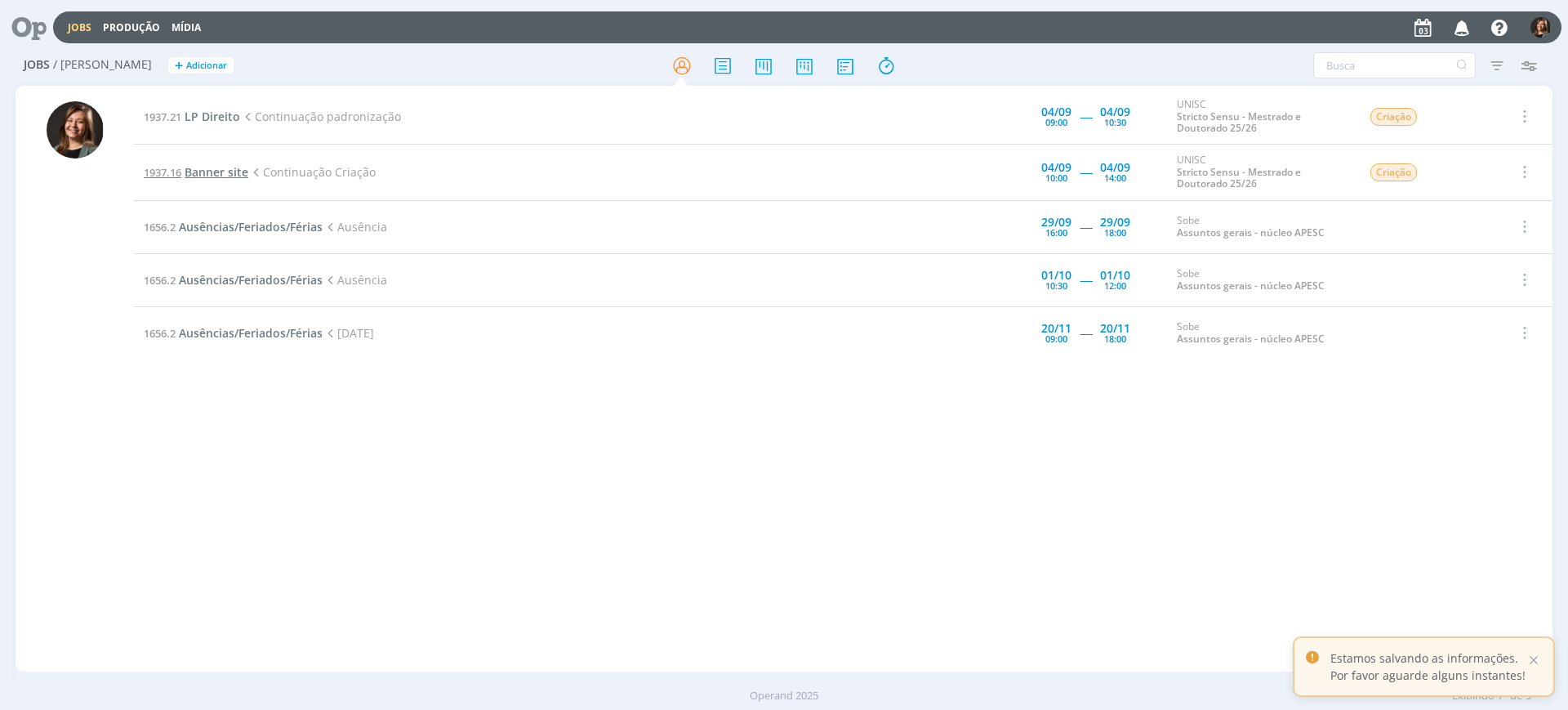
click at [215, 165] on span "Banner site" at bounding box center [216, 172] width 63 height 16
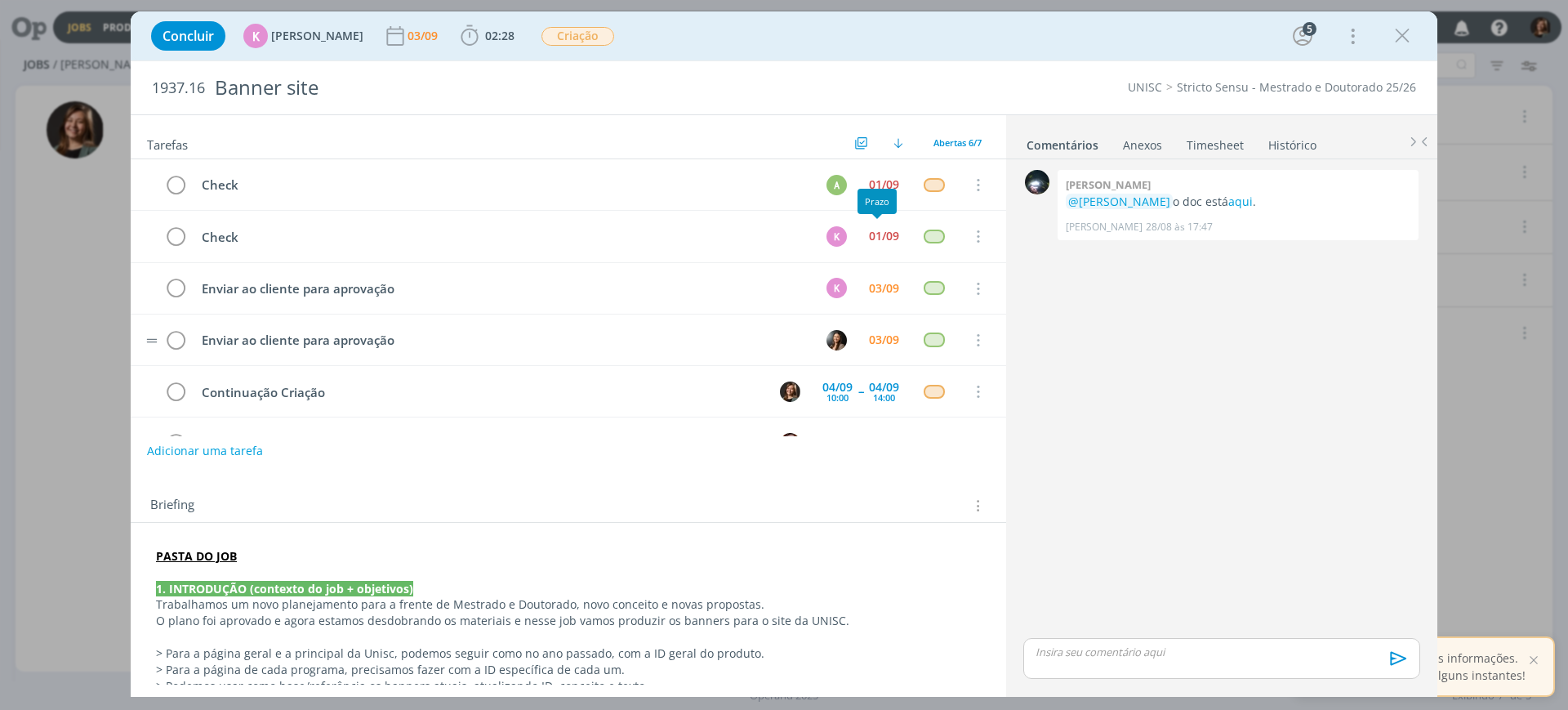
scroll to position [47, 0]
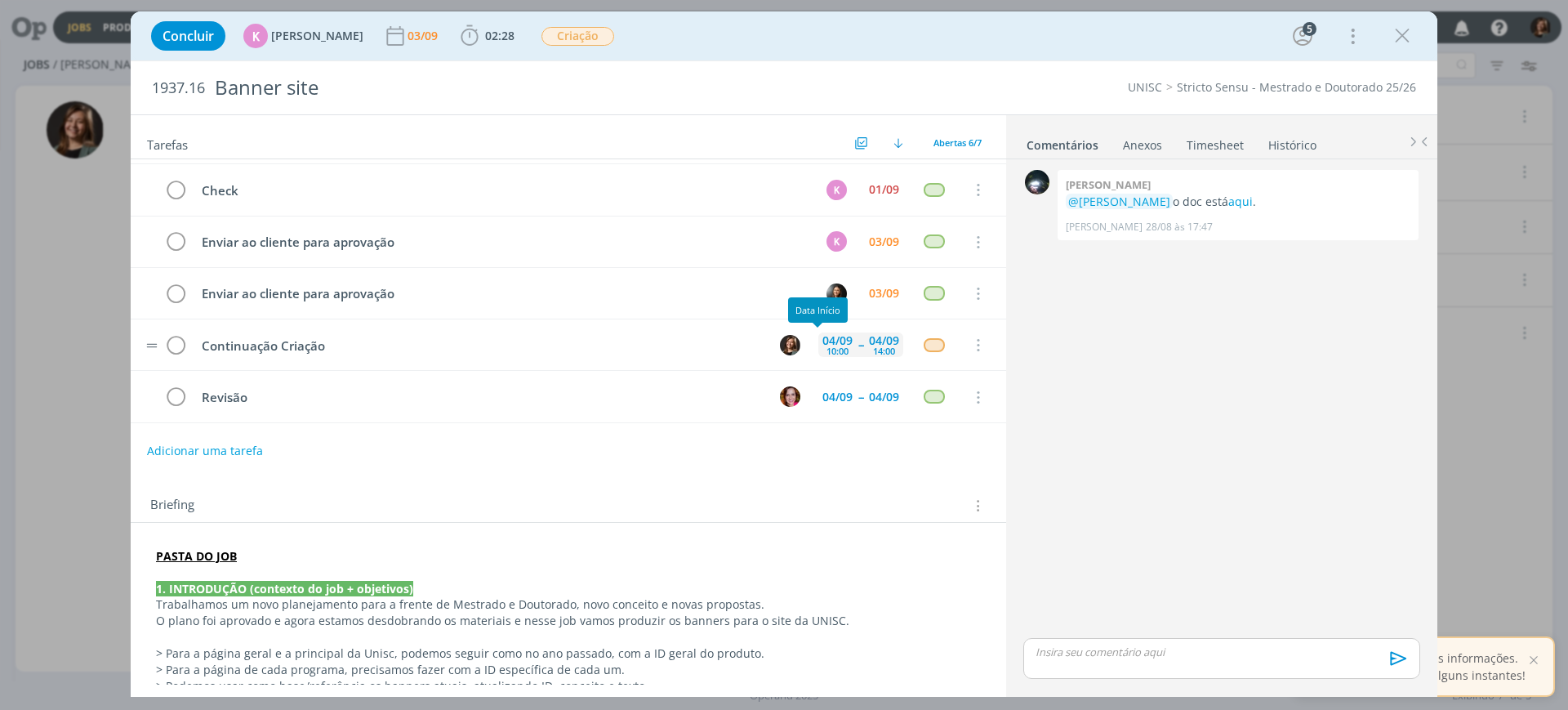
click at [827, 346] on div "10:00" at bounding box center [838, 350] width 22 height 9
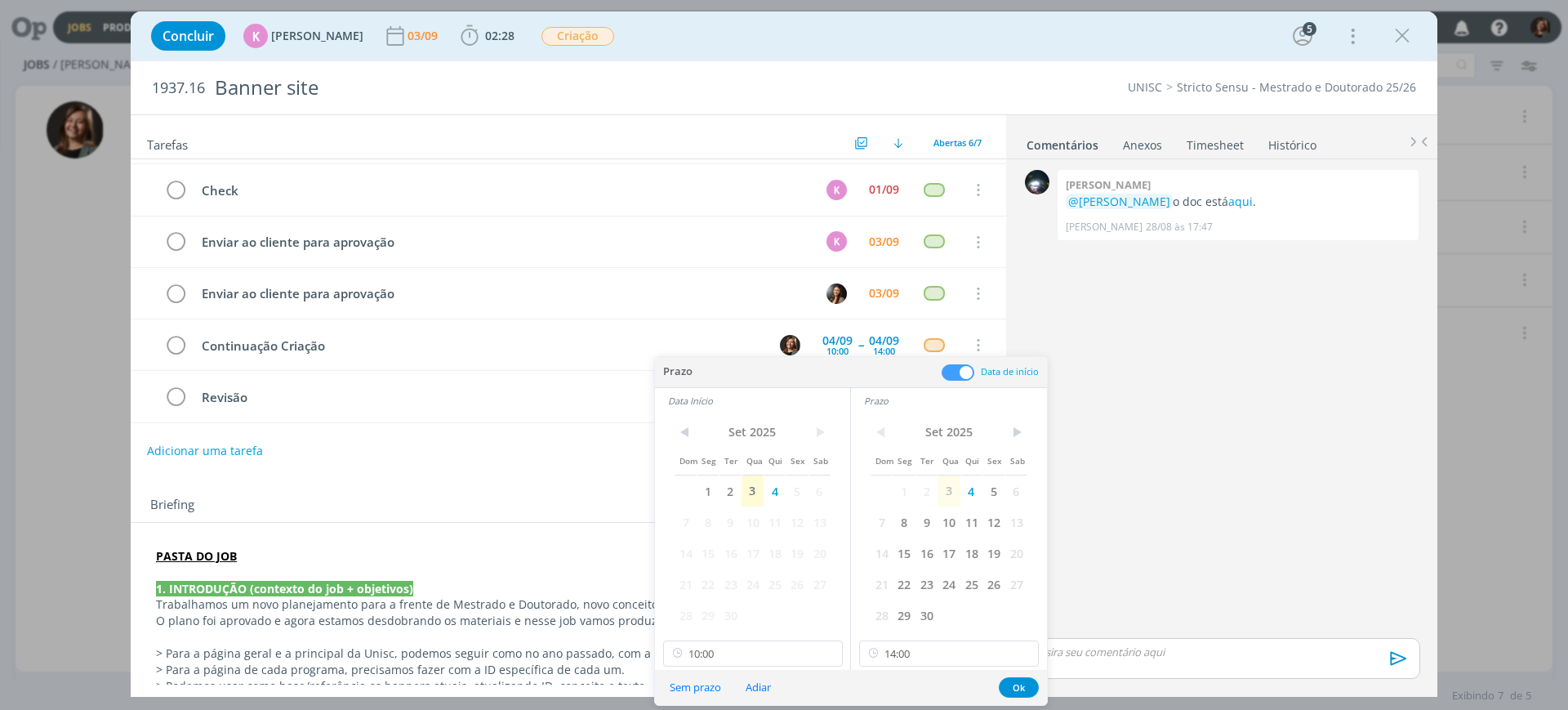
click at [770, 567] on div "< Set 2025 > Dom Seg Ter Qua Qui Sex Sab 1 2 3 4 5 6 7 8 9 10 11 12 13 14 15 16…" at bounding box center [753, 541] width 195 height 256
click at [765, 567] on input "10:00" at bounding box center [753, 653] width 179 height 26
click at [709, 557] on div "10:30" at bounding box center [756, 567] width 183 height 29
type input "10:30"
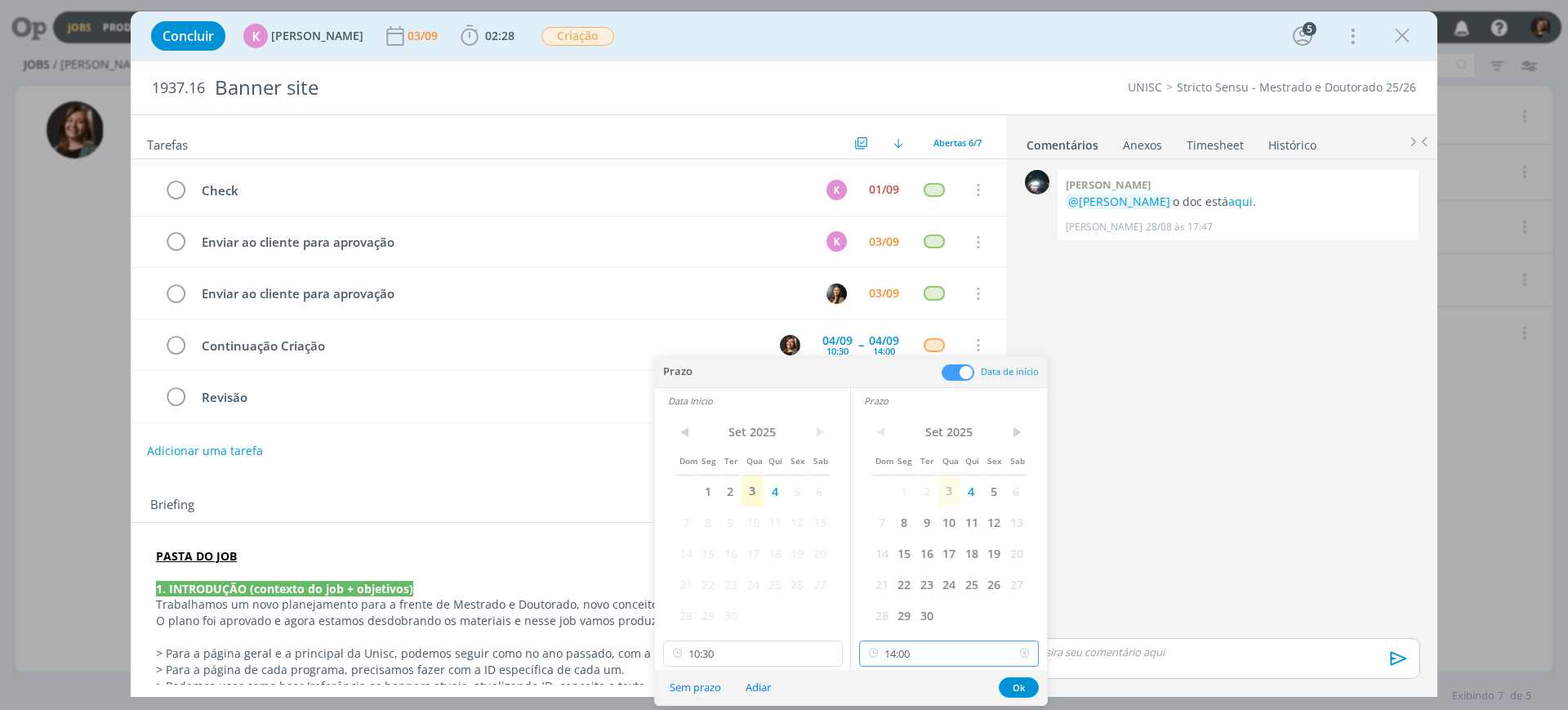
click at [898, 567] on input "14:00" at bounding box center [949, 653] width 179 height 26
click at [928, 481] on div "15:30" at bounding box center [952, 480] width 183 height 29
type input "15:30"
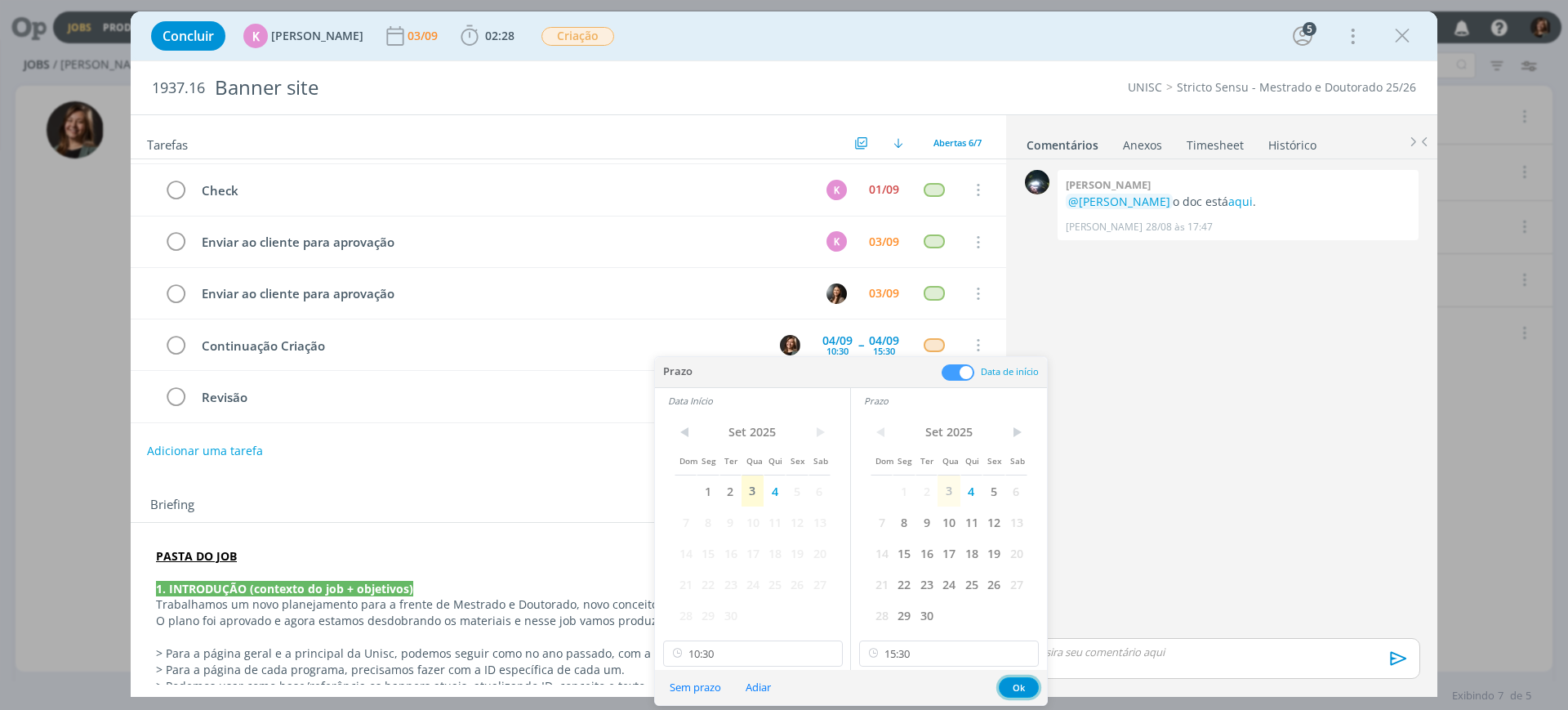
click at [1008, 567] on button "Ok" at bounding box center [1018, 687] width 40 height 20
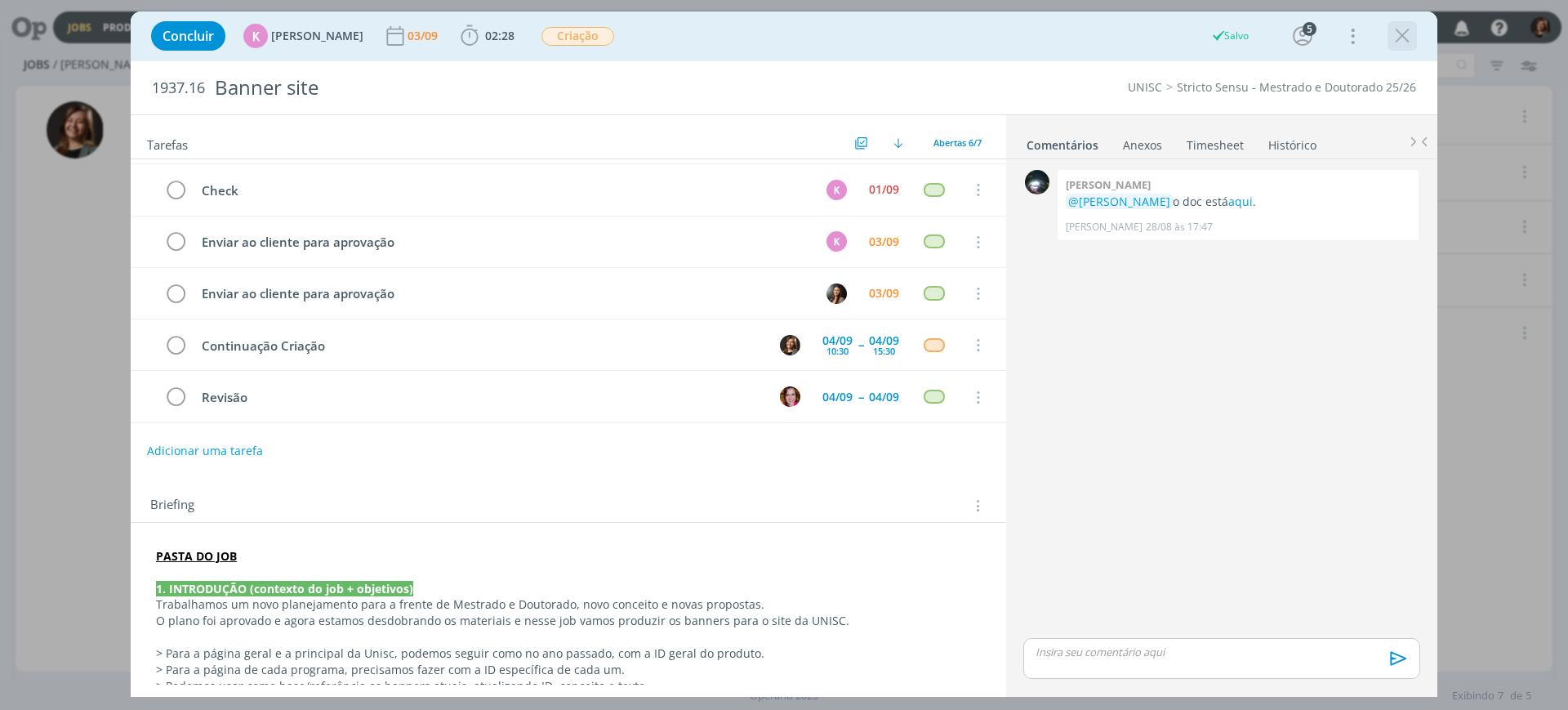
click at [1254, 38] on icon "dialog" at bounding box center [1402, 35] width 24 height 24
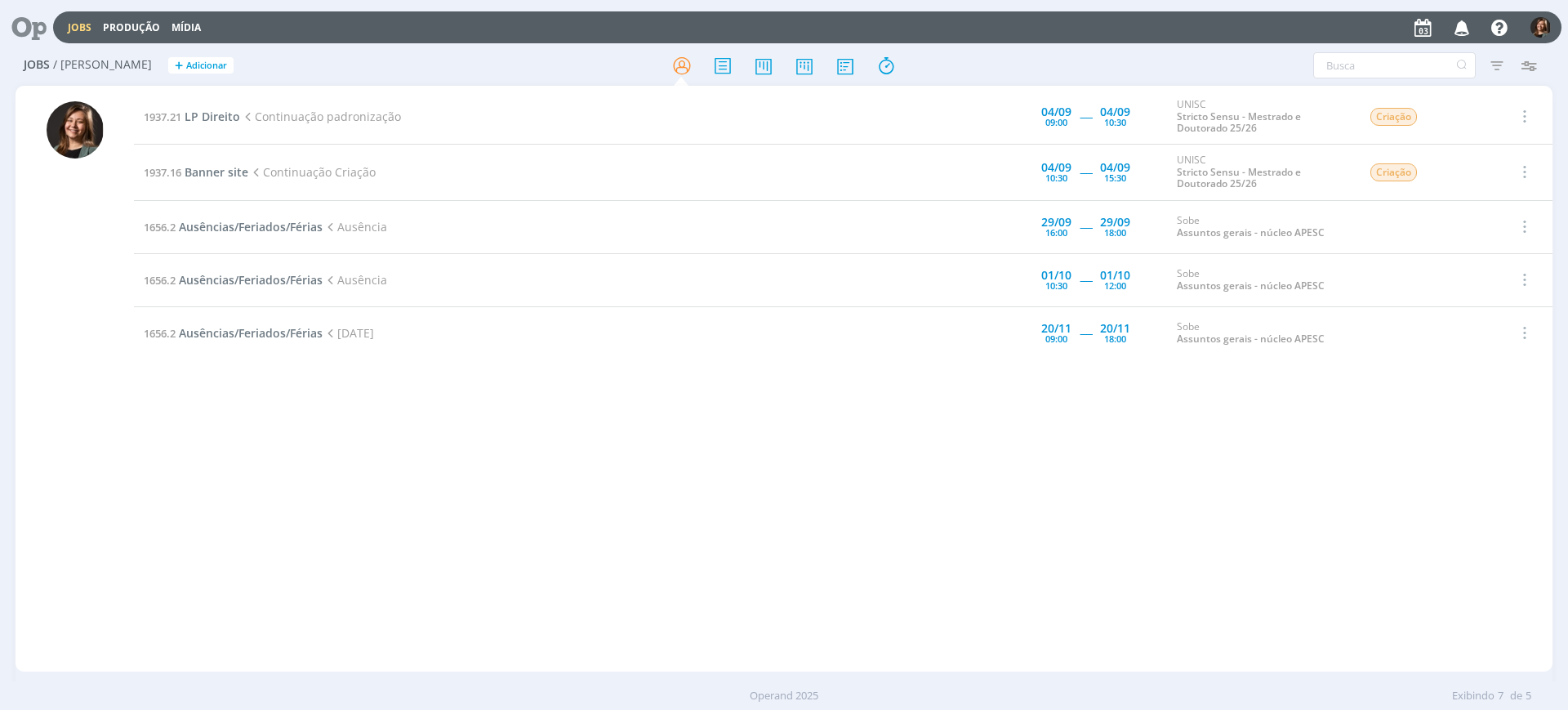
click at [1149, 506] on div "1937.21 LP Direito Continuação padronização 04/09 09:00 ----- 04/09 10:30 UNISC…" at bounding box center [843, 378] width 1419 height 579
click at [812, 70] on icon at bounding box center [804, 65] width 29 height 32
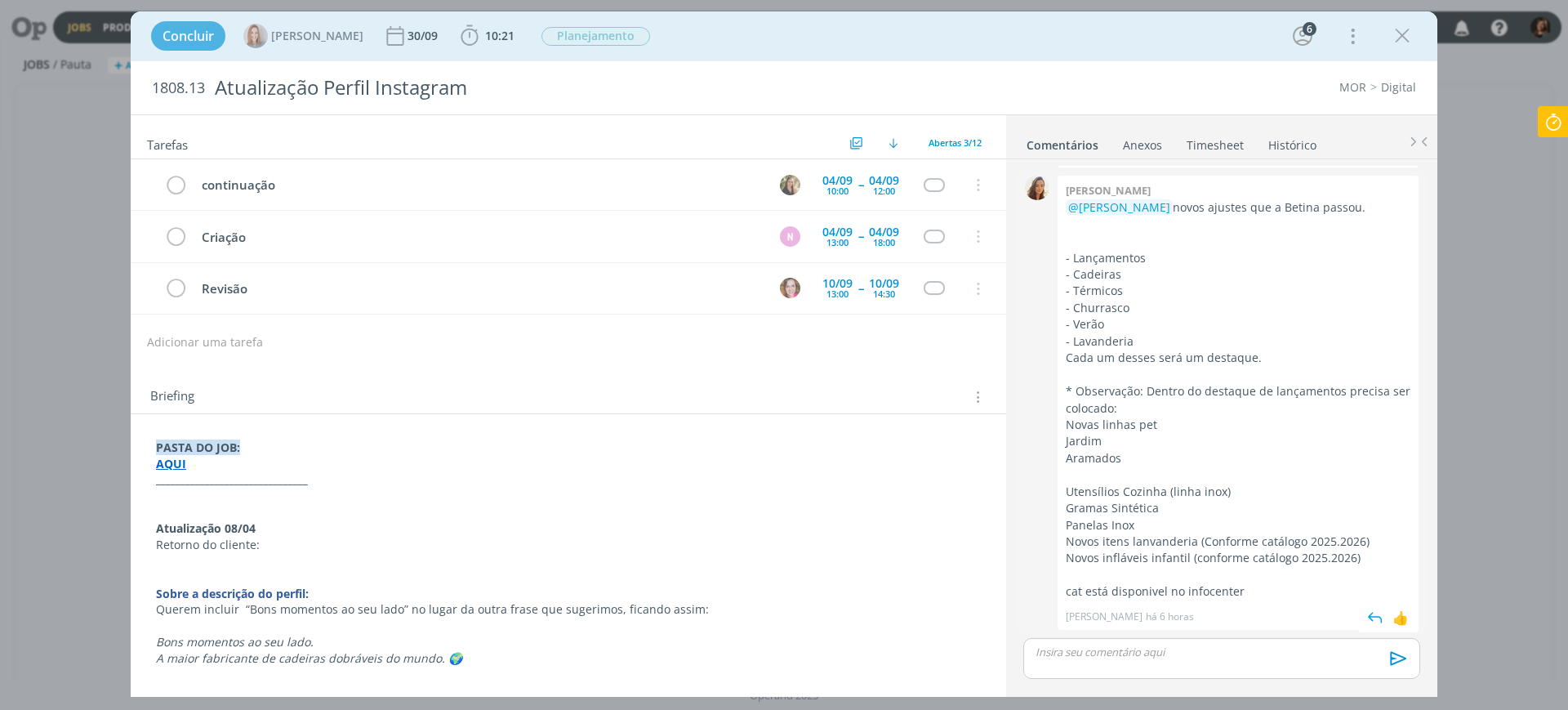
scroll to position [1006, 0]
click at [164, 464] on strong "AQUI" at bounding box center [171, 463] width 30 height 16
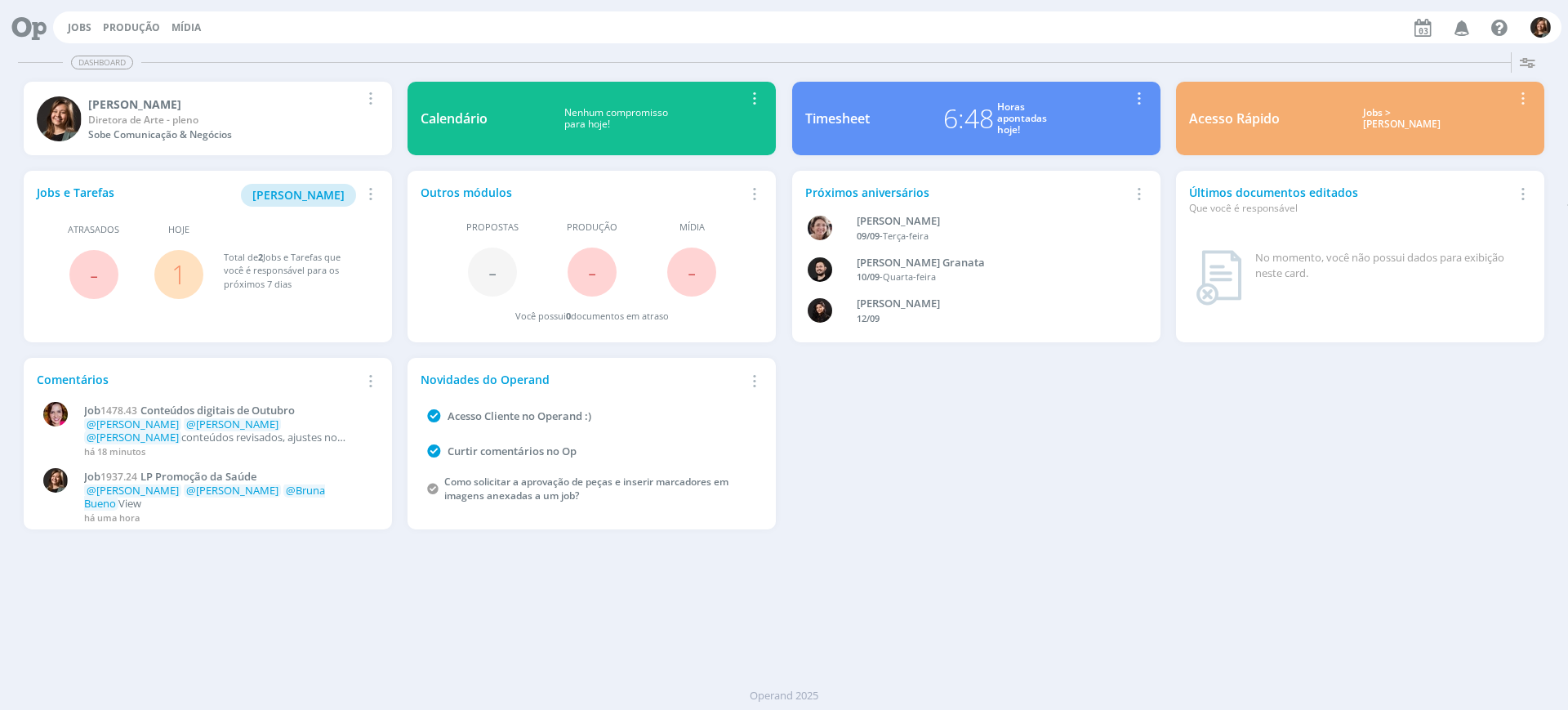
click at [1354, 130] on div "Acesso Rápido Jobs > Minha pauta Editar Remover Card" at bounding box center [1360, 118] width 369 height 73
click at [1375, 117] on div "Jobs > [PERSON_NAME]" at bounding box center [1402, 119] width 220 height 23
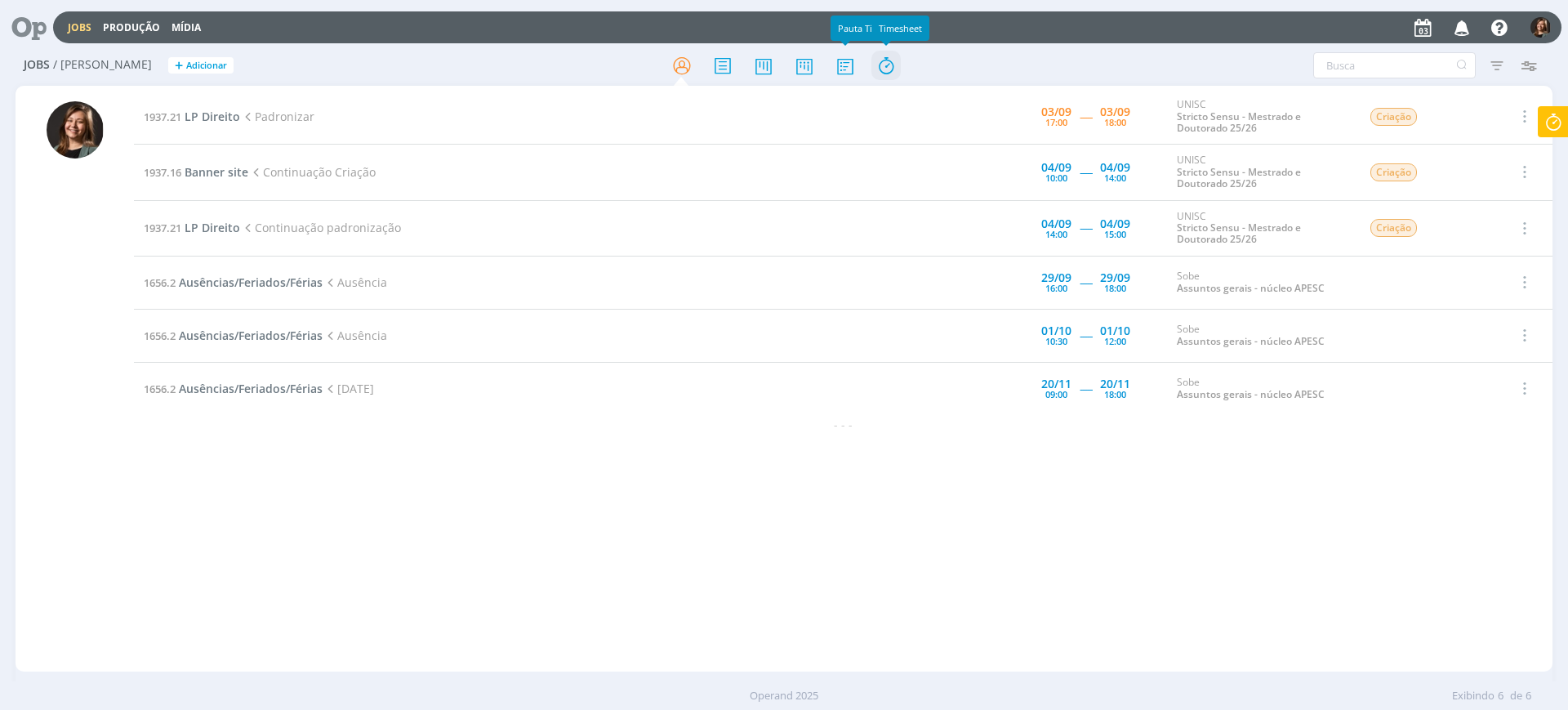
click at [886, 63] on icon at bounding box center [886, 65] width 29 height 32
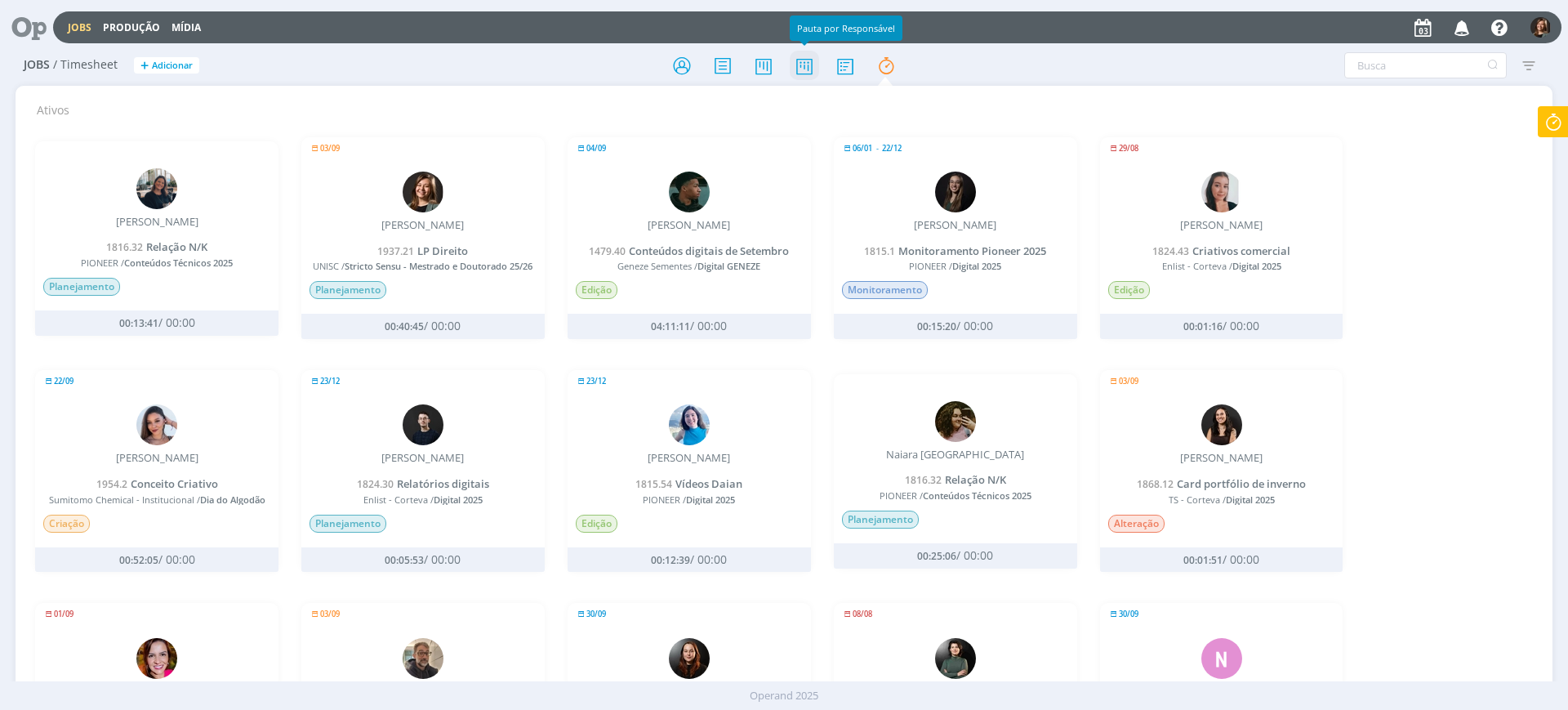
click at [812, 68] on icon at bounding box center [804, 65] width 29 height 32
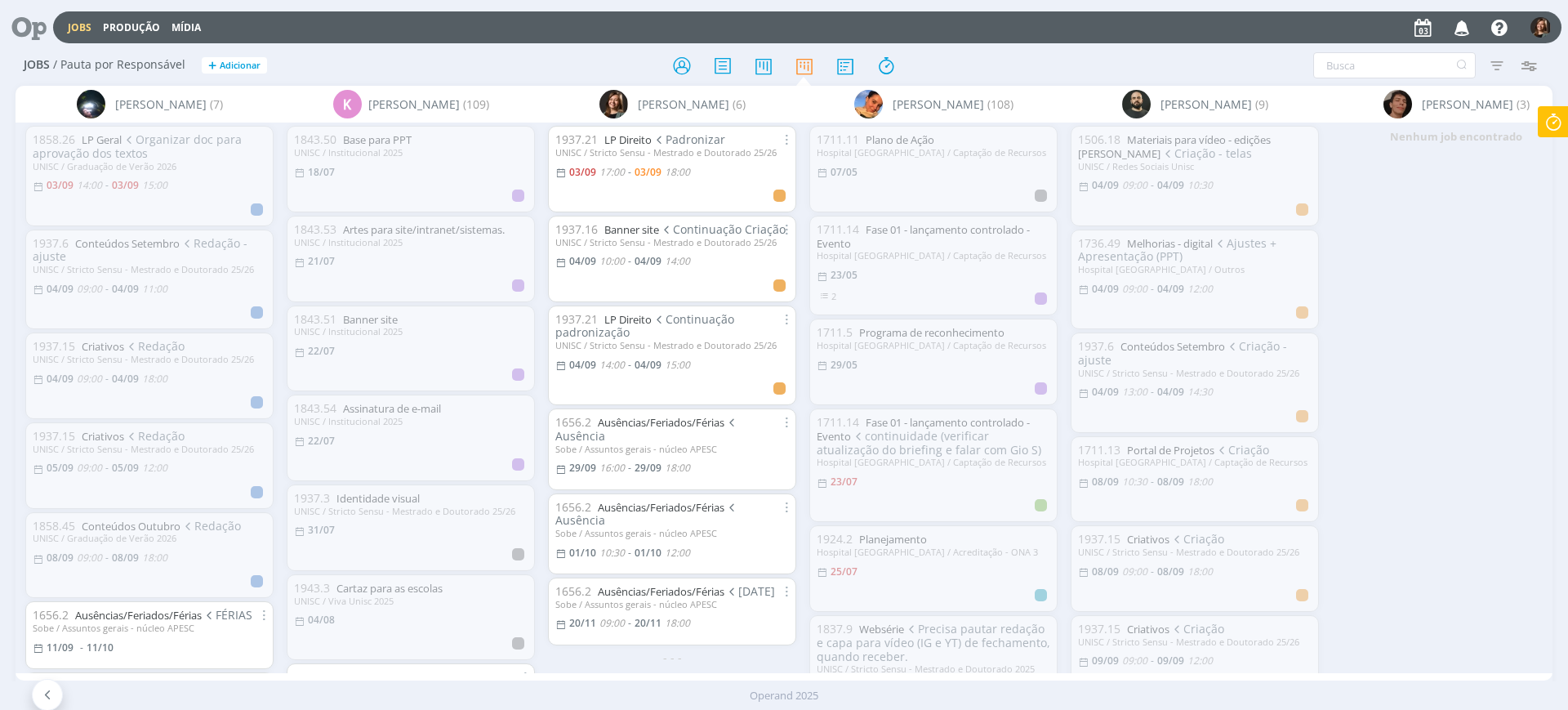
scroll to position [0, 828]
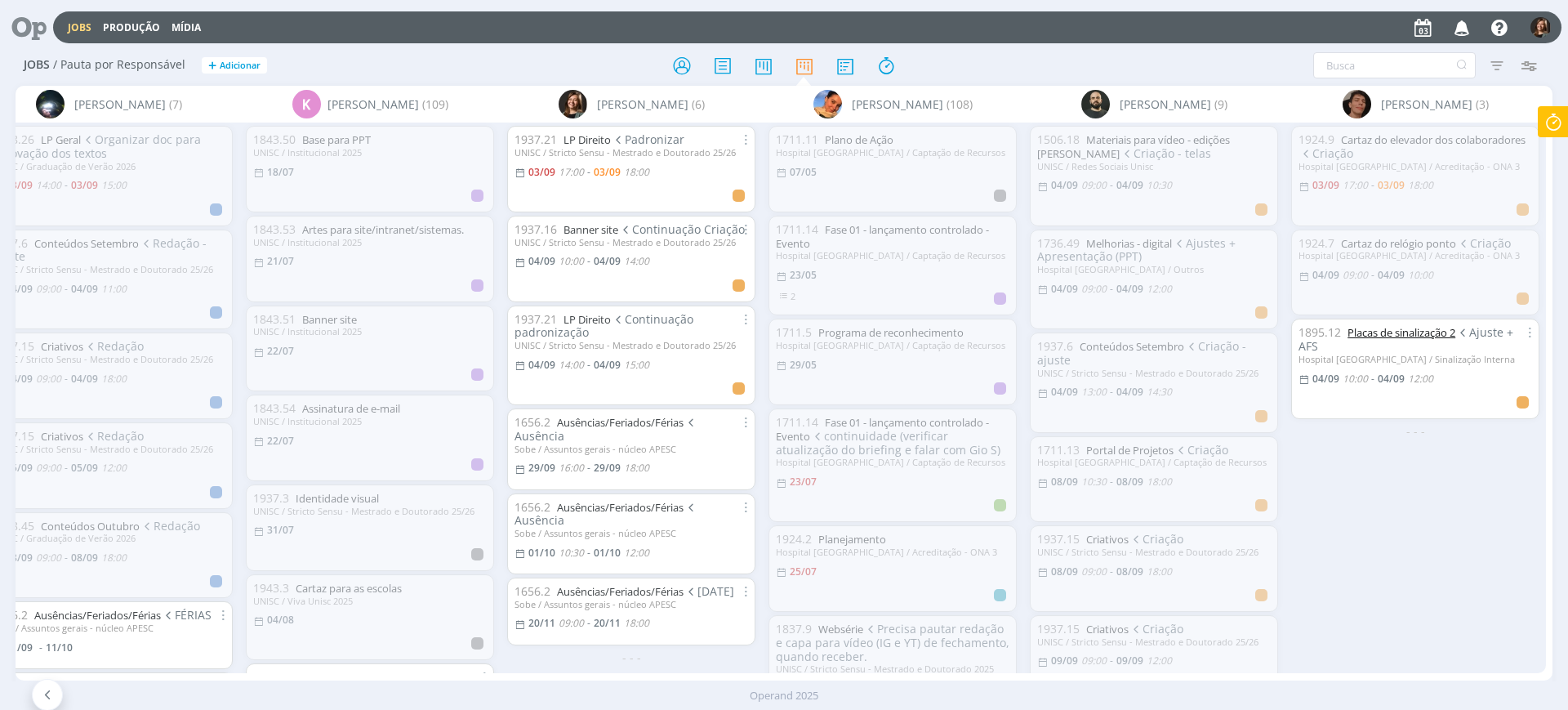
click at [1400, 328] on link "Placas de sinalização 2" at bounding box center [1401, 332] width 108 height 15
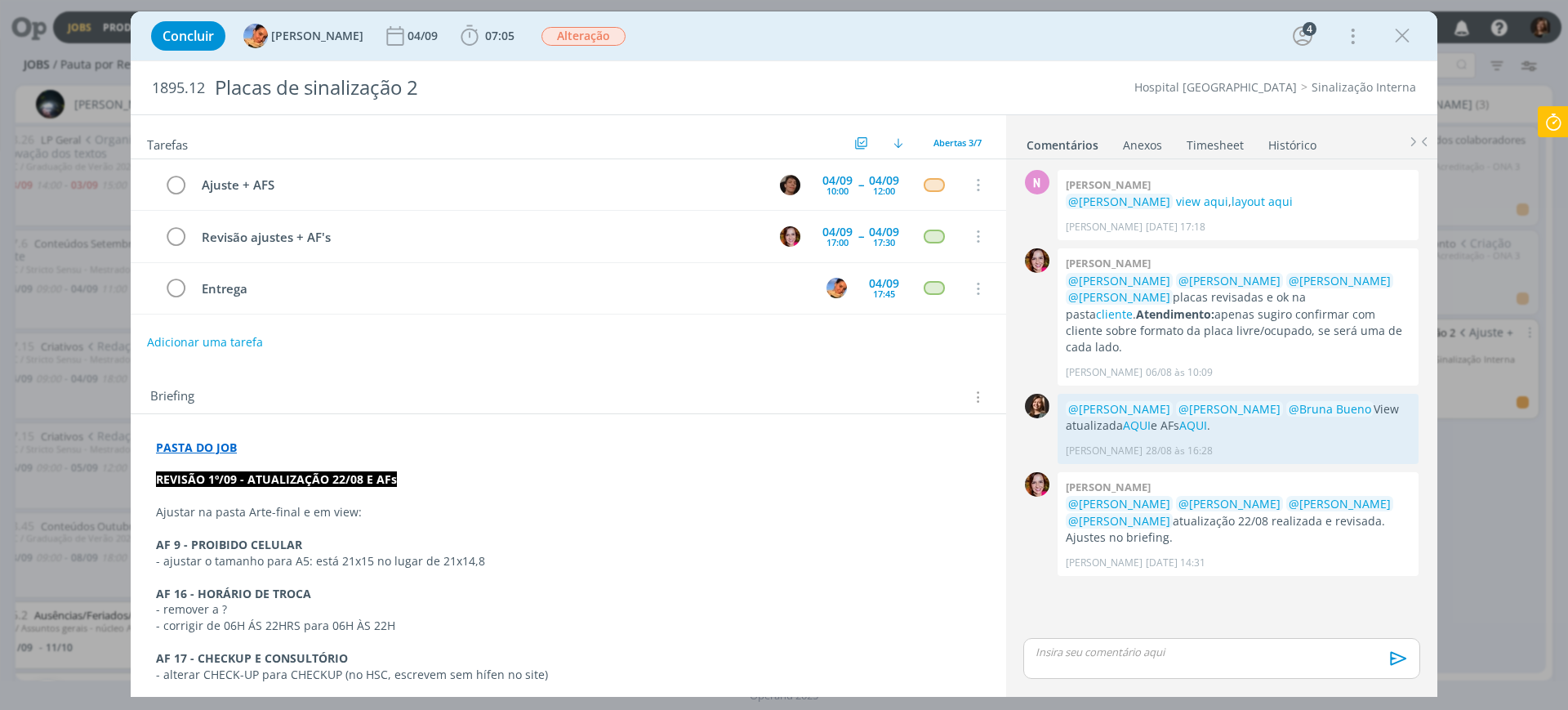
click at [1211, 135] on link "Timesheet" at bounding box center [1215, 141] width 59 height 23
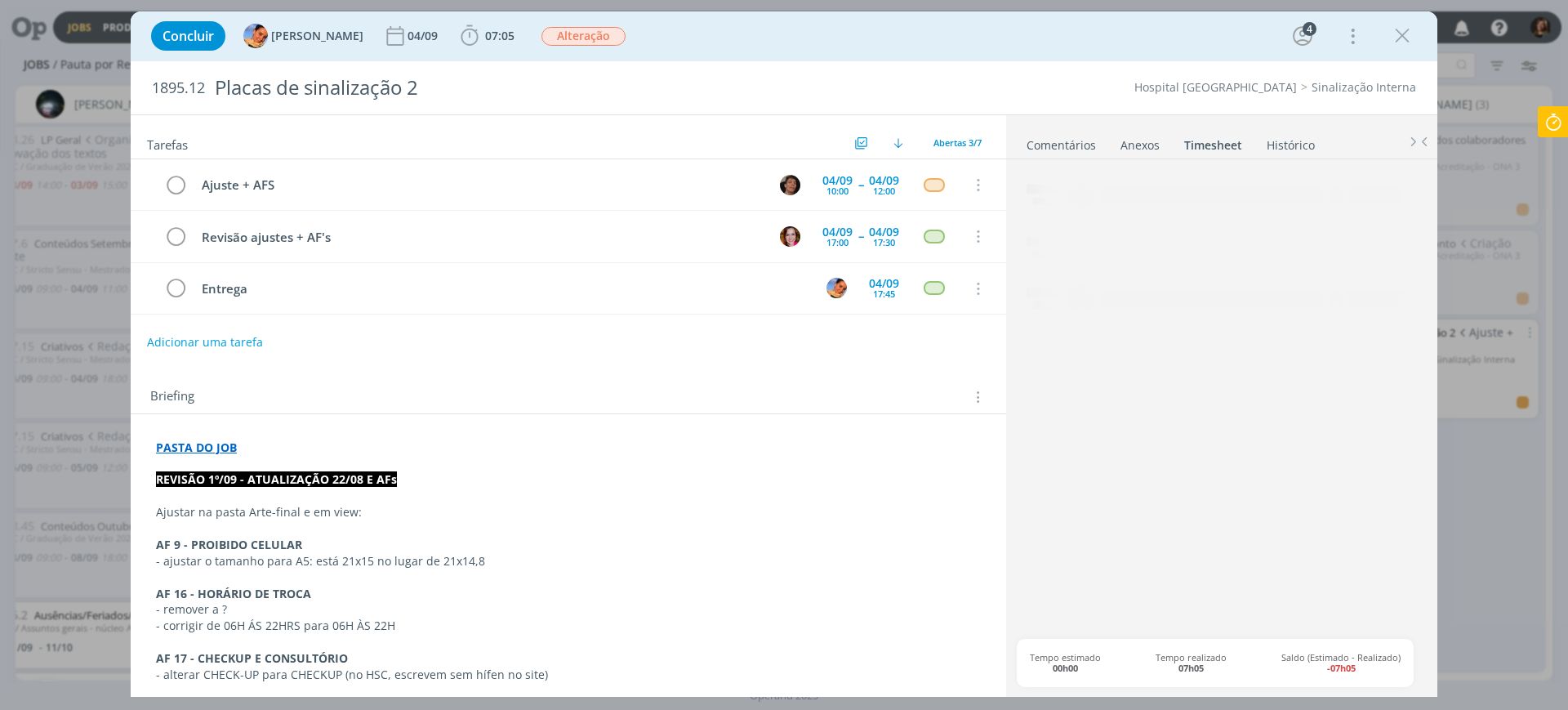
click at [1254, 142] on li "Timesheet" at bounding box center [1225, 141] width 83 height 23
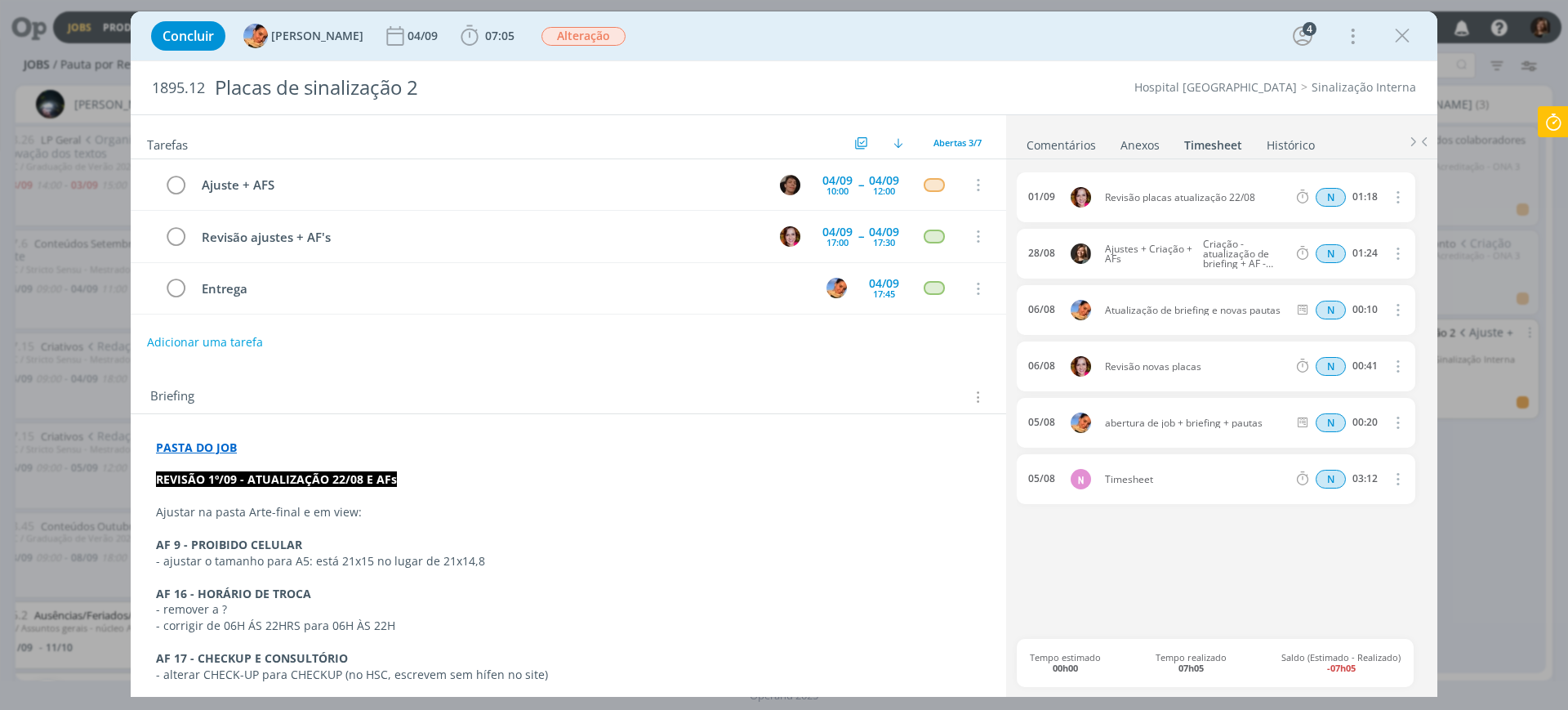
click at [1260, 143] on li "Timesheet" at bounding box center [1225, 141] width 83 height 23
click at [1269, 143] on link "Histórico" at bounding box center [1290, 141] width 50 height 23
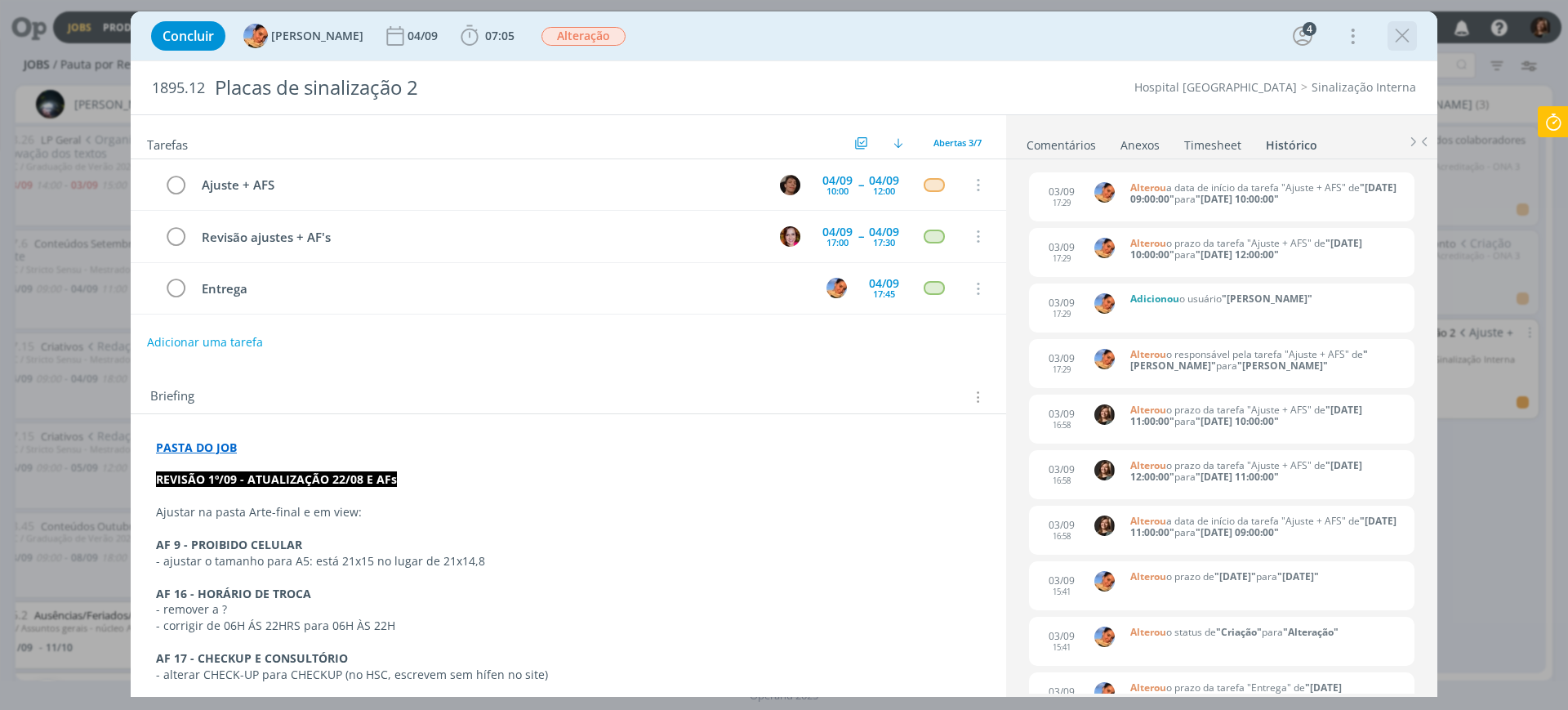
click at [1403, 43] on icon "dialog" at bounding box center [1402, 35] width 24 height 24
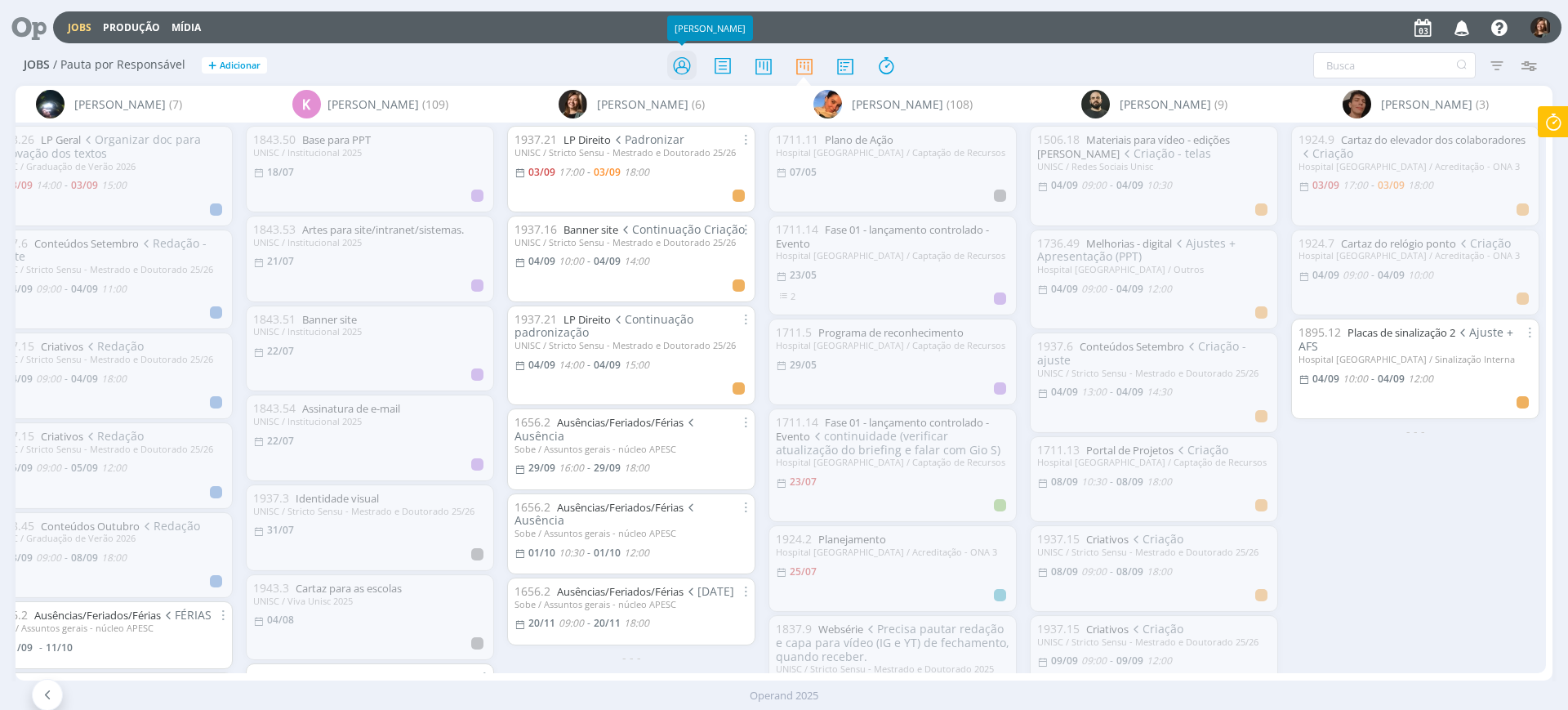
click at [671, 66] on icon at bounding box center [682, 65] width 29 height 32
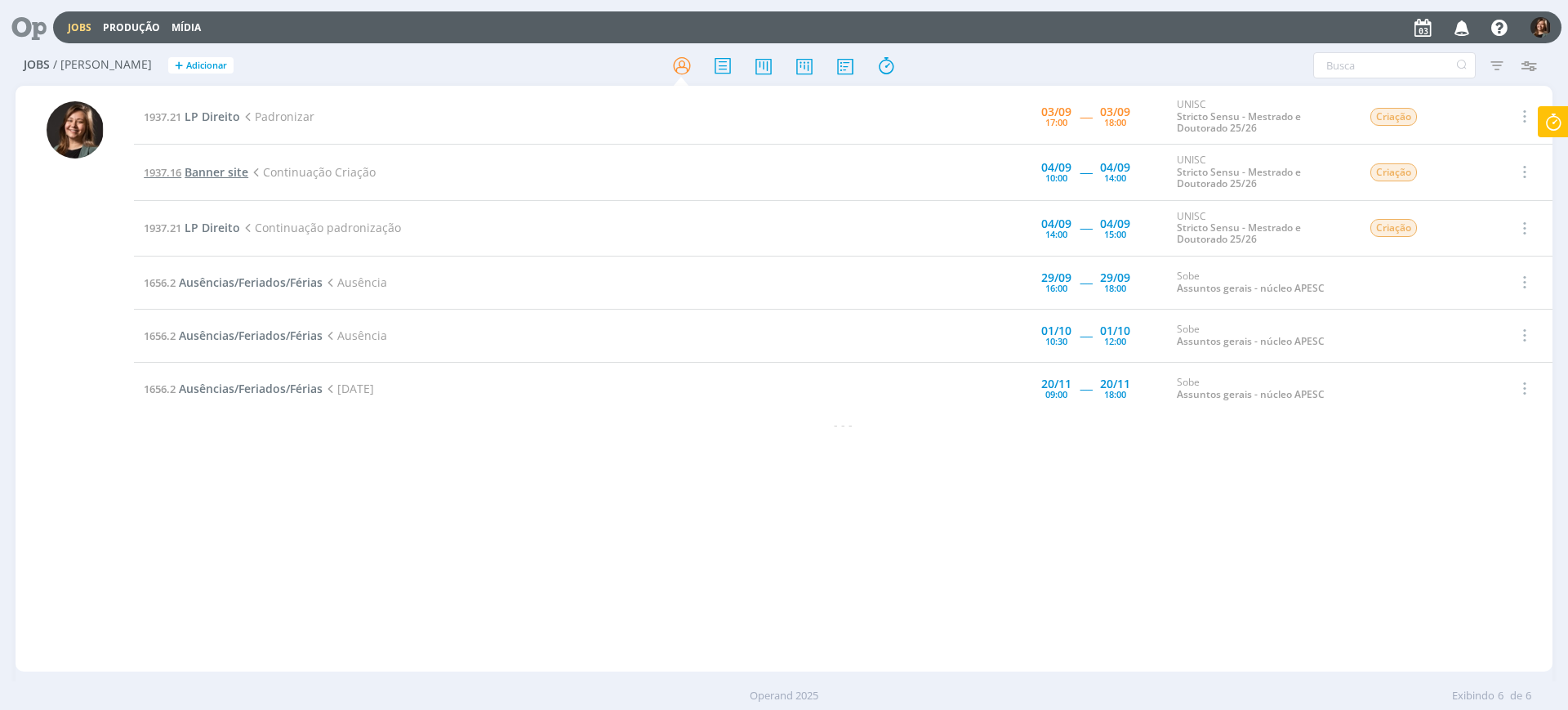
click at [236, 170] on span "Banner site" at bounding box center [216, 172] width 63 height 16
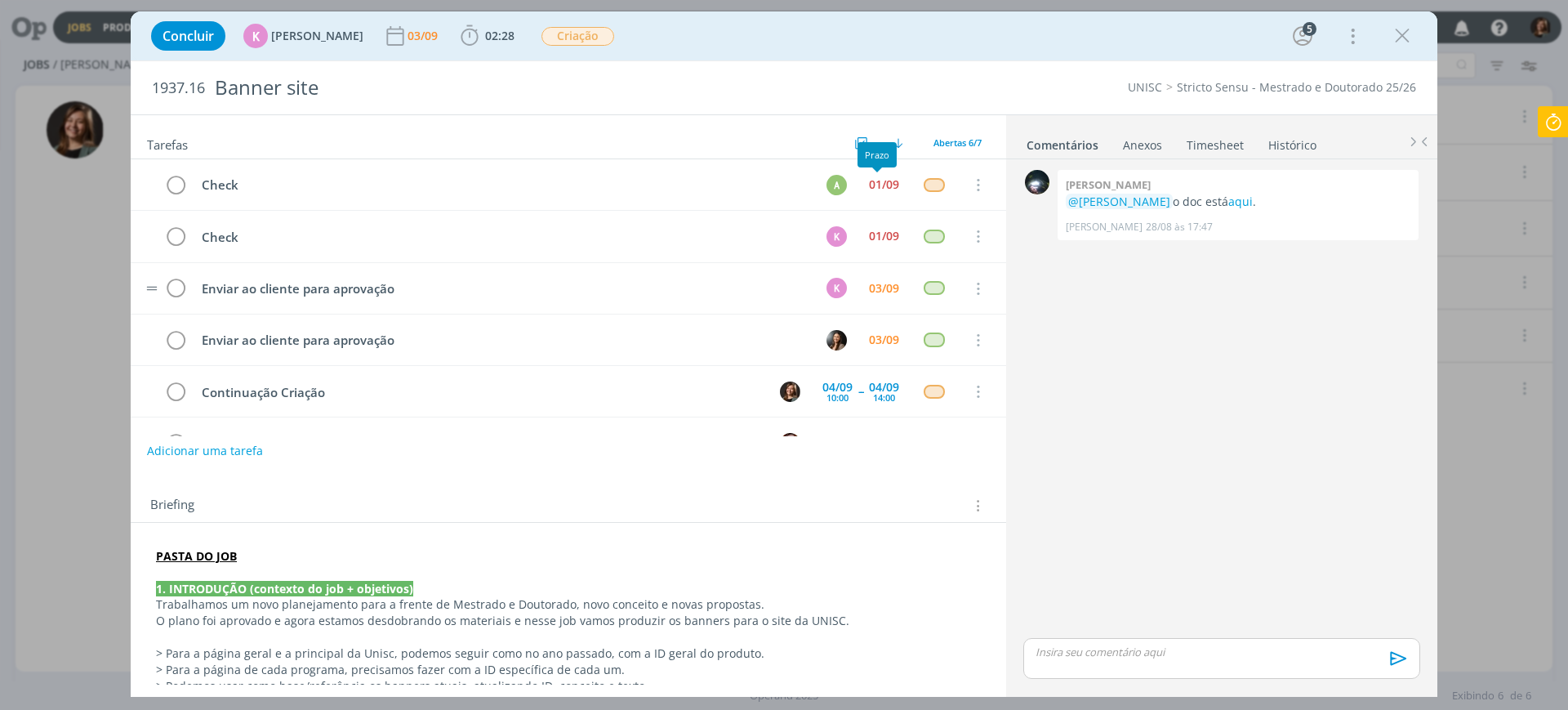
scroll to position [47, 0]
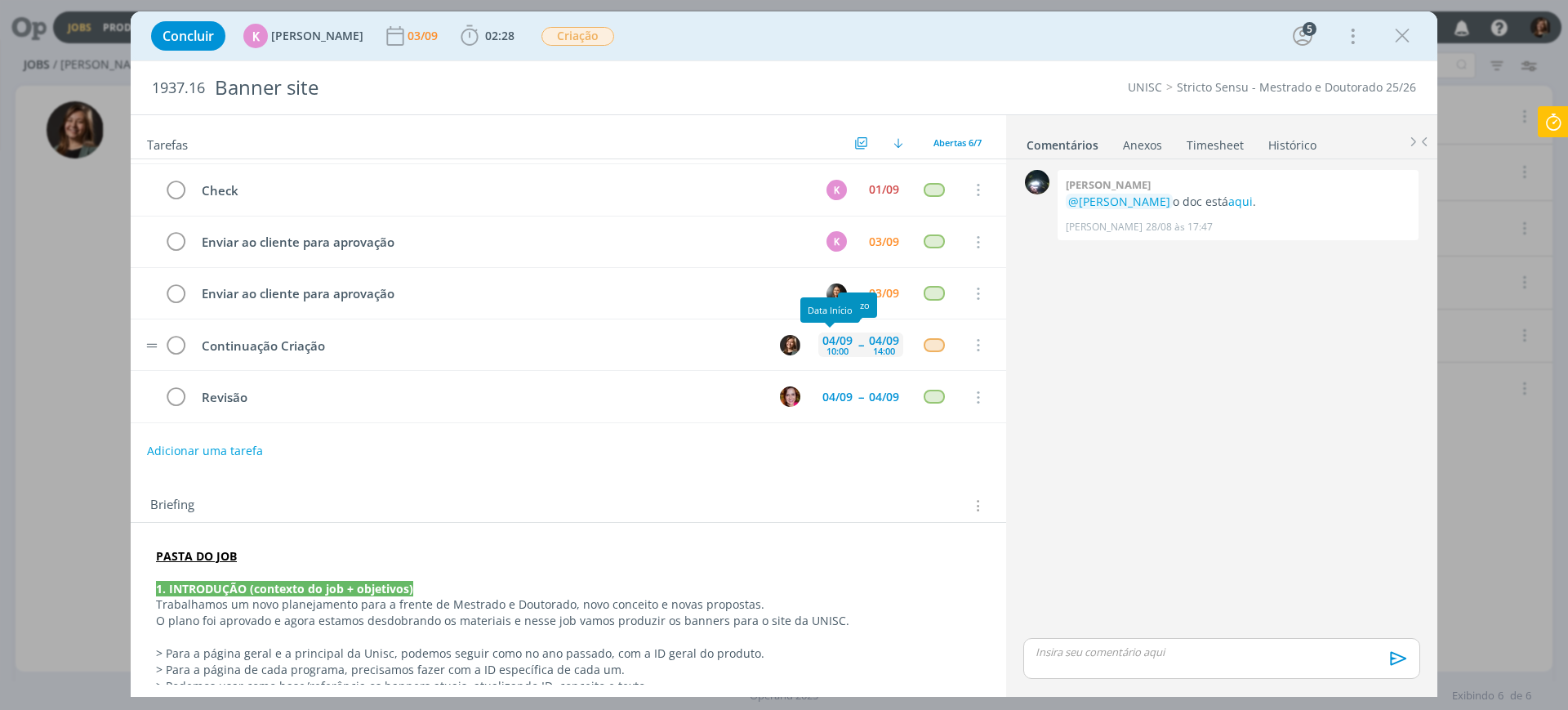
click at [822, 340] on div "04/09" at bounding box center [837, 340] width 30 height 12
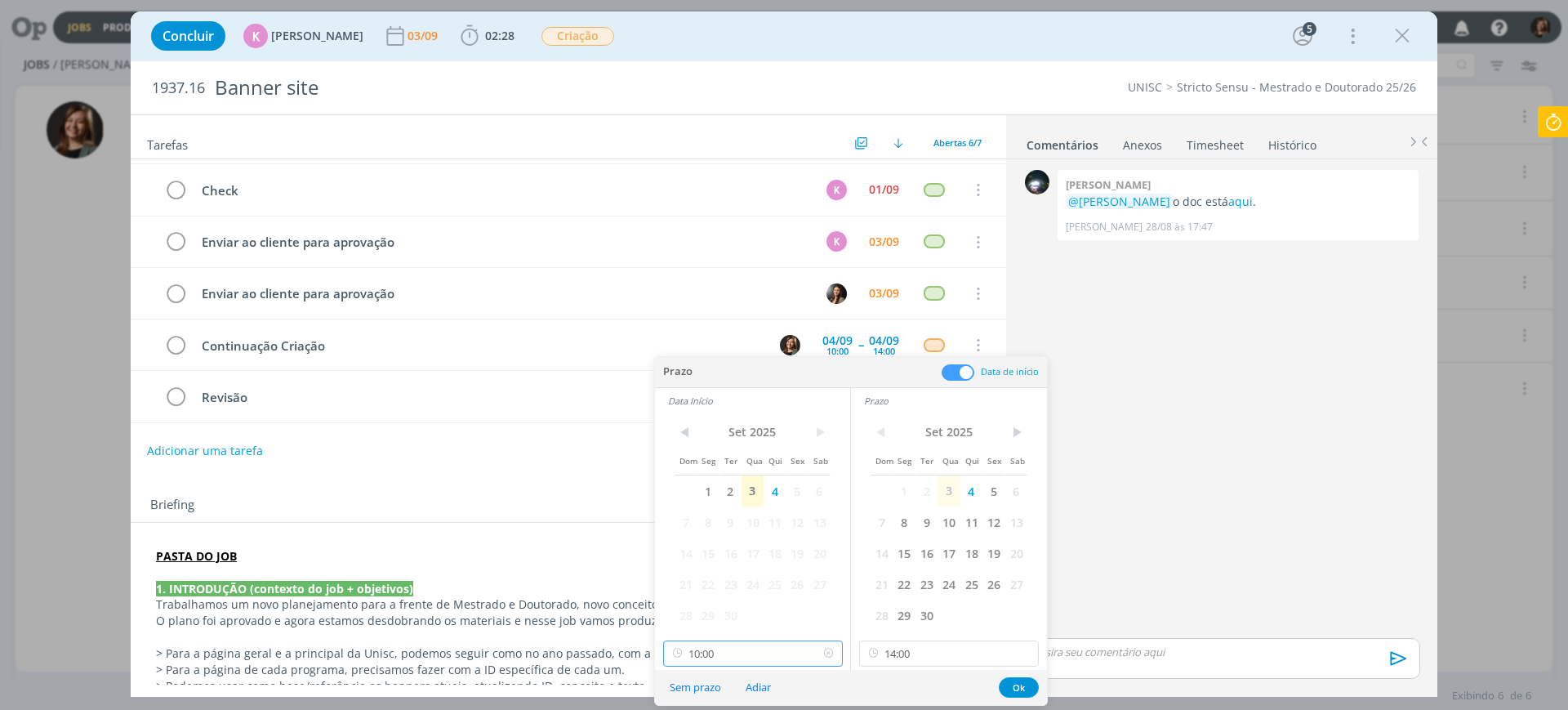
click at [730, 651] on input "10:00" at bounding box center [753, 653] width 179 height 26
click at [720, 594] on div "09:00" at bounding box center [756, 595] width 183 height 29
type input "09:00"
click at [1416, 38] on div "dialog" at bounding box center [1402, 36] width 29 height 29
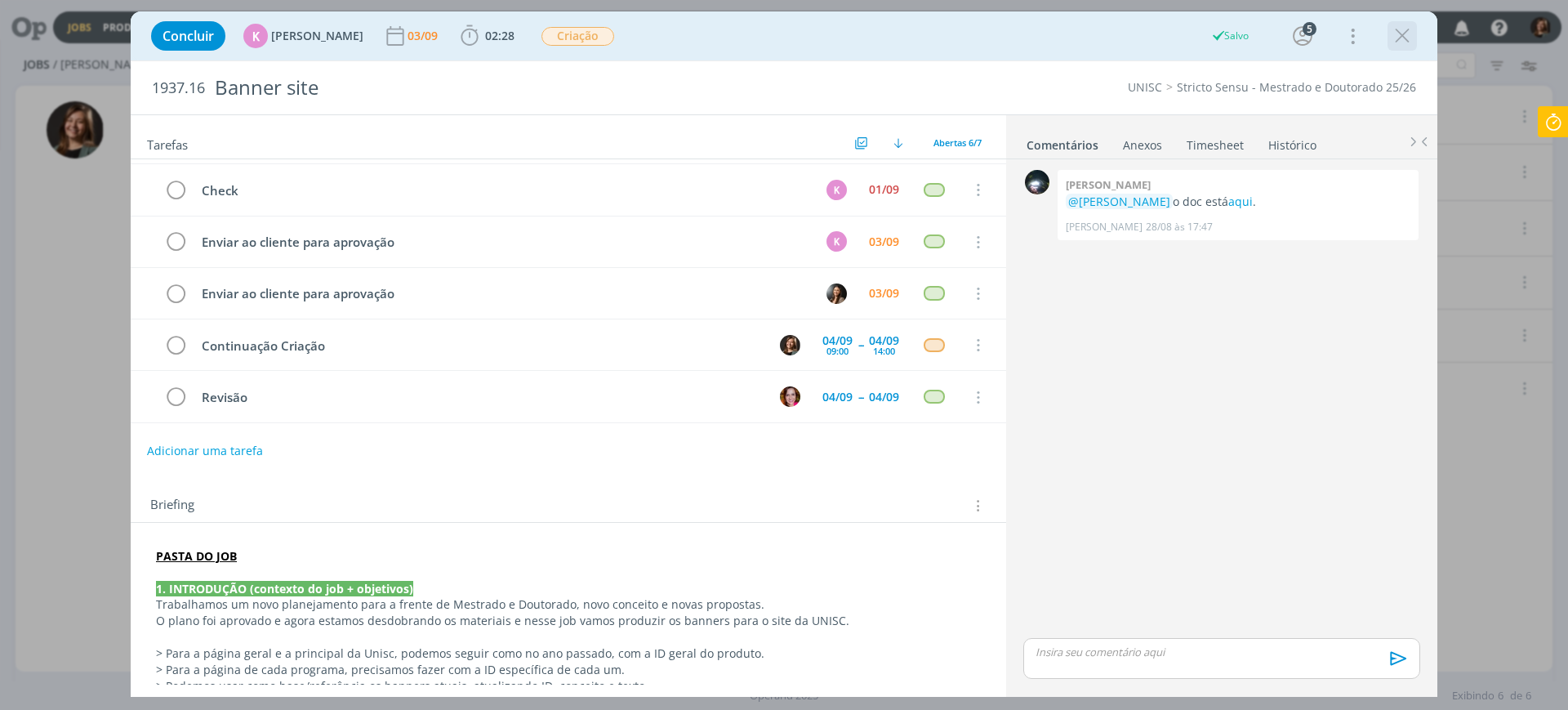
click at [1392, 25] on icon "dialog" at bounding box center [1402, 35] width 24 height 24
